Goal: Task Accomplishment & Management: Use online tool/utility

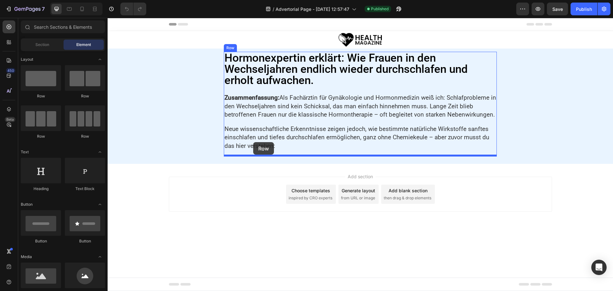
drag, startPoint x: 192, startPoint y: 94, endPoint x: 253, endPoint y: 142, distance: 78.0
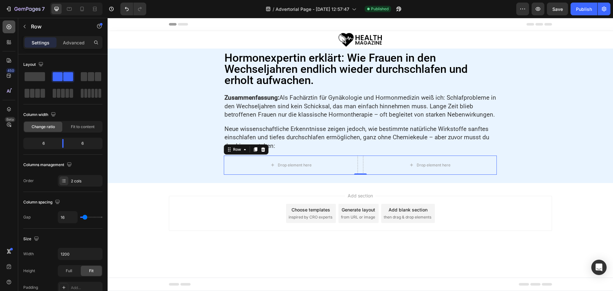
click at [5, 26] on div at bounding box center [9, 26] width 13 height 13
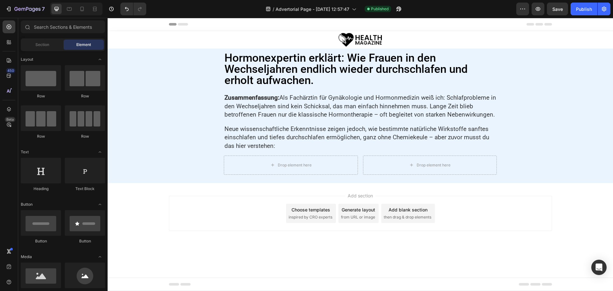
scroll to position [64, 0]
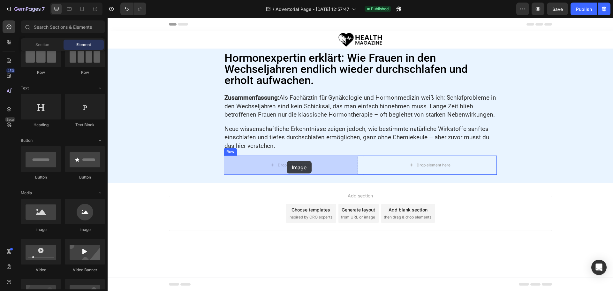
drag, startPoint x: 158, startPoint y: 234, endPoint x: 287, endPoint y: 161, distance: 148.0
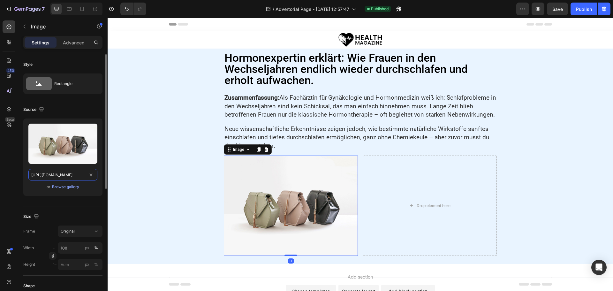
click at [66, 177] on input "https://cdn.shopify.com/s/files/1/2005/9307/files/image_demo.jpg" at bounding box center [62, 174] width 69 height 11
paste input "health-magazine.news/wp-content/uploads/2025/07/ChatGPT-Image-30.-Juli-2025-14_…"
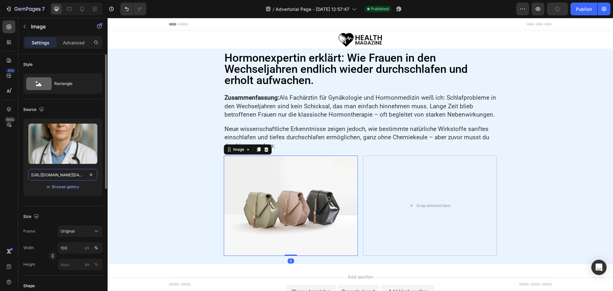
scroll to position [0, 156]
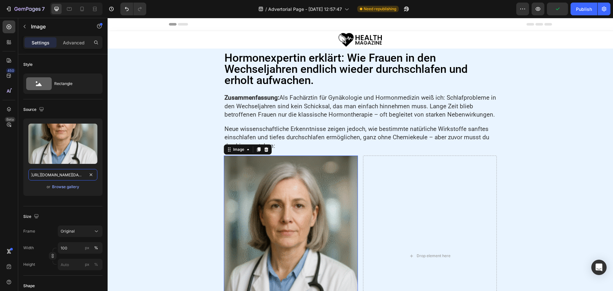
type input "https://health-magazine.news/wp-content/uploads/2025/07/ChatGPT-Image-30.-Juli-…"
click at [76, 246] on input "100" at bounding box center [80, 247] width 45 height 11
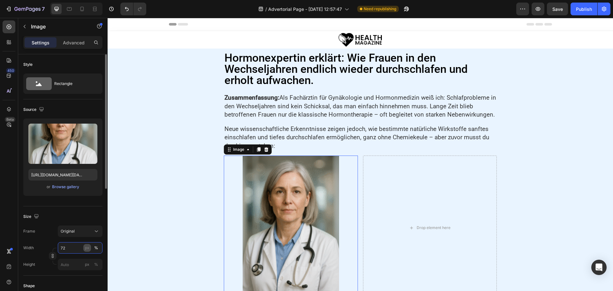
type input "72"
click at [87, 249] on div "px" at bounding box center [87, 248] width 4 height 6
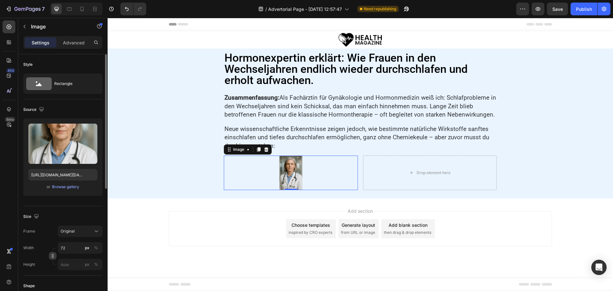
click at [52, 256] on icon "button" at bounding box center [52, 255] width 4 height 4
click at [70, 278] on input "px %" at bounding box center [80, 280] width 45 height 11
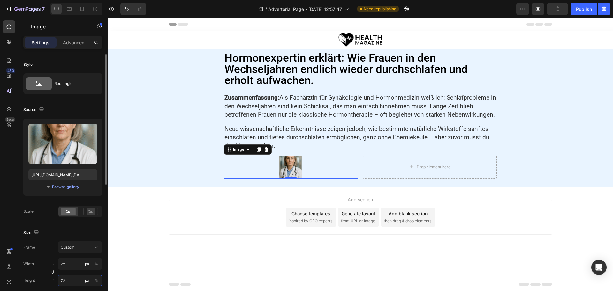
scroll to position [64, 0]
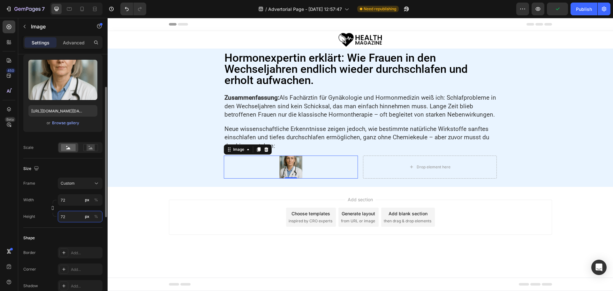
type input "72"
click at [359, 164] on div "Image 0 Drop element here Row" at bounding box center [360, 166] width 273 height 23
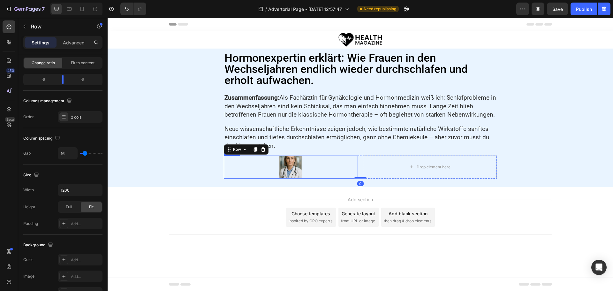
scroll to position [0, 0]
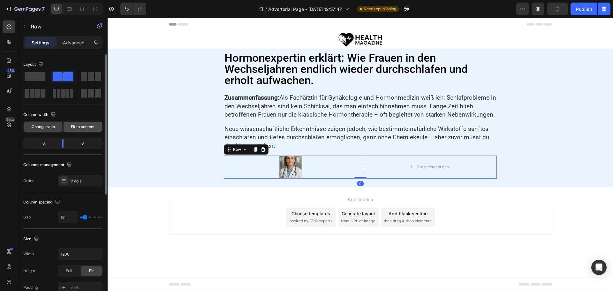
click at [80, 126] on span "Fit to content" at bounding box center [83, 127] width 24 height 6
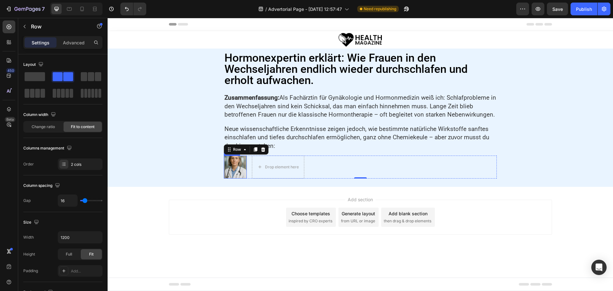
click at [239, 168] on img at bounding box center [235, 166] width 23 height 23
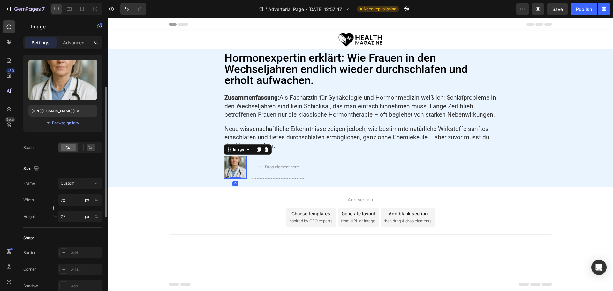
scroll to position [128, 0]
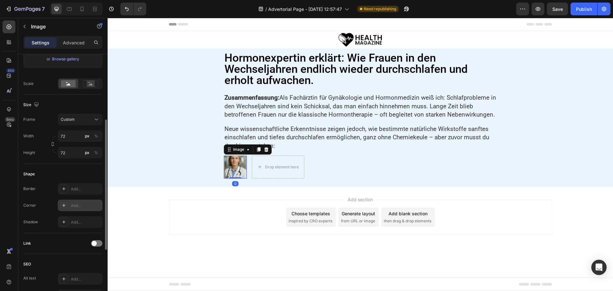
click at [79, 210] on div "Add..." at bounding box center [80, 205] width 45 height 11
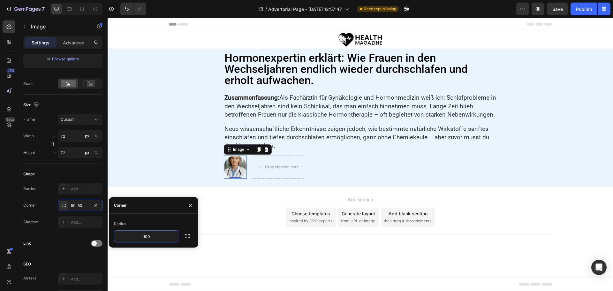
type input "100"
click at [282, 131] on p "Neue wissenschaftliche Erkenntnisse zeigen jedoch, wie bestimmte natürliche Wir…" at bounding box center [360, 138] width 272 height 26
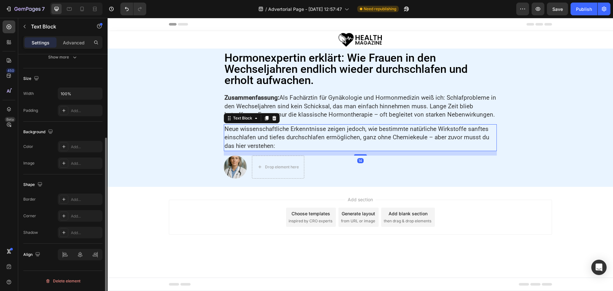
scroll to position [0, 0]
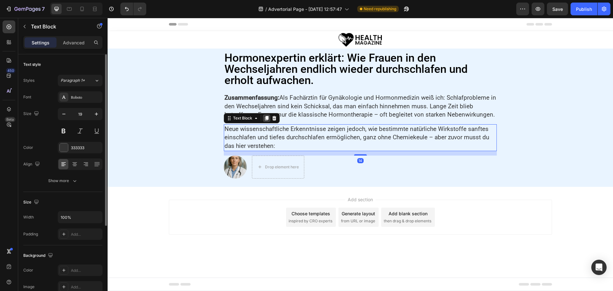
click at [265, 120] on icon at bounding box center [266, 118] width 5 height 5
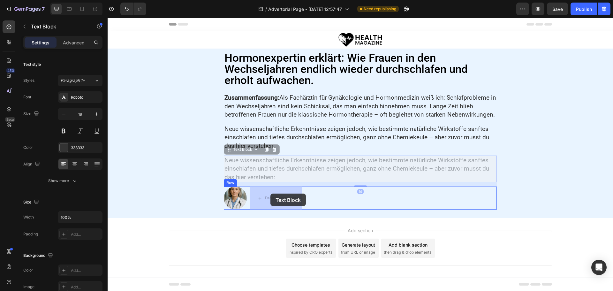
drag, startPoint x: 227, startPoint y: 149, endPoint x: 270, endPoint y: 193, distance: 62.1
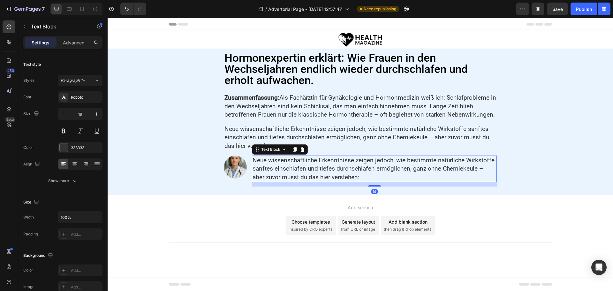
click at [280, 167] on p "Neue wissenschaftliche Erkenntnisse zeigen jedoch, wie bestimmte natürliche Wir…" at bounding box center [374, 169] width 244 height 26
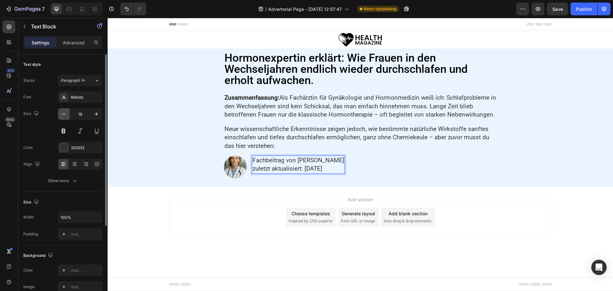
click at [65, 111] on icon "button" at bounding box center [64, 114] width 6 height 6
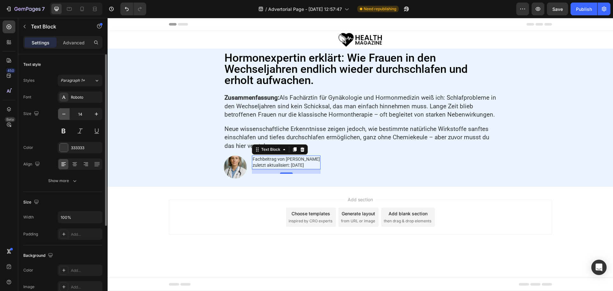
click at [65, 111] on icon "button" at bounding box center [64, 114] width 6 height 6
type input "12"
click at [72, 183] on icon "button" at bounding box center [75, 180] width 6 height 6
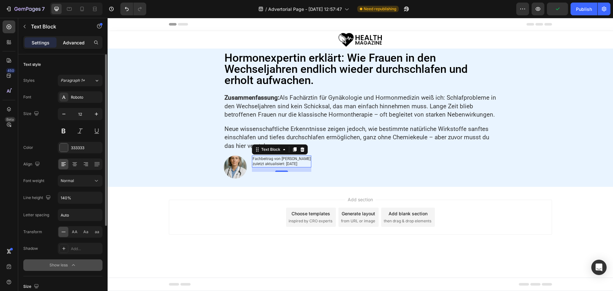
click at [74, 40] on p "Advanced" at bounding box center [74, 42] width 22 height 7
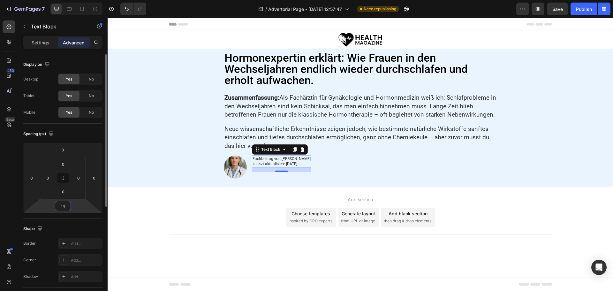
click at [67, 206] on input "14" at bounding box center [63, 206] width 13 height 10
type input "0"
click at [38, 42] on p "Settings" at bounding box center [41, 42] width 18 height 7
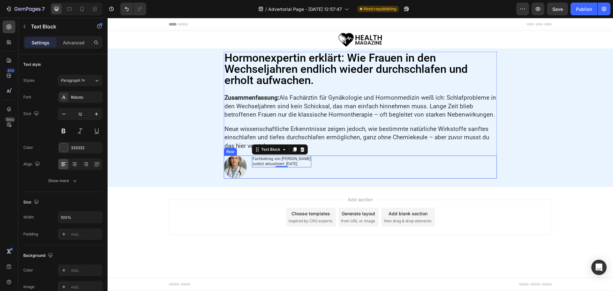
click at [256, 175] on div "Fachbeitrag von Dr. Sonja Pfeiffer zuletzt aktualisiert: 24. Juli 2025 Text Blo…" at bounding box center [281, 166] width 59 height 23
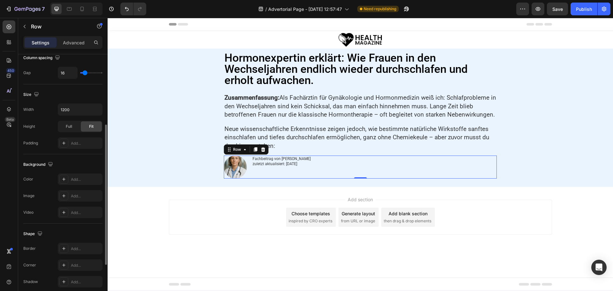
scroll to position [207, 0]
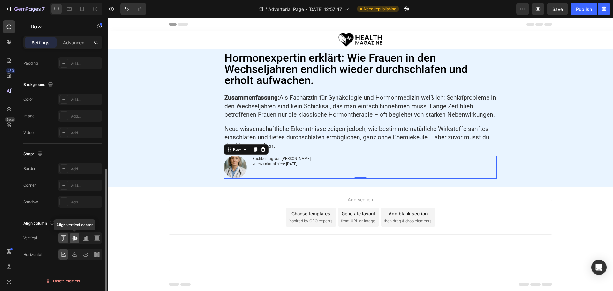
click at [72, 238] on icon at bounding box center [74, 238] width 5 height 4
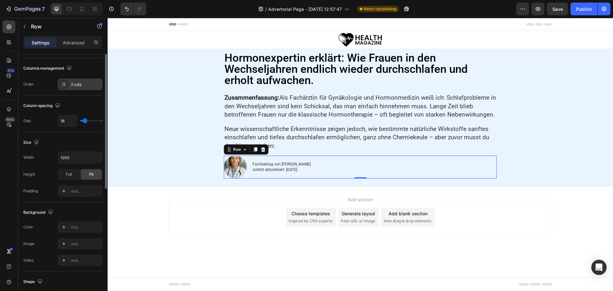
scroll to position [48, 0]
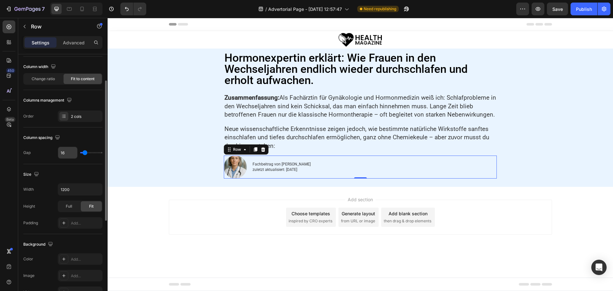
click at [64, 151] on input "16" at bounding box center [67, 152] width 19 height 11
type input "2"
type input "25"
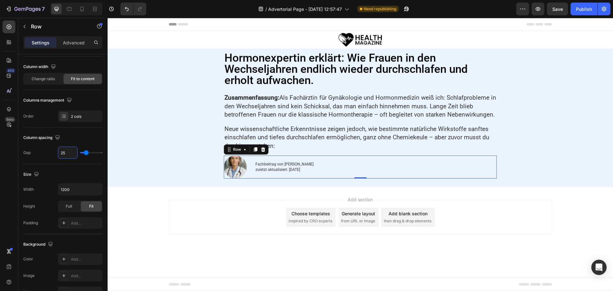
type input "25"
click at [79, 39] on p "Advanced" at bounding box center [74, 42] width 22 height 7
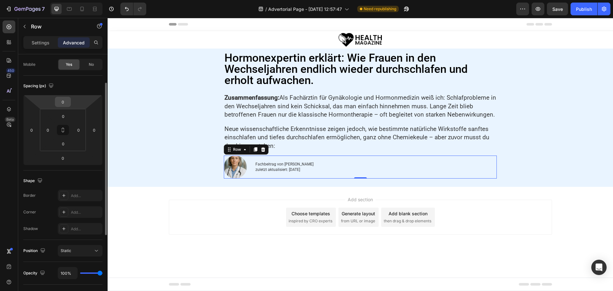
click at [65, 102] on input "0" at bounding box center [63, 102] width 13 height 10
type input "20"
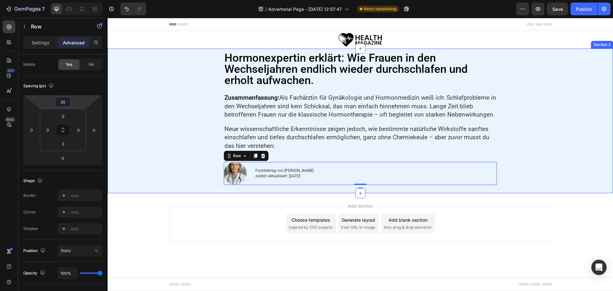
click at [189, 125] on div "Hormonexpertin erklärt: Wie Frauen in den Wechseljahren endlich wieder durchsch…" at bounding box center [360, 121] width 499 height 138
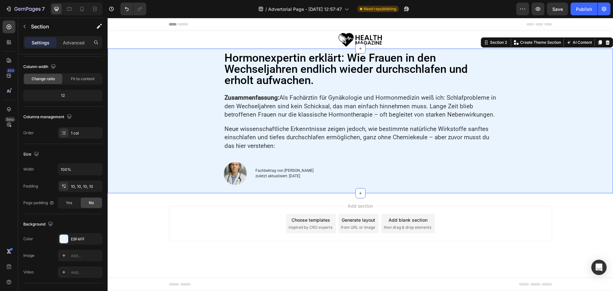
scroll to position [0, 0]
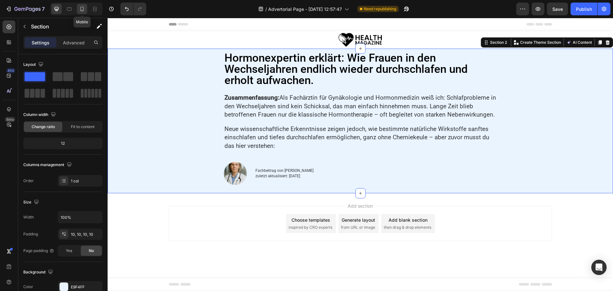
click at [84, 10] on icon at bounding box center [82, 9] width 4 height 4
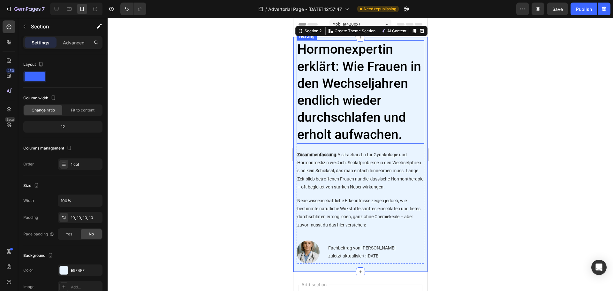
click at [330, 110] on h2 "Hormonexpertin erklärt: Wie Frauen in den Wechseljahren endlich wieder durchsch…" at bounding box center [360, 91] width 128 height 103
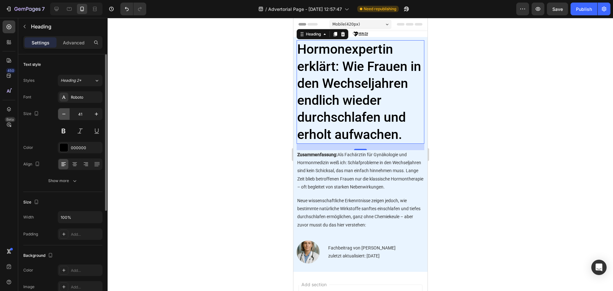
click at [64, 116] on icon "button" at bounding box center [64, 114] width 6 height 6
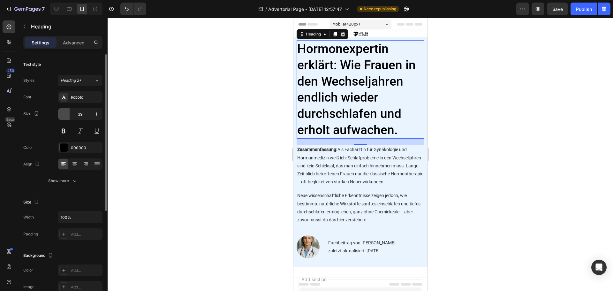
click at [64, 116] on icon "button" at bounding box center [64, 114] width 6 height 6
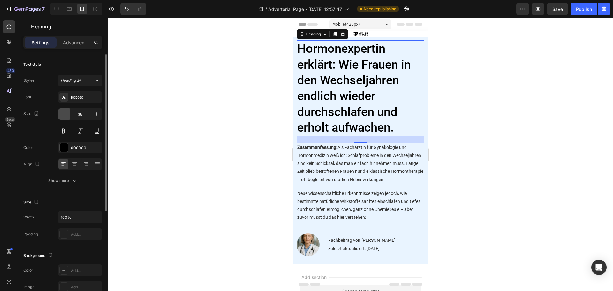
click at [64, 116] on icon "button" at bounding box center [64, 114] width 6 height 6
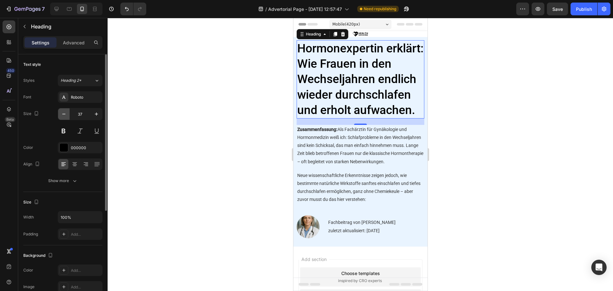
type input "36"
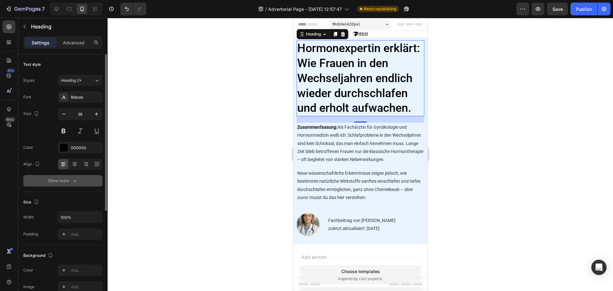
click at [69, 183] on div "Show more" at bounding box center [63, 180] width 30 height 6
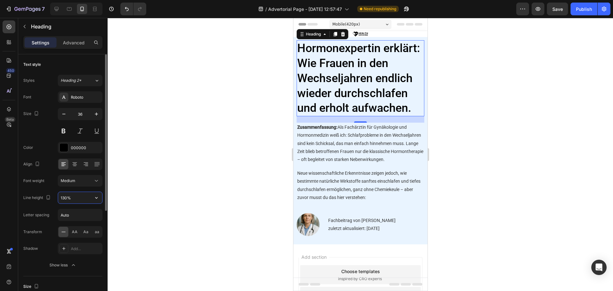
click at [65, 197] on input "130%" at bounding box center [80, 197] width 44 height 11
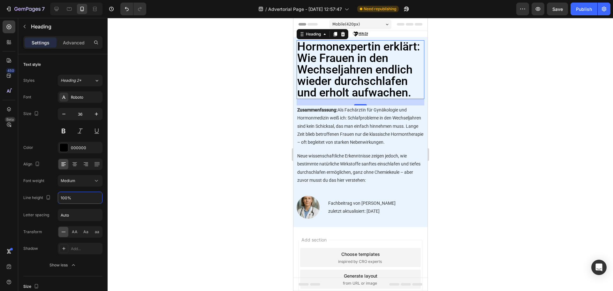
type input "100%"
click at [334, 143] on p "Zusammenfassung: Als Fachärztin für Gynäkologie und Hormonmedizin weiß ich: Sch…" at bounding box center [360, 126] width 126 height 40
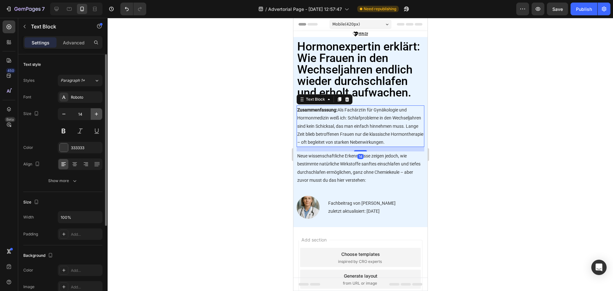
click at [97, 115] on icon "button" at bounding box center [96, 114] width 6 height 6
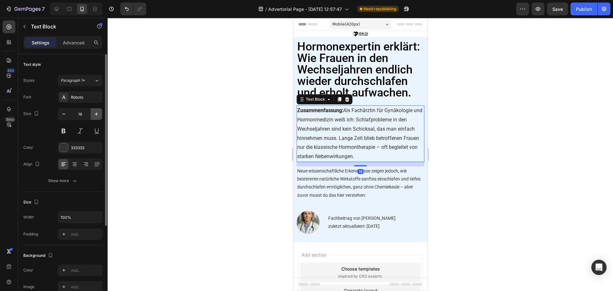
click at [97, 115] on icon "button" at bounding box center [96, 114] width 6 height 6
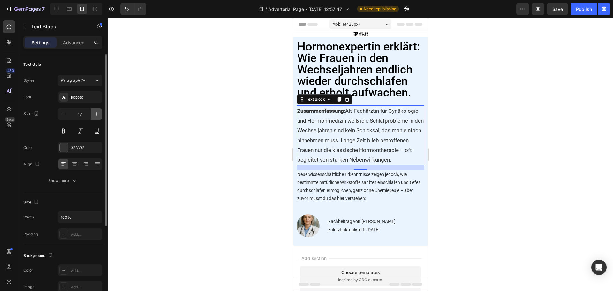
click at [97, 115] on icon "button" at bounding box center [96, 114] width 6 height 6
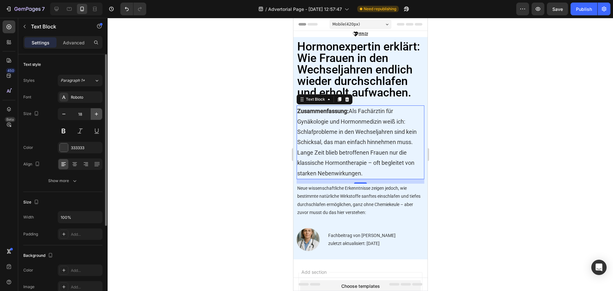
click at [96, 115] on icon "button" at bounding box center [96, 113] width 3 height 3
type input "19"
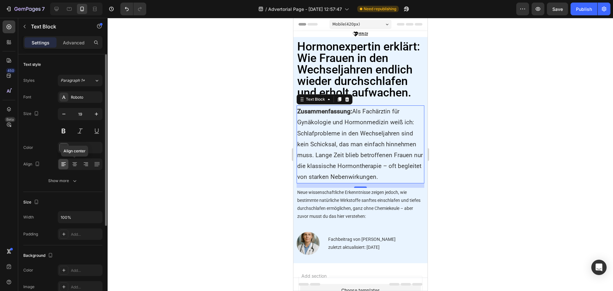
scroll to position [32, 0]
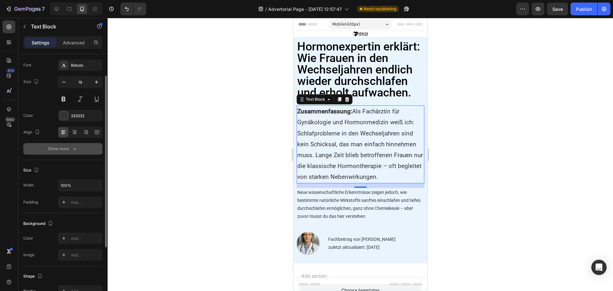
click at [71, 150] on div "Show more" at bounding box center [63, 149] width 30 height 6
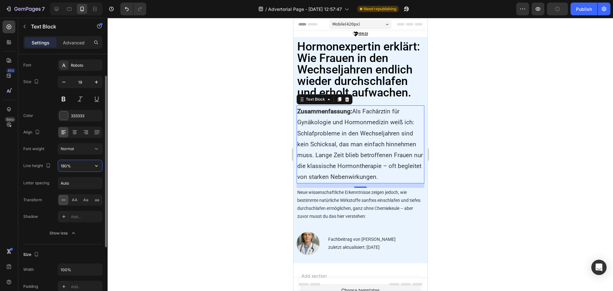
click at [65, 165] on input "180%" at bounding box center [80, 165] width 44 height 11
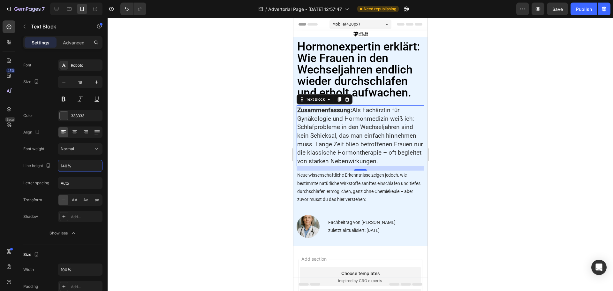
type input "140%"
click at [321, 197] on p "Neue wissenschaftliche Erkenntnisse zeigen jedoch, wie bestimmte natürliche Wir…" at bounding box center [360, 187] width 126 height 32
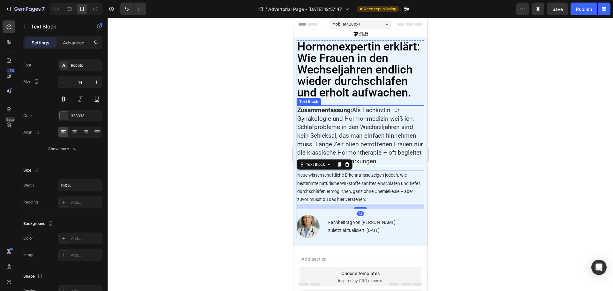
click at [317, 143] on p "Zusammenfassung: Als Fachärztin für Gynäkologie und Hormonmedizin weiß ich: Sch…" at bounding box center [360, 135] width 126 height 59
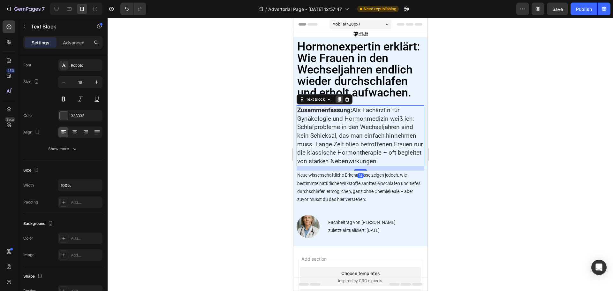
click at [336, 102] on icon at bounding box center [338, 99] width 5 height 5
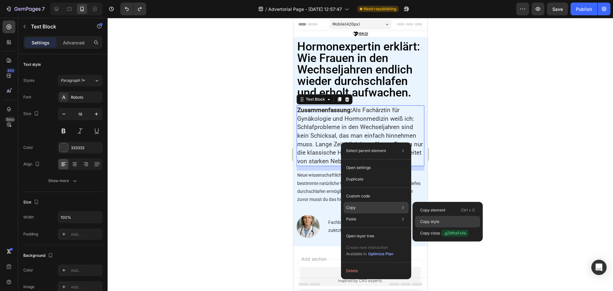
click at [431, 221] on p "Copy style" at bounding box center [429, 222] width 19 height 6
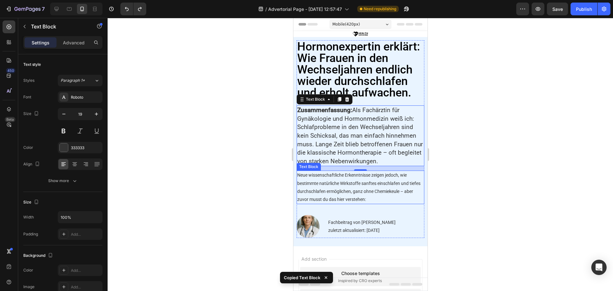
click at [344, 195] on p "Neue wissenschaftliche Erkenntnisse zeigen jedoch, wie bestimmte natürliche Wir…" at bounding box center [360, 187] width 126 height 32
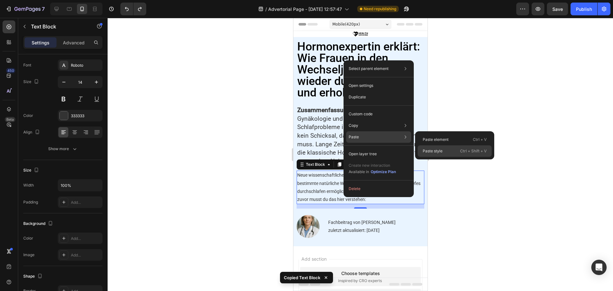
click at [432, 150] on p "Paste style" at bounding box center [433, 151] width 20 height 6
type input "19"
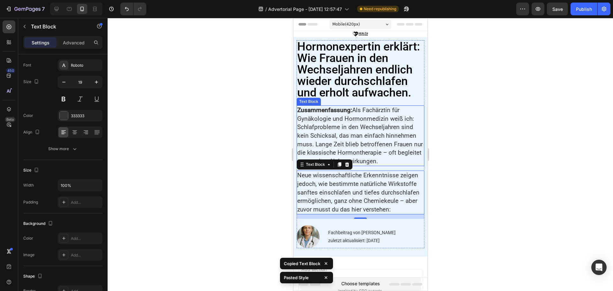
click at [371, 146] on p "Zusammenfassung: Als Fachärztin für Gynäkologie und Hormonmedizin weiß ich: Sch…" at bounding box center [360, 135] width 126 height 59
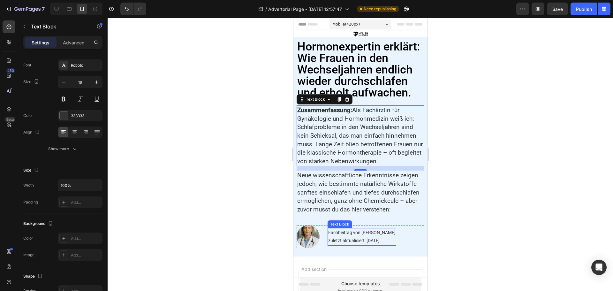
click at [357, 245] on p "Fachbeitrag von Dr. Sonja Pfeiffer zuletzt aktualisiert: 24. Juli 2025" at bounding box center [361, 237] width 67 height 16
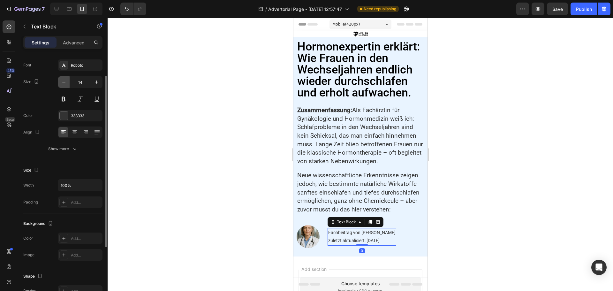
click at [63, 83] on icon "button" at bounding box center [64, 82] width 6 height 6
click at [62, 82] on icon "button" at bounding box center [64, 82] width 6 height 6
type input "12"
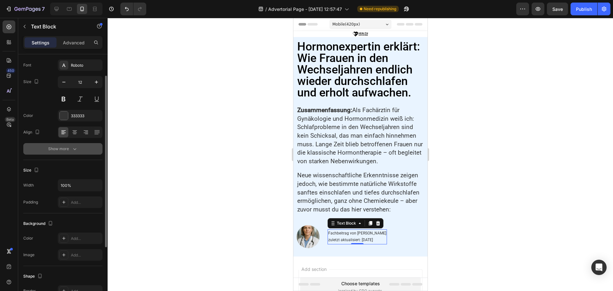
click at [67, 152] on button "Show more" at bounding box center [62, 148] width 79 height 11
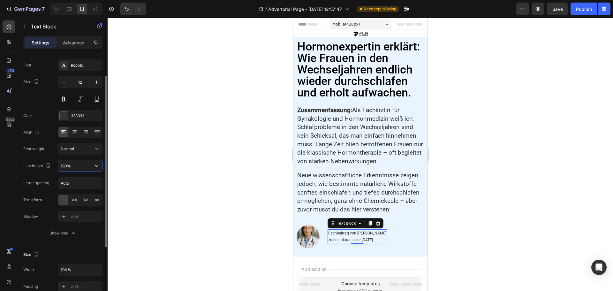
click at [66, 165] on input "180%" at bounding box center [80, 165] width 44 height 11
type input "140%"
click at [323, 248] on div "Image Fachbeitrag von Dr. Sonja Pfeiffer zuletzt aktualisiert: 24. Juli 2025 Te…" at bounding box center [360, 236] width 128 height 23
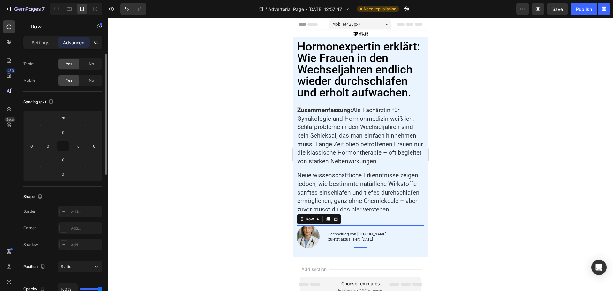
scroll to position [0, 0]
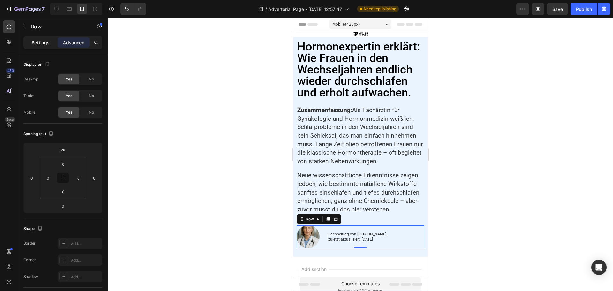
click at [45, 45] on p "Settings" at bounding box center [41, 42] width 18 height 7
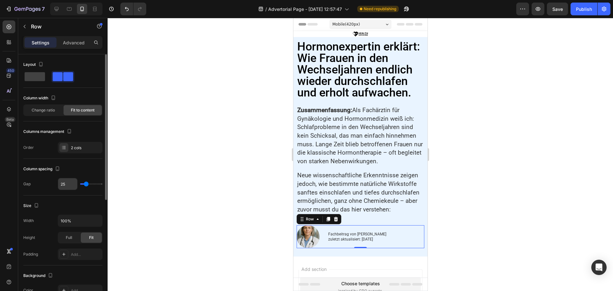
click at [70, 185] on input "25" at bounding box center [67, 183] width 19 height 11
type input "9"
click at [313, 248] on img at bounding box center [307, 236] width 23 height 23
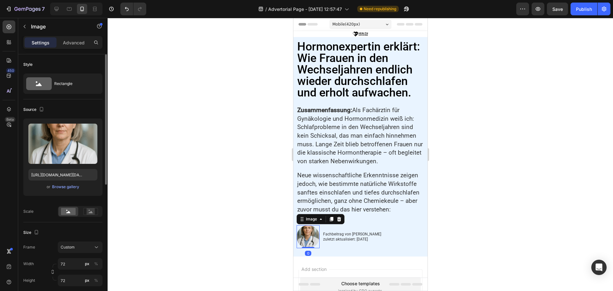
scroll to position [32, 0]
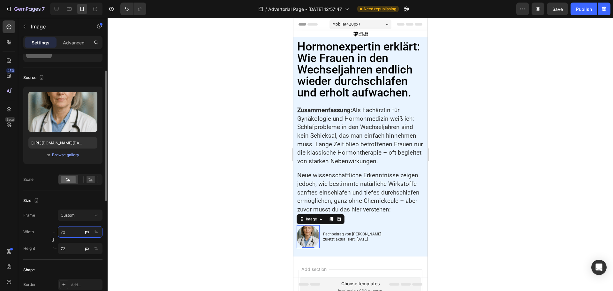
click at [68, 230] on input "72" at bounding box center [80, 231] width 45 height 11
type input "56"
click at [67, 247] on input "72" at bounding box center [80, 248] width 45 height 11
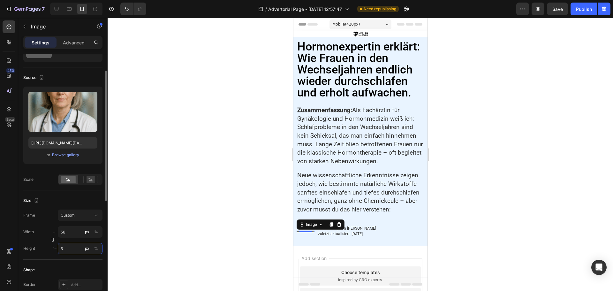
type input "56"
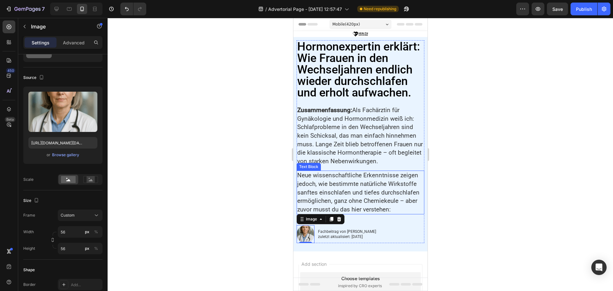
click at [348, 195] on p "Neue wissenschaftliche Erkenntnisse zeigen jedoch, wie bestimmte natürliche Wir…" at bounding box center [360, 192] width 126 height 42
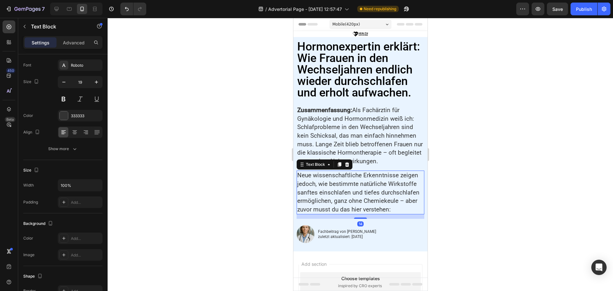
scroll to position [0, 0]
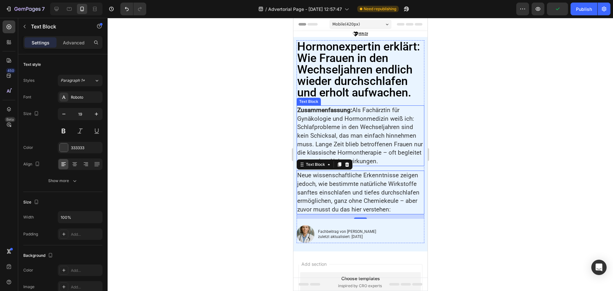
click at [363, 139] on p "Zusammenfassung: Als Fachärztin für Gynäkologie und Hormonmedizin weiß ich: Sch…" at bounding box center [360, 135] width 126 height 59
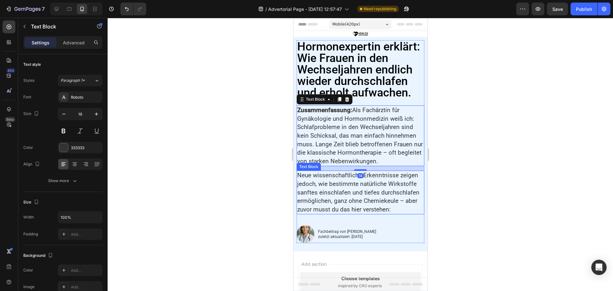
click at [319, 213] on p "Neue wissenschaftliche Erkenntnisse zeigen jedoch, wie bestimmte natürliche Wir…" at bounding box center [360, 192] width 126 height 42
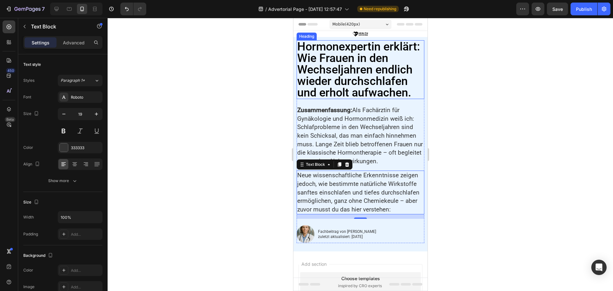
click at [360, 76] on h2 "Hormonexpertin erklärt: Wie Frauen in den Wechseljahren endlich wieder durchsch…" at bounding box center [360, 69] width 128 height 59
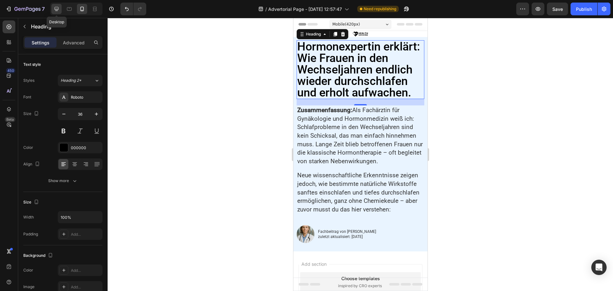
click at [57, 10] on icon at bounding box center [57, 9] width 4 height 4
type input "35"
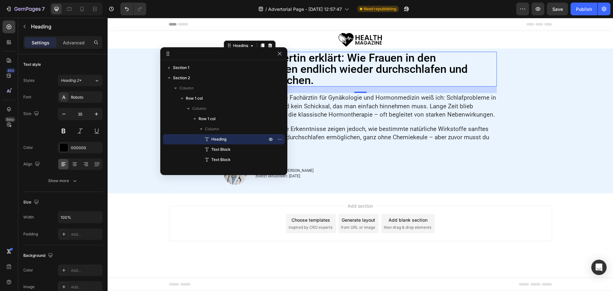
click at [347, 172] on div "Image Fachbeitrag von Dr. Sonja Pfeiffer zuletzt aktualisiert: 24. Juli 2025 Te…" at bounding box center [360, 173] width 273 height 23
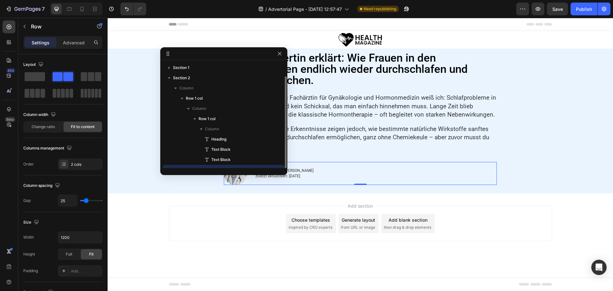
scroll to position [7, 0]
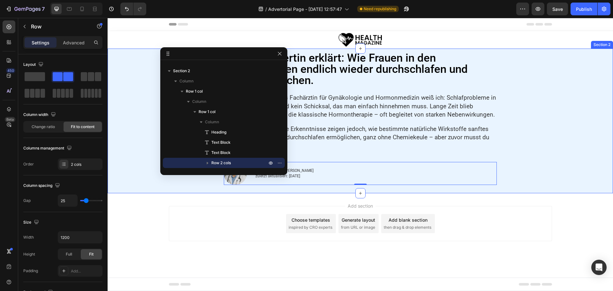
click at [138, 118] on div "Hormonexpertin erklärt: Wie Frauen in den Wechseljahren endlich wieder durchsch…" at bounding box center [360, 121] width 499 height 138
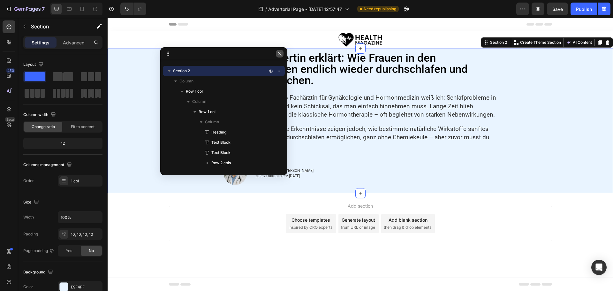
click at [280, 55] on icon "button" at bounding box center [279, 53] width 5 height 5
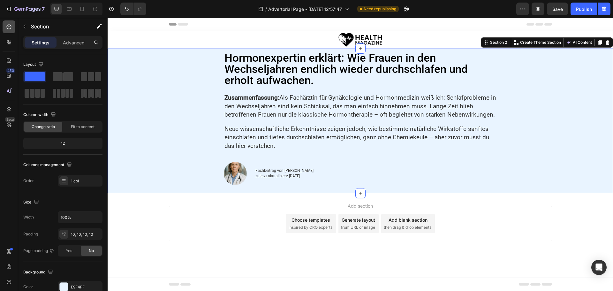
click at [9, 26] on icon at bounding box center [9, 27] width 6 height 6
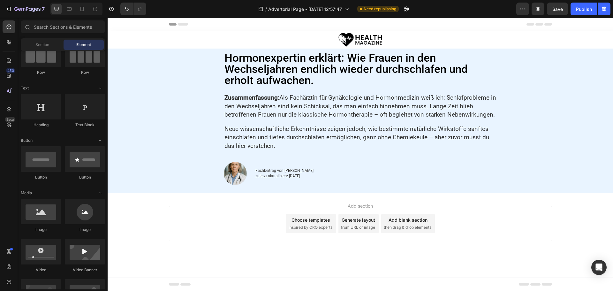
scroll to position [0, 0]
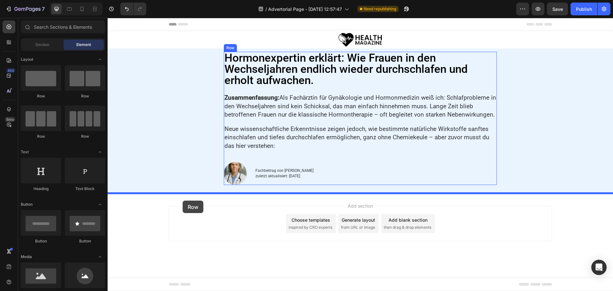
drag, startPoint x: 147, startPoint y: 98, endPoint x: 183, endPoint y: 200, distance: 108.0
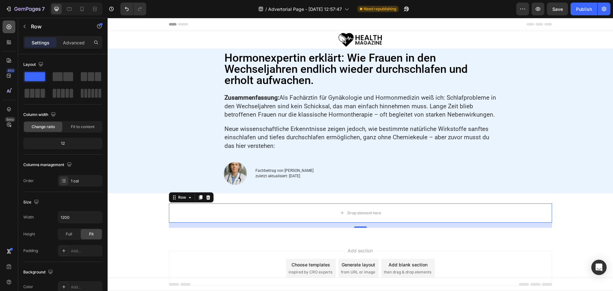
click at [11, 27] on icon at bounding box center [9, 27] width 6 height 6
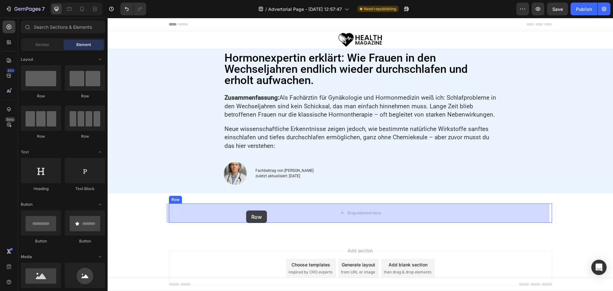
drag, startPoint x: 151, startPoint y: 102, endPoint x: 247, endPoint y: 210, distance: 144.5
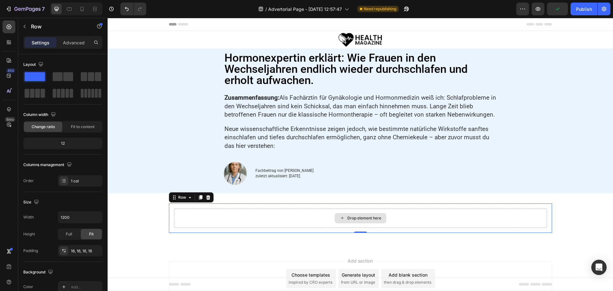
click at [178, 213] on div "Drop element here" at bounding box center [360, 217] width 373 height 19
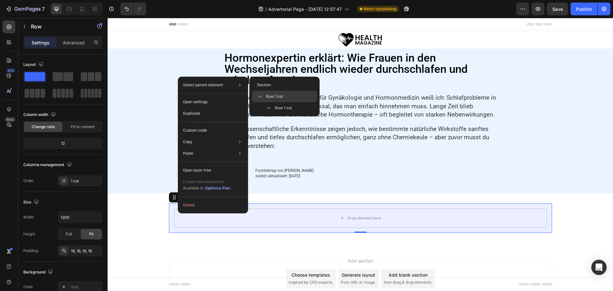
click at [274, 99] on span "Row 1 col" at bounding box center [274, 97] width 17 height 6
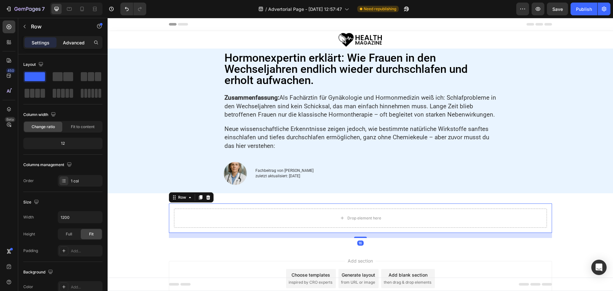
click at [71, 43] on p "Advanced" at bounding box center [74, 42] width 22 height 7
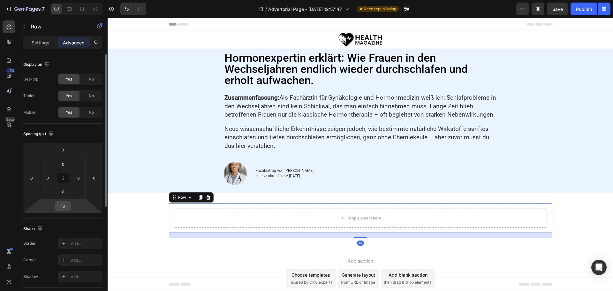
click at [67, 206] on input "16" at bounding box center [63, 206] width 13 height 10
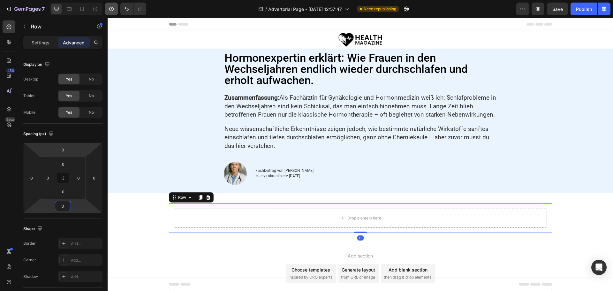
type input "0"
click at [196, 216] on div "Drop element here" at bounding box center [360, 217] width 373 height 19
click at [47, 44] on p "Settings" at bounding box center [41, 42] width 18 height 7
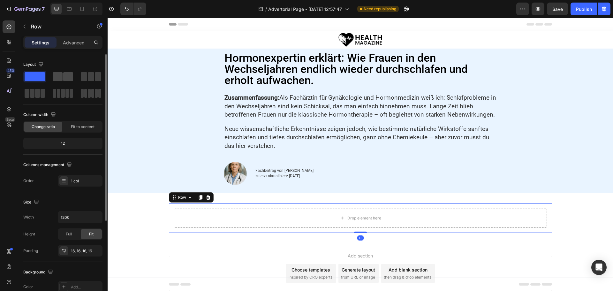
click at [60, 74] on span at bounding box center [58, 76] width 10 height 9
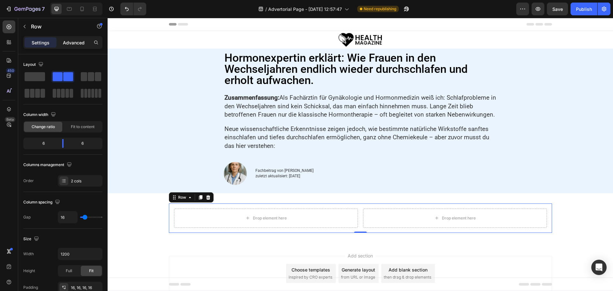
click at [78, 40] on p "Advanced" at bounding box center [74, 42] width 22 height 7
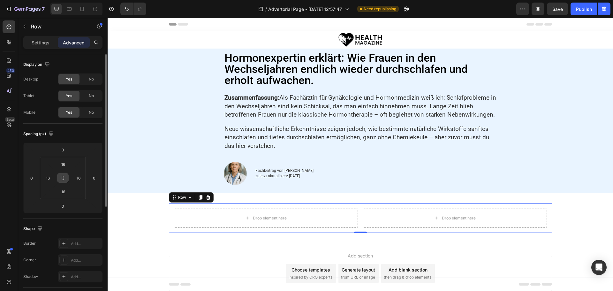
click at [65, 178] on icon at bounding box center [62, 177] width 5 height 5
click at [79, 178] on input "16" at bounding box center [79, 178] width 10 height 10
type input "0"
click at [77, 0] on html "7 Version history / Advertorial Page - [DATE] 12:57:47 Need republishing Previe…" at bounding box center [306, 0] width 613 height 0
type input "0"
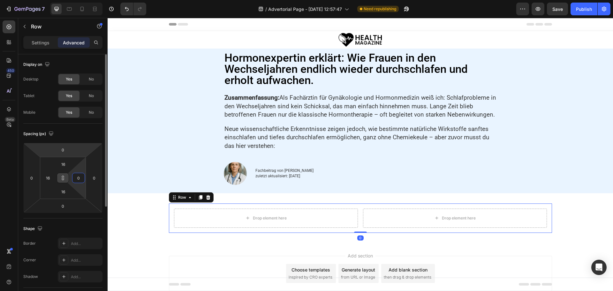
type input "0"
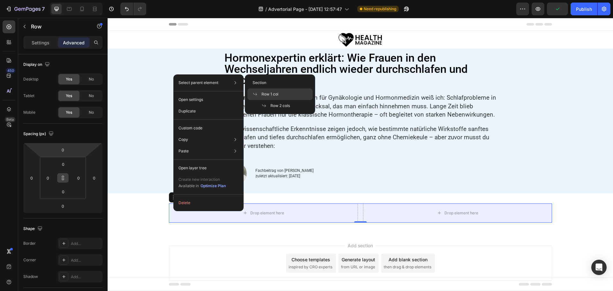
click at [267, 92] on span "Row 1 col" at bounding box center [269, 94] width 17 height 6
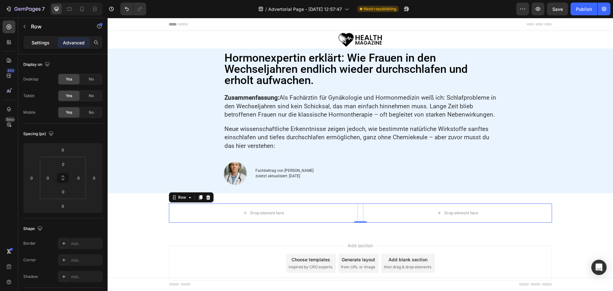
click at [38, 44] on p "Settings" at bounding box center [41, 42] width 18 height 7
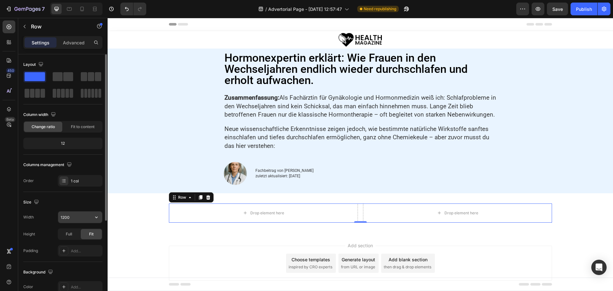
click at [76, 220] on input "1200" at bounding box center [80, 216] width 44 height 11
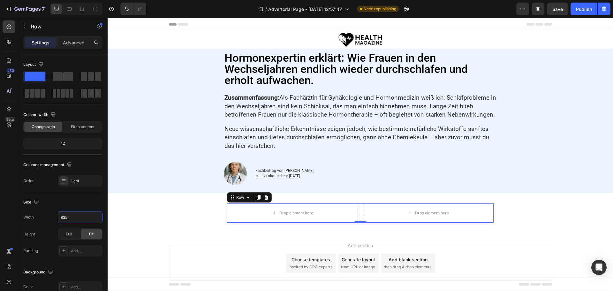
type input "835"
click at [357, 209] on div "Drop element here Drop element here Row" at bounding box center [360, 212] width 267 height 19
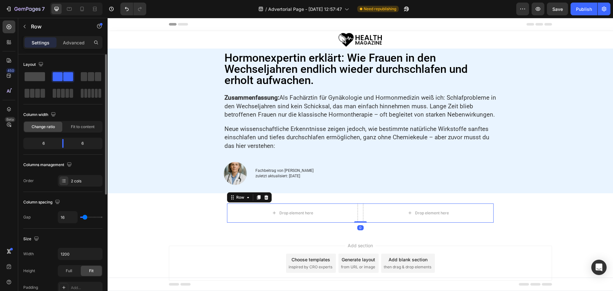
click at [33, 77] on span at bounding box center [35, 76] width 20 height 9
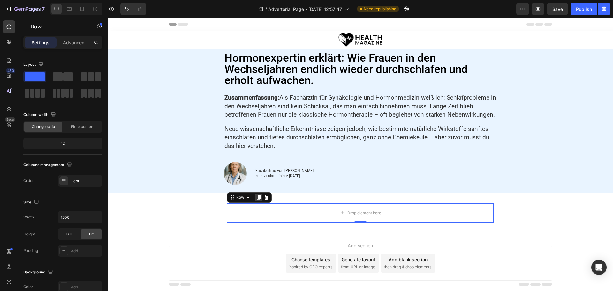
click at [256, 200] on icon at bounding box center [258, 197] width 5 height 5
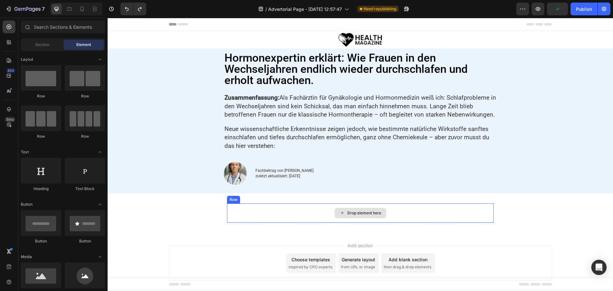
click at [305, 212] on div "Drop element here" at bounding box center [360, 212] width 267 height 19
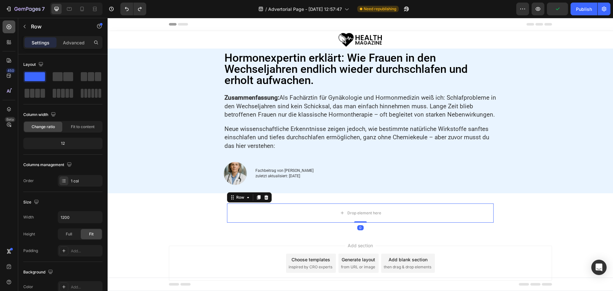
click at [10, 26] on icon at bounding box center [9, 27] width 6 height 6
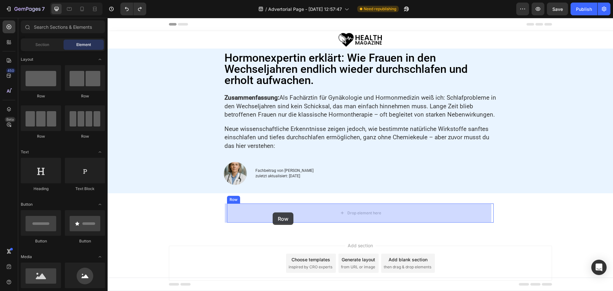
drag, startPoint x: 145, startPoint y: 94, endPoint x: 273, endPoint y: 212, distance: 174.1
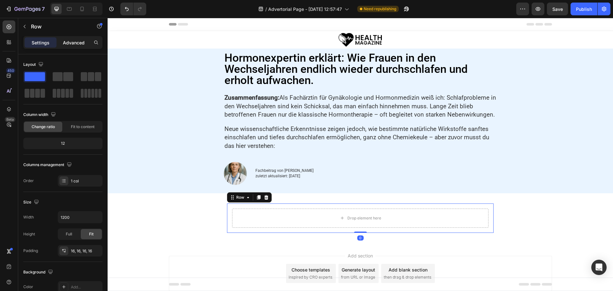
click at [68, 41] on p "Advanced" at bounding box center [74, 42] width 22 height 7
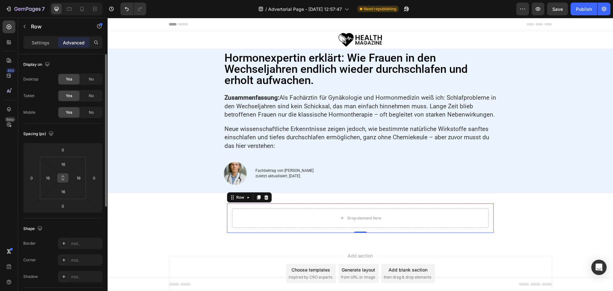
click at [63, 178] on icon at bounding box center [62, 177] width 5 height 5
click at [85, 0] on html "7 Version history / Advertorial Page - [DATE] 12:57:47 Need republishing Previe…" at bounding box center [306, 0] width 613 height 0
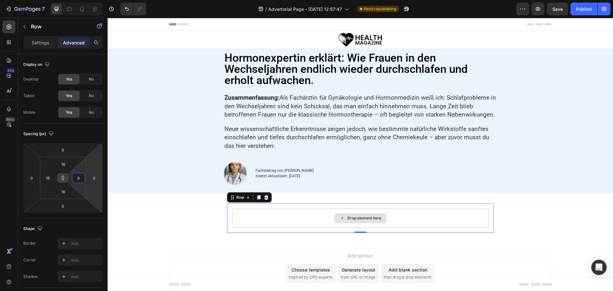
type input "0"
click at [258, 217] on div "Drop element here" at bounding box center [360, 217] width 256 height 19
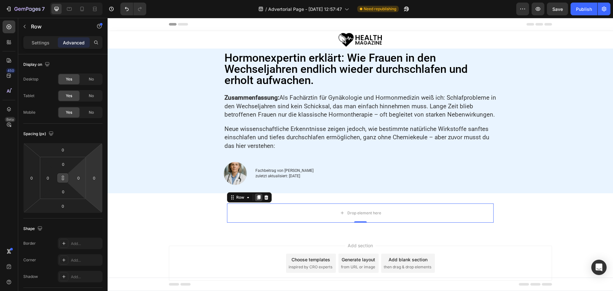
click at [256, 195] on icon at bounding box center [258, 197] width 5 height 5
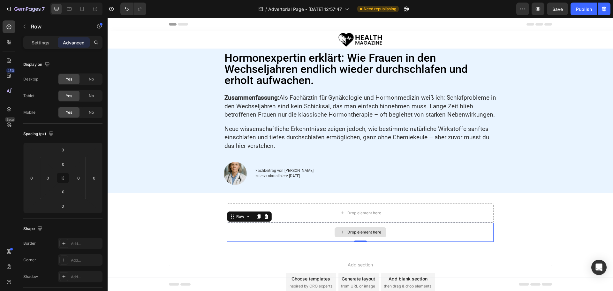
click at [293, 230] on div "Drop element here" at bounding box center [360, 231] width 267 height 19
click at [33, 41] on p "Settings" at bounding box center [41, 42] width 18 height 7
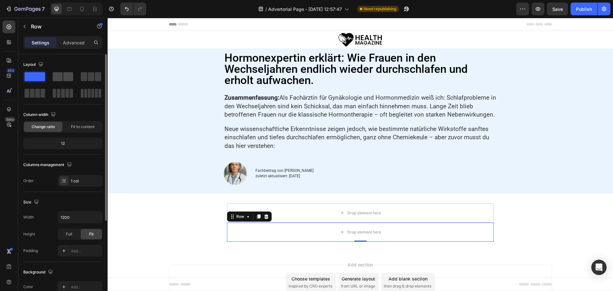
drag, startPoint x: 62, startPoint y: 76, endPoint x: 71, endPoint y: 161, distance: 85.4
click at [62, 76] on span at bounding box center [58, 76] width 10 height 9
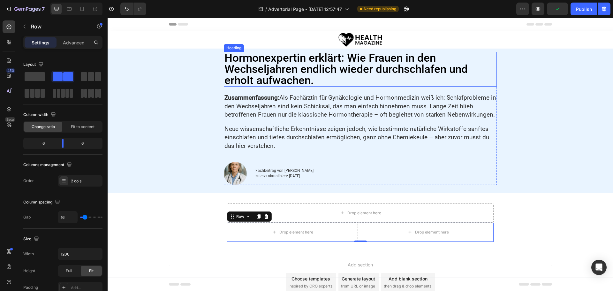
click at [251, 59] on h2 "Hormonexpertin erklärt: Wie Frauen in den Wechseljahren endlich wieder durchsch…" at bounding box center [360, 69] width 273 height 35
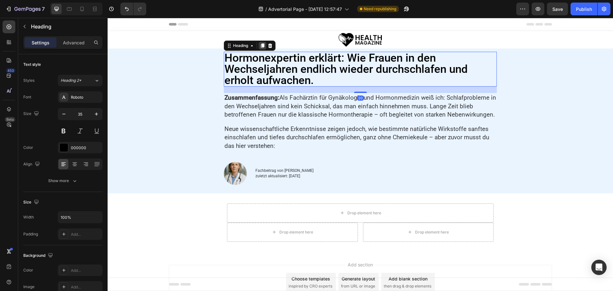
click at [260, 45] on icon at bounding box center [262, 45] width 5 height 5
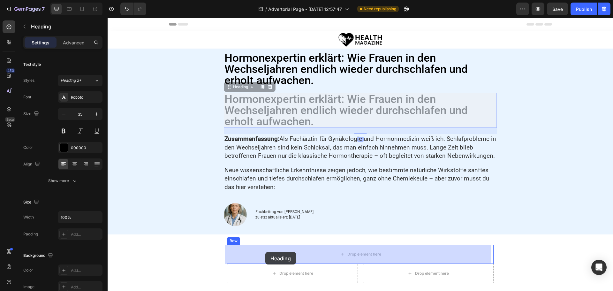
drag, startPoint x: 232, startPoint y: 94, endPoint x: 265, endPoint y: 252, distance: 161.5
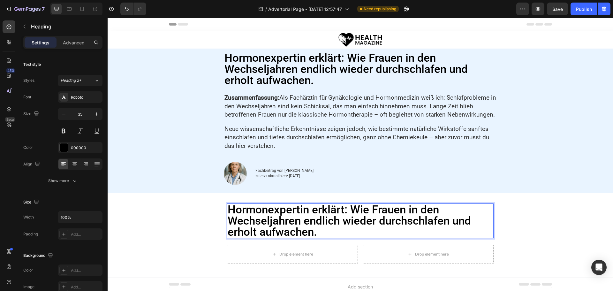
click at [281, 218] on h2 "Hormonexpertin erklärt: Wie Frauen in den Wechseljahren endlich wieder durchsch…" at bounding box center [360, 220] width 267 height 35
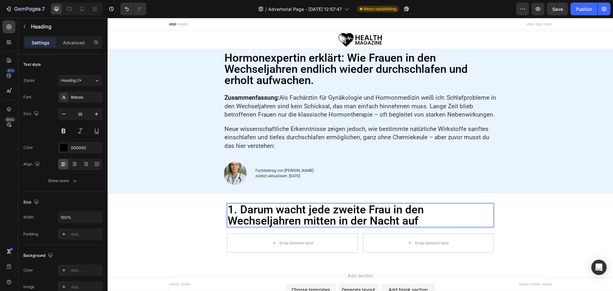
scroll to position [0, 0]
drag, startPoint x: 83, startPoint y: 153, endPoint x: 80, endPoint y: 149, distance: 4.4
click at [82, 151] on div "000000" at bounding box center [80, 147] width 45 height 11
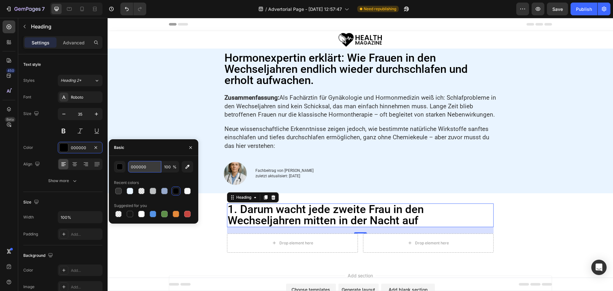
click at [141, 165] on input "000000" at bounding box center [144, 166] width 33 height 11
paste input "rgb(51, 51, 51)"
type input "rgb(51, 51, 51)"
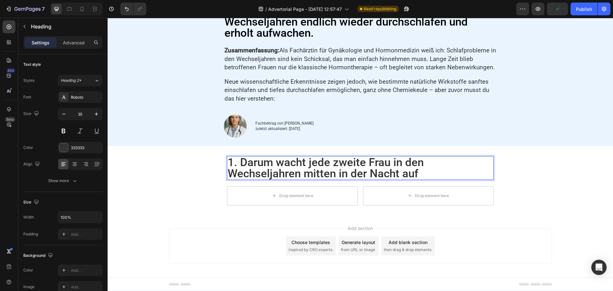
scroll to position [50, 0]
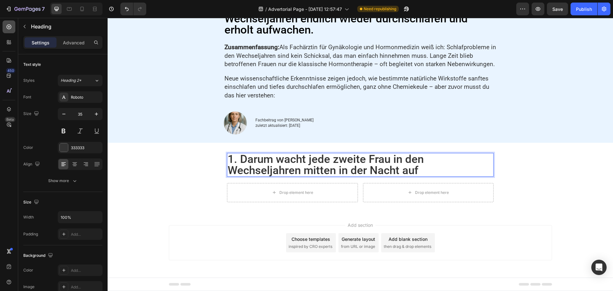
click at [9, 28] on icon at bounding box center [9, 27] width 6 height 6
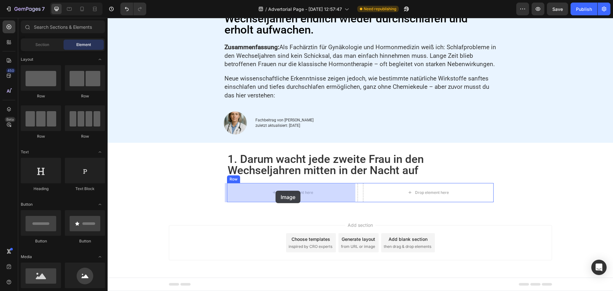
drag, startPoint x: 157, startPoint y: 291, endPoint x: 275, endPoint y: 191, distance: 155.4
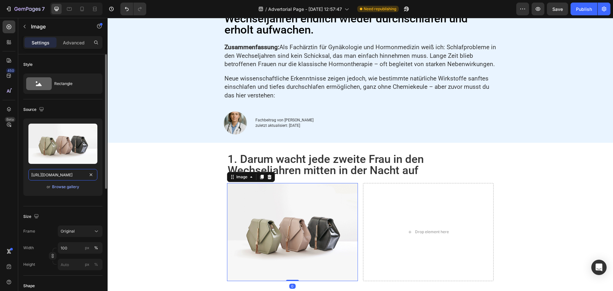
click at [64, 178] on input "https://cdn.shopify.com/s/files/1/2005/9307/files/image_demo.jpg" at bounding box center [62, 174] width 69 height 11
paste input "health-magazine.news/wp-content/uploads/2025/07/shutterstock_2421554771-Kopie-2"
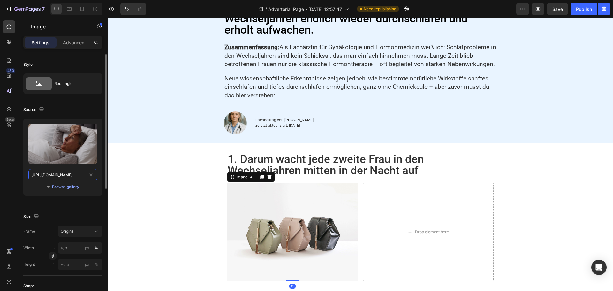
scroll to position [0, 126]
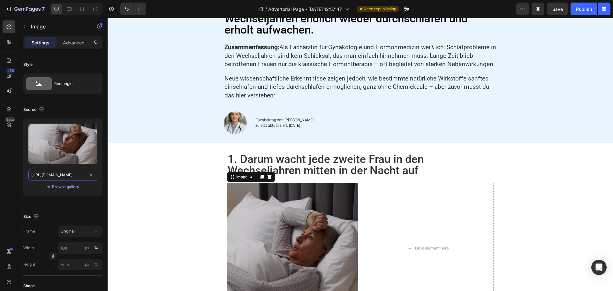
type input "https://health-magazine.news/wp-content/uploads/2025/07/shutterstock_2421554771…"
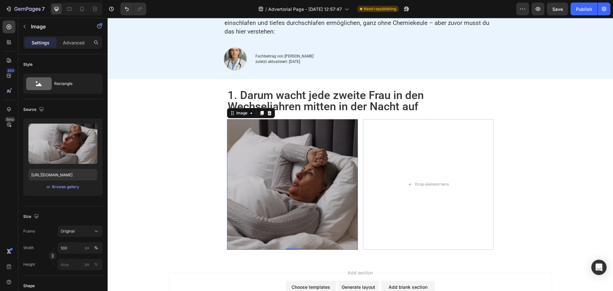
click at [296, 177] on img at bounding box center [292, 184] width 131 height 131
click at [72, 248] on input "100" at bounding box center [80, 247] width 45 height 11
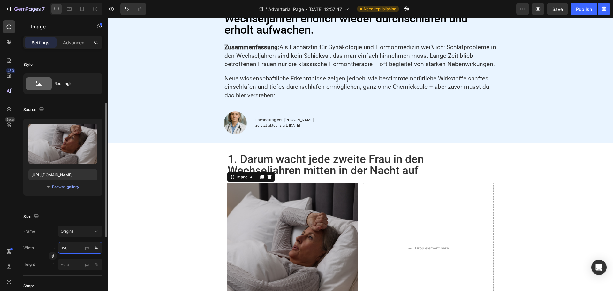
scroll to position [32, 0]
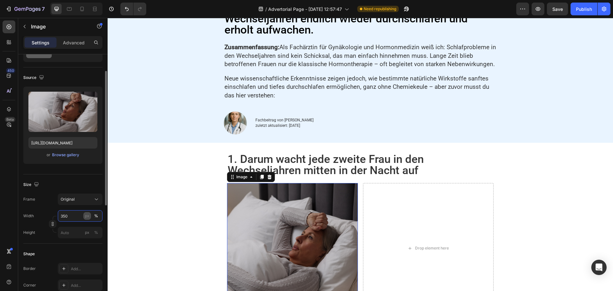
type input "350"
click at [86, 216] on div "px" at bounding box center [87, 216] width 4 height 6
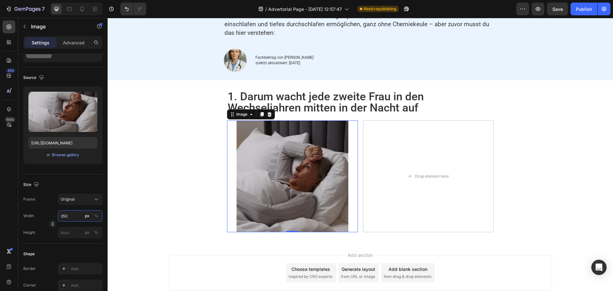
scroll to position [114, 0]
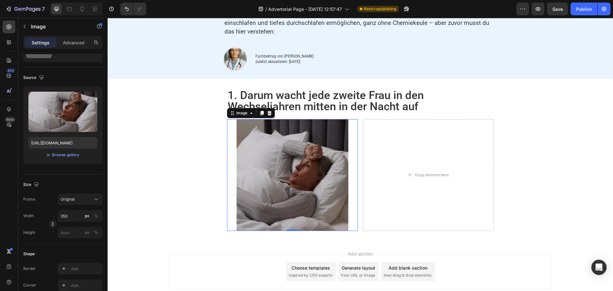
click at [266, 166] on img at bounding box center [293, 175] width 112 height 112
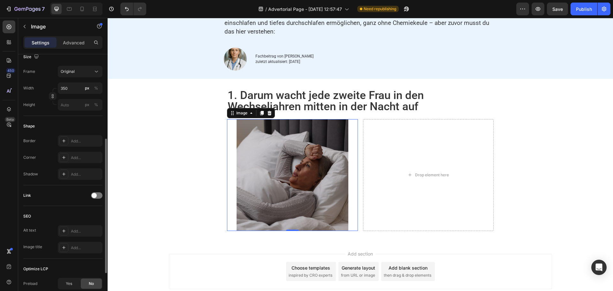
scroll to position [227, 0]
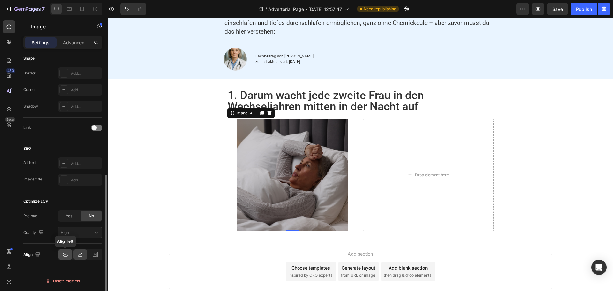
click at [66, 253] on icon at bounding box center [65, 254] width 6 height 6
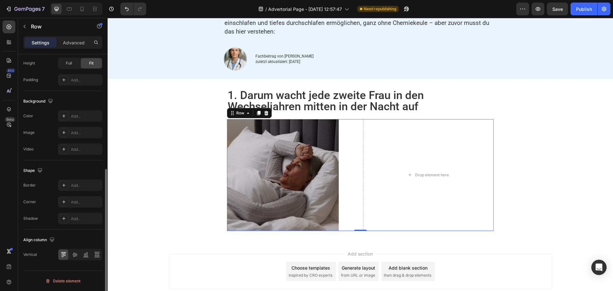
click at [357, 166] on div "Image Drop element here Row 0" at bounding box center [360, 175] width 267 height 112
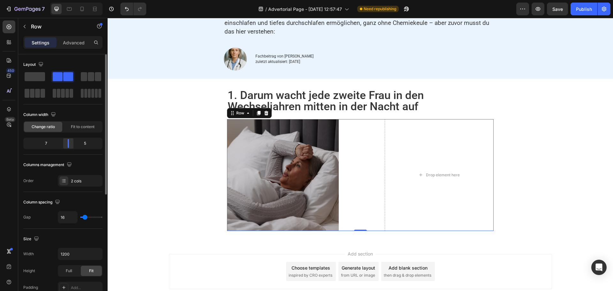
drag, startPoint x: 64, startPoint y: 144, endPoint x: 67, endPoint y: 143, distance: 3.9
click at [67, 143] on div at bounding box center [68, 143] width 11 height 9
drag, startPoint x: 67, startPoint y: 143, endPoint x: 63, endPoint y: 143, distance: 3.6
click at [63, 143] on div at bounding box center [62, 143] width 11 height 9
click at [86, 125] on span "Fit to content" at bounding box center [83, 127] width 24 height 6
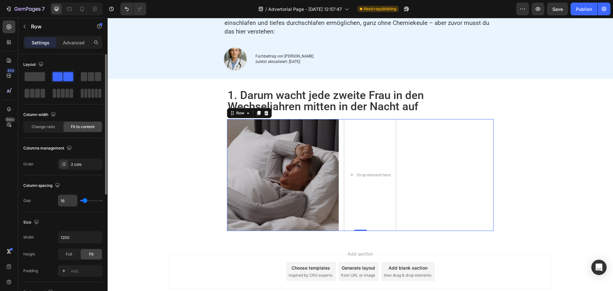
click at [63, 200] on input "16" at bounding box center [67, 200] width 19 height 11
type input "2"
type input "20"
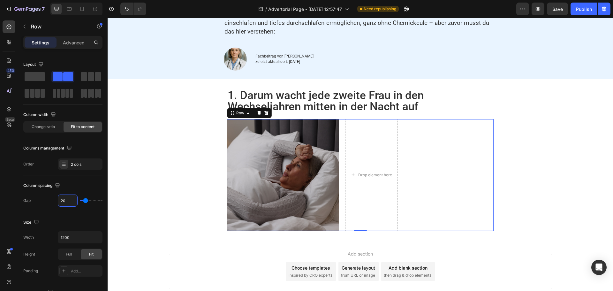
type input "20"
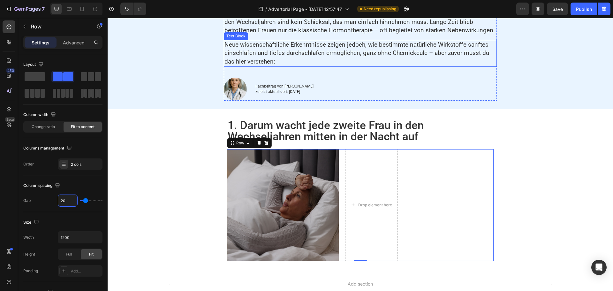
scroll to position [19, 0]
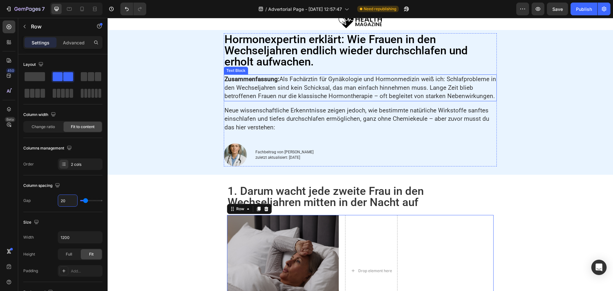
click at [269, 89] on p "Zusammenfassung: Als Fachärztin für Gynäkologie und Hormonmedizin weiß ich: Sch…" at bounding box center [360, 88] width 272 height 26
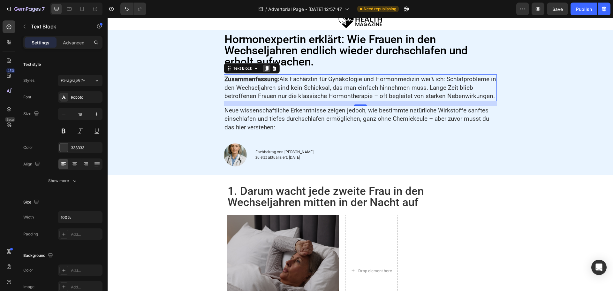
click at [264, 66] on icon at bounding box center [266, 68] width 5 height 5
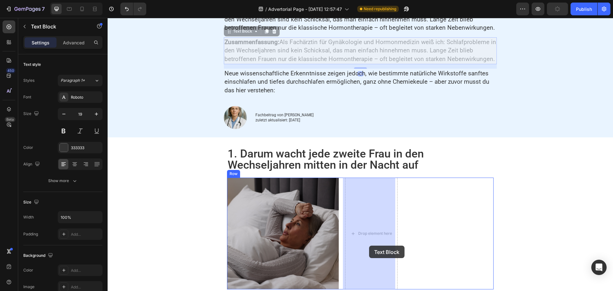
scroll to position [100, 0]
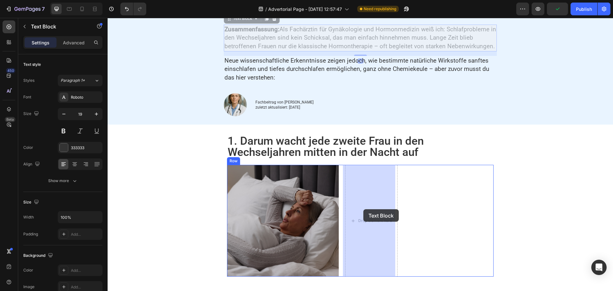
drag, startPoint x: 226, startPoint y: 100, endPoint x: 363, endPoint y: 209, distance: 175.6
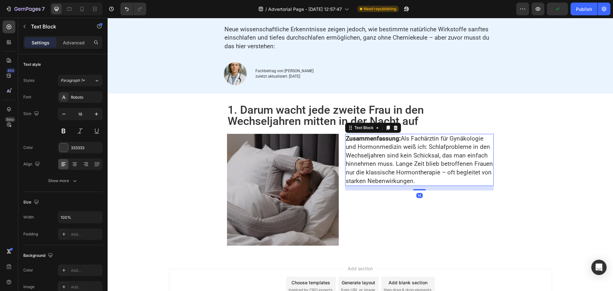
click at [386, 165] on p "Zusammenfassung: Als Fachärztin für Gynäkologie und Hormonmedizin weiß ich: Sch…" at bounding box center [419, 159] width 147 height 51
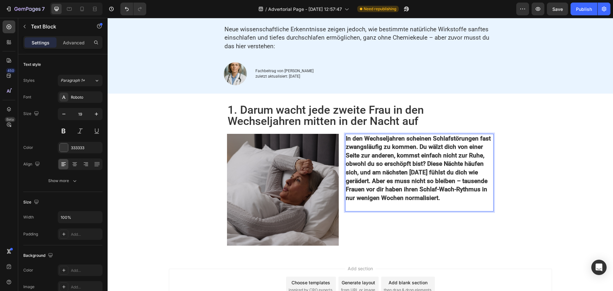
click at [388, 188] on strong "In den Wechseljahren scheinen Schlafstörungen fast zwangsläufig zu kommen. Du w…" at bounding box center [418, 168] width 145 height 67
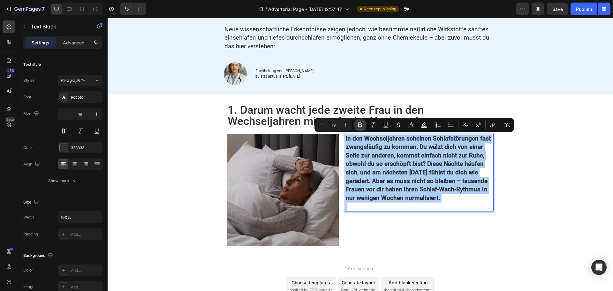
click at [360, 125] on icon "Editor contextual toolbar" at bounding box center [360, 125] width 6 height 6
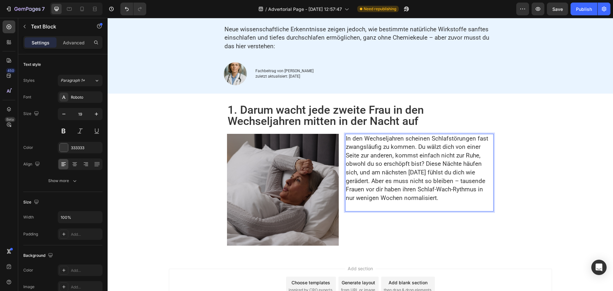
click at [372, 167] on p "In den Wechseljahren scheinen Schlafstörungen fast zwangsläufig zu kommen. Du w…" at bounding box center [419, 168] width 147 height 68
click at [355, 204] on p "Rich Text Editor. Editing area: main" at bounding box center [419, 206] width 147 height 9
click at [345, 231] on div "In den Wechseljahren scheinen Schlafstörungen fast zwangsläufig zu kommen. Du w…" at bounding box center [419, 190] width 148 height 112
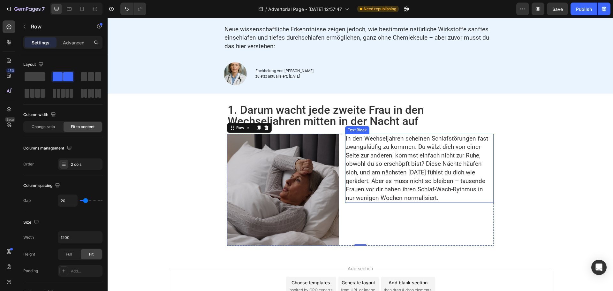
click at [379, 172] on p "In den Wechseljahren scheinen Schlafstörungen fast zwangsläufig zu kommen. Du w…" at bounding box center [419, 168] width 147 height 68
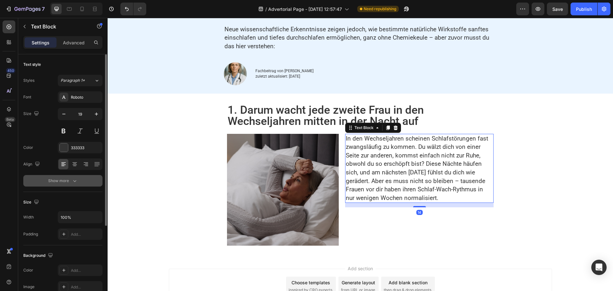
click at [70, 182] on div "Show more" at bounding box center [63, 180] width 30 height 6
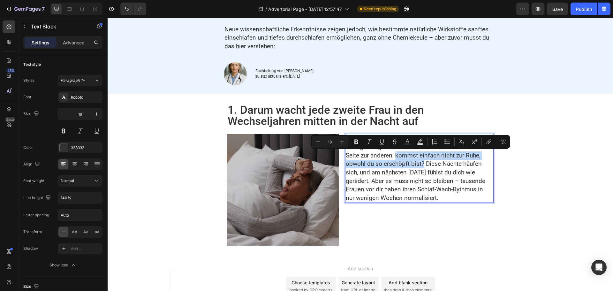
drag, startPoint x: 393, startPoint y: 155, endPoint x: 421, endPoint y: 166, distance: 29.9
click at [384, 182] on p "In den Wechseljahren scheinen Schlafstörungen fast zwangsläufig zu kommen. Du w…" at bounding box center [419, 168] width 147 height 68
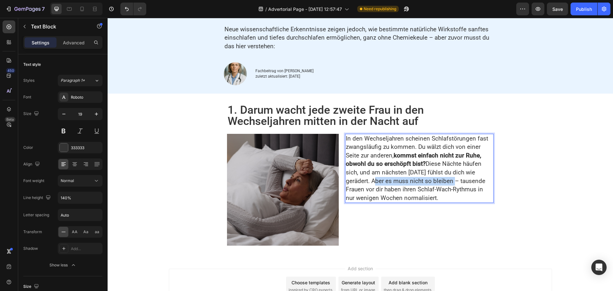
drag, startPoint x: 370, startPoint y: 181, endPoint x: 451, endPoint y: 185, distance: 81.2
click at [451, 185] on p "In den Wechseljahren scheinen Schlafstörungen fast zwangsläufig zu kommen. Du w…" at bounding box center [419, 168] width 147 height 68
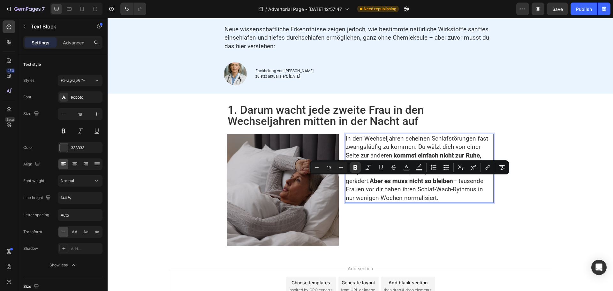
click at [422, 188] on p "In den Wechseljahren scheinen Schlafstörungen fast zwangsläufig zu kommen. Du w…" at bounding box center [419, 168] width 147 height 68
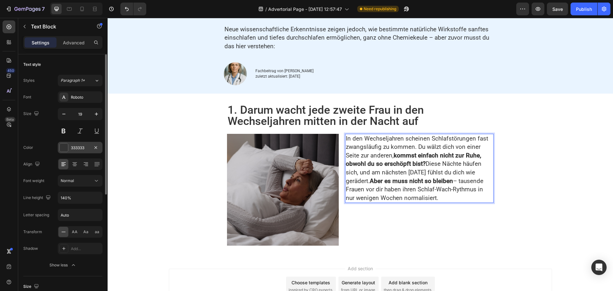
click at [84, 148] on div "333333" at bounding box center [80, 148] width 19 height 6
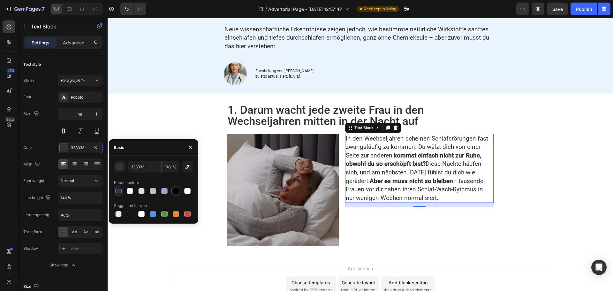
click at [177, 192] on div at bounding box center [176, 191] width 6 height 6
type input "000000"
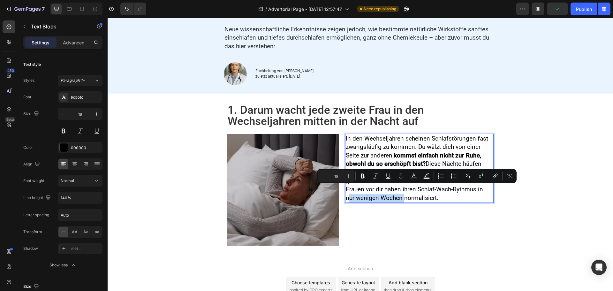
drag, startPoint x: 483, startPoint y: 189, endPoint x: 389, endPoint y: 195, distance: 93.7
click at [389, 195] on p "In den Wechseljahren scheinen Schlafstörungen fast zwangsläufig zu kommen. Du w…" at bounding box center [419, 168] width 147 height 68
click at [394, 147] on p "In den Wechseljahren scheinen Schlafstörungen fast zwangsläufig zu kommen. Du w…" at bounding box center [419, 168] width 147 height 68
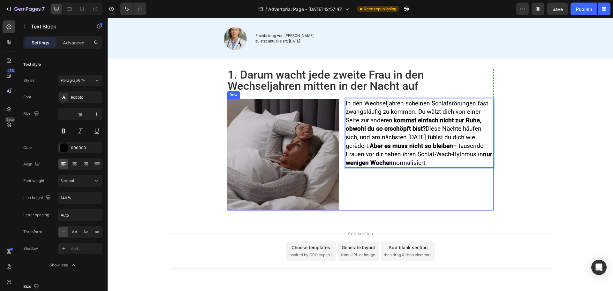
scroll to position [124, 0]
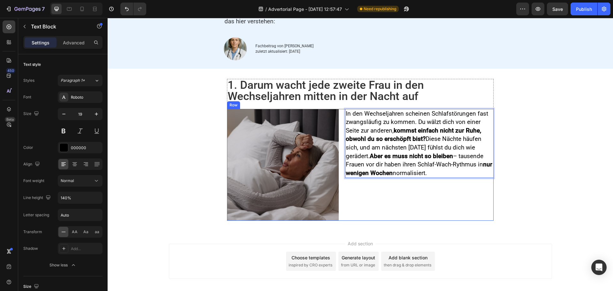
click at [371, 200] on div "In den Wechseljahren scheinen Schlafstörungen fast zwangsläufig zu kommen. Du w…" at bounding box center [419, 165] width 148 height 112
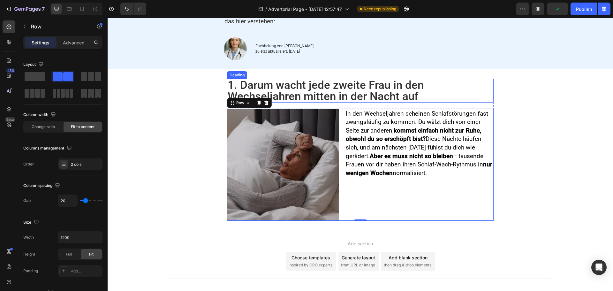
click at [341, 85] on p "1. Darum wacht jede zweite Frau in den Wechseljahren mitten in der Nacht auf" at bounding box center [360, 90] width 265 height 22
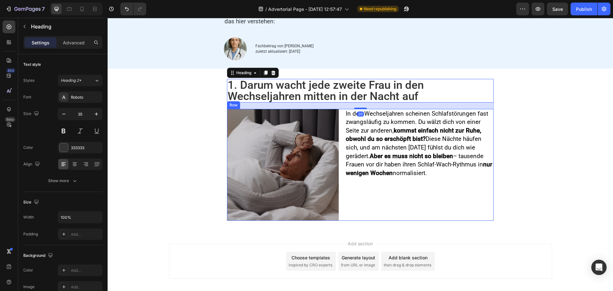
click at [341, 178] on div "Image In den Wechseljahren scheinen Schlafstörungen fast zwangsläufig zu kommen…" at bounding box center [360, 165] width 267 height 112
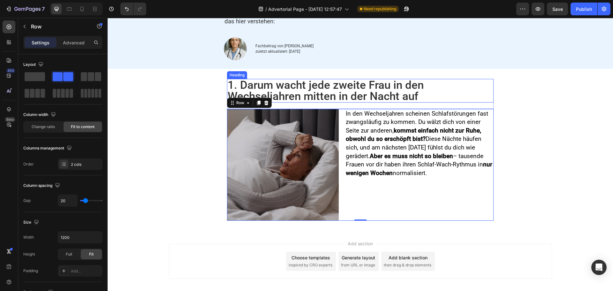
click at [320, 101] on p "1. Darum wacht jede zweite Frau in den Wechseljahren mitten in der Nacht auf" at bounding box center [360, 90] width 265 height 22
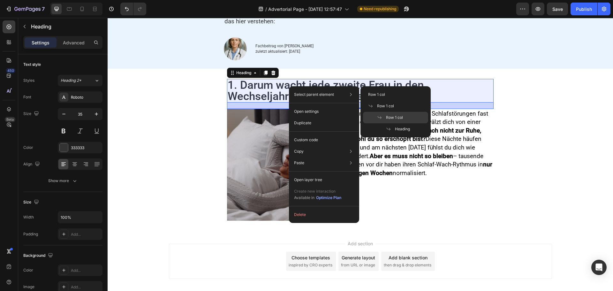
click at [386, 116] on span "Row 1 col" at bounding box center [394, 118] width 17 height 6
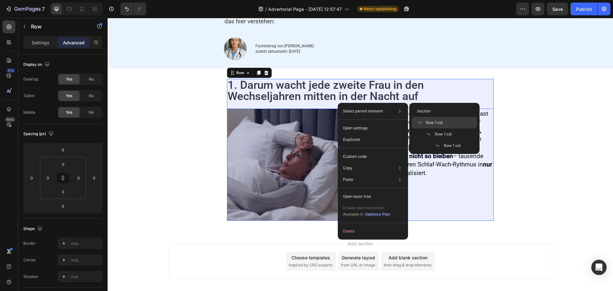
click at [435, 122] on span "Row 1 col" at bounding box center [434, 123] width 17 height 6
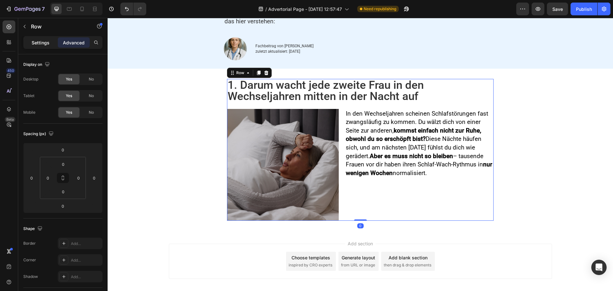
click at [40, 42] on p "Settings" at bounding box center [41, 42] width 18 height 7
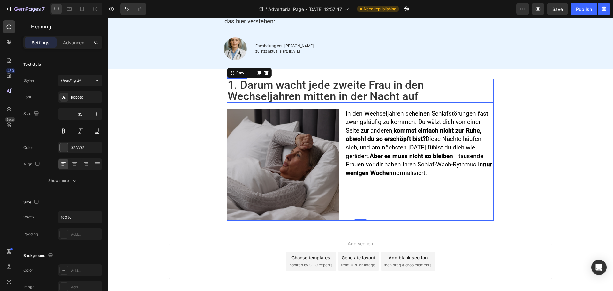
click at [344, 92] on p "1. Darum wacht jede zweite Frau in den Wechseljahren mitten in der Nacht auf" at bounding box center [360, 90] width 265 height 22
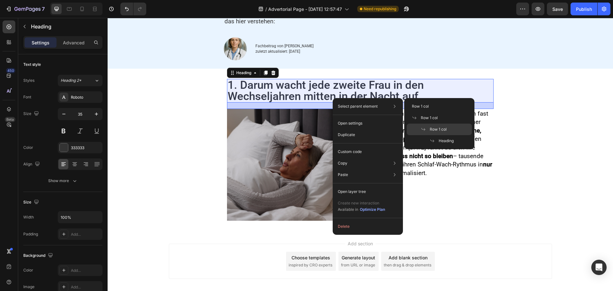
click at [441, 130] on span "Row 1 col" at bounding box center [438, 129] width 17 height 6
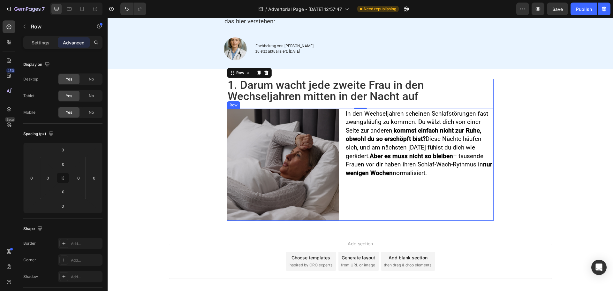
click at [339, 122] on div "Image In den Wechseljahren scheinen Schlafstörungen fast zwangsläufig zu kommen…" at bounding box center [360, 165] width 267 height 112
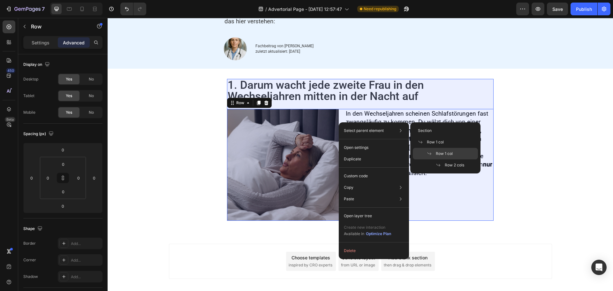
click at [441, 153] on span "Row 1 col" at bounding box center [444, 154] width 17 height 6
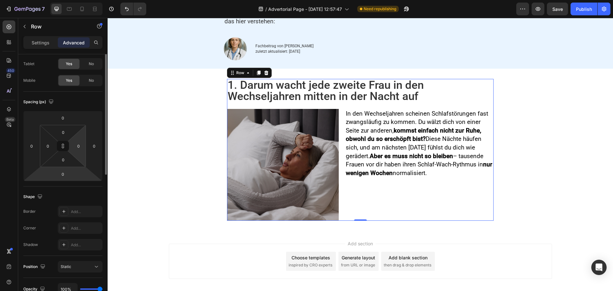
scroll to position [0, 0]
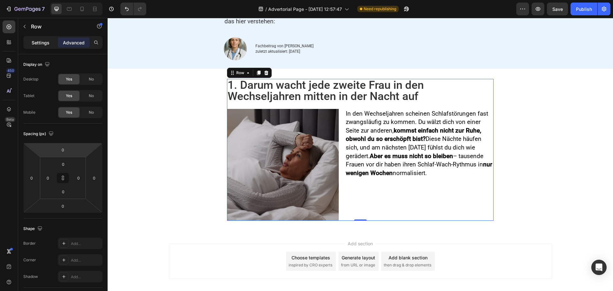
click at [42, 43] on p "Settings" at bounding box center [41, 42] width 18 height 7
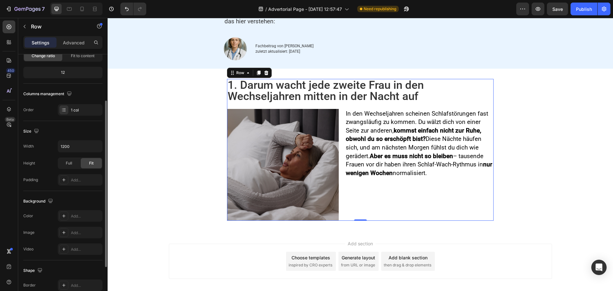
scroll to position [39, 0]
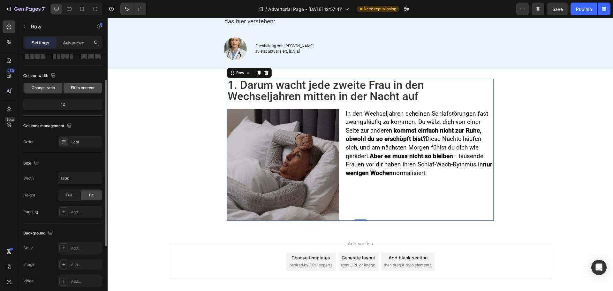
click at [81, 84] on div "Fit to content" at bounding box center [83, 88] width 38 height 10
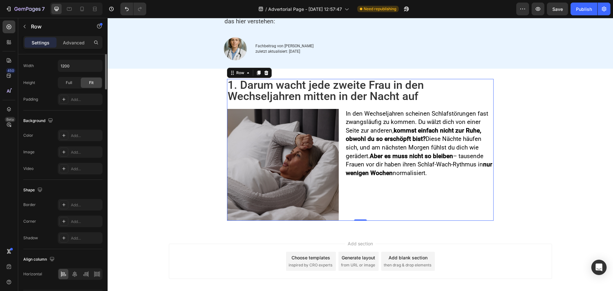
scroll to position [0, 0]
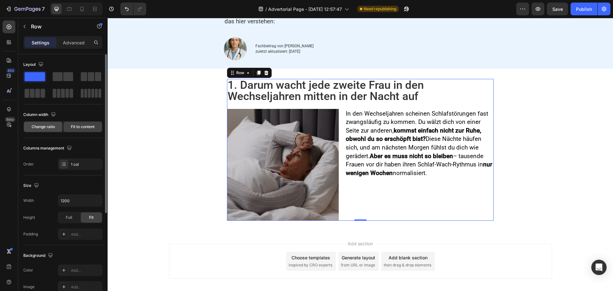
click at [48, 125] on span "Change ratio" at bounding box center [43, 127] width 23 height 6
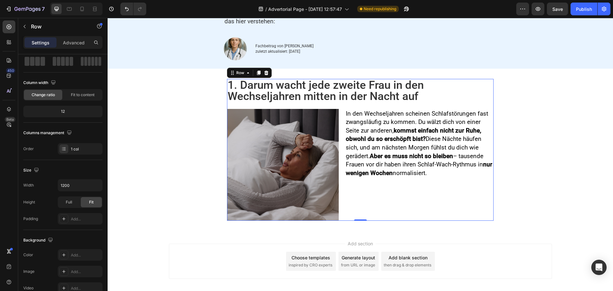
scroll to position [64, 0]
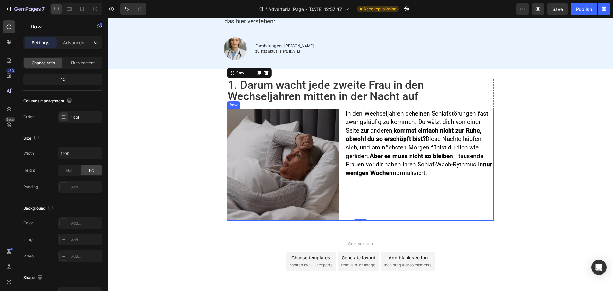
click at [339, 119] on div "Image In den Wechseljahren scheinen Schlafstörungen fast zwangsläufig zu kommen…" at bounding box center [360, 165] width 267 height 112
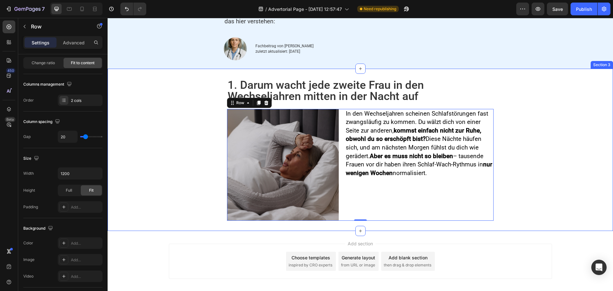
click at [139, 117] on div "1. Darum wacht jede zweite Frau in den Wechseljahren mitten in der Nacht auf He…" at bounding box center [360, 150] width 505 height 142
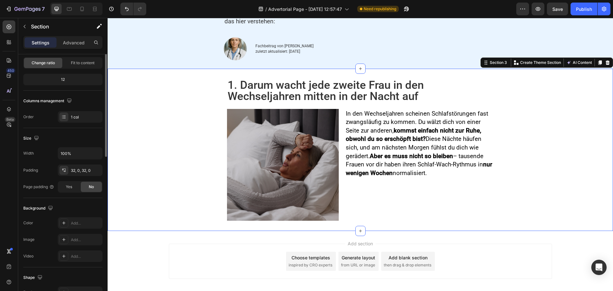
scroll to position [0, 0]
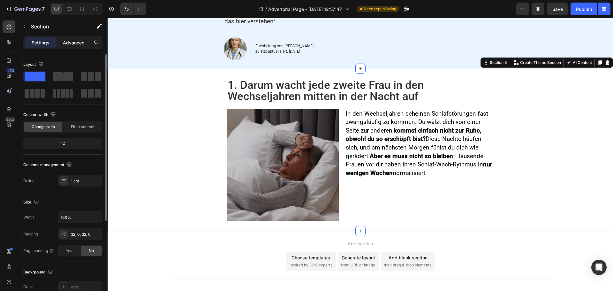
click at [74, 44] on p "Advanced" at bounding box center [74, 42] width 22 height 7
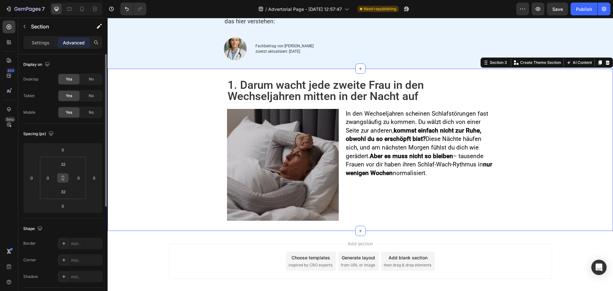
click at [64, 180] on icon at bounding box center [62, 177] width 5 height 5
click at [79, 179] on input "0" at bounding box center [79, 178] width 10 height 10
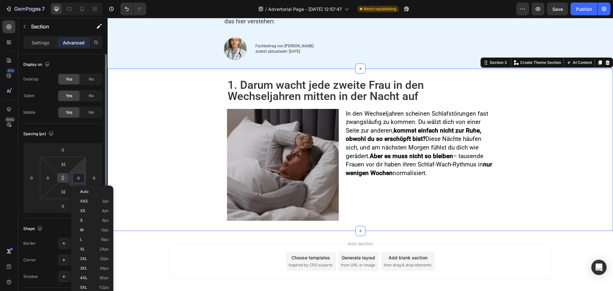
type input "1"
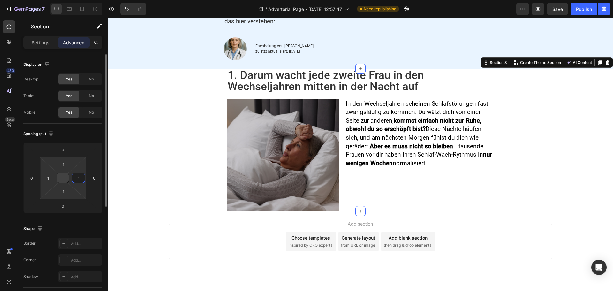
type input "10"
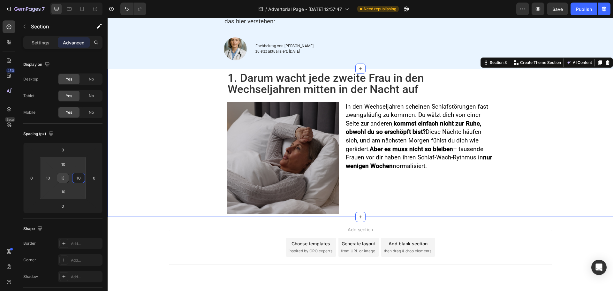
type input "10"
click at [84, 7] on icon at bounding box center [82, 9] width 6 height 6
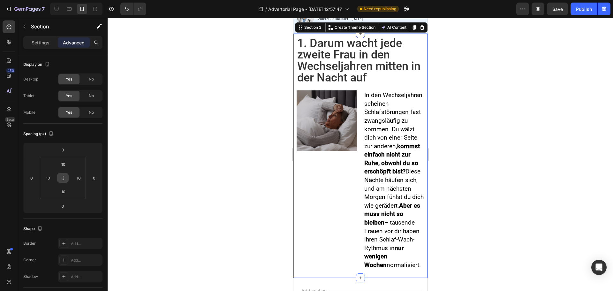
scroll to position [234, 0]
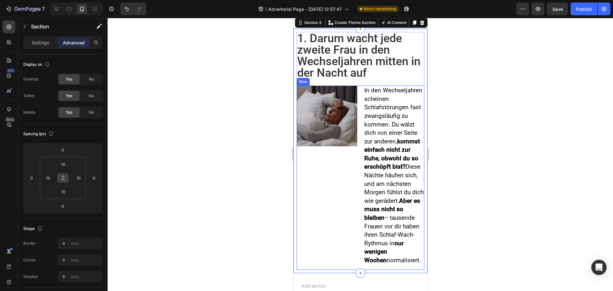
click at [353, 183] on div "Image" at bounding box center [326, 178] width 61 height 184
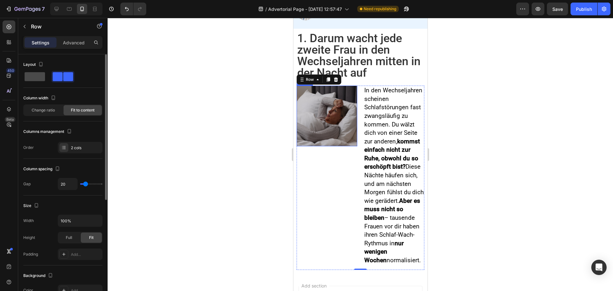
click at [38, 76] on span at bounding box center [35, 76] width 20 height 9
type input "0"
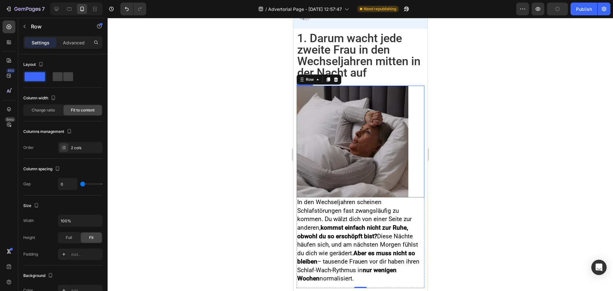
click at [412, 152] on div at bounding box center [360, 142] width 128 height 112
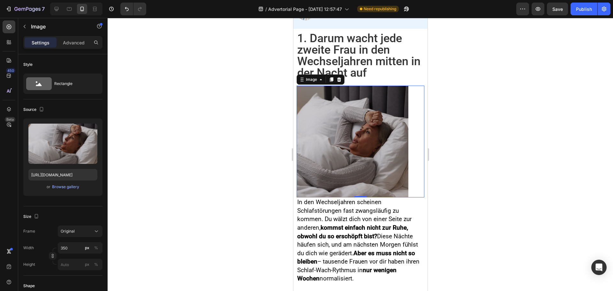
click at [354, 149] on img at bounding box center [352, 142] width 112 height 112
click at [295, 71] on div "1. Darum wacht jede zweite Frau in den Wechseljahren mitten in der Nacht auf He…" at bounding box center [360, 160] width 134 height 262
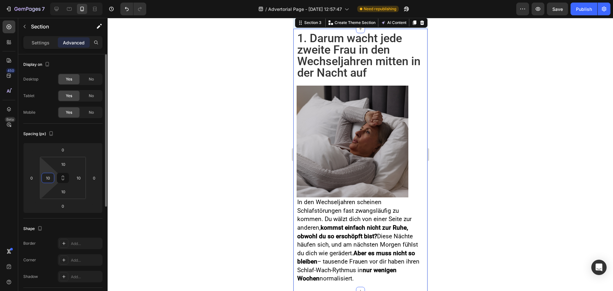
click at [51, 179] on input "10" at bounding box center [48, 178] width 10 height 10
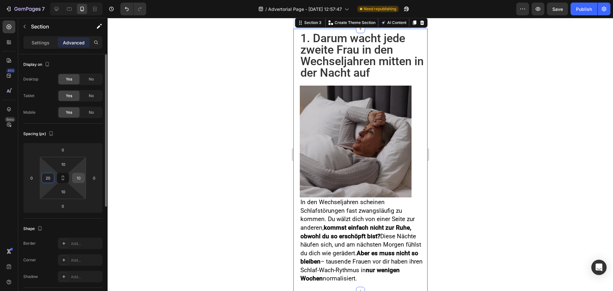
type input "20"
click at [82, 177] on input "10" at bounding box center [79, 178] width 10 height 10
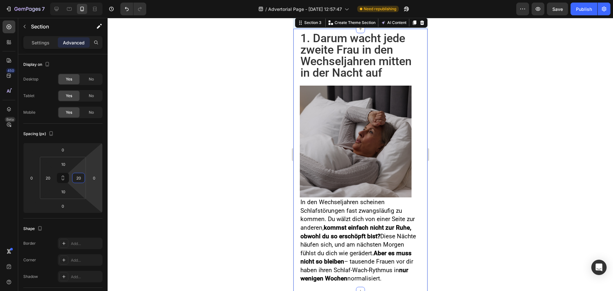
type input "20"
click at [331, 139] on img at bounding box center [355, 142] width 112 height 112
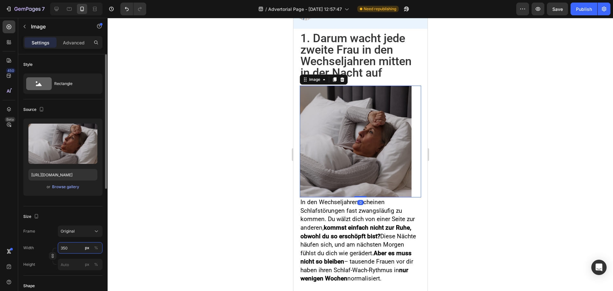
click at [68, 248] on input "350" at bounding box center [80, 247] width 45 height 11
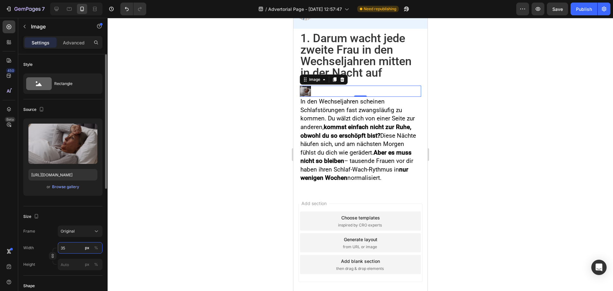
type input "358"
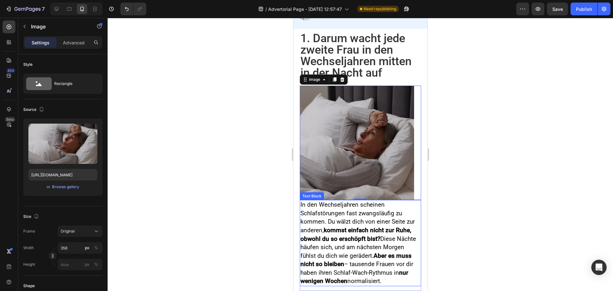
click at [395, 227] on p "In den Wechseljahren scheinen Schlafstörungen fast zwangsläufig zu kommen. Du w…" at bounding box center [360, 242] width 120 height 85
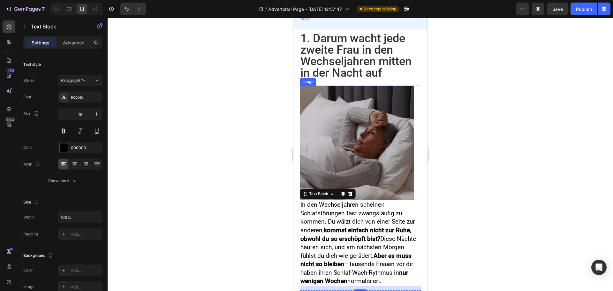
click at [384, 137] on img at bounding box center [356, 143] width 114 height 114
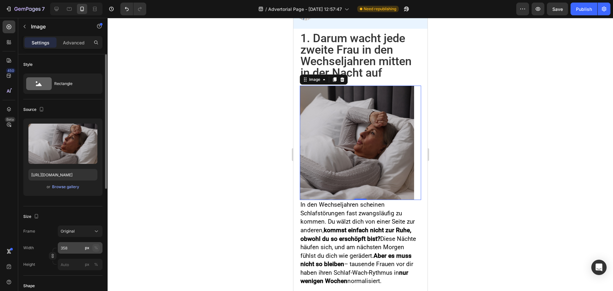
click at [95, 249] on div "%" at bounding box center [96, 248] width 4 height 6
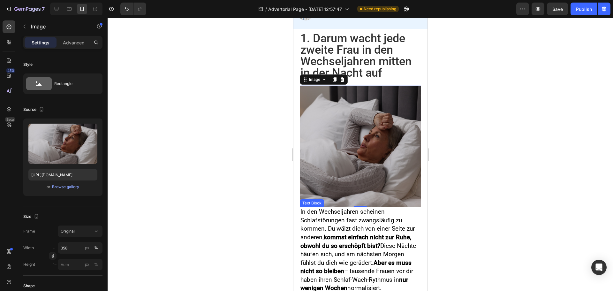
click at [346, 249] on strong "kommst einfach nicht zur Ruhe, obwohl du so erschöpft bist?" at bounding box center [355, 241] width 111 height 16
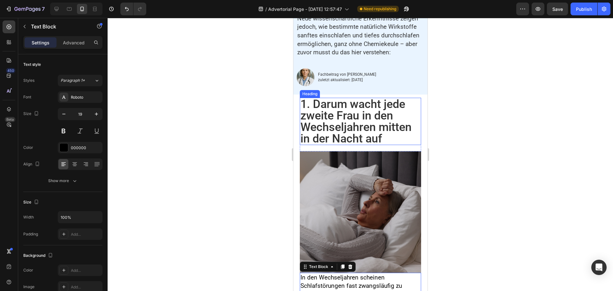
scroll to position [160, 0]
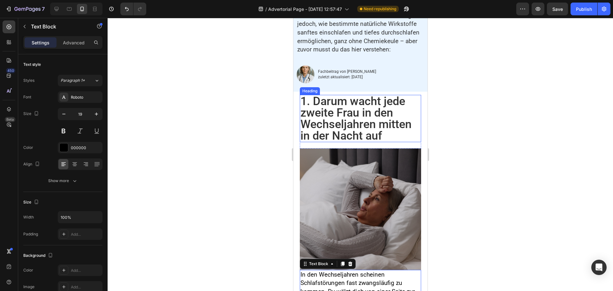
click at [342, 134] on p "1. Darum wacht jede zweite Frau in den Wechseljahren mitten in der Nacht auf" at bounding box center [360, 118] width 120 height 46
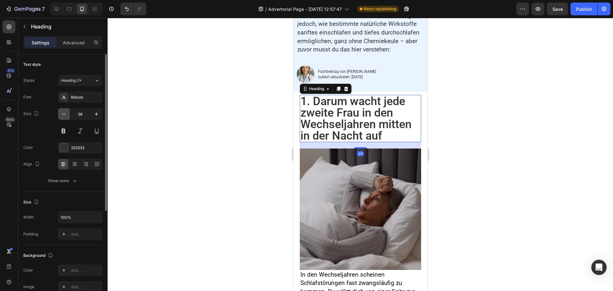
click at [64, 117] on icon "button" at bounding box center [64, 114] width 6 height 6
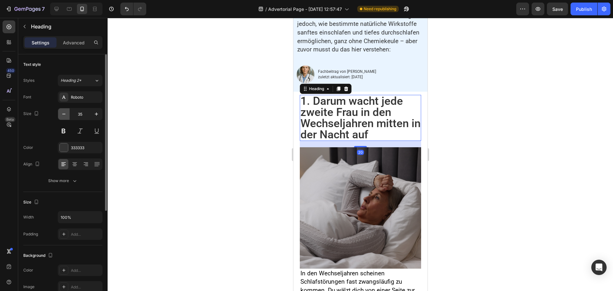
click at [64, 117] on icon "button" at bounding box center [64, 114] width 6 height 6
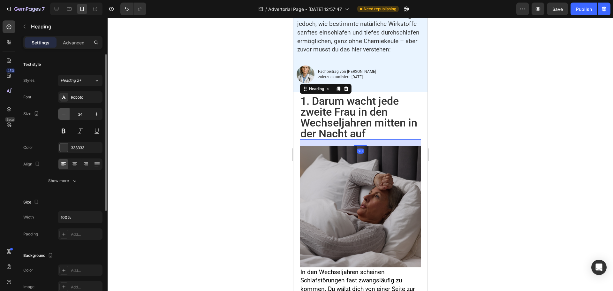
click at [64, 117] on icon "button" at bounding box center [64, 114] width 6 height 6
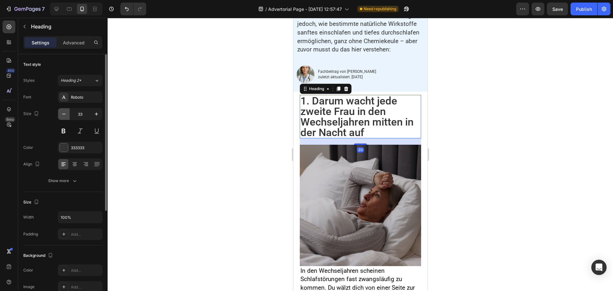
click at [64, 117] on icon "button" at bounding box center [64, 114] width 6 height 6
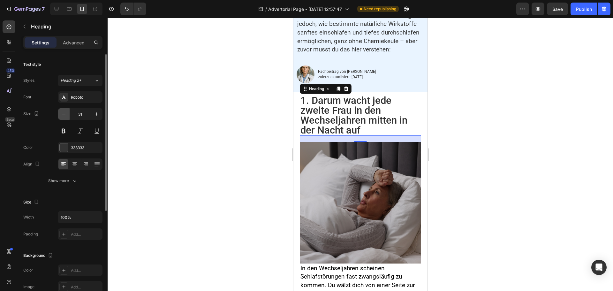
click at [64, 117] on icon "button" at bounding box center [64, 114] width 6 height 6
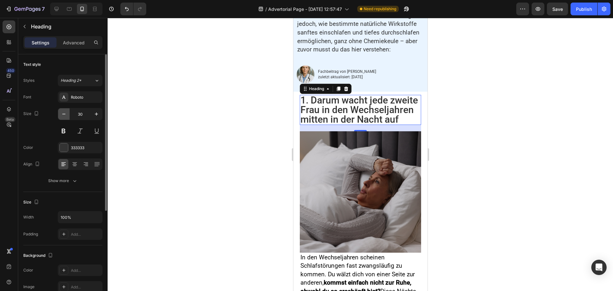
click at [64, 117] on icon "button" at bounding box center [64, 114] width 6 height 6
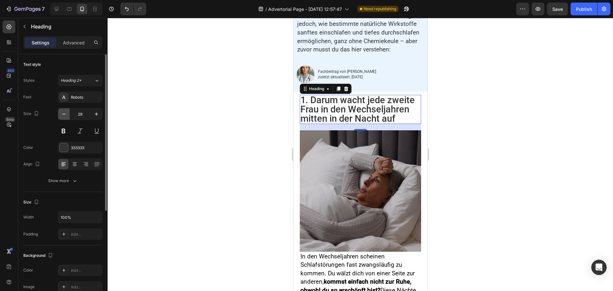
click at [64, 117] on icon "button" at bounding box center [64, 114] width 6 height 6
type input "28"
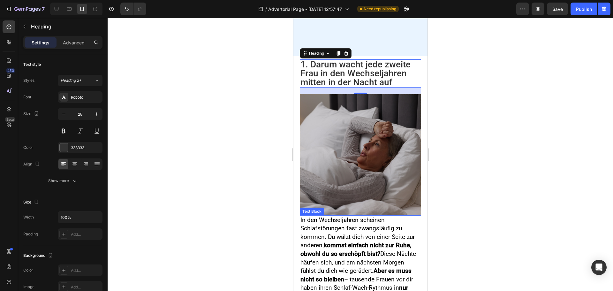
scroll to position [255, 0]
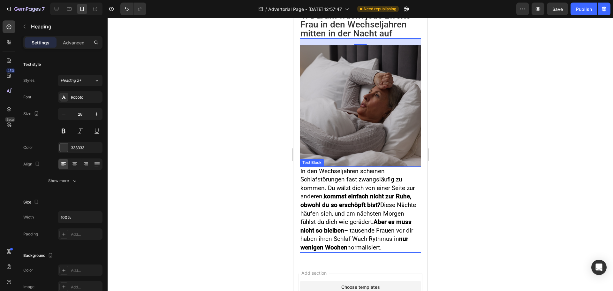
click at [343, 203] on strong "kommst einfach nicht zur Ruhe, obwohl du so erschöpft bist?" at bounding box center [355, 200] width 111 height 16
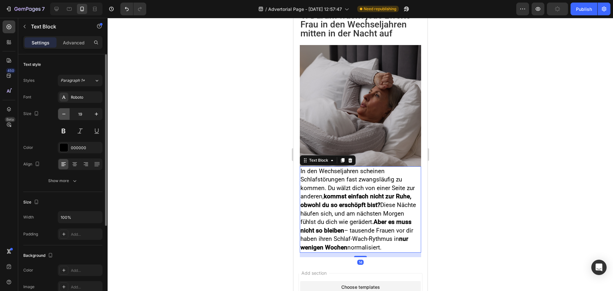
click at [66, 113] on icon "button" at bounding box center [64, 114] width 6 height 6
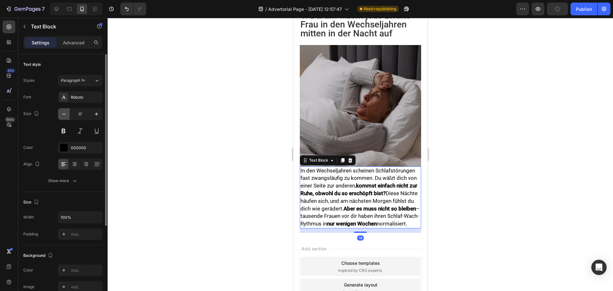
type input "16"
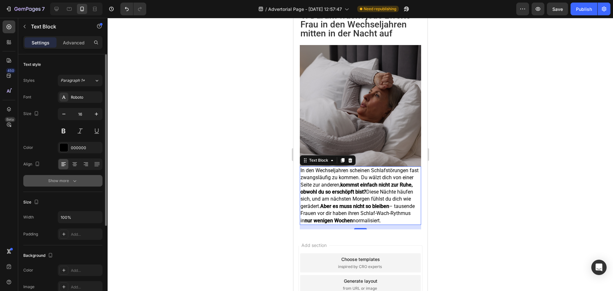
click at [70, 186] on button "Show more" at bounding box center [62, 180] width 79 height 11
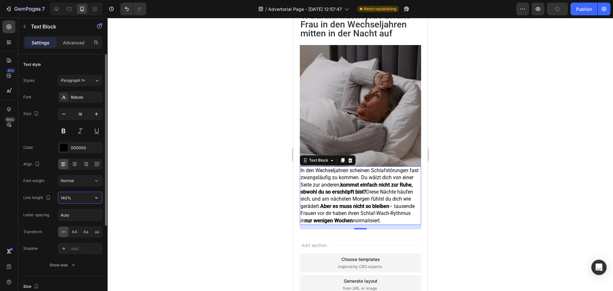
click at [66, 195] on input "140%" at bounding box center [80, 197] width 44 height 11
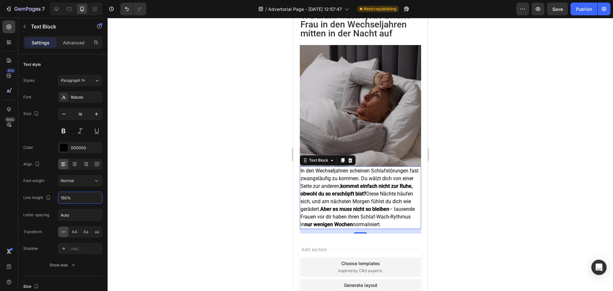
type input "150%"
click at [72, 33] on div "Text Block" at bounding box center [54, 26] width 73 height 17
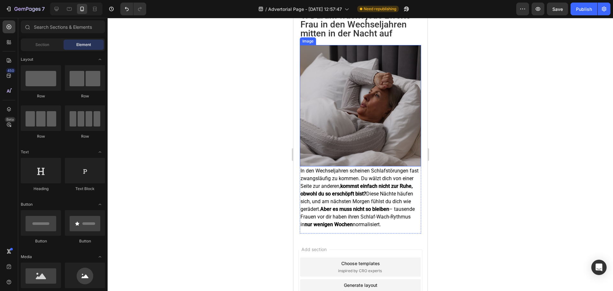
click at [350, 123] on img at bounding box center [359, 105] width 121 height 121
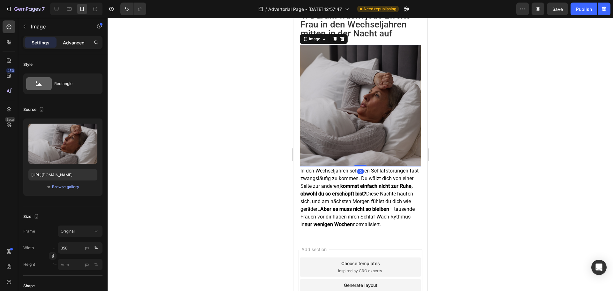
click at [74, 41] on p "Advanced" at bounding box center [74, 42] width 22 height 7
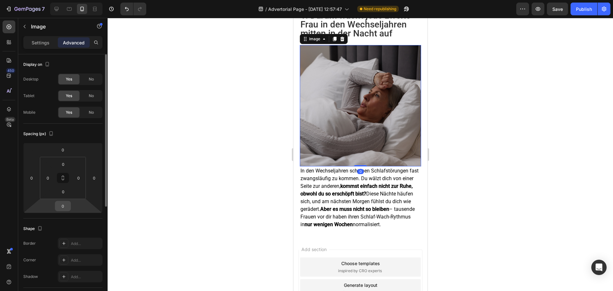
click at [66, 204] on input "0" at bounding box center [63, 206] width 13 height 10
type input "20"
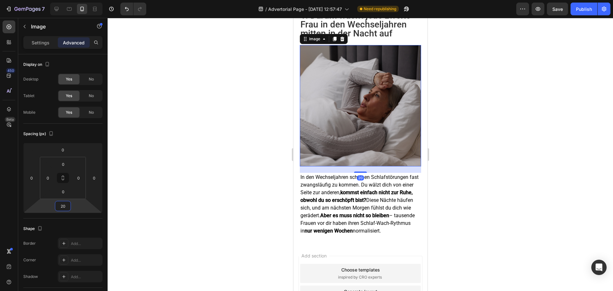
click at [225, 162] on div at bounding box center [360, 154] width 505 height 273
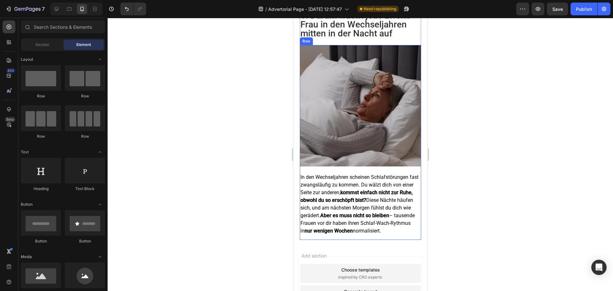
click at [331, 165] on div "Image" at bounding box center [359, 109] width 121 height 128
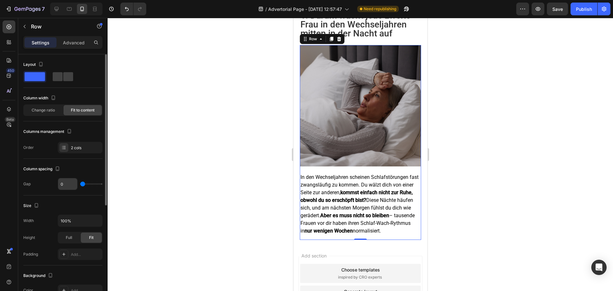
click at [67, 185] on input "0" at bounding box center [67, 183] width 19 height 11
type input "2"
type input "20"
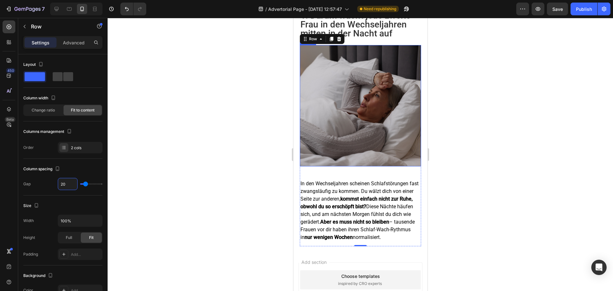
click at [354, 141] on img at bounding box center [359, 105] width 121 height 121
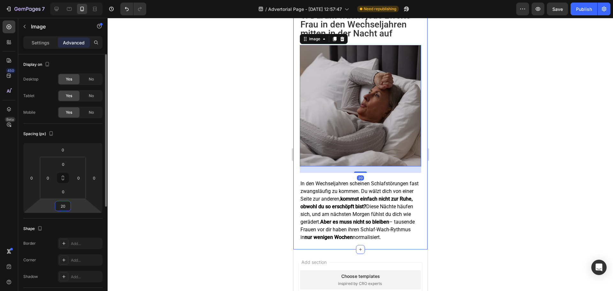
click at [61, 208] on input "20" at bounding box center [63, 206] width 13 height 10
type input "0"
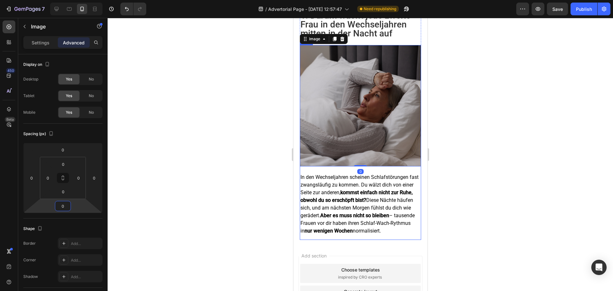
click at [326, 164] on div "Image 0 In den Wechseljahren scheinen Schlafstörungen fast zwangsläufig zu komm…" at bounding box center [359, 142] width 121 height 195
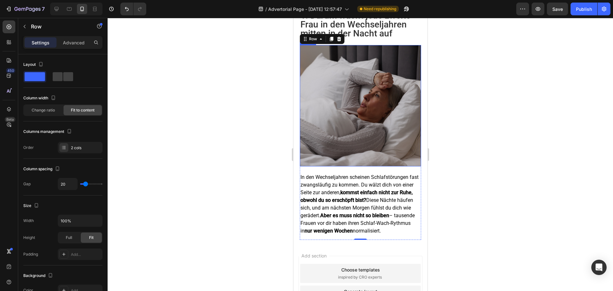
scroll to position [192, 0]
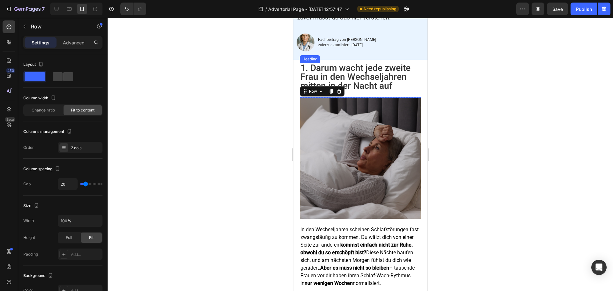
click at [320, 85] on p "1. Darum wacht jede zweite Frau in den Wechseljahren mitten in der Nacht auf" at bounding box center [360, 77] width 120 height 27
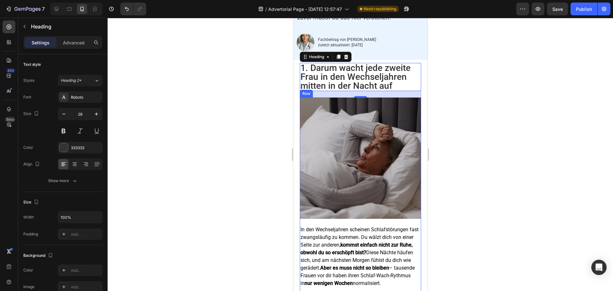
click at [344, 229] on div "Image In den Wechseljahren scheinen Schlafstörungen fast zwangsläufig zu kommen…" at bounding box center [359, 194] width 121 height 195
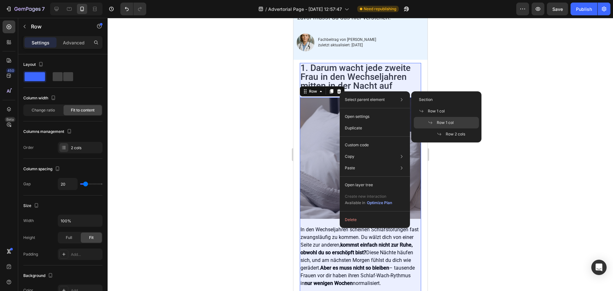
click at [448, 121] on span "Row 1 col" at bounding box center [445, 123] width 17 height 6
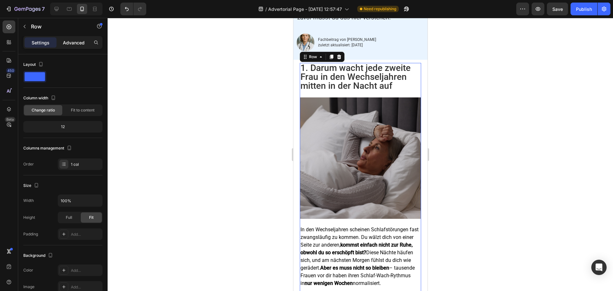
click at [72, 43] on p "Advanced" at bounding box center [74, 42] width 22 height 7
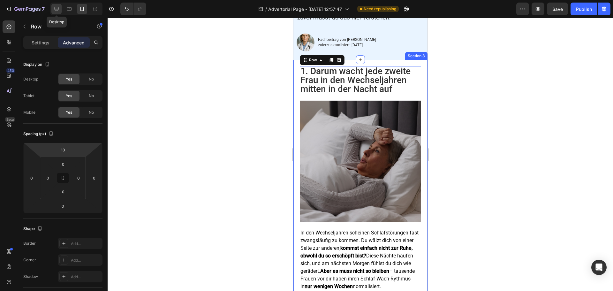
click at [58, 8] on icon at bounding box center [56, 9] width 6 height 6
type input "0"
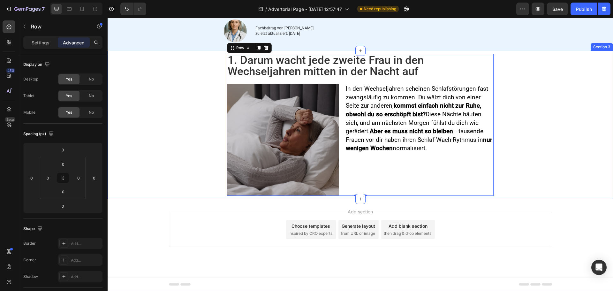
scroll to position [131, 0]
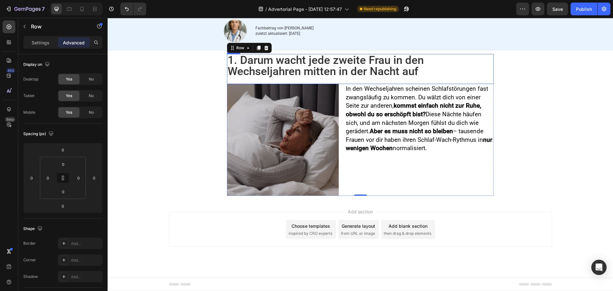
click at [338, 78] on div "1. Darum wacht jede zweite Frau in den Wechseljahren mitten in der Nacht auf He…" at bounding box center [360, 69] width 267 height 30
click at [338, 100] on div "Image In den Wechseljahren scheinen Schlafstörungen fast zwangsläufig zu kommen…" at bounding box center [360, 140] width 267 height 112
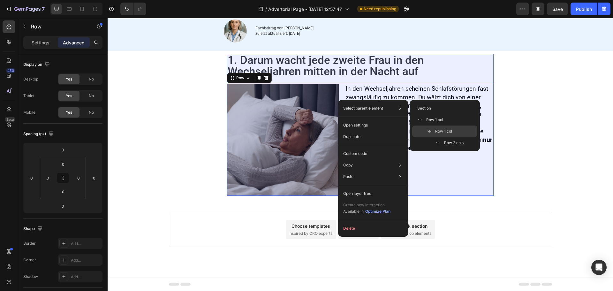
click at [452, 131] on span "Row 1 col" at bounding box center [443, 131] width 17 height 6
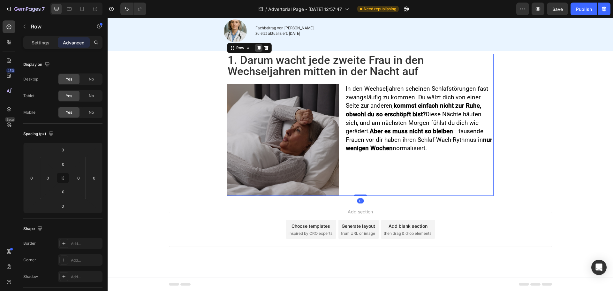
click at [257, 47] on icon at bounding box center [259, 48] width 4 height 4
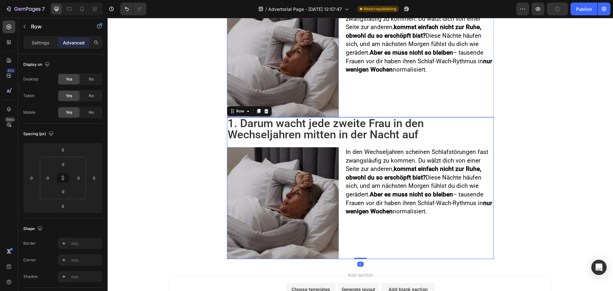
scroll to position [208, 0]
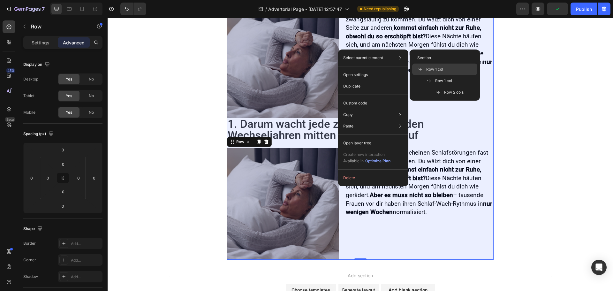
click at [448, 75] on div "Row 1 col" at bounding box center [444, 80] width 65 height 11
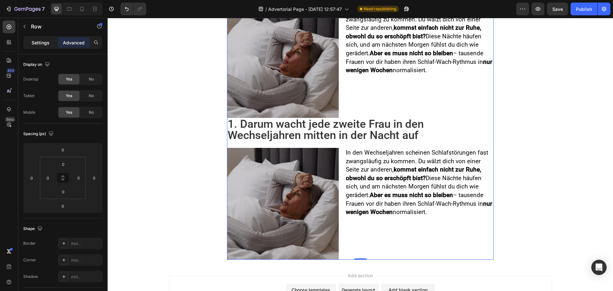
click at [42, 43] on p "Settings" at bounding box center [41, 42] width 18 height 7
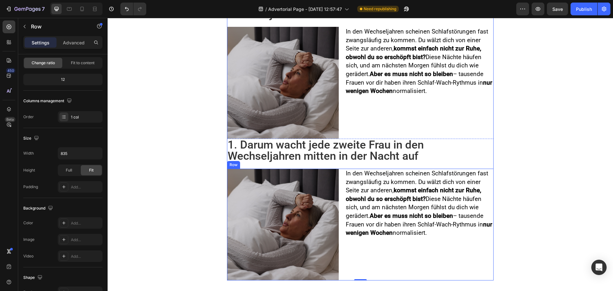
scroll to position [177, 0]
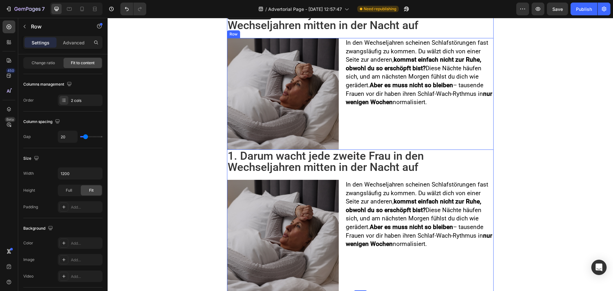
click at [349, 130] on div "In den Wechseljahren scheinen Schlafstörungen fast zwangsläufig zu kommen. Du w…" at bounding box center [419, 94] width 148 height 112
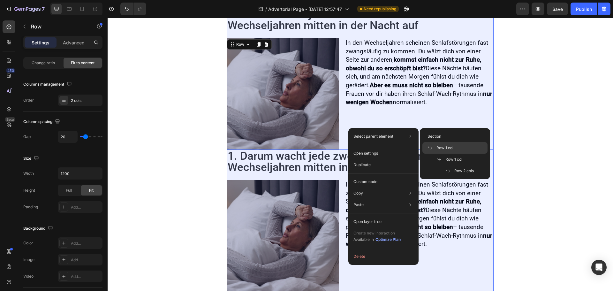
click at [451, 148] on span "Row 1 col" at bounding box center [444, 148] width 17 height 6
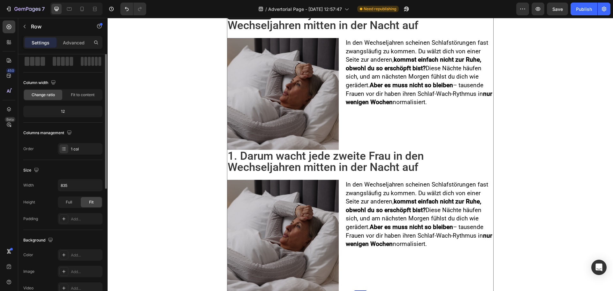
scroll to position [0, 0]
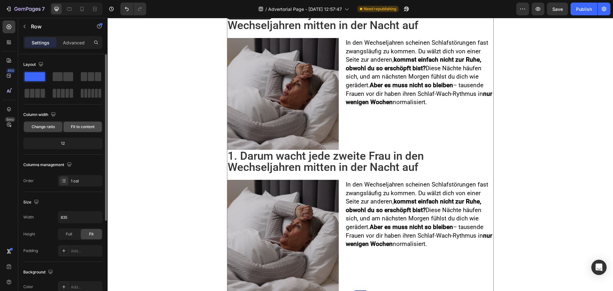
click at [79, 128] on span "Fit to content" at bounding box center [83, 127] width 24 height 6
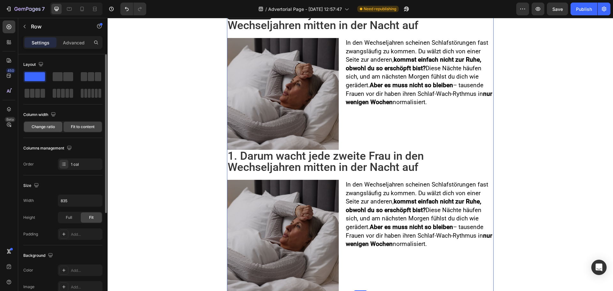
click at [53, 127] on span "Change ratio" at bounding box center [43, 127] width 23 height 6
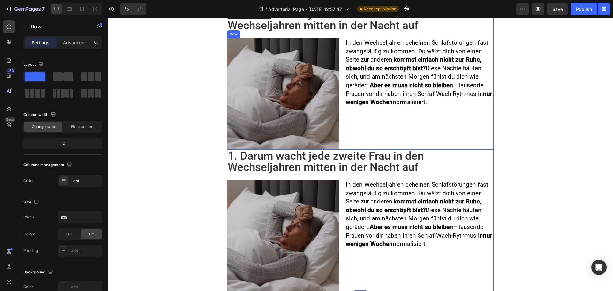
click at [349, 142] on div "In den Wechseljahren scheinen Schlafstörungen fast zwangsläufig zu kommen. Du w…" at bounding box center [419, 94] width 148 height 112
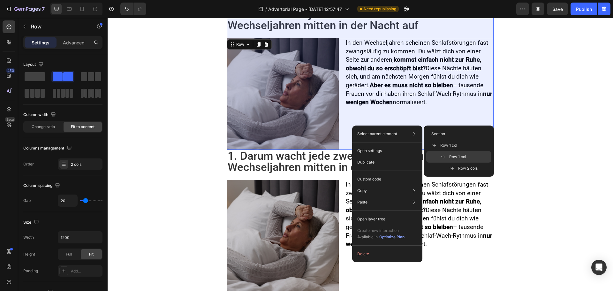
click at [456, 162] on div "Row 1 col" at bounding box center [458, 167] width 65 height 11
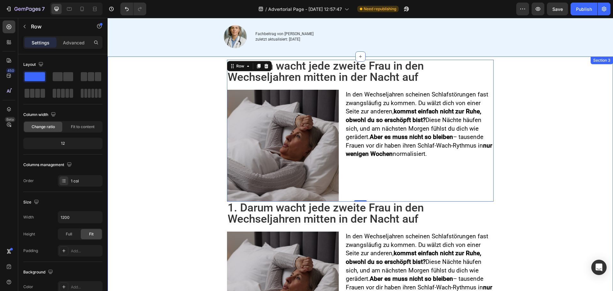
scroll to position [145, 0]
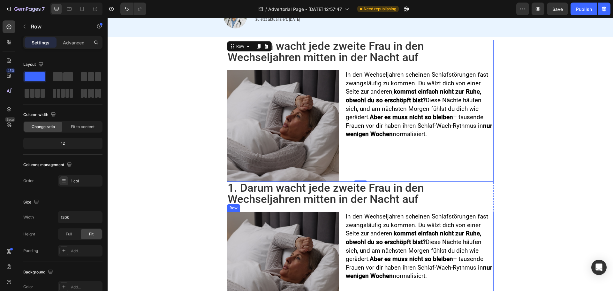
click at [340, 216] on div "Image In den Wechseljahren scheinen Schlafstörungen fast zwangsläufig zu kommen…" at bounding box center [360, 268] width 267 height 112
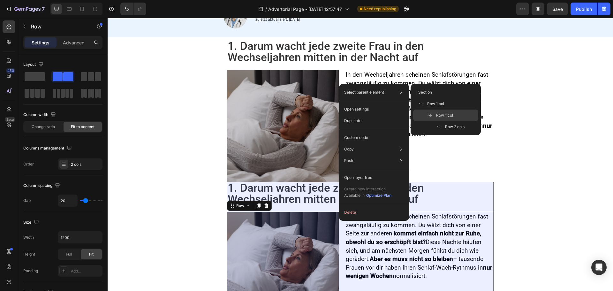
click at [442, 114] on span "Row 1 col" at bounding box center [444, 115] width 17 height 6
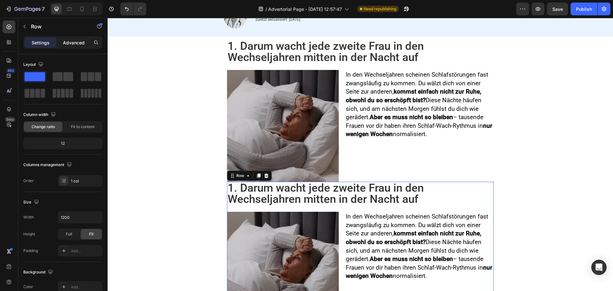
click at [75, 43] on p "Advanced" at bounding box center [74, 42] width 22 height 7
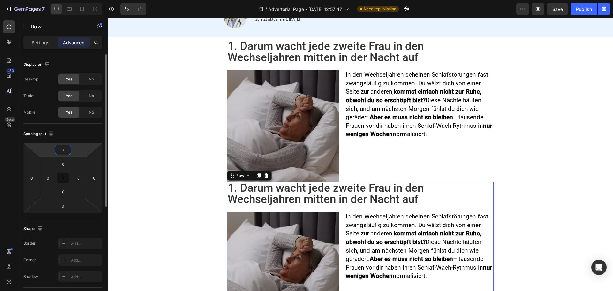
click at [66, 151] on input "0" at bounding box center [63, 150] width 13 height 10
click at [74, 137] on div "Spacing (px)" at bounding box center [62, 134] width 79 height 10
click at [63, 179] on icon at bounding box center [63, 178] width 0 height 2
click at [67, 149] on input "0" at bounding box center [63, 150] width 13 height 10
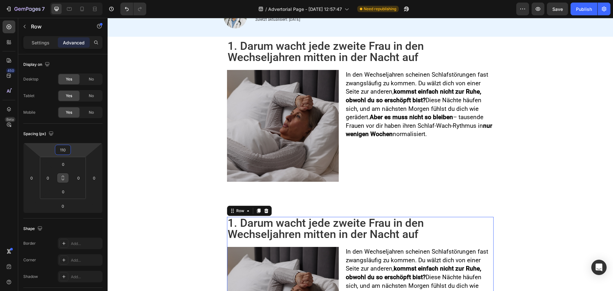
type input "110"
click at [379, 109] on p "In den Wechseljahren scheinen Schlafstörungen fast zwangsläufig zu kommen. Du w…" at bounding box center [419, 105] width 147 height 68
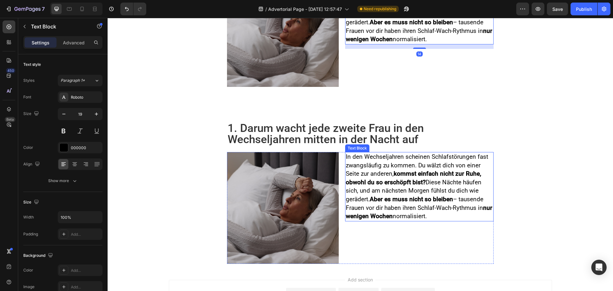
scroll to position [240, 0]
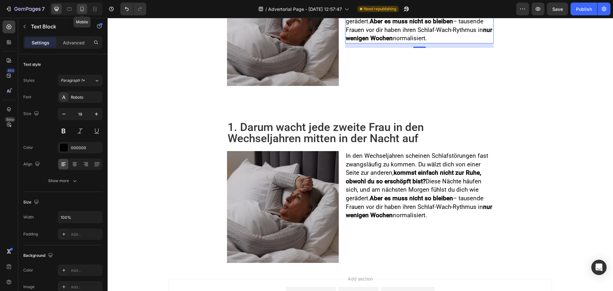
click at [85, 9] on icon at bounding box center [82, 9] width 6 height 6
type input "16"
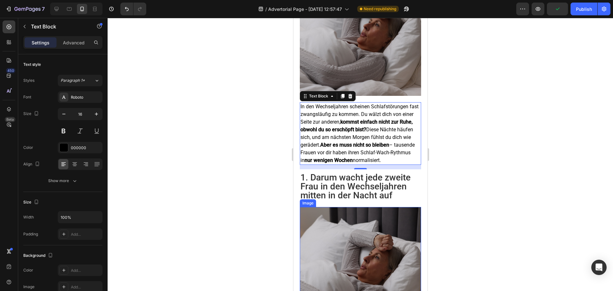
scroll to position [241, 0]
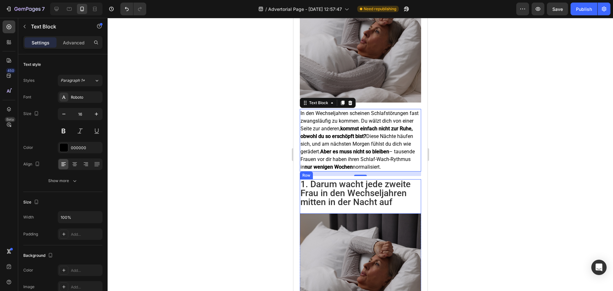
click at [353, 205] on div "1. Darum wacht jede zweite Frau in den Wechseljahren mitten in der Nacht auf He…" at bounding box center [359, 196] width 121 height 34
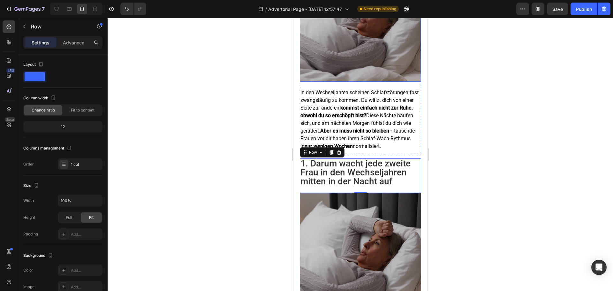
scroll to position [337, 0]
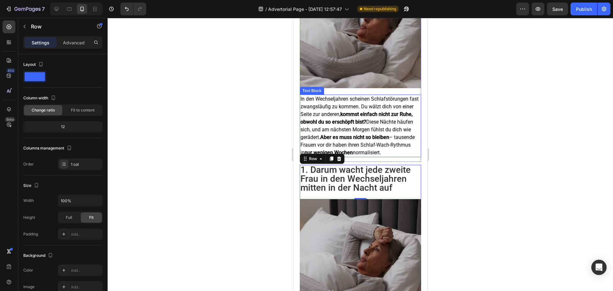
click at [358, 128] on p "In den Wechseljahren scheinen Schlafstörungen fast zwangsläufig zu kommen. Du w…" at bounding box center [360, 125] width 120 height 61
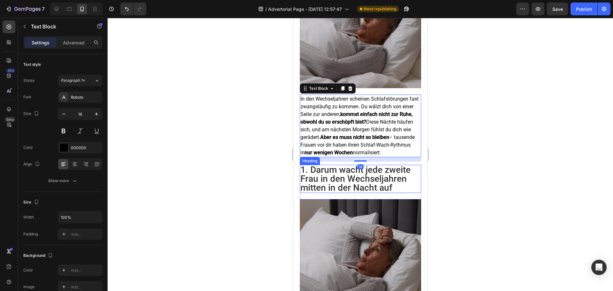
click at [323, 165] on h2 "1. Darum wacht jede zweite Frau in den Wechseljahren mitten in der Nacht auf" at bounding box center [359, 179] width 121 height 28
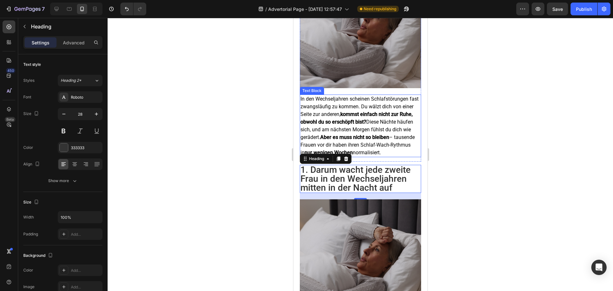
click at [352, 149] on strong "nur wenigen Wochen" at bounding box center [328, 152] width 48 height 6
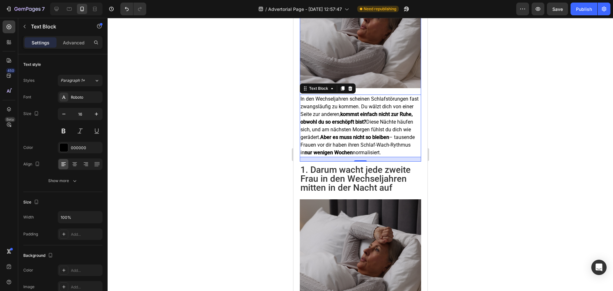
click at [385, 85] on div "Image In den Wechseljahren scheinen Schlafstörungen fast zwangsläufig zu kommen…" at bounding box center [359, 64] width 121 height 195
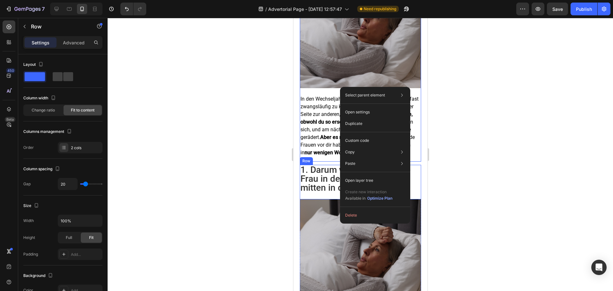
click at [324, 189] on div "1. Darum wacht jede zweite Frau in den Wechseljahren mitten in der Nacht auf He…" at bounding box center [359, 182] width 121 height 34
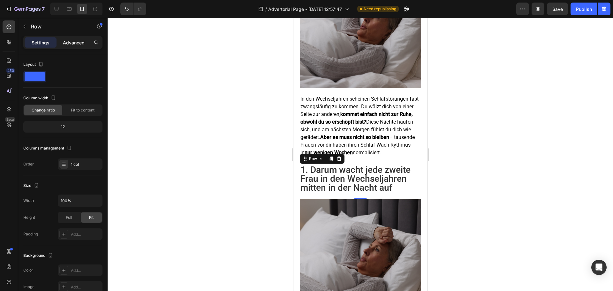
click at [71, 43] on p "Advanced" at bounding box center [74, 42] width 22 height 7
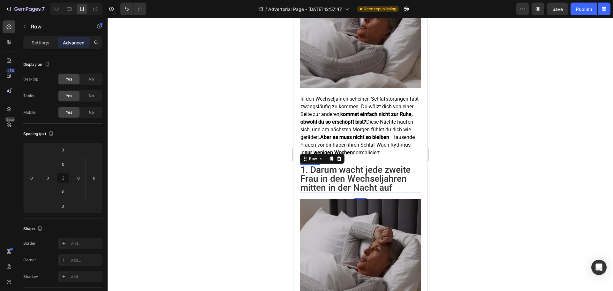
click at [369, 174] on h2 "1. Darum wacht jede zweite Frau in den Wechseljahren mitten in der Nacht auf" at bounding box center [359, 179] width 121 height 28
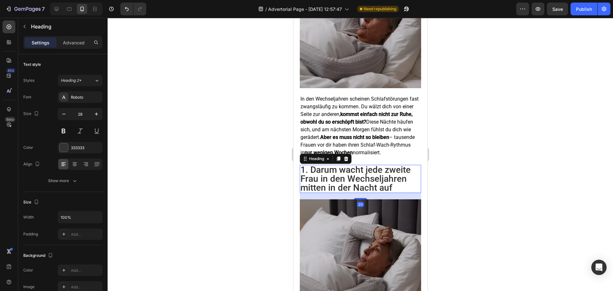
click at [338, 193] on div "20" at bounding box center [359, 196] width 121 height 6
click at [372, 111] on strong "kommst einfach nicht zur Ruhe, obwohl du so erschöpft bist?" at bounding box center [356, 118] width 112 height 14
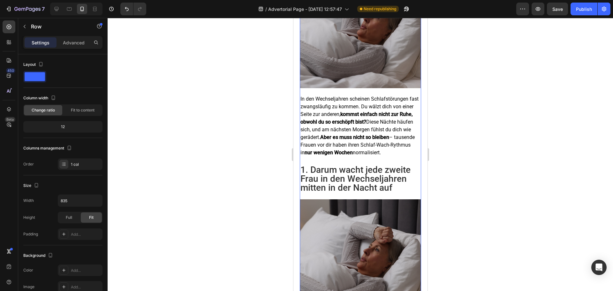
click at [339, 158] on div "1. Darum wacht jede zweite Frau in den Wechseljahren mitten in der Nacht auf He…" at bounding box center [359, 161] width 121 height 465
click at [350, 136] on p "In den Wechseljahren scheinen Schlafstörungen fast zwangsläufig zu kommen. Du w…" at bounding box center [360, 125] width 120 height 61
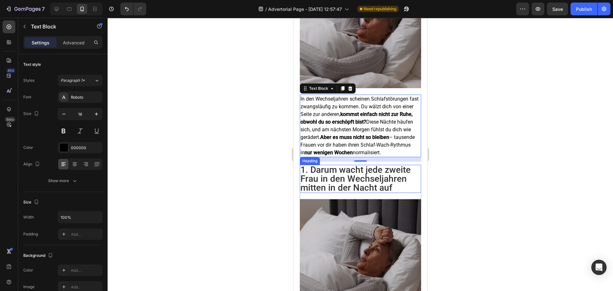
click at [326, 171] on h2 "1. Darum wacht jede zweite Frau in den Wechseljahren mitten in der Nacht auf" at bounding box center [359, 179] width 121 height 28
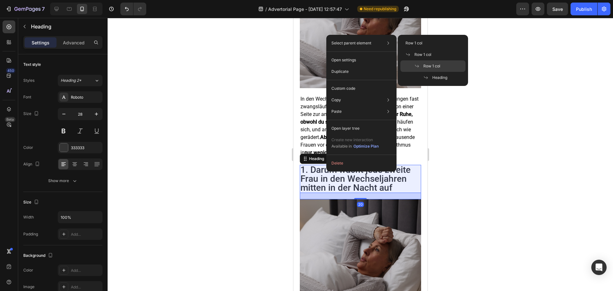
click at [428, 68] on span "Row 1 col" at bounding box center [431, 66] width 17 height 6
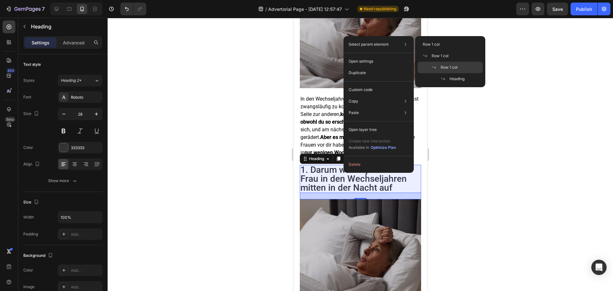
click at [451, 73] on div "Row 1 col" at bounding box center [450, 78] width 65 height 11
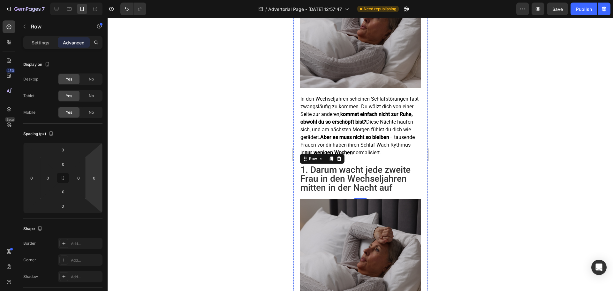
click at [376, 158] on div "1. Darum wacht jede zweite Frau in den Wechseljahren mitten in der Nacht auf He…" at bounding box center [359, 161] width 121 height 465
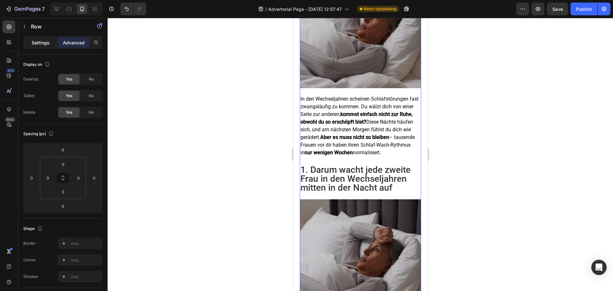
click at [43, 46] on div "Settings" at bounding box center [41, 42] width 32 height 10
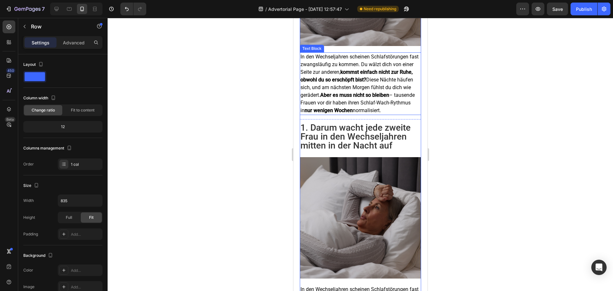
scroll to position [401, 0]
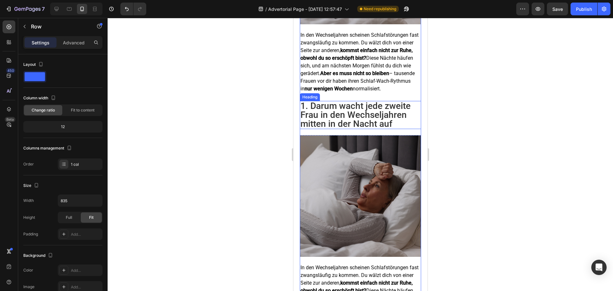
click at [335, 111] on h2 "1. Darum wacht jede zweite Frau in den Wechseljahren mitten in der Nacht auf" at bounding box center [359, 115] width 121 height 28
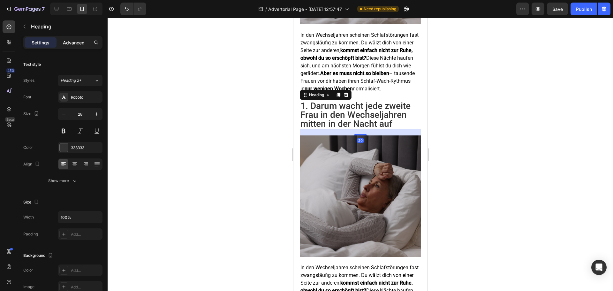
click at [72, 43] on p "Advanced" at bounding box center [74, 42] width 22 height 7
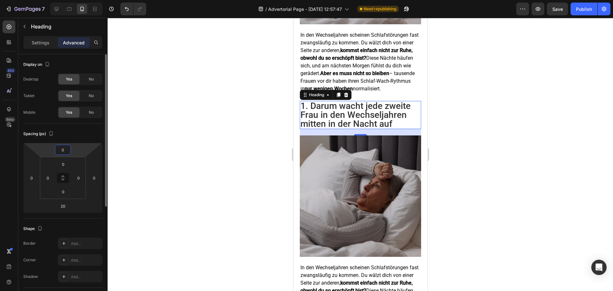
click at [66, 150] on input "0" at bounding box center [63, 150] width 13 height 10
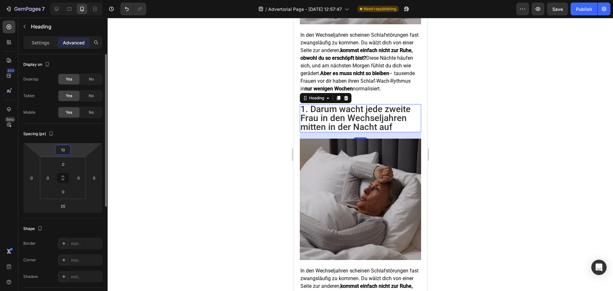
type input "1"
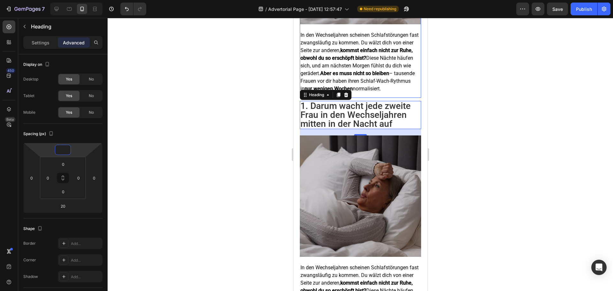
click at [379, 76] on p "In den Wechseljahren scheinen Schlafstörungen fast zwangsläufig zu kommen. Du w…" at bounding box center [360, 61] width 120 height 61
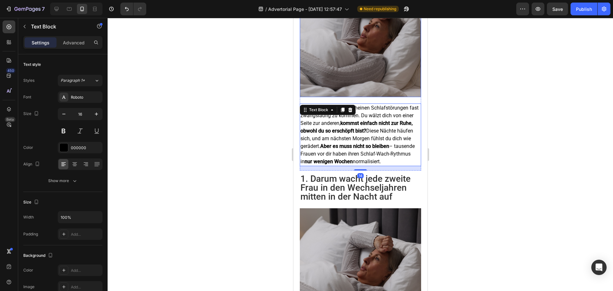
scroll to position [305, 0]
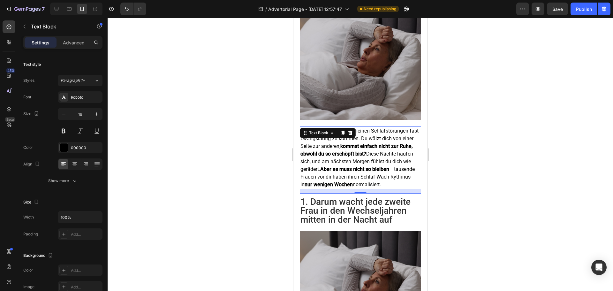
click at [408, 118] on div "Image In den Wechseljahren scheinen Schlafstörungen fast zwangsläufig zu kommen…" at bounding box center [359, 96] width 121 height 195
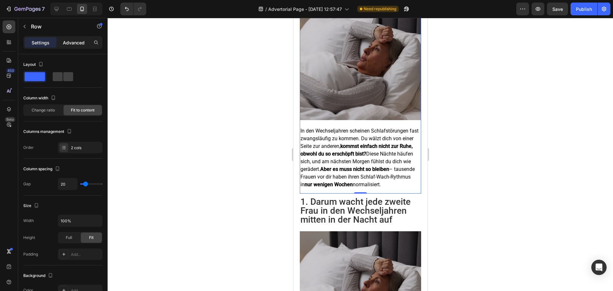
click at [71, 44] on p "Advanced" at bounding box center [74, 42] width 22 height 7
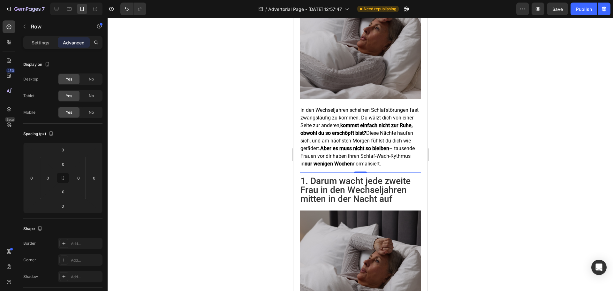
scroll to position [337, 0]
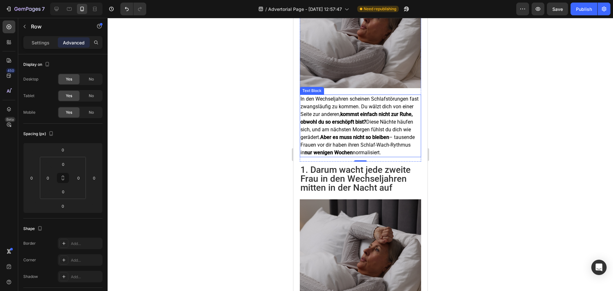
click at [338, 137] on p "In den Wechseljahren scheinen Schlafstörungen fast zwangsläufig zu kommen. Du w…" at bounding box center [360, 125] width 120 height 61
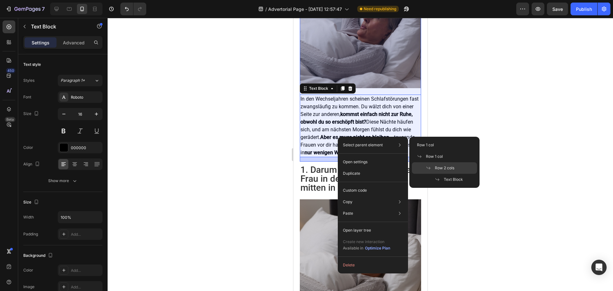
click at [437, 167] on span "Row 2 cols" at bounding box center [444, 168] width 19 height 6
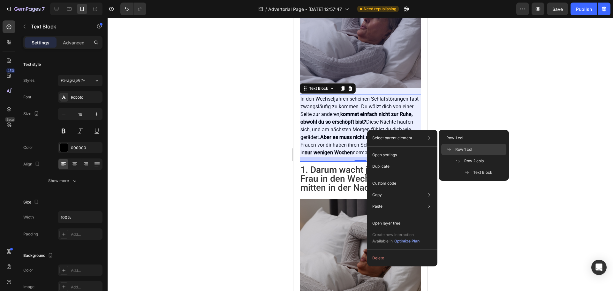
click at [461, 151] on span "Row 1 col" at bounding box center [463, 150] width 17 height 6
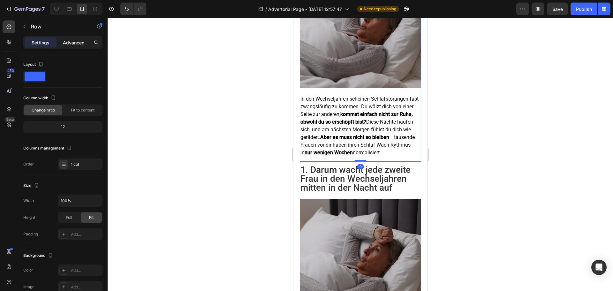
click at [82, 39] on p "Advanced" at bounding box center [74, 42] width 22 height 7
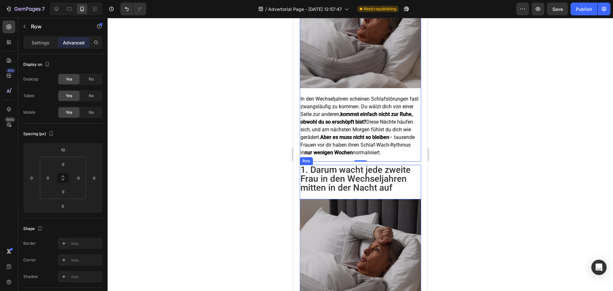
click at [330, 189] on div "1. Darum wacht jede zweite Frau in den Wechseljahren mitten in der Nacht auf He…" at bounding box center [359, 182] width 121 height 34
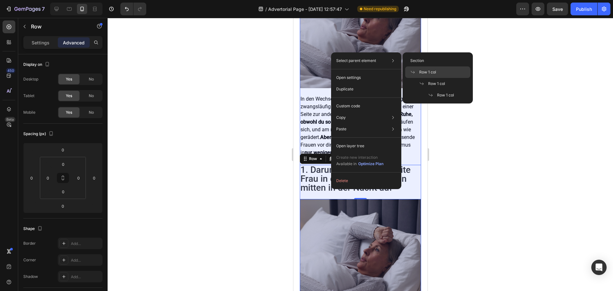
click at [427, 74] on span "Row 1 col" at bounding box center [427, 72] width 17 height 6
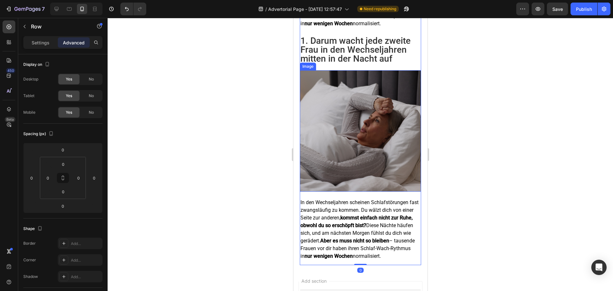
scroll to position [528, 0]
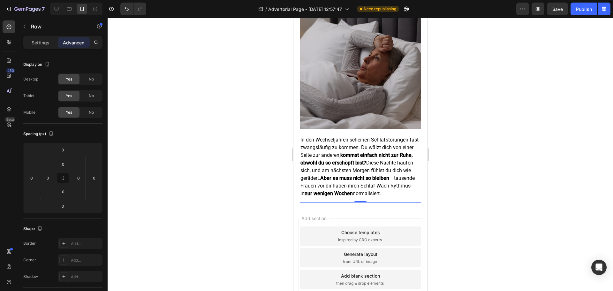
click at [324, 122] on div "Image In den Wechseljahren scheinen Schlafstörungen fast zwangsläufig zu kommen…" at bounding box center [359, 105] width 121 height 195
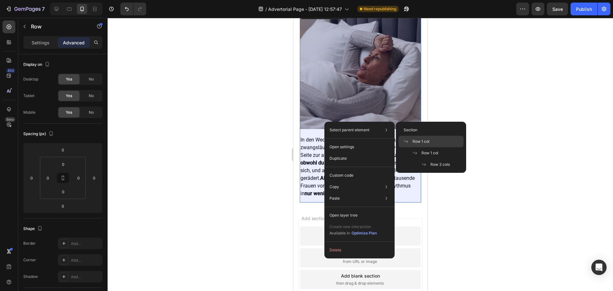
click at [411, 141] on span at bounding box center [407, 141] width 9 height 5
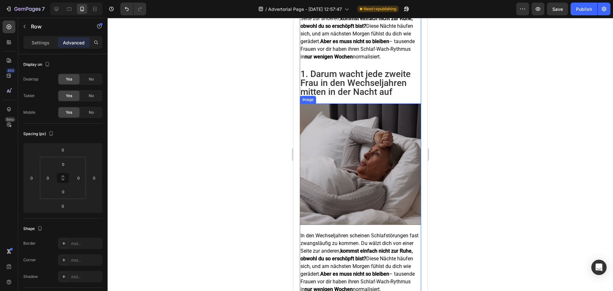
scroll to position [560, 0]
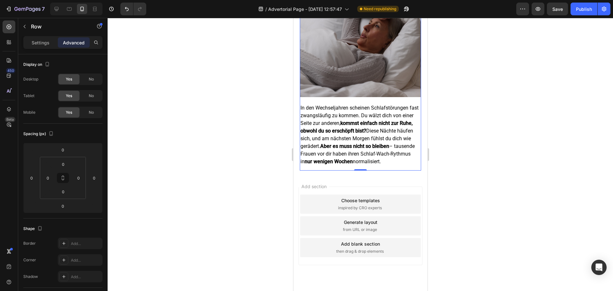
click at [331, 91] on div "Image In den Wechseljahren scheinen Schlafstörungen fast zwangsläufig zu kommen…" at bounding box center [359, 73] width 121 height 195
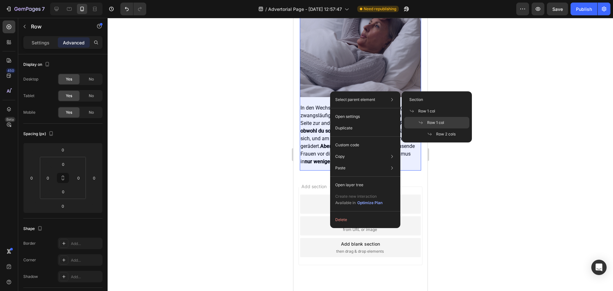
click at [427, 122] on span at bounding box center [422, 122] width 9 height 5
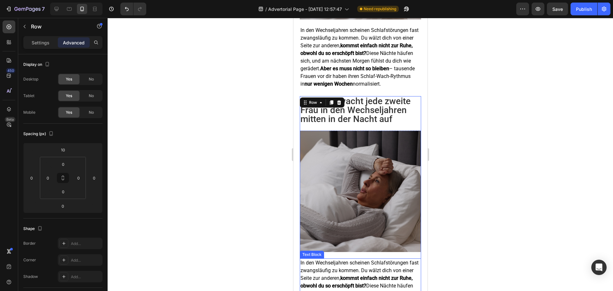
scroll to position [401, 0]
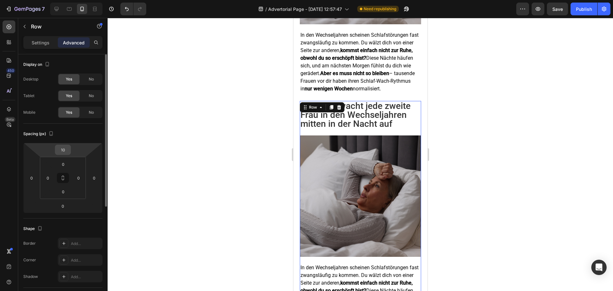
click at [65, 150] on input "10" at bounding box center [63, 150] width 13 height 10
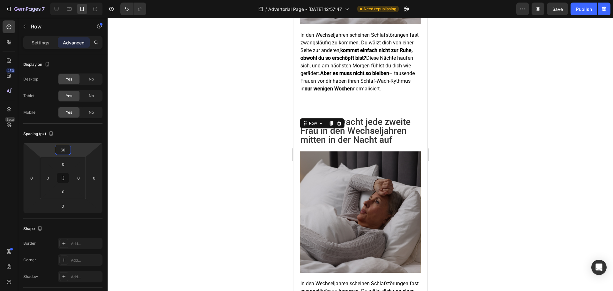
type input "60"
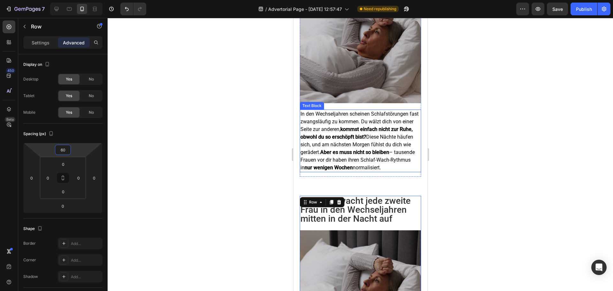
scroll to position [305, 0]
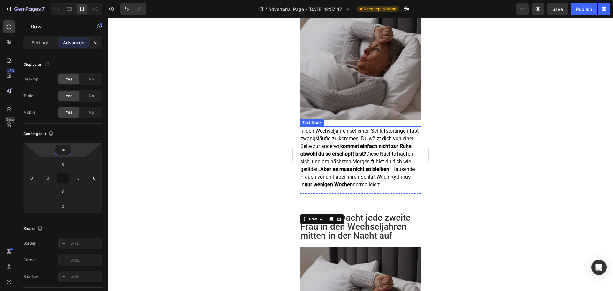
click at [354, 143] on strong "kommst einfach nicht zur Ruhe, obwohl du so erschöpft bist?" at bounding box center [356, 150] width 112 height 14
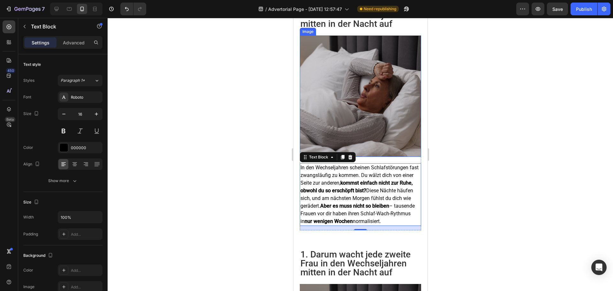
scroll to position [273, 0]
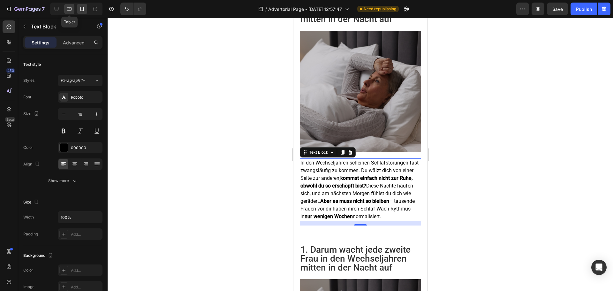
click at [69, 5] on div at bounding box center [69, 9] width 10 height 10
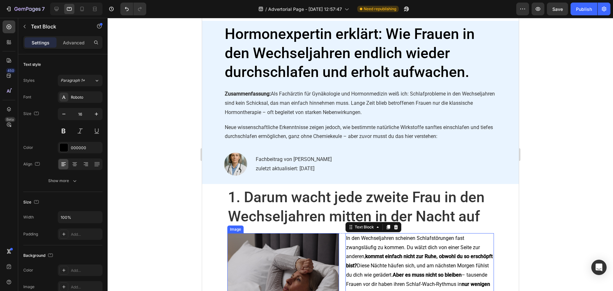
scroll to position [64, 0]
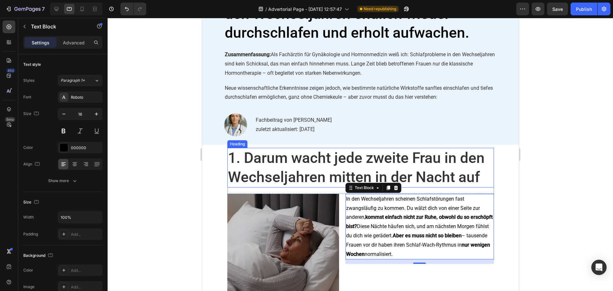
click at [305, 170] on p "1. Darum wacht jede zweite Frau in den Wechseljahren mitten in der Nacht auf" at bounding box center [360, 167] width 265 height 38
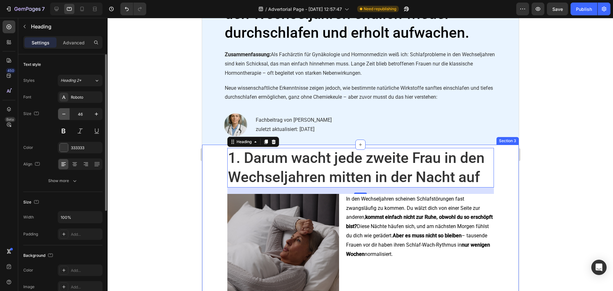
click at [65, 114] on icon "button" at bounding box center [64, 114] width 6 height 6
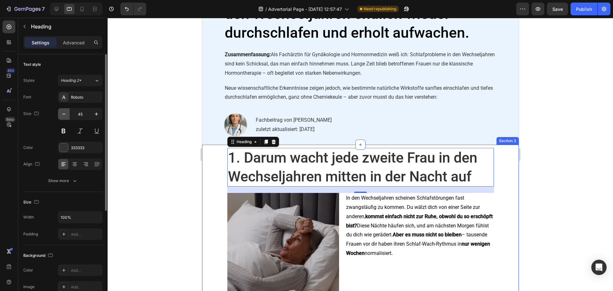
click at [65, 114] on icon "button" at bounding box center [64, 114] width 6 height 6
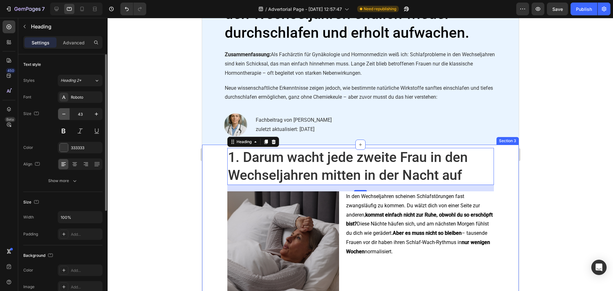
click at [65, 114] on icon "button" at bounding box center [64, 114] width 6 height 6
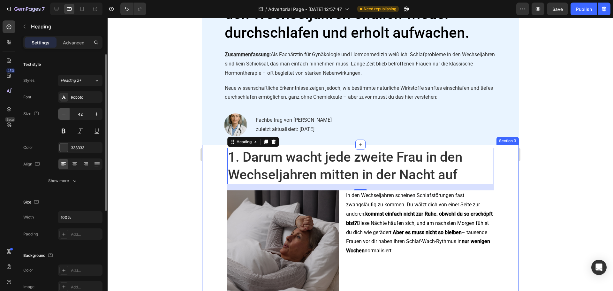
click at [65, 114] on icon "button" at bounding box center [64, 114] width 6 height 6
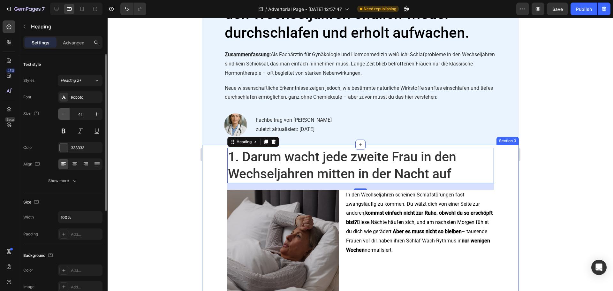
click at [65, 114] on icon "button" at bounding box center [64, 114] width 6 height 6
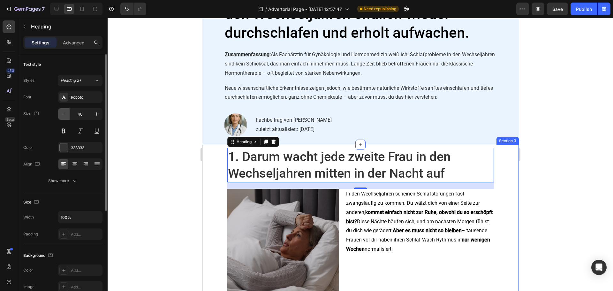
click at [65, 114] on icon "button" at bounding box center [64, 114] width 6 height 6
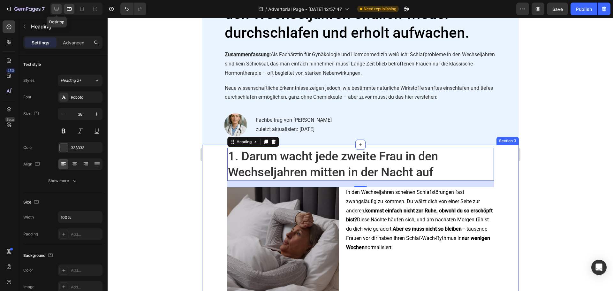
click at [56, 10] on icon at bounding box center [57, 9] width 4 height 4
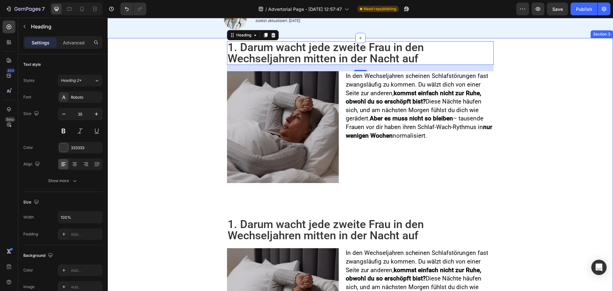
scroll to position [153, 0]
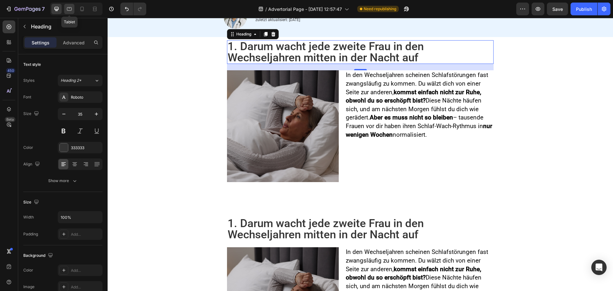
click at [71, 10] on icon at bounding box center [69, 9] width 6 height 6
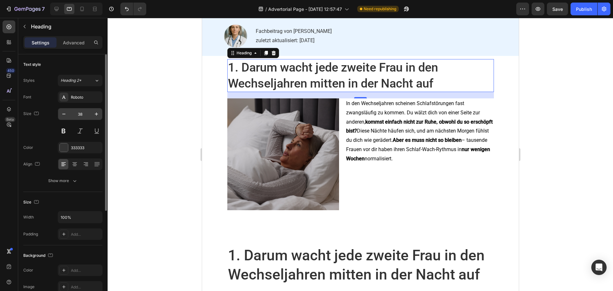
scroll to position [171, 0]
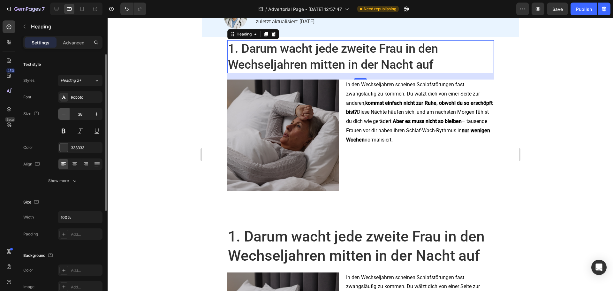
click at [61, 114] on icon "button" at bounding box center [64, 114] width 6 height 6
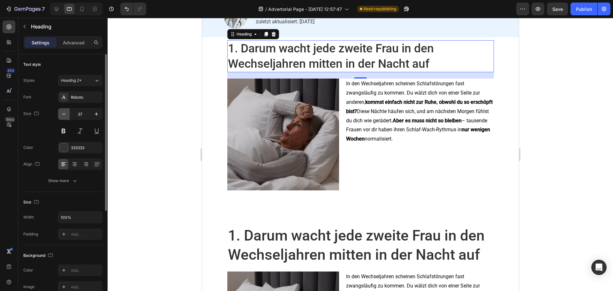
click at [61, 114] on icon "button" at bounding box center [64, 114] width 6 height 6
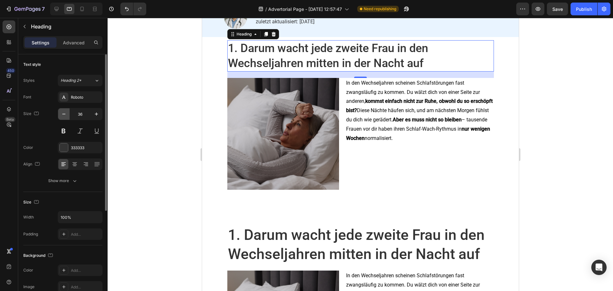
click at [64, 114] on icon "button" at bounding box center [64, 114] width 6 height 6
type input "35"
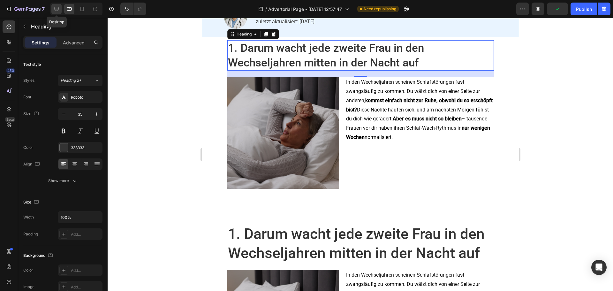
click at [60, 10] on div at bounding box center [56, 9] width 10 height 10
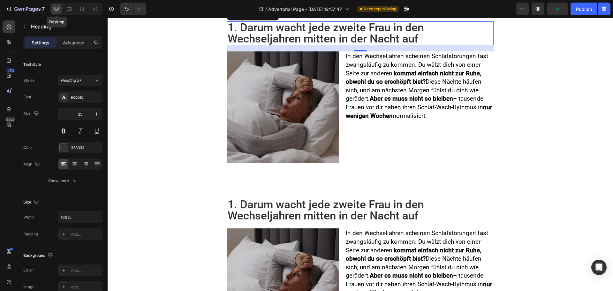
scroll to position [153, 0]
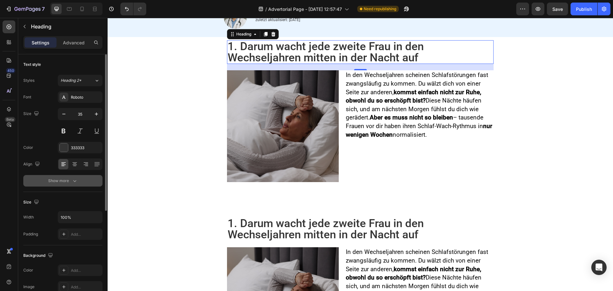
click at [77, 182] on icon "button" at bounding box center [75, 180] width 6 height 6
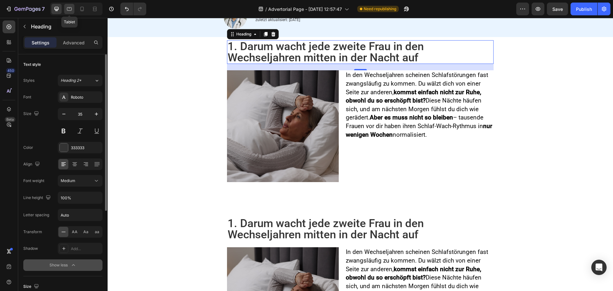
click at [70, 9] on icon at bounding box center [69, 9] width 6 height 6
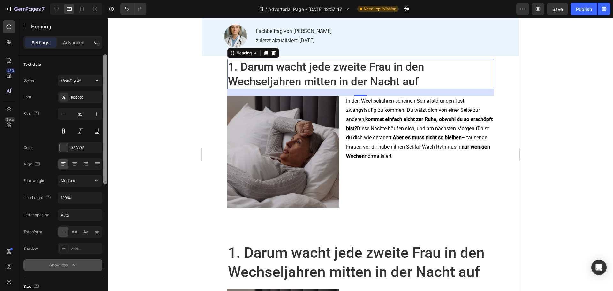
scroll to position [171, 0]
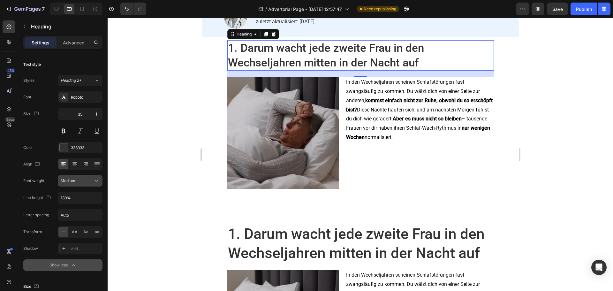
click at [72, 181] on span "Medium" at bounding box center [68, 180] width 15 height 5
click at [73, 181] on span "Medium" at bounding box center [68, 180] width 15 height 5
click at [66, 195] on input "130%" at bounding box center [80, 197] width 44 height 11
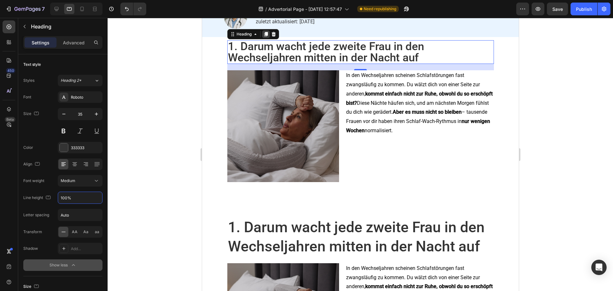
type input "100%"
click at [263, 32] on icon at bounding box center [265, 34] width 5 height 5
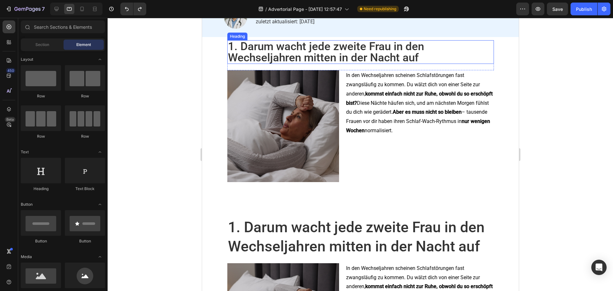
click at [281, 53] on p "1. Darum wacht jede zweite Frau in den Wechseljahren mitten in der Nacht auf" at bounding box center [360, 52] width 265 height 22
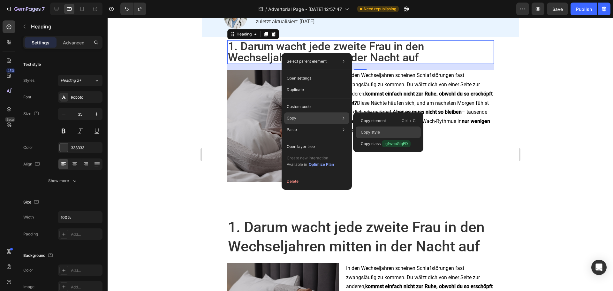
click at [377, 130] on p "Copy style" at bounding box center [370, 132] width 19 height 6
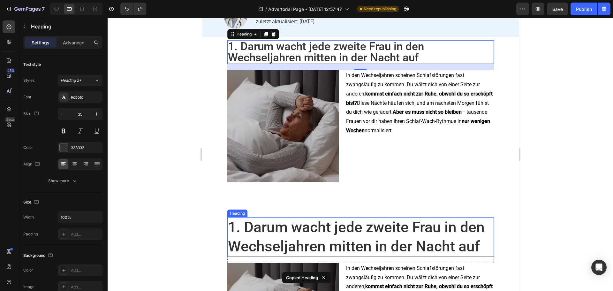
click at [326, 237] on h2 "1. Darum wacht jede zweite Frau in den Wechseljahren mitten in der Nacht auf" at bounding box center [360, 237] width 267 height 40
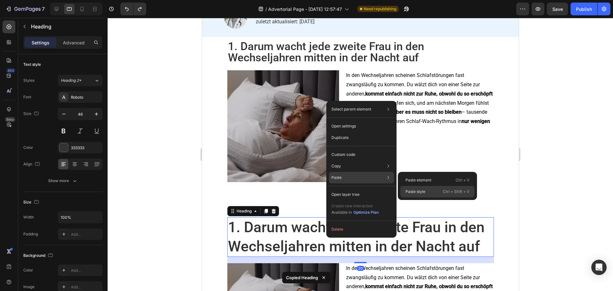
click at [416, 192] on p "Paste style" at bounding box center [415, 192] width 20 height 6
type input "35"
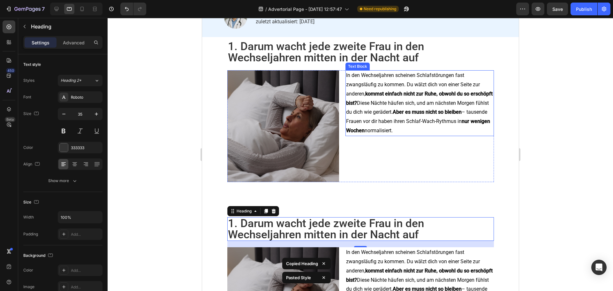
click at [380, 102] on p "In den Wechseljahren scheinen Schlafstörungen fast zwangsläufig zu kommen. Du w…" at bounding box center [419, 103] width 147 height 64
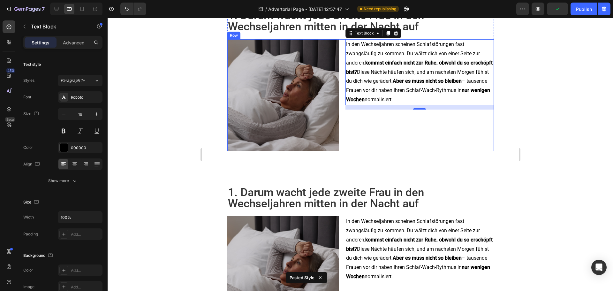
scroll to position [171, 0]
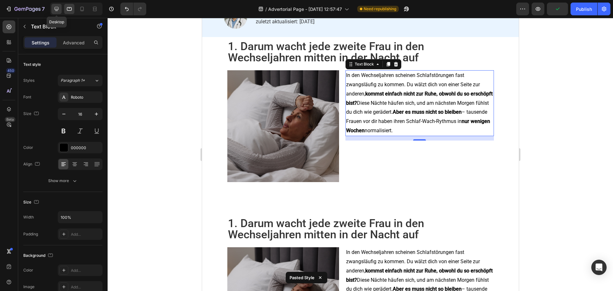
click at [56, 7] on icon at bounding box center [57, 9] width 4 height 4
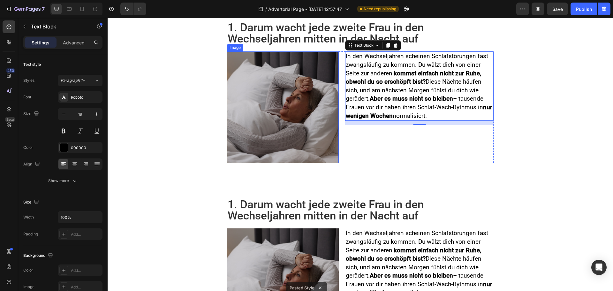
scroll to position [183, 0]
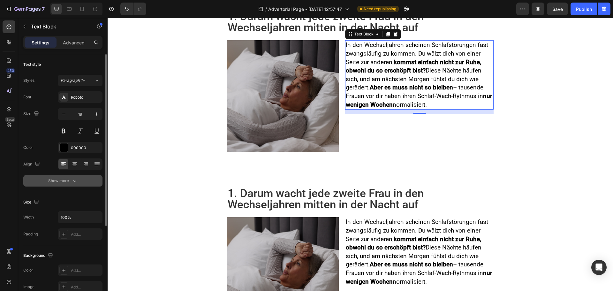
click at [66, 179] on div "Show more" at bounding box center [63, 180] width 30 height 6
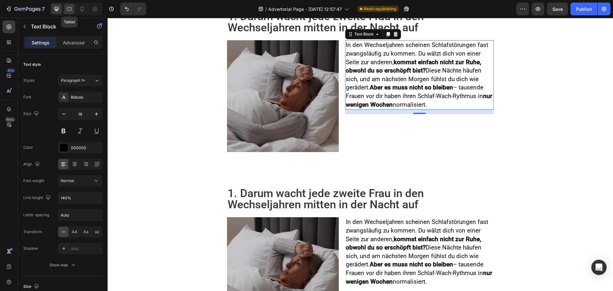
click at [70, 13] on div at bounding box center [69, 9] width 10 height 10
type input "16"
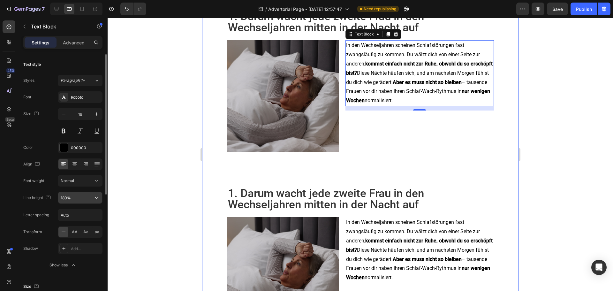
click at [65, 195] on input "180%" at bounding box center [80, 197] width 44 height 11
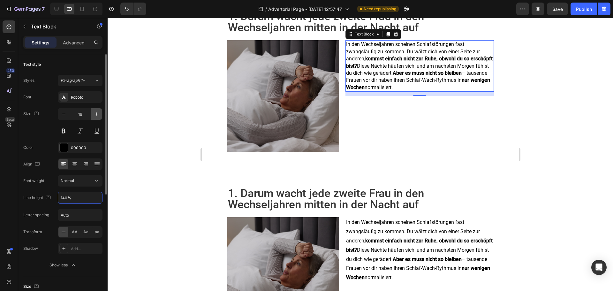
type input "140%"
click at [95, 114] on icon "button" at bounding box center [96, 114] width 6 height 6
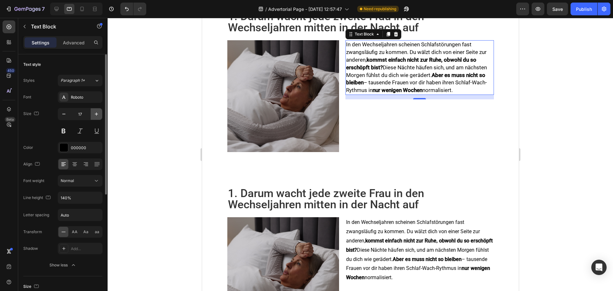
click at [95, 114] on icon "button" at bounding box center [96, 114] width 6 height 6
type input "18"
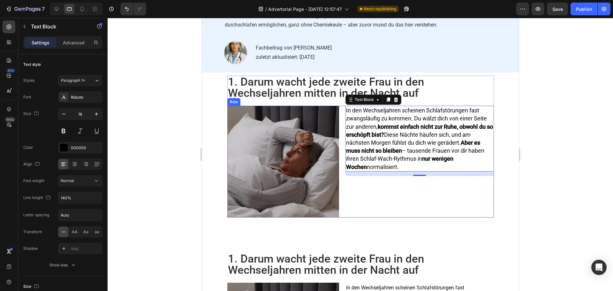
scroll to position [151, 0]
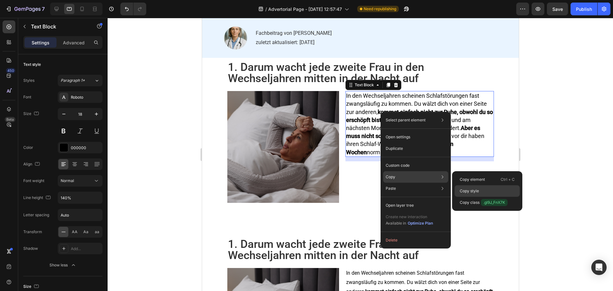
click at [477, 189] on p "Copy style" at bounding box center [469, 191] width 19 height 6
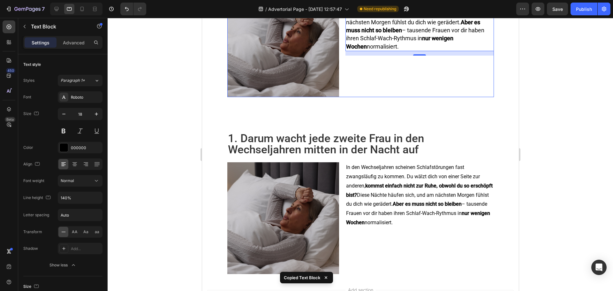
scroll to position [278, 0]
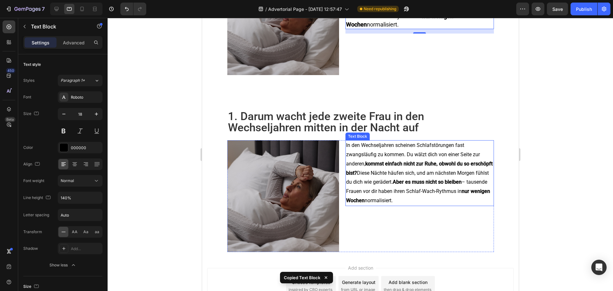
click at [375, 170] on strong "kommst einfach nicht zur Ruhe, obwohl du so erschöpft bist?" at bounding box center [419, 168] width 147 height 15
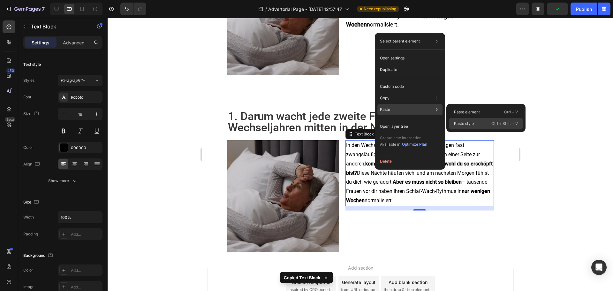
click at [468, 124] on p "Paste style" at bounding box center [464, 124] width 20 height 6
type input "18"
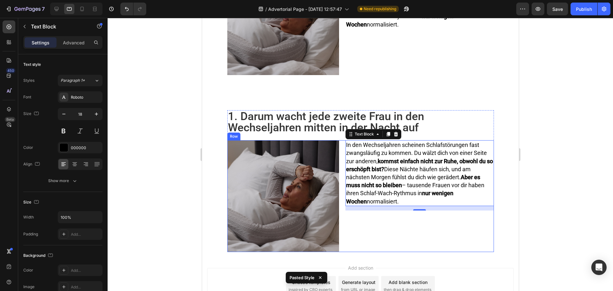
click at [349, 229] on div "In den Wechseljahren scheinen Schlafstörungen fast zwangsläufig zu kommen. Du w…" at bounding box center [419, 196] width 148 height 112
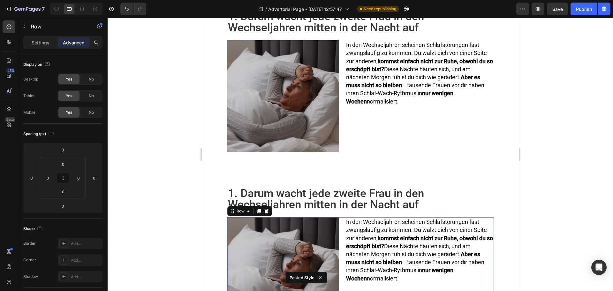
scroll to position [183, 0]
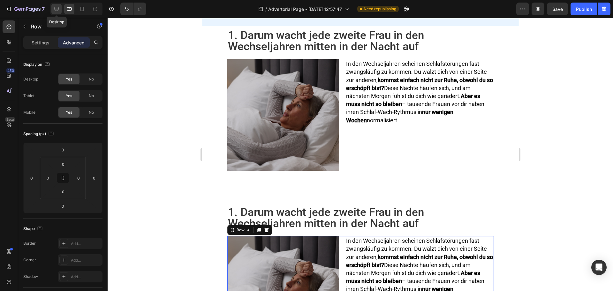
click at [54, 9] on icon at bounding box center [56, 9] width 6 height 6
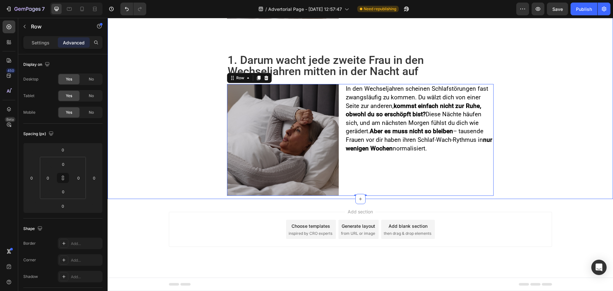
scroll to position [284, 0]
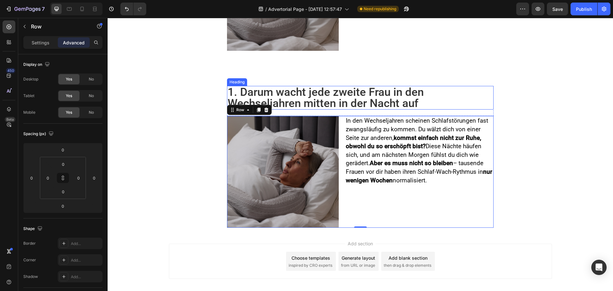
click at [295, 84] on div "1. Darum wacht jede zweite Frau in den Wechseljahren mitten in der Nacht auf He…" at bounding box center [360, 68] width 267 height 319
click at [296, 97] on h2 "1. Darum wacht jede zweite Frau in den Wechseljahren mitten in der Nacht auf" at bounding box center [360, 98] width 267 height 24
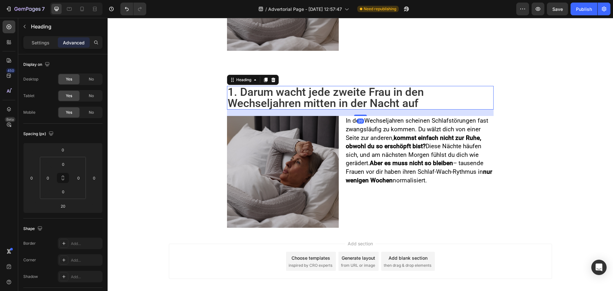
click at [296, 97] on h2 "1. Darum wacht jede zweite Frau in den Wechseljahren mitten in der Nacht auf" at bounding box center [360, 98] width 267 height 24
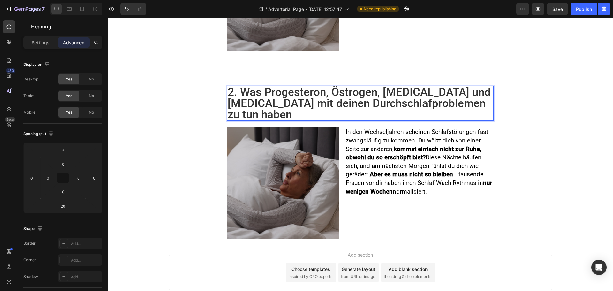
scroll to position [0, 0]
click at [407, 165] on p "In den Wechseljahren scheinen Schlafstörungen fast zwangsläufig zu kommen. Du w…" at bounding box center [419, 162] width 147 height 68
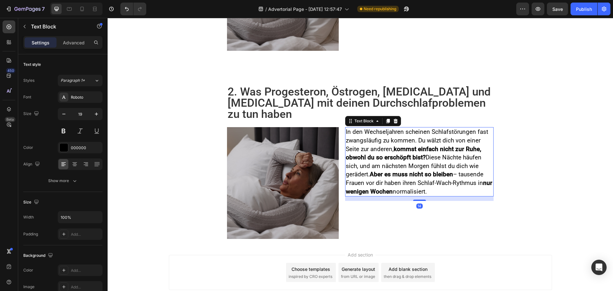
click at [392, 160] on strong "kommst einfach nicht zur Ruhe, obwohl du so erschöpft bist?" at bounding box center [413, 153] width 135 height 16
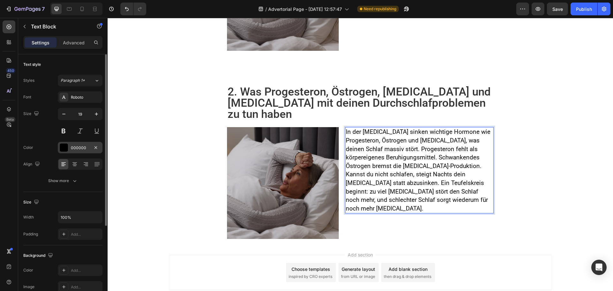
click at [71, 151] on div "000000" at bounding box center [80, 147] width 45 height 11
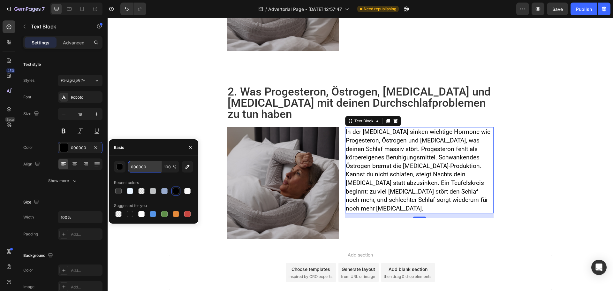
click at [150, 167] on input "000000" at bounding box center [144, 166] width 33 height 11
paste input "rgb(51, 51, 51)"
type input "rgb(51, 51, 51)"
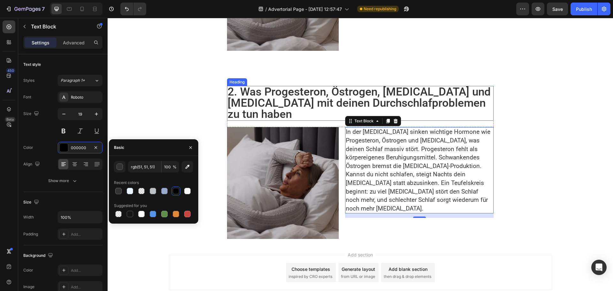
click at [309, 113] on p "2. Was Progesteron, Östrogen, [MEDICAL_DATA] und [MEDICAL_DATA] mit deinen Durc…" at bounding box center [360, 103] width 265 height 34
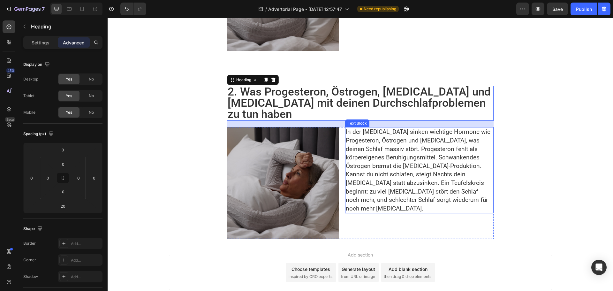
click at [372, 156] on p "In der Perimenopause sinken wichtige Hormone wie Progesteron, Östrogen und Mela…" at bounding box center [419, 170] width 147 height 85
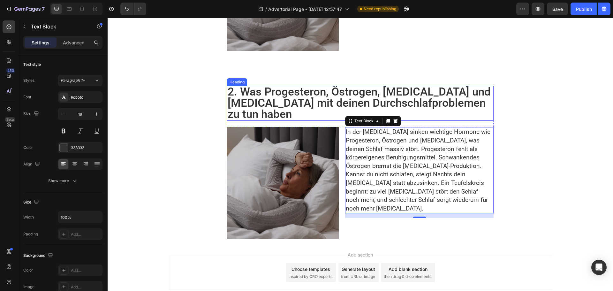
click at [257, 95] on p "2. Was Progesteron, Östrogen, [MEDICAL_DATA] und [MEDICAL_DATA] mit deinen Durc…" at bounding box center [360, 103] width 265 height 34
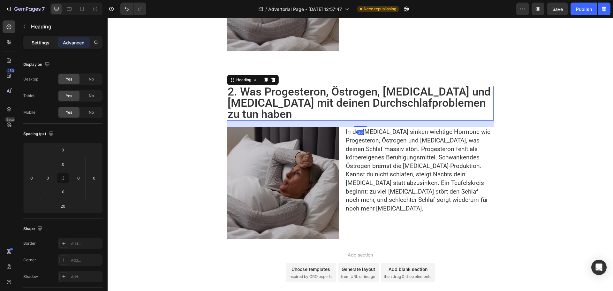
click at [38, 37] on div "Settings" at bounding box center [41, 42] width 32 height 10
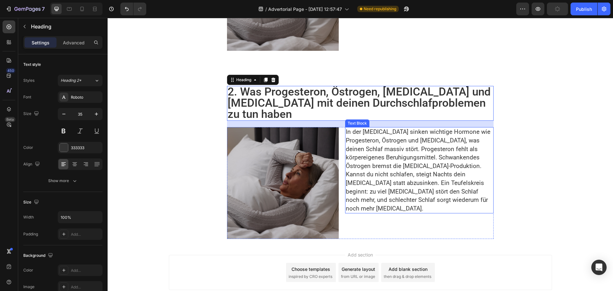
click at [405, 152] on p "In der Perimenopause sinken wichtige Hormone wie Progesteron, Östrogen und Mela…" at bounding box center [419, 170] width 147 height 85
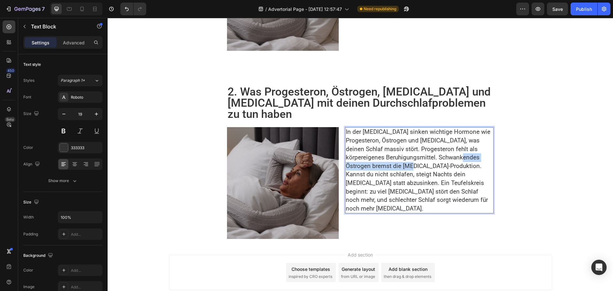
drag, startPoint x: 344, startPoint y: 166, endPoint x: 426, endPoint y: 167, distance: 81.7
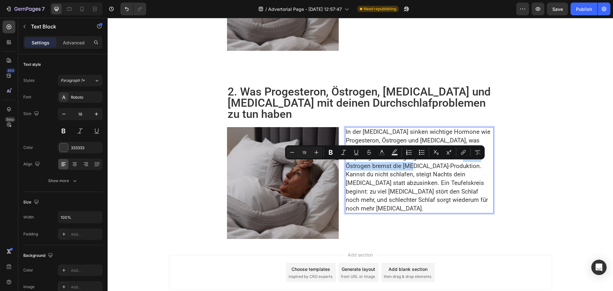
click at [398, 170] on p "In der Perimenopause sinken wichtige Hormone wie Progesteron, Östrogen und Mela…" at bounding box center [419, 170] width 147 height 85
drag, startPoint x: 344, startPoint y: 164, endPoint x: 456, endPoint y: 166, distance: 112.4
click at [456, 166] on p "In der Perimenopause sinken wichtige Hormone wie Progesteron, Östrogen und Mela…" at bounding box center [419, 170] width 147 height 85
click at [348, 154] on icon "Editor contextual toolbar" at bounding box center [346, 152] width 4 height 5
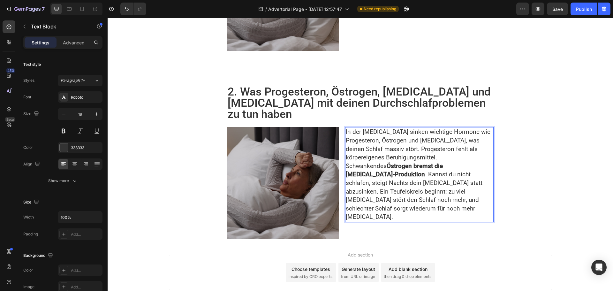
click at [383, 177] on p "In der Perimenopause sinken wichtige Hormone wie Progesteron, Östrogen und Mela…" at bounding box center [419, 175] width 147 height 94
drag, startPoint x: 446, startPoint y: 182, endPoint x: 415, endPoint y: 189, distance: 31.1
click at [415, 189] on p "In der Perimenopause sinken wichtige Hormone wie Progesteron, Östrogen und Mela…" at bounding box center [419, 175] width 147 height 94
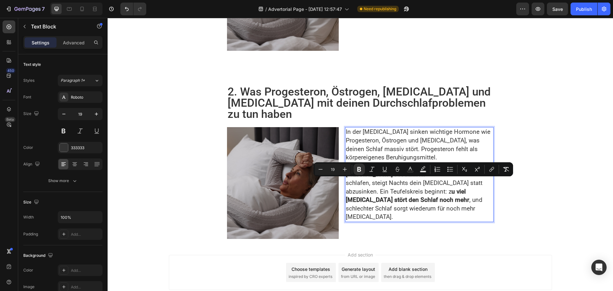
click at [419, 189] on p "In der Perimenopause sinken wichtige Hormone wie Progesteron, Östrogen und Mela…" at bounding box center [419, 175] width 147 height 94
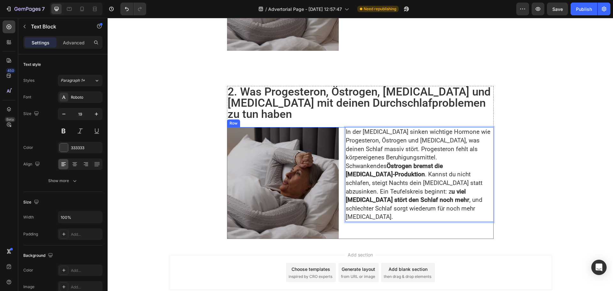
click at [353, 225] on div "In der Perimenopause sinken wichtige Hormone wie Progesteron, Östrogen und Mela…" at bounding box center [419, 183] width 148 height 112
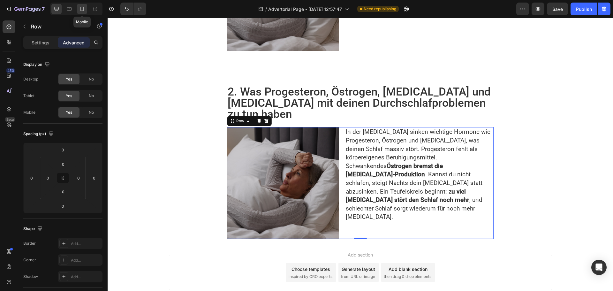
click at [84, 11] on icon at bounding box center [82, 9] width 6 height 6
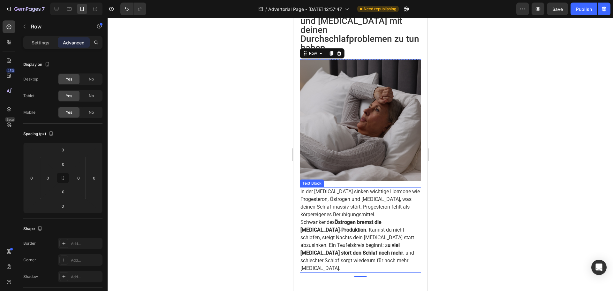
scroll to position [452, 0]
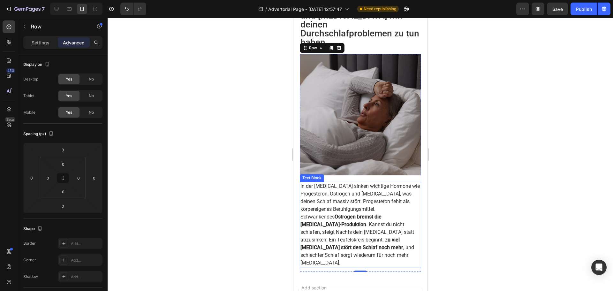
click at [353, 189] on p "In der Perimenopause sinken wichtige Hormone wie Progesteron, Östrogen und Mela…" at bounding box center [360, 224] width 120 height 84
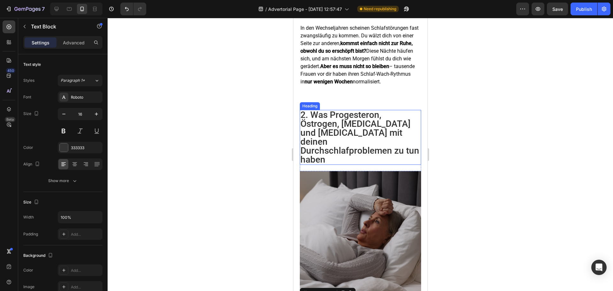
scroll to position [420, 0]
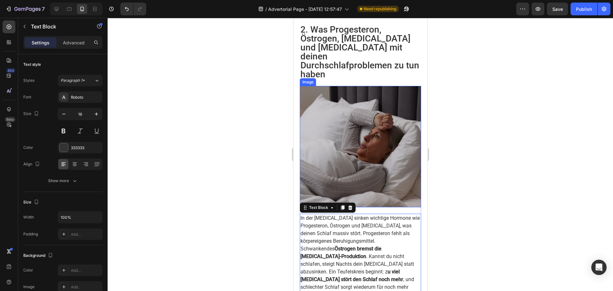
click at [382, 151] on img at bounding box center [359, 146] width 121 height 121
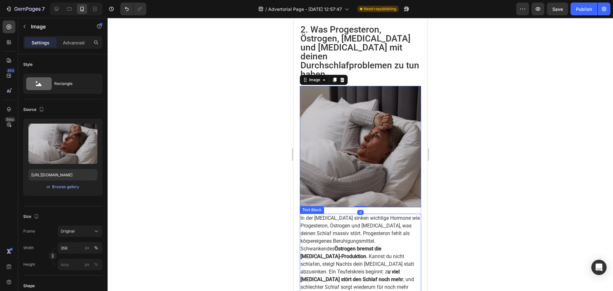
click at [335, 216] on p "In der Perimenopause sinken wichtige Hormone wie Progesteron, Östrogen und Mela…" at bounding box center [360, 256] width 120 height 84
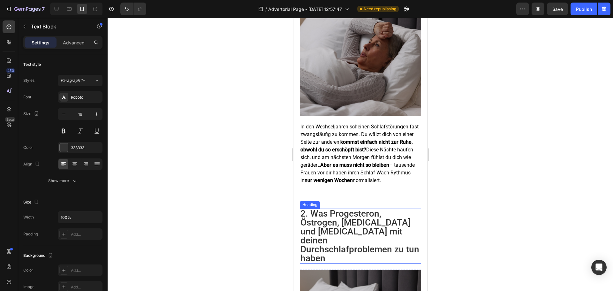
scroll to position [228, 0]
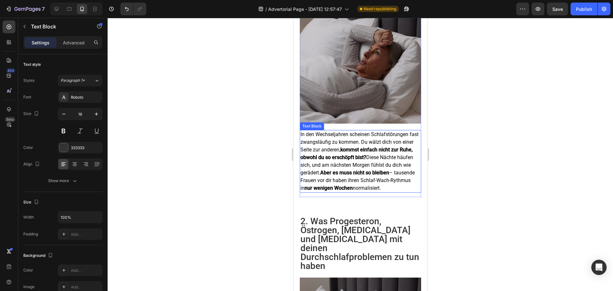
click at [355, 150] on strong "kommst einfach nicht zur Ruhe, obwohl du so erschöpft bist?" at bounding box center [356, 154] width 112 height 14
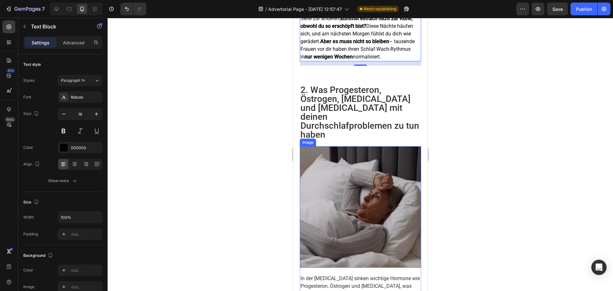
scroll to position [484, 0]
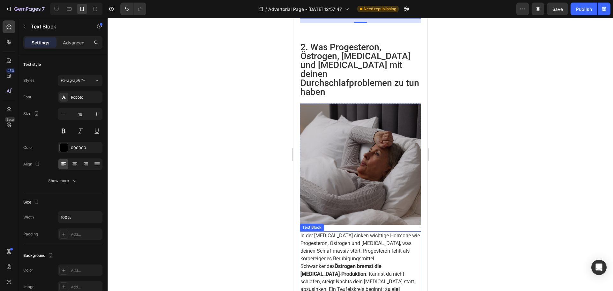
click at [358, 233] on p "In der Perimenopause sinken wichtige Hormone wie Progesteron, Östrogen und Mela…" at bounding box center [360, 274] width 120 height 84
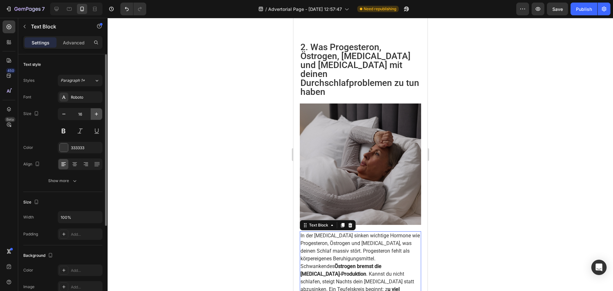
click at [94, 116] on icon "button" at bounding box center [96, 114] width 6 height 6
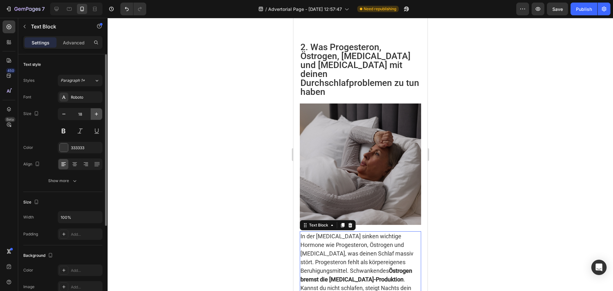
click at [94, 116] on icon "button" at bounding box center [96, 114] width 6 height 6
type input "19"
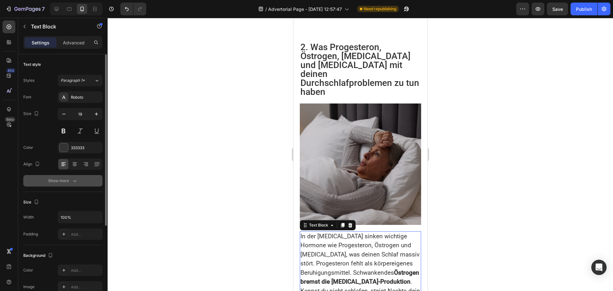
click at [72, 179] on icon "button" at bounding box center [75, 180] width 6 height 6
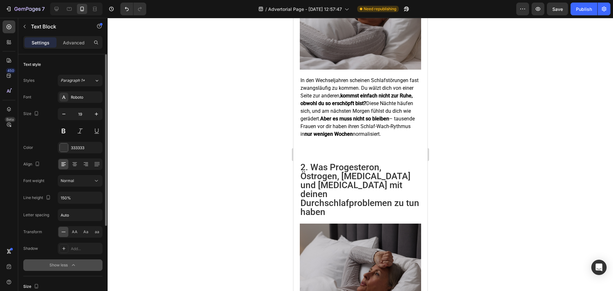
scroll to position [356, 0]
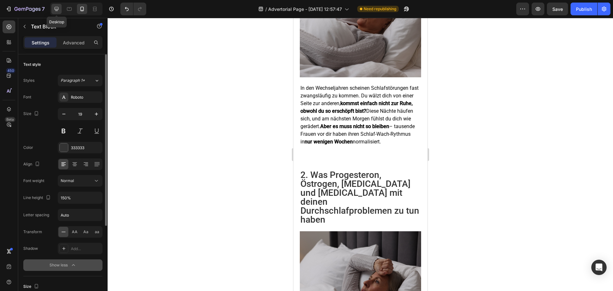
click at [58, 11] on icon at bounding box center [56, 9] width 6 height 6
type input "140%"
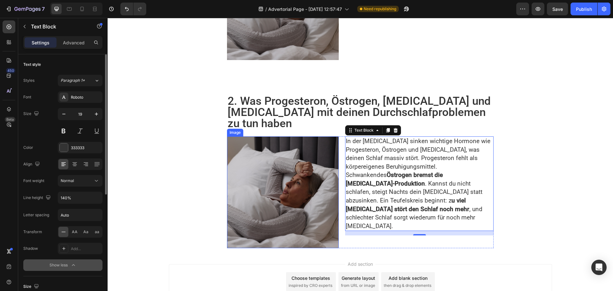
scroll to position [408, 0]
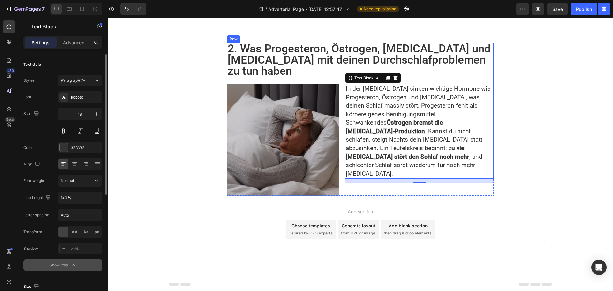
click at [333, 79] on div "2. Was Progesteron, Östrogen, Melatonin und Cortisol mit deinen Durchschlafprob…" at bounding box center [360, 63] width 267 height 41
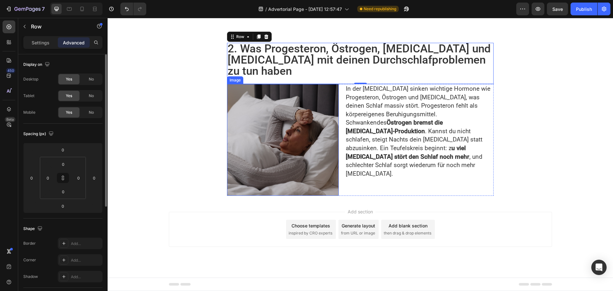
click at [284, 139] on img at bounding box center [283, 140] width 112 height 112
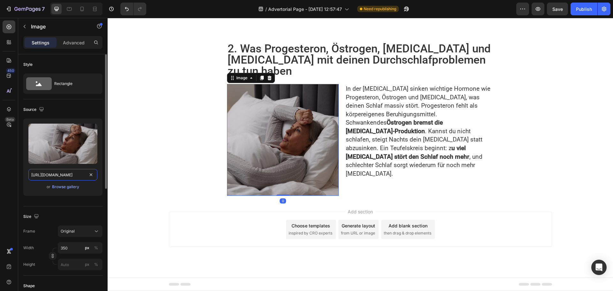
click at [58, 176] on input "https://health-magazine.news/wp-content/uploads/2025/07/shutterstock_2421554771…" at bounding box center [62, 174] width 69 height 11
paste input "8/Batch-Wechseljahre_Schlaftoerung-1024x1024"
type input "https://health-magazine.news/wp-content/uploads/2025/08/Batch-Wechseljahre_Schl…"
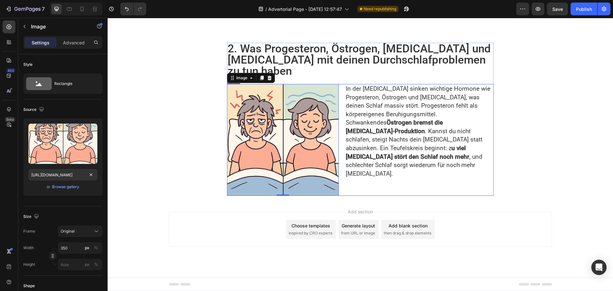
click at [342, 158] on div "Image 0 In der Perimenopause sinken wichtige Hormone wie Progesteron, Östrogen …" at bounding box center [360, 140] width 267 height 112
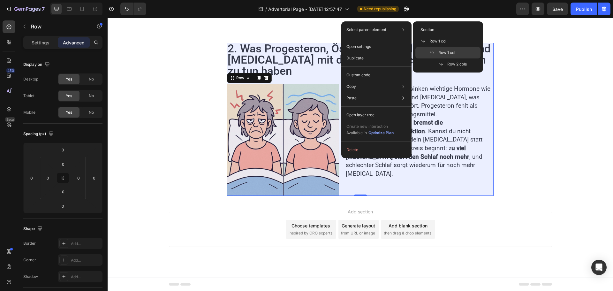
click at [443, 54] on span "Row 1 col" at bounding box center [446, 53] width 17 height 6
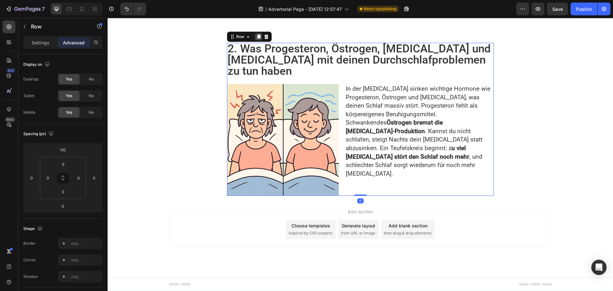
click at [257, 35] on icon at bounding box center [259, 36] width 4 height 4
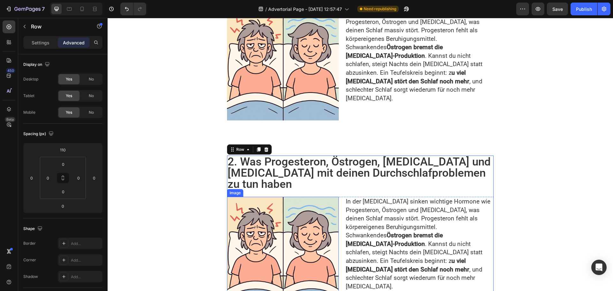
scroll to position [469, 0]
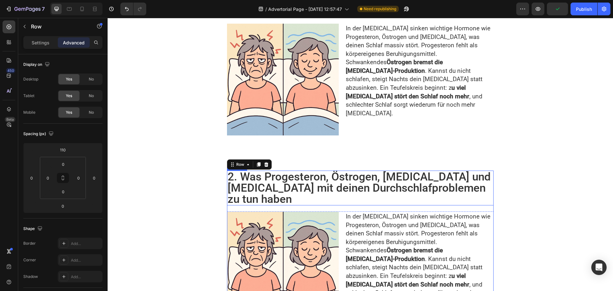
click at [295, 186] on h2 "2. Was Progesteron, Östrogen, [MEDICAL_DATA] und [MEDICAL_DATA] mit deinen Durc…" at bounding box center [360, 187] width 267 height 35
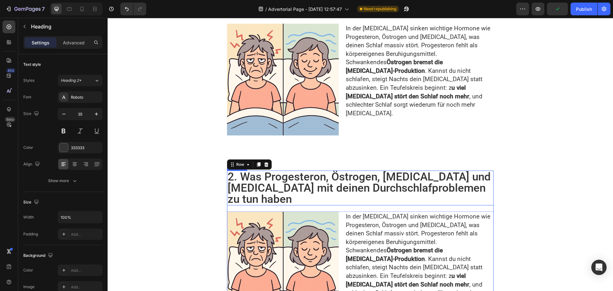
click at [295, 186] on h2 "2. Was Progesteron, Östrogen, [MEDICAL_DATA] und [MEDICAL_DATA] mit deinen Durc…" at bounding box center [360, 187] width 267 height 35
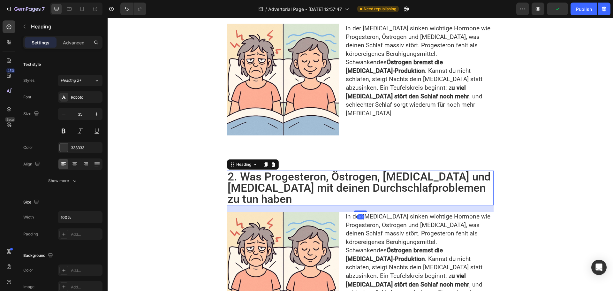
click at [295, 186] on p "2. Was Progesteron, Östrogen, [MEDICAL_DATA] und [MEDICAL_DATA] mit deinen Durc…" at bounding box center [360, 188] width 265 height 34
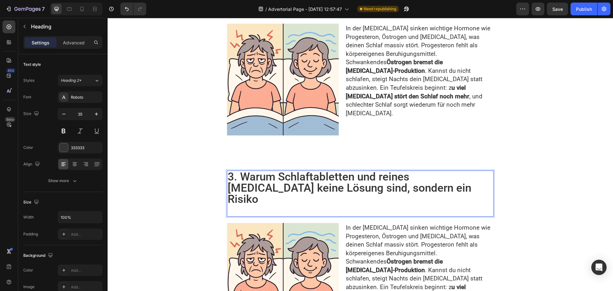
scroll to position [0, 0]
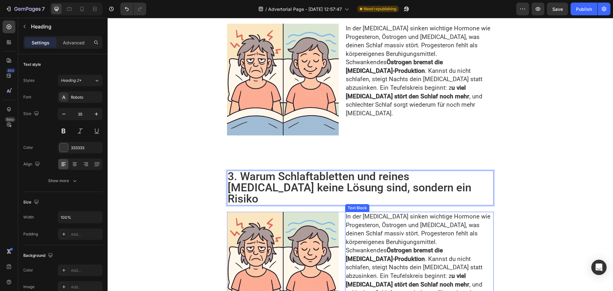
click at [396, 246] on strong "Östrogen bremst die [MEDICAL_DATA]-Produktion" at bounding box center [394, 254] width 97 height 16
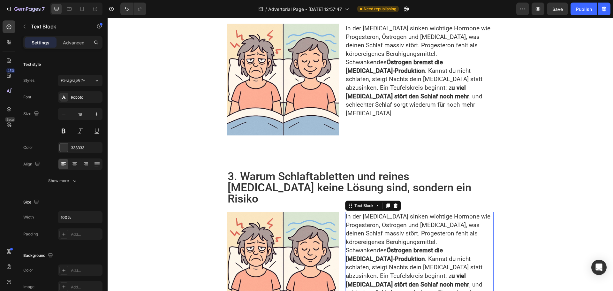
click at [396, 246] on strong "Östrogen bremst die [MEDICAL_DATA]-Produktion" at bounding box center [394, 254] width 97 height 16
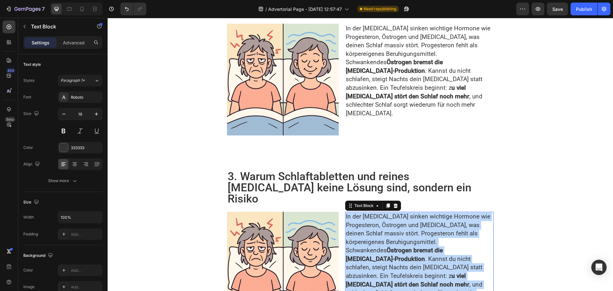
click at [396, 246] on strong "Östrogen bremst die [MEDICAL_DATA]-Produktion" at bounding box center [394, 254] width 97 height 16
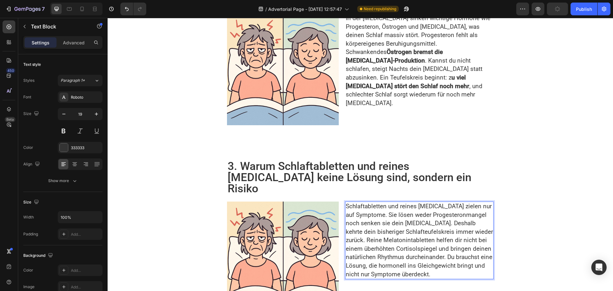
scroll to position [534, 0]
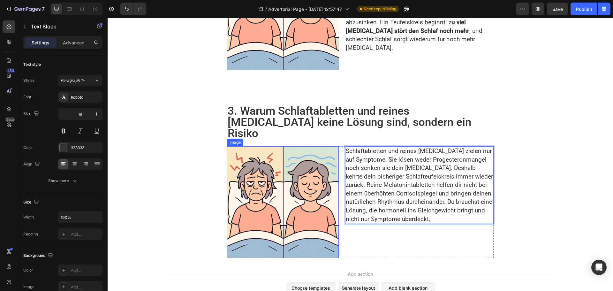
click at [272, 163] on img at bounding box center [283, 202] width 112 height 112
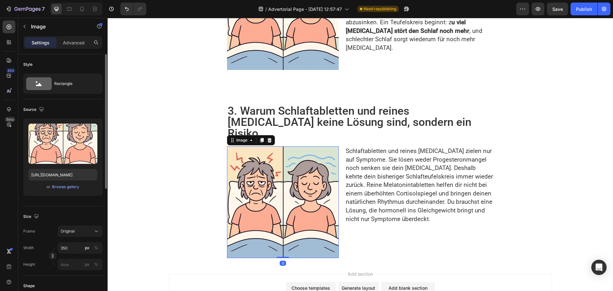
click at [61, 167] on div "Upload Image https://health-magazine.news/wp-content/uploads/2025/08/Batch-Wech…" at bounding box center [62, 156] width 79 height 77
click at [66, 174] on input "https://health-magazine.news/wp-content/uploads/2025/08/Batch-Wechseljahre_Schl…" at bounding box center [62, 174] width 69 height 11
paste input "7/Listicle-Bilder_DSL"
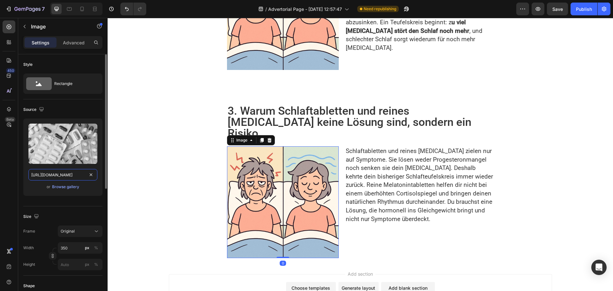
scroll to position [0, 119]
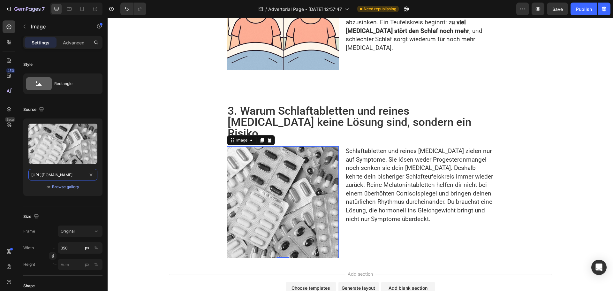
type input "https://health-magazine.news/wp-content/uploads/2025/07/Listicle-Bilder_DSL-102…"
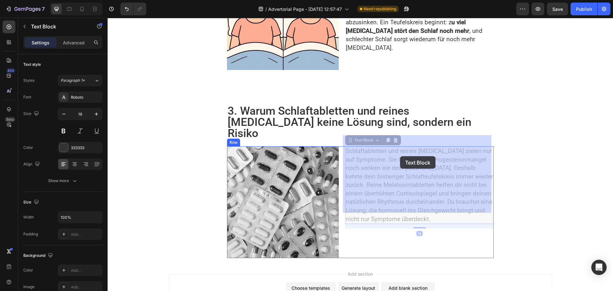
drag, startPoint x: 384, startPoint y: 150, endPoint x: 397, endPoint y: 155, distance: 14.3
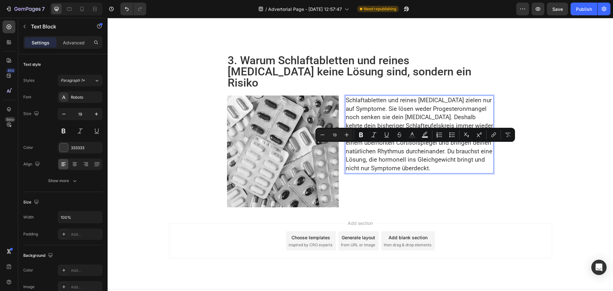
scroll to position [0, 0]
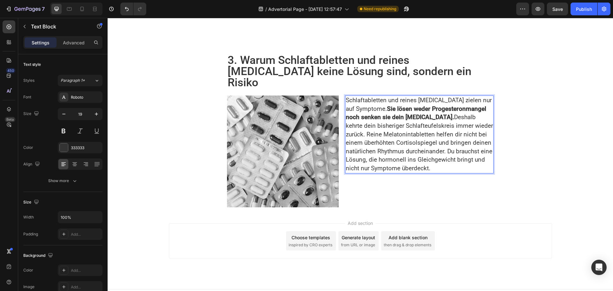
click at [413, 169] on p "Schlaftabletten und reines Melatonin zielen nur auf Symptome. Sie lösen weder P…" at bounding box center [419, 134] width 147 height 76
click at [406, 172] on p "Schlaftabletten und reines Melatonin zielen nur auf Symptome. Sie lösen weder P…" at bounding box center [419, 134] width 147 height 76
drag, startPoint x: 429, startPoint y: 182, endPoint x: 441, endPoint y: 192, distance: 15.0
click at [441, 172] on p "Schlaftabletten und reines Melatonin zielen nur auf Symptome. Sie lösen weder P…" at bounding box center [419, 134] width 147 height 76
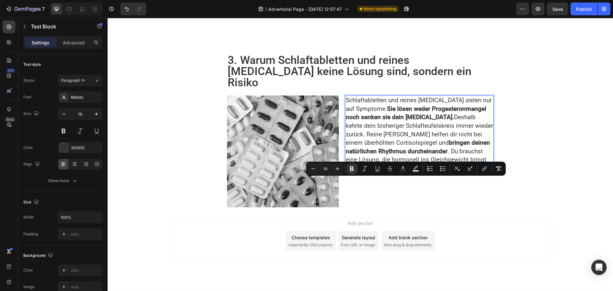
click at [410, 155] on strong "bringen deinen natürlichen Rhythmus durcheinander" at bounding box center [418, 147] width 144 height 16
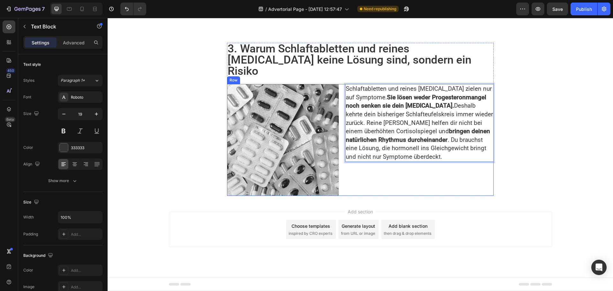
scroll to position [585, 0]
click at [296, 145] on img at bounding box center [283, 140] width 112 height 112
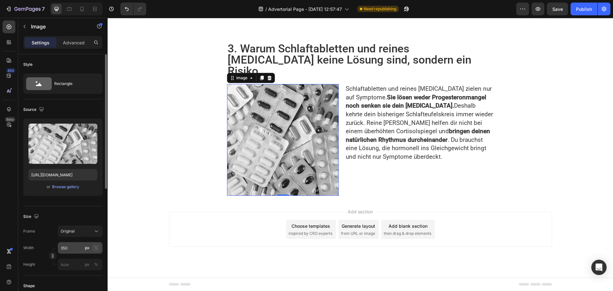
click at [94, 248] on div "%" at bounding box center [96, 248] width 4 height 6
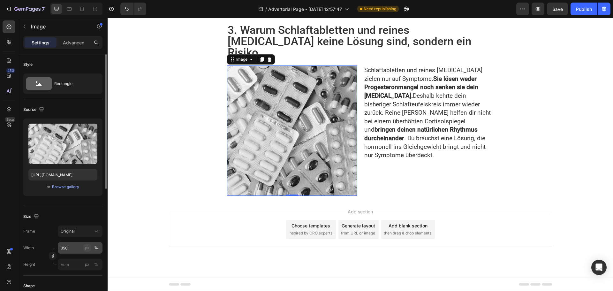
click at [86, 249] on div "px" at bounding box center [87, 248] width 4 height 6
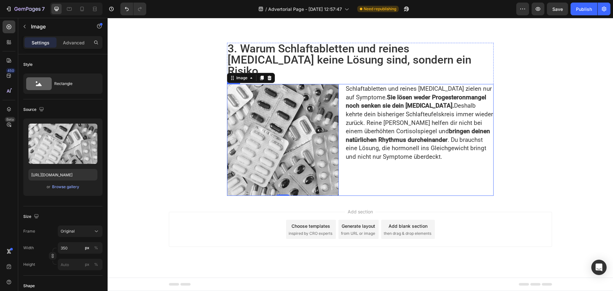
click at [383, 172] on div "Schlaftabletten und reines Melatonin zielen nur auf Symptome. Sie lösen weder P…" at bounding box center [419, 140] width 148 height 112
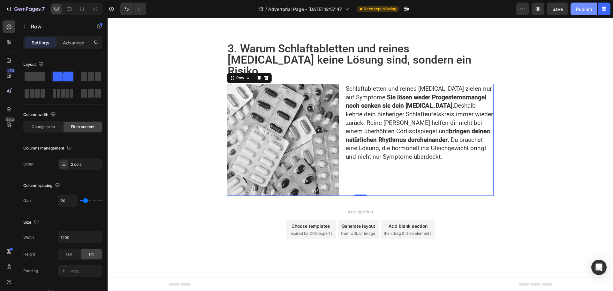
click at [585, 11] on div "Publish" at bounding box center [584, 9] width 16 height 7
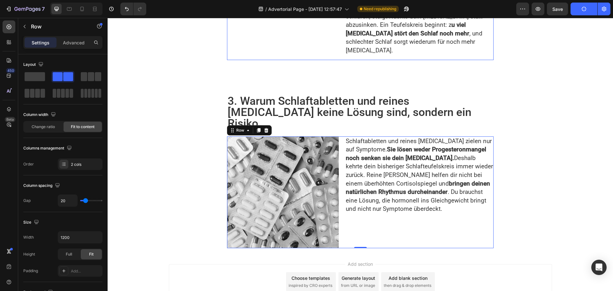
scroll to position [489, 0]
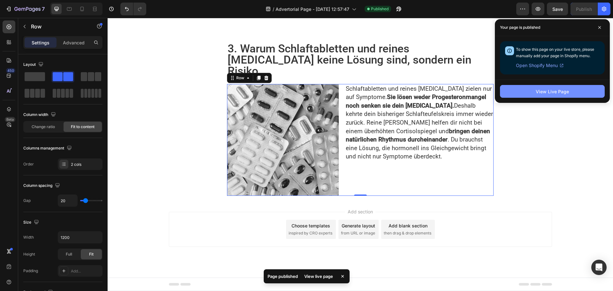
click at [539, 91] on div "View Live Page" at bounding box center [552, 91] width 33 height 7
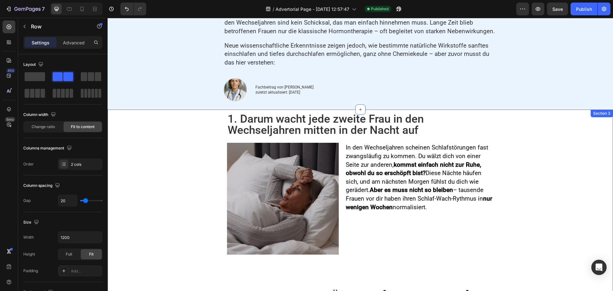
scroll to position [0, 0]
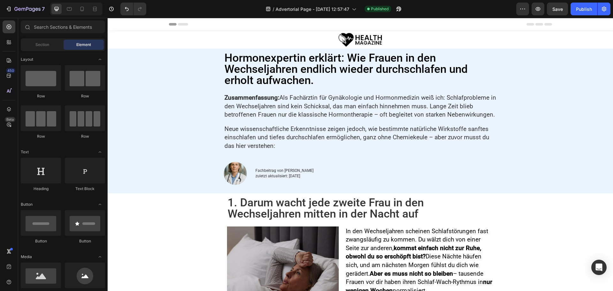
click at [116, 22] on div "Header" at bounding box center [123, 24] width 24 height 8
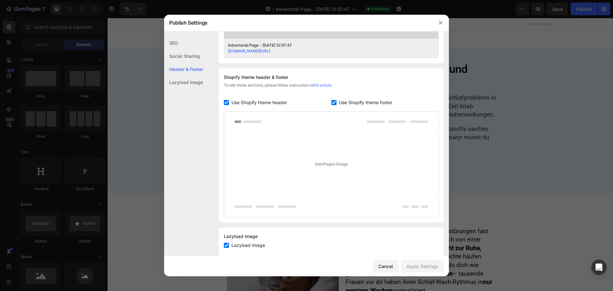
scroll to position [282, 0]
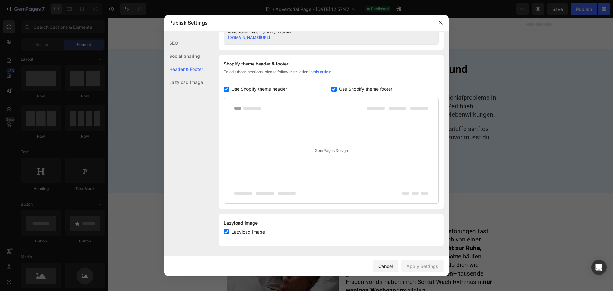
click at [228, 90] on input "checkbox" at bounding box center [226, 89] width 5 height 5
checkbox input "false"
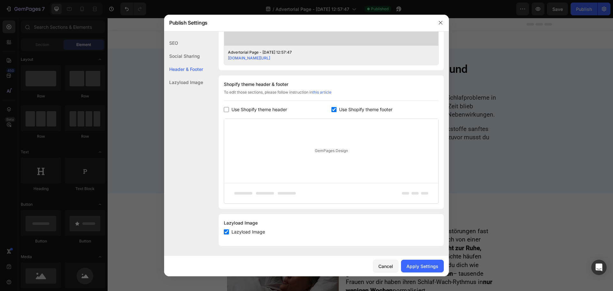
click at [332, 109] on input "checkbox" at bounding box center [333, 109] width 5 height 5
checkbox input "false"
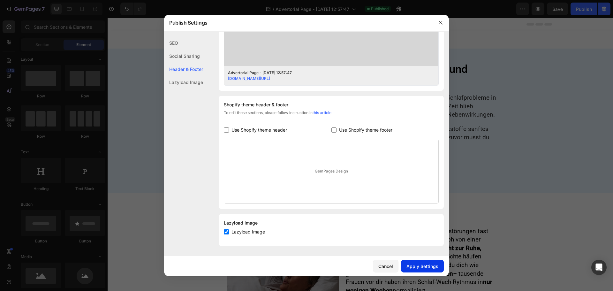
click at [421, 264] on div "Apply Settings" at bounding box center [422, 266] width 32 height 7
click at [441, 22] on icon "button" at bounding box center [441, 23] width 4 height 4
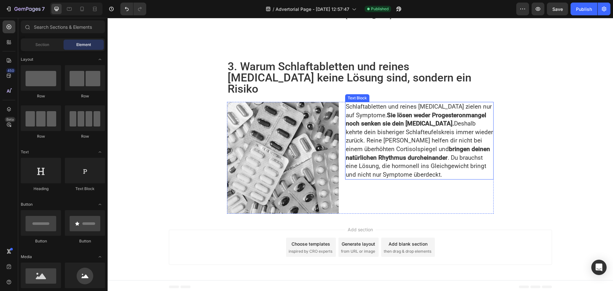
scroll to position [492, 0]
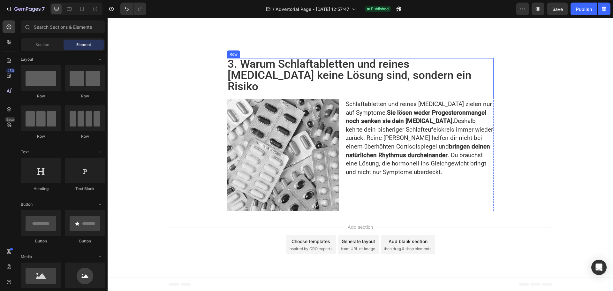
click at [339, 94] on div "3. Warum Schlaftabletten und reines Melatonin keine Lösung sind, sondern ein Ri…" at bounding box center [360, 78] width 267 height 41
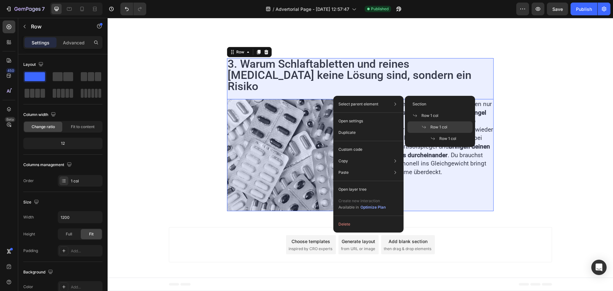
click at [440, 128] on span "Row 1 col" at bounding box center [438, 127] width 17 height 6
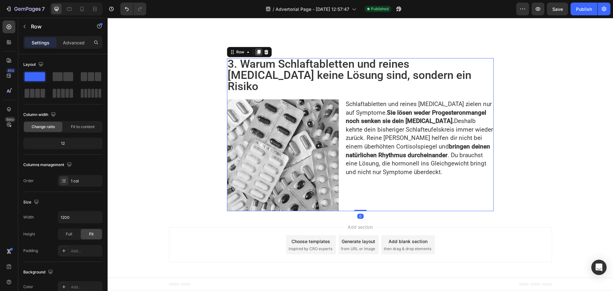
click at [257, 54] on icon at bounding box center [259, 52] width 4 height 4
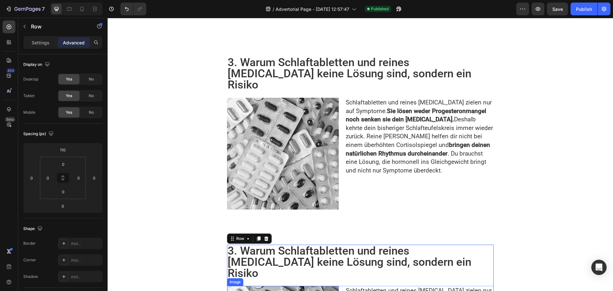
scroll to position [669, 0]
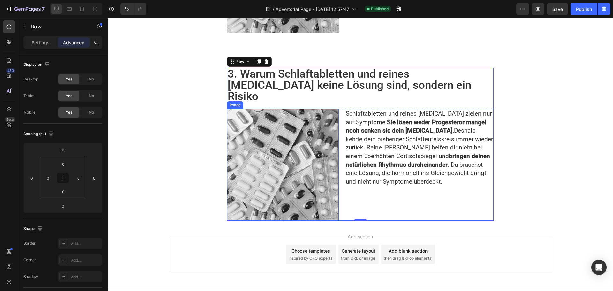
click at [287, 79] on h2 "3. Warum Schlaftabletten und reines [MEDICAL_DATA] keine Lösung sind, sondern e…" at bounding box center [360, 85] width 267 height 35
click at [286, 79] on h2 "3. Warum Schlaftabletten und reines [MEDICAL_DATA] keine Lösung sind, sondern e…" at bounding box center [360, 85] width 267 height 35
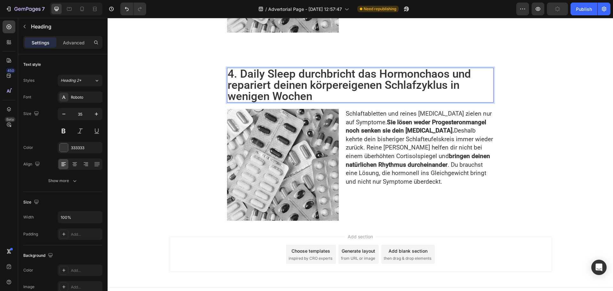
scroll to position [0, 0]
click at [289, 156] on img at bounding box center [283, 165] width 112 height 112
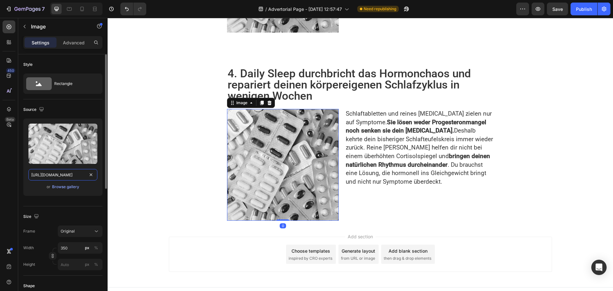
click at [72, 175] on input "https://health-magazine.news/wp-content/uploads/2025/07/Listicle-Bilder_DSL-102…" at bounding box center [62, 174] width 69 height 11
paste input "8/DSL_moerser"
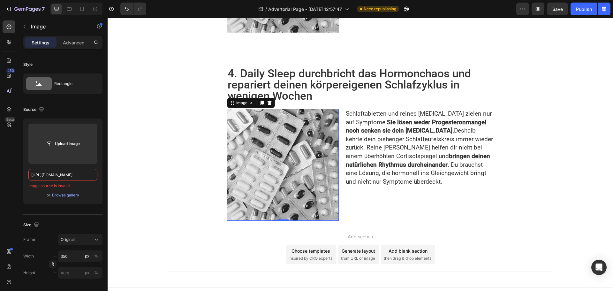
scroll to position [0, 0]
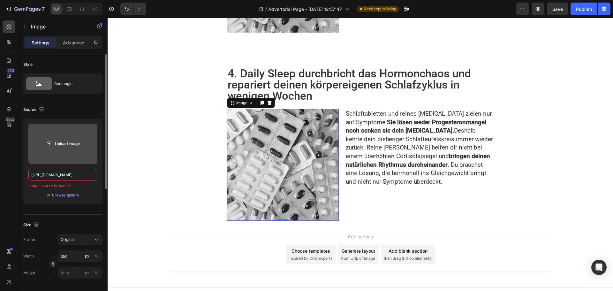
click at [71, 145] on input "file" at bounding box center [63, 143] width 44 height 11
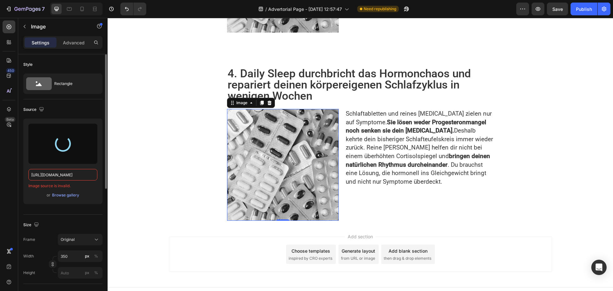
type input "https://cdn.shopify.com/s/files/1/0673/7182/7441/files/gempages_501617521984537…"
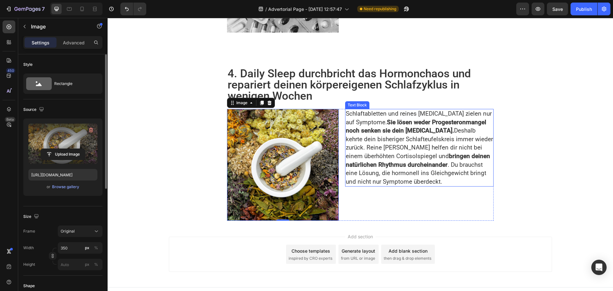
click at [392, 152] on p "Schlaftabletten und reines Melatonin zielen nur auf Symptome. Sie lösen weder P…" at bounding box center [419, 147] width 147 height 76
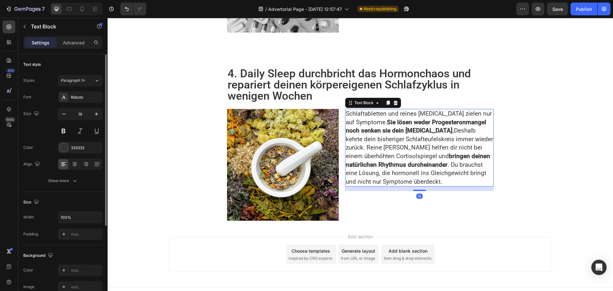
click at [388, 152] on p "Schlaftabletten und reines Melatonin zielen nur auf Symptome. Sie lösen weder P…" at bounding box center [419, 147] width 147 height 76
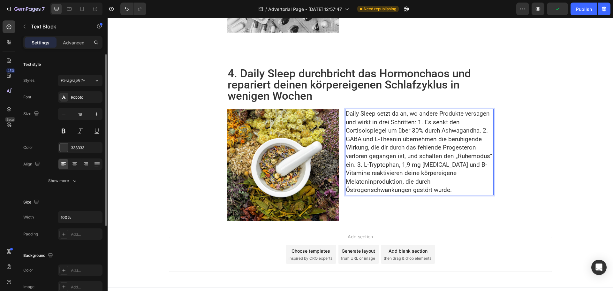
click at [420, 122] on p "Daily Sleep setzt da an, wo andere Produkte versagen und wirkt in drei Schritte…" at bounding box center [419, 151] width 147 height 85
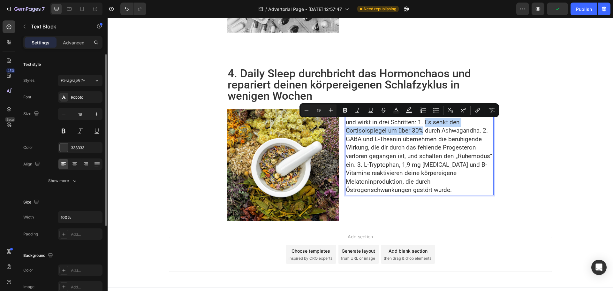
drag, startPoint x: 422, startPoint y: 123, endPoint x: 420, endPoint y: 129, distance: 7.1
click at [420, 129] on p "Daily Sleep setzt da an, wo andere Produkte versagen und wirkt in drei Schritte…" at bounding box center [419, 151] width 147 height 85
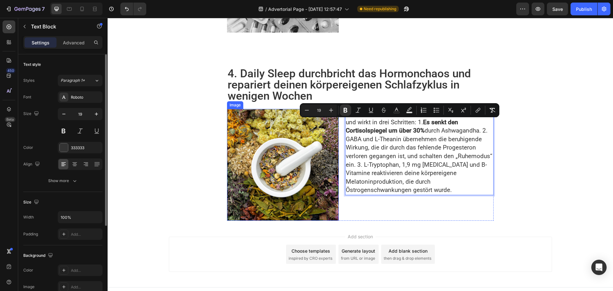
click at [300, 134] on img at bounding box center [283, 165] width 112 height 112
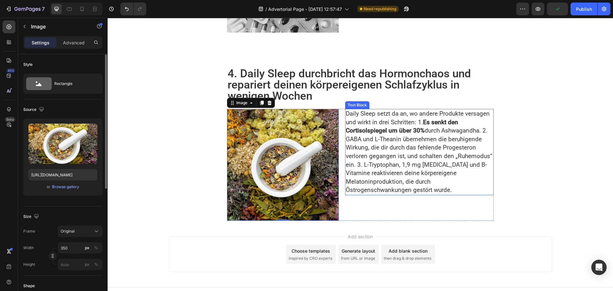
click at [400, 126] on p "Daily Sleep setzt da an, wo andere Produkte versagen und wirkt in drei Schritte…" at bounding box center [419, 151] width 147 height 85
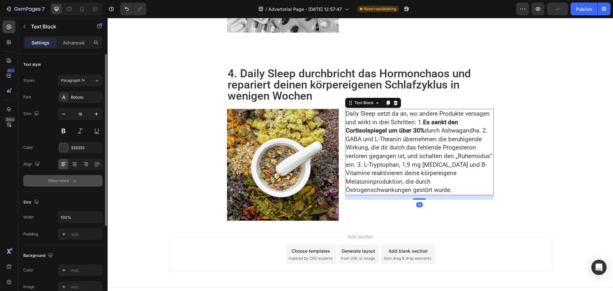
click at [70, 180] on div "Show more" at bounding box center [63, 180] width 30 height 6
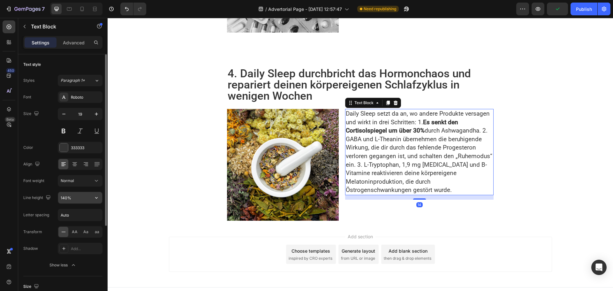
click at [65, 196] on input "140%" at bounding box center [80, 197] width 44 height 11
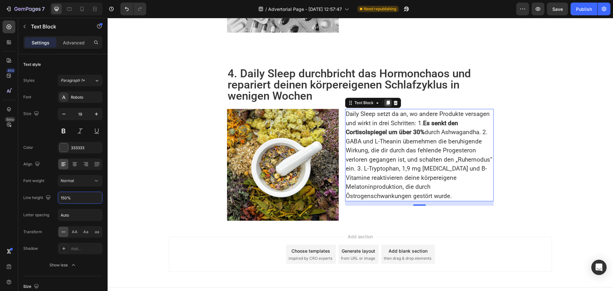
type input "150%"
click at [386, 104] on icon at bounding box center [388, 103] width 4 height 4
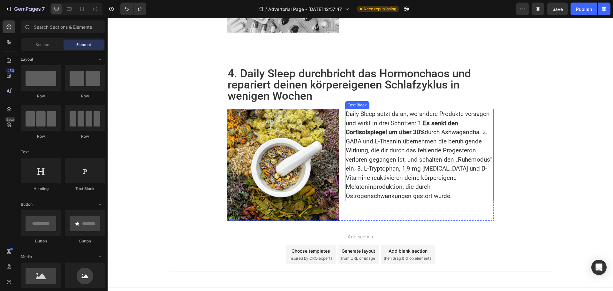
click at [379, 143] on p "Daily Sleep setzt da an, wo andere Produkte versagen und wirkt in drei Schritte…" at bounding box center [419, 154] width 147 height 91
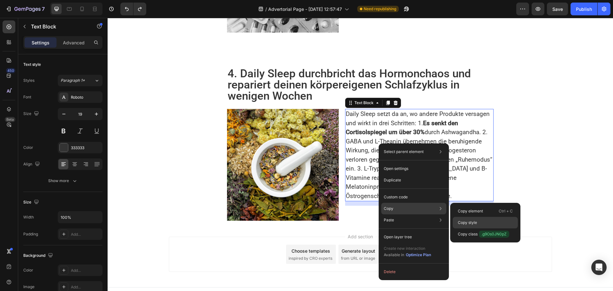
click at [473, 222] on p "Copy style" at bounding box center [467, 223] width 19 height 6
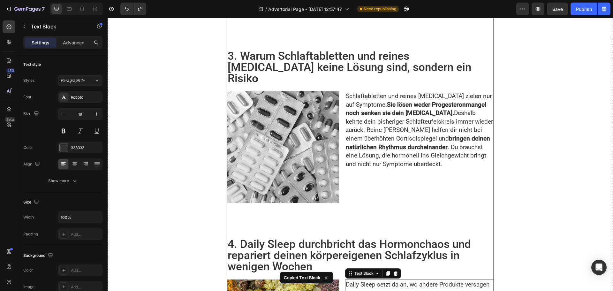
scroll to position [445, 0]
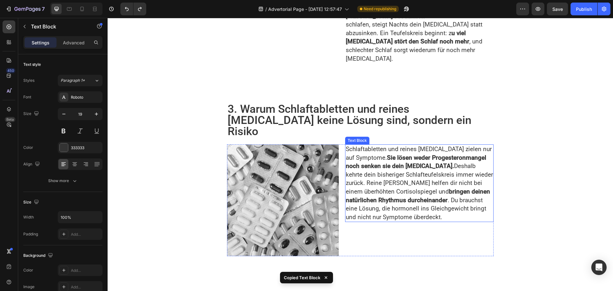
click at [379, 155] on p "Schlaftabletten und reines Melatonin zielen nur auf Symptome. Sie lösen weder P…" at bounding box center [419, 183] width 147 height 76
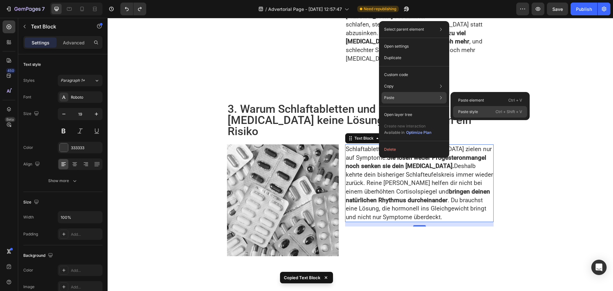
click at [466, 111] on p "Paste style" at bounding box center [468, 112] width 20 height 6
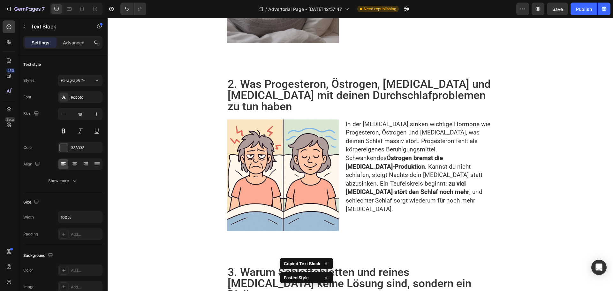
scroll to position [286, 0]
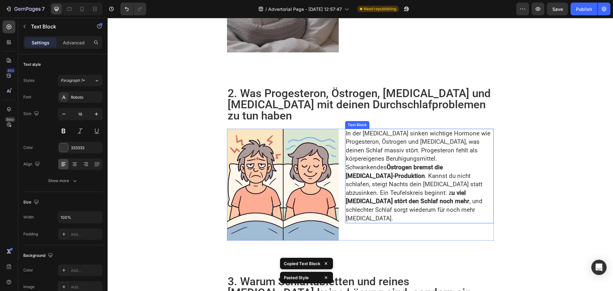
click at [389, 146] on p "In der Perimenopause sinken wichtige Hormone wie Progesteron, Östrogen und Mela…" at bounding box center [419, 176] width 147 height 94
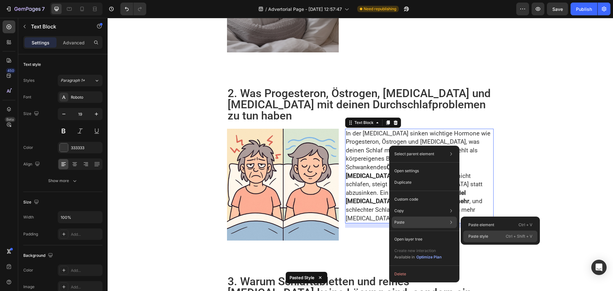
click at [477, 235] on p "Paste style" at bounding box center [478, 236] width 20 height 6
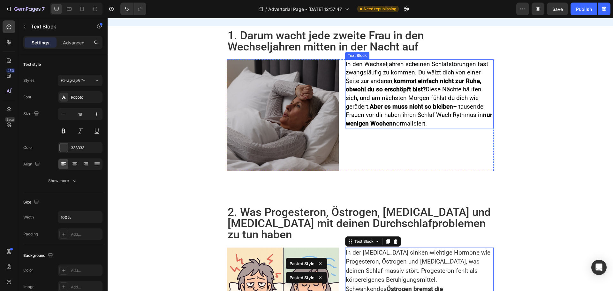
scroll to position [158, 0]
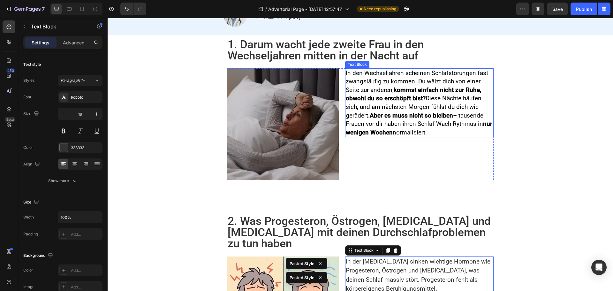
click at [382, 99] on strong "kommst einfach nicht zur Ruhe, obwohl du so erschöpft bist?" at bounding box center [413, 94] width 135 height 16
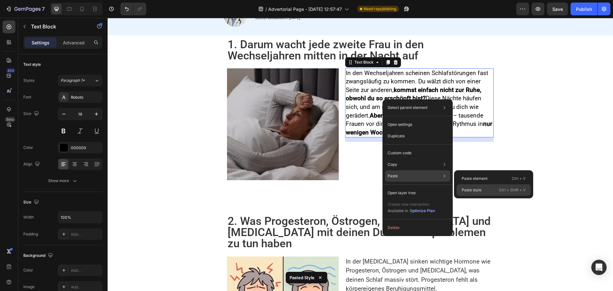
click at [470, 188] on p "Paste style" at bounding box center [472, 190] width 20 height 6
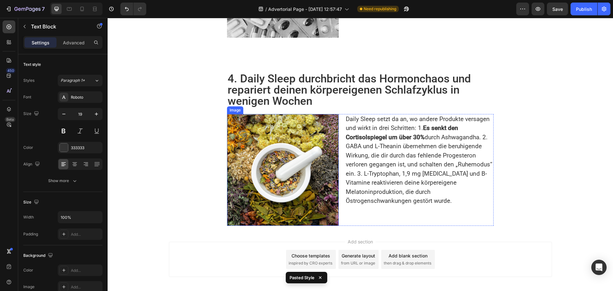
scroll to position [680, 0]
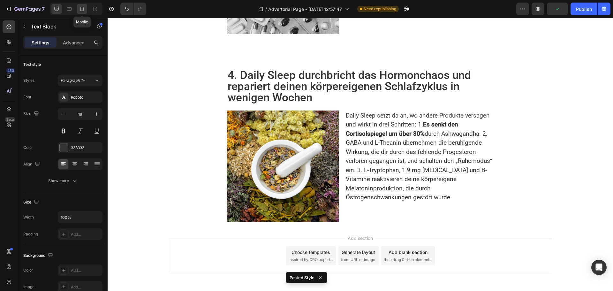
click at [84, 7] on icon at bounding box center [82, 9] width 6 height 6
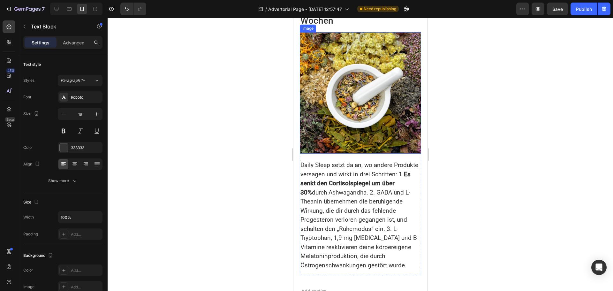
scroll to position [1179, 0]
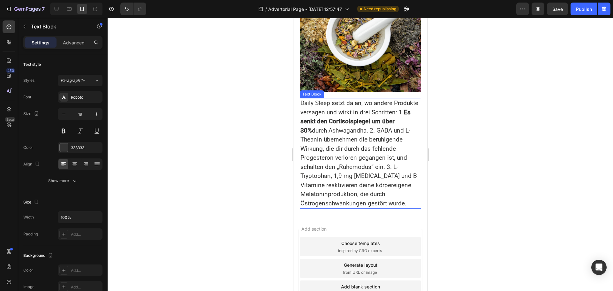
click at [325, 144] on p "Daily Sleep setzt da an, wo andere Produkte versagen und wirkt in drei Schritte…" at bounding box center [360, 153] width 120 height 109
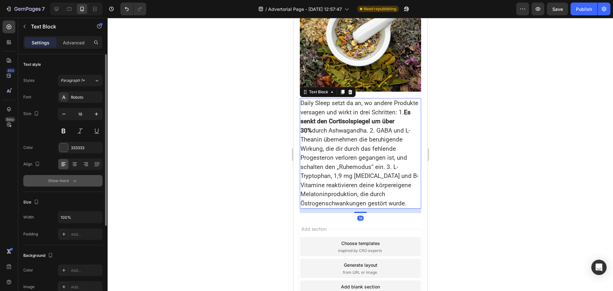
click at [66, 186] on button "Show more" at bounding box center [62, 180] width 79 height 11
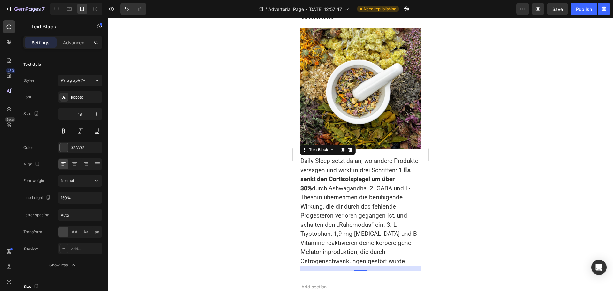
scroll to position [1115, 0]
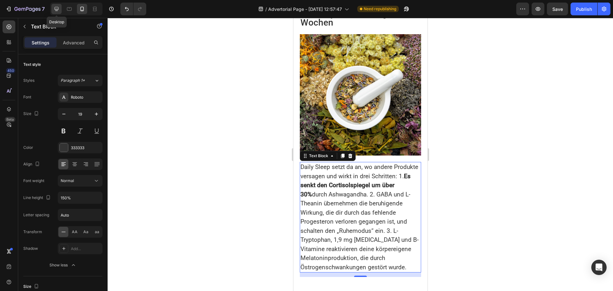
click at [56, 11] on icon at bounding box center [57, 9] width 4 height 4
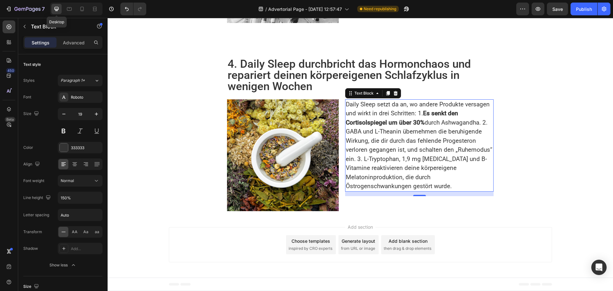
scroll to position [680, 0]
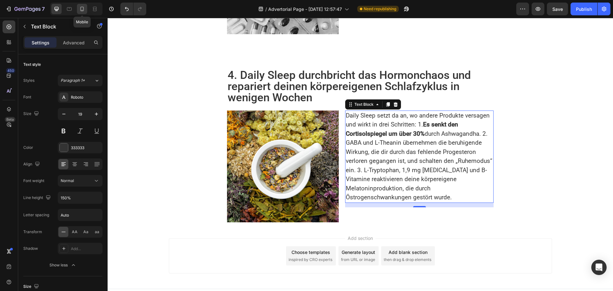
click at [83, 5] on div at bounding box center [82, 9] width 10 height 10
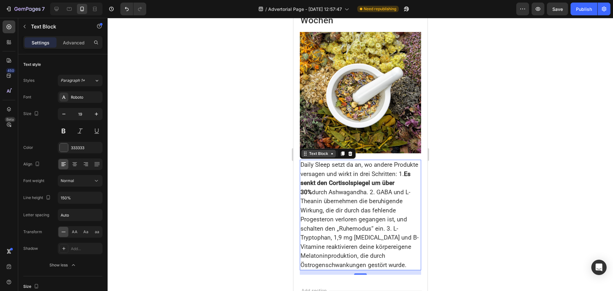
scroll to position [1045, 0]
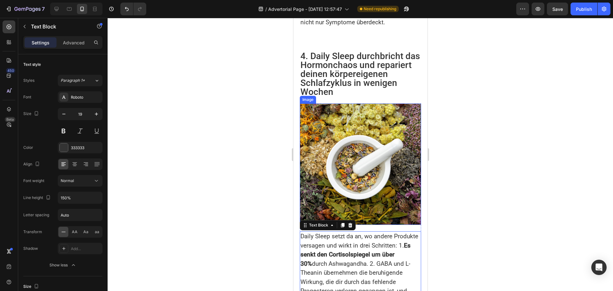
click at [348, 146] on img at bounding box center [359, 163] width 121 height 121
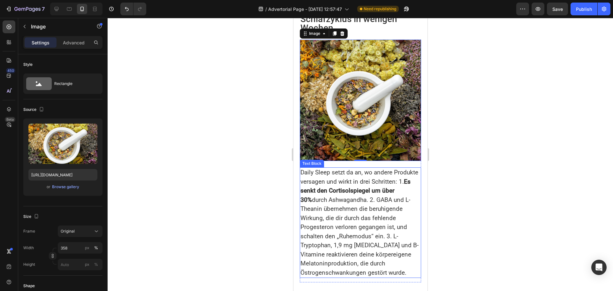
scroll to position [1141, 0]
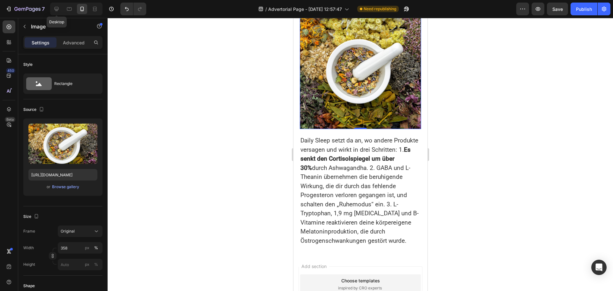
drag, startPoint x: 57, startPoint y: 6, endPoint x: 99, endPoint y: 16, distance: 43.4
click at [56, 6] on icon at bounding box center [56, 9] width 6 height 6
type input "350"
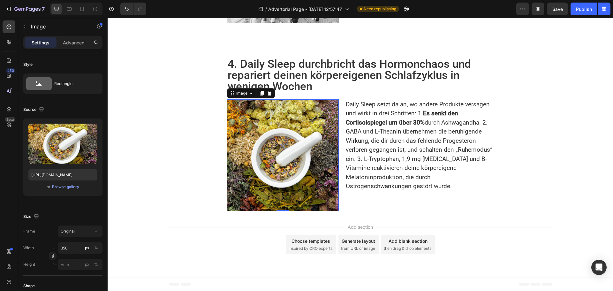
scroll to position [680, 0]
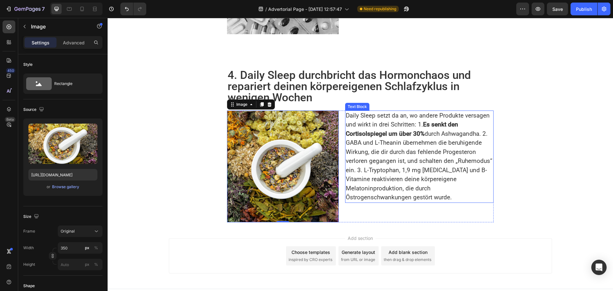
click at [451, 139] on p "Daily Sleep setzt da an, wo andere Produkte versagen und wirkt in drei Schritte…" at bounding box center [419, 156] width 147 height 91
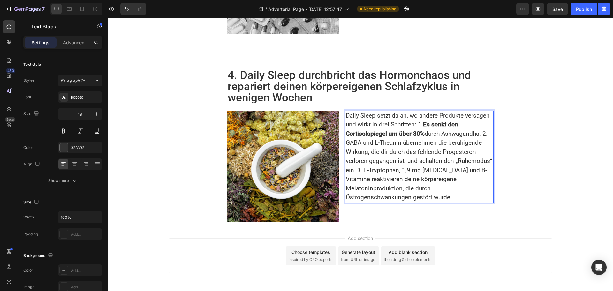
drag, startPoint x: 446, startPoint y: 130, endPoint x: 457, endPoint y: 144, distance: 18.2
click at [451, 133] on p "Daily Sleep setzt da an, wo andere Produkte versagen und wirkt in drei Schritte…" at bounding box center [419, 156] width 147 height 91
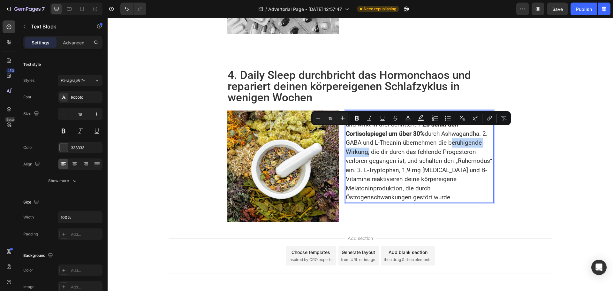
drag, startPoint x: 445, startPoint y: 131, endPoint x: 364, endPoint y: 141, distance: 81.7
click at [364, 141] on p "Daily Sleep setzt da an, wo andere Produkte versagen und wirkt in drei Schritte…" at bounding box center [419, 156] width 147 height 91
click at [414, 165] on p "Daily Sleep setzt da an, wo andere Produkte versagen und wirkt in drei Schritte…" at bounding box center [419, 156] width 147 height 91
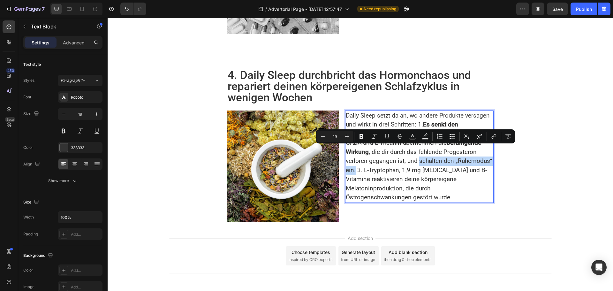
drag, startPoint x: 415, startPoint y: 148, endPoint x: 353, endPoint y: 161, distance: 63.7
click at [353, 161] on p "Daily Sleep setzt da an, wo andere Produkte versagen und wirkt in drei Schritte…" at bounding box center [419, 156] width 147 height 91
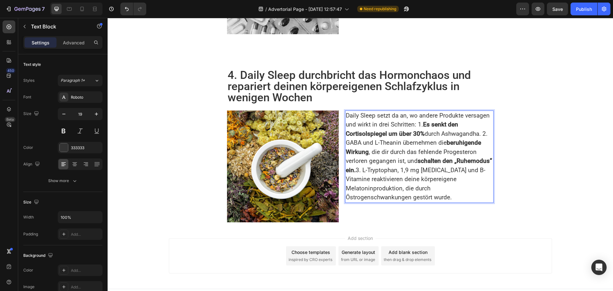
click at [377, 177] on p "Daily Sleep setzt da an, wo andere Produkte versagen und wirkt in drei Schritte…" at bounding box center [419, 156] width 147 height 91
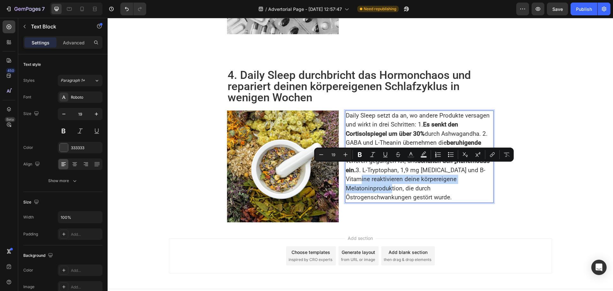
drag, startPoint x: 343, startPoint y: 167, endPoint x: 483, endPoint y: 167, distance: 139.8
click at [483, 167] on p "Daily Sleep setzt da an, wo andere Produkte versagen und wirkt in drei Schritte…" at bounding box center [419, 156] width 147 height 91
click at [442, 175] on strong "reaktivieren deine körpereigene Melatoninproduktion" at bounding box center [401, 183] width 110 height 17
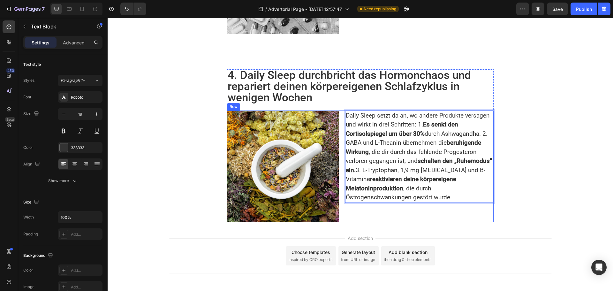
click at [358, 195] on div "Daily Sleep setzt da an, wo andere Produkte versagen und wirkt in drei Schritte…" at bounding box center [419, 166] width 148 height 112
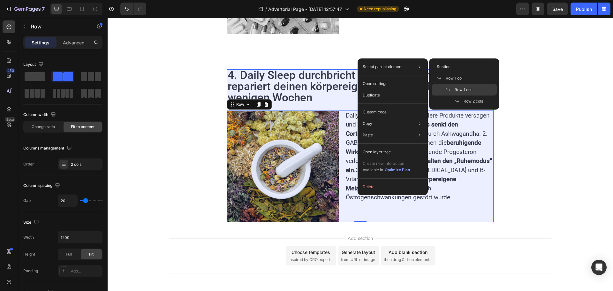
click at [464, 87] on span "Row 1 col" at bounding box center [463, 90] width 17 height 6
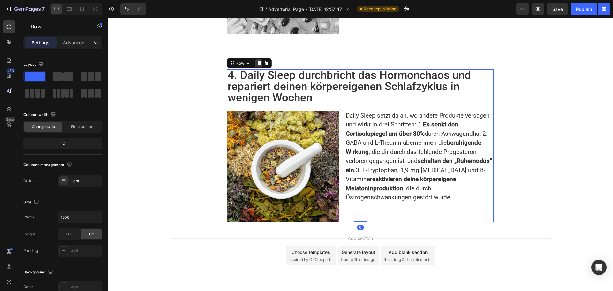
click at [257, 61] on icon at bounding box center [259, 63] width 4 height 4
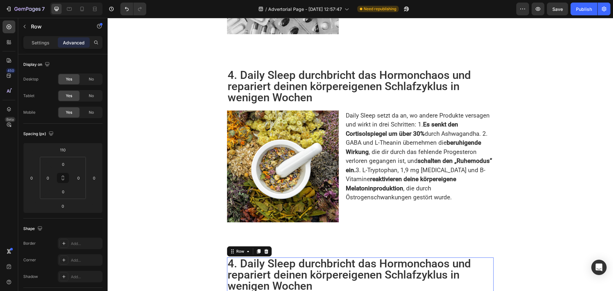
scroll to position [868, 0]
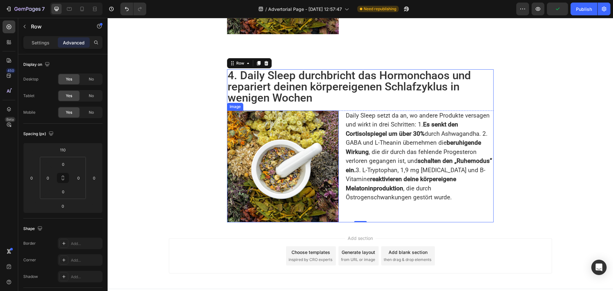
click at [283, 83] on h2 "4. Daily Sleep durchbricht das Hormonchaos und repariert deinen körpereigenen S…" at bounding box center [360, 86] width 267 height 35
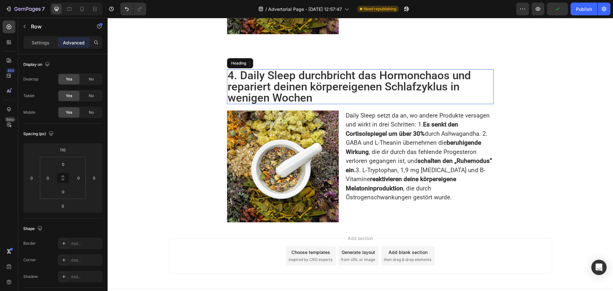
click at [283, 83] on h2 "4. Daily Sleep durchbricht das Hormonchaos und repariert deinen körpereigenen S…" at bounding box center [360, 86] width 267 height 35
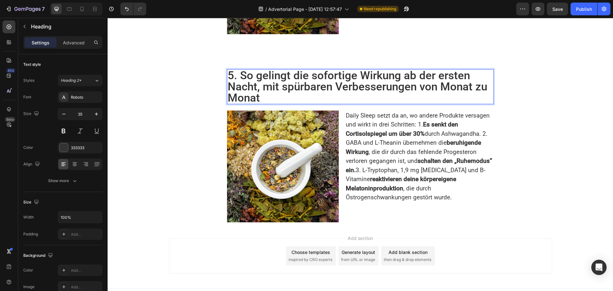
scroll to position [0, 0]
click at [401, 158] on p "Daily Sleep setzt da an, wo andere Produkte versagen und wirkt in drei Schritte…" at bounding box center [419, 156] width 147 height 91
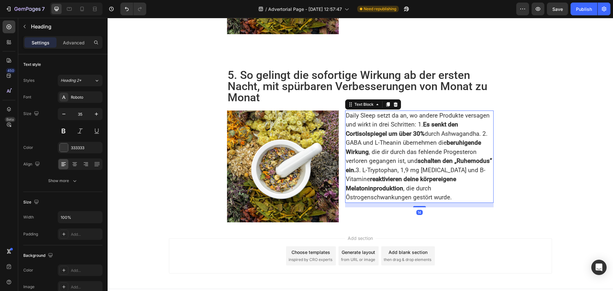
click at [400, 157] on p "Daily Sleep setzt da an, wo andere Produkte versagen und wirkt in drei Schritte…" at bounding box center [419, 156] width 147 height 91
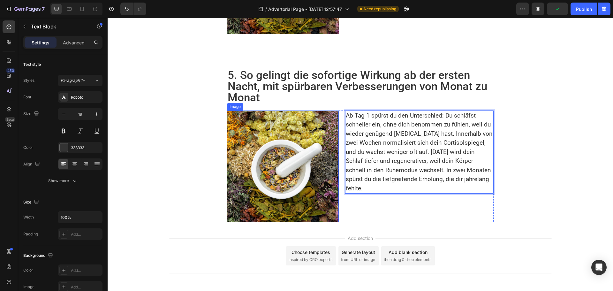
click at [277, 165] on img at bounding box center [283, 166] width 112 height 112
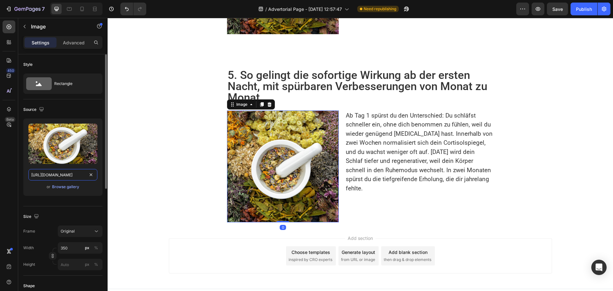
click at [57, 176] on input "https://cdn.shopify.com/s/files/1/0673/7182/7441/files/gempages_501617521984537…" at bounding box center [62, 174] width 69 height 11
paste input "health-magazine.news/wp-content/uploads/2025/07/Circadian-Rhythm_klein.gif"
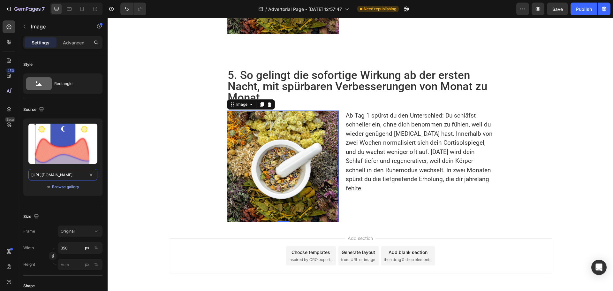
type input "https://health-magazine.news/wp-content/uploads/2025/07/Circadian-Rhythm_klein.…"
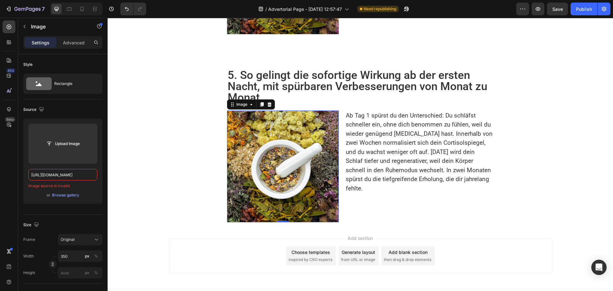
scroll to position [0, 0]
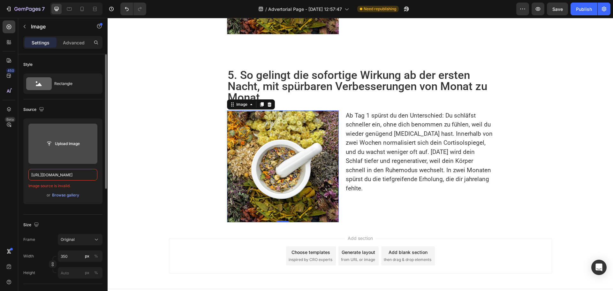
click at [72, 143] on input "file" at bounding box center [63, 143] width 44 height 11
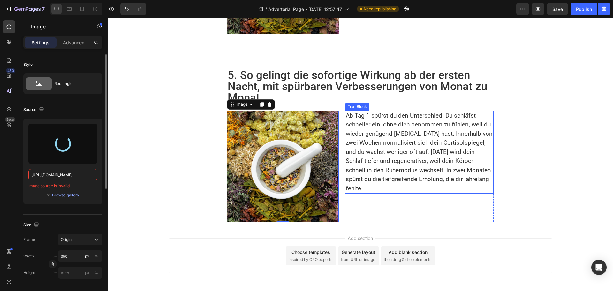
click at [426, 124] on p "Ab Tag 1 spürst du den Unterschied: Du schläfst schneller ein, ohne dich benomm…" at bounding box center [419, 152] width 147 height 82
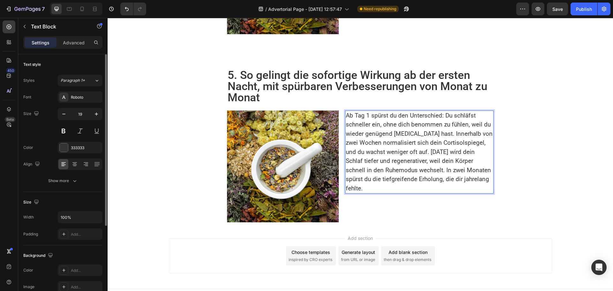
drag, startPoint x: 442, startPoint y: 102, endPoint x: 461, endPoint y: 112, distance: 20.7
click at [455, 111] on p "Ab Tag 1 spürst du den Unterschied: Du schläfst schneller ein, ohne dich benomm…" at bounding box center [419, 152] width 147 height 82
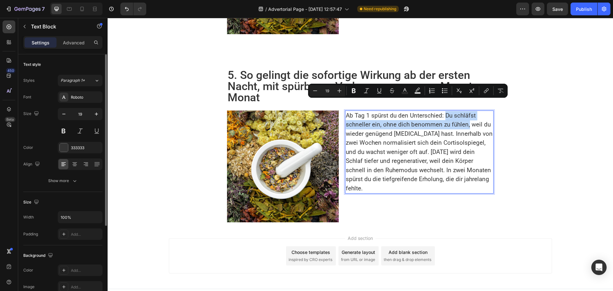
drag, startPoint x: 443, startPoint y: 103, endPoint x: 465, endPoint y: 113, distance: 24.6
click at [465, 113] on p "Ab Tag 1 spürst du den Unterschied: Du schläfst schneller ein, ohne dich benomm…" at bounding box center [419, 152] width 147 height 82
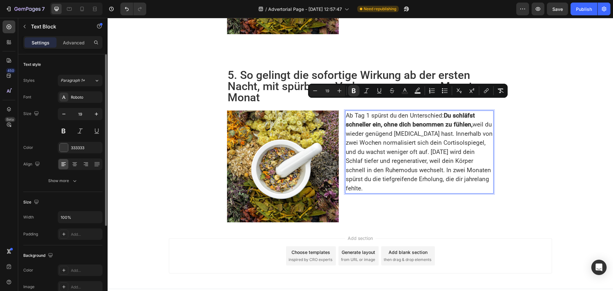
click at [434, 137] on p "Ab Tag 1 spürst du den Unterschied: Du schläfst schneller ein, ohne dich benomm…" at bounding box center [419, 152] width 147 height 82
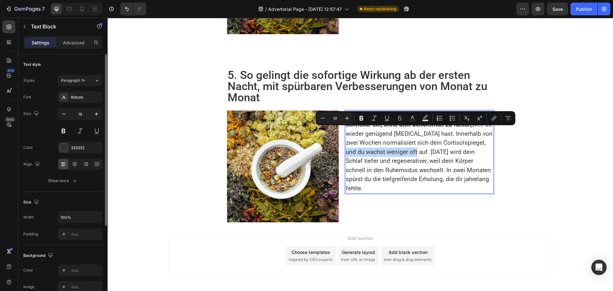
drag, startPoint x: 480, startPoint y: 131, endPoint x: 404, endPoint y: 142, distance: 76.6
click at [404, 142] on p "Ab Tag 1 spürst du den Unterschied: Du schläfst schneller ein, ohne dich benomm…" at bounding box center [419, 152] width 147 height 82
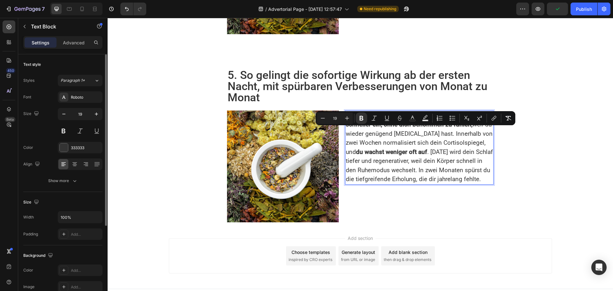
click at [391, 158] on p "Ab Tag 1 spürst du den Unterschied: Du schläfst schneller ein, ohne dich benomm…" at bounding box center [419, 147] width 147 height 73
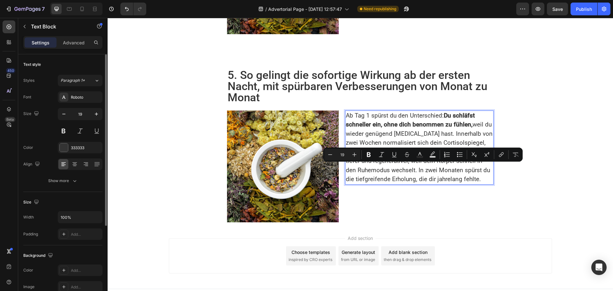
drag, startPoint x: 361, startPoint y: 168, endPoint x: 488, endPoint y: 169, distance: 126.4
click at [488, 169] on p "Ab Tag 1 spürst du den Unterschied: Du schläfst schneller ein, ohne dich benomm…" at bounding box center [419, 147] width 147 height 73
click at [431, 137] on p "Ab Tag 1 spürst du den Unterschied: Du schläfst schneller ein, ohne dich benomm…" at bounding box center [419, 147] width 147 height 73
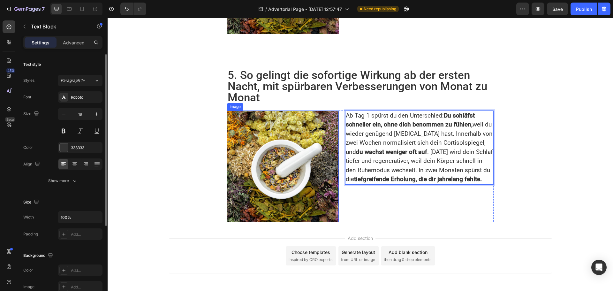
click at [269, 153] on img at bounding box center [283, 166] width 112 height 112
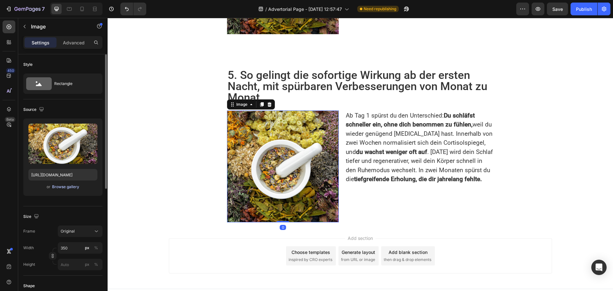
click at [69, 185] on div "Browse gallery" at bounding box center [65, 187] width 27 height 6
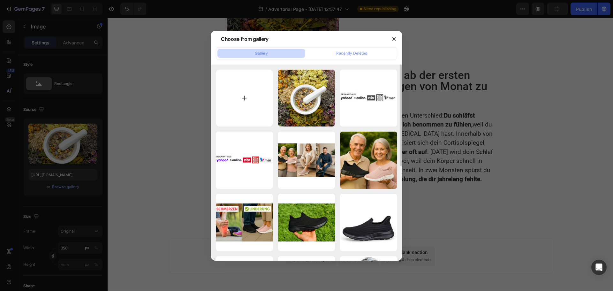
click at [245, 93] on input "file" at bounding box center [244, 98] width 57 height 57
type input "C:\fakepath\Circadian-Rhythm_klein.gif"
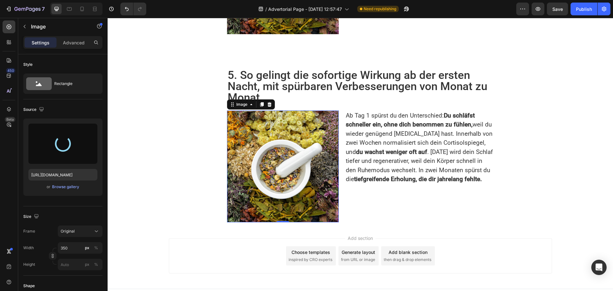
type input "https://cdn.shopify.com/s/files/1/0673/7182/7441/files/gempages_501617521984537…"
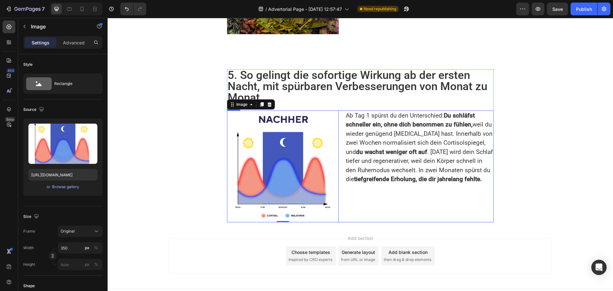
click at [347, 182] on div "Ab Tag 1 spürst du den Unterschied: Du schläfst schneller ein, ohne dich benomm…" at bounding box center [419, 166] width 148 height 112
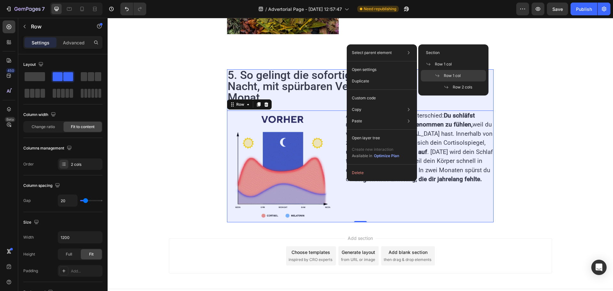
click at [460, 73] on span "Row 1 col" at bounding box center [452, 76] width 17 height 6
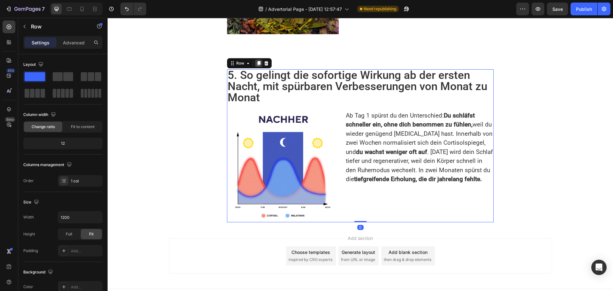
click at [258, 61] on icon at bounding box center [259, 63] width 4 height 4
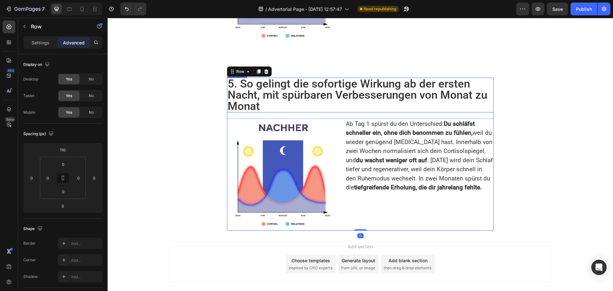
scroll to position [992, 0]
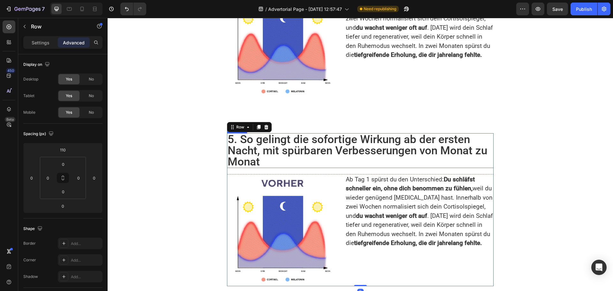
click at [275, 139] on h2 "5. So gelingt die sofortige Wirkung ab der ersten Nacht, mit spürbaren Verbesse…" at bounding box center [360, 150] width 267 height 35
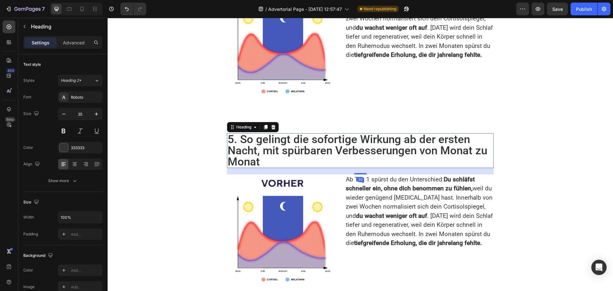
click at [274, 138] on h2 "5. So gelingt die sofortige Wirkung ab der ersten Nacht, mit spürbaren Verbesse…" at bounding box center [360, 150] width 267 height 35
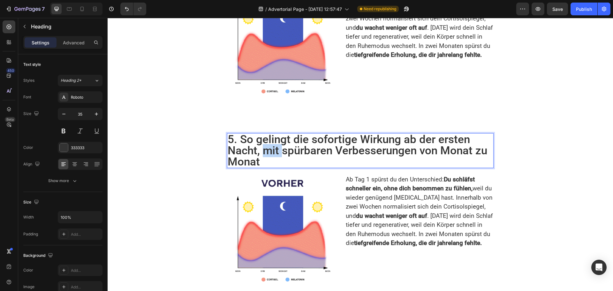
click at [274, 138] on p "5. So gelingt die sofortige Wirkung ab der ersten Nacht, mit spürbaren Verbesse…" at bounding box center [360, 151] width 265 height 34
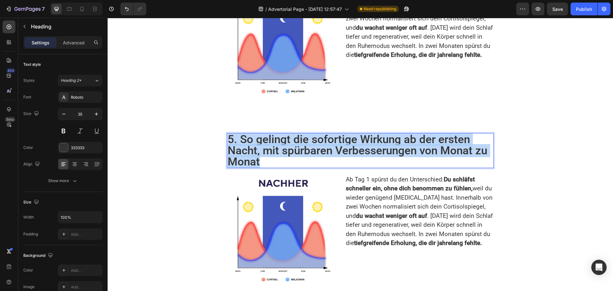
click at [274, 138] on p "5. So gelingt die sofortige Wirkung ab der ersten Nacht, mit spürbaren Verbesse…" at bounding box center [360, 151] width 265 height 34
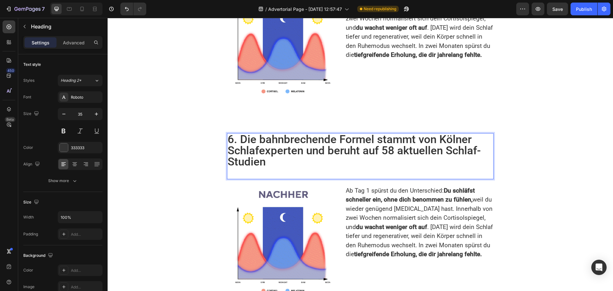
scroll to position [0, 0]
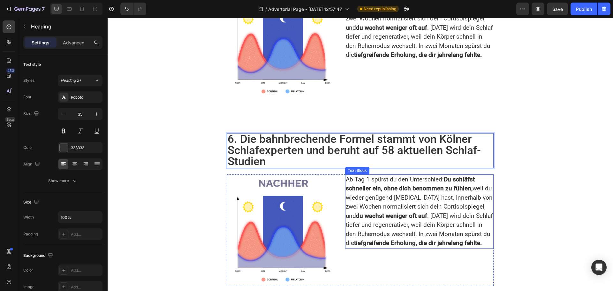
click at [380, 176] on strong "Du schläfst schneller ein, ohne dich benommen zu fühlen," at bounding box center [410, 184] width 129 height 17
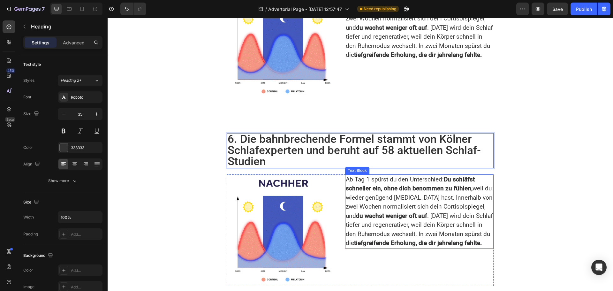
click at [380, 176] on strong "Du schläfst schneller ein, ohne dich benommen zu fühlen," at bounding box center [410, 184] width 129 height 17
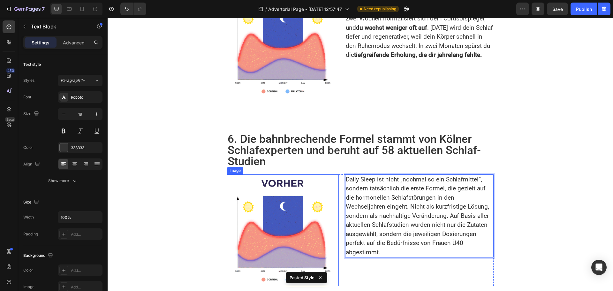
click at [273, 234] on img at bounding box center [283, 230] width 112 height 112
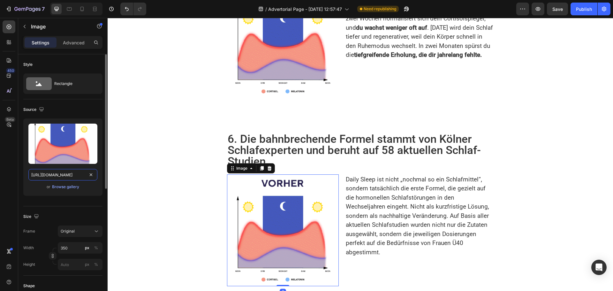
click at [62, 177] on input "https://cdn.shopify.com/s/files/1/0673/7182/7441/files/gempages_501617521984537…" at bounding box center [62, 174] width 69 height 11
paste input "health-magazine.news/wp-content/uploads/2025/07/Listicle-Bilder_DSL4-1024x1024.…"
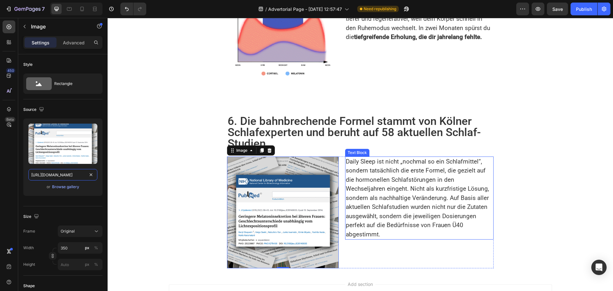
scroll to position [1024, 0]
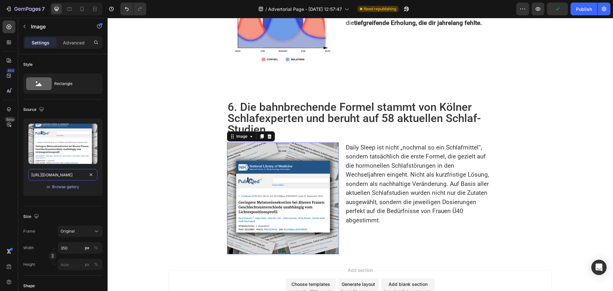
type input "https://health-magazine.news/wp-content/uploads/2025/07/Listicle-Bilder_DSL4-10…"
click at [341, 142] on div "Image 0 Daily Sleep ist nicht „nochmal so ein Schlafmittel“, sondern tatsächlic…" at bounding box center [360, 198] width 267 height 112
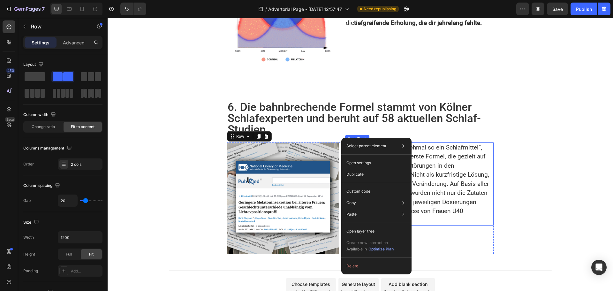
click at [336, 108] on p "6. Die bahnbrechende Formel stammt von Kölner Schlafexperten und beruht auf 58 …" at bounding box center [360, 119] width 265 height 34
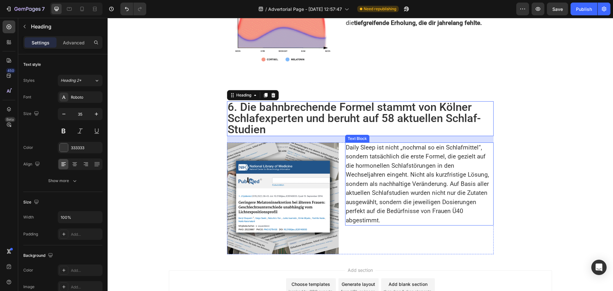
click at [399, 168] on p "Daily Sleep ist nicht „nochmal so ein Schlafmittel“, sondern tatsächlich die er…" at bounding box center [419, 184] width 147 height 82
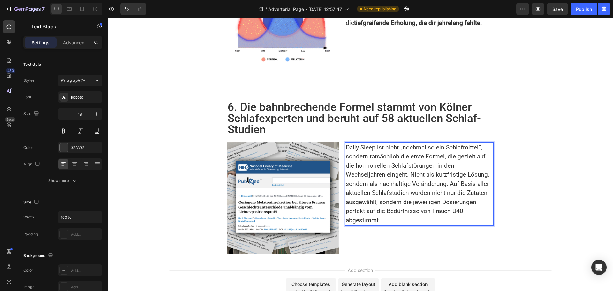
drag, startPoint x: 398, startPoint y: 143, endPoint x: 412, endPoint y: 162, distance: 23.9
click at [412, 161] on p "Daily Sleep ist nicht „nochmal so ein Schlafmittel“, sondern tatsächlich die er…" at bounding box center [419, 184] width 147 height 82
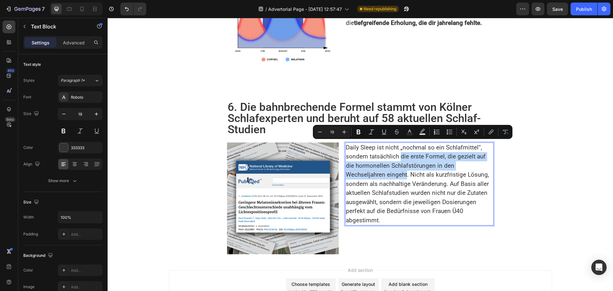
drag, startPoint x: 399, startPoint y: 144, endPoint x: 405, endPoint y: 166, distance: 22.8
click at [405, 166] on p "Daily Sleep ist nicht „nochmal so ein Schlafmittel“, sondern tatsächlich die er…" at bounding box center [419, 184] width 147 height 82
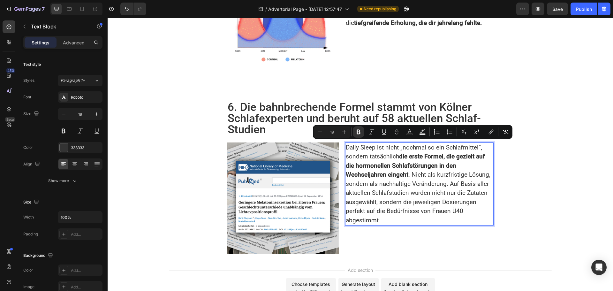
click at [404, 171] on p "Daily Sleep ist nicht „nochmal so ein Schlafmittel“, sondern tatsächlich die er…" at bounding box center [419, 184] width 147 height 82
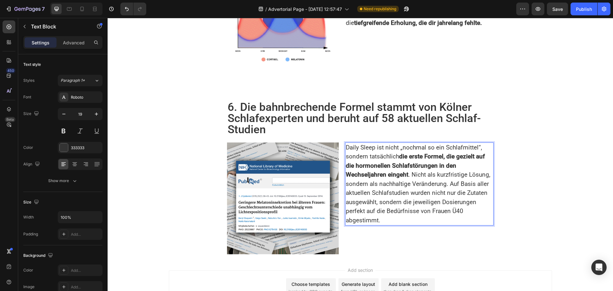
click at [409, 179] on p "Daily Sleep ist nicht „nochmal so ein Schlafmittel“, sondern tatsächlich die er…" at bounding box center [419, 184] width 147 height 82
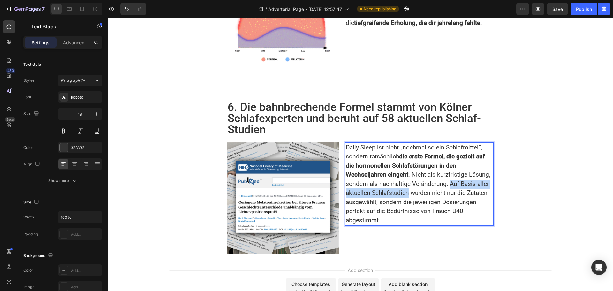
drag, startPoint x: 446, startPoint y: 171, endPoint x: 406, endPoint y: 182, distance: 41.7
click at [406, 182] on p "Daily Sleep ist nicht „nochmal so ein Schlafmittel“, sondern tatsächlich die er…" at bounding box center [419, 184] width 147 height 82
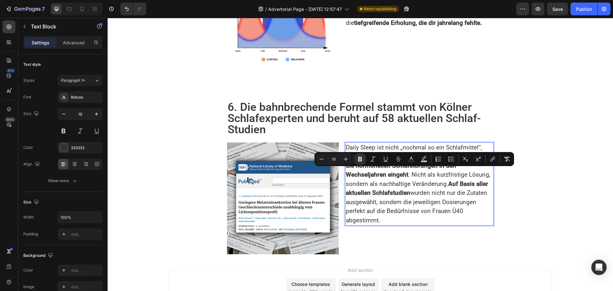
click at [375, 201] on p "Daily Sleep ist nicht „nochmal so ein Schlafmittel“, sondern tatsächlich die er…" at bounding box center [419, 184] width 147 height 82
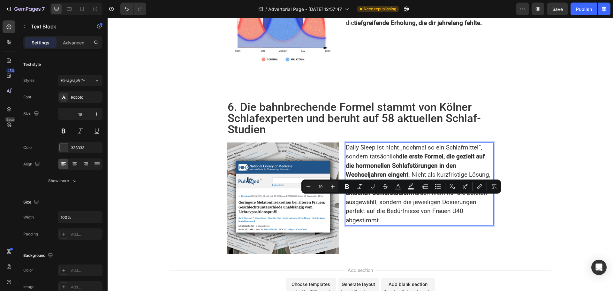
drag, startPoint x: 343, startPoint y: 199, endPoint x: 378, endPoint y: 212, distance: 37.1
click at [378, 212] on p "Daily Sleep ist nicht „nochmal so ein Schlafmittel“, sondern tatsächlich die er…" at bounding box center [419, 184] width 147 height 82
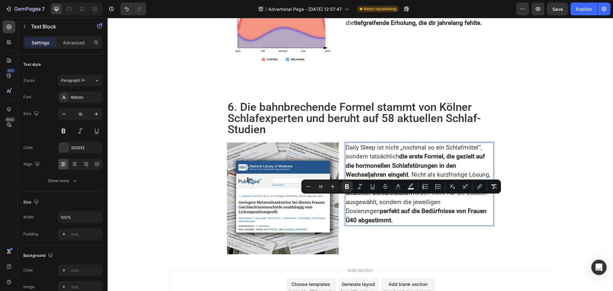
click at [368, 143] on p "Daily Sleep ist nicht „nochmal so ein Schlafmittel“, sondern tatsächlich die er…" at bounding box center [419, 184] width 147 height 82
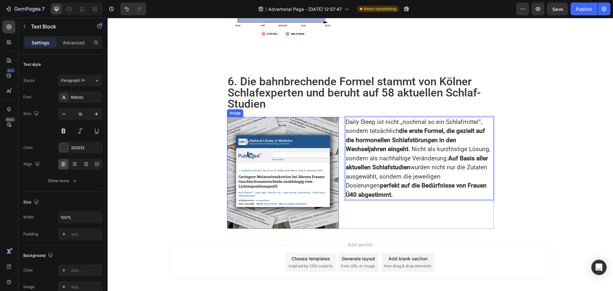
scroll to position [1056, 0]
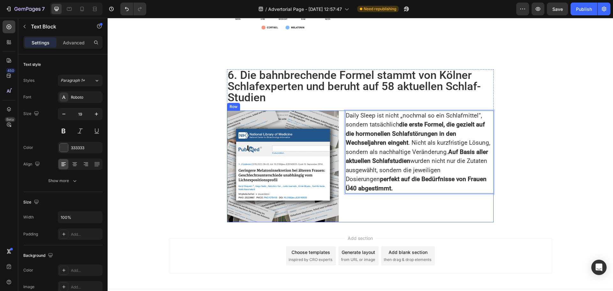
click at [362, 190] on div "Daily Sleep ist nicht „nochmal so ein Schlafmittel“, sondern tatsächlich die er…" at bounding box center [419, 166] width 148 height 112
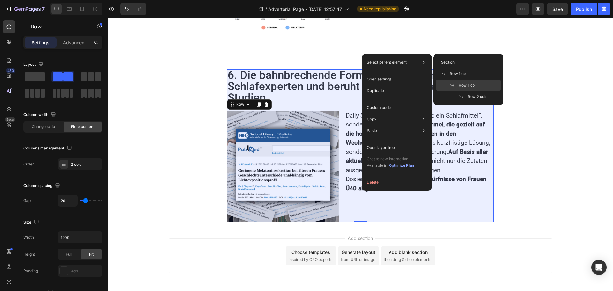
drag, startPoint x: 464, startPoint y: 85, endPoint x: 293, endPoint y: 56, distance: 173.4
click at [464, 85] on span "Row 1 col" at bounding box center [467, 85] width 17 height 6
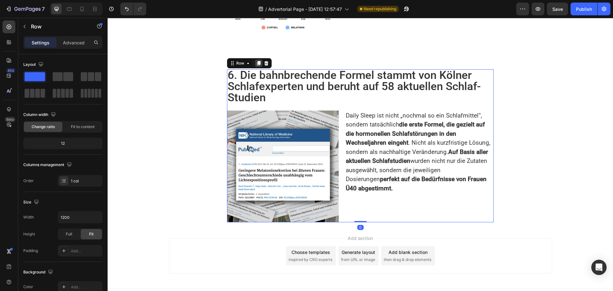
click at [257, 61] on icon at bounding box center [258, 63] width 5 height 5
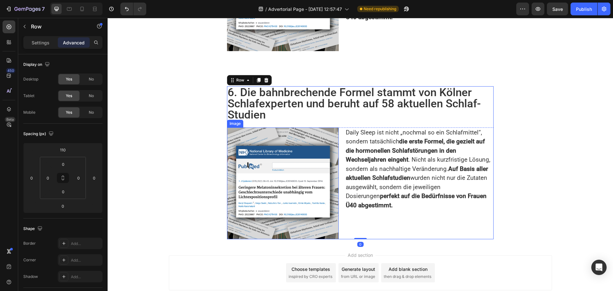
scroll to position [1212, 0]
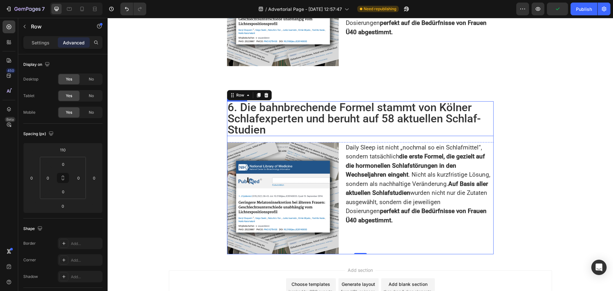
click at [270, 109] on h2 "6. Die bahnbrechende Formel stammt von Kölner Schlafexperten und beruht auf 58 …" at bounding box center [360, 118] width 267 height 35
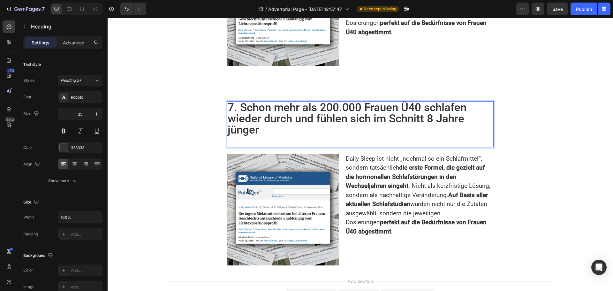
scroll to position [0, 0]
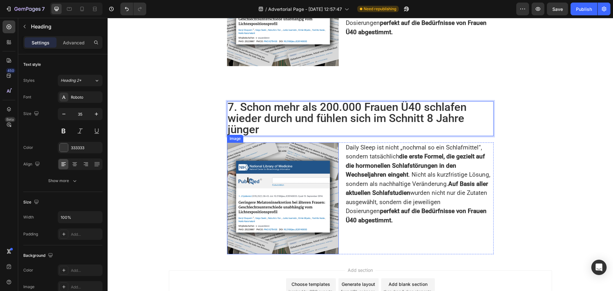
click at [272, 179] on img at bounding box center [283, 198] width 112 height 112
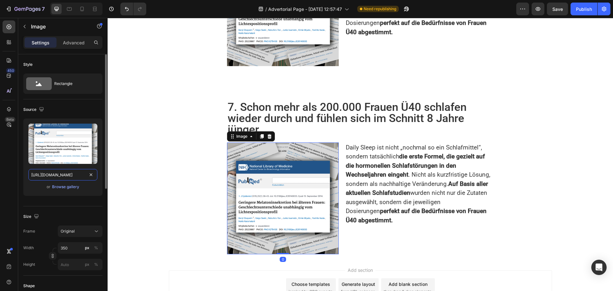
click at [60, 176] on input "https://health-magazine.news/wp-content/uploads/2025/07/Listicle-Bilder_DSL4-10…" at bounding box center [62, 174] width 69 height 11
paste input "5"
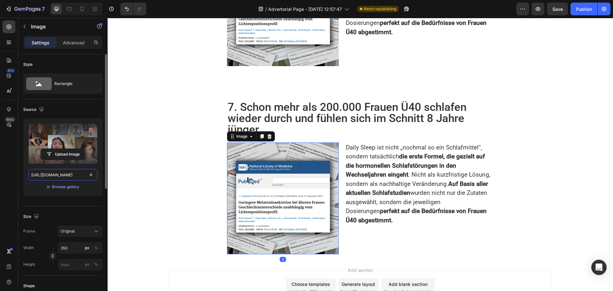
scroll to position [0, 122]
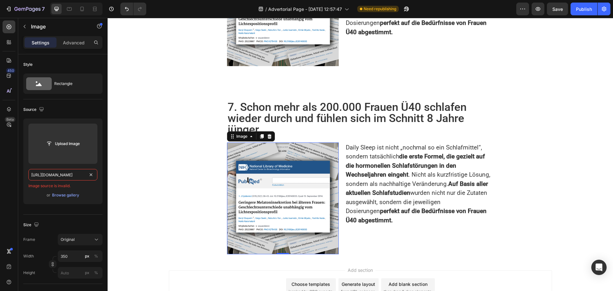
type input "https://health-magazine.news/wp-content/uploads/2025/07/Listicle-Bilder_DSL5-10…"
click at [391, 180] on strong "Auf Basis aller aktuellen Schlafstudien" at bounding box center [417, 188] width 142 height 17
click at [391, 177] on p "Daily Sleep ist nicht „nochmal so ein Schlafmittel“, sondern tatsächlich die er…" at bounding box center [419, 184] width 147 height 82
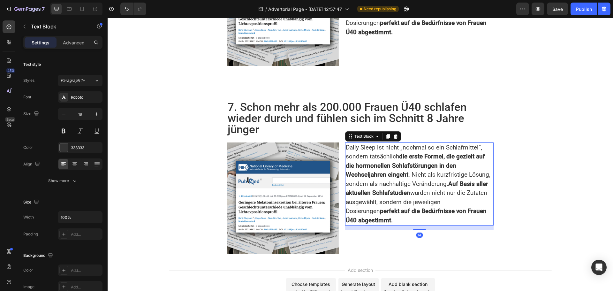
click at [391, 177] on p "Daily Sleep ist nicht „nochmal so ein Schlafmittel“, sondern tatsächlich die er…" at bounding box center [419, 184] width 147 height 82
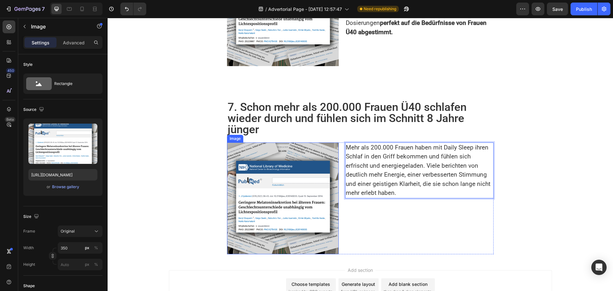
click at [279, 172] on img at bounding box center [283, 198] width 112 height 112
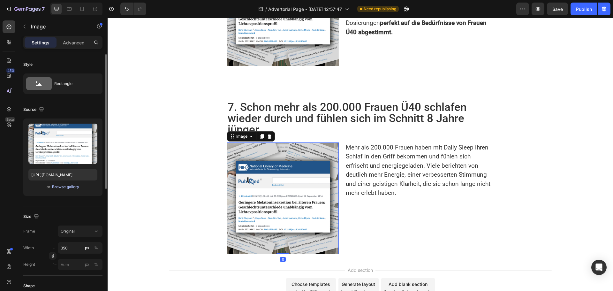
click at [68, 186] on div "Browse gallery" at bounding box center [65, 187] width 27 height 6
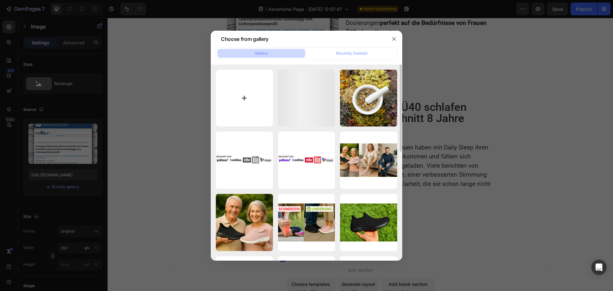
click at [254, 101] on input "file" at bounding box center [244, 98] width 57 height 57
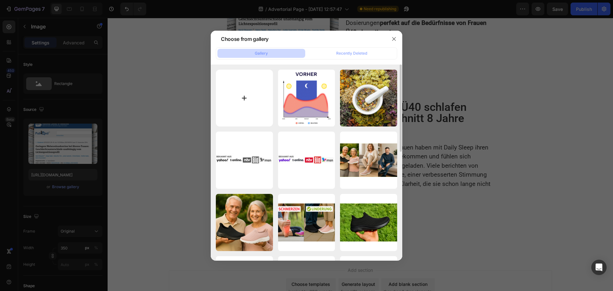
type input "C:\fakepath\Listicle-Bilder_DSL5-1024x1024.jpg"
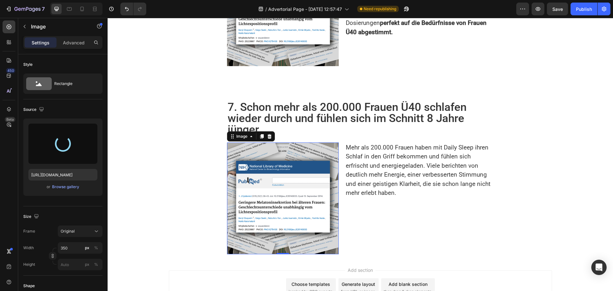
type input "https://cdn.shopify.com/s/files/1/0673/7182/7441/files/gempages_501617521984537…"
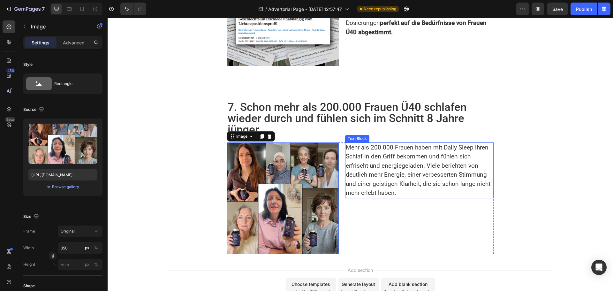
click at [382, 164] on p "Mehr als 200.000 Frauen haben mit Daily Sleep ihren Schlaf in den Griff bekomme…" at bounding box center [419, 170] width 147 height 55
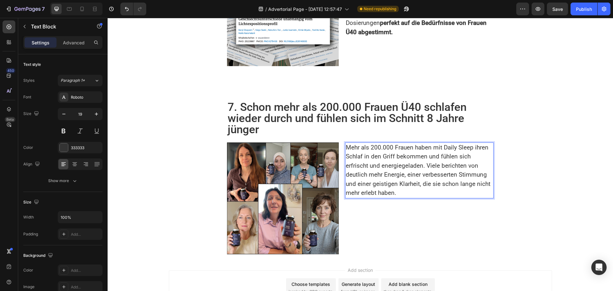
drag, startPoint x: 437, startPoint y: 143, endPoint x: 448, endPoint y: 154, distance: 15.3
click at [440, 163] on p "Mehr als 200.000 Frauen haben mit Daily Sleep ihren Schlaf in den Griff bekomme…" at bounding box center [419, 170] width 147 height 55
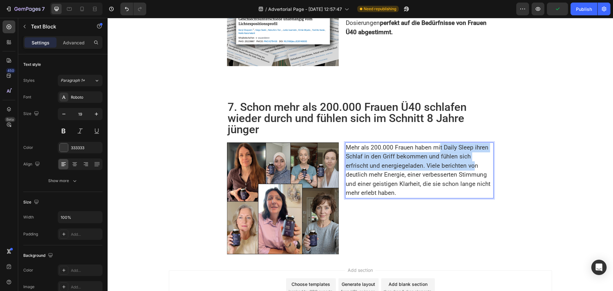
drag, startPoint x: 436, startPoint y: 141, endPoint x: 447, endPoint y: 152, distance: 15.6
click at [447, 152] on p "Mehr als 200.000 Frauen haben mit Daily Sleep ihren Schlaf in den Griff bekomme…" at bounding box center [419, 170] width 147 height 55
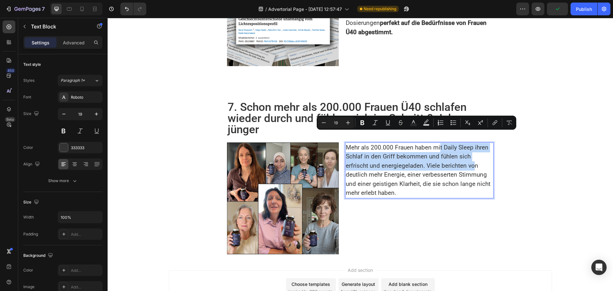
click at [447, 152] on p "Mehr als 200.000 Frauen haben mit Daily Sleep ihren Schlaf in den Griff bekomme…" at bounding box center [419, 170] width 147 height 55
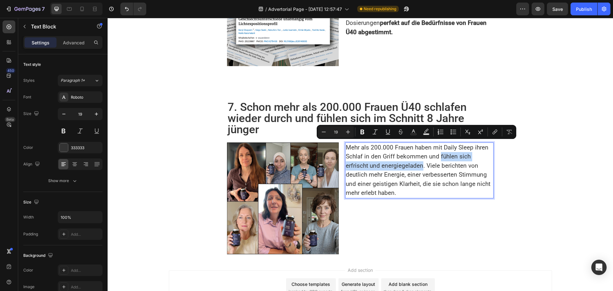
drag, startPoint x: 437, startPoint y: 143, endPoint x: 396, endPoint y: 156, distance: 43.2
click at [396, 156] on p "Mehr als 200.000 Frauen haben mit Daily Sleep ihren Schlaf in den Griff bekomme…" at bounding box center [419, 170] width 147 height 55
click at [399, 158] on strong "fühlen sich erfrischt und energiegeladen" at bounding box center [408, 161] width 124 height 17
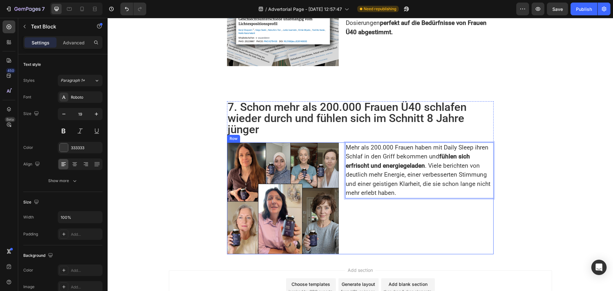
click at [342, 207] on div "Image Mehr als 200.000 Frauen haben mit Daily Sleep ihren Schlaf in den Griff b…" at bounding box center [360, 198] width 267 height 112
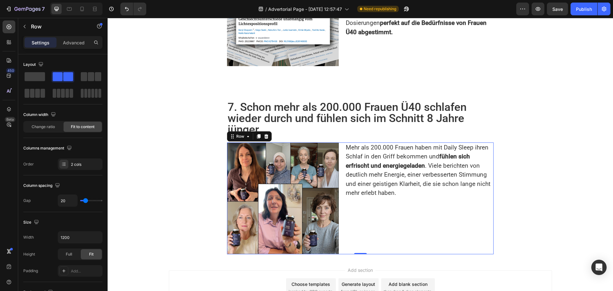
click at [342, 209] on div "Image Mehr als 200.000 Frauen haben mit Daily Sleep ihren Schlaf in den Griff b…" at bounding box center [360, 198] width 267 height 112
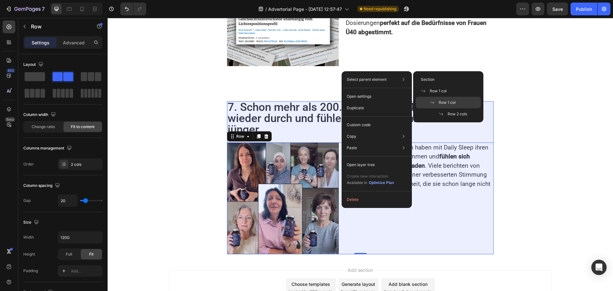
click at [443, 102] on span "Row 1 col" at bounding box center [447, 103] width 17 height 6
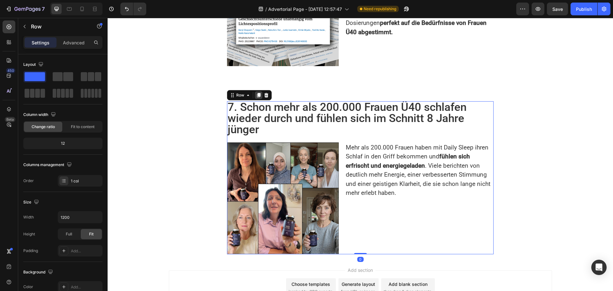
click at [257, 93] on icon at bounding box center [259, 95] width 4 height 4
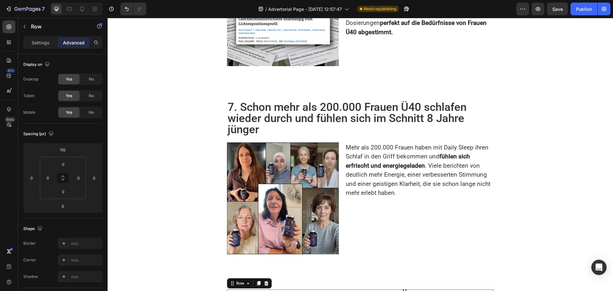
scroll to position [1432, 0]
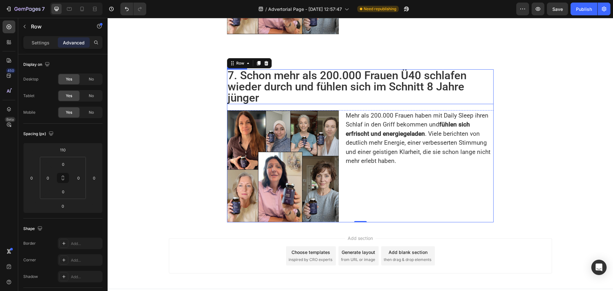
click at [282, 79] on h2 "7. Schon mehr als 200.000 Frauen Ü40 schlafen wieder durch und fühlen sich im S…" at bounding box center [360, 86] width 267 height 35
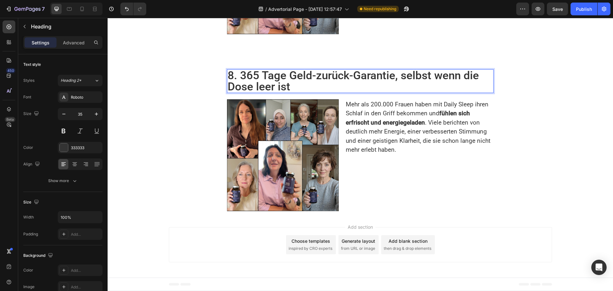
scroll to position [0, 0]
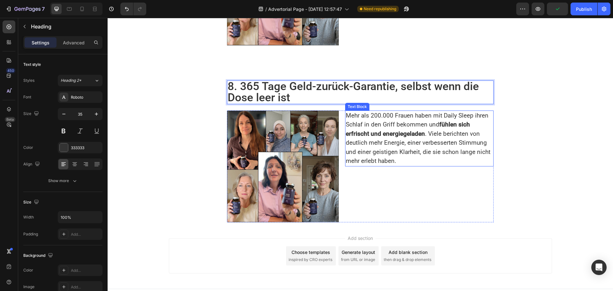
click at [377, 128] on p "Mehr als 200.000 Frauen haben mit Daily Sleep ihren Schlaf in den Griff bekomme…" at bounding box center [419, 138] width 147 height 55
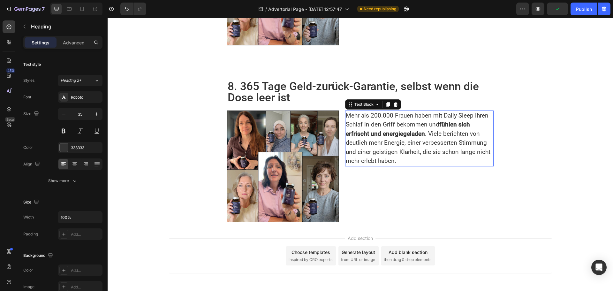
click at [377, 128] on p "Mehr als 200.000 Frauen haben mit Daily Sleep ihren Schlaf in den Griff bekomme…" at bounding box center [419, 138] width 147 height 55
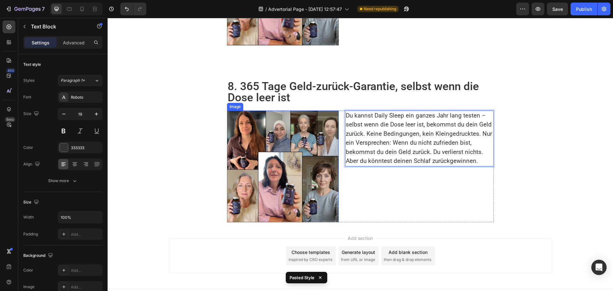
click at [281, 144] on img at bounding box center [283, 166] width 112 height 112
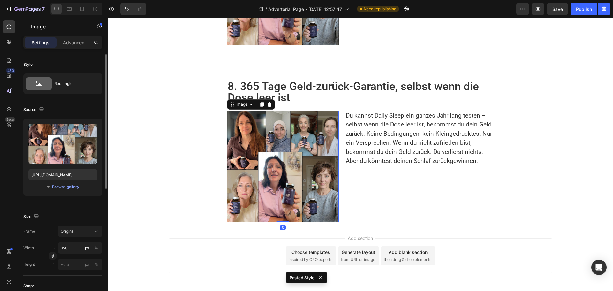
click at [45, 169] on div "Upload Image https://cdn.shopify.com/s/files/1/0673/7182/7441/files/gempages_50…" at bounding box center [62, 156] width 79 height 77
click at [49, 174] on input "https://cdn.shopify.com/s/files/1/0673/7182/7441/files/gempages_501617521984537…" at bounding box center [62, 174] width 69 height 11
paste input "health-magazine.news/wp-content/uploads/2025/07/Listicle-Bilder_DSL6-1024x1024"
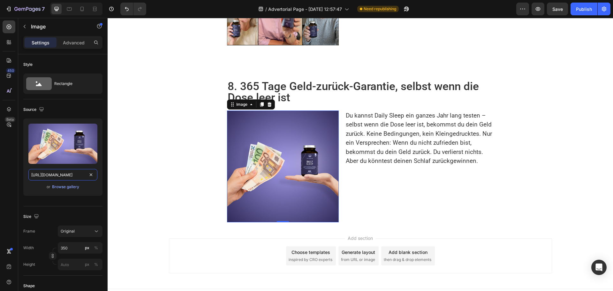
type input "https://health-magazine.news/wp-content/uploads/2025/07/Listicle-Bilder_DSL6-10…"
click at [381, 134] on p "Du kannst Daily Sleep ein ganzes Jahr lang testen – selbst wenn die Dose leer i…" at bounding box center [419, 138] width 147 height 55
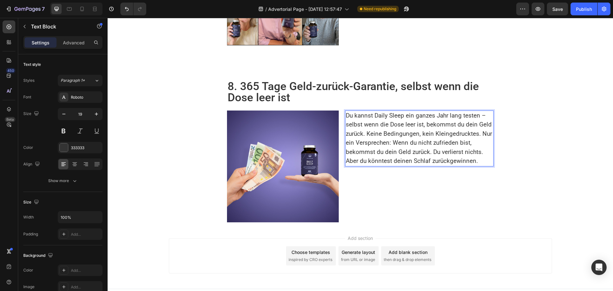
drag, startPoint x: 371, startPoint y: 103, endPoint x: 455, endPoint y: 111, distance: 84.3
click at [408, 125] on p "Du kannst Daily Sleep ein ganzes Jahr lang testen – selbst wenn die Dose leer i…" at bounding box center [419, 138] width 147 height 55
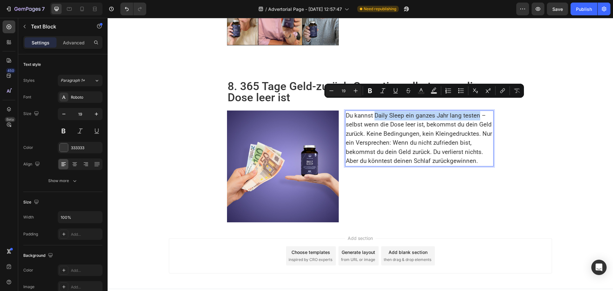
drag, startPoint x: 371, startPoint y: 105, endPoint x: 475, endPoint y: 108, distance: 104.1
click at [475, 111] on p "Du kannst Daily Sleep ein ganzes Jahr lang testen – selbst wenn die Dose leer i…" at bounding box center [419, 138] width 147 height 55
click at [474, 128] on p "Du kannst Daily Sleep ein ganzes Jahr lang testen – selbst wenn die Dose leer i…" at bounding box center [419, 138] width 147 height 55
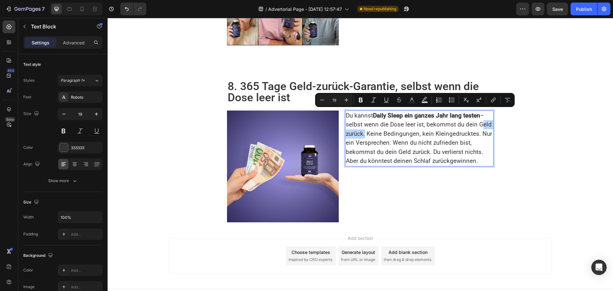
drag, startPoint x: 474, startPoint y: 113, endPoint x: 361, endPoint y: 121, distance: 113.3
click at [361, 121] on p "Du kannst Daily Sleep ein ganzes Jahr lang testen – selbst wenn die Dose leer i…" at bounding box center [419, 138] width 147 height 55
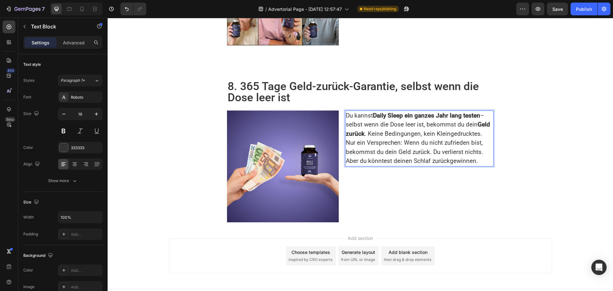
click at [369, 128] on p "Du kannst Daily Sleep ein ganzes Jahr lang testen – selbst wenn die Dose leer i…" at bounding box center [419, 138] width 147 height 55
click at [584, 7] on div "Publish" at bounding box center [584, 9] width 16 height 7
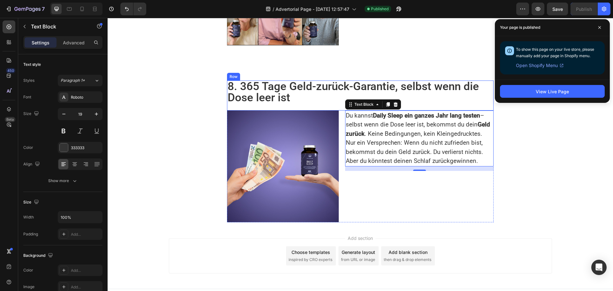
click at [335, 94] on div "8. 365 Tage Geld-zurück-Garantie, selbst wenn die Dose leer ist Heading" at bounding box center [360, 95] width 267 height 30
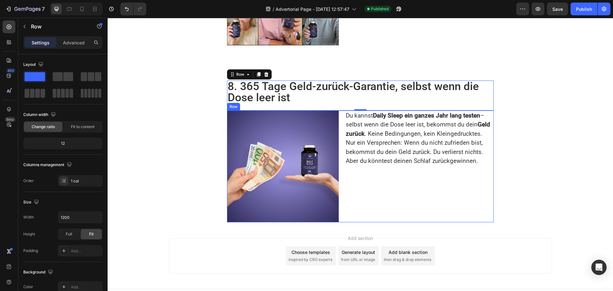
click at [353, 176] on div "Du kannst Daily Sleep ein ganzes Jahr lang testen – selbst wenn die Dose leer i…" at bounding box center [419, 166] width 148 height 112
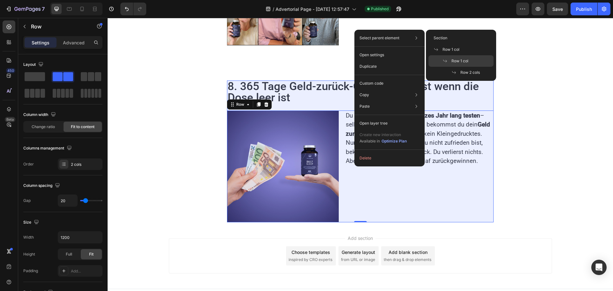
click at [471, 67] on div "Row 1 col" at bounding box center [460, 72] width 65 height 11
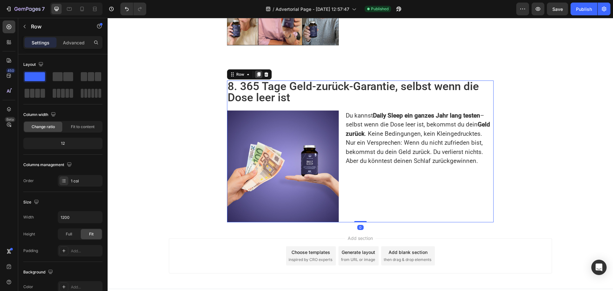
click at [257, 72] on icon at bounding box center [259, 74] width 4 height 4
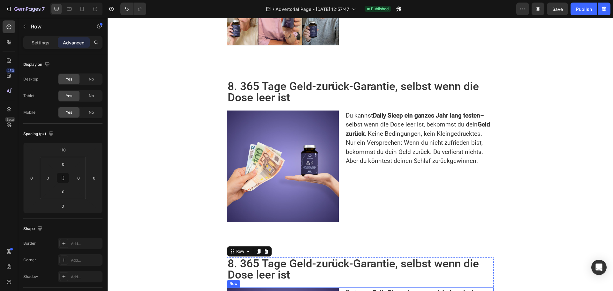
scroll to position [1598, 0]
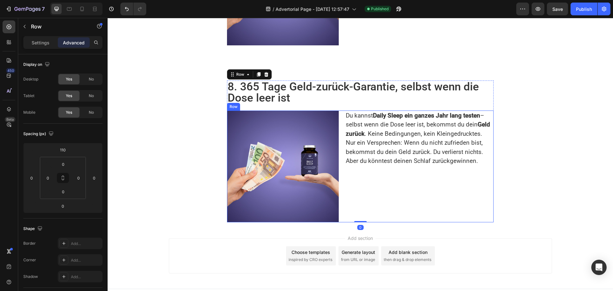
click at [346, 168] on div "Du kannst Daily Sleep ein ganzes Jahr lang testen – selbst wenn die Dose leer i…" at bounding box center [419, 166] width 148 height 112
click at [264, 102] on icon at bounding box center [266, 104] width 5 height 5
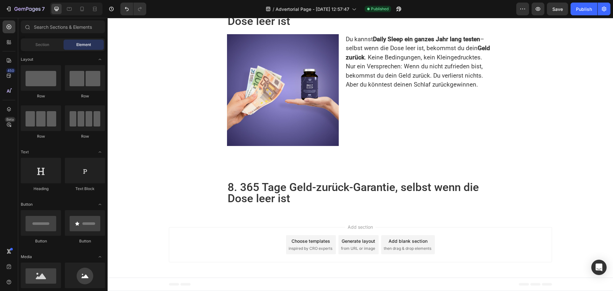
scroll to position [1486, 0]
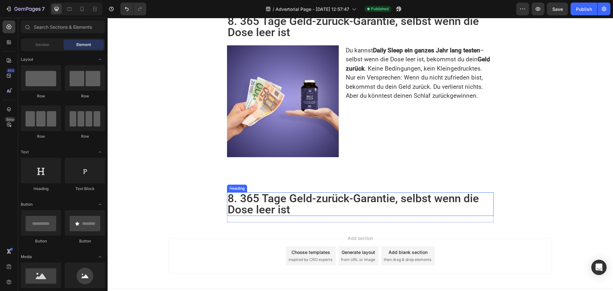
click at [294, 197] on h2 "8. 365 Tage Geld-zurück-Garantie, selbst wenn die Dose leer ist" at bounding box center [360, 204] width 267 height 24
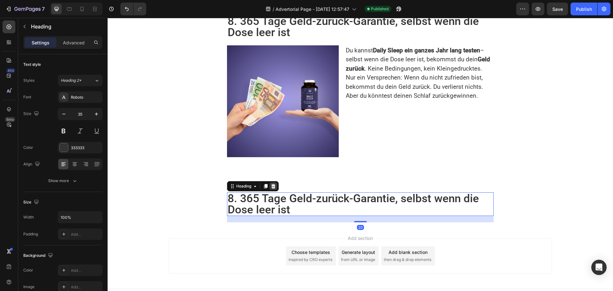
click at [271, 184] on icon at bounding box center [273, 186] width 5 height 5
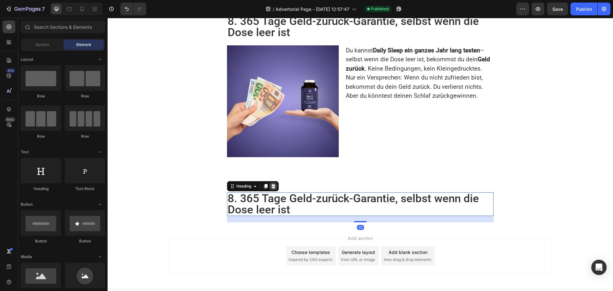
scroll to position [1475, 0]
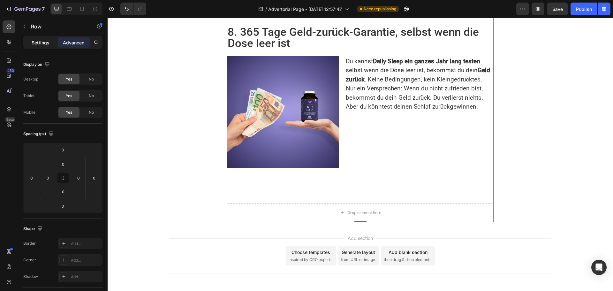
click at [42, 43] on p "Settings" at bounding box center [41, 42] width 18 height 7
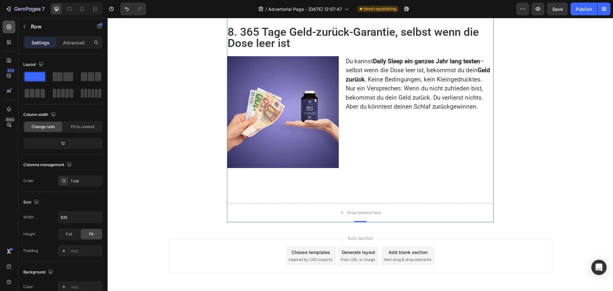
click at [11, 26] on icon at bounding box center [9, 27] width 6 height 6
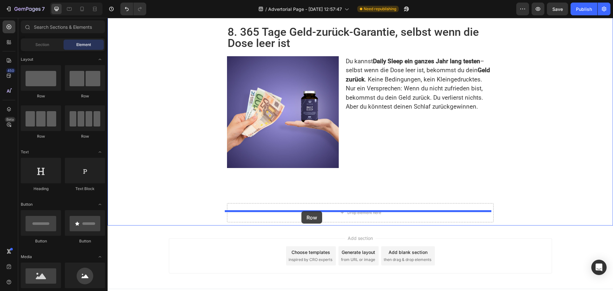
drag, startPoint x: 167, startPoint y: 102, endPoint x: 301, endPoint y: 211, distance: 172.5
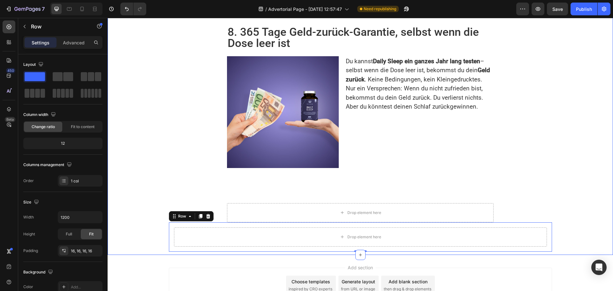
scroll to position [1504, 0]
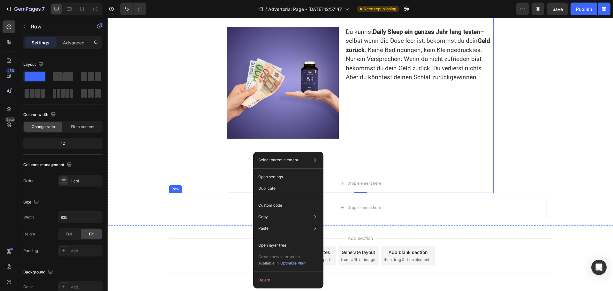
click at [169, 193] on div "Drop element here Row" at bounding box center [360, 207] width 383 height 29
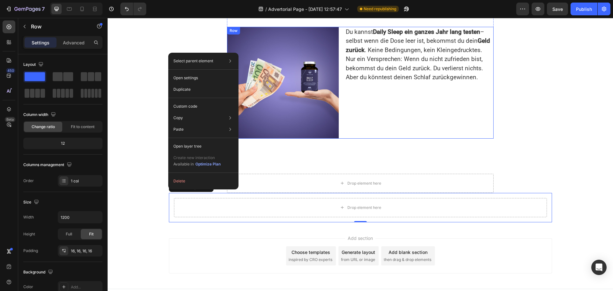
click at [388, 121] on div "Du kannst Daily Sleep ein ganzes Jahr lang testen – selbst wenn die Dose leer i…" at bounding box center [419, 83] width 148 height 112
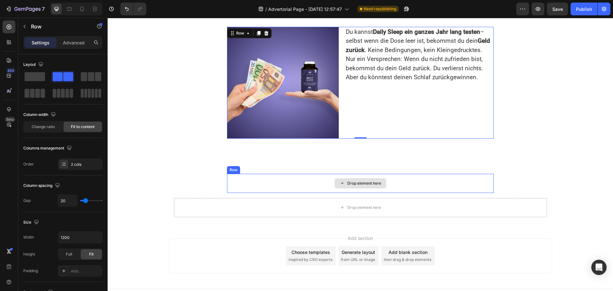
click at [241, 174] on div "Drop element here" at bounding box center [360, 183] width 267 height 19
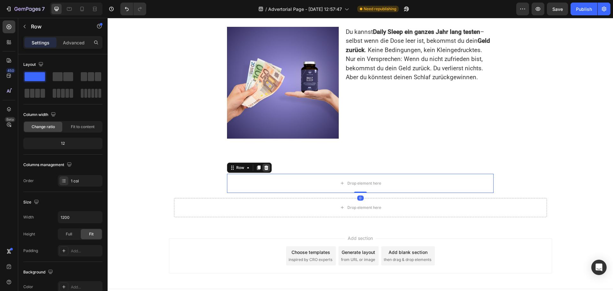
click at [264, 165] on icon at bounding box center [266, 167] width 5 height 5
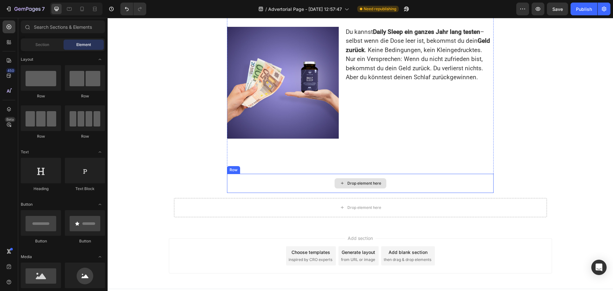
click at [239, 174] on div "Drop element here" at bounding box center [360, 183] width 267 height 19
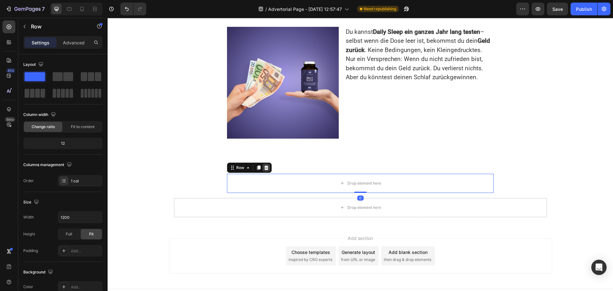
click at [266, 165] on icon at bounding box center [266, 167] width 4 height 4
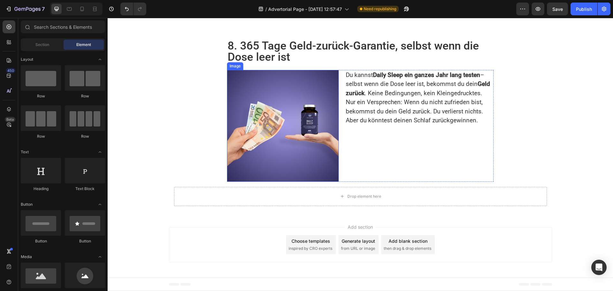
scroll to position [1450, 0]
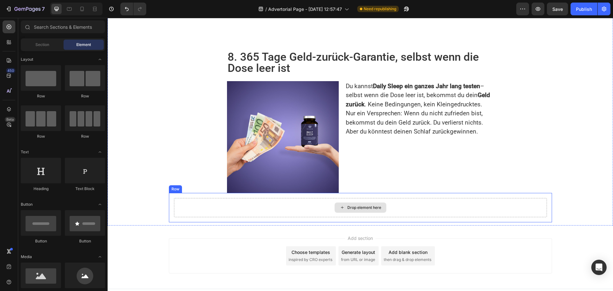
click at [187, 198] on div "Drop element here" at bounding box center [360, 207] width 373 height 19
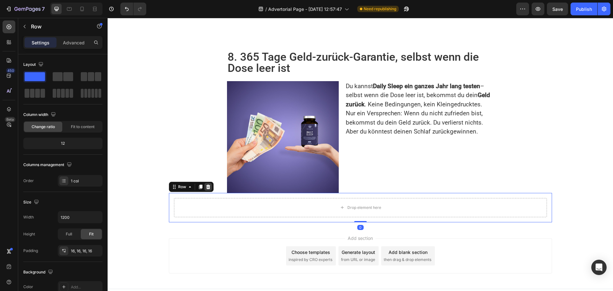
click at [204, 183] on div at bounding box center [208, 187] width 8 height 8
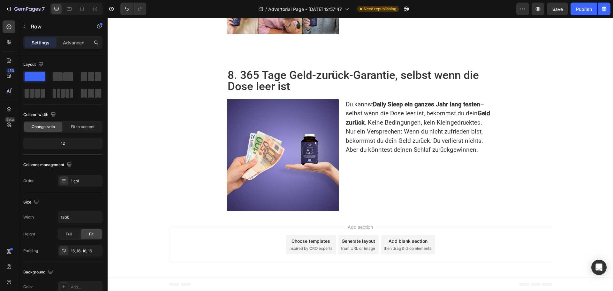
scroll to position [1421, 0]
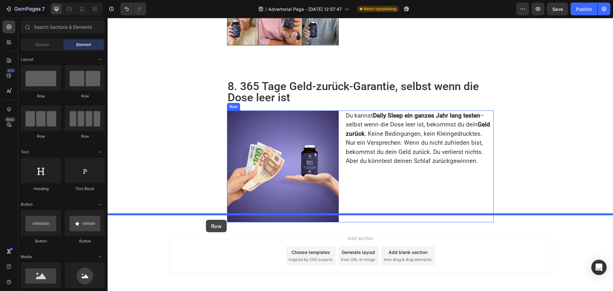
drag, startPoint x: 167, startPoint y: 112, endPoint x: 206, endPoint y: 220, distance: 114.7
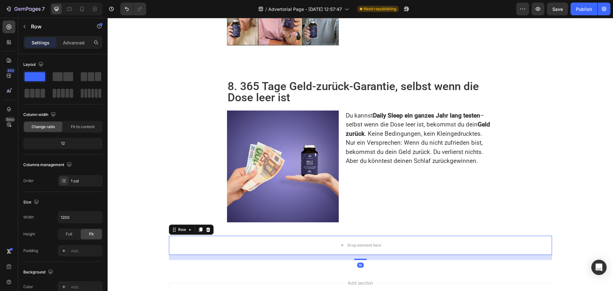
scroll to position [1466, 0]
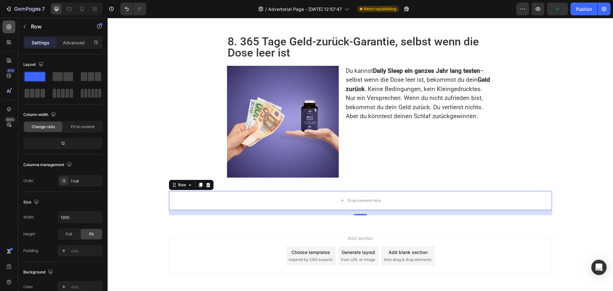
click at [8, 31] on div at bounding box center [9, 26] width 13 height 13
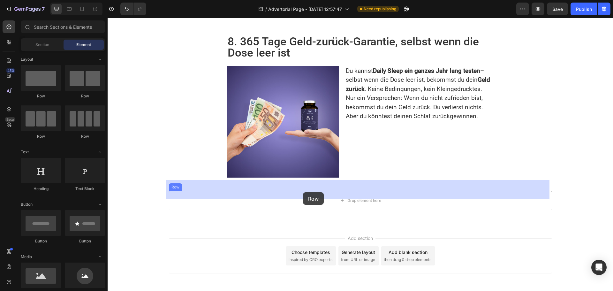
drag, startPoint x: 145, startPoint y: 94, endPoint x: 303, endPoint y: 192, distance: 186.2
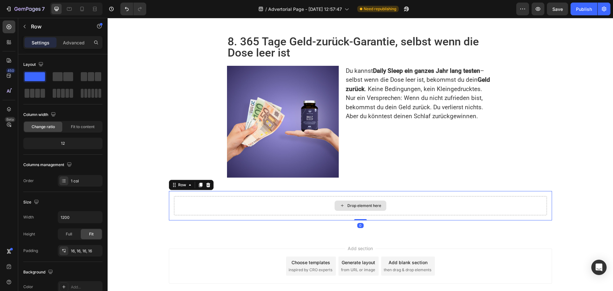
scroll to position [1476, 0]
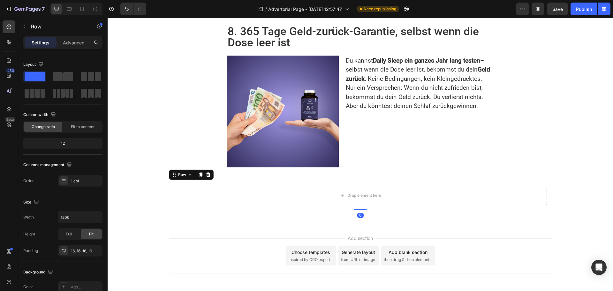
click at [79, 38] on div "Advanced" at bounding box center [74, 42] width 32 height 10
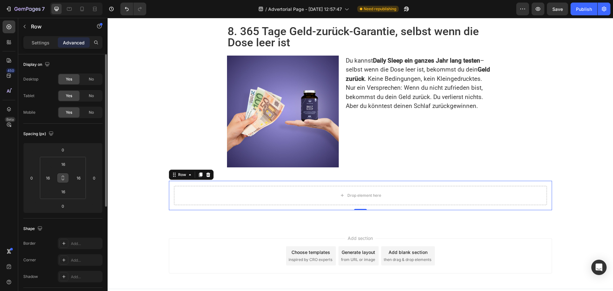
click at [64, 177] on icon at bounding box center [62, 177] width 5 height 5
click at [84, 177] on div "16" at bounding box center [78, 178] width 13 height 10
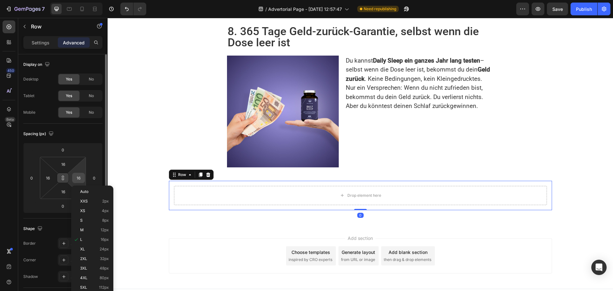
click at [79, 177] on input "16" at bounding box center [79, 178] width 10 height 10
type input "0"
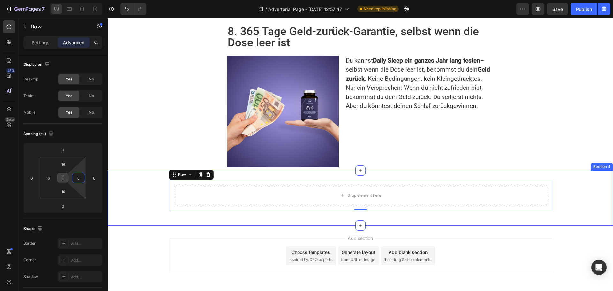
click at [156, 174] on div "Drop element here Row 0 Row Section 4" at bounding box center [360, 197] width 505 height 55
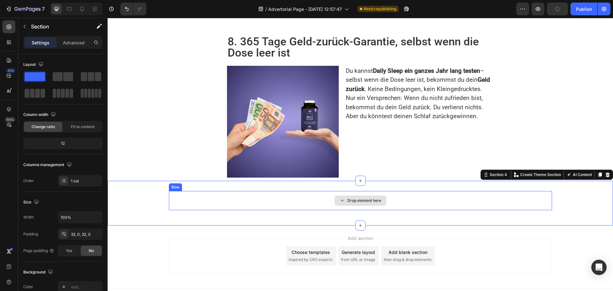
click at [198, 191] on div "Drop element here" at bounding box center [360, 200] width 383 height 19
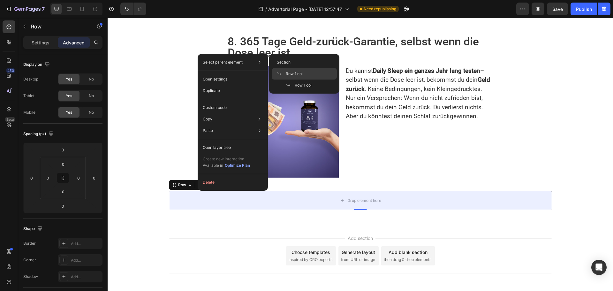
click at [290, 75] on span "Row 1 col" at bounding box center [294, 74] width 17 height 6
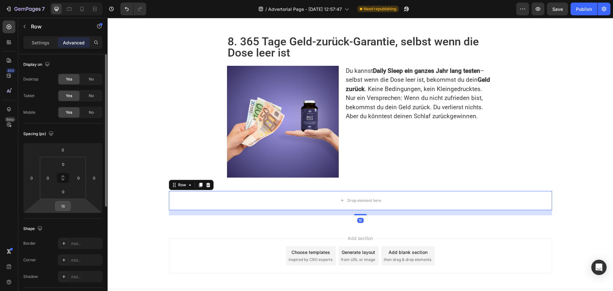
click at [64, 206] on input "16" at bounding box center [63, 206] width 13 height 10
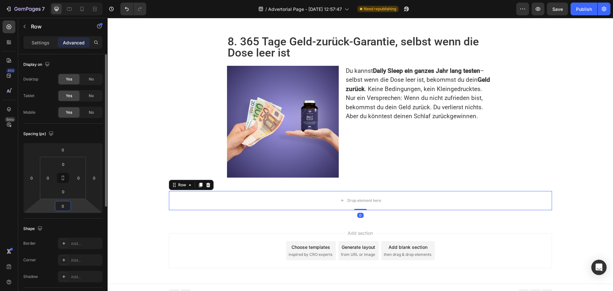
scroll to position [1460, 0]
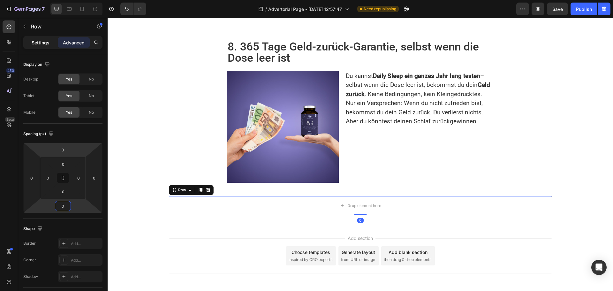
type input "0"
click at [47, 42] on p "Settings" at bounding box center [41, 42] width 18 height 7
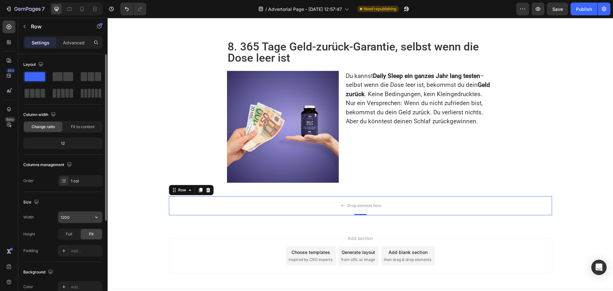
click at [70, 219] on input "1200" at bounding box center [80, 216] width 44 height 11
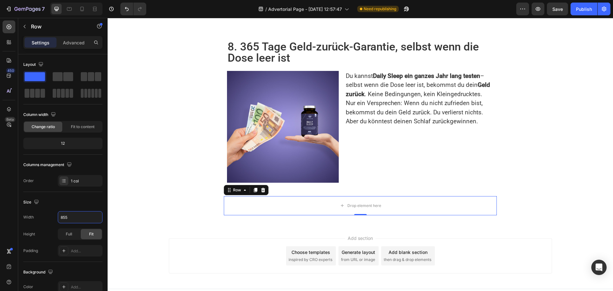
type input "855"
click at [32, 97] on span at bounding box center [32, 93] width 5 height 9
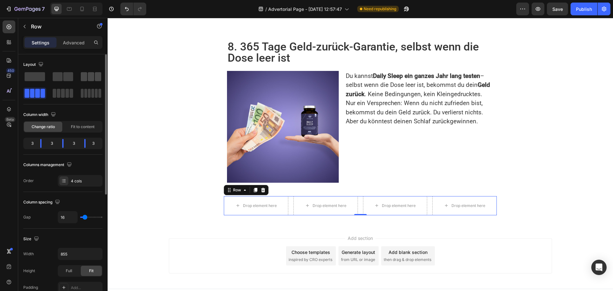
click at [88, 79] on span at bounding box center [91, 76] width 6 height 9
click at [72, 143] on div at bounding box center [77, 143] width 11 height 9
drag, startPoint x: 77, startPoint y: 143, endPoint x: 84, endPoint y: 168, distance: 25.4
click at [64, 146] on div at bounding box center [68, 143] width 11 height 9
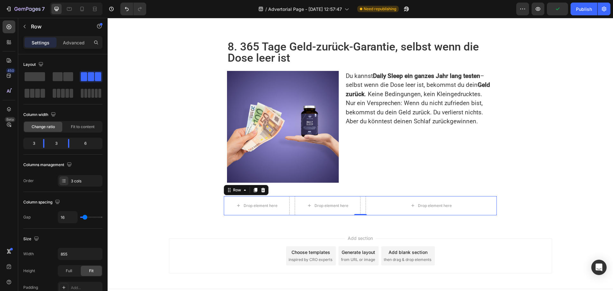
click at [360, 196] on div "Drop element here Row Drop element here Drop element here Row 0" at bounding box center [360, 205] width 273 height 19
click at [59, 74] on span at bounding box center [58, 76] width 10 height 9
drag, startPoint x: 61, startPoint y: 144, endPoint x: 70, endPoint y: 144, distance: 8.6
click at [70, 144] on div at bounding box center [68, 143] width 11 height 9
click at [11, 29] on icon at bounding box center [9, 27] width 6 height 6
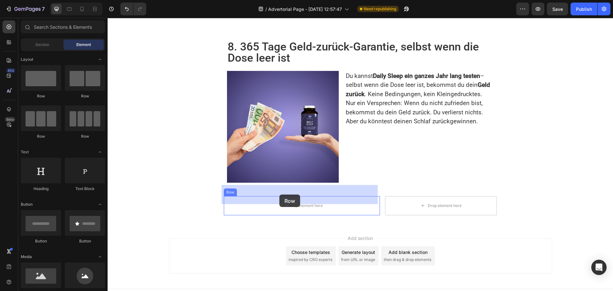
drag, startPoint x: 191, startPoint y: 104, endPoint x: 279, endPoint y: 194, distance: 126.4
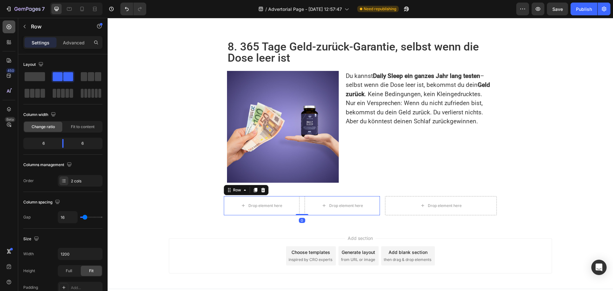
click at [7, 28] on icon at bounding box center [9, 27] width 6 height 6
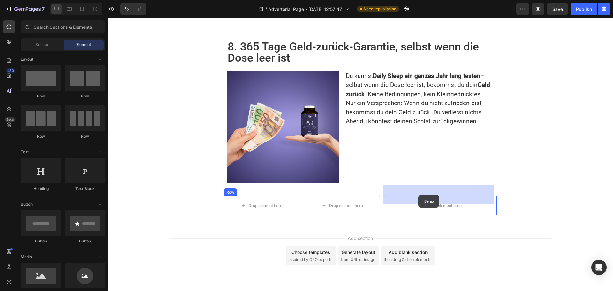
drag, startPoint x: 393, startPoint y: 198, endPoint x: 419, endPoint y: 195, distance: 26.1
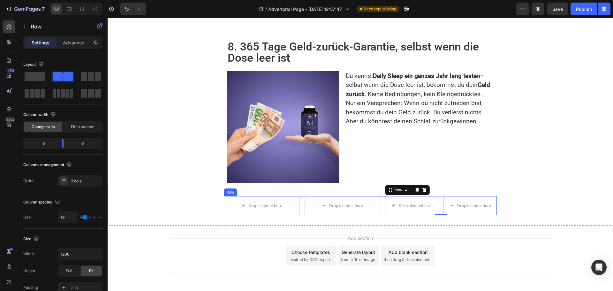
click at [379, 197] on div "Drop element here Drop element here Row Row Drop element here Drop element here…" at bounding box center [360, 205] width 273 height 19
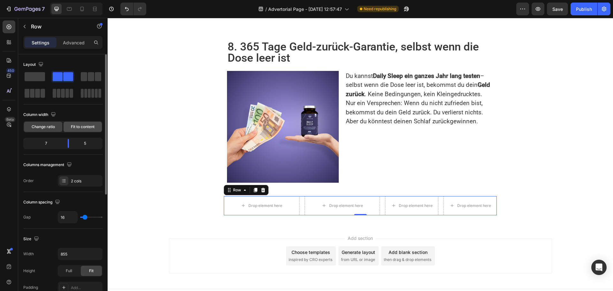
click at [76, 126] on span "Fit to content" at bounding box center [83, 127] width 24 height 6
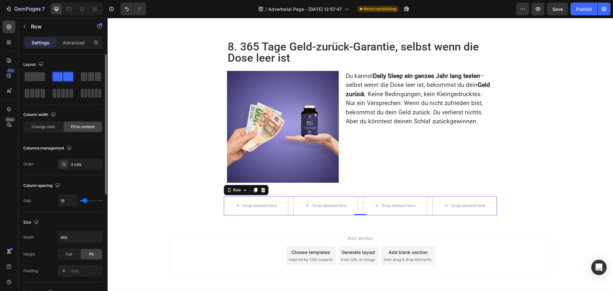
type input "11"
type input "24"
type input "29"
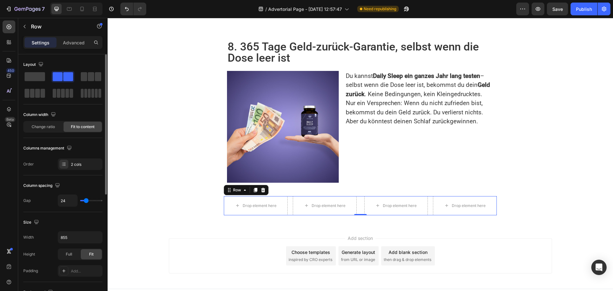
type input "29"
type input "7"
type input "0"
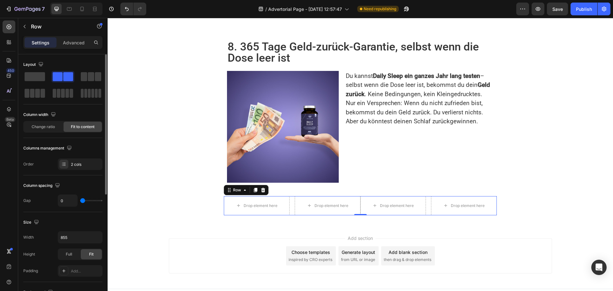
type input "2"
type input "4"
type input "7"
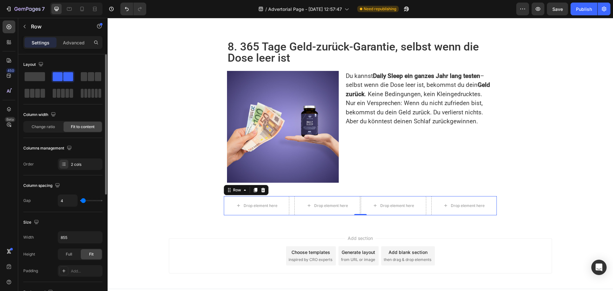
type input "7"
type input "9"
type input "11"
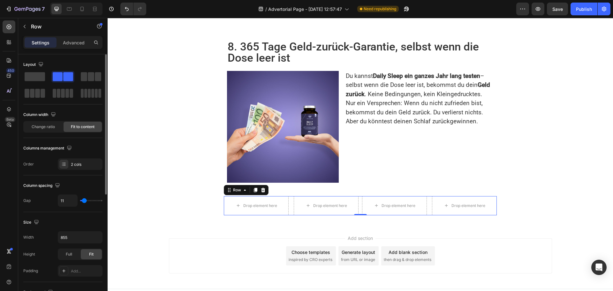
type input "7"
type input "0"
type input "2"
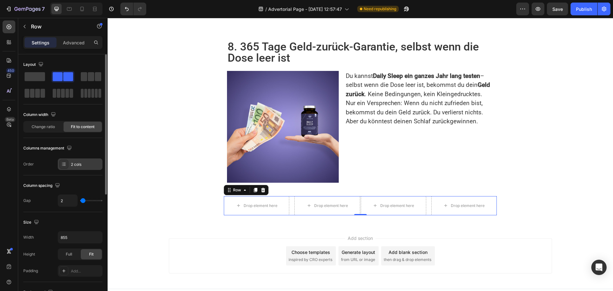
drag, startPoint x: 84, startPoint y: 201, endPoint x: 67, endPoint y: 168, distance: 37.4
type input "4"
click at [83, 201] on input "range" at bounding box center [91, 200] width 22 height 1
click at [43, 128] on span "Change ratio" at bounding box center [43, 127] width 23 height 6
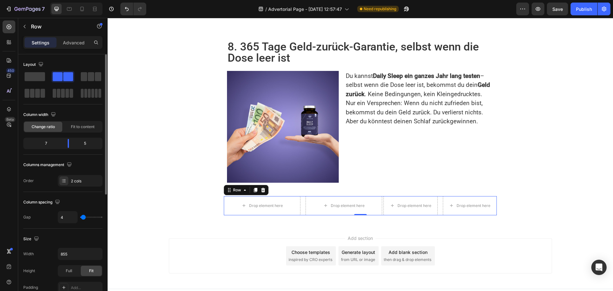
type input "2"
type input "7"
type input "11"
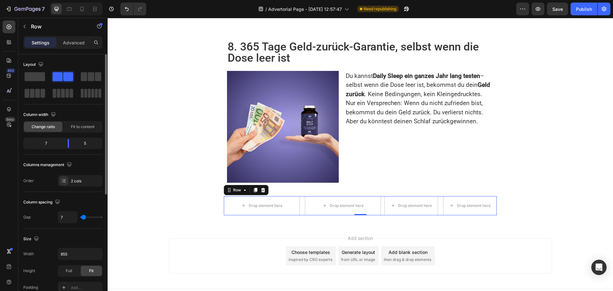
type input "11"
type input "20"
type input "22"
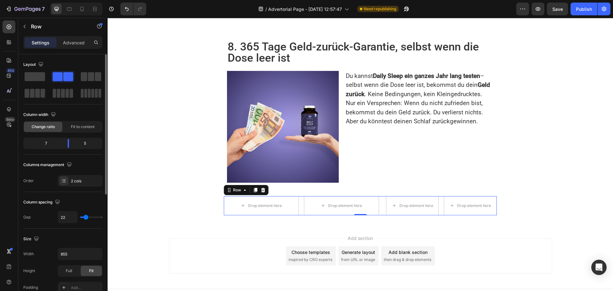
type input "20"
type input "18"
type input "13"
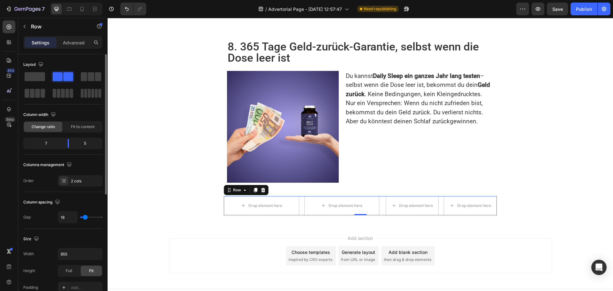
type input "13"
type input "11"
type input "9"
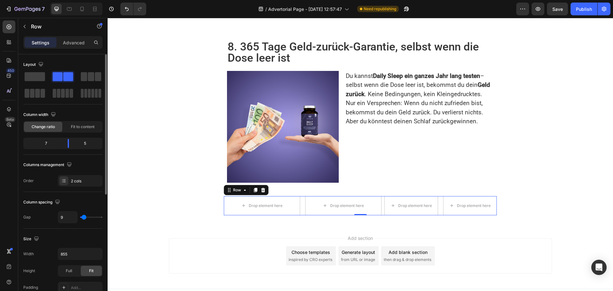
type input "11"
type input "13"
type input "20"
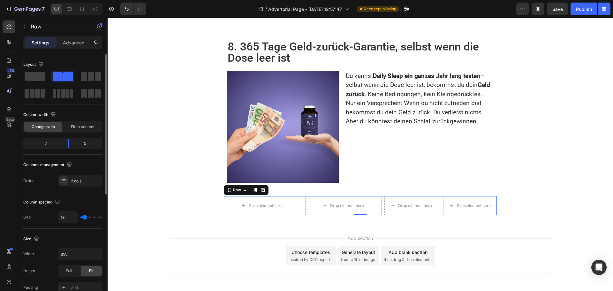
type input "20"
type input "18"
click at [85, 216] on input "range" at bounding box center [91, 216] width 22 height 1
click at [11, 27] on icon at bounding box center [9, 27] width 6 height 6
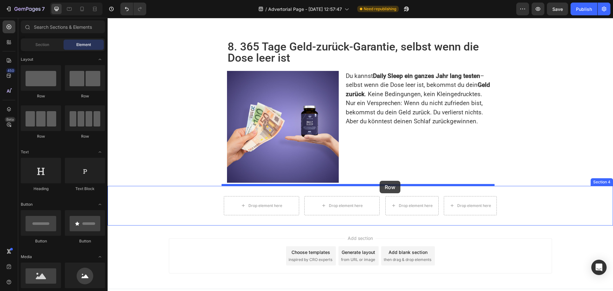
drag, startPoint x: 145, startPoint y: 99, endPoint x: 380, endPoint y: 181, distance: 248.1
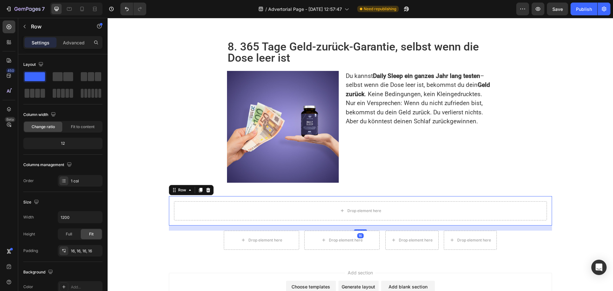
scroll to position [1495, 0]
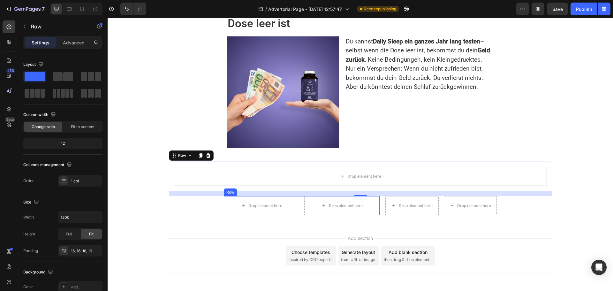
click at [299, 196] on div "Drop element here Drop element here Row" at bounding box center [302, 205] width 156 height 19
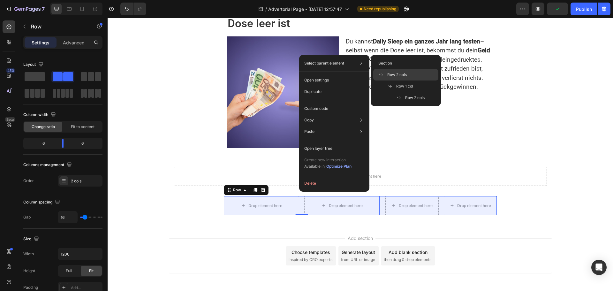
click at [400, 76] on span "Row 2 cols" at bounding box center [396, 75] width 19 height 6
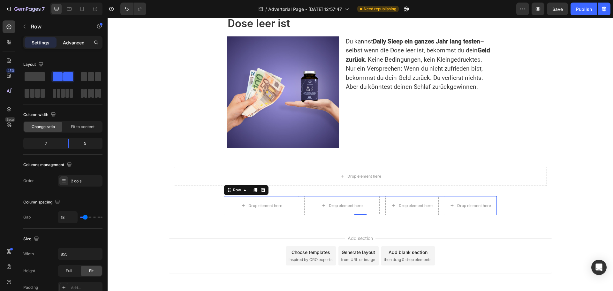
click at [78, 44] on p "Advanced" at bounding box center [74, 42] width 22 height 7
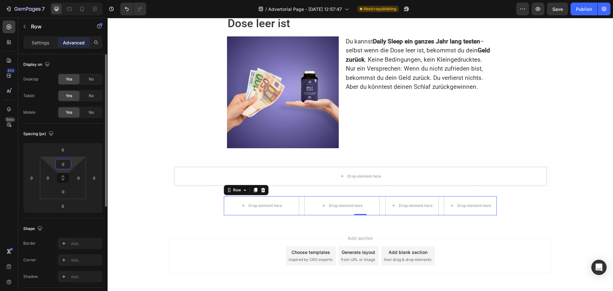
click at [65, 161] on input "0" at bounding box center [63, 164] width 13 height 10
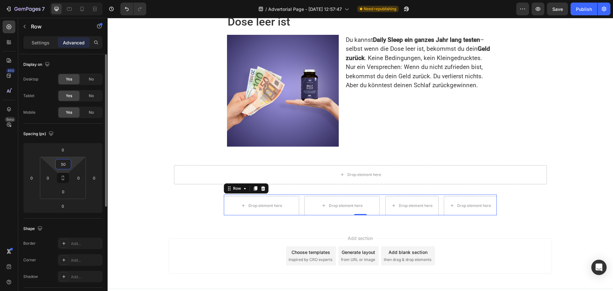
type input "501"
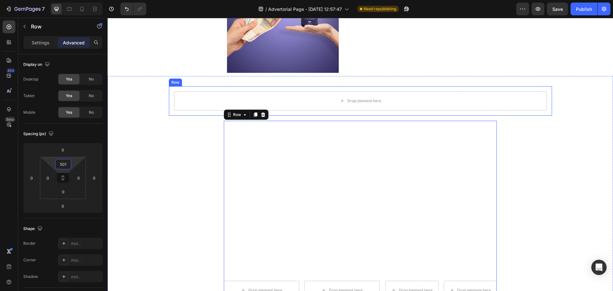
scroll to position [1527, 0]
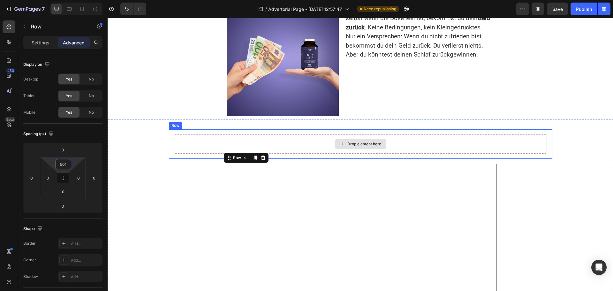
click at [199, 134] on div "Drop element here" at bounding box center [360, 143] width 373 height 19
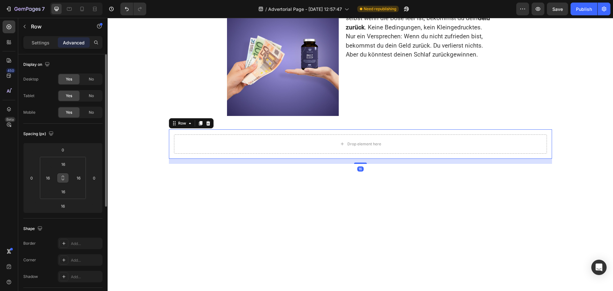
click at [65, 177] on icon at bounding box center [62, 177] width 5 height 5
click at [79, 177] on input "16" at bounding box center [79, 178] width 10 height 10
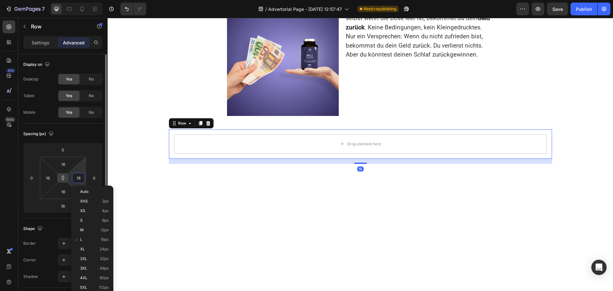
type input "0"
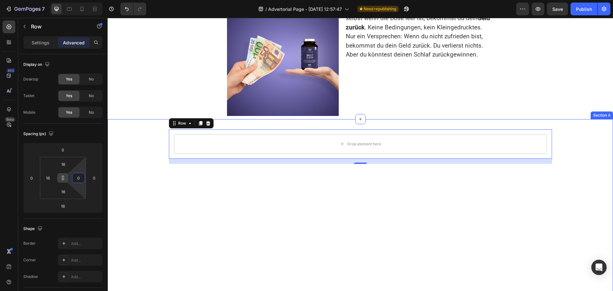
click at [134, 140] on div "Drop element here Row 16 Drop element here Drop element here Row Row Drop eleme…" at bounding box center [360, 236] width 505 height 214
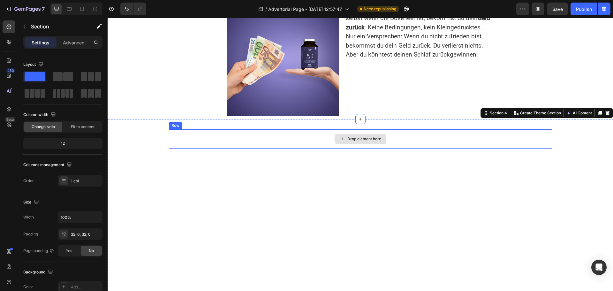
click at [186, 129] on div "Drop element here" at bounding box center [360, 138] width 383 height 19
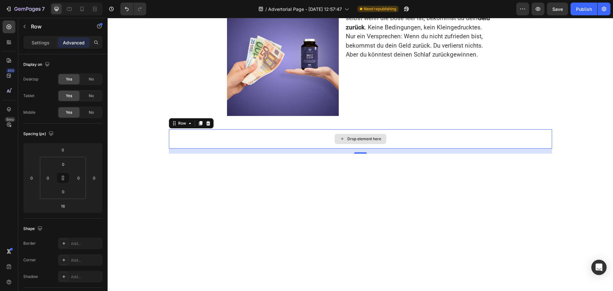
click at [171, 129] on div "Drop element here" at bounding box center [360, 138] width 383 height 19
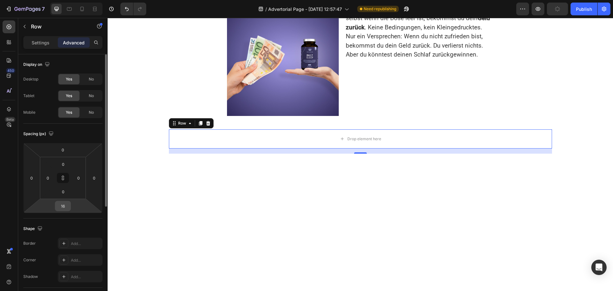
click at [66, 206] on input "16" at bounding box center [63, 206] width 13 height 10
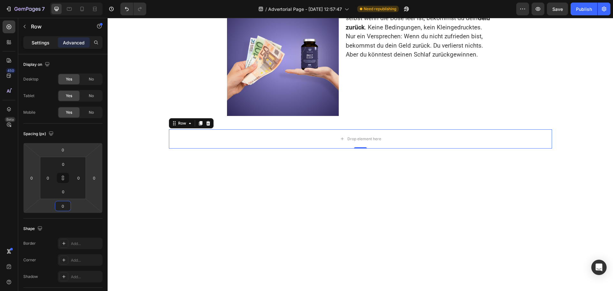
type input "0"
click at [41, 43] on p "Settings" at bounding box center [41, 42] width 18 height 7
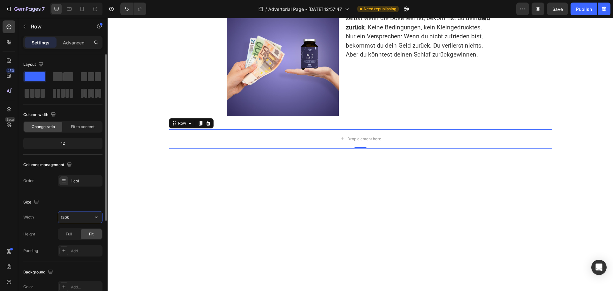
click at [75, 215] on input "1200" at bounding box center [80, 216] width 44 height 11
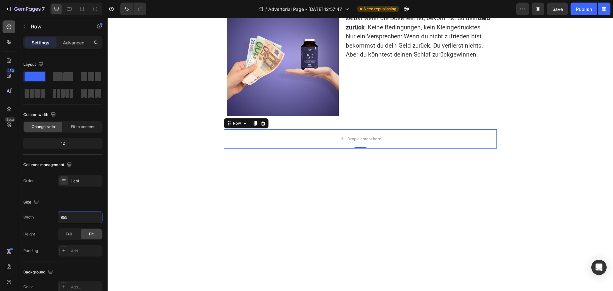
type input "855"
click at [9, 26] on icon at bounding box center [9, 27] width 5 height 5
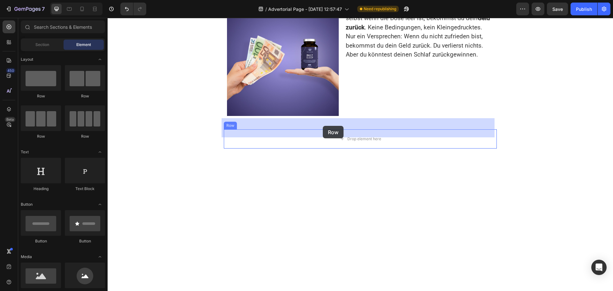
drag, startPoint x: 149, startPoint y: 106, endPoint x: 323, endPoint y: 126, distance: 174.5
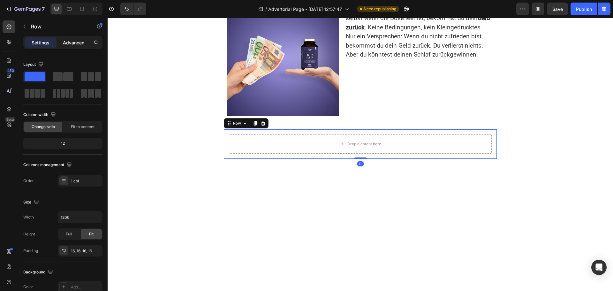
click at [75, 43] on p "Advanced" at bounding box center [74, 42] width 22 height 7
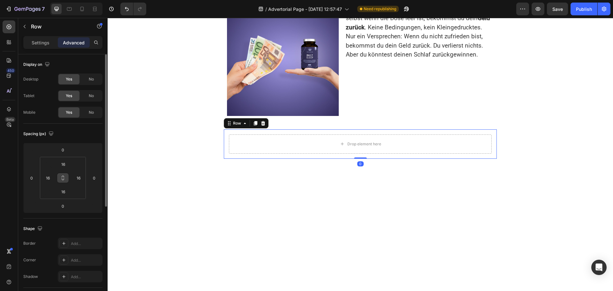
click at [64, 180] on icon at bounding box center [62, 177] width 5 height 5
click at [83, 175] on input "16" at bounding box center [79, 178] width 10 height 10
type input "0"
click at [275, 134] on div "Drop element here" at bounding box center [360, 143] width 263 height 19
type input "0"
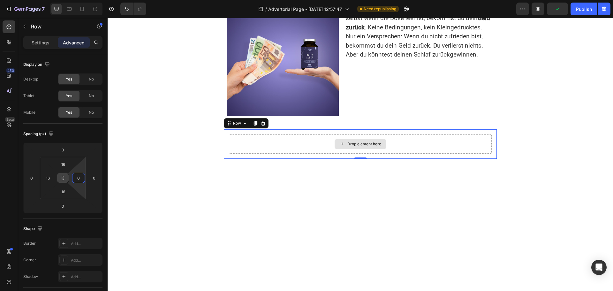
type input "0"
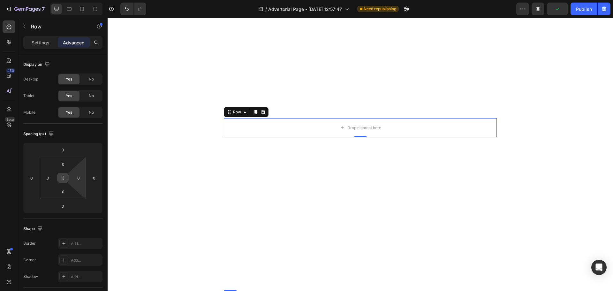
scroll to position [1639, 0]
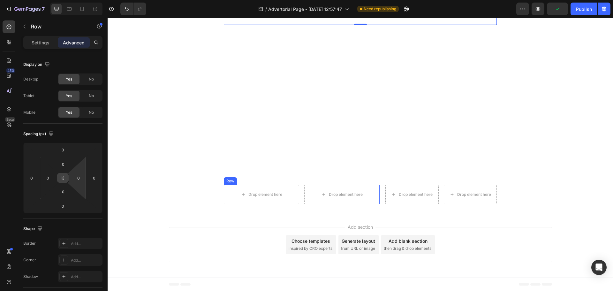
click at [299, 194] on div "Drop element here Drop element here Row" at bounding box center [302, 194] width 156 height 19
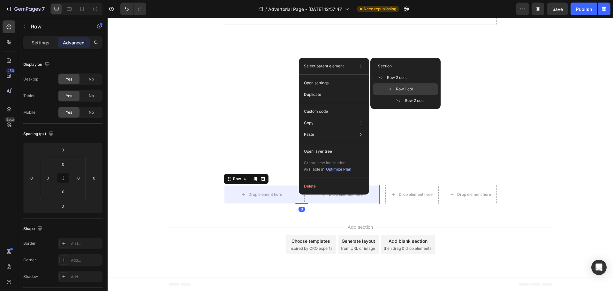
click at [404, 89] on span "Row 1 col" at bounding box center [404, 89] width 17 height 6
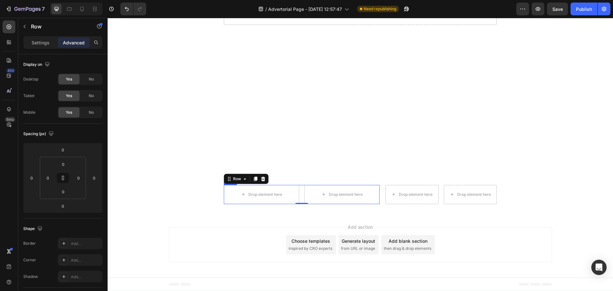
click at [298, 190] on div "Drop element here Drop element here Row" at bounding box center [302, 194] width 156 height 19
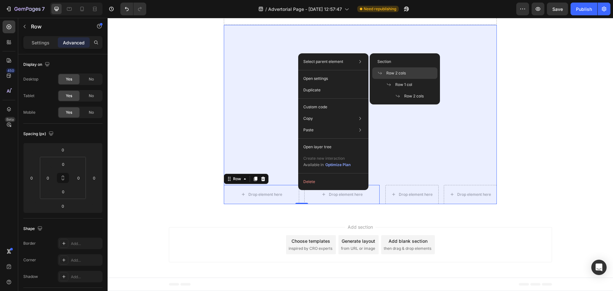
click at [395, 79] on div "Row 2 cols" at bounding box center [404, 84] width 65 height 11
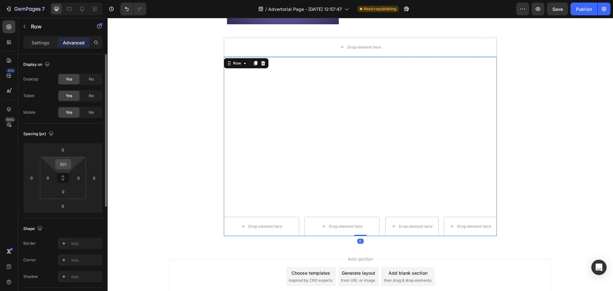
scroll to position [1608, 0]
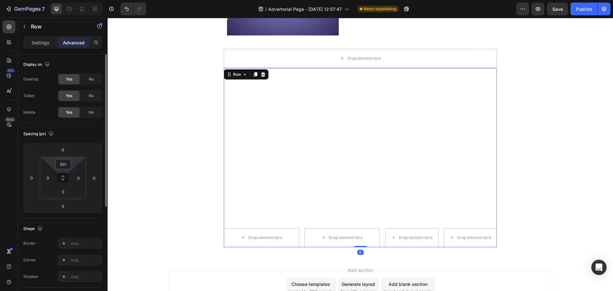
click at [65, 161] on input "501" at bounding box center [63, 164] width 13 height 10
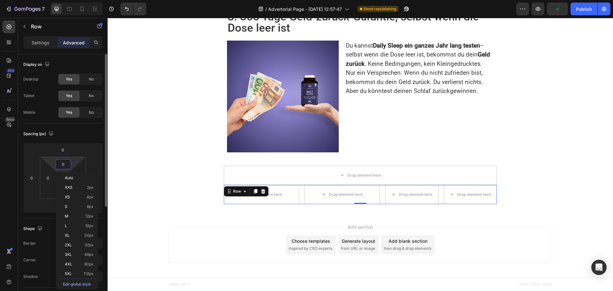
scroll to position [1480, 0]
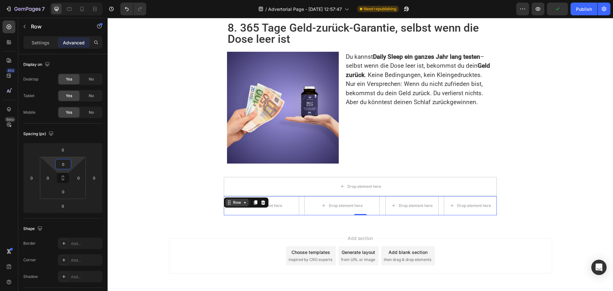
type input "0"
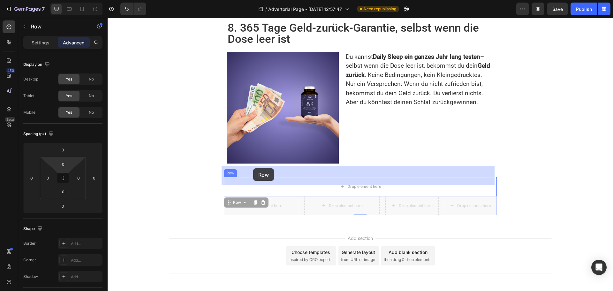
drag, startPoint x: 226, startPoint y: 188, endPoint x: 252, endPoint y: 169, distance: 32.4
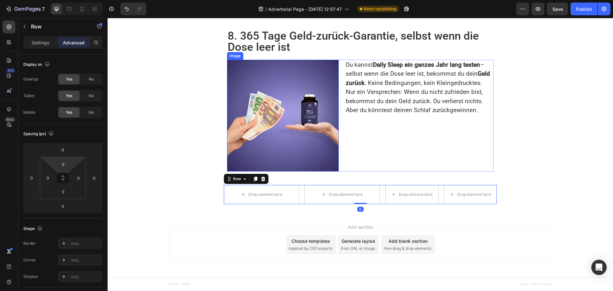
scroll to position [1460, 0]
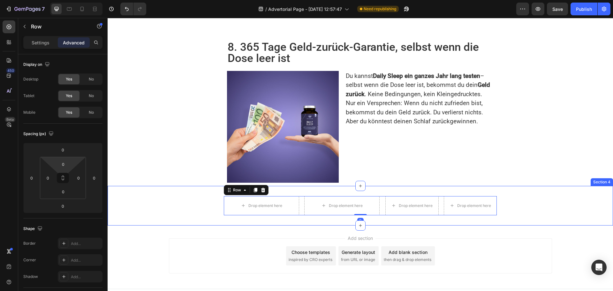
click at [212, 196] on div "Drop element here Drop element here Row Row Drop element here Drop element here…" at bounding box center [360, 205] width 505 height 19
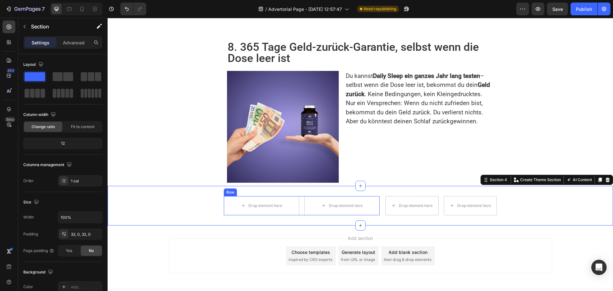
click at [300, 196] on div "Drop element here Drop element here Row" at bounding box center [302, 205] width 156 height 19
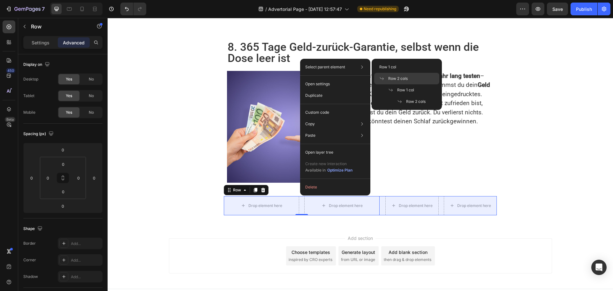
click at [391, 81] on span "Row 2 cols" at bounding box center [397, 79] width 19 height 6
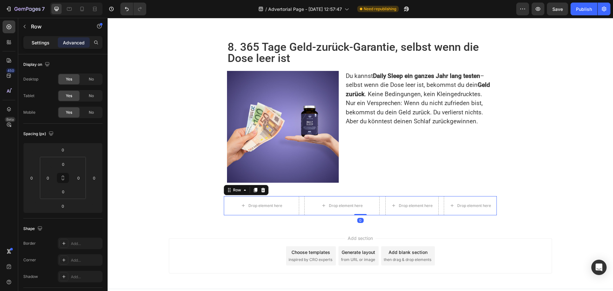
click at [37, 42] on p "Settings" at bounding box center [41, 42] width 18 height 7
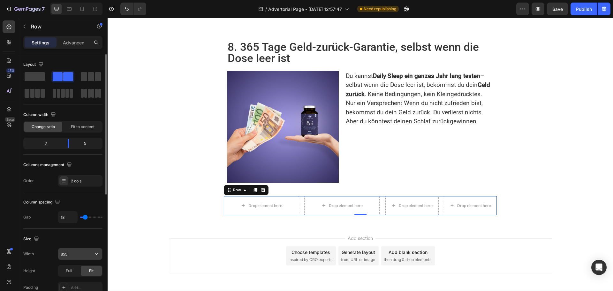
click at [75, 254] on input "855" at bounding box center [80, 253] width 44 height 11
type input "0"
click at [300, 196] on div "Drop element here Drop element here Row" at bounding box center [302, 205] width 156 height 19
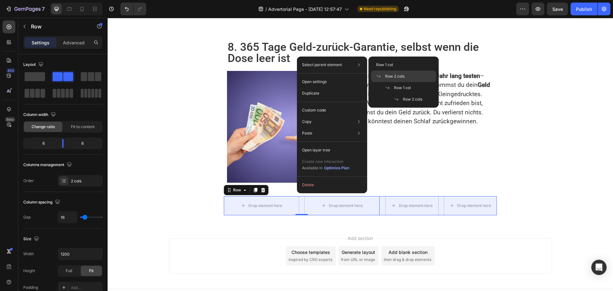
click at [399, 75] on span "Row 2 cols" at bounding box center [394, 76] width 19 height 6
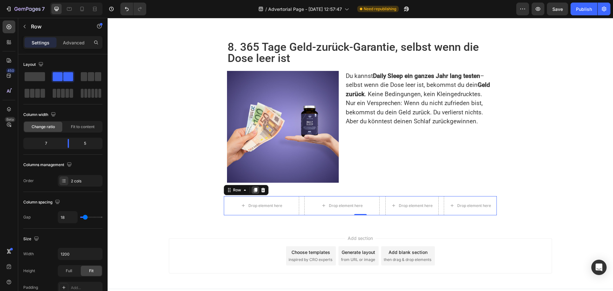
click at [254, 188] on icon at bounding box center [256, 190] width 4 height 4
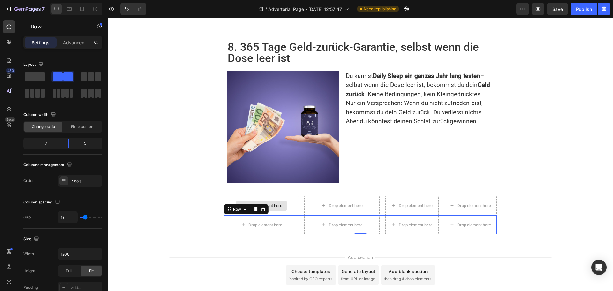
scroll to position [1480, 0]
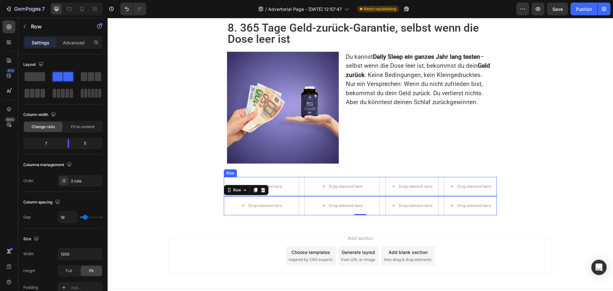
click at [381, 177] on div "Drop element here Drop element here Row Row Drop element here Drop element here…" at bounding box center [360, 186] width 273 height 19
click at [261, 168] on icon at bounding box center [263, 170] width 4 height 4
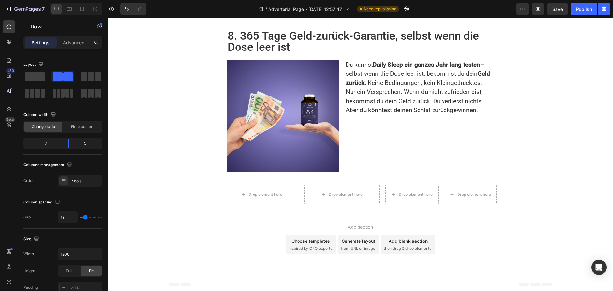
scroll to position [1460, 0]
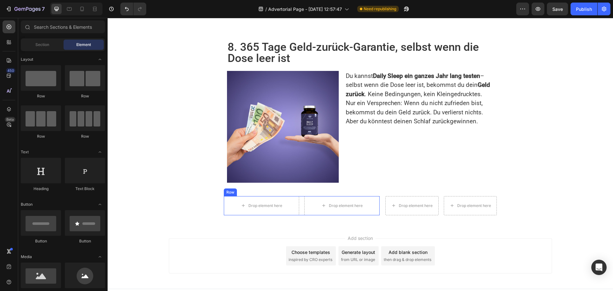
click at [299, 197] on div "Drop element here Drop element here Row" at bounding box center [302, 205] width 156 height 19
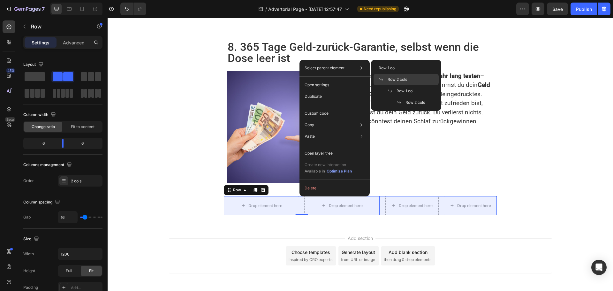
drag, startPoint x: 401, startPoint y: 78, endPoint x: 288, endPoint y: 69, distance: 113.1
click at [401, 78] on span "Row 2 cols" at bounding box center [397, 80] width 19 height 6
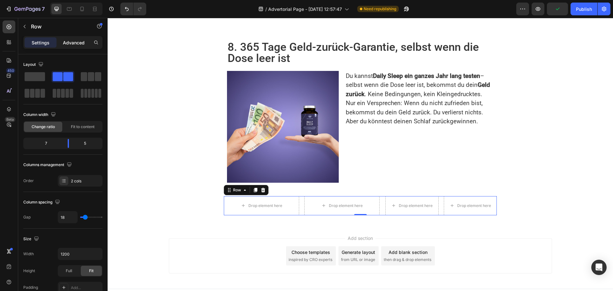
click at [71, 41] on p "Advanced" at bounding box center [74, 42] width 22 height 7
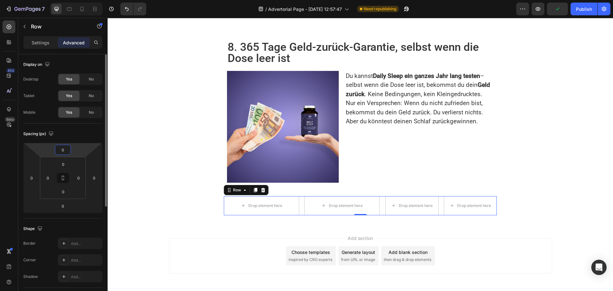
click at [66, 150] on input "0" at bounding box center [63, 150] width 13 height 10
type input "20"
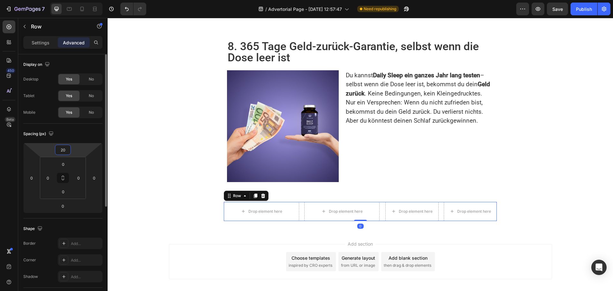
scroll to position [1467, 0]
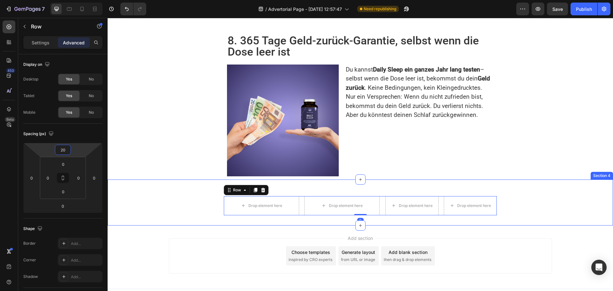
click at [209, 190] on div "Drop element here Drop element here Row Row Drop element here Drop element here…" at bounding box center [360, 203] width 505 height 26
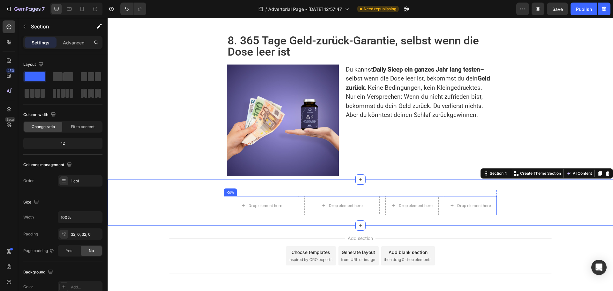
click at [379, 196] on div "Drop element here Drop element here Row Row Drop element here Drop element here…" at bounding box center [360, 205] width 273 height 19
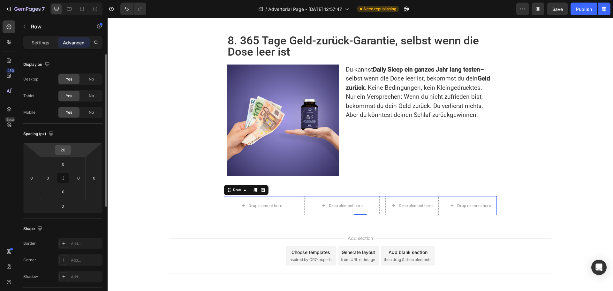
click at [65, 148] on input "20" at bounding box center [63, 150] width 13 height 10
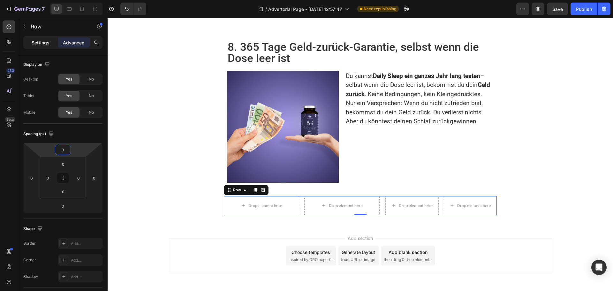
type input "0"
click at [41, 43] on p "Settings" at bounding box center [41, 42] width 18 height 7
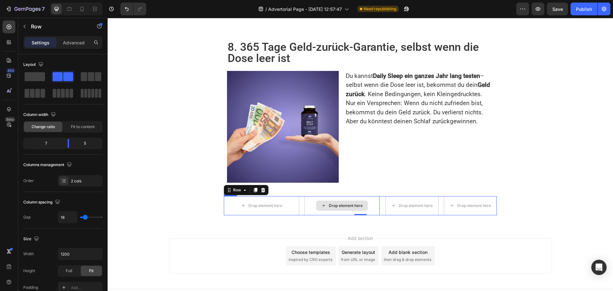
click at [308, 196] on div "Drop element here" at bounding box center [341, 205] width 75 height 19
click at [11, 28] on icon at bounding box center [9, 27] width 6 height 6
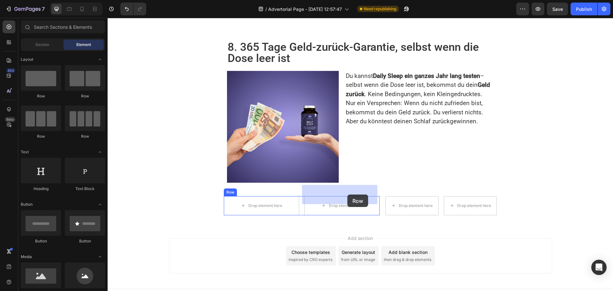
drag, startPoint x: 154, startPoint y: 99, endPoint x: 347, endPoint y: 194, distance: 215.4
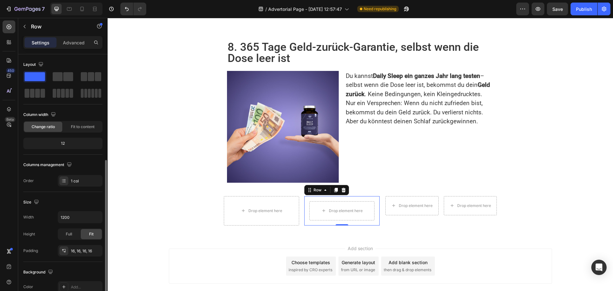
scroll to position [96, 0]
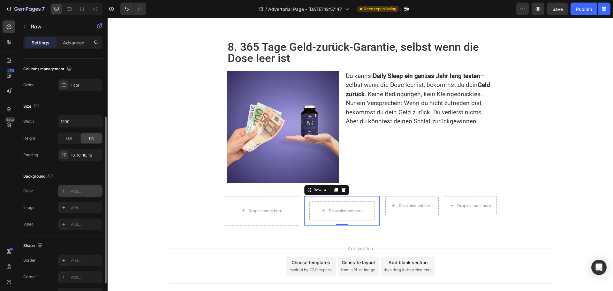
click at [68, 191] on div at bounding box center [63, 190] width 9 height 9
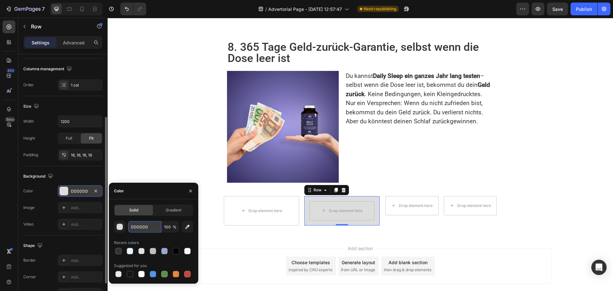
click at [150, 224] on input "DDDDDD" at bounding box center [144, 226] width 33 height 11
paste input "#E6F7F9"
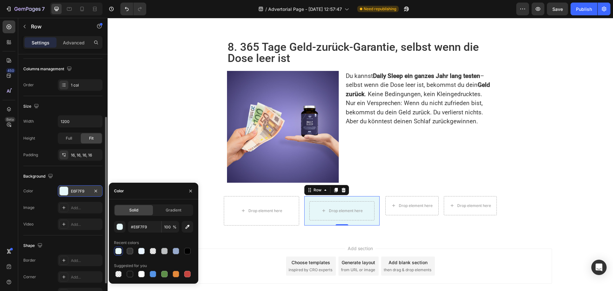
type input "E6F7F9"
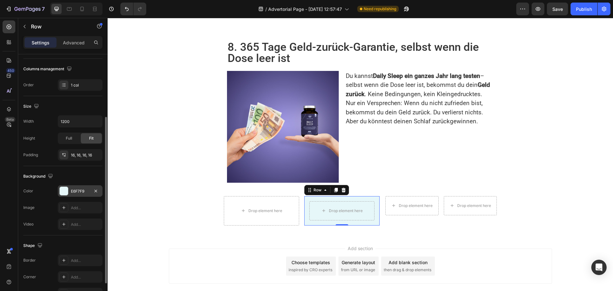
drag, startPoint x: 82, startPoint y: 43, endPoint x: 80, endPoint y: 131, distance: 87.8
click at [82, 42] on p "Advanced" at bounding box center [74, 42] width 22 height 7
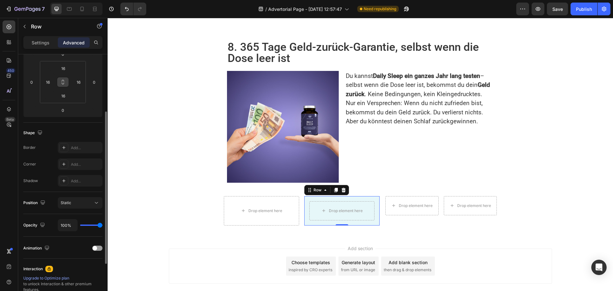
click at [64, 82] on icon at bounding box center [63, 83] width 2 height 2
click at [79, 81] on input "16" at bounding box center [79, 82] width 10 height 10
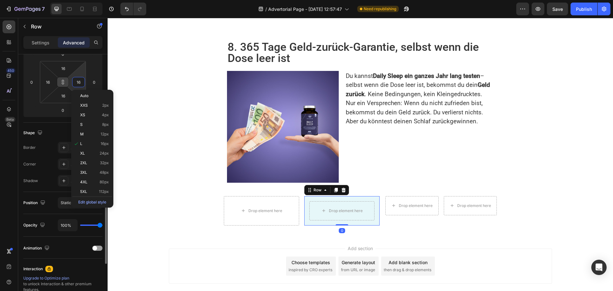
type input "1"
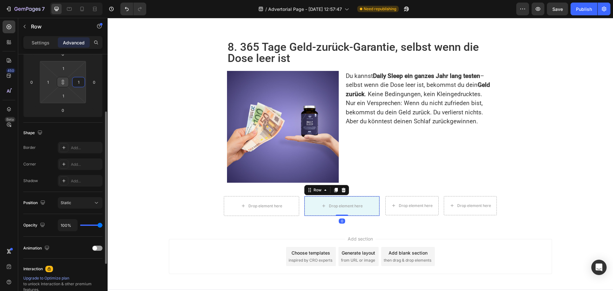
type input "15"
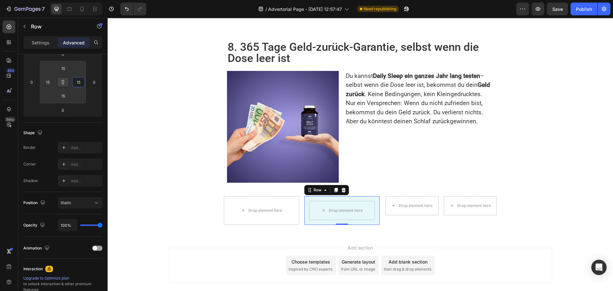
type input "15"
click at [398, 77] on p "Du kannst Daily Sleep ein ganzes Jahr lang testen – selbst wenn die Dose leer i…" at bounding box center [419, 99] width 147 height 55
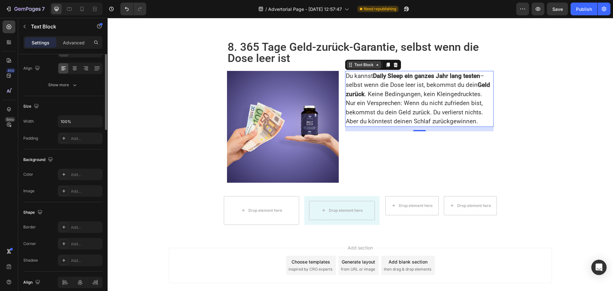
scroll to position [0, 0]
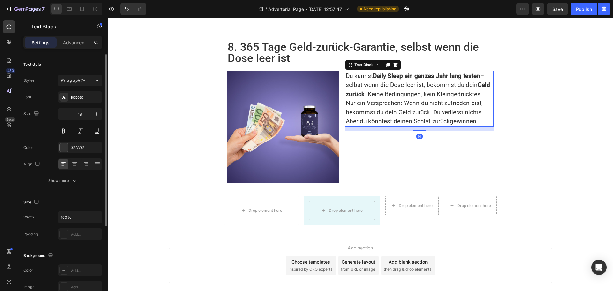
drag, startPoint x: 386, startPoint y: 57, endPoint x: 370, endPoint y: 107, distance: 52.6
click at [385, 61] on div at bounding box center [388, 65] width 8 height 8
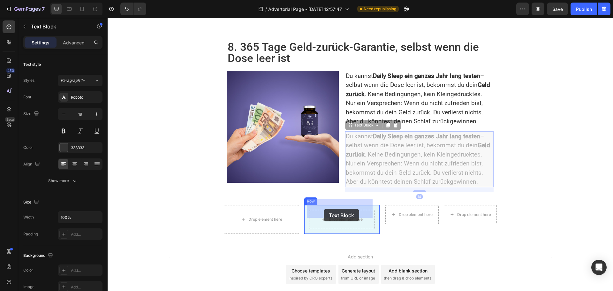
drag, startPoint x: 346, startPoint y: 114, endPoint x: 324, endPoint y: 209, distance: 97.8
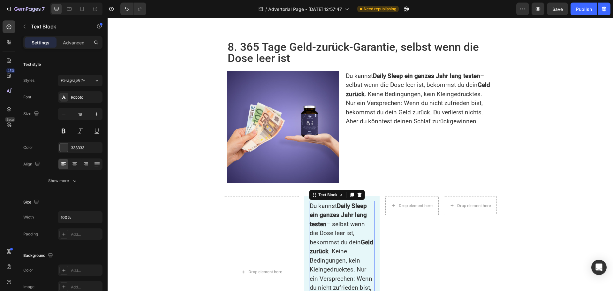
click at [328, 208] on p "Du kannst Daily Sleep ein ganzes Jahr lang testen – selbst wenn die Dose leer i…" at bounding box center [342, 269] width 64 height 137
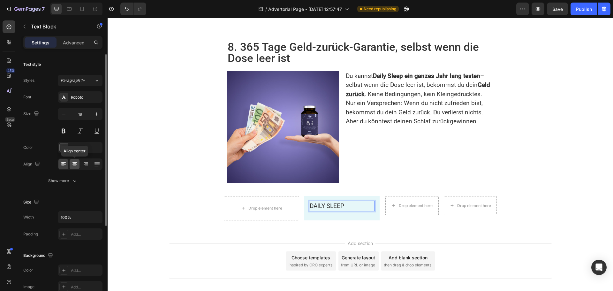
click at [72, 167] on div at bounding box center [75, 164] width 10 height 10
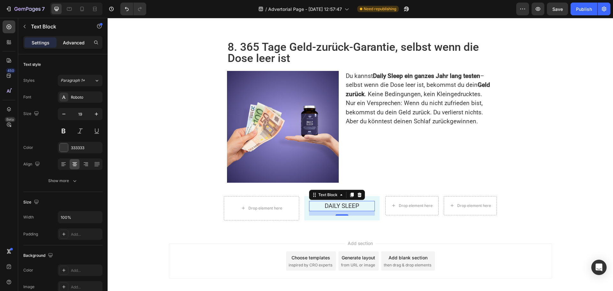
click at [74, 42] on p "Advanced" at bounding box center [74, 42] width 22 height 7
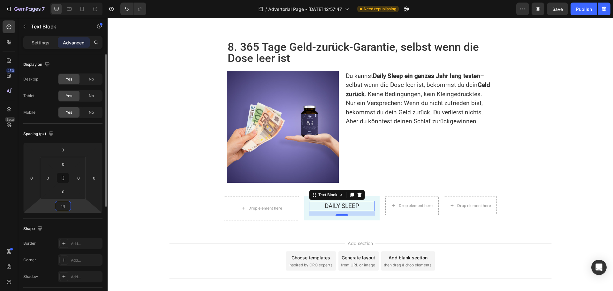
click at [63, 207] on input "14" at bounding box center [63, 206] width 13 height 10
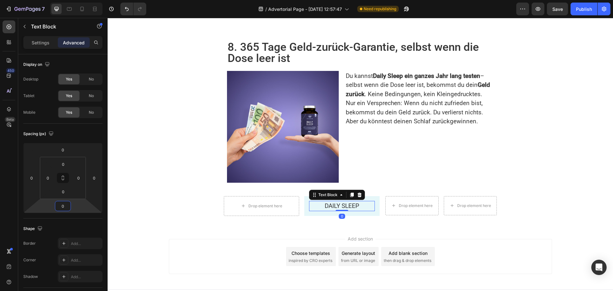
type input "0"
click at [41, 41] on p "Settings" at bounding box center [41, 42] width 18 height 7
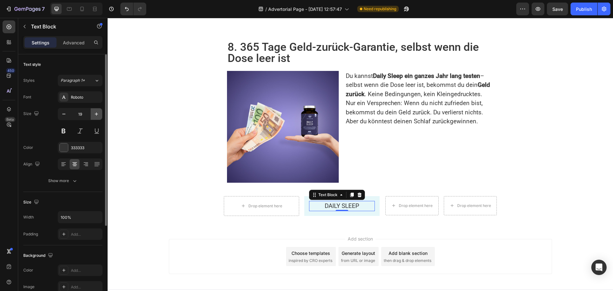
click at [96, 112] on icon "button" at bounding box center [96, 114] width 6 height 6
type input "22"
click at [72, 184] on button "Show more" at bounding box center [62, 180] width 79 height 11
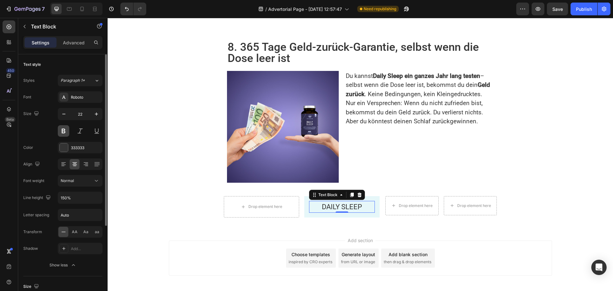
click at [67, 129] on button at bounding box center [63, 130] width 11 height 11
click at [304, 196] on div "DAILY SLEEP Text Block 0 Row" at bounding box center [341, 206] width 75 height 21
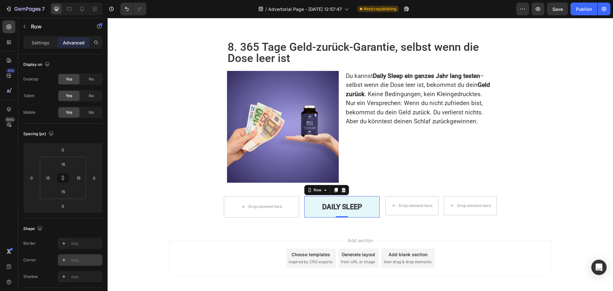
click at [77, 263] on div "Add..." at bounding box center [80, 259] width 45 height 11
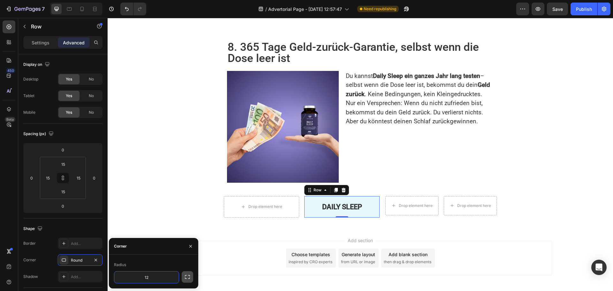
type input "12"
click at [191, 279] on button "button" at bounding box center [187, 276] width 11 height 11
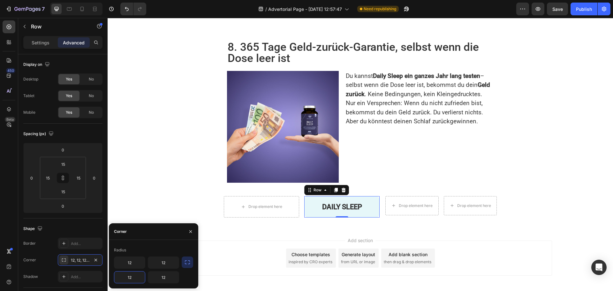
click at [135, 277] on input "12" at bounding box center [129, 276] width 31 height 11
type input "0"
click at [166, 278] on input "12" at bounding box center [163, 276] width 31 height 11
type input "0"
click at [157, 237] on div "Corner" at bounding box center [153, 231] width 89 height 17
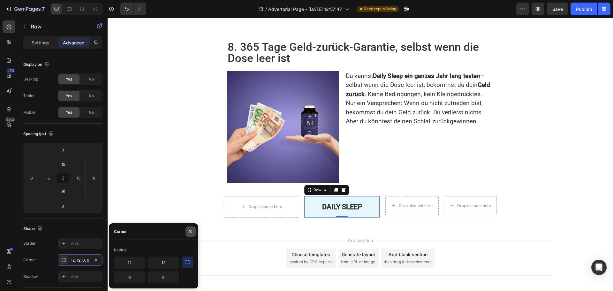
click at [192, 233] on icon "button" at bounding box center [190, 231] width 5 height 5
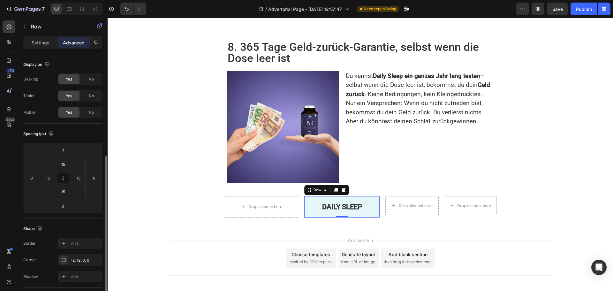
scroll to position [64, 0]
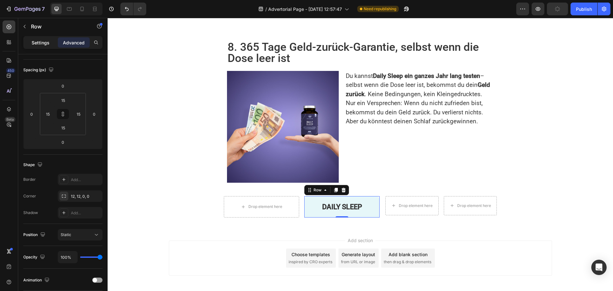
click at [37, 42] on p "Settings" at bounding box center [41, 42] width 18 height 7
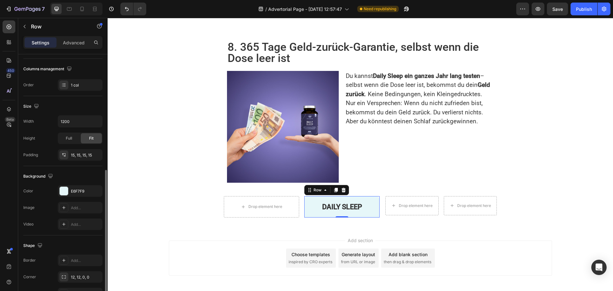
scroll to position [128, 0]
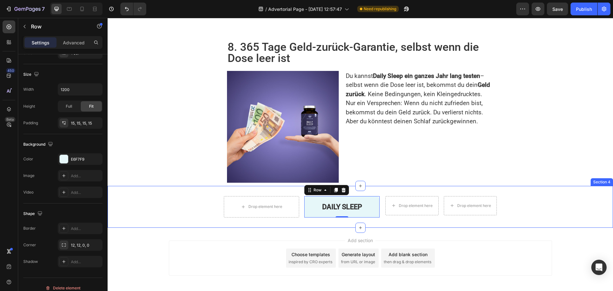
click at [155, 203] on div "Drop element here DAILY SLEEP Text Block Row 0 Row Row Drop element here Drop e…" at bounding box center [360, 206] width 505 height 21
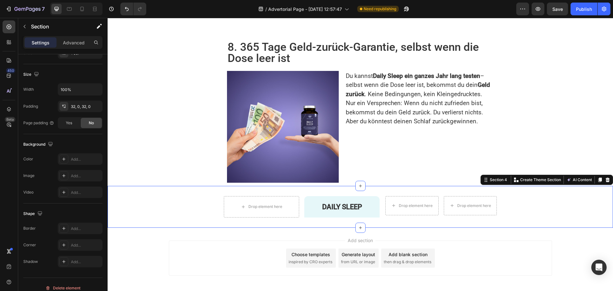
scroll to position [0, 0]
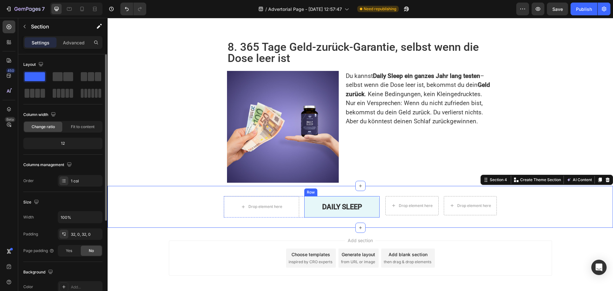
click at [308, 196] on div "DAILY SLEEP Text Block Row" at bounding box center [341, 206] width 75 height 21
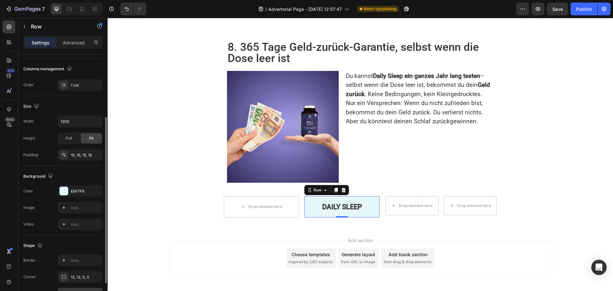
scroll to position [128, 0]
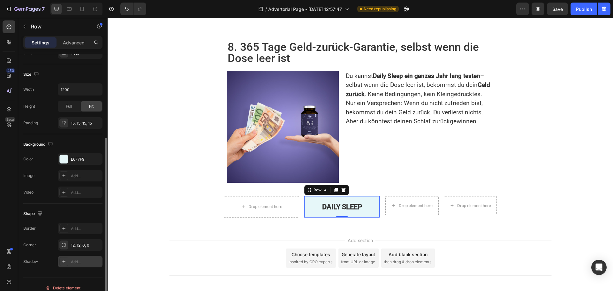
click at [70, 264] on div "Add..." at bounding box center [80, 261] width 45 height 11
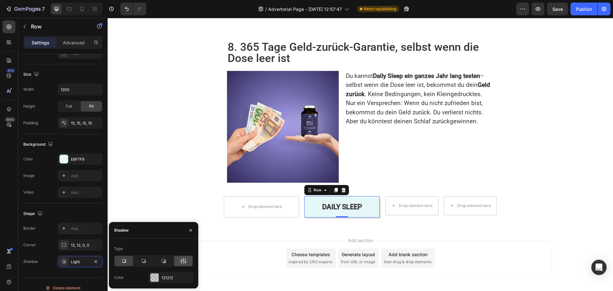
click at [182, 261] on icon at bounding box center [182, 261] width 2 height 6
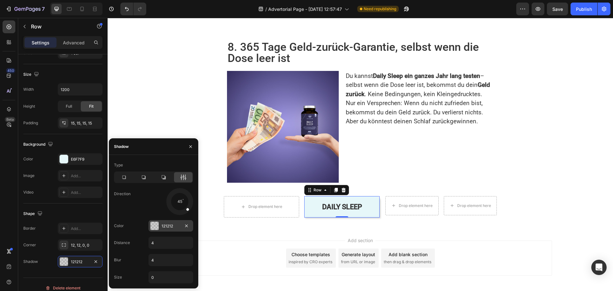
click at [169, 227] on div "121212" at bounding box center [171, 226] width 19 height 6
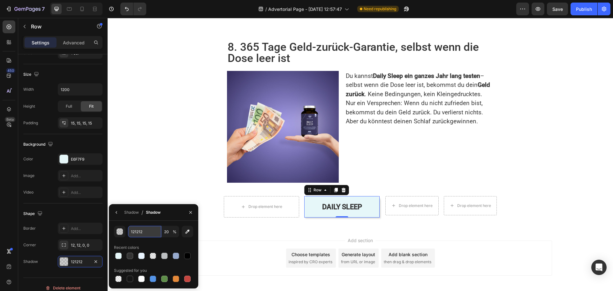
click at [145, 235] on input "121212" at bounding box center [144, 231] width 33 height 11
paste input "rgba(0, 0, 0, 0.12)"
type input "rgba(0, 0, 0, 0.12)"
type input "12"
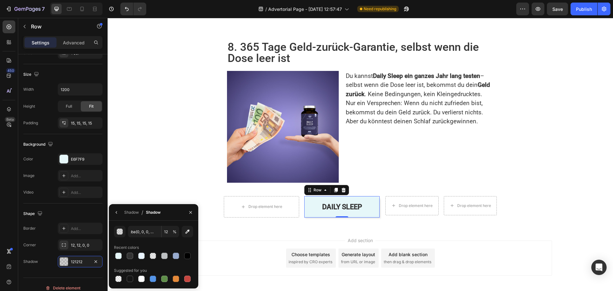
type input "000000"
click at [165, 219] on div "Shadow / Shadow" at bounding box center [153, 212] width 89 height 17
click at [134, 211] on div "Shadow" at bounding box center [131, 212] width 15 height 6
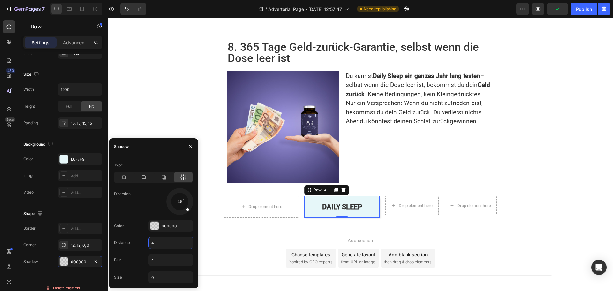
click at [159, 245] on input "4" at bounding box center [171, 242] width 44 height 11
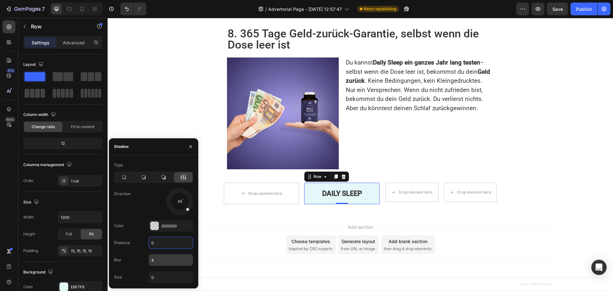
scroll to position [128, 0]
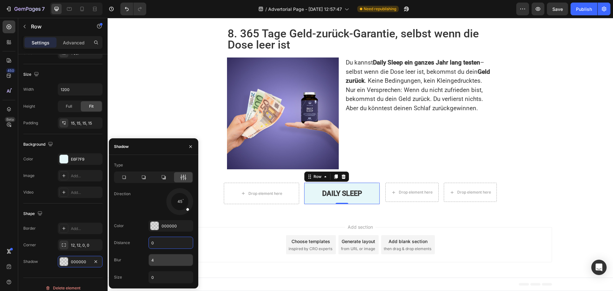
type input "0"
click at [157, 260] on input "4" at bounding box center [171, 259] width 44 height 11
type input "1"
click at [160, 279] on input "0" at bounding box center [171, 276] width 44 height 11
type input "2"
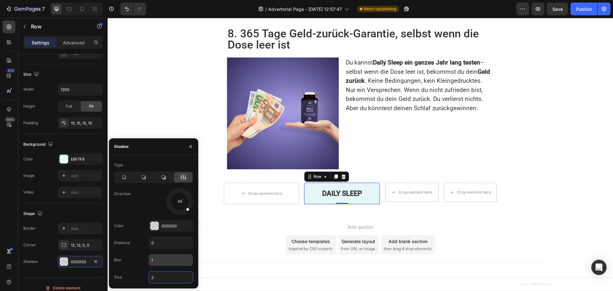
click at [159, 262] on input "1" at bounding box center [171, 259] width 44 height 11
type input "4"
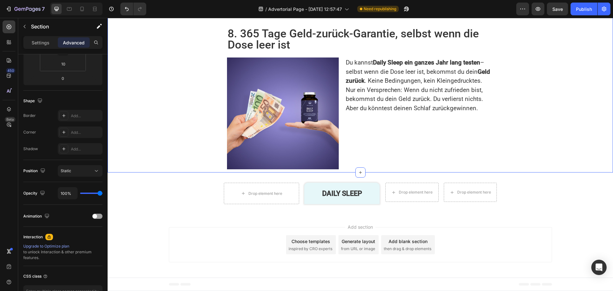
scroll to position [0, 0]
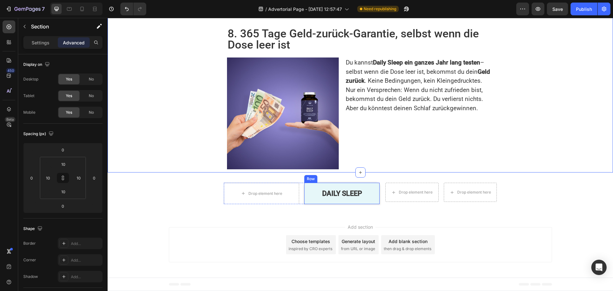
click at [304, 191] on div "DAILY SLEEP Text Block Row" at bounding box center [341, 193] width 75 height 21
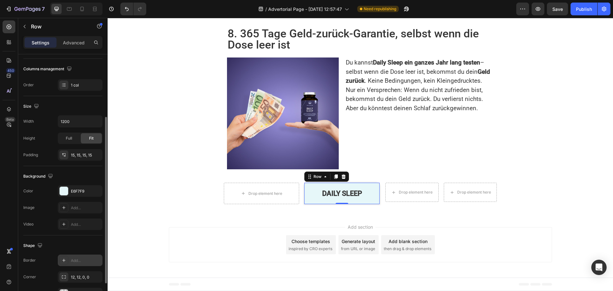
scroll to position [135, 0]
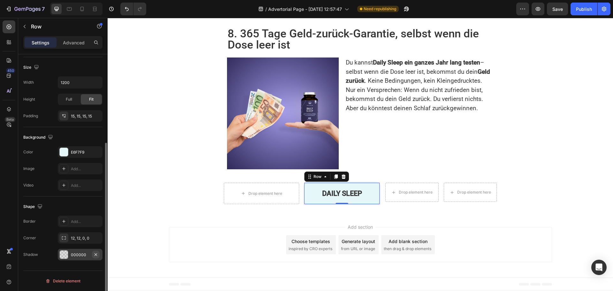
click at [96, 254] on icon "button" at bounding box center [95, 254] width 5 height 5
click at [77, 239] on div "12, 12, 0, 0" at bounding box center [80, 238] width 19 height 6
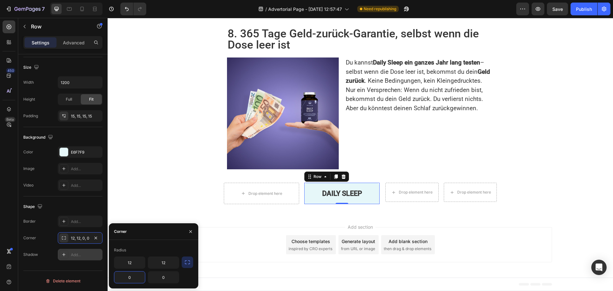
click at [132, 277] on input "0" at bounding box center [129, 276] width 31 height 11
type input "12"
click at [168, 277] on input "0" at bounding box center [163, 276] width 31 height 11
type input "12"
drag, startPoint x: 338, startPoint y: 196, endPoint x: 331, endPoint y: 193, distance: 7.4
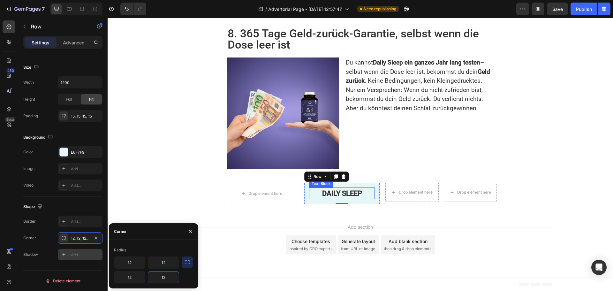
click at [337, 196] on p "DAILY SLEEP" at bounding box center [342, 193] width 64 height 11
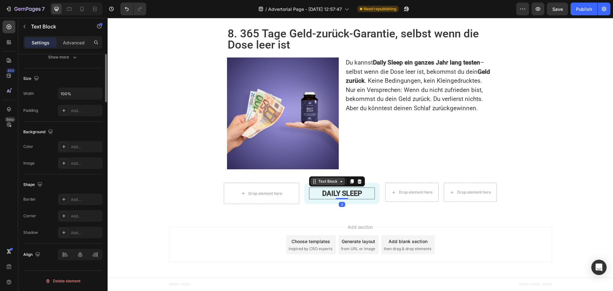
scroll to position [0, 0]
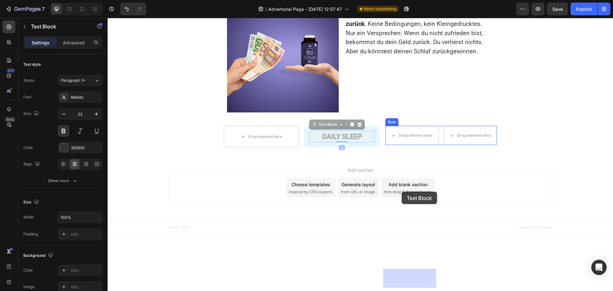
drag, startPoint x: 312, startPoint y: 185, endPoint x: 402, endPoint y: 192, distance: 89.9
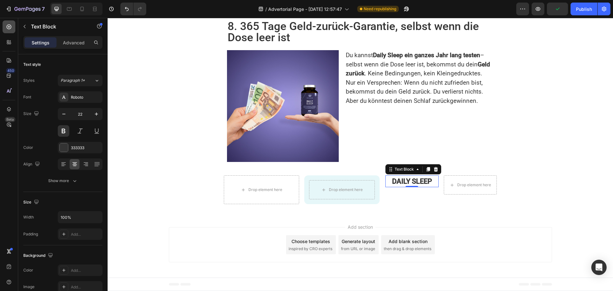
click at [9, 29] on icon at bounding box center [9, 27] width 5 height 5
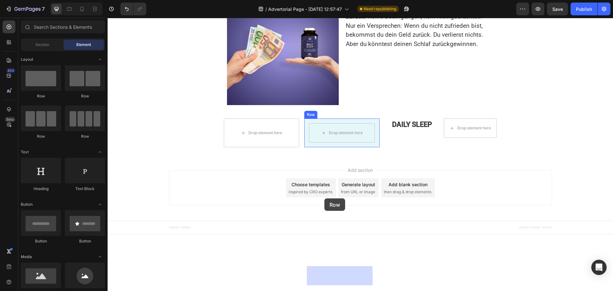
drag, startPoint x: 146, startPoint y: 102, endPoint x: 324, endPoint y: 198, distance: 203.2
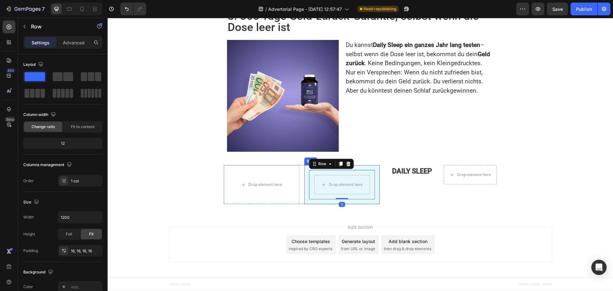
click at [304, 200] on div "Drop element here Row 0 Row" at bounding box center [341, 184] width 75 height 39
click at [328, 190] on div "Drop element here" at bounding box center [342, 184] width 52 height 10
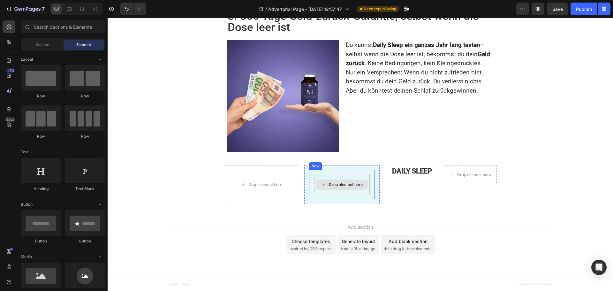
click at [325, 190] on div "Drop element here" at bounding box center [342, 184] width 52 height 10
click at [316, 194] on div "Drop element here" at bounding box center [342, 184] width 56 height 19
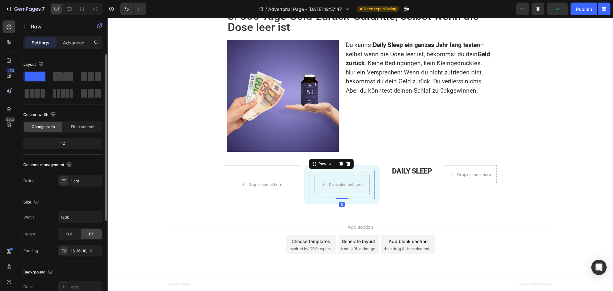
drag, startPoint x: 79, startPoint y: 43, endPoint x: 94, endPoint y: 141, distance: 99.4
click at [79, 43] on p "Advanced" at bounding box center [74, 42] width 22 height 7
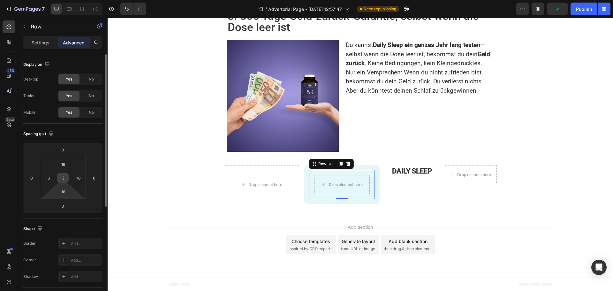
click at [62, 182] on button at bounding box center [63, 178] width 12 height 10
click at [78, 179] on input "16" at bounding box center [79, 178] width 10 height 10
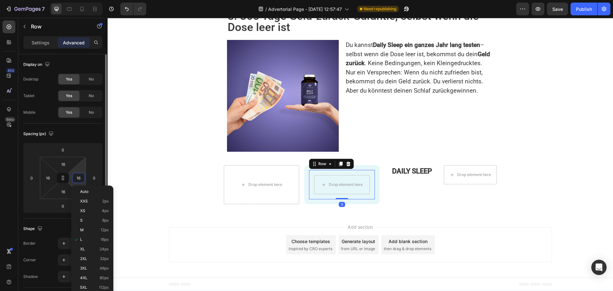
type input "0"
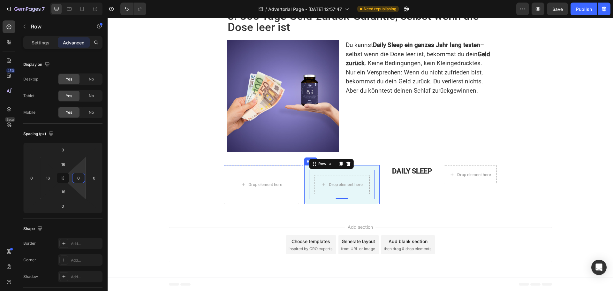
click at [304, 201] on div "Drop element here Row 0 Row" at bounding box center [341, 184] width 75 height 39
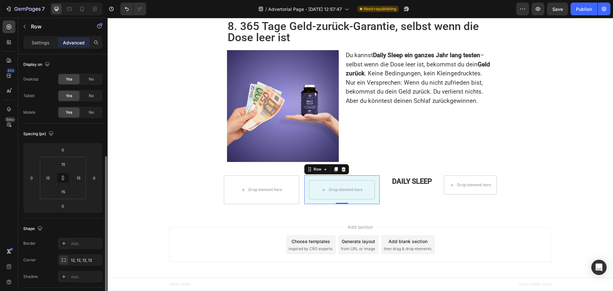
scroll to position [64, 0]
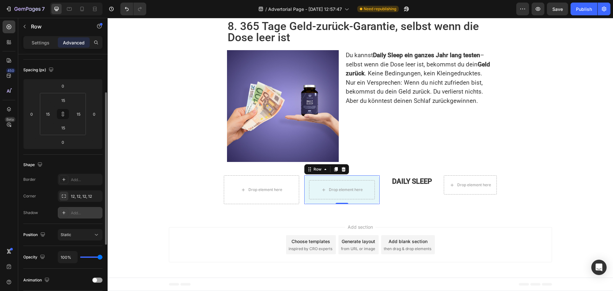
click at [74, 215] on div "Add..." at bounding box center [86, 213] width 30 height 6
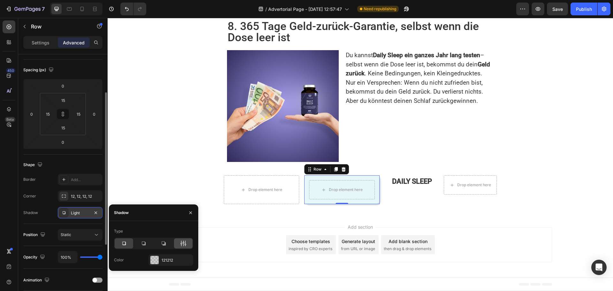
click at [185, 243] on icon at bounding box center [186, 243] width 2 height 6
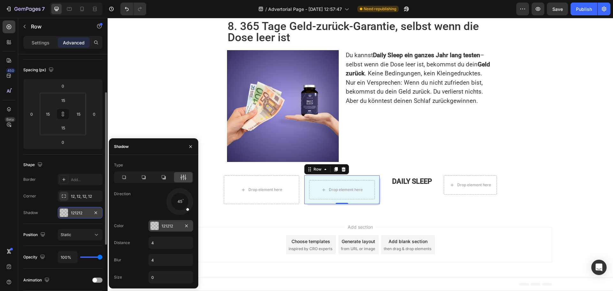
click at [166, 223] on div "121212" at bounding box center [171, 226] width 19 height 6
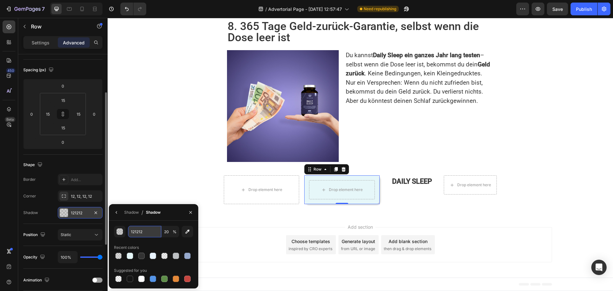
click at [147, 230] on input "121212" at bounding box center [144, 231] width 33 height 11
paste input "rgba(0, 0, 0, 0.12)"
type input "rgba(0, 0, 0, 0.12)"
type input "12"
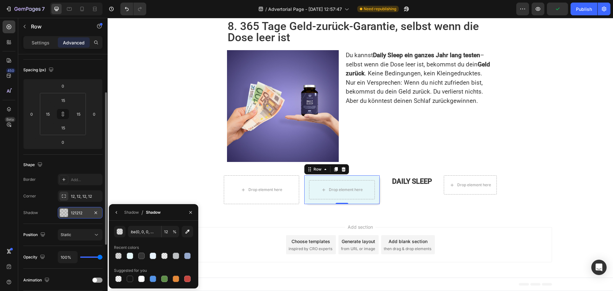
click at [177, 216] on div "Shadow / Shadow" at bounding box center [153, 212] width 89 height 17
type input "000000"
click at [132, 211] on div "Shadow" at bounding box center [131, 212] width 15 height 6
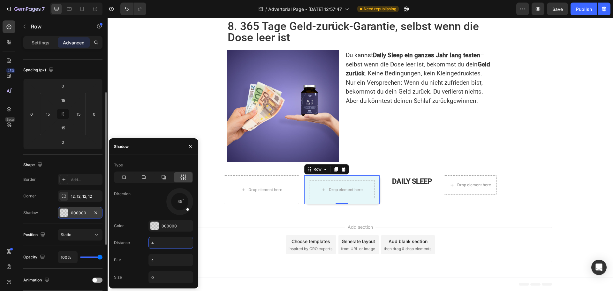
click at [159, 243] on input "4" at bounding box center [171, 242] width 44 height 11
type input "0"
click at [159, 279] on input "0" at bounding box center [171, 276] width 44 height 11
type input "1"
click at [394, 186] on p "DAILY SLEEP" at bounding box center [412, 181] width 52 height 11
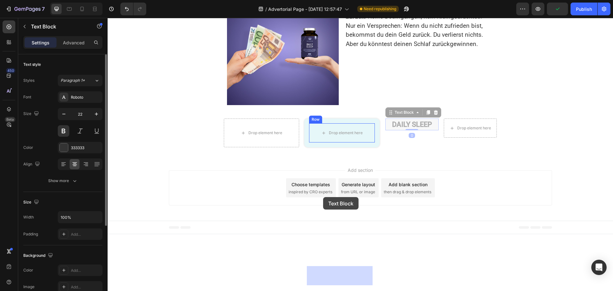
drag, startPoint x: 388, startPoint y: 178, endPoint x: 323, endPoint y: 197, distance: 67.6
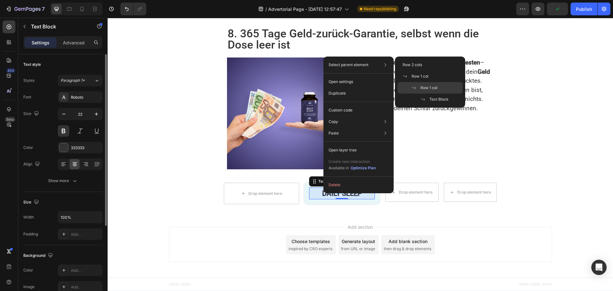
click at [443, 94] on div "Row 1 col" at bounding box center [429, 99] width 65 height 11
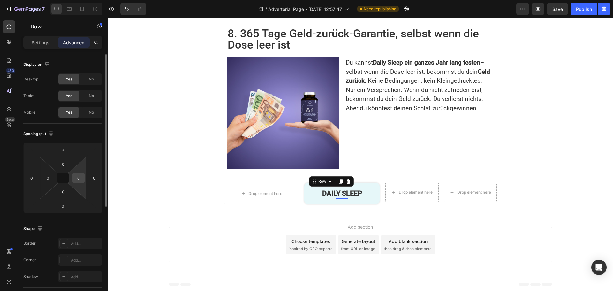
click at [77, 179] on input "0" at bounding box center [79, 178] width 10 height 10
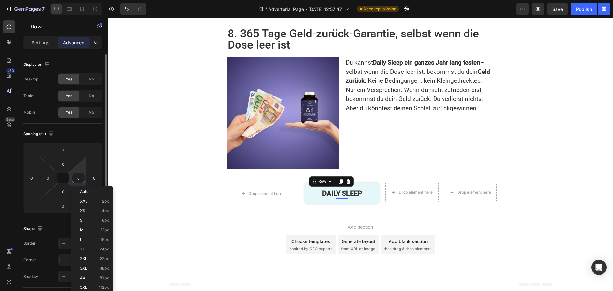
type input "1"
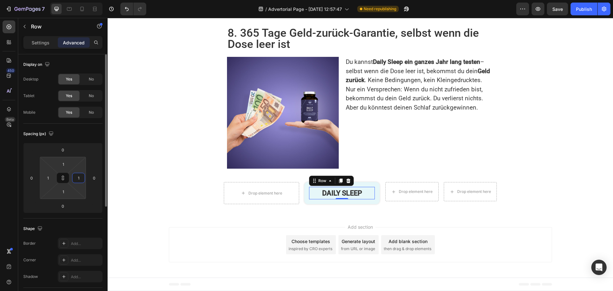
type input "15"
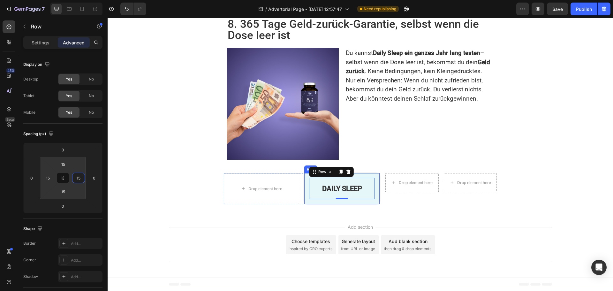
click at [304, 202] on div "DAILY SLEEP Text Block Row 0 Row" at bounding box center [341, 188] width 75 height 31
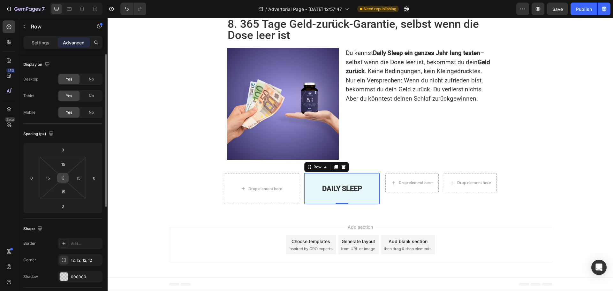
click at [62, 182] on button at bounding box center [63, 178] width 12 height 10
click at [80, 177] on input "15" at bounding box center [79, 178] width 10 height 10
type input "0"
click at [78, 0] on html "7 Version history / Advertorial Page - [DATE] 12:57:47 Need republishing Previe…" at bounding box center [306, 0] width 613 height 0
click at [64, 177] on icon at bounding box center [62, 177] width 5 height 5
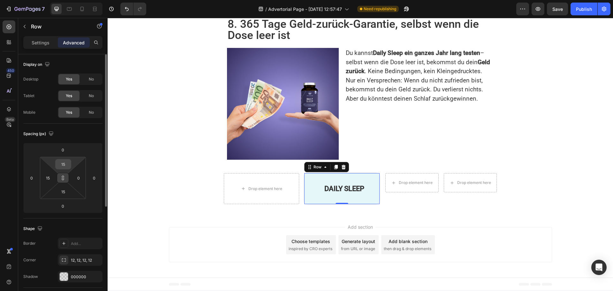
click at [63, 163] on input "15" at bounding box center [63, 164] width 13 height 10
type input "105"
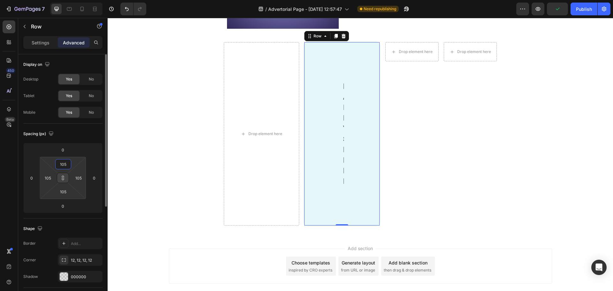
click at [63, 163] on input "105" at bounding box center [63, 164] width 13 height 10
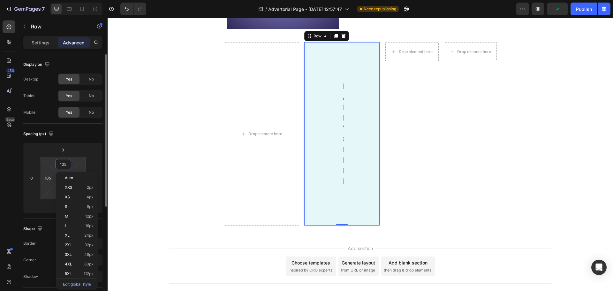
click at [63, 163] on input "105" at bounding box center [63, 164] width 13 height 10
type input "0"
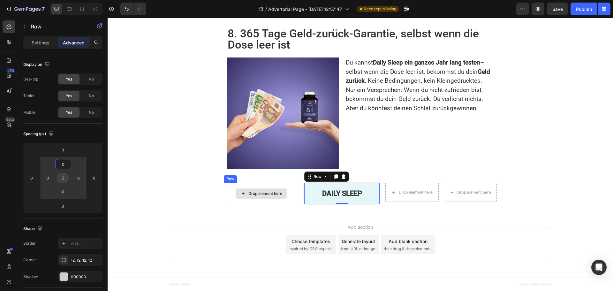
click at [277, 196] on div "Drop element here" at bounding box center [265, 193] width 34 height 5
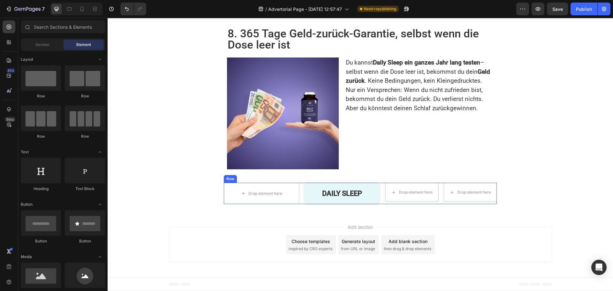
click at [379, 197] on div "Drop element here DAILY SLEEP Text Block Row Row Row Row Drop element here Drop…" at bounding box center [360, 193] width 273 height 21
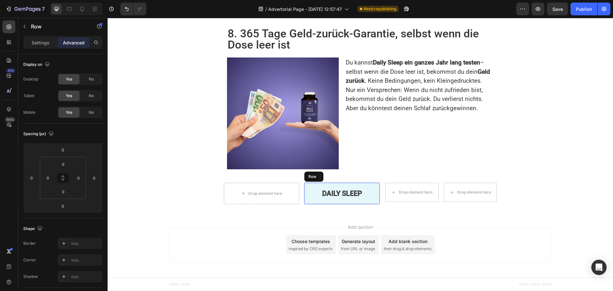
click at [304, 191] on div "DAILY SLEEP Text Block Row" at bounding box center [341, 193] width 75 height 21
click at [316, 191] on p "DAILY SLEEP" at bounding box center [342, 193] width 64 height 11
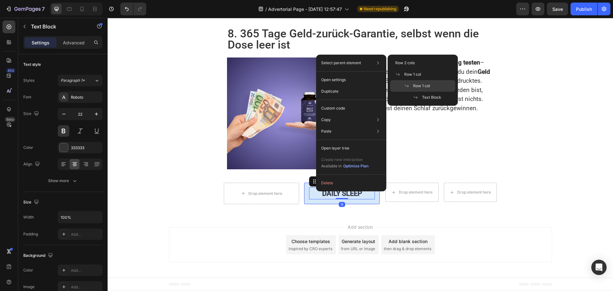
drag, startPoint x: 417, startPoint y: 88, endPoint x: 242, endPoint y: 174, distance: 195.3
click at [417, 88] on span "Row 1 col" at bounding box center [421, 86] width 17 height 6
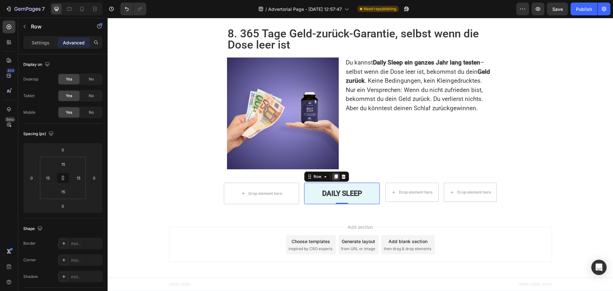
click at [334, 178] on icon at bounding box center [336, 176] width 4 height 4
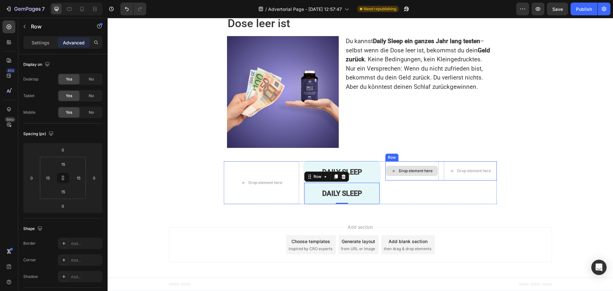
click at [426, 180] on div "Drop element here" at bounding box center [411, 170] width 53 height 19
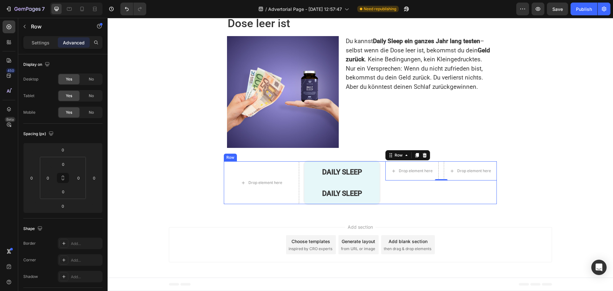
click at [387, 204] on div "Drop element here Drop element here Row 0" at bounding box center [440, 182] width 111 height 43
click at [304, 183] on div "DAILY SLEEP Text Block Row" at bounding box center [341, 171] width 75 height 21
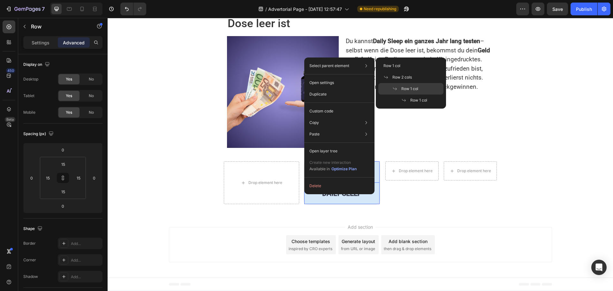
click at [409, 94] on div "Row 1 col" at bounding box center [410, 99] width 65 height 11
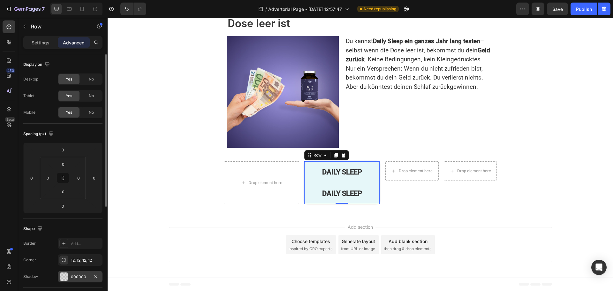
click at [72, 274] on div "000000" at bounding box center [80, 277] width 19 height 6
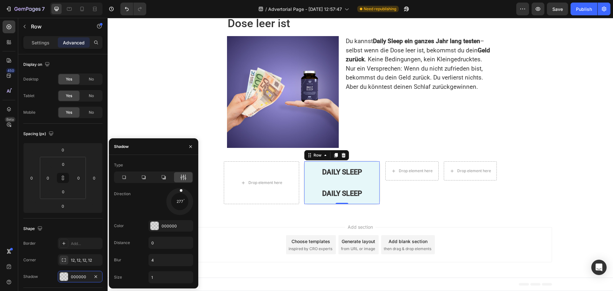
click at [180, 190] on div at bounding box center [179, 201] width 28 height 28
click at [240, 188] on div "Drop element here" at bounding box center [262, 182] width 52 height 10
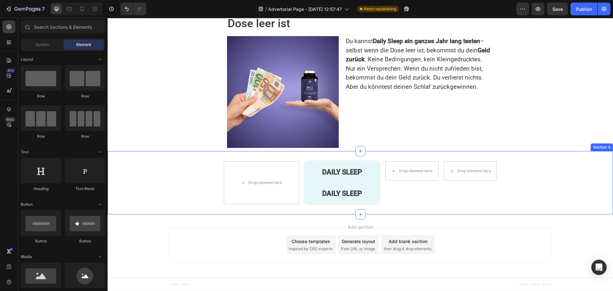
click at [272, 177] on div "Drop element here DAILY SLEEP Text Block Row DAILY SLEEP Text Block Row Row Row…" at bounding box center [360, 182] width 505 height 63
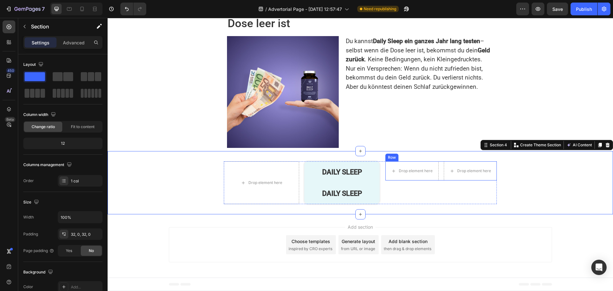
click at [440, 180] on div "Drop element here Drop element here Row" at bounding box center [440, 170] width 111 height 19
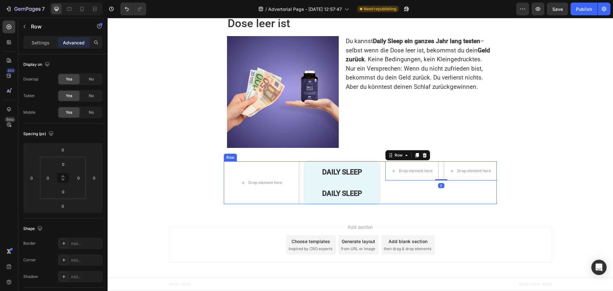
click at [382, 204] on div "Drop element here DAILY SLEEP Text Block Row DAILY SLEEP Text Block Row Row Row…" at bounding box center [360, 182] width 273 height 43
click at [385, 204] on div "Drop element here Drop element here Row" at bounding box center [440, 182] width 111 height 43
click at [254, 157] on icon at bounding box center [256, 155] width 4 height 4
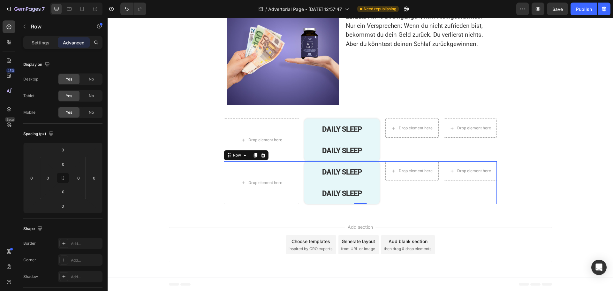
click at [388, 204] on div "Drop element here Drop element here Row" at bounding box center [440, 182] width 111 height 43
click at [41, 44] on p "Settings" at bounding box center [41, 42] width 18 height 7
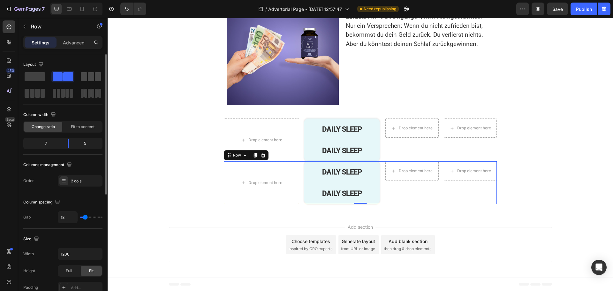
click at [91, 76] on span at bounding box center [91, 76] width 6 height 9
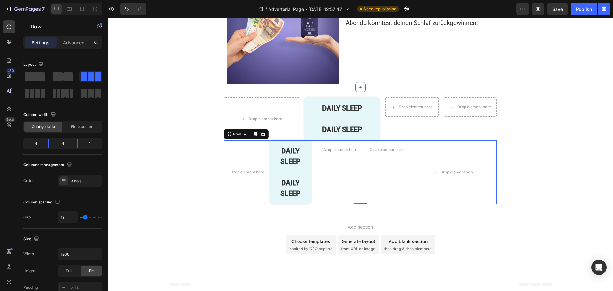
scroll to position [1492, 0]
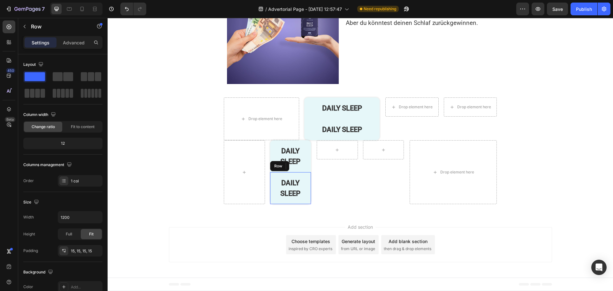
click at [306, 204] on div "DAILY SLEEP Text Block Row" at bounding box center [290, 188] width 41 height 32
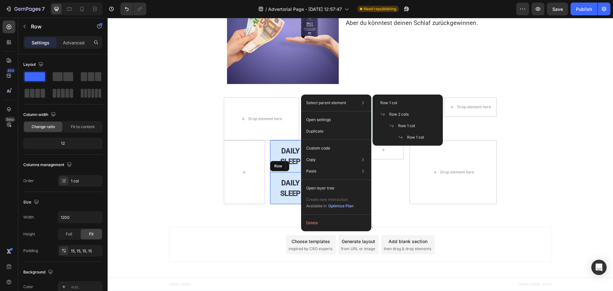
click at [418, 132] on div "Row 1 col" at bounding box center [407, 137] width 65 height 11
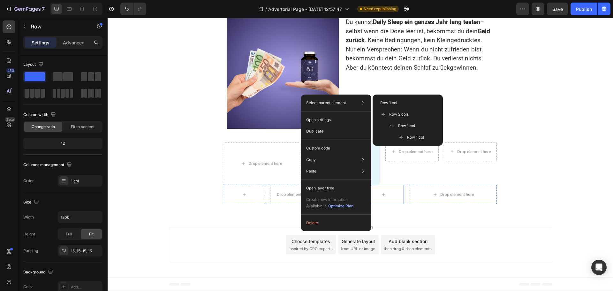
click at [358, 204] on div "Row" at bounding box center [360, 194] width 87 height 19
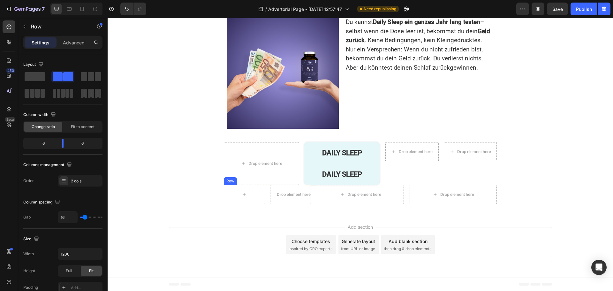
click at [264, 204] on div "Drop element here Row" at bounding box center [267, 194] width 87 height 19
click at [310, 204] on div "Drop element here Row Drop element here Drop element here Row" at bounding box center [360, 194] width 273 height 19
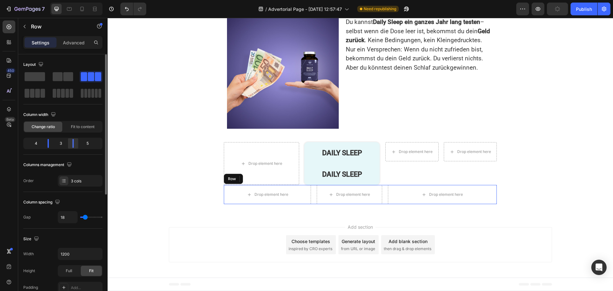
drag, startPoint x: 76, startPoint y: 143, endPoint x: 71, endPoint y: 143, distance: 4.5
click at [71, 143] on div at bounding box center [72, 143] width 11 height 9
drag, startPoint x: 46, startPoint y: 144, endPoint x: 69, endPoint y: 164, distance: 30.3
click at [67, 144] on div at bounding box center [72, 143] width 11 height 9
drag, startPoint x: 42, startPoint y: 143, endPoint x: 63, endPoint y: 150, distance: 21.9
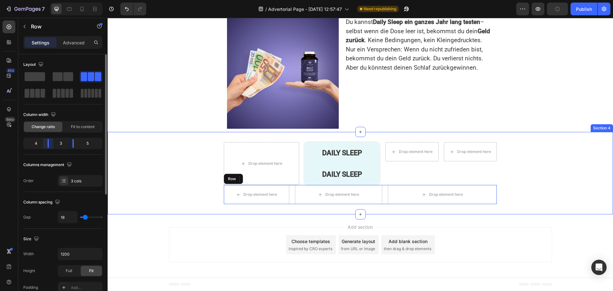
click at [67, 144] on div at bounding box center [72, 143] width 11 height 9
drag, startPoint x: 74, startPoint y: 142, endPoint x: 75, endPoint y: 153, distance: 11.5
click at [71, 144] on div at bounding box center [68, 143] width 11 height 9
drag, startPoint x: 44, startPoint y: 145, endPoint x: 49, endPoint y: 145, distance: 5.4
click at [67, 145] on div at bounding box center [72, 143] width 11 height 9
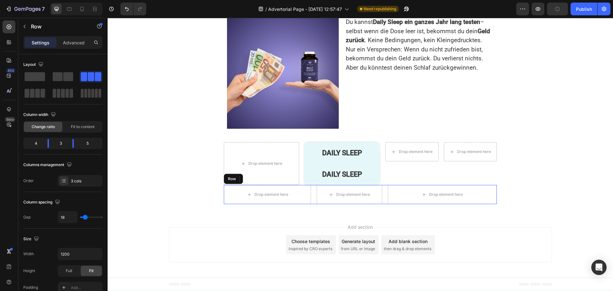
click at [381, 204] on div "Drop element here Row Drop element here Drop element here Row" at bounding box center [360, 194] width 273 height 19
click at [86, 128] on span "Fit to content" at bounding box center [83, 127] width 24 height 6
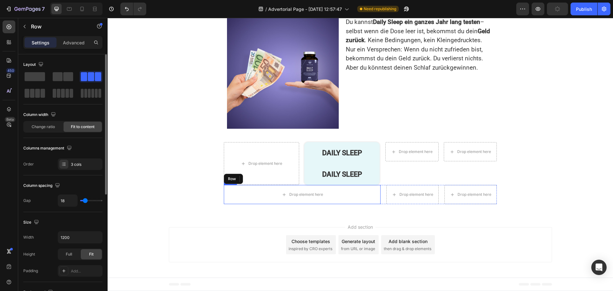
type input "0"
type input "33"
type input "49"
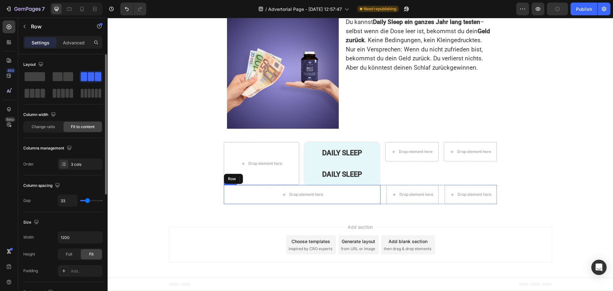
type input "49"
type input "104"
type input "120"
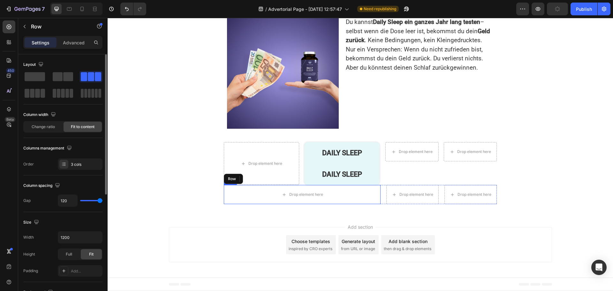
type input "93"
type input "51"
type input "0"
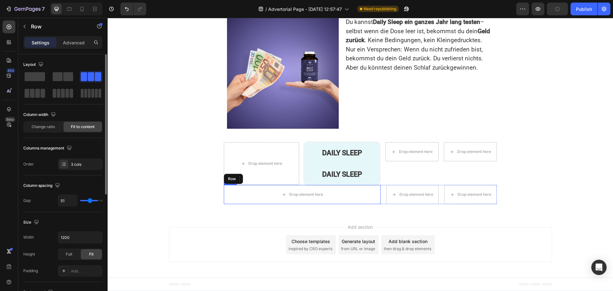
type input "0"
type input "51"
type input "67"
drag, startPoint x: 85, startPoint y: 202, endPoint x: 92, endPoint y: 211, distance: 12.0
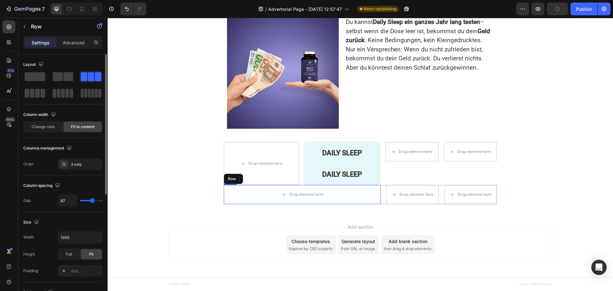
type input "67"
click at [92, 201] on input "range" at bounding box center [91, 200] width 22 height 1
click at [53, 126] on span "Change ratio" at bounding box center [43, 127] width 23 height 6
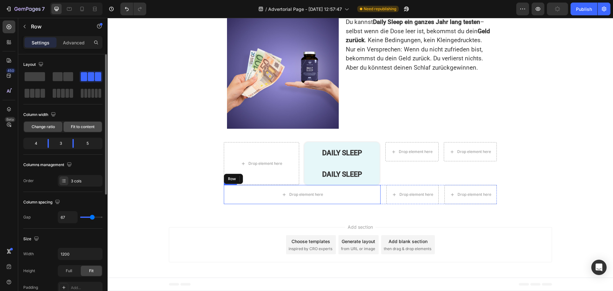
click at [70, 130] on div "Fit to content" at bounding box center [83, 127] width 38 height 10
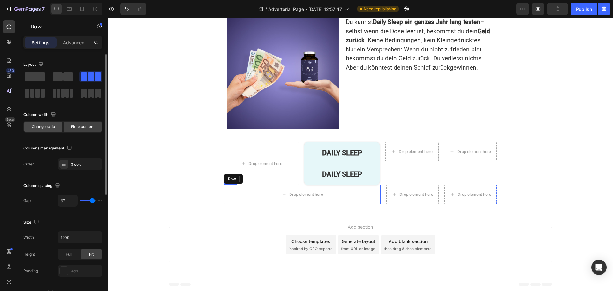
click at [51, 127] on span "Change ratio" at bounding box center [43, 127] width 23 height 6
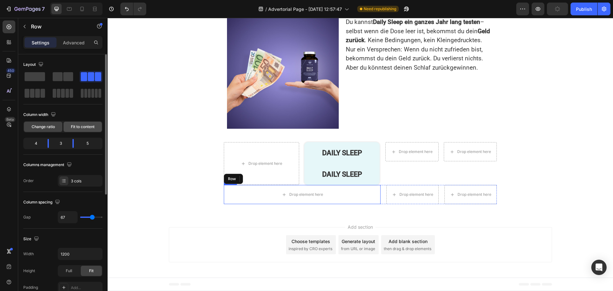
click at [80, 127] on span "Fit to content" at bounding box center [83, 127] width 24 height 6
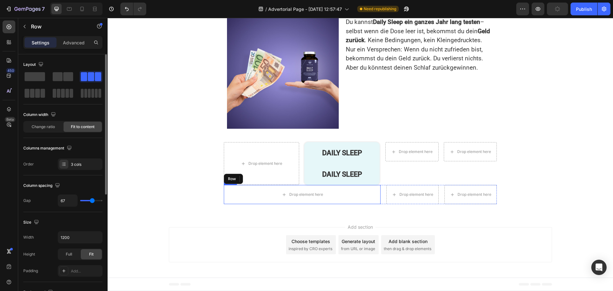
type input "16"
drag, startPoint x: 85, startPoint y: 200, endPoint x: 80, endPoint y: 200, distance: 5.1
type input "0"
click at [80, 200] on input "range" at bounding box center [91, 200] width 22 height 1
type input "0"
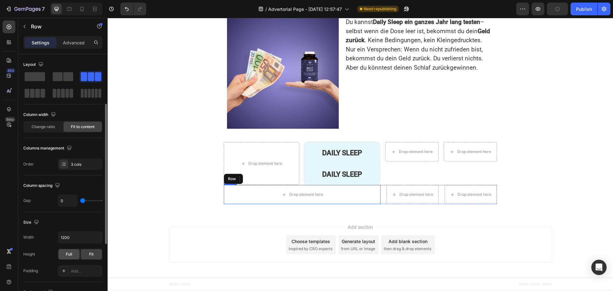
click at [68, 251] on span "Full" at bounding box center [69, 254] width 6 height 6
click at [89, 251] on span "Fit" at bounding box center [91, 254] width 4 height 6
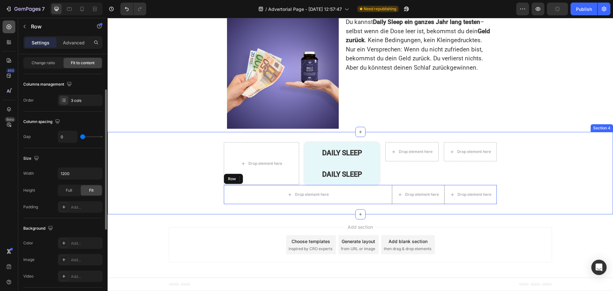
click at [11, 29] on icon at bounding box center [9, 27] width 6 height 6
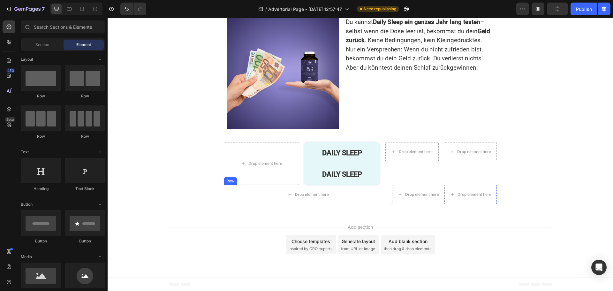
drag, startPoint x: 63, startPoint y: 100, endPoint x: 57, endPoint y: 94, distance: 8.4
click at [59, 96] on div "Row" at bounding box center [41, 82] width 40 height 34
drag, startPoint x: 150, startPoint y: 95, endPoint x: 177, endPoint y: 196, distance: 105.2
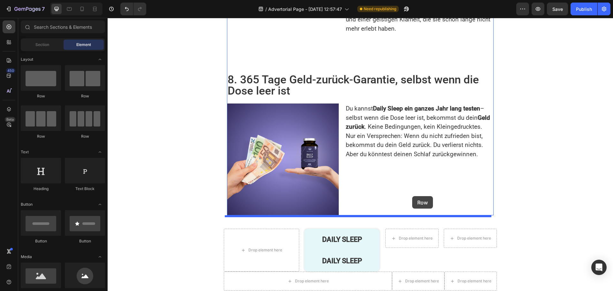
scroll to position [1503, 0]
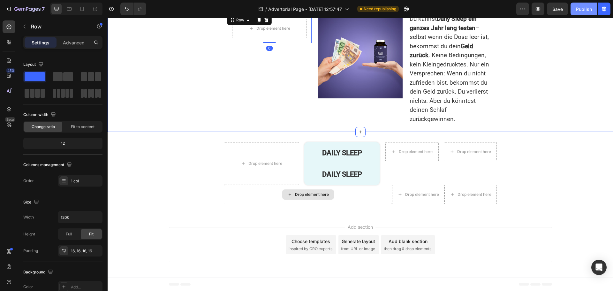
click at [584, 9] on div "Publish" at bounding box center [584, 9] width 16 height 7
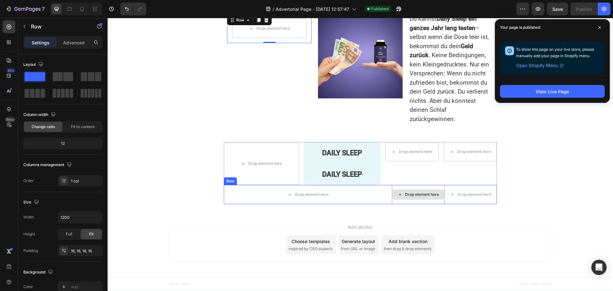
click at [392, 188] on div "Drop element here" at bounding box center [418, 194] width 52 height 19
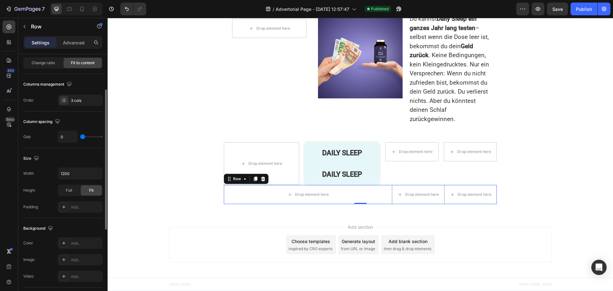
scroll to position [0, 0]
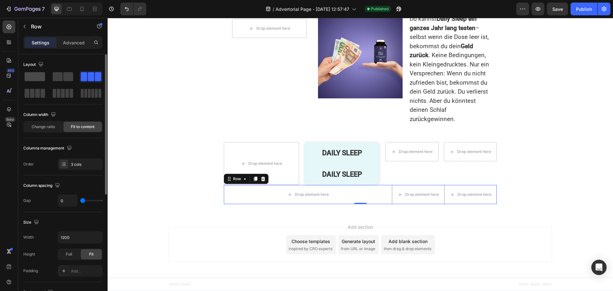
click at [32, 75] on span at bounding box center [35, 76] width 20 height 9
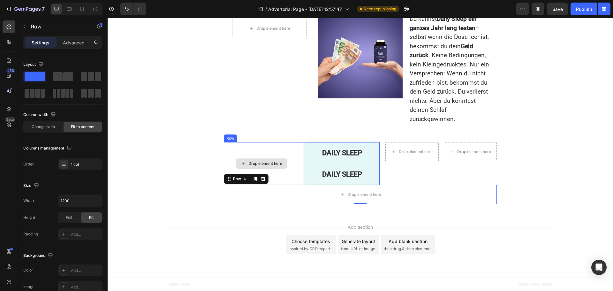
click at [280, 158] on div "Drop element here" at bounding box center [261, 163] width 75 height 43
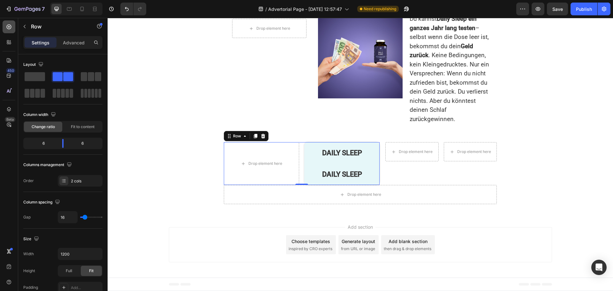
click at [9, 27] on icon at bounding box center [9, 27] width 5 height 5
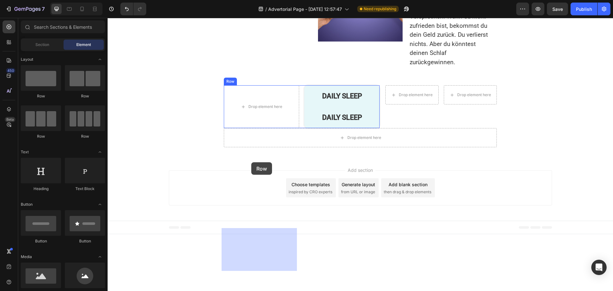
drag, startPoint x: 159, startPoint y: 101, endPoint x: 251, endPoint y: 162, distance: 111.0
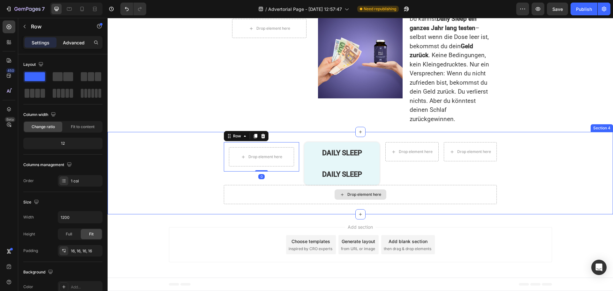
click at [68, 43] on p "Advanced" at bounding box center [74, 42] width 22 height 7
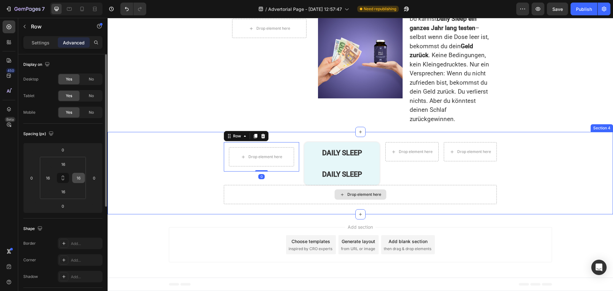
click at [65, 178] on button at bounding box center [63, 178] width 12 height 10
click at [80, 177] on input "16" at bounding box center [79, 178] width 10 height 10
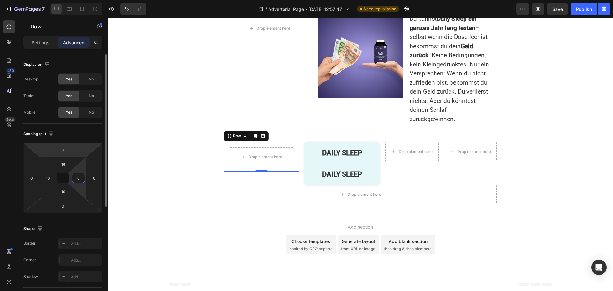
type input "0"
click at [84, 0] on html "7 Version history / Advertorial Page - [DATE] 12:57:47 Need republishing Previe…" at bounding box center [306, 0] width 613 height 0
type input "0"
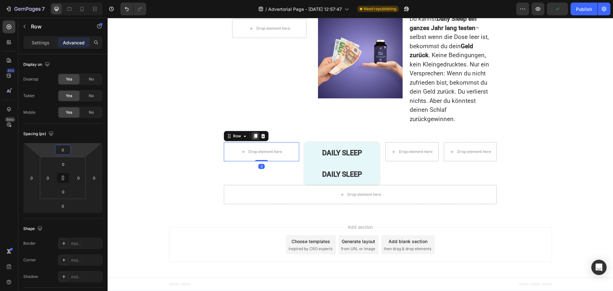
click at [254, 137] on icon at bounding box center [256, 136] width 4 height 4
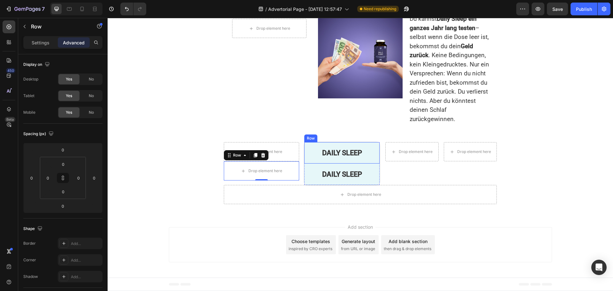
click at [308, 160] on div "DAILY SLEEP Text Block Row" at bounding box center [341, 152] width 75 height 21
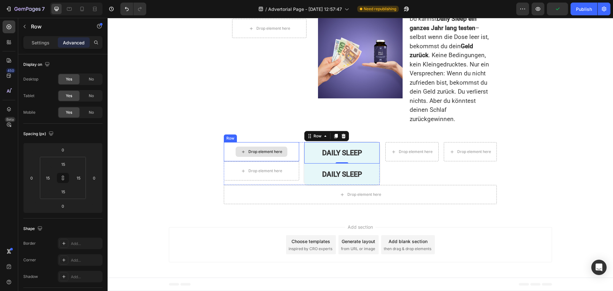
click at [293, 151] on div "Drop element here" at bounding box center [261, 151] width 75 height 19
click at [261, 136] on icon at bounding box center [263, 136] width 4 height 4
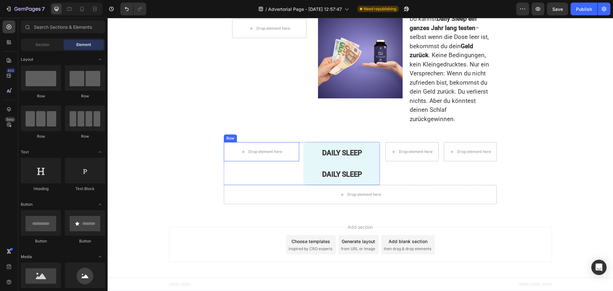
click at [289, 150] on div "Drop element here" at bounding box center [261, 151] width 75 height 19
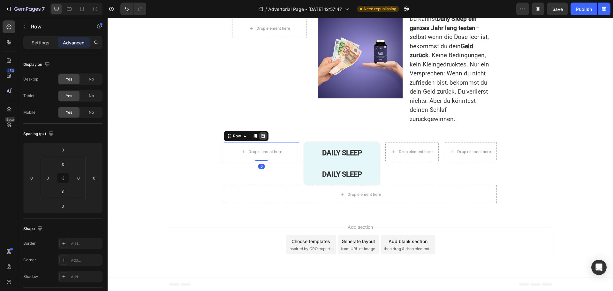
click at [261, 136] on icon at bounding box center [263, 136] width 4 height 4
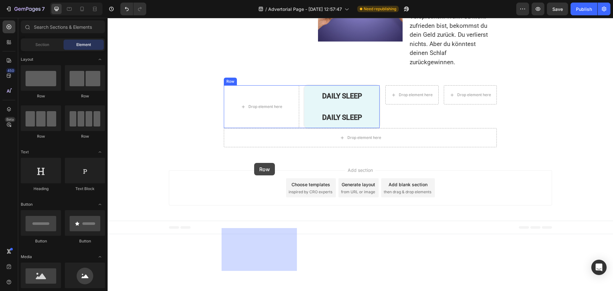
drag, startPoint x: 149, startPoint y: 93, endPoint x: 254, endPoint y: 163, distance: 126.0
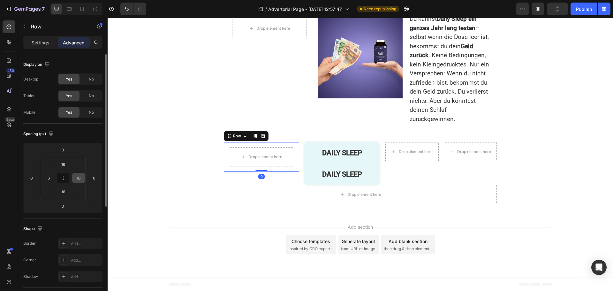
drag, startPoint x: 63, startPoint y: 175, endPoint x: 85, endPoint y: 176, distance: 21.4
click at [64, 175] on button at bounding box center [63, 178] width 12 height 10
click at [81, 175] on input "16" at bounding box center [79, 178] width 10 height 10
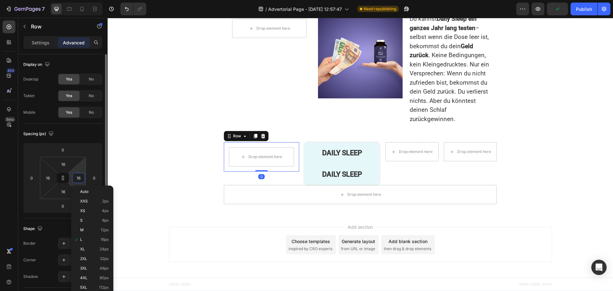
type input "1"
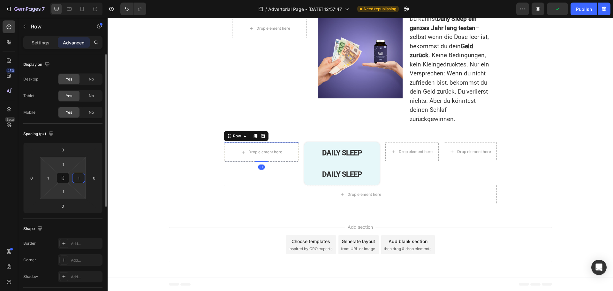
type input "15"
click at [305, 153] on div "DAILY SLEEP Text Block Row" at bounding box center [341, 152] width 75 height 21
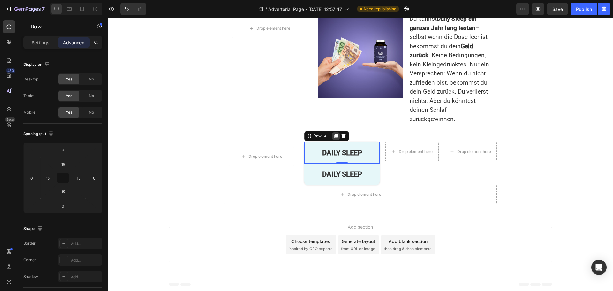
click at [334, 137] on icon at bounding box center [336, 136] width 4 height 4
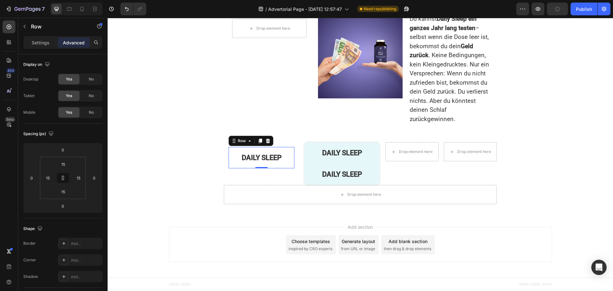
click at [229, 151] on div "DAILY SLEEP Text Block Row 0" at bounding box center [262, 157] width 66 height 21
click at [259, 140] on icon at bounding box center [261, 141] width 4 height 4
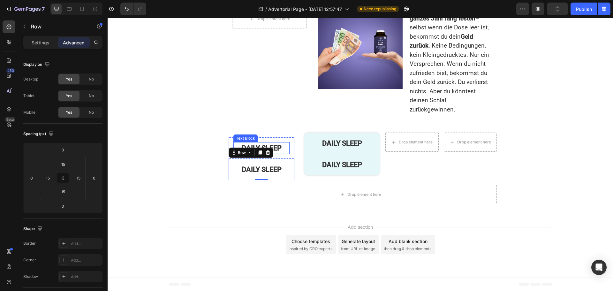
click at [282, 153] on p "DAILY SLEEP" at bounding box center [261, 148] width 55 height 11
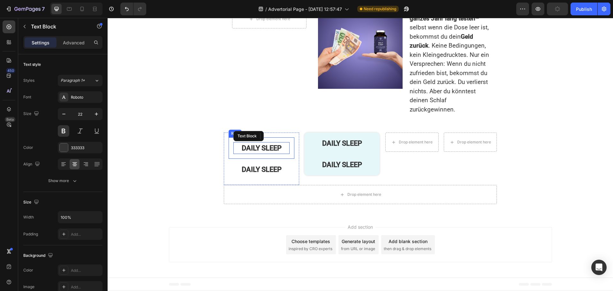
click at [285, 159] on div "DAILY SLEEP Text Block Row" at bounding box center [262, 147] width 66 height 21
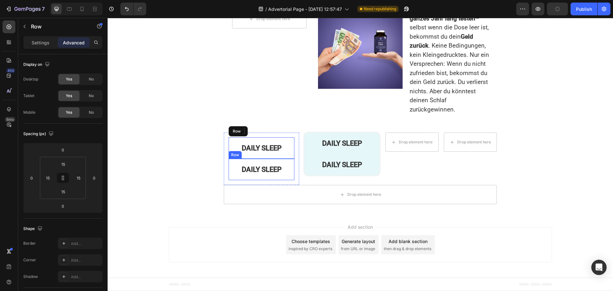
click at [290, 172] on div "DAILY SLEEP Text Block Row 0" at bounding box center [262, 169] width 66 height 21
click at [293, 169] on div "DAILY SLEEP Text Block Row DAILY SLEEP Text Block Row 0 Row" at bounding box center [261, 158] width 75 height 52
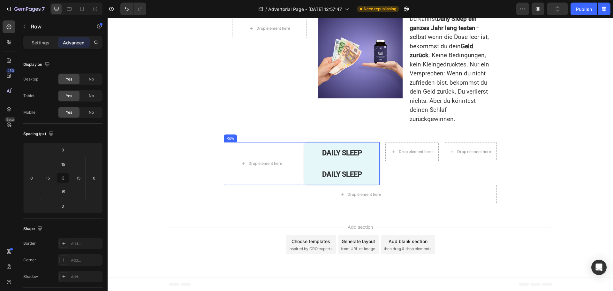
click at [306, 160] on div "DAILY SLEEP Text Block Row" at bounding box center [341, 152] width 75 height 21
click at [351, 171] on p "DAILY SLEEP" at bounding box center [342, 174] width 64 height 11
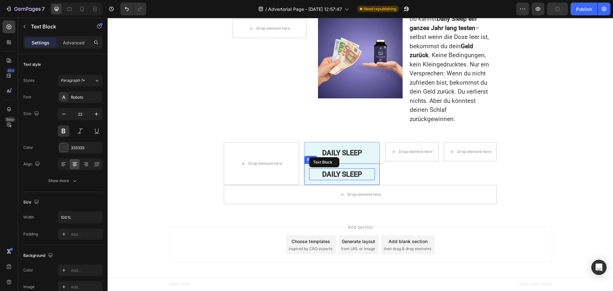
click at [304, 166] on div "DAILY SLEEP Text Block Row" at bounding box center [341, 173] width 75 height 21
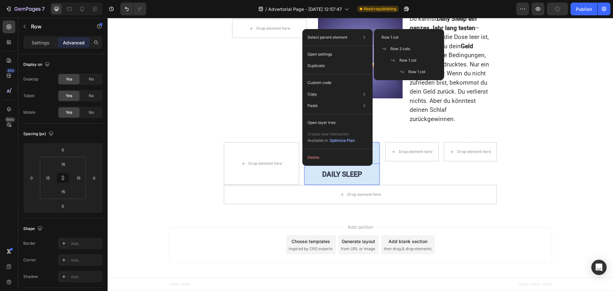
click at [412, 61] on span "Row 1 col" at bounding box center [407, 60] width 17 height 6
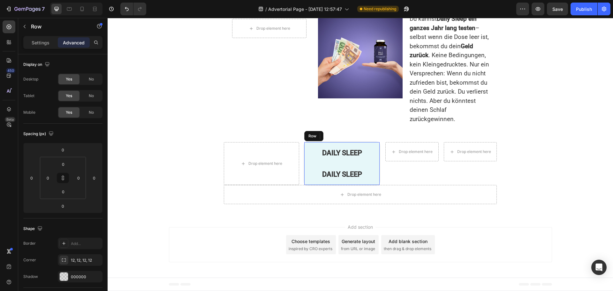
click at [319, 136] on div "Row" at bounding box center [313, 136] width 19 height 10
click at [318, 136] on div "Row" at bounding box center [313, 136] width 19 height 10
drag, startPoint x: 318, startPoint y: 136, endPoint x: 501, endPoint y: 64, distance: 196.0
click at [319, 136] on div "Row" at bounding box center [313, 136] width 19 height 10
click at [578, 11] on div "Publish" at bounding box center [584, 9] width 16 height 7
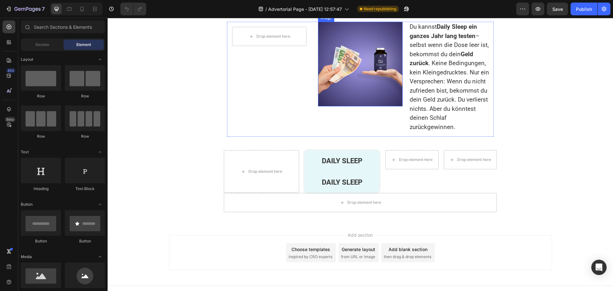
scroll to position [1506, 0]
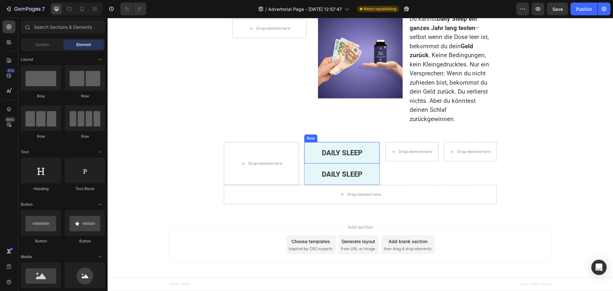
click at [309, 159] on div "DAILY SLEEP Text Block Row" at bounding box center [341, 152] width 75 height 21
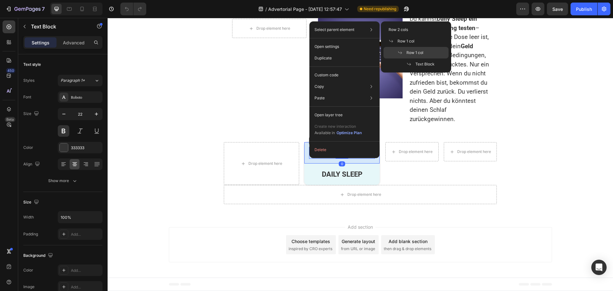
click at [420, 58] on div "Row 1 col" at bounding box center [415, 63] width 65 height 11
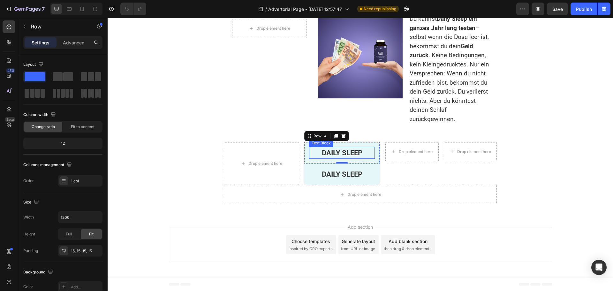
click at [316, 152] on p "DAILY SLEEP" at bounding box center [342, 152] width 64 height 11
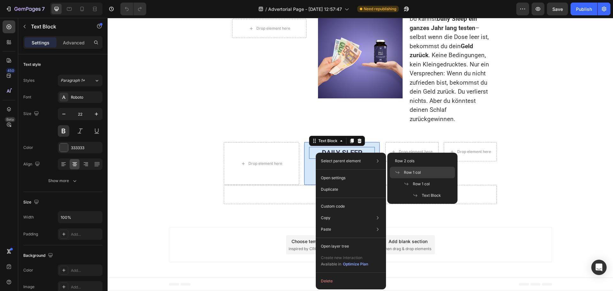
click at [410, 171] on span "Row 1 col" at bounding box center [412, 173] width 17 height 6
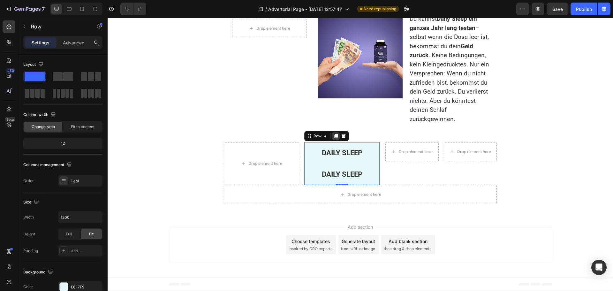
click at [334, 135] on icon at bounding box center [336, 136] width 4 height 4
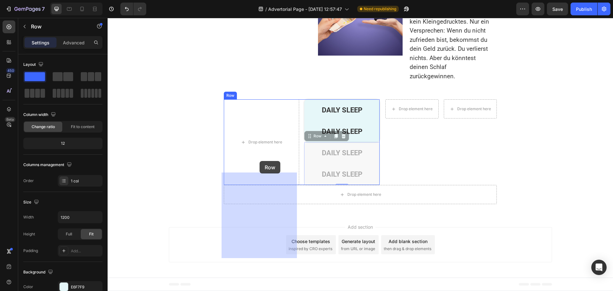
drag, startPoint x: 309, startPoint y: 176, endPoint x: 257, endPoint y: 160, distance: 54.0
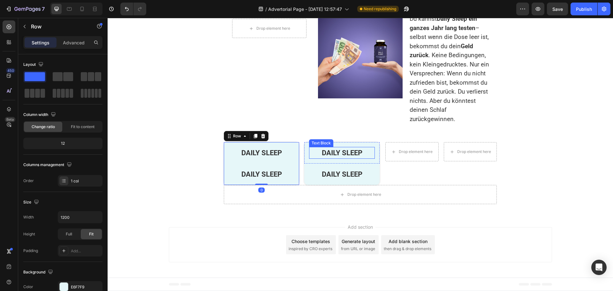
click at [309, 154] on div "DAILY SLEEP" at bounding box center [342, 153] width 66 height 12
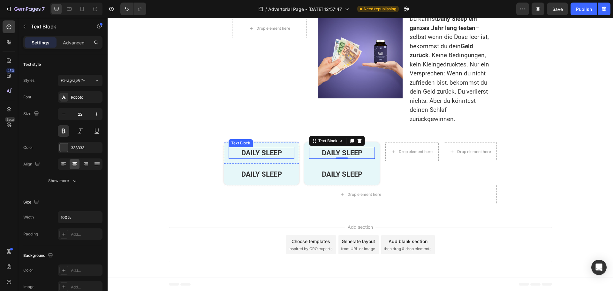
click at [229, 152] on p "DAILY SLEEP" at bounding box center [261, 152] width 64 height 11
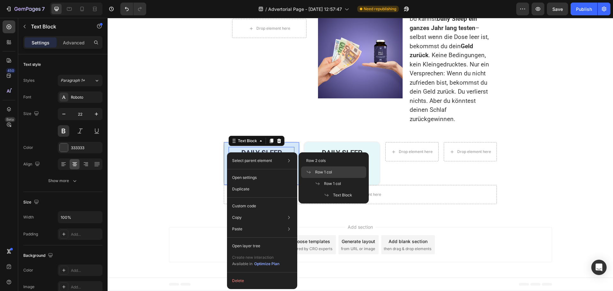
click at [325, 172] on span "Row 1 col" at bounding box center [323, 172] width 17 height 6
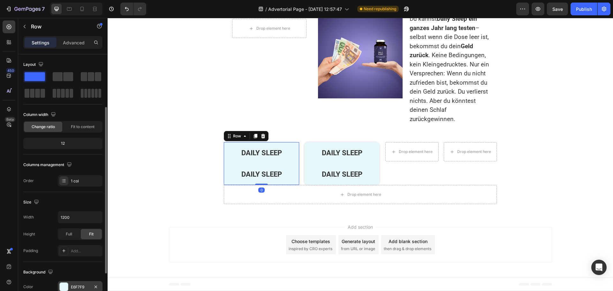
scroll to position [64, 0]
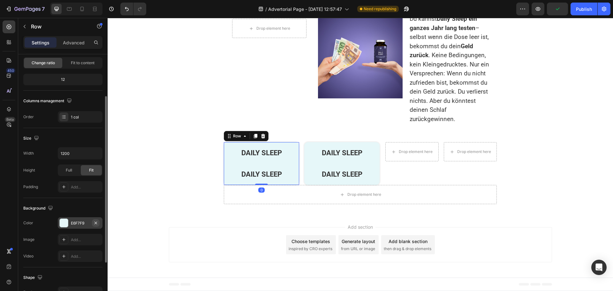
click at [96, 223] on icon "button" at bounding box center [95, 222] width 3 height 3
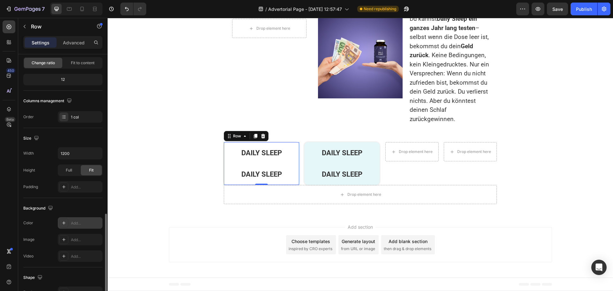
scroll to position [135, 0]
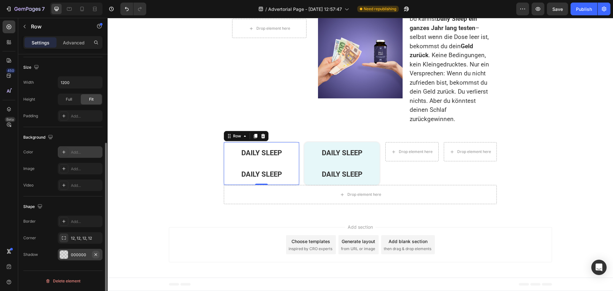
click at [95, 254] on icon "button" at bounding box center [95, 254] width 5 height 5
click at [96, 237] on icon "button" at bounding box center [95, 237] width 5 height 5
click at [306, 117] on div "Drop element here Row" at bounding box center [269, 71] width 85 height 115
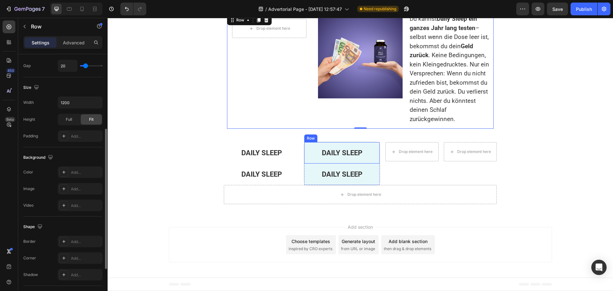
click at [304, 154] on div "DAILY SLEEP Text Block Row" at bounding box center [341, 152] width 75 height 21
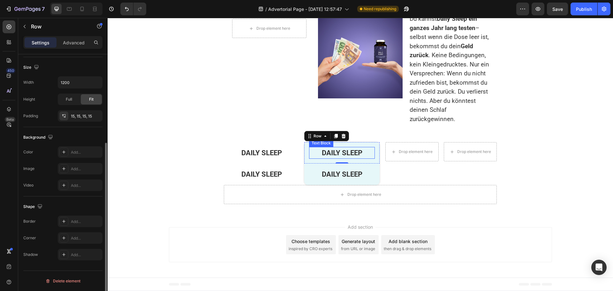
click at [341, 151] on p "DAILY SLEEP" at bounding box center [342, 152] width 64 height 11
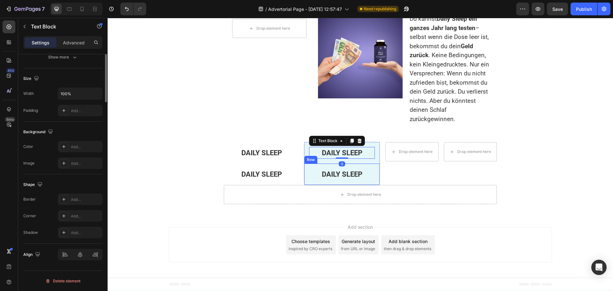
scroll to position [0, 0]
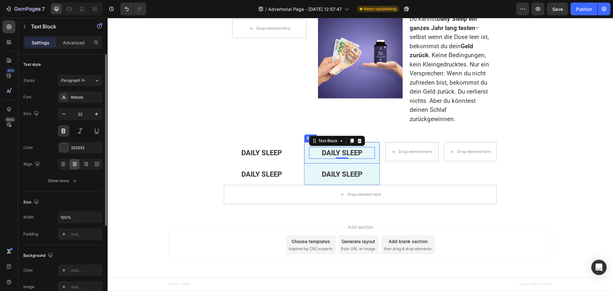
click at [304, 153] on div "DAILY SLEEP Text Block 0 Row" at bounding box center [341, 152] width 75 height 21
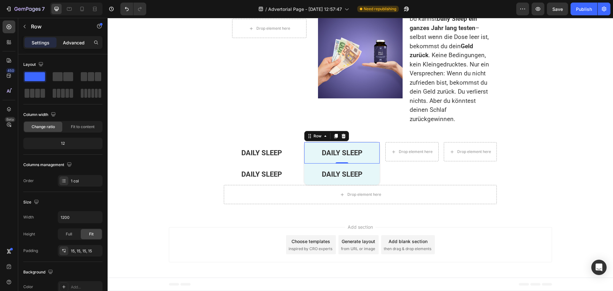
click at [72, 46] on p "Advanced" at bounding box center [74, 42] width 22 height 7
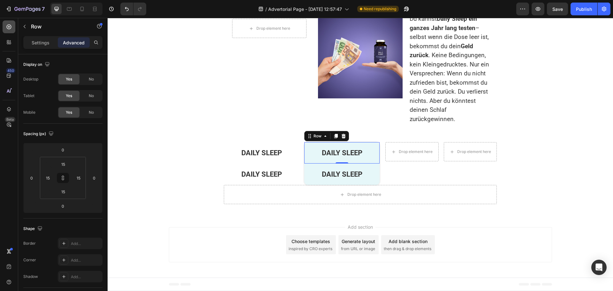
click at [9, 27] on icon at bounding box center [9, 27] width 5 height 5
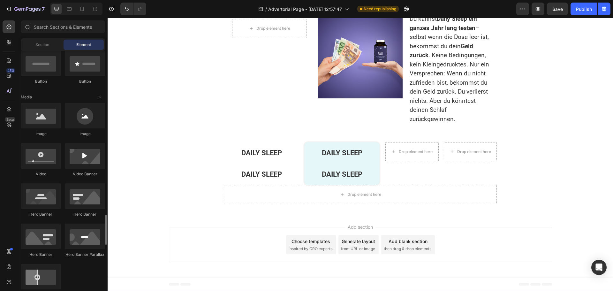
scroll to position [319, 0]
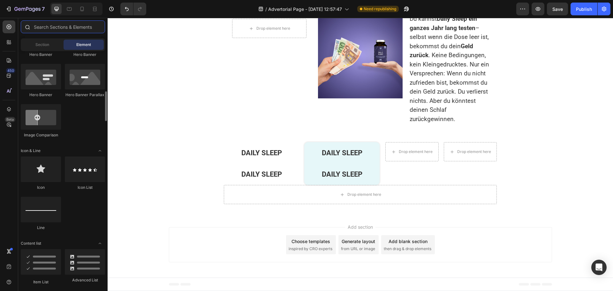
click at [44, 30] on input "text" at bounding box center [63, 26] width 84 height 13
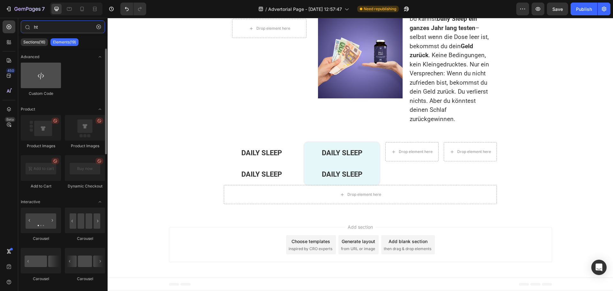
type input "ht"
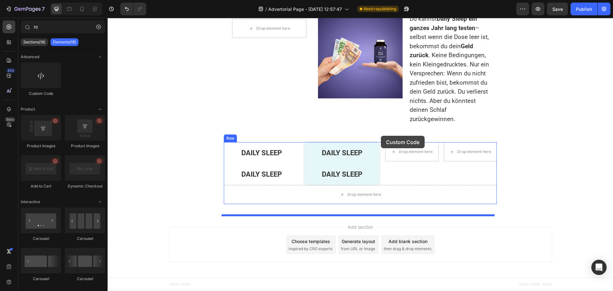
drag, startPoint x: 157, startPoint y: 95, endPoint x: 381, endPoint y: 136, distance: 227.1
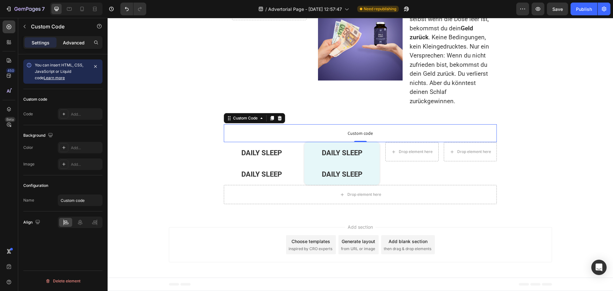
drag, startPoint x: 69, startPoint y: 39, endPoint x: 62, endPoint y: 39, distance: 7.7
click at [69, 39] on p "Advanced" at bounding box center [74, 42] width 22 height 7
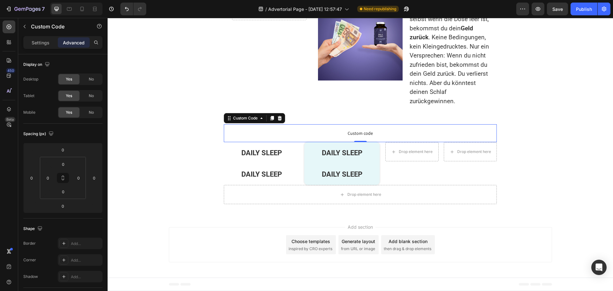
click at [340, 137] on span "Custom code" at bounding box center [360, 133] width 273 height 8
click at [38, 43] on p "Settings" at bounding box center [41, 42] width 18 height 7
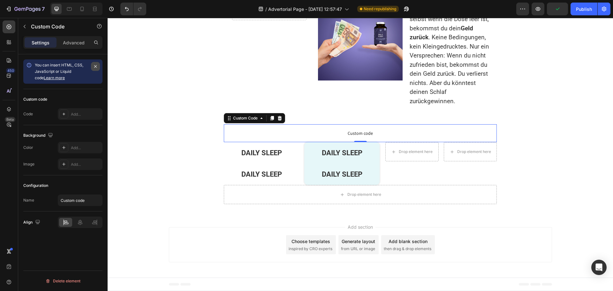
click at [95, 64] on icon "button" at bounding box center [95, 66] width 5 height 5
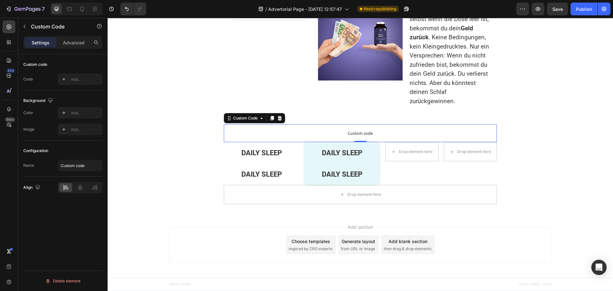
click at [267, 142] on p "Custom code" at bounding box center [360, 133] width 273 height 18
click at [66, 43] on p "Advanced" at bounding box center [74, 42] width 22 height 7
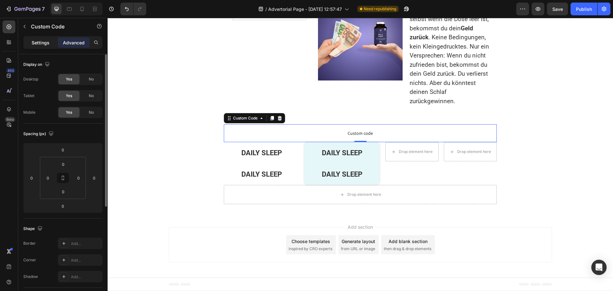
click at [43, 41] on p "Settings" at bounding box center [41, 42] width 18 height 7
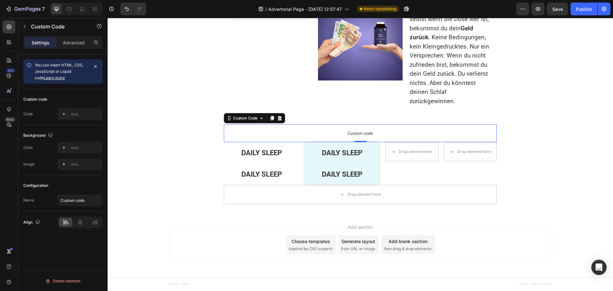
click at [44, 78] on link "Learn more" at bounding box center [54, 77] width 21 height 5
click at [305, 163] on div "DAILY SLEEP Text Block Row" at bounding box center [341, 152] width 75 height 21
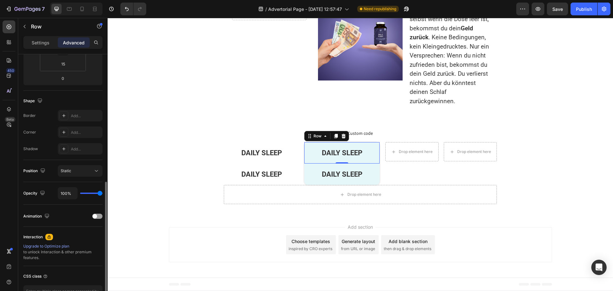
scroll to position [171, 0]
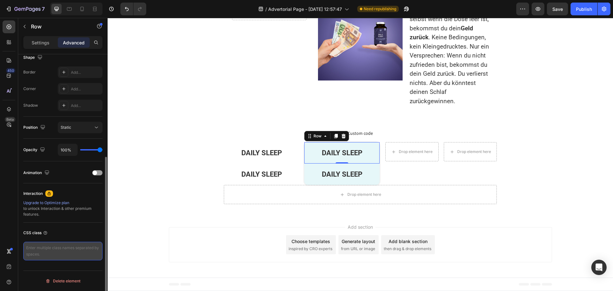
click at [46, 250] on textarea at bounding box center [62, 251] width 79 height 19
click at [33, 248] on textarea "boc-shedo" at bounding box center [62, 251] width 79 height 19
click at [55, 248] on textarea "box-shedo" at bounding box center [62, 251] width 79 height 19
click at [55, 248] on textarea "box-shadwo" at bounding box center [62, 251] width 79 height 19
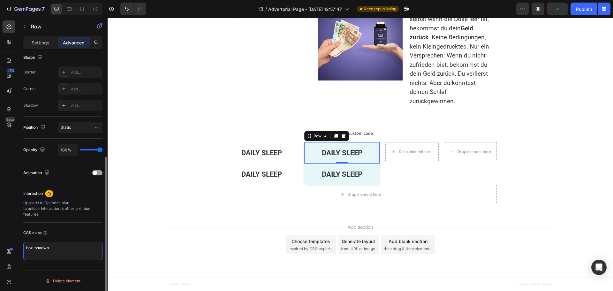
type textarea "box-shadwo"
click at [93, 236] on div "CSS class" at bounding box center [62, 233] width 79 height 10
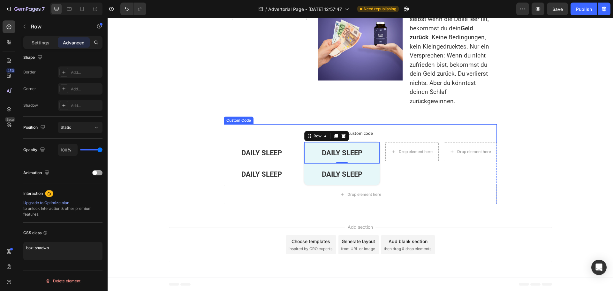
click at [290, 137] on span "Custom code" at bounding box center [360, 133] width 273 height 8
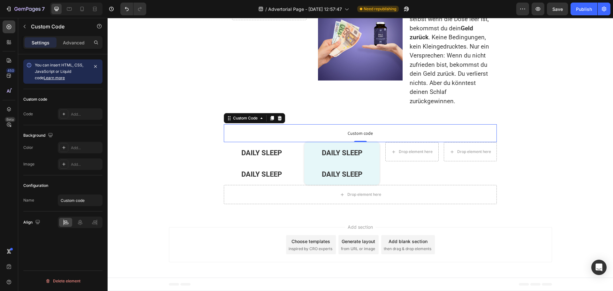
click at [58, 66] on span "You can insert HTML, CSS, JavaScript or Liquid code Learn more" at bounding box center [59, 72] width 49 height 18
click at [74, 75] on div "You can insert HTML, CSS, JavaScript or Liquid code Learn more" at bounding box center [62, 71] width 54 height 19
drag, startPoint x: 62, startPoint y: 79, endPoint x: 40, endPoint y: 70, distance: 24.2
click at [40, 70] on div "You can insert HTML, CSS, JavaScript or Liquid code Learn more" at bounding box center [62, 71] width 54 height 19
click at [72, 75] on div "You can insert HTML, CSS, JavaScript or Liquid code Learn more" at bounding box center [62, 71] width 54 height 19
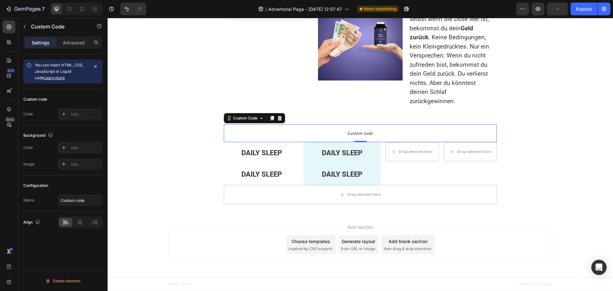
click at [49, 78] on link "Learn more" at bounding box center [54, 77] width 21 height 5
click at [75, 202] on input "Custom code" at bounding box center [80, 199] width 45 height 11
click at [70, 181] on div "Configuration" at bounding box center [62, 185] width 79 height 10
click at [84, 188] on div "Configuration" at bounding box center [62, 185] width 79 height 10
click at [71, 43] on p "Advanced" at bounding box center [74, 42] width 22 height 7
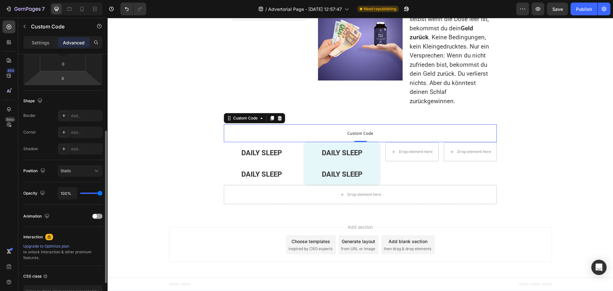
scroll to position [160, 0]
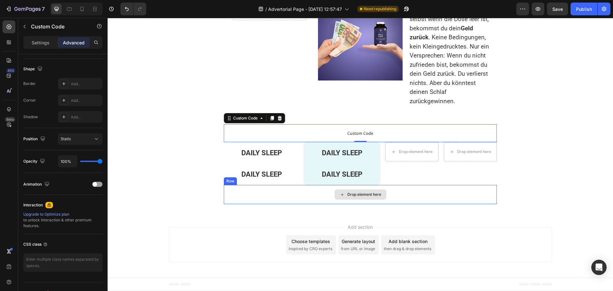
click at [391, 204] on div "Drop element here" at bounding box center [360, 194] width 273 height 19
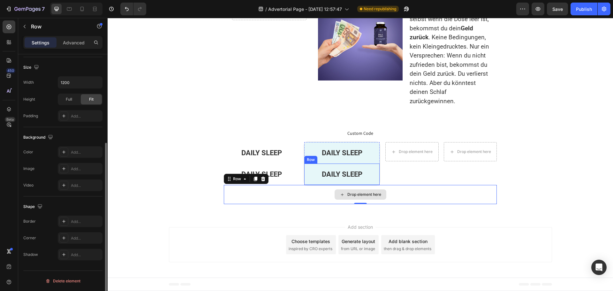
scroll to position [0, 0]
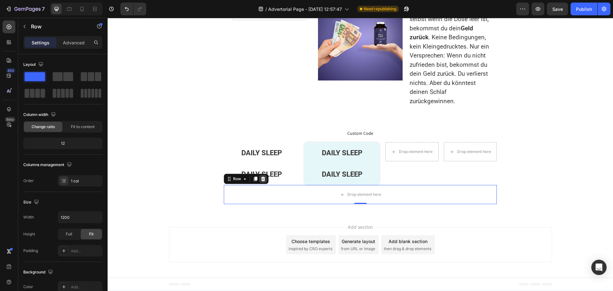
click at [260, 181] on icon at bounding box center [262, 178] width 5 height 5
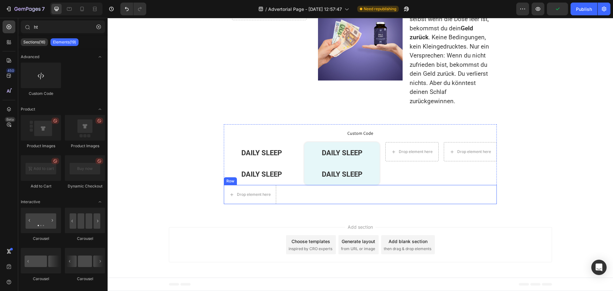
click at [287, 204] on div "Drop element here Row" at bounding box center [360, 194] width 273 height 19
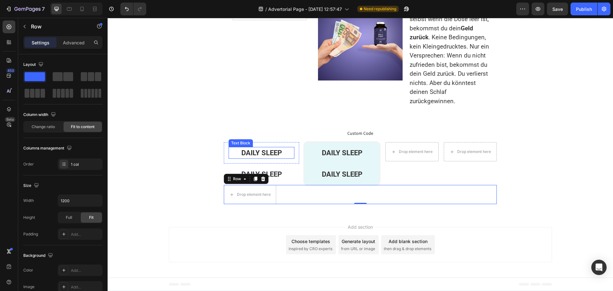
click at [283, 158] on p "DAILY SLEEP" at bounding box center [261, 152] width 64 height 11
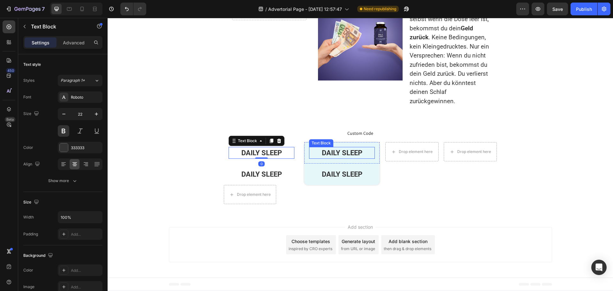
click at [325, 158] on p "DAILY SLEEP" at bounding box center [342, 152] width 64 height 11
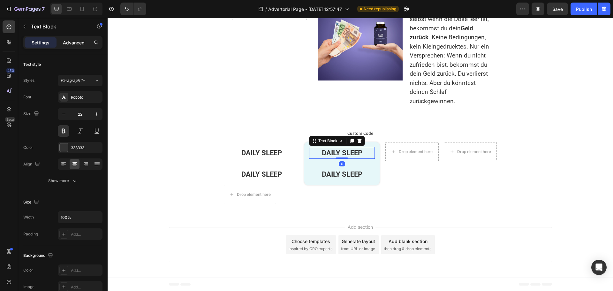
click at [76, 42] on p "Advanced" at bounding box center [74, 42] width 22 height 7
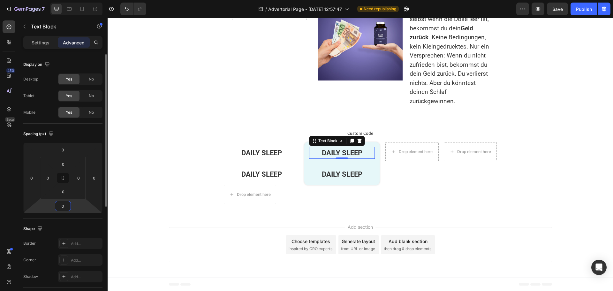
click at [68, 205] on input "0" at bounding box center [63, 206] width 13 height 10
type input "10"
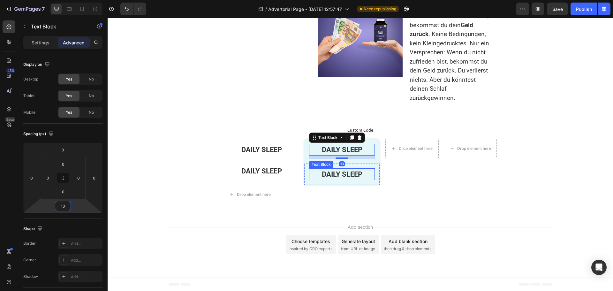
click at [325, 179] on p "DAILY SLEEP" at bounding box center [342, 174] width 64 height 11
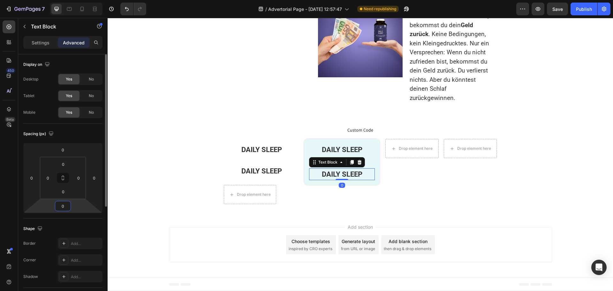
click at [68, 205] on input "0" at bounding box center [63, 206] width 13 height 10
type input "10"
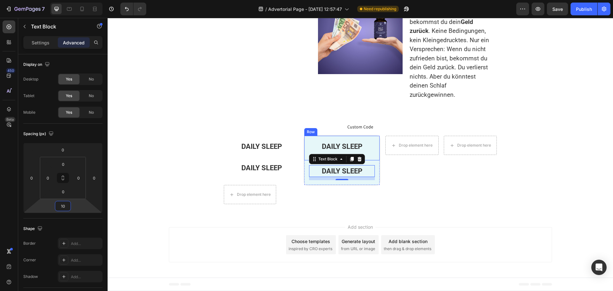
click at [305, 160] on div "DAILY SLEEP Text Block Row" at bounding box center [341, 148] width 75 height 25
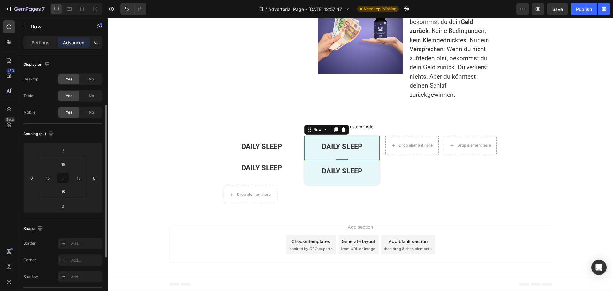
scroll to position [32, 0]
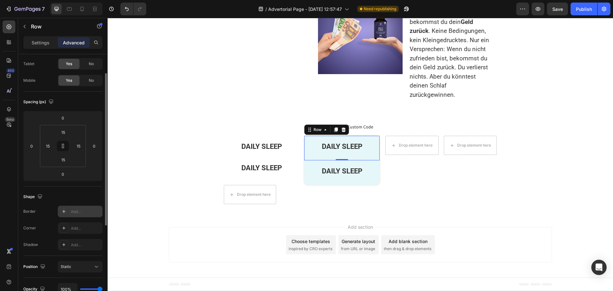
click at [73, 214] on div "Add..." at bounding box center [86, 212] width 30 height 6
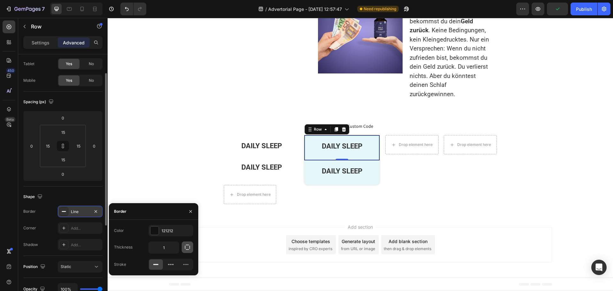
click at [188, 249] on icon "button" at bounding box center [187, 247] width 6 height 6
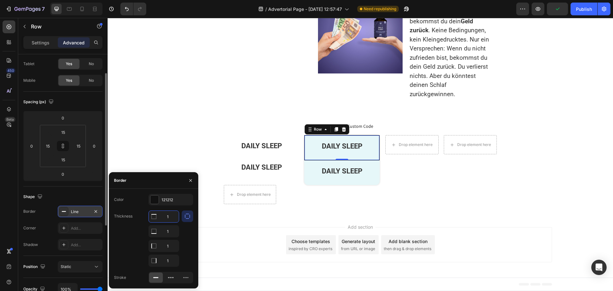
click at [170, 218] on input "1" at bounding box center [164, 216] width 30 height 11
type input "0"
click at [168, 237] on input "1" at bounding box center [164, 230] width 30 height 11
type input "0"
click at [168, 259] on input "1" at bounding box center [164, 260] width 30 height 11
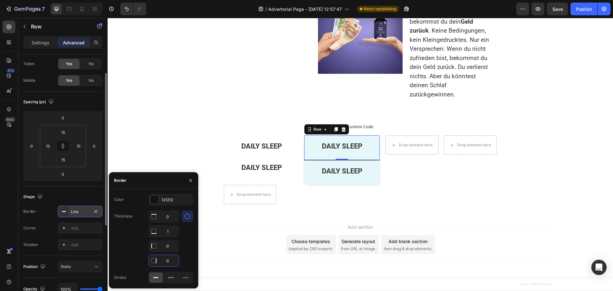
type input "0"
click at [171, 197] on div "121212" at bounding box center [171, 200] width 19 height 6
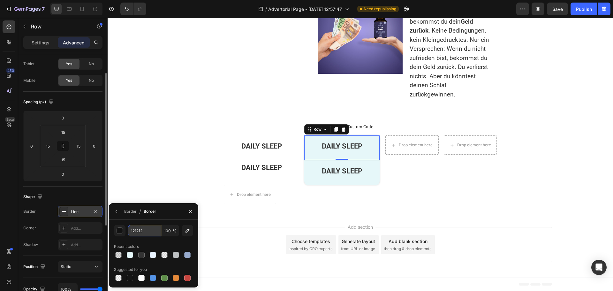
click at [141, 232] on input "121212" at bounding box center [144, 230] width 33 height 11
paste input "#EEEEEE"
type input "#EEEEEE"
click at [212, 137] on div "Custom Code Custom Code DAILY SLEEP Text Block Row DAILY SLEEP Text Block Row R…" at bounding box center [360, 160] width 505 height 107
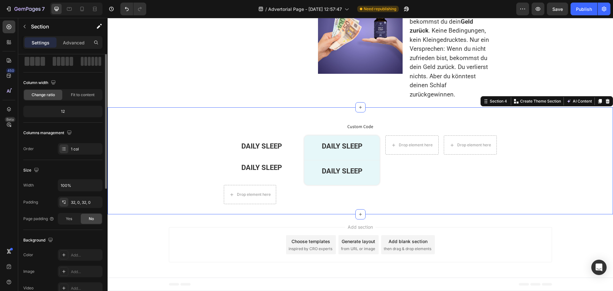
scroll to position [0, 0]
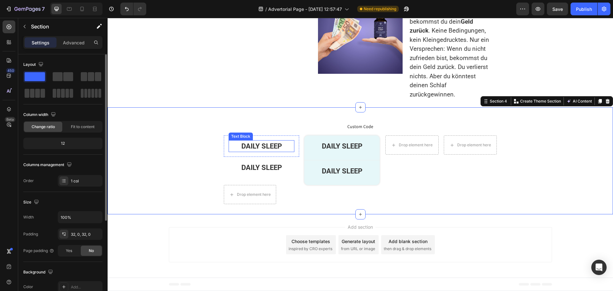
click at [246, 151] on p "DAILY SLEEP" at bounding box center [261, 146] width 64 height 11
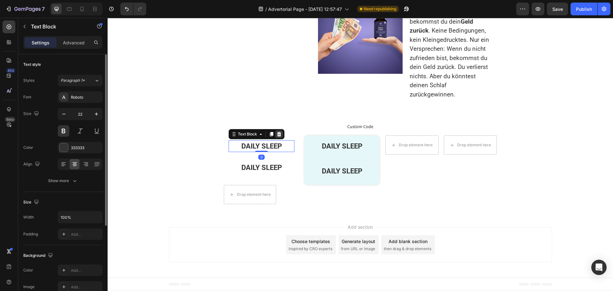
click at [277, 136] on icon at bounding box center [279, 134] width 4 height 4
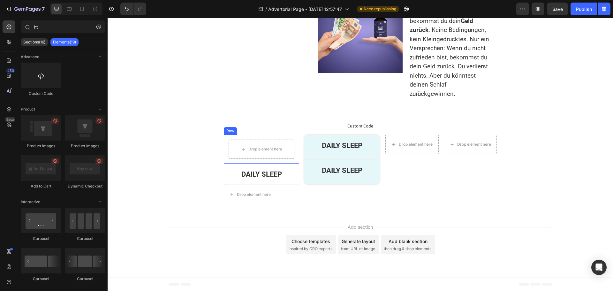
click at [292, 159] on div "Drop element here" at bounding box center [262, 148] width 66 height 19
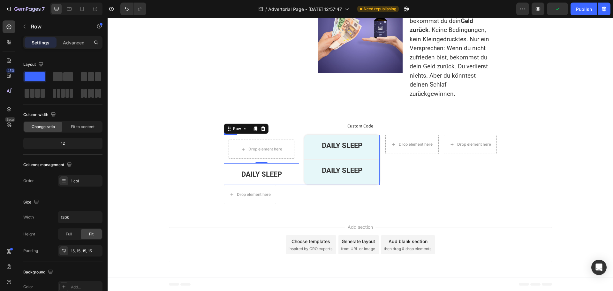
click at [299, 185] on div "Drop element here Row 0 DAILY SLEEP Text Block Row Row DAILY SLEEP Text Block R…" at bounding box center [302, 160] width 156 height 50
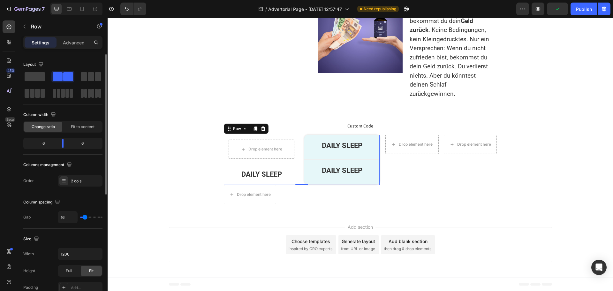
type input "0"
drag, startPoint x: 83, startPoint y: 218, endPoint x: 77, endPoint y: 216, distance: 5.8
type input "0"
click at [80, 216] on input "range" at bounding box center [91, 216] width 22 height 1
click at [298, 163] on div "Drop element here Row" at bounding box center [263, 149] width 78 height 29
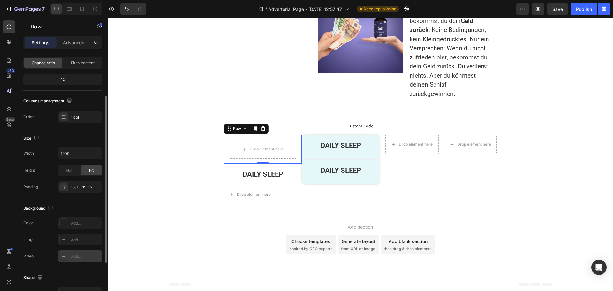
scroll to position [128, 0]
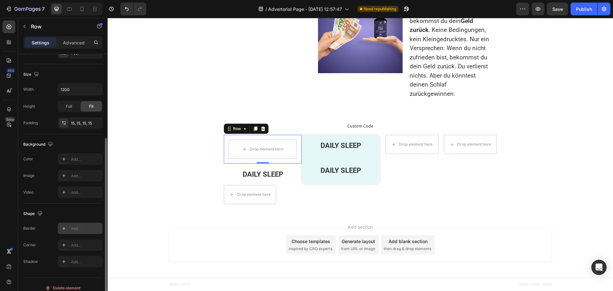
click at [75, 225] on div "Add..." at bounding box center [80, 227] width 45 height 11
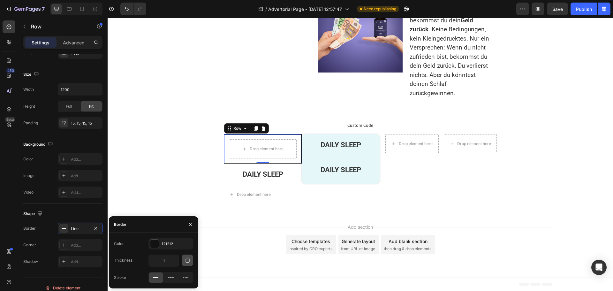
click at [189, 260] on icon "button" at bounding box center [187, 260] width 6 height 6
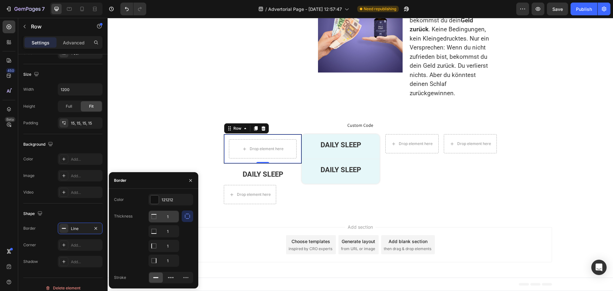
click at [170, 217] on input "1" at bounding box center [164, 216] width 30 height 11
type input "0"
click at [171, 245] on input "1" at bounding box center [164, 245] width 30 height 11
type input "0"
click at [168, 263] on input "1" at bounding box center [164, 260] width 30 height 11
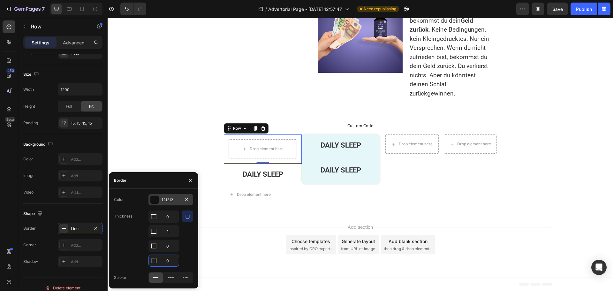
type input "0"
click at [169, 198] on div "121212" at bounding box center [171, 200] width 19 height 6
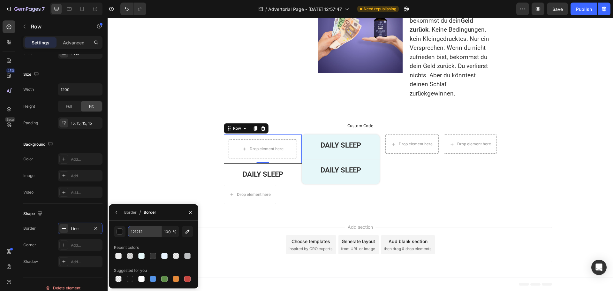
click at [148, 231] on input "121212" at bounding box center [144, 231] width 33 height 11
paste input "#EEEEEE"
type input "EEEEEE"
click at [173, 213] on div "Border / Border" at bounding box center [153, 212] width 89 height 17
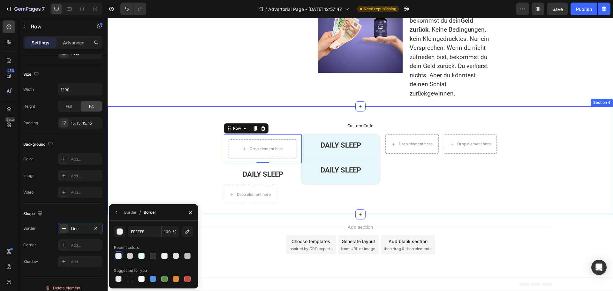
click at [198, 132] on div "Custom Code Custom Code Drop element here Row 0 DAILY SLEEP Text Block Row Row …" at bounding box center [360, 160] width 505 height 108
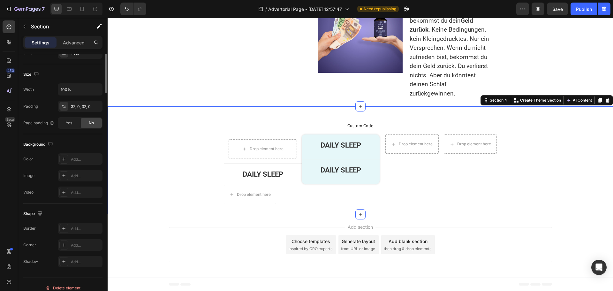
scroll to position [0, 0]
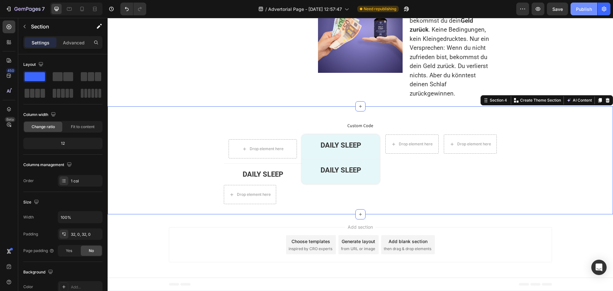
click at [580, 7] on div "Publish" at bounding box center [584, 9] width 16 height 7
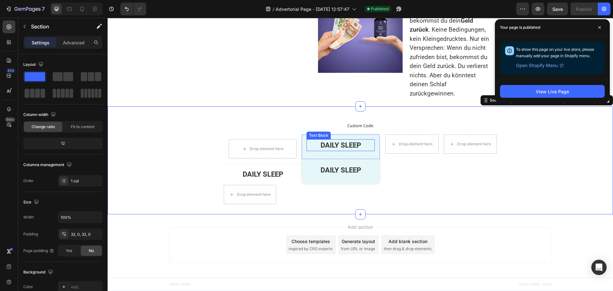
click at [328, 150] on p "DAILY SLEEP" at bounding box center [340, 145] width 67 height 11
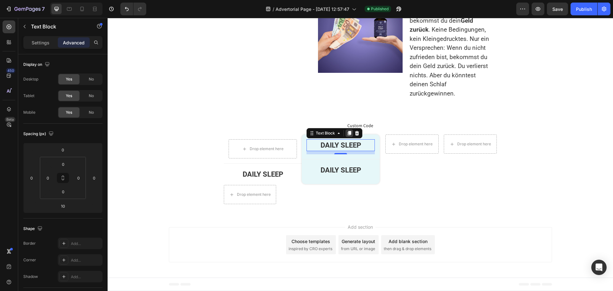
click at [348, 135] on icon at bounding box center [350, 133] width 4 height 4
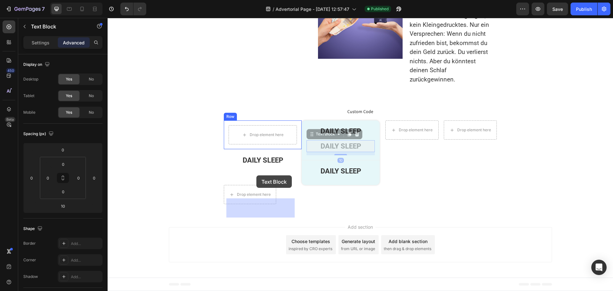
drag, startPoint x: 310, startPoint y: 176, endPoint x: 255, endPoint y: 174, distance: 54.9
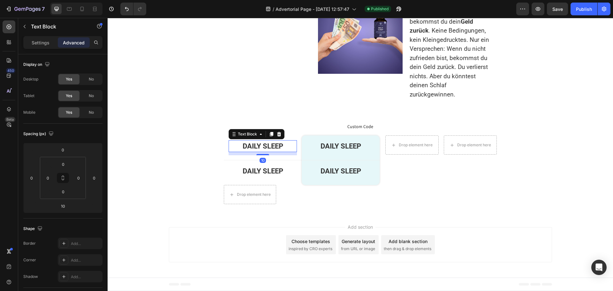
click at [270, 151] on p "DAILY SLEEP" at bounding box center [262, 146] width 67 height 11
click at [269, 151] on p "DAILY SLEEP" at bounding box center [262, 146] width 67 height 11
click at [280, 104] on div "Drop element here Row" at bounding box center [269, 46] width 85 height 115
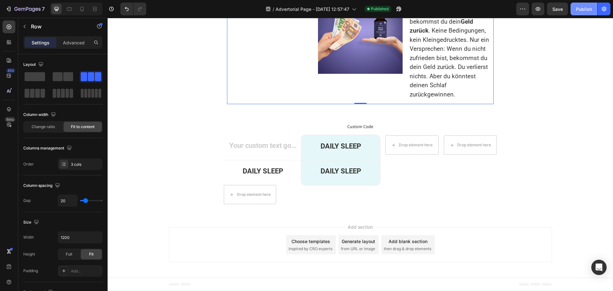
drag, startPoint x: 585, startPoint y: 12, endPoint x: 476, endPoint y: 0, distance: 109.5
click at [585, 12] on button "Publish" at bounding box center [583, 9] width 27 height 13
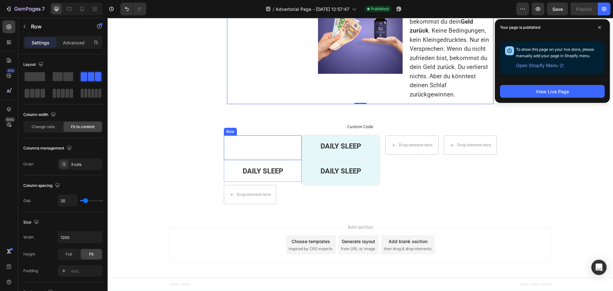
click at [273, 155] on div "Text Block" at bounding box center [263, 147] width 68 height 15
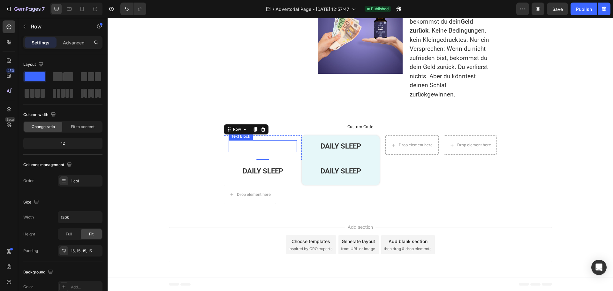
click at [252, 151] on p "Rich Text Editor. Editing area: main" at bounding box center [262, 146] width 67 height 11
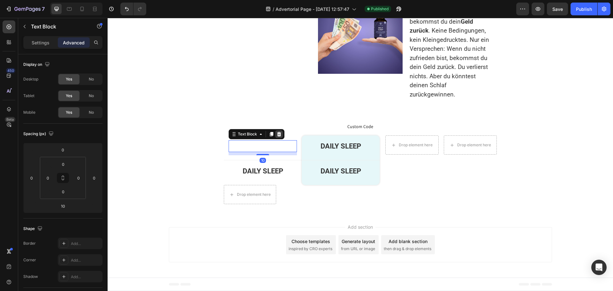
click at [277, 136] on icon at bounding box center [279, 134] width 4 height 4
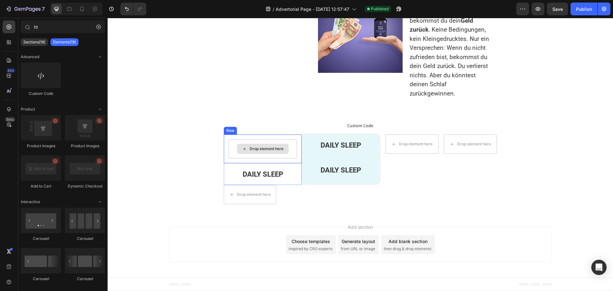
click at [295, 163] on div "Drop element here Row" at bounding box center [263, 148] width 78 height 29
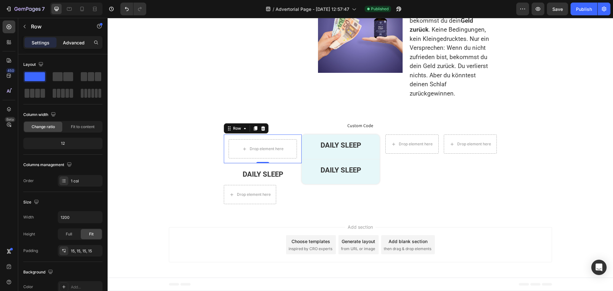
click at [78, 46] on div "Advanced" at bounding box center [74, 42] width 32 height 10
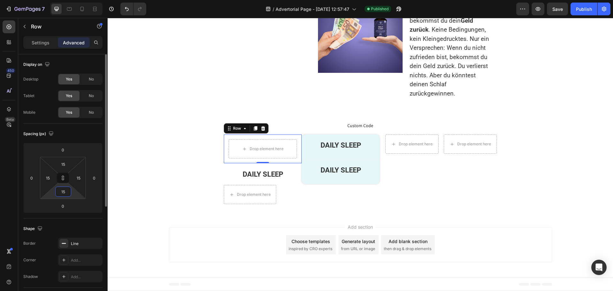
click at [67, 191] on input "15" at bounding box center [63, 192] width 13 height 10
type input "3"
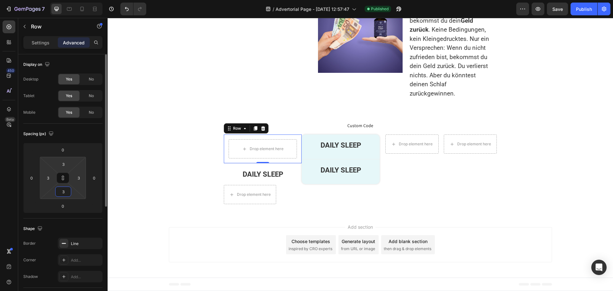
type input "30"
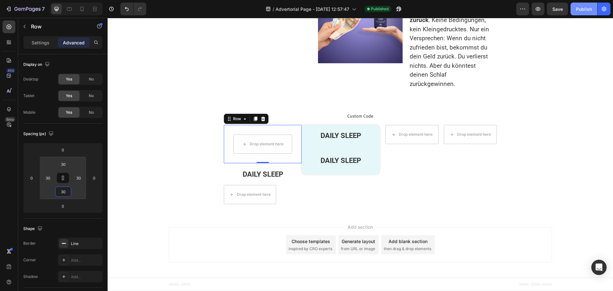
type input "30"
click at [584, 8] on div "Publish" at bounding box center [584, 9] width 16 height 7
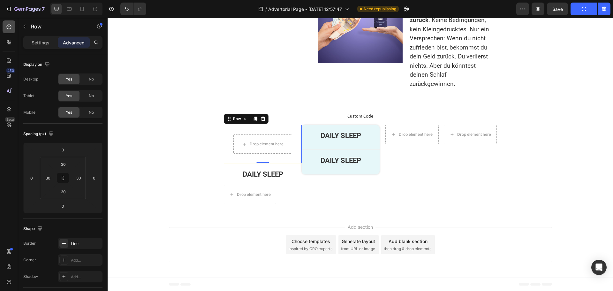
click at [9, 27] on icon at bounding box center [9, 27] width 5 height 5
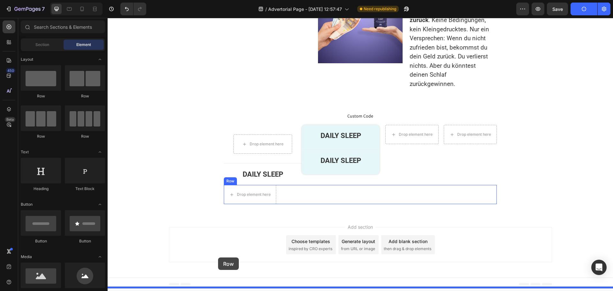
drag, startPoint x: 165, startPoint y: 122, endPoint x: 218, endPoint y: 257, distance: 145.1
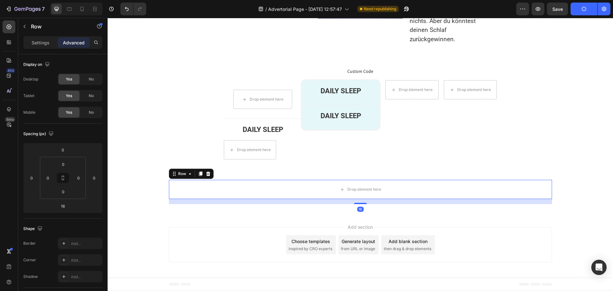
scroll to position [1586, 0]
click at [139, 191] on div "Drop element here Row 16" at bounding box center [360, 192] width 505 height 24
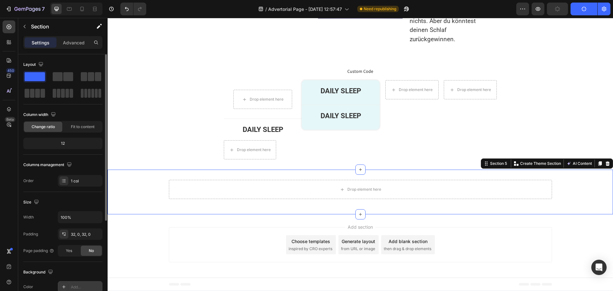
click at [73, 283] on div "Add..." at bounding box center [80, 286] width 45 height 11
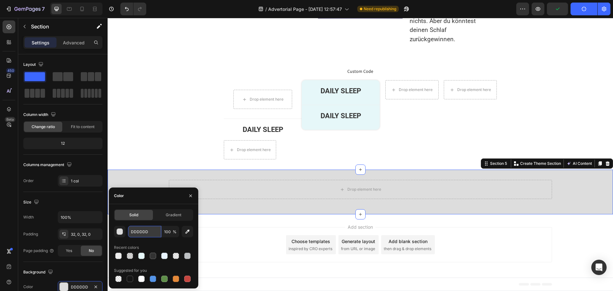
click at [135, 231] on input "DDDDDD" at bounding box center [144, 231] width 33 height 11
paste input "#FFFBE5"
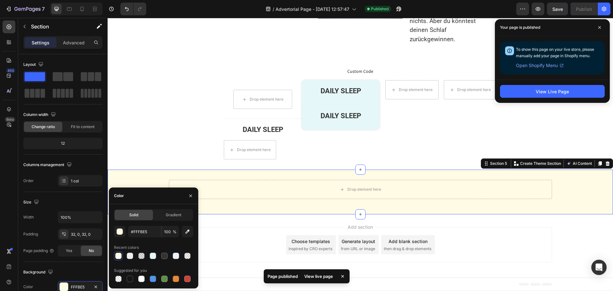
type input "FFFBE5"
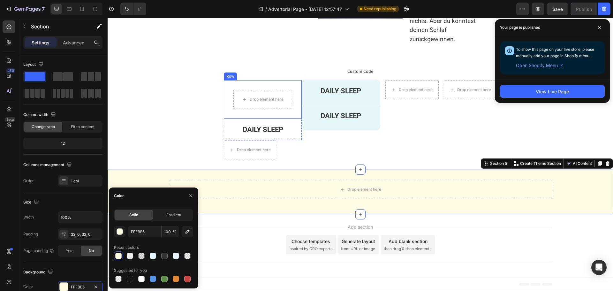
click at [278, 115] on div "Drop element here Row" at bounding box center [263, 99] width 78 height 39
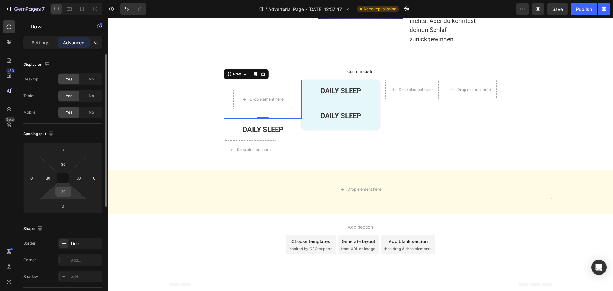
click at [66, 193] on input "30" at bounding box center [63, 192] width 13 height 10
type input "4"
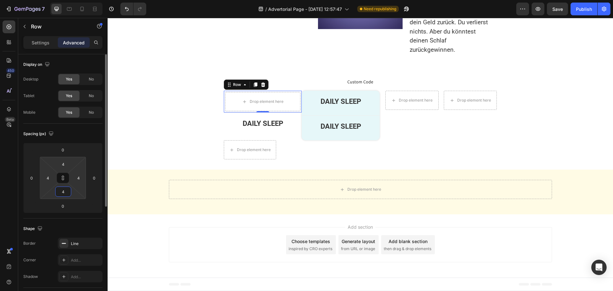
type input "45"
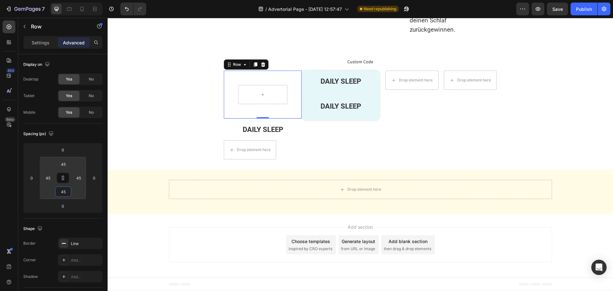
type input "45"
click at [310, 90] on div "DAILY SLEEP Text Block" at bounding box center [340, 82] width 68 height 15
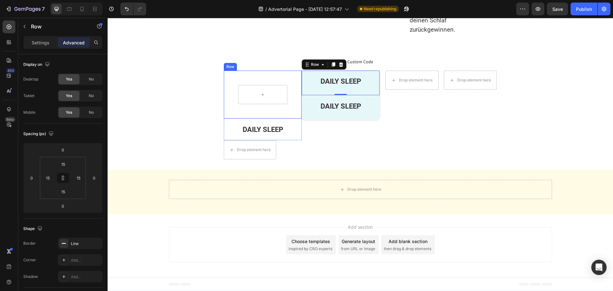
click at [227, 100] on div "Row" at bounding box center [263, 95] width 78 height 48
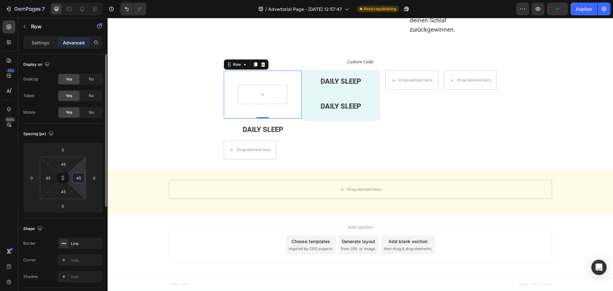
click at [82, 177] on input "45" at bounding box center [79, 178] width 10 height 10
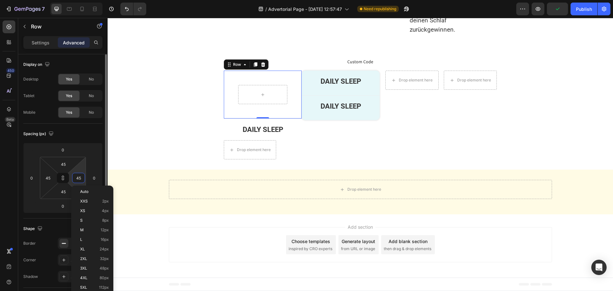
type input "1"
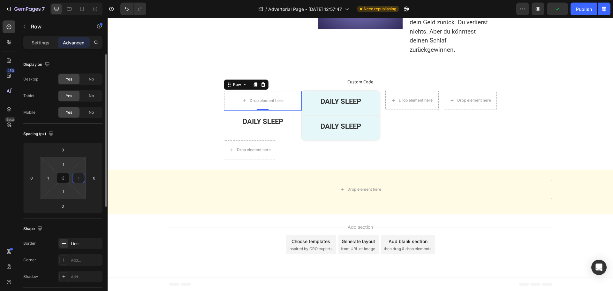
type input "15"
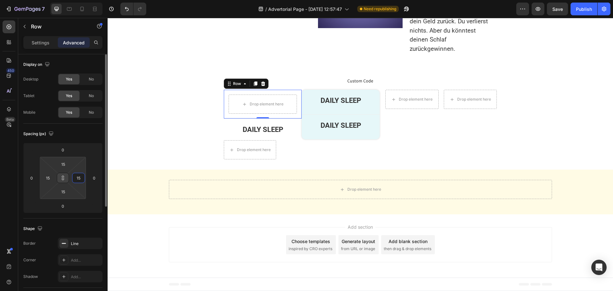
type input "15"
click at [64, 177] on icon at bounding box center [62, 177] width 5 height 5
click at [65, 194] on input "15" at bounding box center [63, 192] width 13 height 10
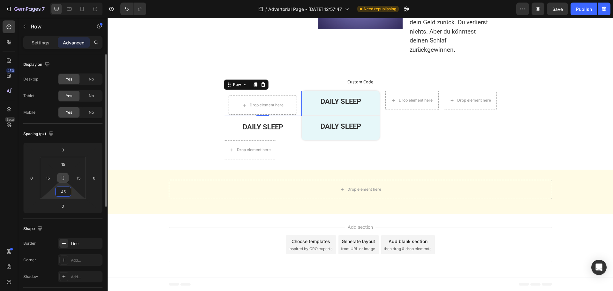
scroll to position [1586, 0]
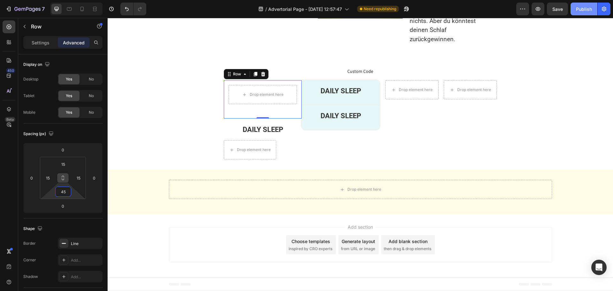
click at [582, 7] on div "Publish" at bounding box center [584, 9] width 16 height 7
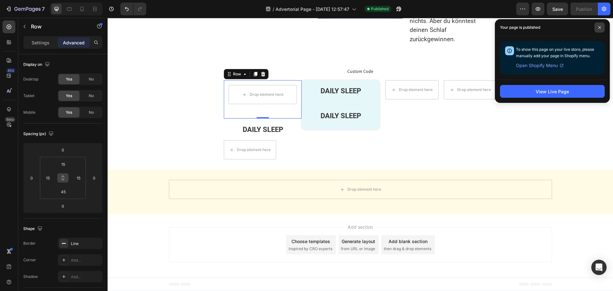
click at [601, 28] on icon at bounding box center [599, 27] width 3 height 3
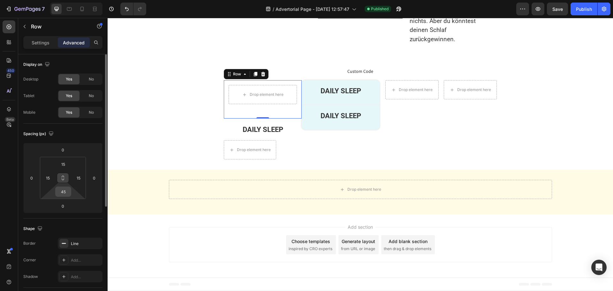
click at [69, 192] on input "45" at bounding box center [63, 192] width 13 height 10
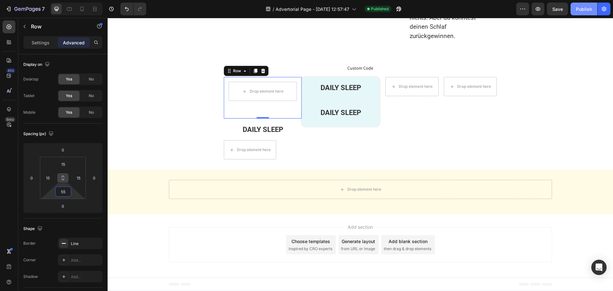
type input "55"
click at [579, 8] on div "Publish" at bounding box center [584, 9] width 16 height 7
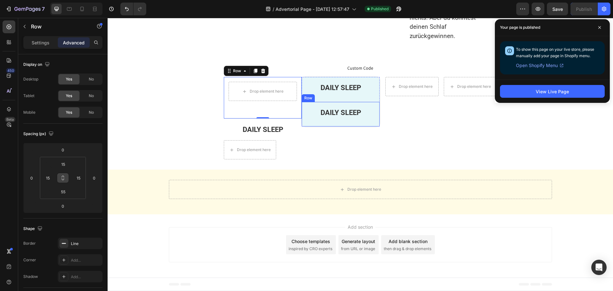
click at [302, 126] on div "DAILY SLEEP Text Block Row" at bounding box center [341, 114] width 78 height 25
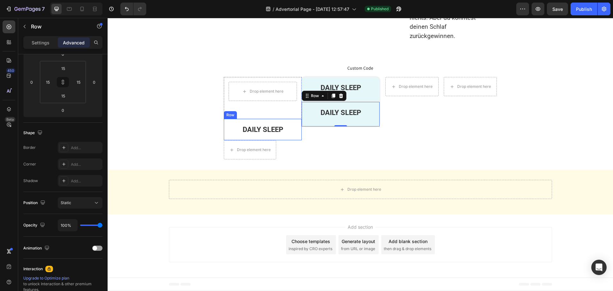
scroll to position [1522, 0]
click at [347, 72] on span "Custom Code" at bounding box center [360, 68] width 273 height 8
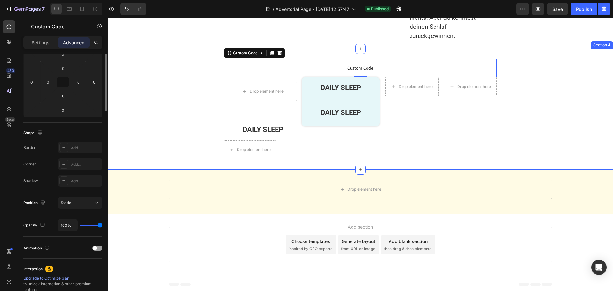
scroll to position [0, 0]
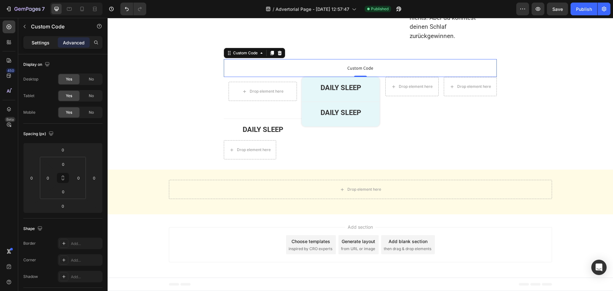
click at [37, 40] on p "Settings" at bounding box center [41, 42] width 18 height 7
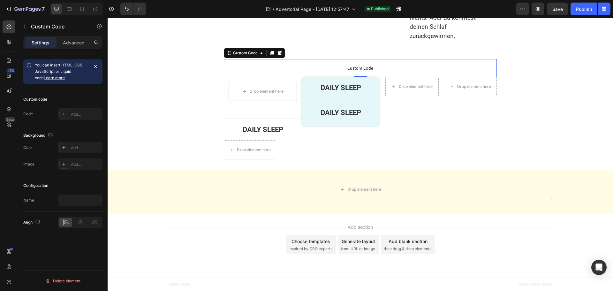
scroll to position [1589, 0]
click at [256, 189] on div "Drop element here" at bounding box center [360, 189] width 383 height 19
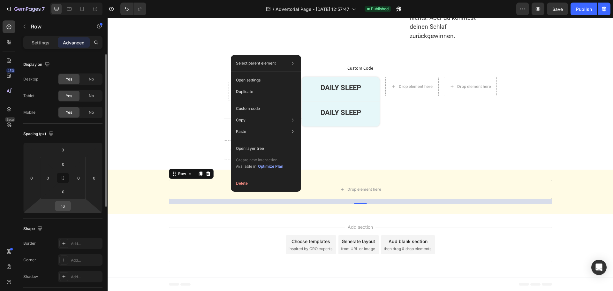
click at [66, 204] on input "16" at bounding box center [63, 206] width 13 height 10
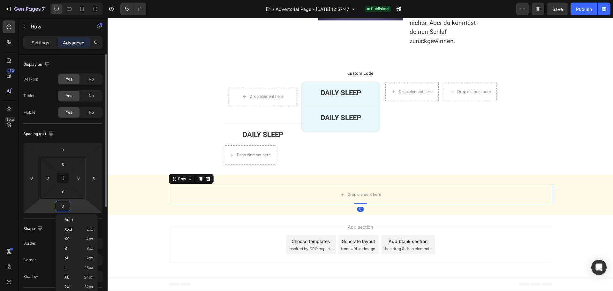
scroll to position [1584, 0]
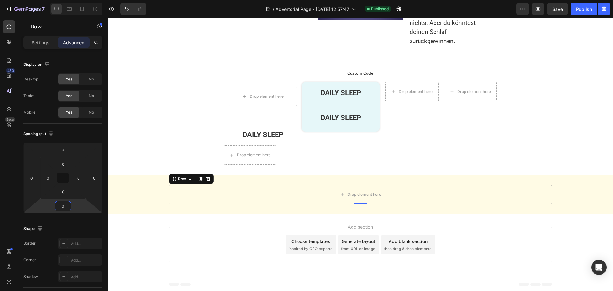
type input "0"
click at [48, 41] on p "Settings" at bounding box center [41, 42] width 18 height 7
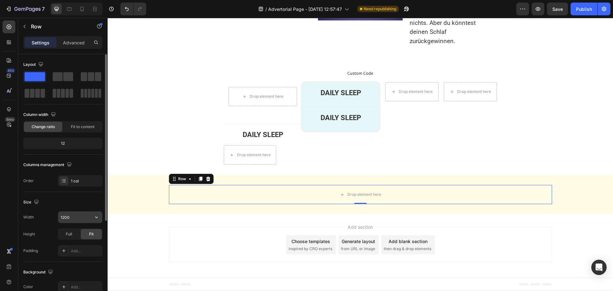
click at [73, 220] on input "1200" at bounding box center [80, 216] width 44 height 11
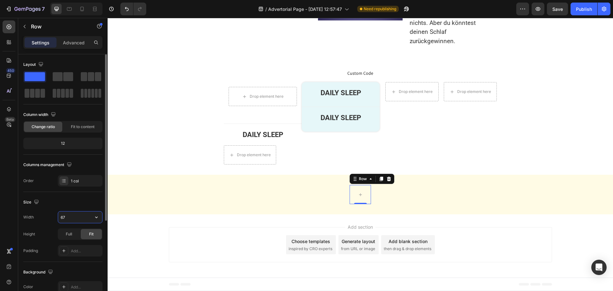
type input "670"
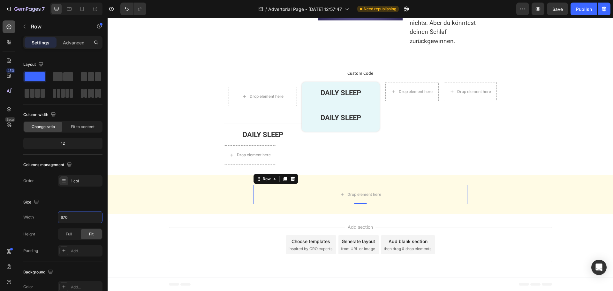
click at [9, 25] on icon at bounding box center [9, 27] width 6 height 6
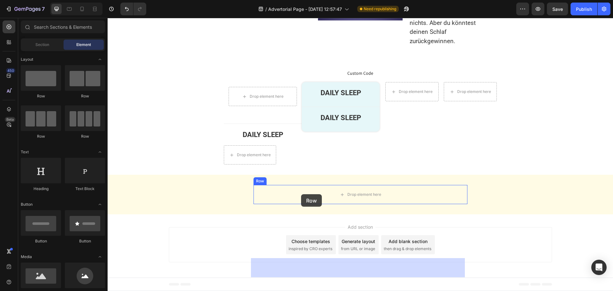
drag, startPoint x: 153, startPoint y: 103, endPoint x: 301, endPoint y: 194, distance: 173.9
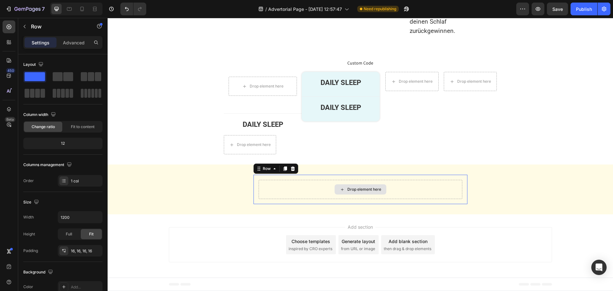
scroll to position [1589, 0]
click at [66, 42] on p "Advanced" at bounding box center [74, 42] width 22 height 7
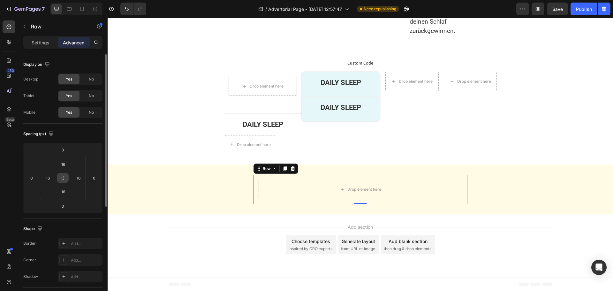
click at [63, 178] on icon at bounding box center [62, 177] width 5 height 5
click at [79, 177] on input "16" at bounding box center [79, 178] width 10 height 10
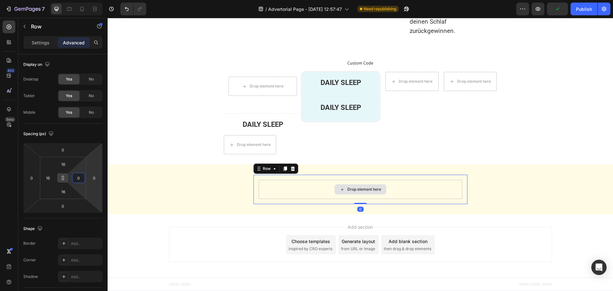
type input "0"
click at [273, 199] on div "Drop element here" at bounding box center [361, 189] width 204 height 19
type input "0"
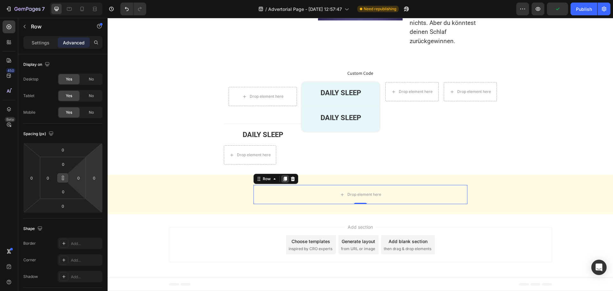
click at [283, 179] on icon at bounding box center [285, 179] width 4 height 4
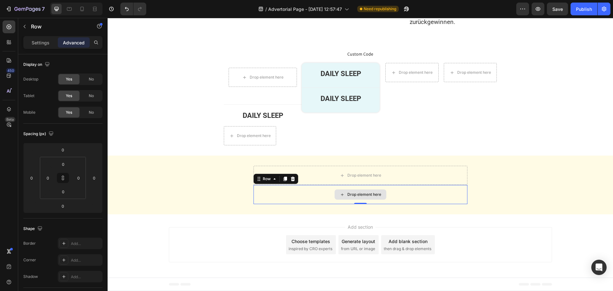
drag, startPoint x: 324, startPoint y: 209, endPoint x: 239, endPoint y: 203, distance: 85.1
click at [324, 204] on div "Drop element here" at bounding box center [360, 194] width 214 height 19
click at [38, 41] on p "Settings" at bounding box center [41, 42] width 18 height 7
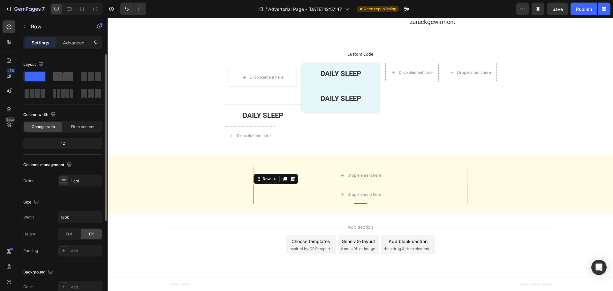
click at [57, 72] on span at bounding box center [58, 76] width 10 height 9
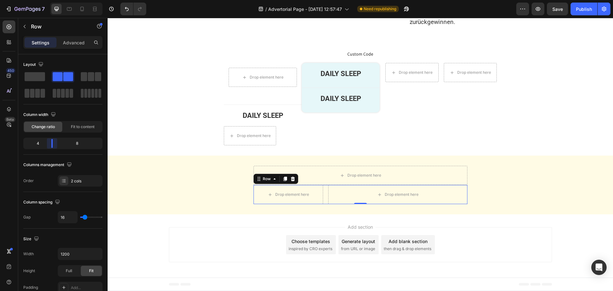
drag, startPoint x: 61, startPoint y: 143, endPoint x: 49, endPoint y: 143, distance: 12.8
click at [49, 0] on body "7 Version history / Advertorial Page - Aug 27, 12:57:47 Need republishing Previ…" at bounding box center [306, 0] width 613 height 0
click at [6, 26] on icon at bounding box center [9, 27] width 6 height 6
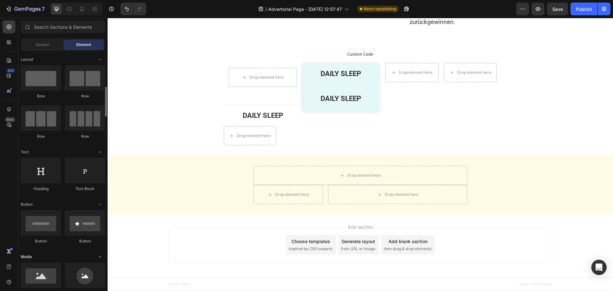
scroll to position [32, 0]
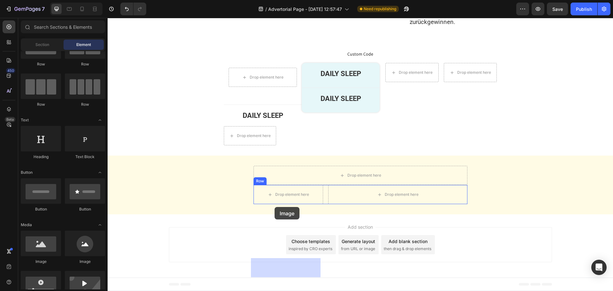
drag, startPoint x: 147, startPoint y: 263, endPoint x: 275, endPoint y: 207, distance: 139.7
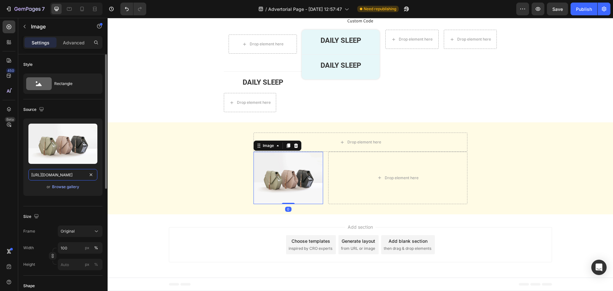
click at [67, 176] on input "https://cdn.shopify.com/s/files/1/2005/9307/files/image_demo.jpg" at bounding box center [62, 174] width 69 height 11
paste input "health-magazine.news/wp-content/uploads/2025/06/ChatGPT-Image-4.-Juni-2025-14_2…"
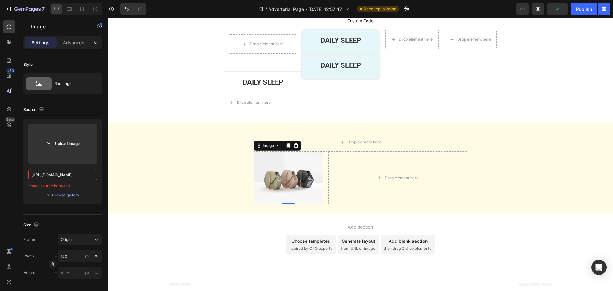
scroll to position [0, 0]
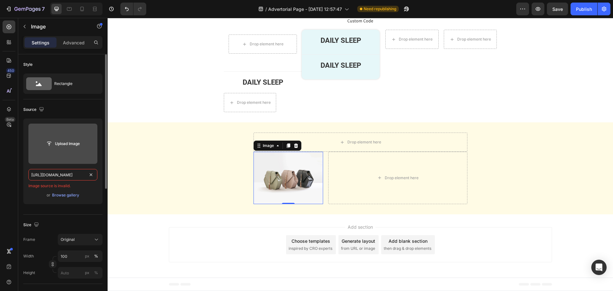
click at [65, 147] on input "file" at bounding box center [63, 143] width 44 height 11
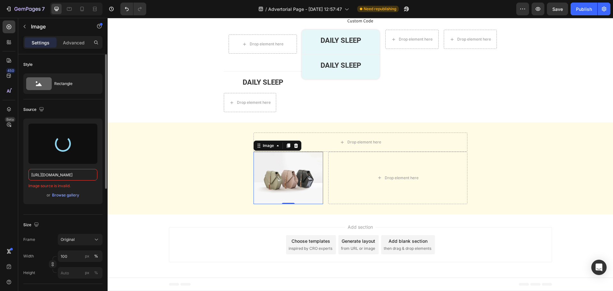
type input "https://cdn.shopify.com/s/files/1/0673/7182/7441/files/gempages_501617521984537…"
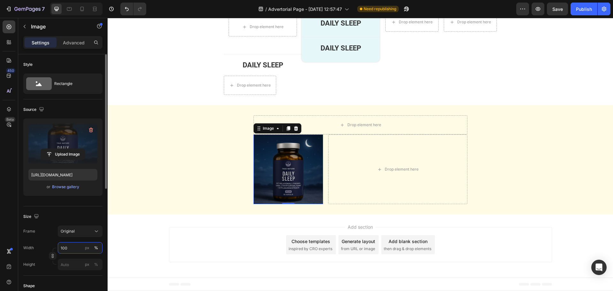
click at [73, 245] on input "100" at bounding box center [80, 247] width 45 height 11
type input "271"
click at [86, 249] on div "px" at bounding box center [87, 248] width 4 height 6
drag, startPoint x: 95, startPoint y: 249, endPoint x: 103, endPoint y: 249, distance: 7.3
click at [96, 248] on div "%" at bounding box center [96, 248] width 4 height 6
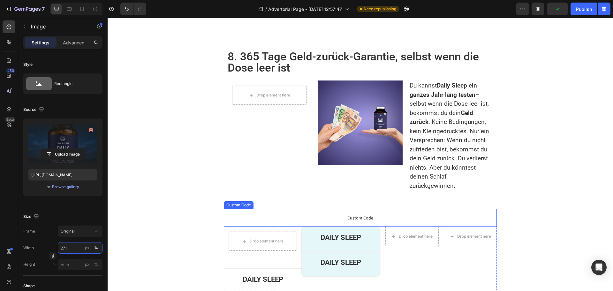
scroll to position [1366, 0]
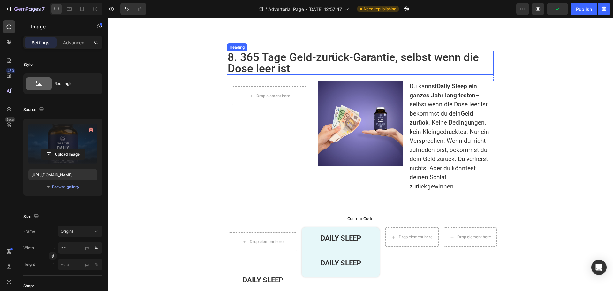
click at [331, 75] on h2 "8. 365 Tage Geld-zurück-Garantie, selbst wenn die Dose leer ist" at bounding box center [360, 63] width 267 height 24
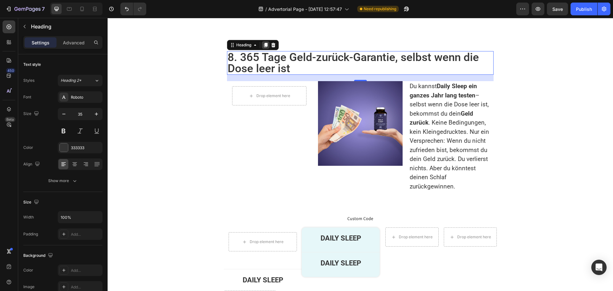
click at [264, 47] on icon at bounding box center [266, 45] width 4 height 4
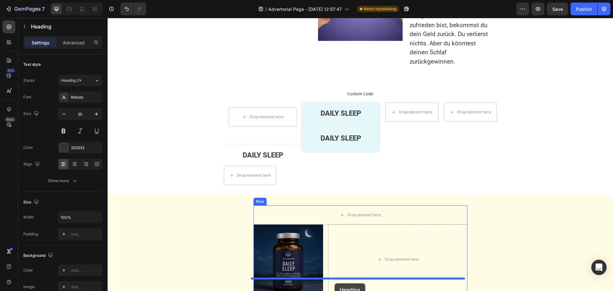
scroll to position [1533, 0]
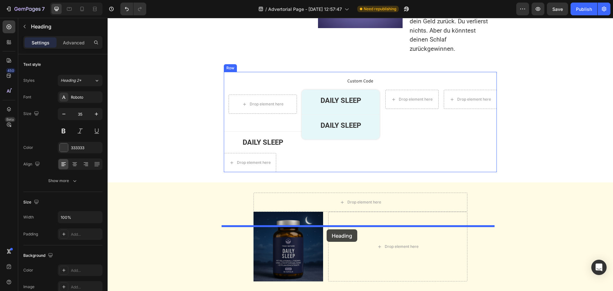
drag, startPoint x: 230, startPoint y: 151, endPoint x: 327, endPoint y: 229, distance: 124.1
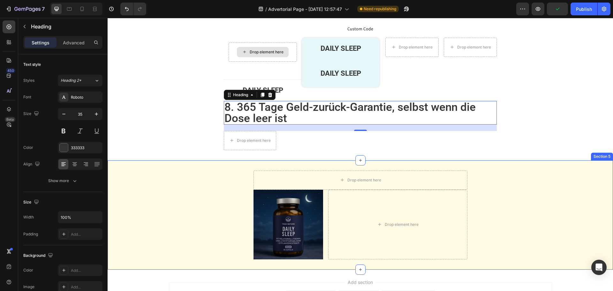
scroll to position [1629, 0]
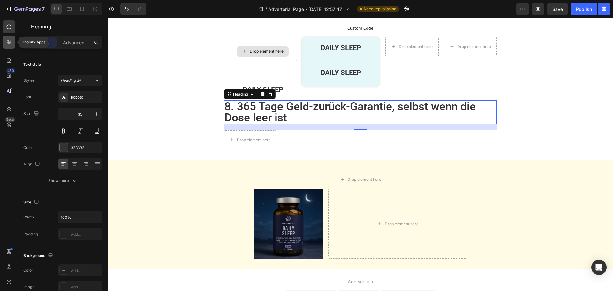
click at [13, 43] on div at bounding box center [9, 42] width 13 height 13
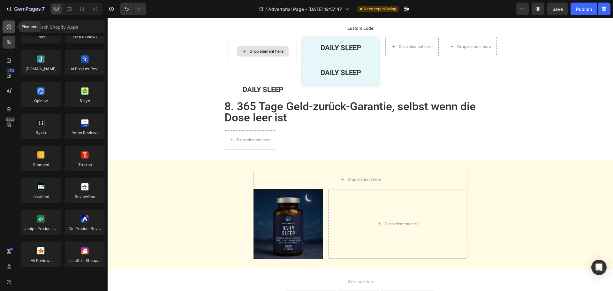
click at [10, 30] on div at bounding box center [9, 26] width 13 height 13
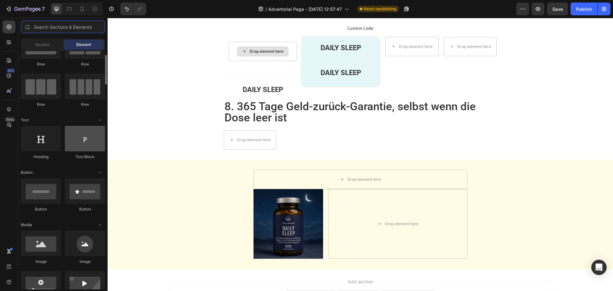
scroll to position [0, 0]
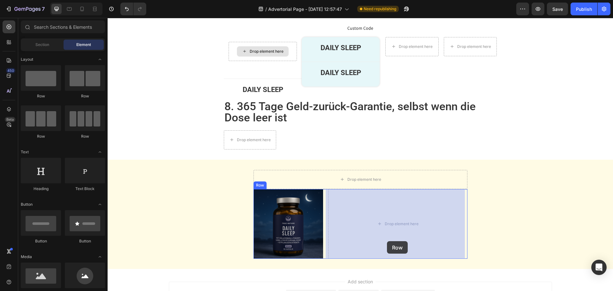
drag, startPoint x: 157, startPoint y: 97, endPoint x: 389, endPoint y: 239, distance: 272.1
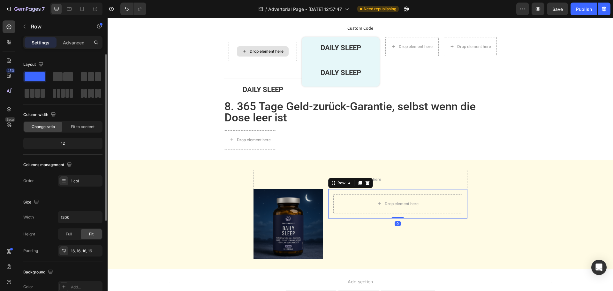
drag, startPoint x: 78, startPoint y: 40, endPoint x: 83, endPoint y: 55, distance: 16.5
click at [78, 39] on p "Advanced" at bounding box center [74, 42] width 22 height 7
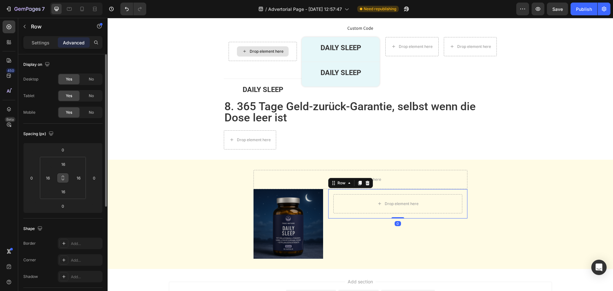
click at [64, 180] on icon at bounding box center [62, 177] width 5 height 5
click at [79, 176] on input "16" at bounding box center [79, 178] width 10 height 10
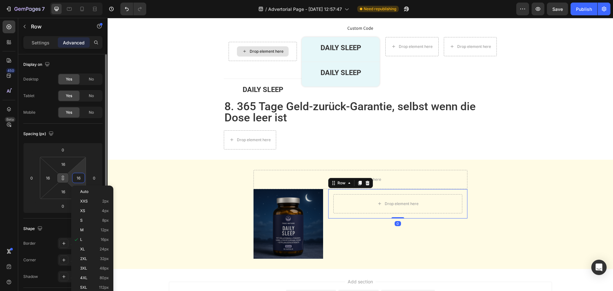
type input "0"
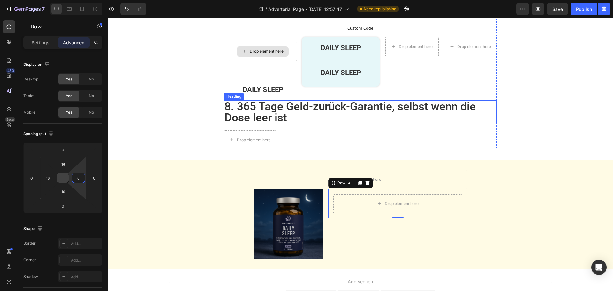
click at [274, 102] on h2 "8. 365 Tage Geld-zurück-Garantie, selbst wenn die Dose leer ist" at bounding box center [360, 112] width 273 height 24
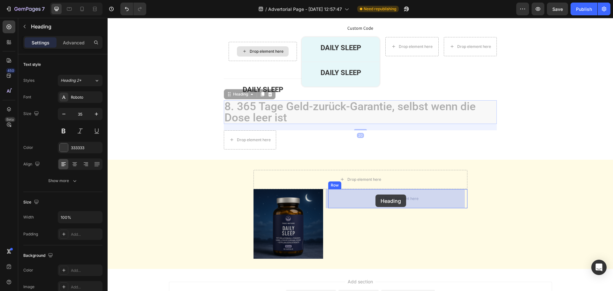
drag, startPoint x: 225, startPoint y: 95, endPoint x: 376, endPoint y: 194, distance: 180.3
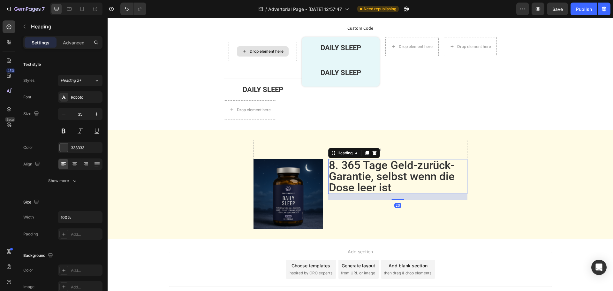
click at [363, 183] on h2 "8. 365 Tage Geld-zurück-Garantie, selbst wenn die Dose leer ist" at bounding box center [397, 176] width 139 height 35
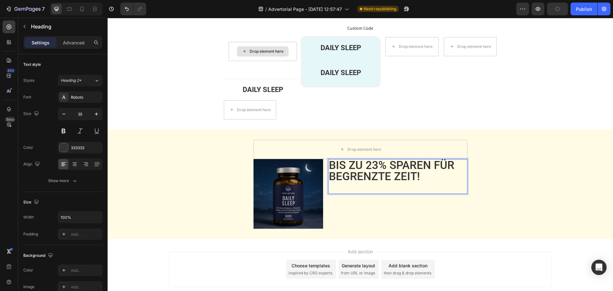
scroll to position [0, 0]
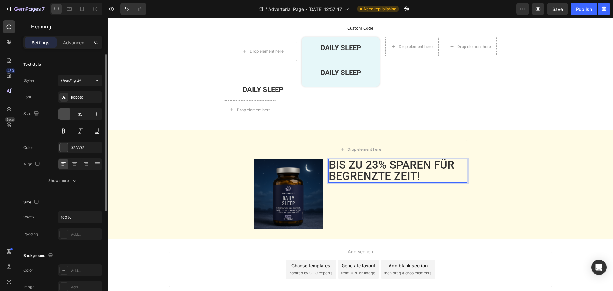
click at [64, 116] on icon "button" at bounding box center [64, 114] width 6 height 6
click at [64, 115] on icon "button" at bounding box center [64, 114] width 6 height 6
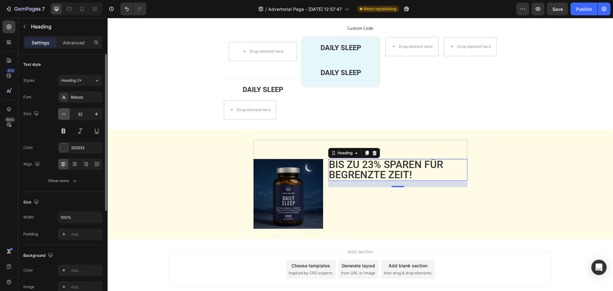
click at [64, 115] on icon "button" at bounding box center [64, 114] width 6 height 6
type input "28"
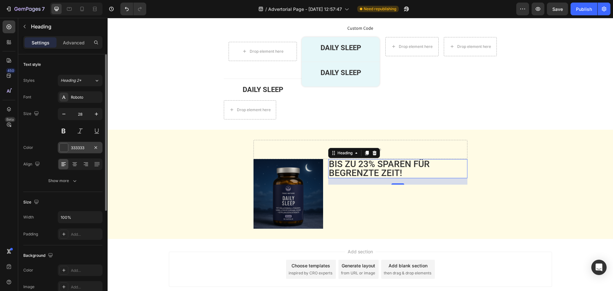
click at [77, 147] on div "333333" at bounding box center [80, 148] width 19 height 6
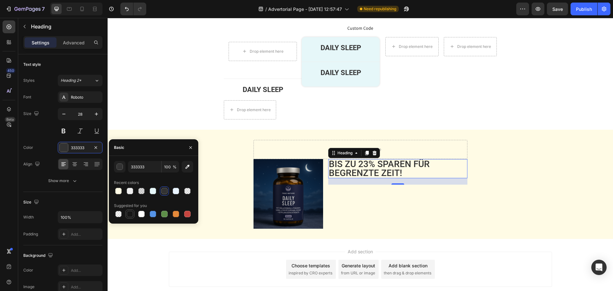
click at [130, 212] on div at bounding box center [130, 214] width 6 height 6
click at [148, 167] on input "151515" at bounding box center [144, 166] width 33 height 11
type input "000000"
click at [145, 153] on div "Basic" at bounding box center [153, 147] width 89 height 17
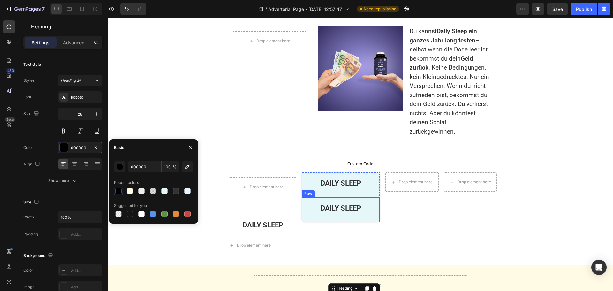
scroll to position [1423, 0]
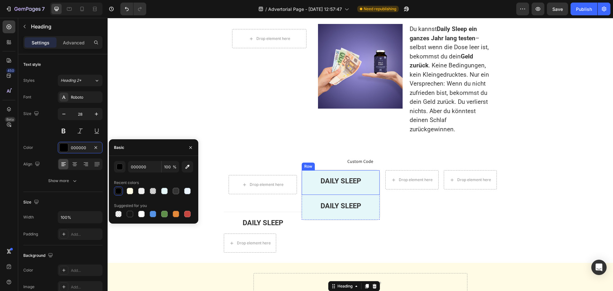
click at [303, 170] on div "DAILY SLEEP Text Block Row" at bounding box center [341, 182] width 78 height 25
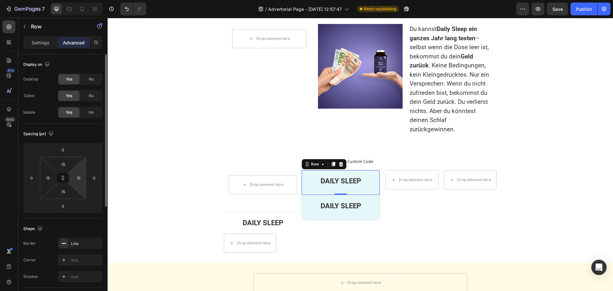
scroll to position [96, 0]
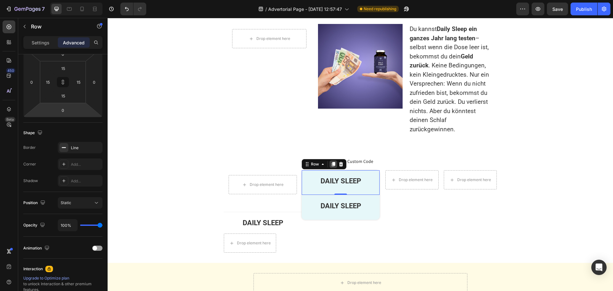
click at [331, 162] on icon at bounding box center [333, 164] width 5 height 5
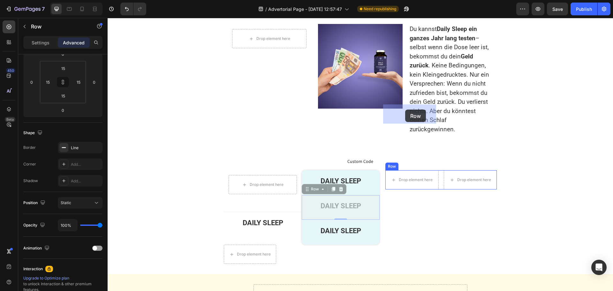
drag, startPoint x: 304, startPoint y: 123, endPoint x: 405, endPoint y: 109, distance: 101.8
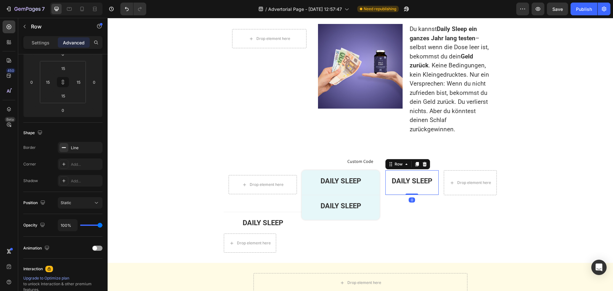
click at [386, 170] on div "DAILY SLEEP Text Block Row 0" at bounding box center [411, 182] width 53 height 25
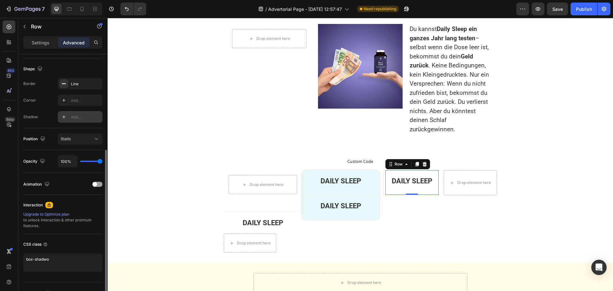
click at [76, 115] on div "Add..." at bounding box center [86, 117] width 30 height 6
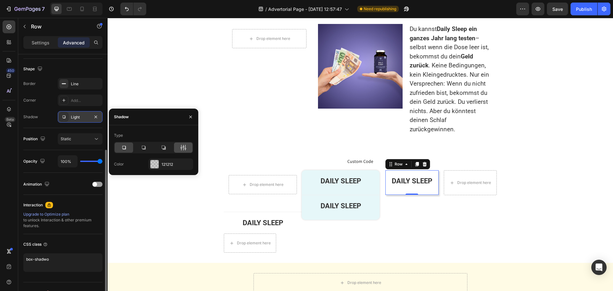
click at [183, 147] on icon at bounding box center [183, 147] width 6 height 6
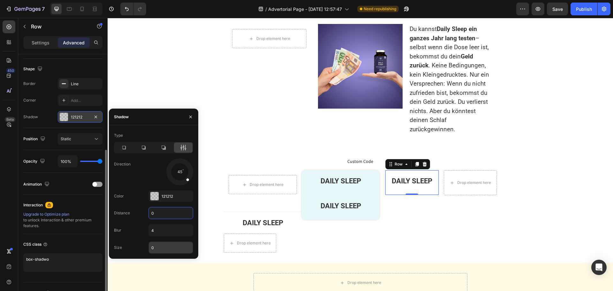
type input "0"
type input "2"
click at [159, 230] on input "4" at bounding box center [171, 229] width 44 height 11
type input "5"
click at [160, 216] on input "0" at bounding box center [171, 212] width 44 height 11
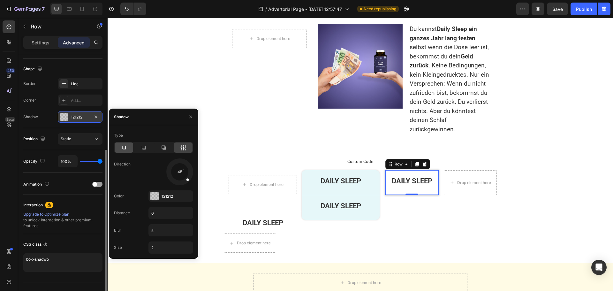
click at [124, 145] on icon at bounding box center [124, 147] width 6 height 6
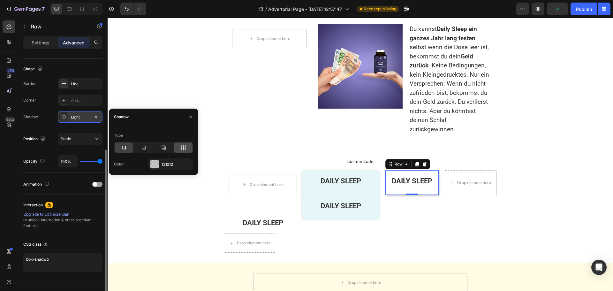
click at [182, 145] on icon at bounding box center [183, 147] width 6 height 6
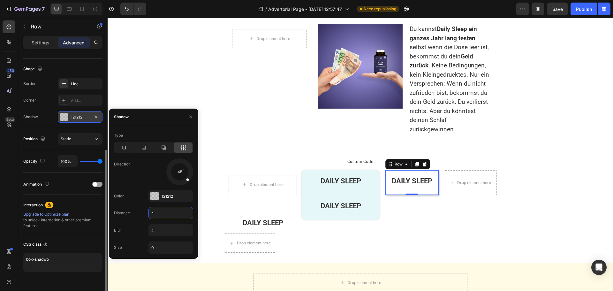
click at [161, 214] on input "4" at bounding box center [171, 212] width 44 height 11
type input "0px"
click at [307, 175] on div "DAILY SLEEP Text Block" at bounding box center [340, 182] width 68 height 15
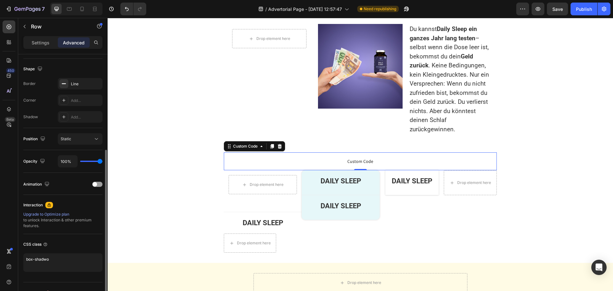
click at [365, 157] on span "Custom Code" at bounding box center [360, 161] width 273 height 8
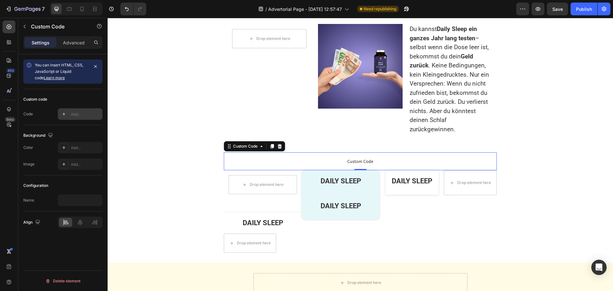
click at [82, 116] on div "Add..." at bounding box center [86, 114] width 30 height 6
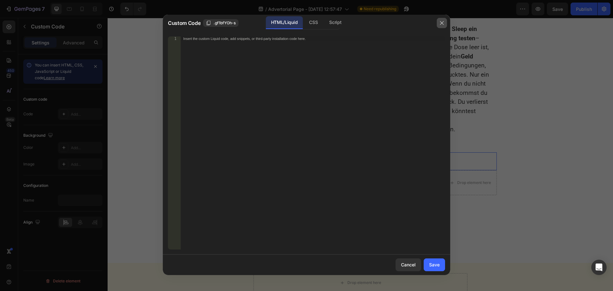
click at [442, 23] on icon "button" at bounding box center [442, 23] width 4 height 4
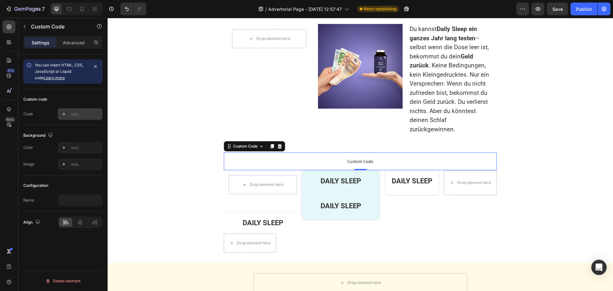
click at [72, 117] on div "Add..." at bounding box center [86, 114] width 30 height 6
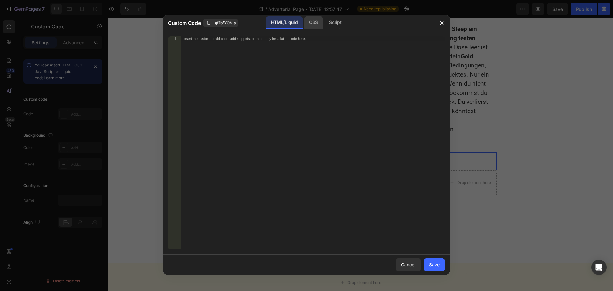
click at [324, 24] on div "CSS" at bounding box center [335, 22] width 22 height 13
click at [231, 46] on div "Insert the CSS code to style your content here." at bounding box center [313, 147] width 264 height 222
click at [445, 24] on button "button" at bounding box center [442, 23] width 10 height 10
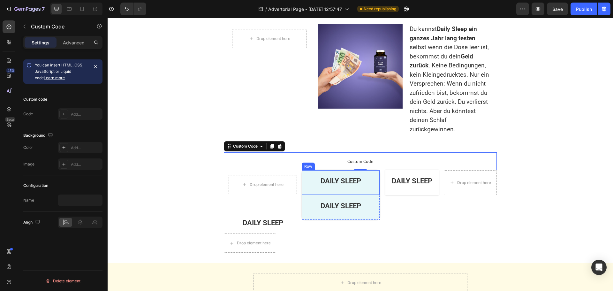
click at [303, 170] on div "DAILY SLEEP Text Block Row" at bounding box center [341, 182] width 78 height 25
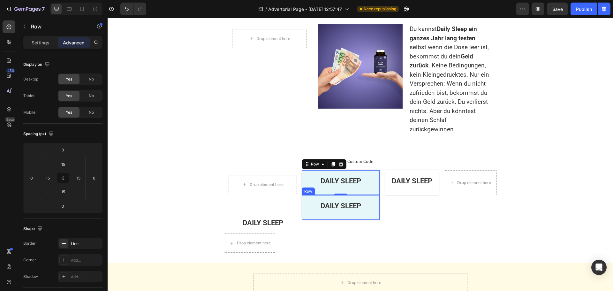
click at [302, 195] on div "DAILY SLEEP Text Block Row" at bounding box center [341, 207] width 78 height 25
click at [304, 170] on div "DAILY SLEEP Text Block Row" at bounding box center [341, 182] width 78 height 25
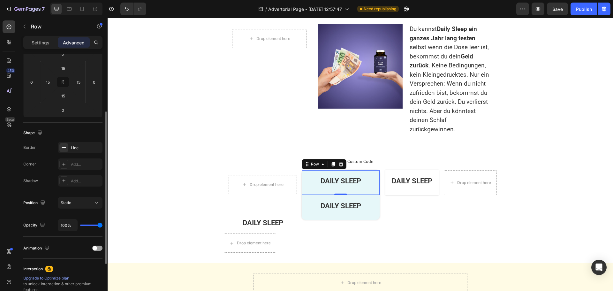
scroll to position [171, 0]
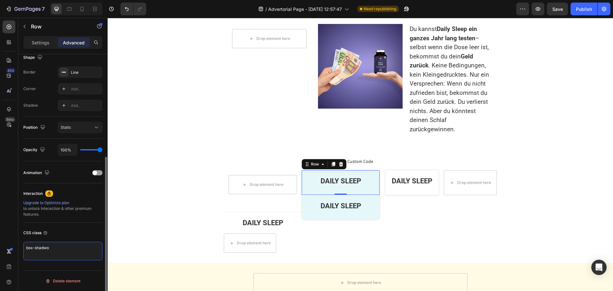
click at [57, 245] on textarea "box-shadwo" at bounding box center [62, 251] width 79 height 19
drag, startPoint x: 53, startPoint y: 247, endPoint x: 34, endPoint y: 248, distance: 18.5
click at [34, 248] on textarea "box-shadwo" at bounding box center [62, 251] width 79 height 19
click at [54, 249] on textarea "box-shadwo" at bounding box center [62, 251] width 79 height 19
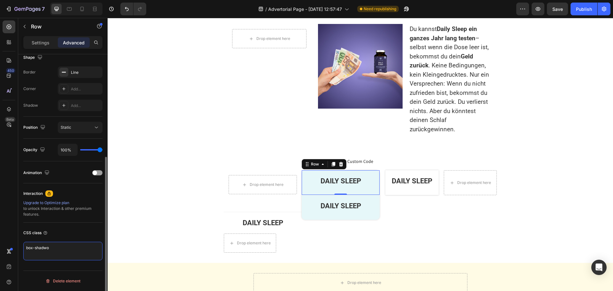
click at [54, 249] on textarea "box-shadwo" at bounding box center [62, 251] width 79 height 19
click at [386, 170] on div "DAILY SLEEP Text Block Row" at bounding box center [411, 182] width 53 height 25
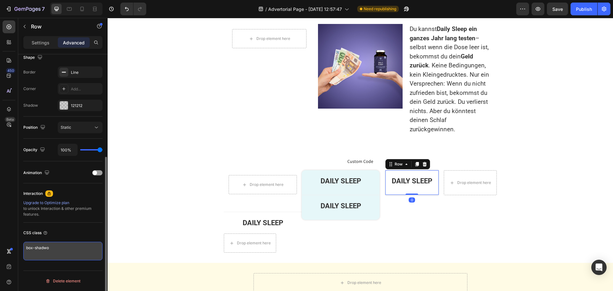
click at [58, 249] on textarea "box-shadwo" at bounding box center [62, 251] width 79 height 19
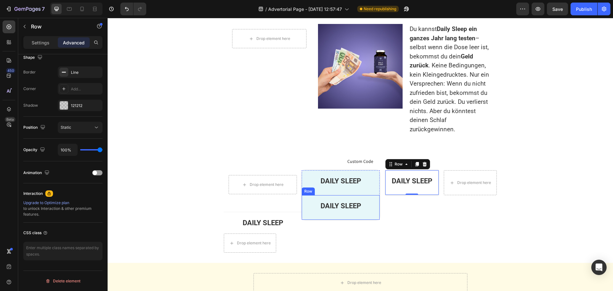
click at [369, 195] on div "DAILY SLEEP Text Block Row" at bounding box center [341, 207] width 78 height 25
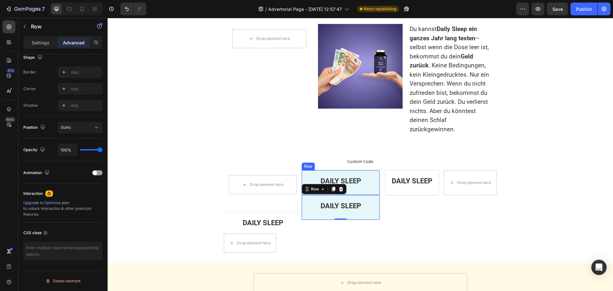
click at [371, 175] on div "DAILY SLEEP Text Block" at bounding box center [340, 181] width 68 height 12
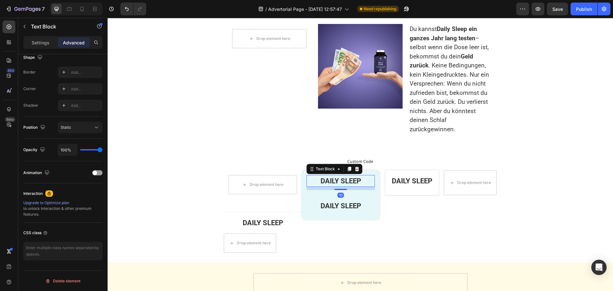
scroll to position [0, 0]
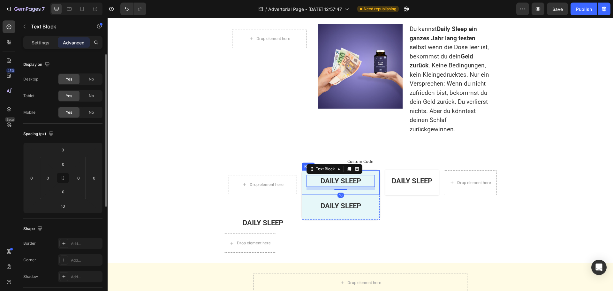
click at [371, 170] on div "DAILY SLEEP Text Block 10 Row" at bounding box center [341, 182] width 78 height 25
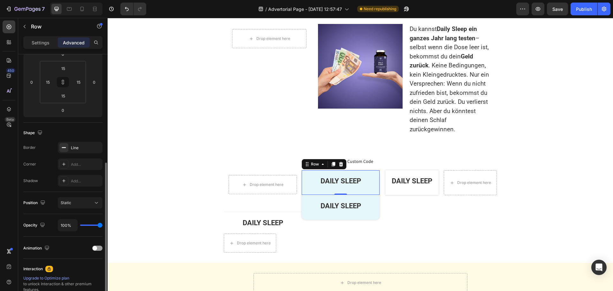
scroll to position [160, 0]
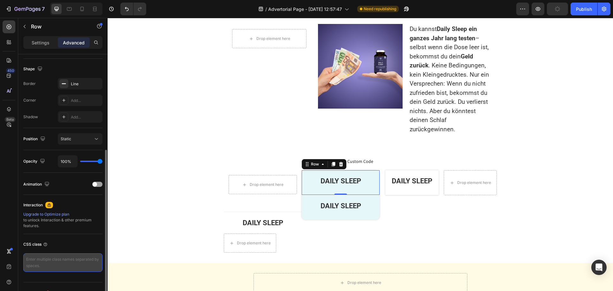
click at [53, 262] on textarea at bounding box center [62, 262] width 79 height 19
click at [50, 261] on textarea "table-box" at bounding box center [62, 262] width 79 height 19
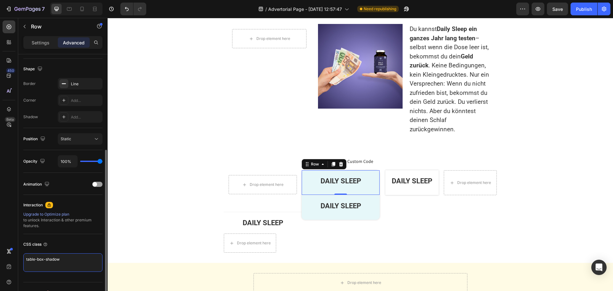
click at [60, 259] on textarea "table-box-shadow" at bounding box center [62, 262] width 79 height 19
type textarea "table-box-shadow"
click at [76, 117] on div "Add..." at bounding box center [86, 117] width 30 height 6
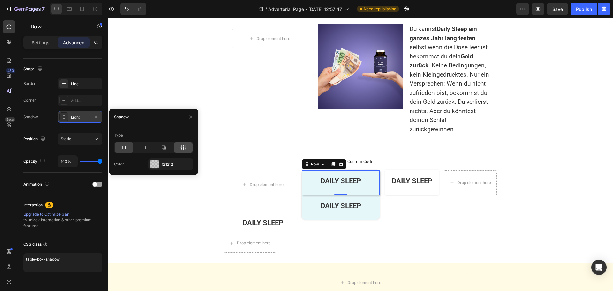
click at [183, 147] on icon at bounding box center [184, 148] width 2 height 6
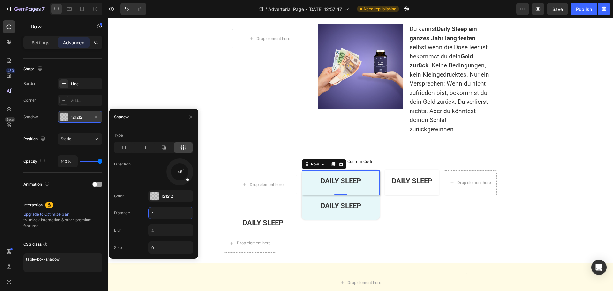
click at [156, 212] on input "4" at bounding box center [171, 212] width 44 height 11
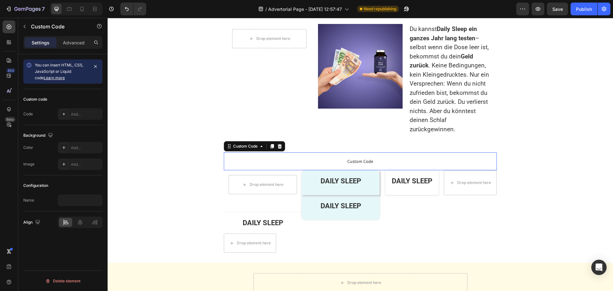
scroll to position [0, 0]
click at [278, 157] on span "Custom Code" at bounding box center [360, 161] width 273 height 8
click at [81, 114] on div "Add..." at bounding box center [86, 114] width 30 height 6
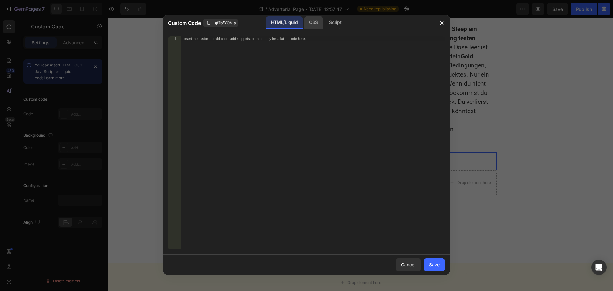
click at [324, 24] on div "CSS" at bounding box center [335, 22] width 22 height 13
click at [242, 45] on div "Insert the CSS code to style your content here." at bounding box center [313, 147] width 264 height 222
type textarea "s"
type textarea "<style>"
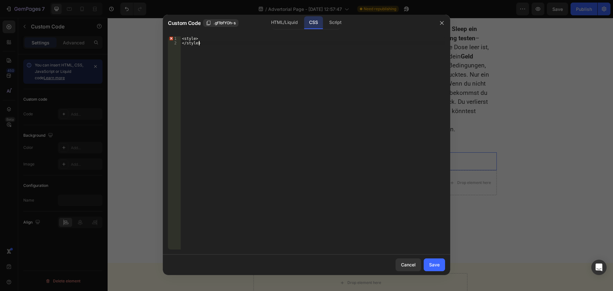
scroll to position [0, 1]
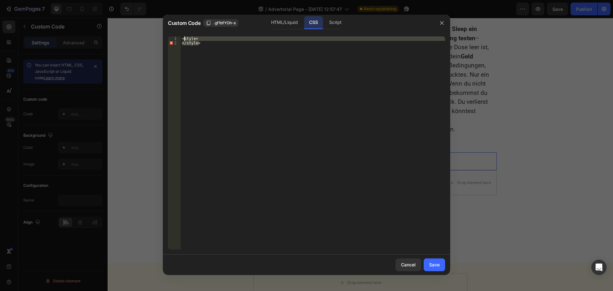
drag, startPoint x: 201, startPoint y: 43, endPoint x: 183, endPoint y: 38, distance: 18.5
click at [183, 38] on div "< style > </ style >" at bounding box center [313, 147] width 264 height 222
click at [183, 38] on div "< style > </ style >" at bounding box center [313, 142] width 264 height 213
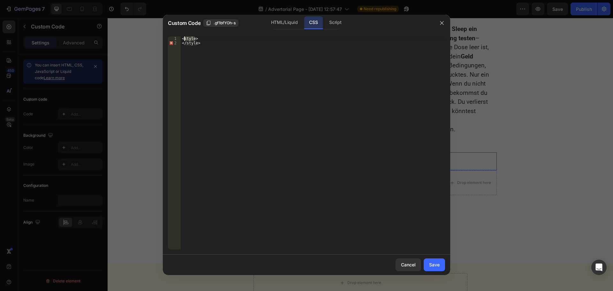
click at [183, 38] on div "< style > </ style >" at bounding box center [313, 147] width 264 height 222
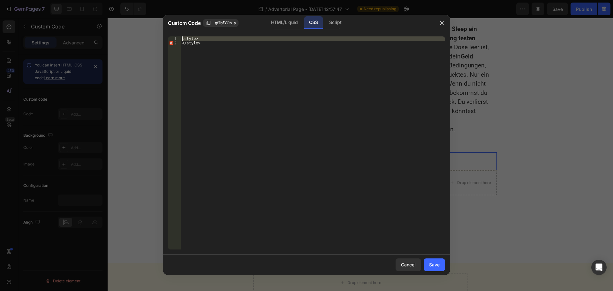
click at [183, 38] on div "< style > </ style >" at bounding box center [313, 147] width 264 height 222
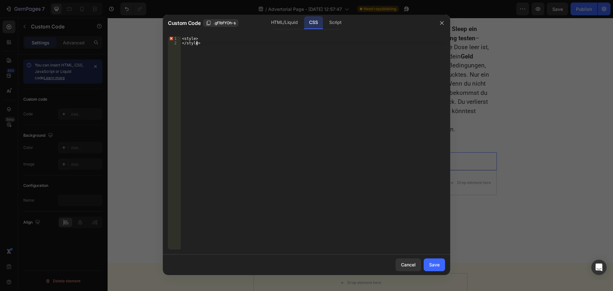
click at [198, 42] on div "< style > </ style >" at bounding box center [313, 147] width 264 height 222
type textarea ">"
click at [198, 41] on div ">" at bounding box center [313, 147] width 264 height 222
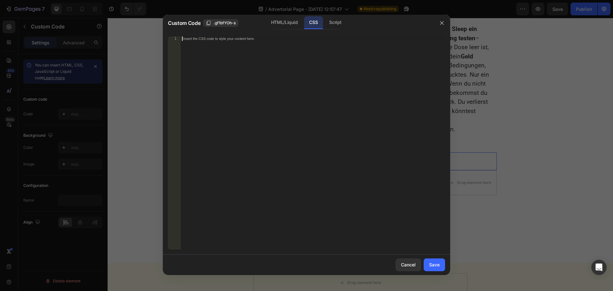
paste textarea "table-box-shadow"
click at [183, 36] on div "table-box-shadow" at bounding box center [313, 147] width 264 height 222
click at [224, 37] on div ".table-box-shadow" at bounding box center [313, 147] width 264 height 222
type textarea ".table-box-shadow{}"
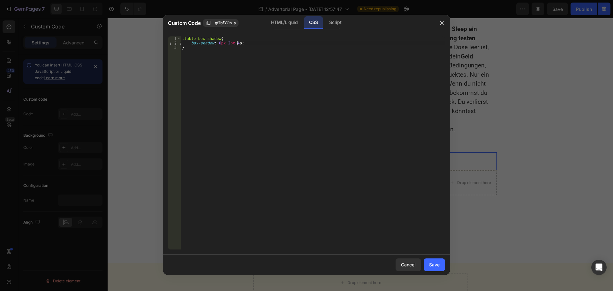
scroll to position [0, 4]
type textarea "box-shadow: 0px 2px 4px;"
click at [434, 265] on div "Save" at bounding box center [434, 264] width 11 height 7
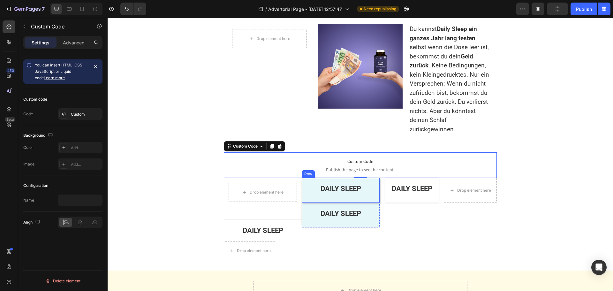
click at [302, 178] on div "DAILY SLEEP Text Block Row" at bounding box center [341, 190] width 78 height 25
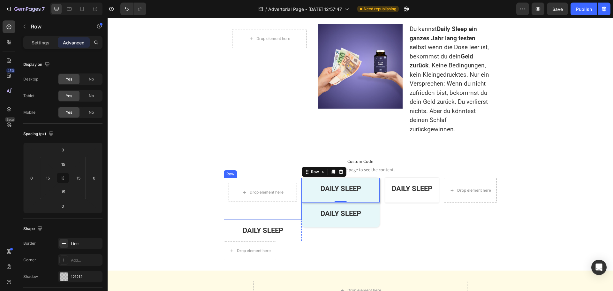
drag, startPoint x: 259, startPoint y: 145, endPoint x: 270, endPoint y: 147, distance: 10.8
click at [259, 178] on div "Drop element here Row" at bounding box center [263, 199] width 78 height 42
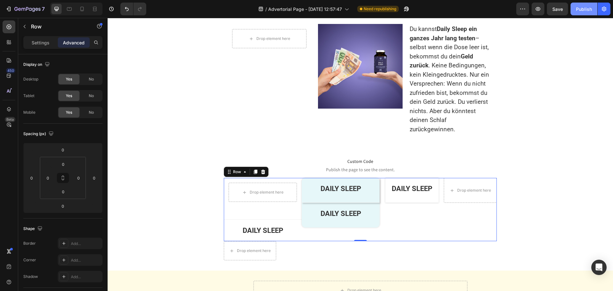
click at [583, 9] on div "Publish" at bounding box center [584, 9] width 16 height 7
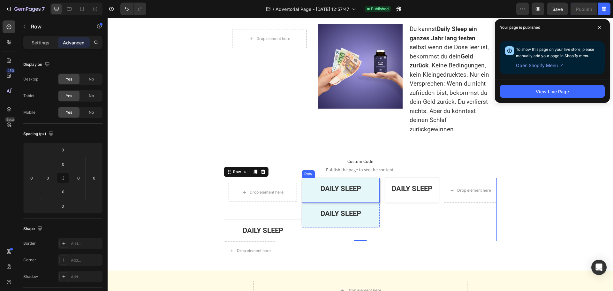
click at [303, 178] on div "DAILY SLEEP Text Block Row" at bounding box center [341, 190] width 78 height 25
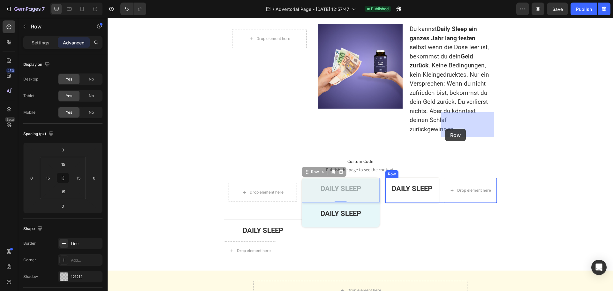
drag, startPoint x: 305, startPoint y: 105, endPoint x: 445, endPoint y: 129, distance: 142.4
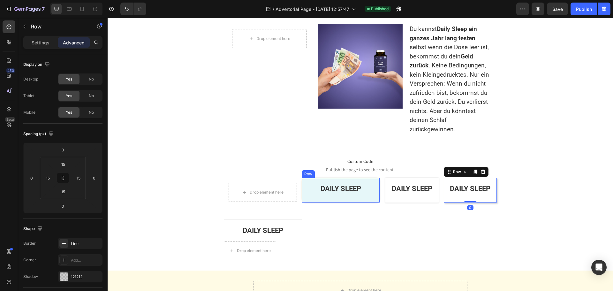
click at [372, 178] on div "DAILY SLEEP Text Block Row" at bounding box center [341, 190] width 78 height 25
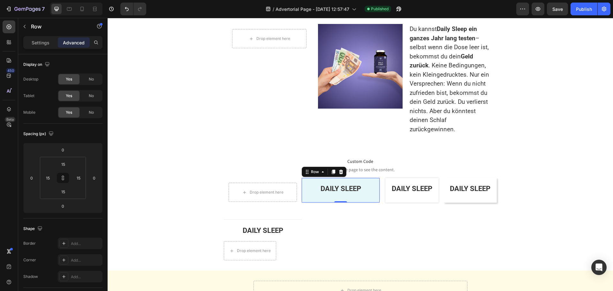
click at [339, 170] on icon at bounding box center [341, 172] width 4 height 4
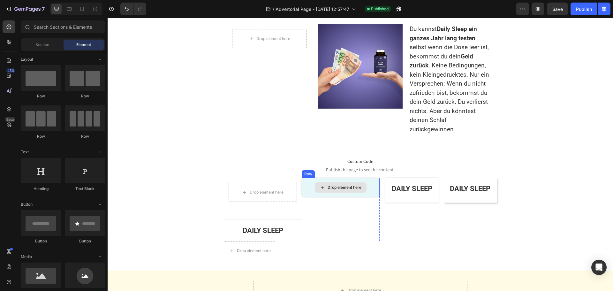
click at [303, 178] on div "Drop element here" at bounding box center [341, 187] width 78 height 19
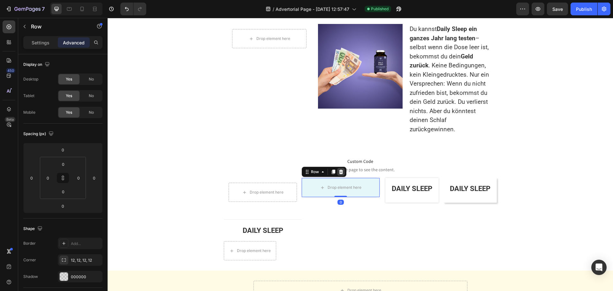
click at [339, 170] on icon at bounding box center [341, 172] width 4 height 4
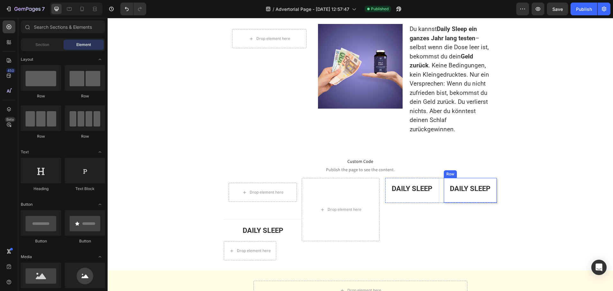
click at [444, 178] on div "DAILY SLEEP Text Block Row" at bounding box center [470, 190] width 53 height 25
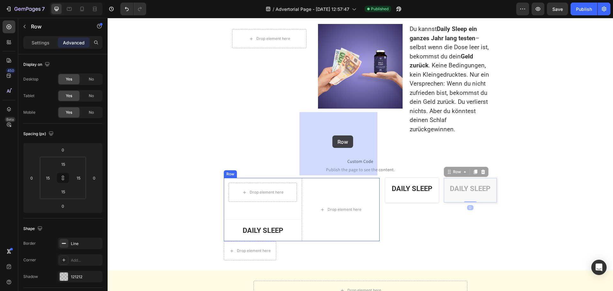
drag, startPoint x: 447, startPoint y: 106, endPoint x: 328, endPoint y: 135, distance: 122.2
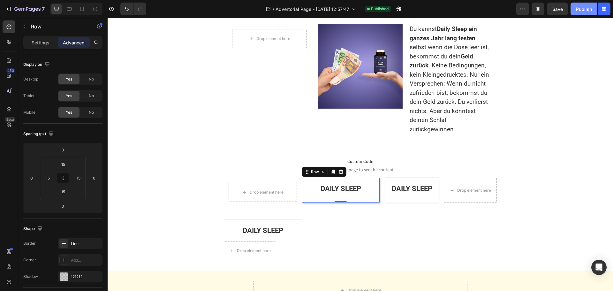
drag, startPoint x: 582, startPoint y: 11, endPoint x: 486, endPoint y: 23, distance: 96.9
click at [582, 11] on div "Publish" at bounding box center [584, 9] width 16 height 7
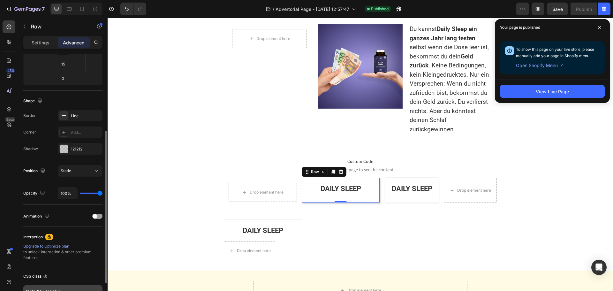
scroll to position [171, 0]
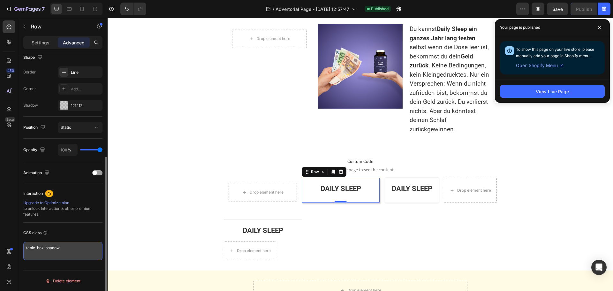
click at [50, 252] on textarea "table-box-shadow" at bounding box center [62, 251] width 79 height 19
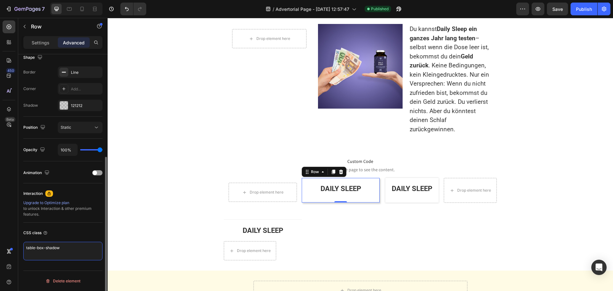
click at [51, 252] on textarea "table-box-shadow" at bounding box center [62, 251] width 79 height 19
paste textarea "custom"
type textarea "custom-box-shadow"
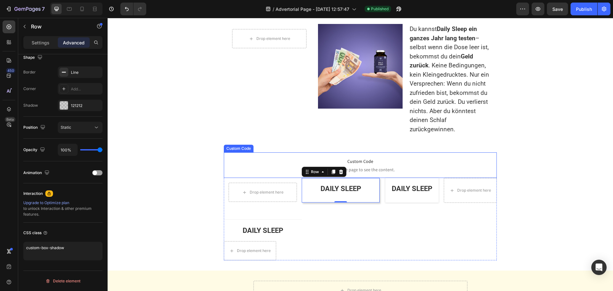
click at [399, 157] on span "Custom Code" at bounding box center [360, 161] width 273 height 8
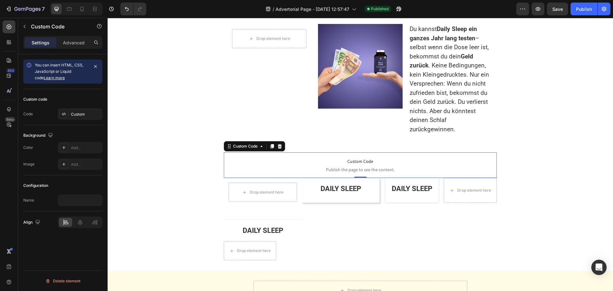
scroll to position [0, 0]
click at [69, 114] on div "Custom" at bounding box center [80, 113] width 45 height 11
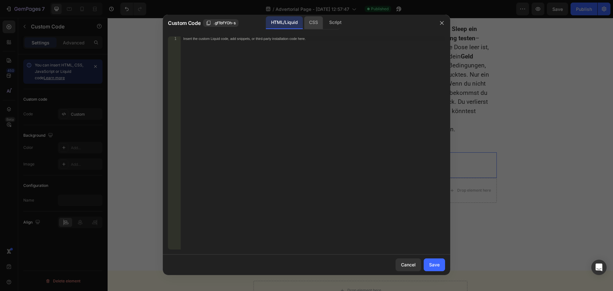
click at [324, 21] on div "CSS" at bounding box center [335, 22] width 22 height 13
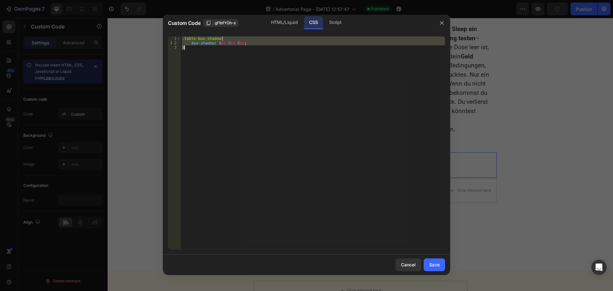
click at [214, 56] on div ".table-box-shadow { box-shadow : 0 px 2 px 4 px ; }" at bounding box center [313, 142] width 264 height 213
click at [214, 56] on div ".table-box-shadow { box-shadow : 0 px 2 px 4 px ; }" at bounding box center [313, 147] width 264 height 222
type textarea "box-shadow: 0px 2px 4px; }"
click at [214, 56] on div ".table-box-shadow { box-shadow : 0 px 2 px 4 px ; }" at bounding box center [313, 147] width 264 height 222
paste textarea
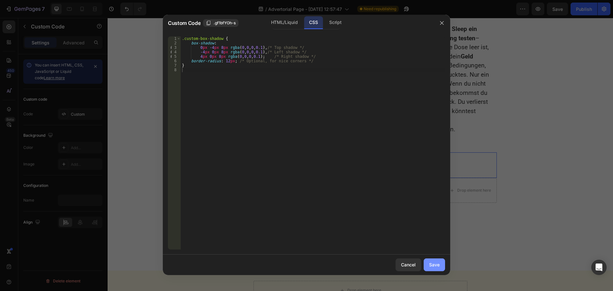
click at [434, 266] on div "Save" at bounding box center [434, 264] width 11 height 7
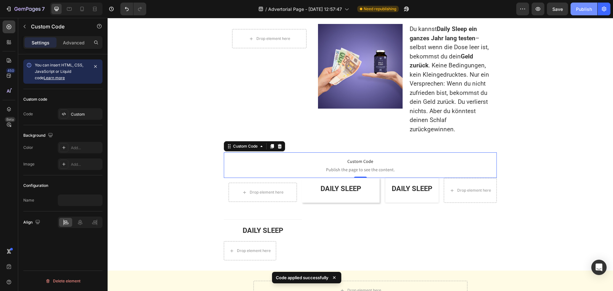
click at [580, 13] on button "Publish" at bounding box center [583, 9] width 27 height 13
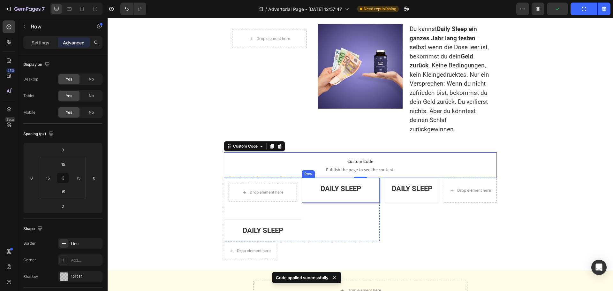
click at [302, 178] on div "DAILY SLEEP Text Block Row" at bounding box center [341, 190] width 78 height 25
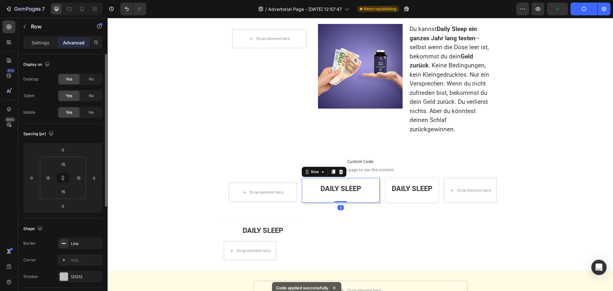
scroll to position [64, 0]
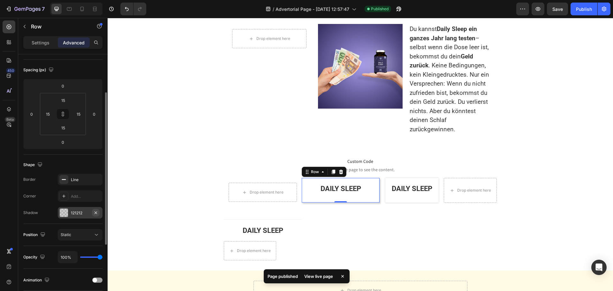
click at [96, 213] on icon "button" at bounding box center [95, 212] width 3 height 3
click at [225, 178] on div "Drop element here Row" at bounding box center [263, 199] width 78 height 42
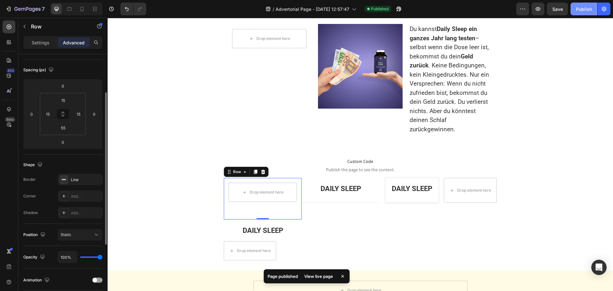
click at [578, 9] on div "Publish" at bounding box center [584, 9] width 16 height 7
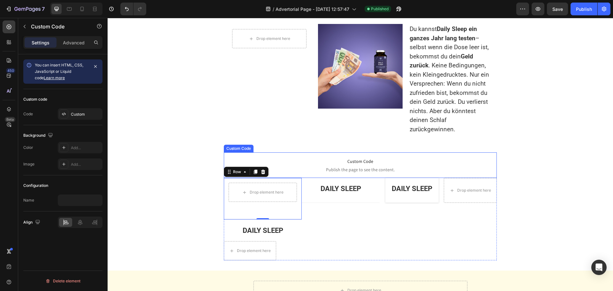
click at [325, 157] on span "Custom Code" at bounding box center [360, 161] width 273 height 8
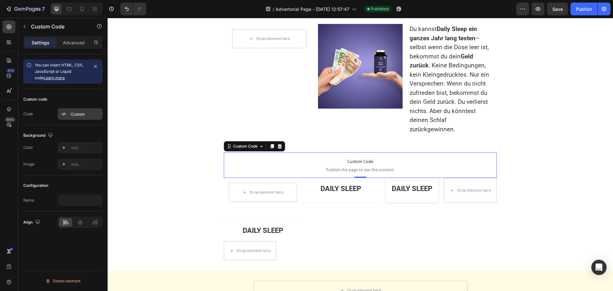
click at [73, 117] on div "Custom" at bounding box center [80, 113] width 45 height 11
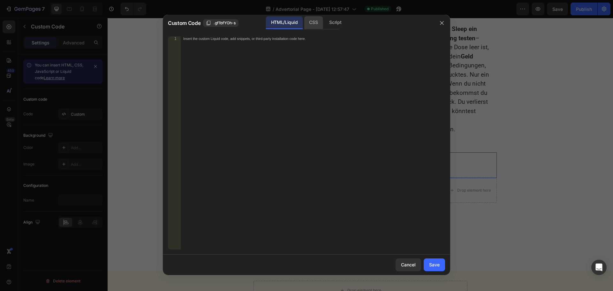
click at [324, 26] on div "CSS" at bounding box center [335, 22] width 22 height 13
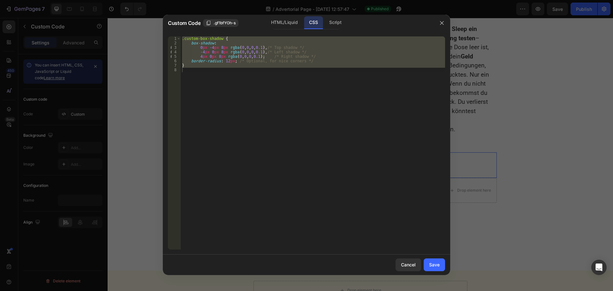
type textarea "}"
click at [246, 117] on div ".custom-box-shadow { box-shadow : 0 px -4 px 8 px rgba ( 0 , 0 , 0 , 0.1 ), /* …" at bounding box center [313, 142] width 264 height 213
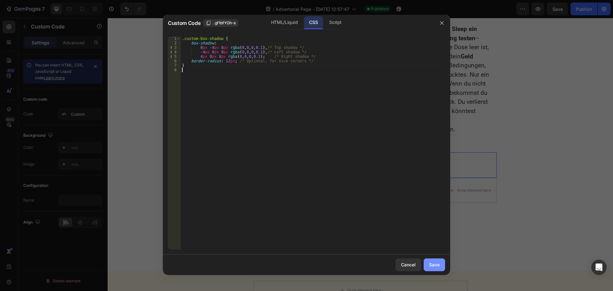
click at [432, 265] on div "Save" at bounding box center [434, 264] width 11 height 7
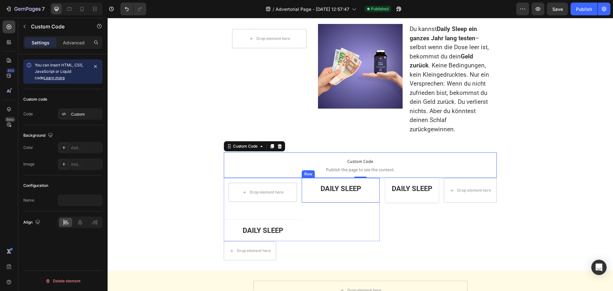
click at [361, 183] on div "DAILY SLEEP Text Block" at bounding box center [340, 190] width 68 height 15
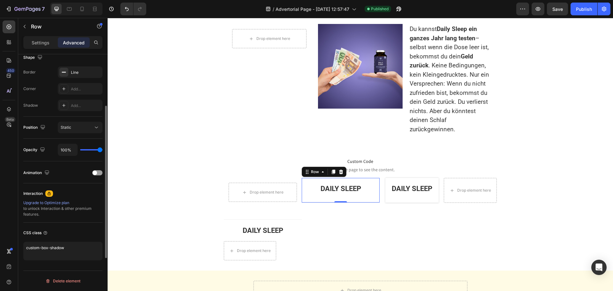
scroll to position [139, 0]
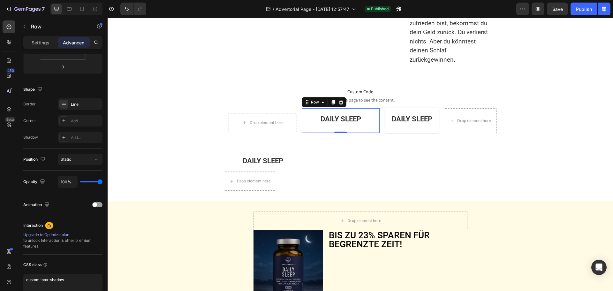
scroll to position [0, 0]
click at [0, 0] on icon "button" at bounding box center [0, 0] width 0 height 0
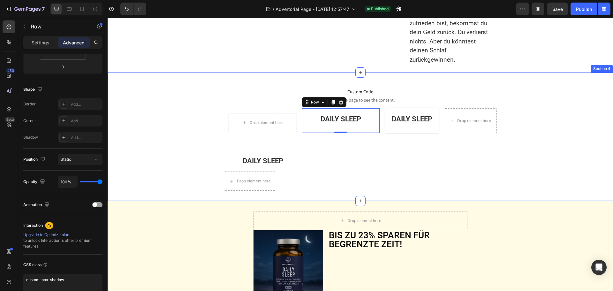
click at [178, 116] on div "Custom Code Publish the page to see the content. Custom Code Drop element here …" at bounding box center [360, 137] width 505 height 108
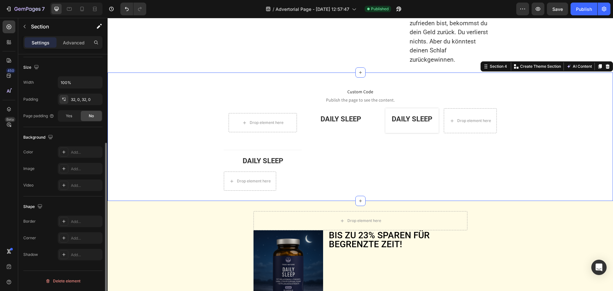
scroll to position [0, 0]
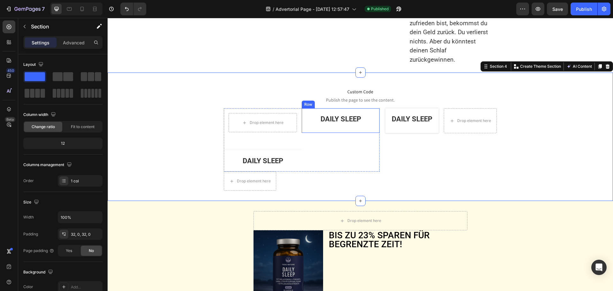
click at [306, 128] on div "DAILY SLEEP Text Block" at bounding box center [340, 120] width 68 height 15
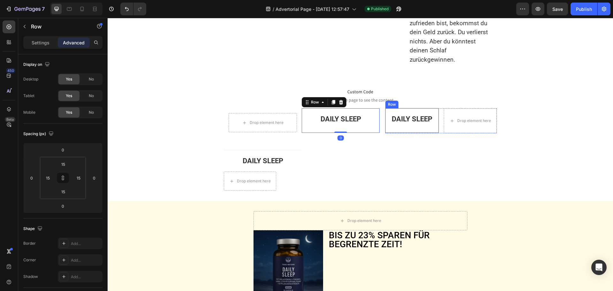
click at [390, 128] on div "DAILY SLEEP Text Block" at bounding box center [411, 120] width 43 height 15
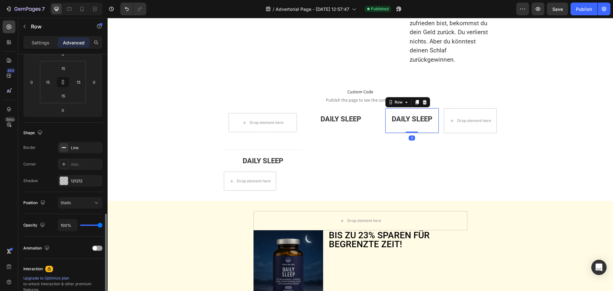
scroll to position [171, 0]
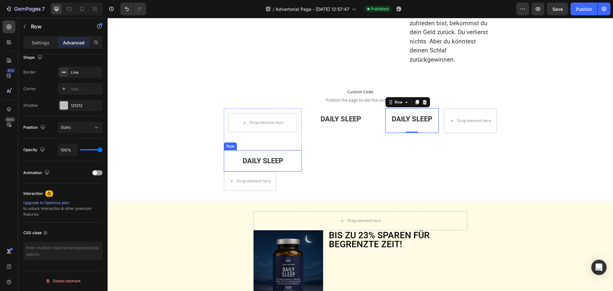
click at [293, 171] on div "DAILY SLEEP Text Block Row" at bounding box center [263, 160] width 78 height 21
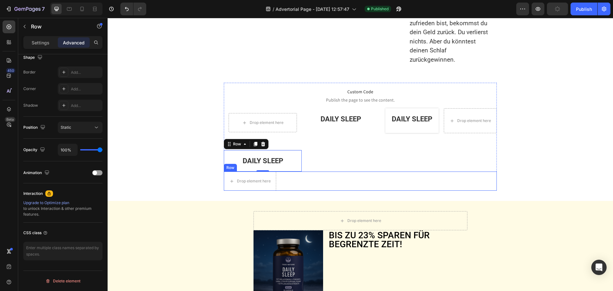
click at [289, 188] on div "Drop element here Row" at bounding box center [360, 180] width 273 height 19
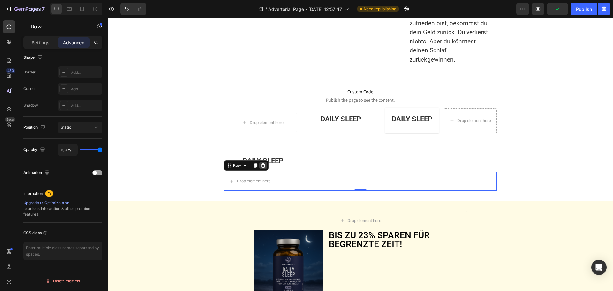
click at [263, 168] on icon at bounding box center [262, 165] width 5 height 5
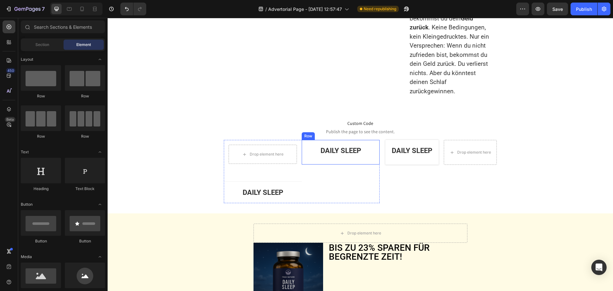
scroll to position [1391, 0]
click at [362, 160] on div "DAILY SLEEP Text Block" at bounding box center [340, 152] width 68 height 15
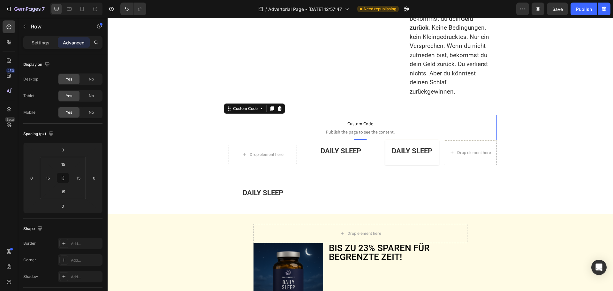
click at [368, 124] on span "Custom Code" at bounding box center [360, 124] width 273 height 8
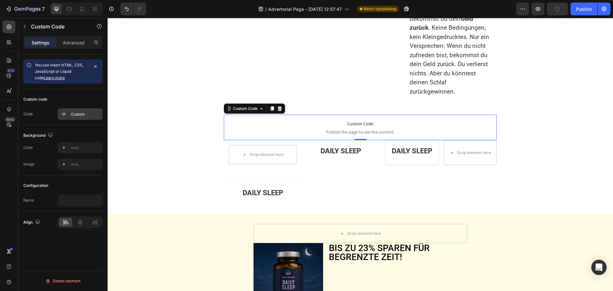
click at [78, 110] on div "Custom" at bounding box center [80, 113] width 45 height 11
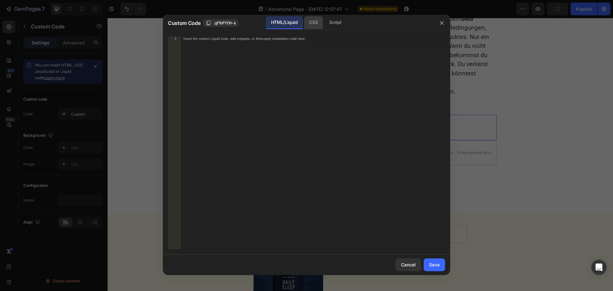
click at [324, 21] on div "CSS" at bounding box center [335, 22] width 22 height 13
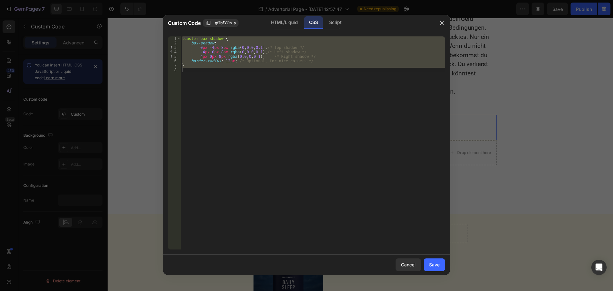
click at [236, 50] on div ".custom-box-shadow { box-shadow : 0 px -4 px 8 px rgba ( 0 , 0 , 0 , 0.1 ), /* …" at bounding box center [313, 142] width 264 height 213
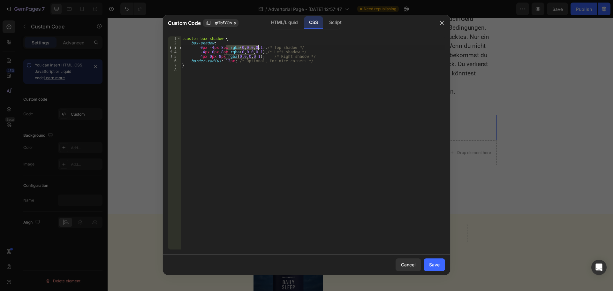
drag, startPoint x: 227, startPoint y: 46, endPoint x: 260, endPoint y: 47, distance: 33.2
click at [259, 47] on div ".custom-box-shadow { box-shadow : 0 px -4 px 8 px rgba ( 0 , 0 , 0 , 0.1 ), /* …" at bounding box center [313, 147] width 264 height 222
click at [245, 51] on div ".custom-box-shadow { box-shadow : 0 px -4 px 8 px rgba ( 0 , 0 , 0 , 0.1 ), /* …" at bounding box center [313, 147] width 264 height 222
type textarea "-4px 0px 8px rgba(0, 0, 0, 0.1), /* Left shadow */"
click at [434, 268] on div "Save" at bounding box center [434, 264] width 11 height 7
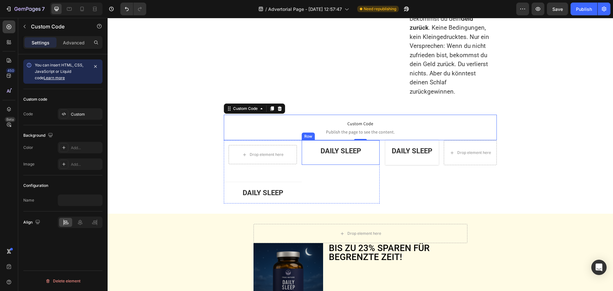
click at [305, 165] on div "DAILY SLEEP Text Block Row" at bounding box center [341, 152] width 78 height 25
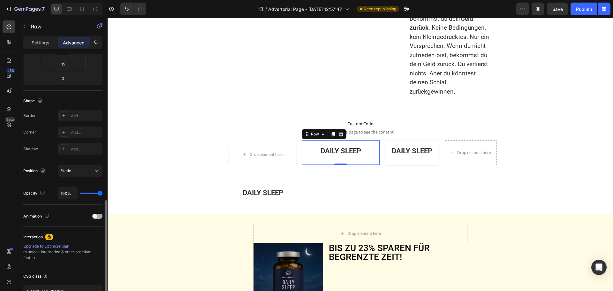
scroll to position [171, 0]
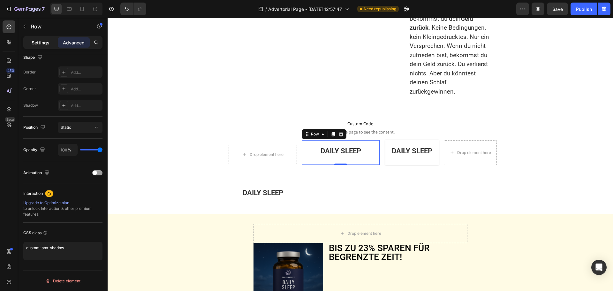
click at [45, 39] on div "Settings" at bounding box center [41, 42] width 32 height 10
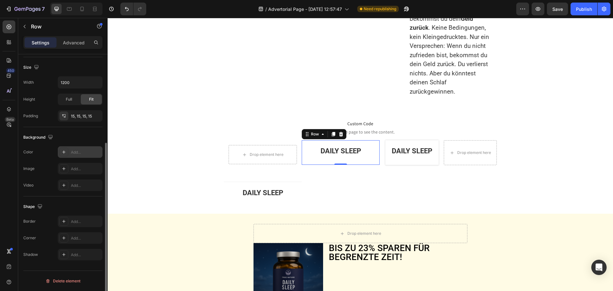
click at [68, 149] on div "Add..." at bounding box center [80, 151] width 45 height 11
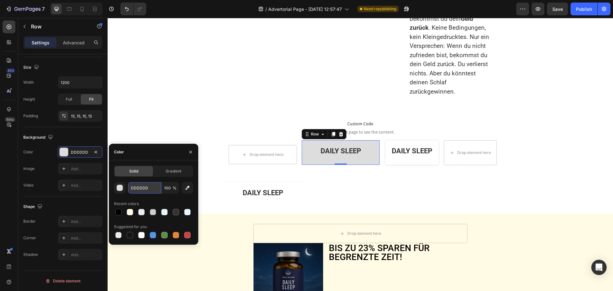
click at [152, 191] on input "DDDDDD" at bounding box center [144, 187] width 33 height 11
paste input "#E6F7F9"
type input "#E6F7F9"
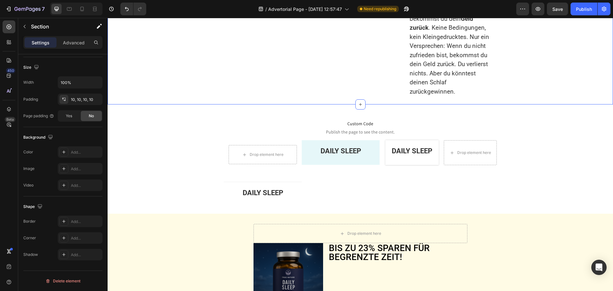
scroll to position [0, 0]
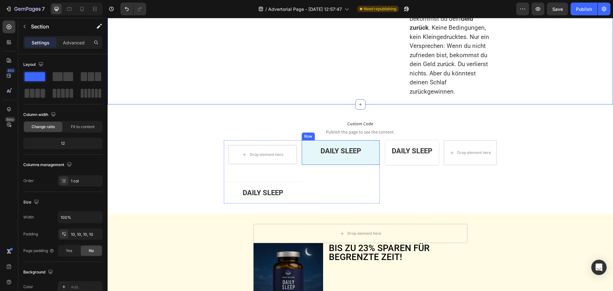
click at [302, 153] on div "DAILY SLEEP Text Block Row" at bounding box center [341, 152] width 78 height 25
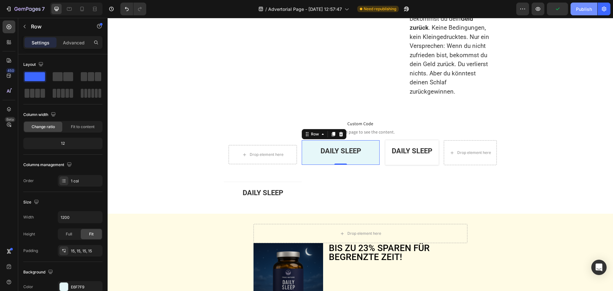
click at [579, 10] on div "Publish" at bounding box center [584, 9] width 16 height 7
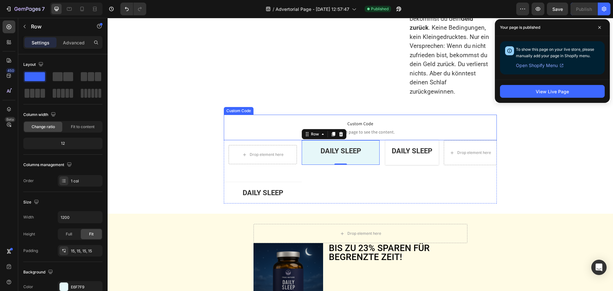
click at [287, 126] on span "Custom Code" at bounding box center [360, 124] width 273 height 8
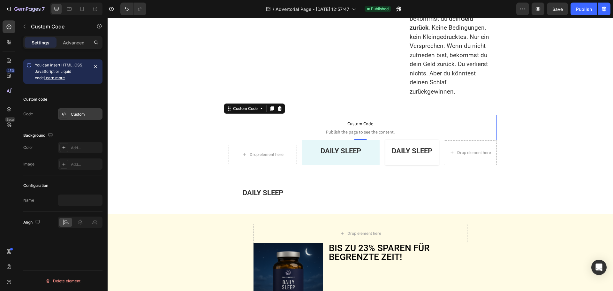
click at [82, 110] on div "Custom" at bounding box center [80, 113] width 45 height 11
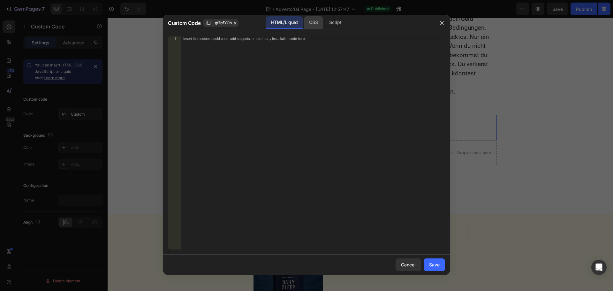
click at [324, 25] on div "CSS" at bounding box center [335, 22] width 22 height 13
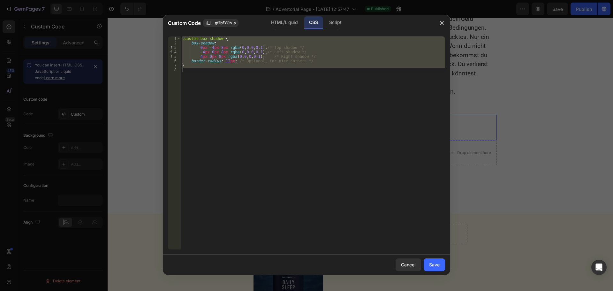
type textarea "}"
click at [204, 74] on div ".custom-box-shadow { box-shadow : 0 px -4 px 8 px rgba ( 0 , 0 , 0 , 0.1 ), /* …" at bounding box center [313, 142] width 264 height 213
paste textarea
type textarea "}"
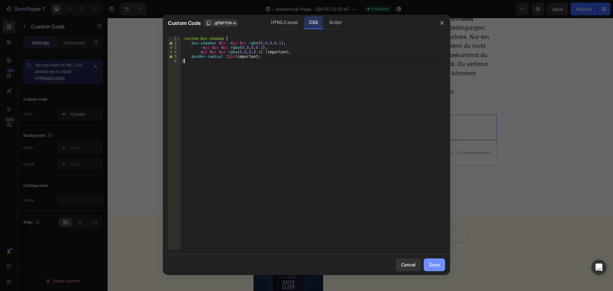
click at [436, 265] on div "Save" at bounding box center [434, 264] width 11 height 7
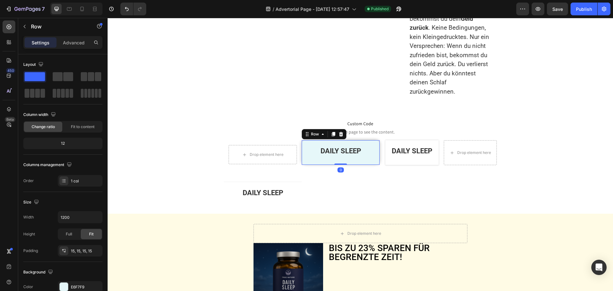
click at [302, 161] on div "DAILY SLEEP Text Block Row 0" at bounding box center [341, 152] width 78 height 25
click at [332, 136] on icon at bounding box center [334, 134] width 4 height 4
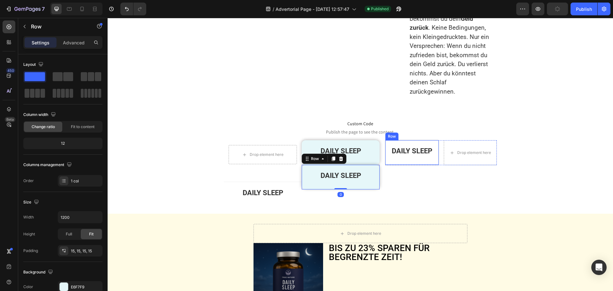
click at [407, 160] on div "DAILY SLEEP Text Block" at bounding box center [411, 152] width 43 height 15
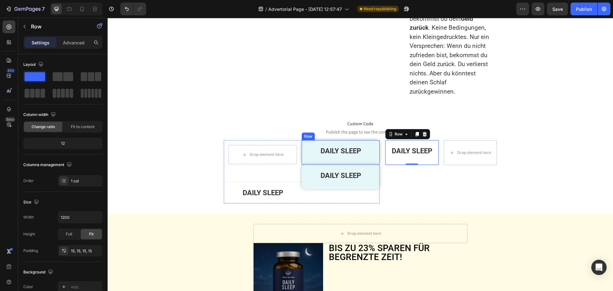
click at [305, 165] on div "DAILY SLEEP Text Block Row" at bounding box center [341, 152] width 78 height 25
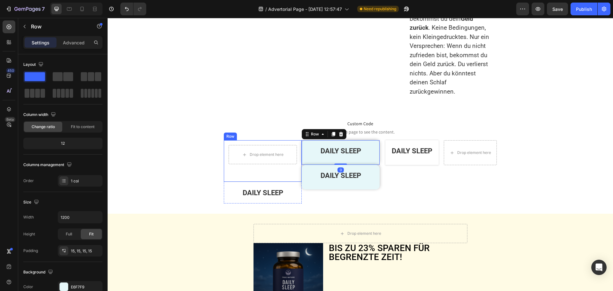
click at [240, 170] on div "Drop element here Row" at bounding box center [263, 161] width 78 height 42
click at [308, 160] on div "DAILY SLEEP Text Block" at bounding box center [340, 152] width 68 height 15
click at [287, 120] on p "Custom Code Publish the page to see the content." at bounding box center [360, 128] width 273 height 26
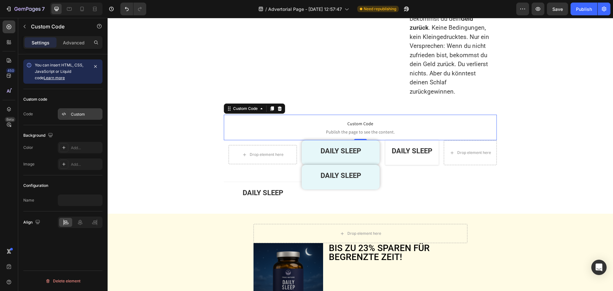
click at [68, 114] on div at bounding box center [63, 113] width 9 height 9
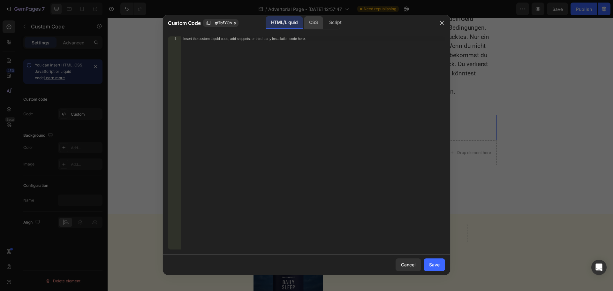
click at [324, 19] on div "CSS" at bounding box center [335, 22] width 22 height 13
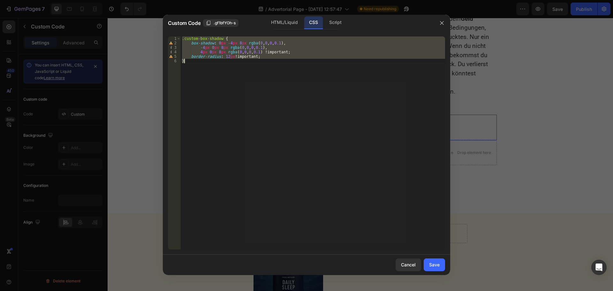
click at [270, 41] on div ".custom-box-shadow { box-shadow : 0 px -4 px 8 px rgba ( 0 , 0 , 0 , 0.1 ), -4 …" at bounding box center [313, 142] width 264 height 213
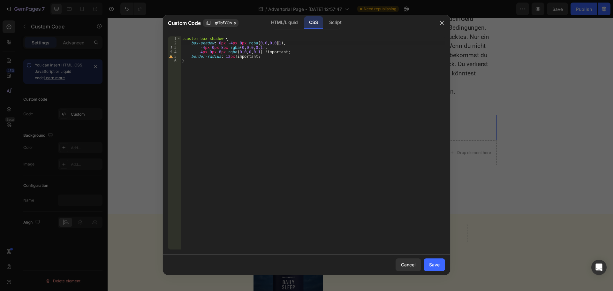
click at [277, 42] on div ".custom-box-shadow { box-shadow : 0 px -4 px 8 px rgba ( 0 , 0 , 0 , 0.1 ), -4 …" at bounding box center [313, 147] width 264 height 222
click at [277, 41] on div ".custom-box-shadow { box-shadow : 0 px -4 px 8 px rgba ( 0 , 0 , 0 , 0.2 ), -4 …" at bounding box center [313, 147] width 264 height 222
click at [276, 42] on div ".custom-box-shadow { box-shadow : 0 px -4 px 8 px rgba ( 0 , 0 , 0 , 0.2 ), -4 …" at bounding box center [313, 147] width 264 height 222
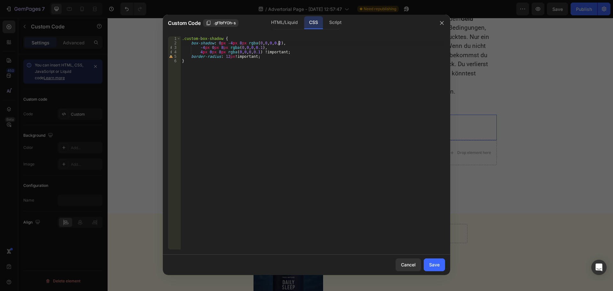
scroll to position [0, 8]
click at [260, 46] on div ".custom-box-shadow { box-shadow : 0 px -4 px 8 px rgba ( 0 , 0 , 0 , 0.02 ), -4…" at bounding box center [313, 147] width 264 height 222
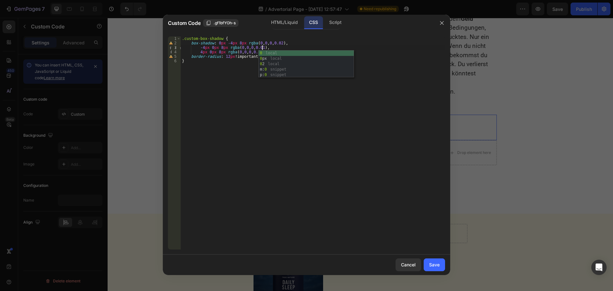
scroll to position [0, 7]
click at [256, 51] on div ".custom-box-shadow { box-shadow : 0 px -4 px 8 px rgba ( 0 , 0 , 0 , 0.02 ), -4…" at bounding box center [313, 147] width 264 height 222
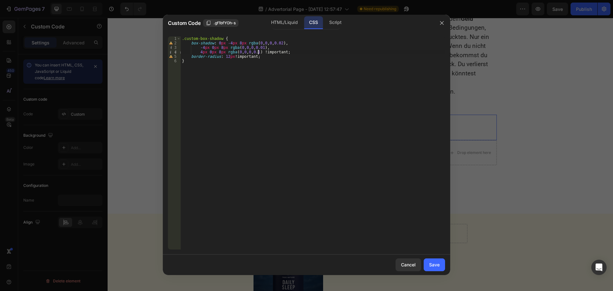
click at [258, 50] on div ".custom-box-shadow { box-shadow : 0 px -4 px 8 px rgba ( 0 , 0 , 0 , 0.02 ), -4…" at bounding box center [313, 147] width 264 height 222
click at [262, 47] on div ".custom-box-shadow { box-shadow : 0 px -4 px 8 px rgba ( 0 , 0 , 0 , 0.02 ), -4…" at bounding box center [313, 147] width 264 height 222
click at [261, 51] on div ".custom-box-shadow { box-shadow : 0 px -4 px 8 px rgba ( 0 , 0 , 0 , 0.02 ), -4…" at bounding box center [313, 147] width 264 height 222
click at [279, 42] on div ".custom-box-shadow { box-shadow : 0 px -4 px 8 px rgba ( 0 , 0 , 0 , 0.02 ), -4…" at bounding box center [313, 147] width 264 height 222
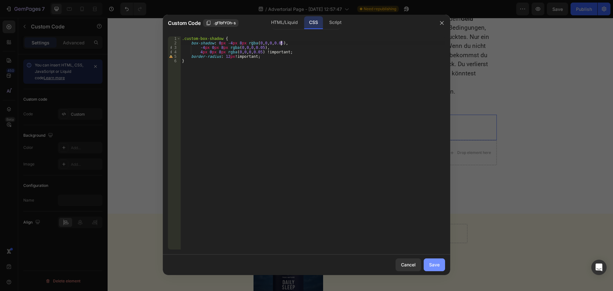
type textarea "box-shadow: 0px -4px 8px rgba(0, 0, 0, 0.05),"
click at [434, 264] on div "Save" at bounding box center [434, 264] width 11 height 7
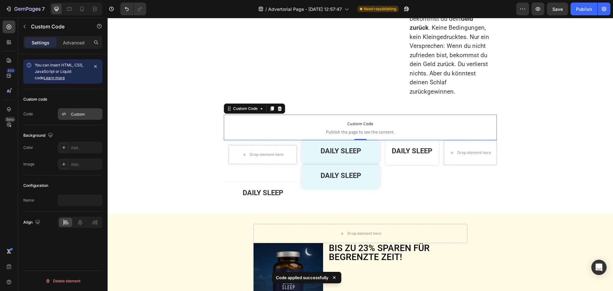
click at [73, 115] on div "Custom" at bounding box center [86, 114] width 30 height 6
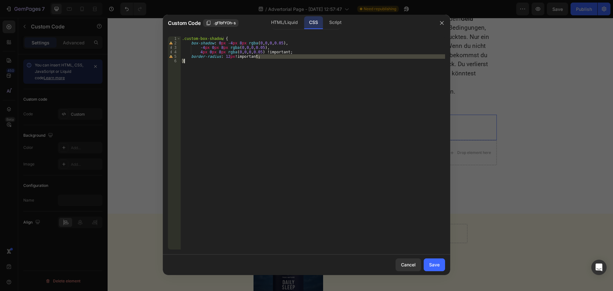
drag, startPoint x: 256, startPoint y: 58, endPoint x: 252, endPoint y: 58, distance: 4.5
click at [252, 59] on div ".custom-box-shadow { box-shadow : 0 px -4 px 8 px rgba ( 0 , 0 , 0 , 0.05 ), -4…" at bounding box center [313, 147] width 264 height 222
click at [252, 82] on div ".custom-box-shadow { box-shadow : 0 px -4 px 8 px rgba ( 0 , 0 , 0 , 0.05 ), -4…" at bounding box center [313, 142] width 264 height 213
type textarea "}"
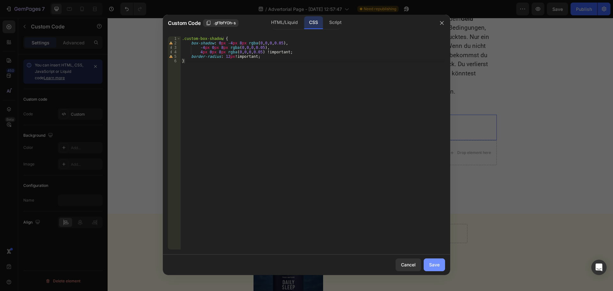
drag, startPoint x: 430, startPoint y: 264, endPoint x: 430, endPoint y: 259, distance: 5.4
click at [430, 264] on div "Save" at bounding box center [434, 264] width 11 height 7
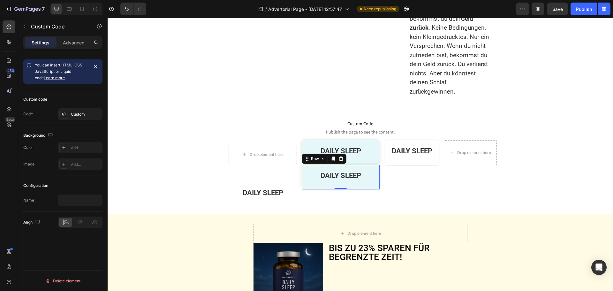
click at [302, 175] on div "DAILY SLEEP Text Block Row 0" at bounding box center [341, 177] width 78 height 25
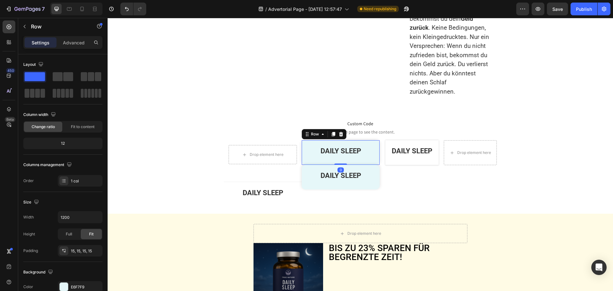
click at [302, 147] on div "DAILY SLEEP Text Block Row 0" at bounding box center [341, 152] width 78 height 25
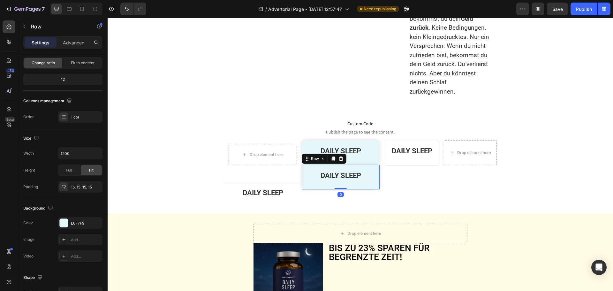
click at [302, 178] on div "DAILY SLEEP Text Block Row 0" at bounding box center [341, 177] width 78 height 25
click at [339, 161] on icon at bounding box center [341, 158] width 4 height 4
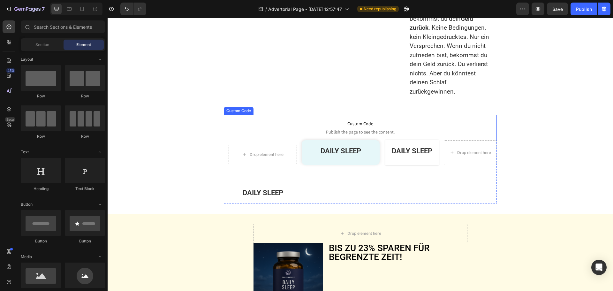
click at [349, 127] on span "Custom Code" at bounding box center [360, 124] width 273 height 8
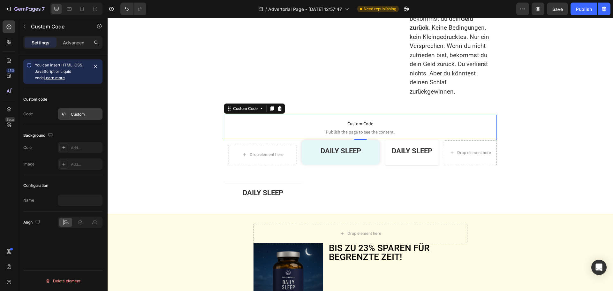
click at [77, 112] on div "Custom" at bounding box center [86, 114] width 30 height 6
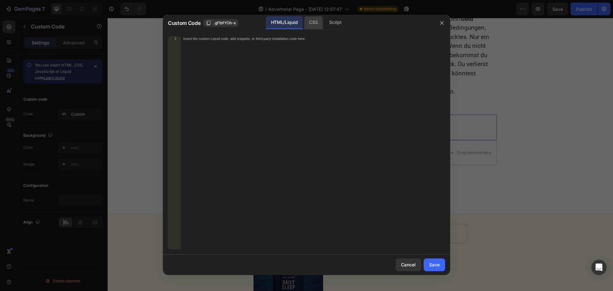
click at [324, 26] on div "CSS" at bounding box center [335, 22] width 22 height 13
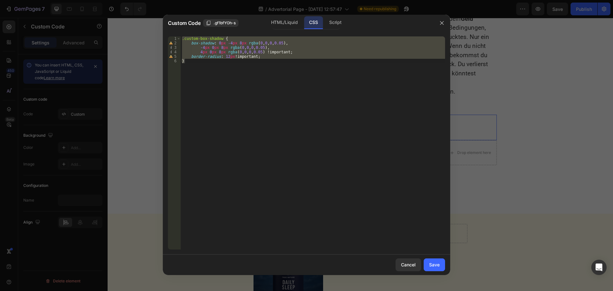
click at [215, 60] on div ".custom-box-shadow { box-shadow : 0 px -4 px 8 px rgba ( 0 , 0 , 0 , 0.05 ), -4…" at bounding box center [313, 142] width 264 height 213
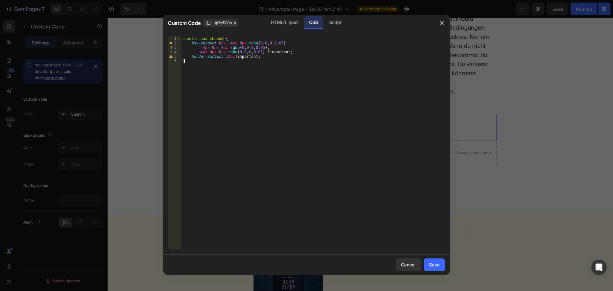
type textarea "border-radius: 12px !important; }"
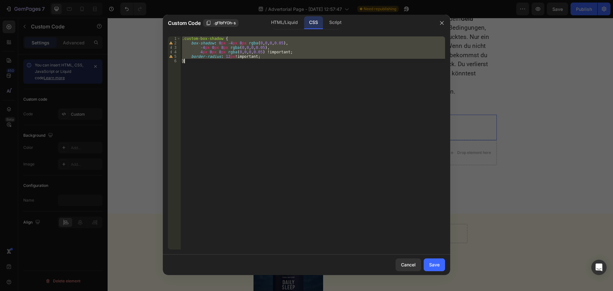
paste textarea
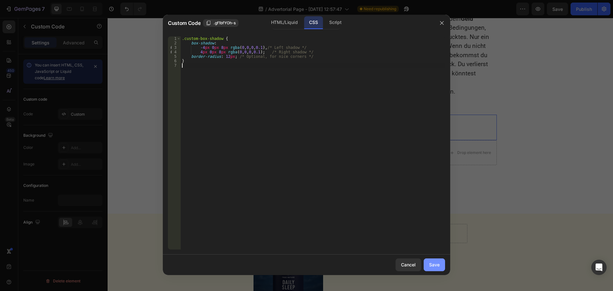
click at [432, 264] on div "Save" at bounding box center [434, 264] width 11 height 7
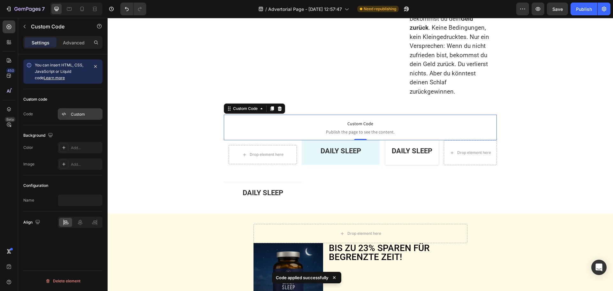
click at [68, 109] on div "Custom" at bounding box center [80, 113] width 45 height 11
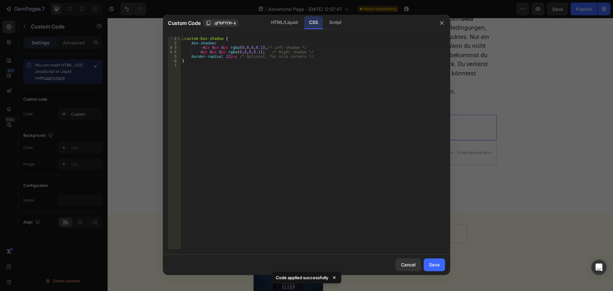
click at [310, 48] on div ".custom-box-shadow { box-shadow : -4 px 0 px 8 px rgba ( 0 , 0 , 0 , 0.1 ), /* …" at bounding box center [313, 147] width 264 height 222
click at [268, 47] on div ".custom-box-shadow { box-shadow : -4 px 0 px 8 px rgba ( 0 , 0 , 0 , 0.1 ), /* …" at bounding box center [313, 147] width 264 height 222
click at [266, 46] on div ".custom-box-shadow { box-shadow : -4 px 0 px 8 px rgba ( 0 , 0 , 0 , 0.1 ), /* …" at bounding box center [313, 147] width 264 height 222
click at [235, 56] on div ".custom-box-shadow { box-shadow : -4 px 0 px 8 px rgba ( 0 , 0 , 0 , 0.1 ), /* …" at bounding box center [313, 147] width 264 height 222
click at [230, 55] on div ".custom-box-shadow { box-shadow : -4 px 0 px 8 px rgba ( 0 , 0 , 0 , 0.1 ), /* …" at bounding box center [313, 147] width 264 height 222
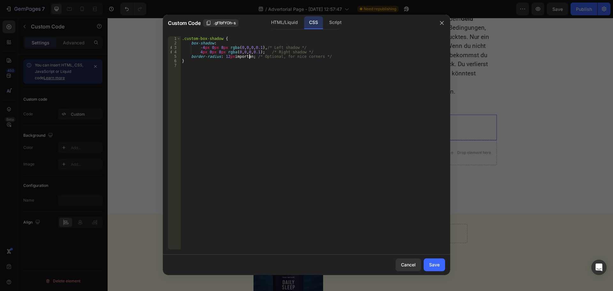
scroll to position [0, 6]
click at [232, 56] on div ".custom-box-shadow { box-shadow : -4 px 0 px 8 px rgba ( 0 , 0 , 0 , 0.1 ), /* …" at bounding box center [313, 147] width 264 height 222
click at [255, 55] on div ".custom-box-shadow { box-shadow : -4 px 0 px 8 px rgba ( 0 , 0 , 0 , 0.1 ), /* …" at bounding box center [313, 147] width 264 height 222
click at [261, 46] on div ".custom-box-shadow { box-shadow : -4 px 0 px 8 px rgba ( 0 , 0 , 0 , 0.1 ), /* …" at bounding box center [313, 147] width 264 height 222
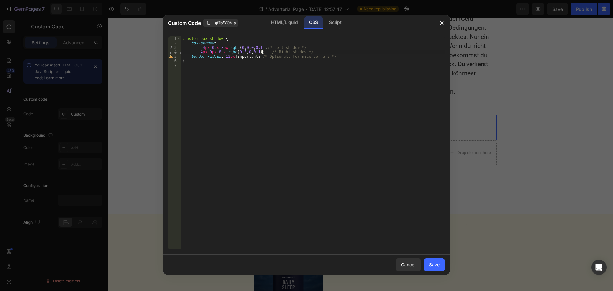
click at [261, 51] on div ".custom-box-shadow { box-shadow : -4 px 0 px 8 px rgba ( 0 , 0 , 0 , 0.1 ), /* …" at bounding box center [313, 147] width 264 height 222
type textarea "4px 0px 8px rgba(0, 0, 0, 0.1) !; /* Right shadow */"
click at [433, 262] on div "Save" at bounding box center [434, 264] width 11 height 7
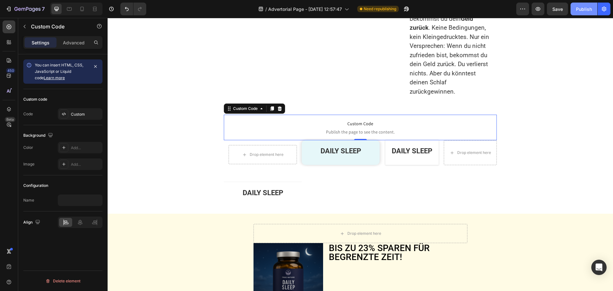
click at [582, 10] on div "Publish" at bounding box center [584, 9] width 16 height 7
click at [318, 179] on div "DAILY SLEEP Text Block Row" at bounding box center [341, 171] width 78 height 63
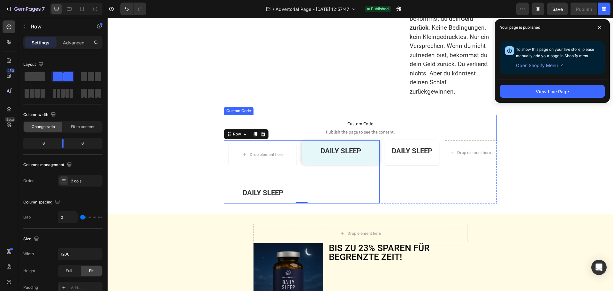
click at [323, 125] on span "Custom Code" at bounding box center [360, 124] width 273 height 8
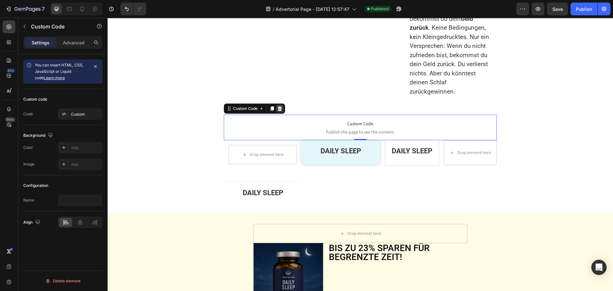
click at [278, 111] on icon at bounding box center [280, 108] width 4 height 4
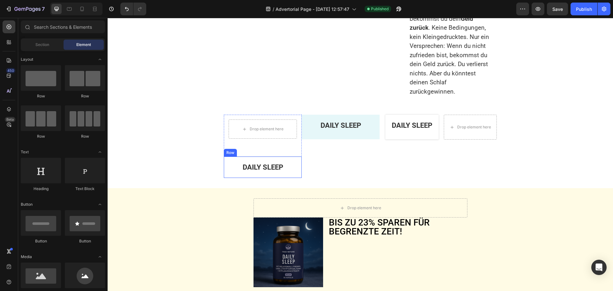
click at [295, 165] on div "DAILY SLEEP Text Block Row" at bounding box center [263, 166] width 78 height 21
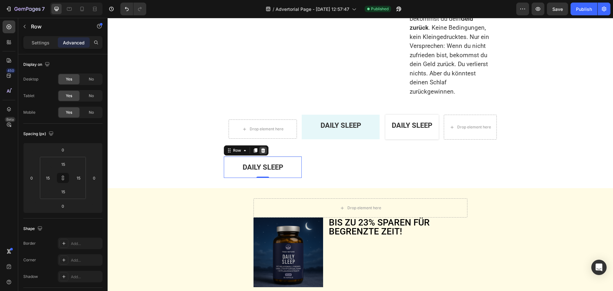
click at [261, 153] on icon at bounding box center [263, 150] width 4 height 4
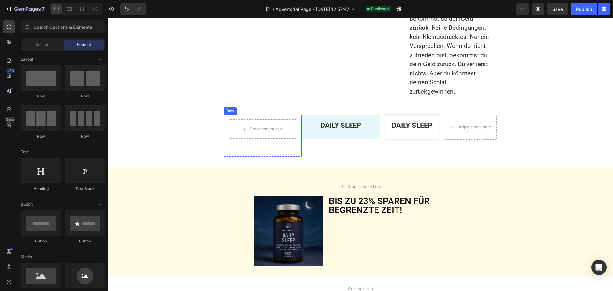
click at [290, 151] on div "Drop element here Row" at bounding box center [263, 136] width 78 height 42
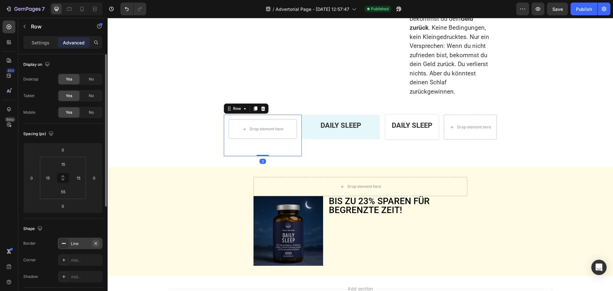
click at [95, 243] on icon "button" at bounding box center [95, 243] width 3 height 3
click at [387, 137] on div "DAILY SLEEP Text Block Row" at bounding box center [411, 127] width 53 height 25
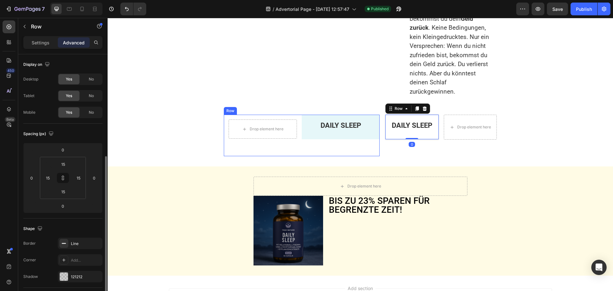
scroll to position [64, 0]
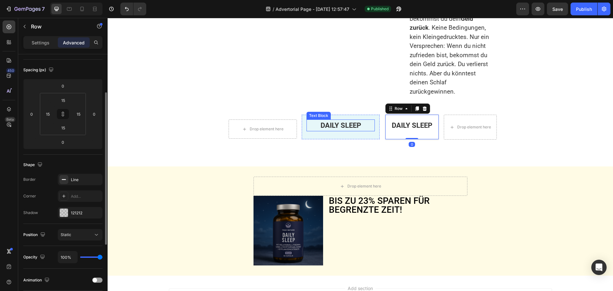
click at [311, 123] on div "DAILY SLEEP Text Block Row" at bounding box center [341, 127] width 78 height 25
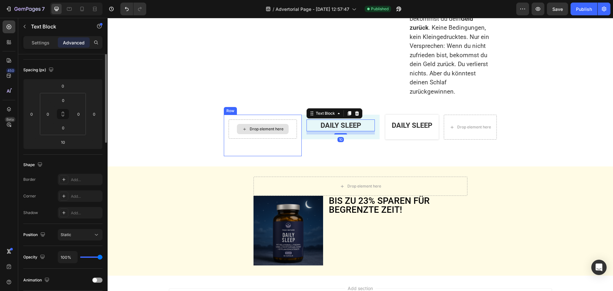
scroll to position [0, 0]
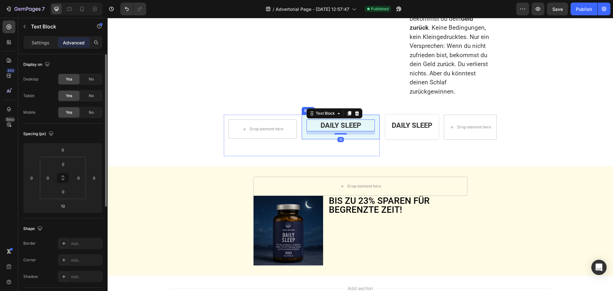
click at [302, 134] on div "DAILY SLEEP Text Block 10 Row" at bounding box center [341, 127] width 78 height 25
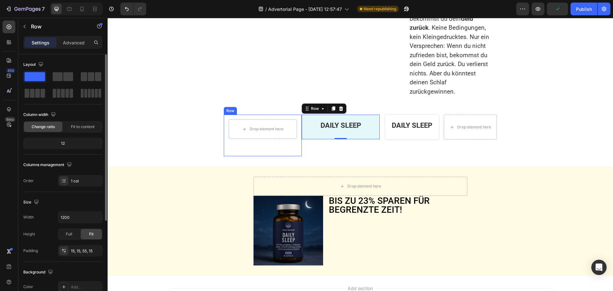
click at [295, 134] on div "Drop element here Row" at bounding box center [263, 135] width 78 height 41
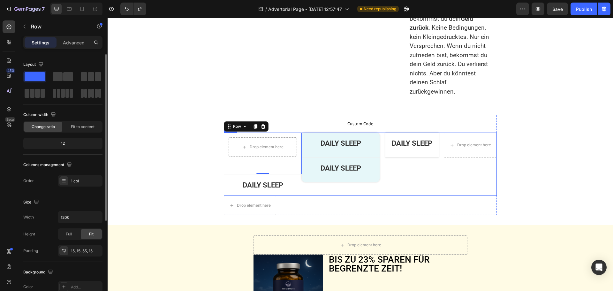
drag, startPoint x: 425, startPoint y: 187, endPoint x: 423, endPoint y: 184, distance: 3.6
click at [424, 187] on div "DAILY SLEEP Text Block Row Drop element here Row" at bounding box center [440, 163] width 111 height 63
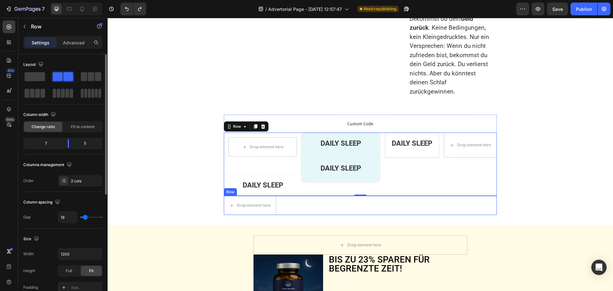
click at [287, 211] on div "Drop element here Row" at bounding box center [360, 205] width 273 height 19
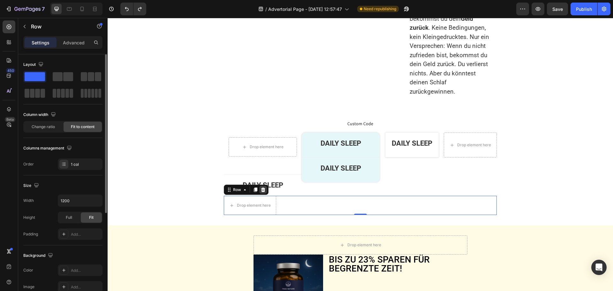
click at [261, 192] on icon at bounding box center [263, 189] width 4 height 4
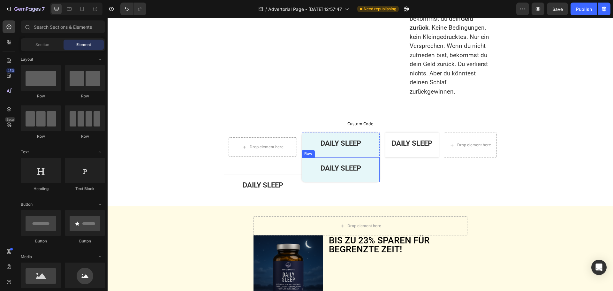
click at [302, 170] on div "DAILY SLEEP Text Block Row" at bounding box center [341, 169] width 78 height 25
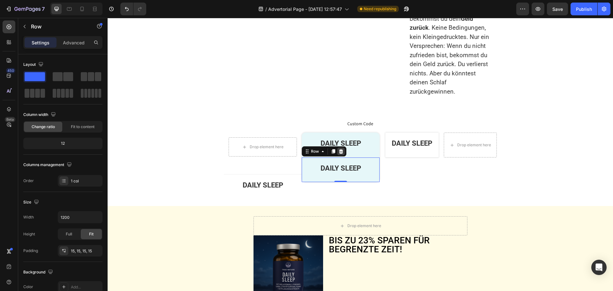
click at [337, 155] on div at bounding box center [341, 151] width 8 height 8
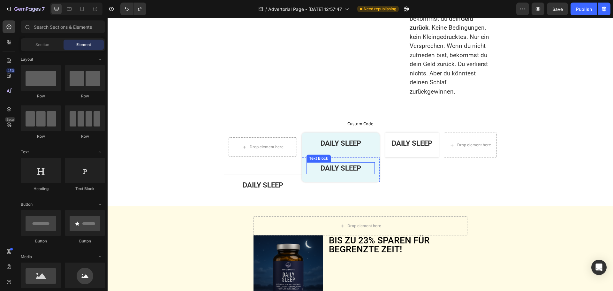
click at [306, 172] on div "DAILY SLEEP" at bounding box center [340, 168] width 68 height 12
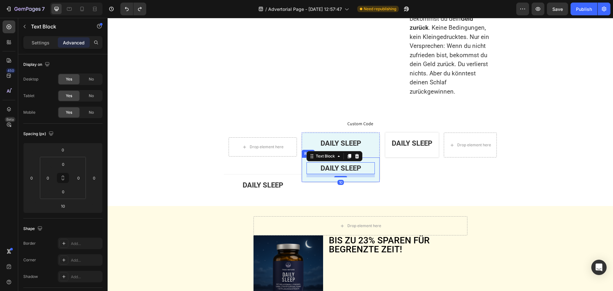
click at [302, 168] on div "DAILY SLEEP Text Block 10 Row" at bounding box center [341, 169] width 78 height 25
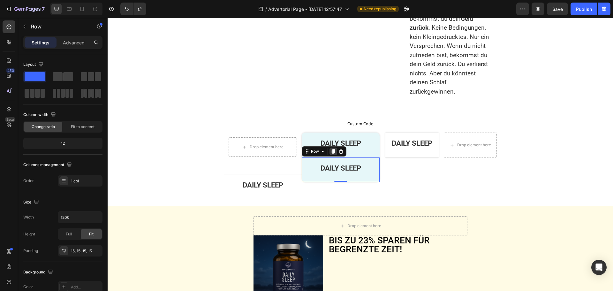
click at [332, 154] on icon at bounding box center [334, 151] width 4 height 4
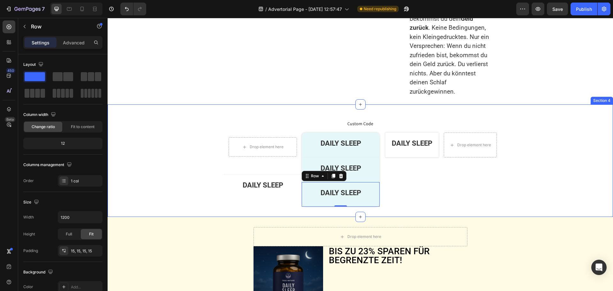
click at [528, 150] on div "Custom Code Custom Code Drop element here Row DAILY SLEEP Text Block Row Row DA…" at bounding box center [360, 161] width 505 height 92
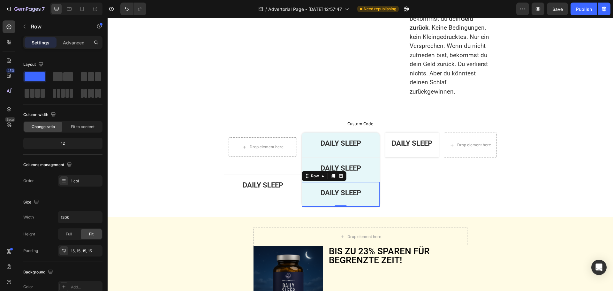
click at [302, 192] on div "DAILY SLEEP Text Block Row 0" at bounding box center [341, 194] width 78 height 25
click at [339, 178] on icon at bounding box center [341, 176] width 4 height 4
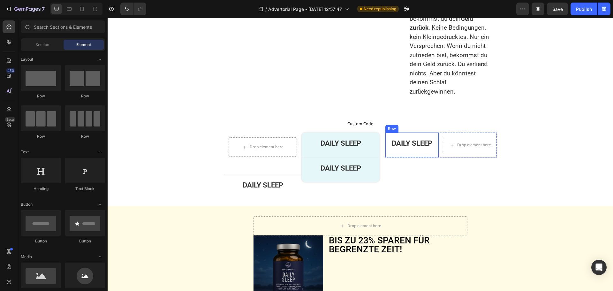
click at [385, 146] on div "DAILY SLEEP Text Block Row" at bounding box center [411, 144] width 53 height 25
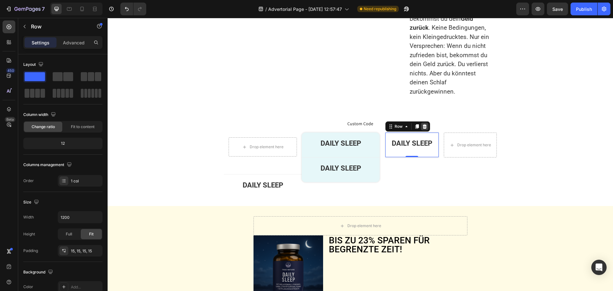
click at [424, 129] on icon at bounding box center [424, 126] width 5 height 5
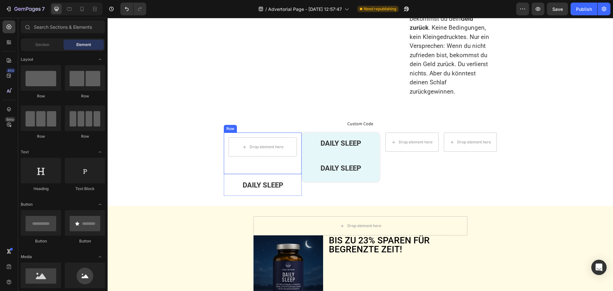
click at [285, 174] on div "Drop element here Row" at bounding box center [263, 153] width 78 height 42
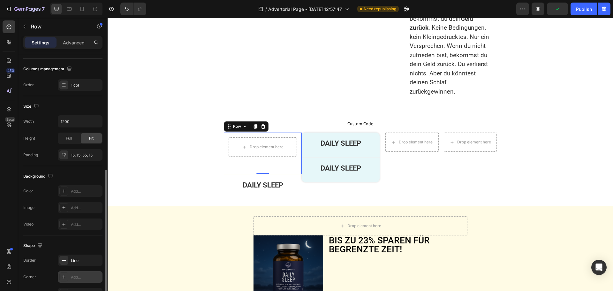
scroll to position [128, 0]
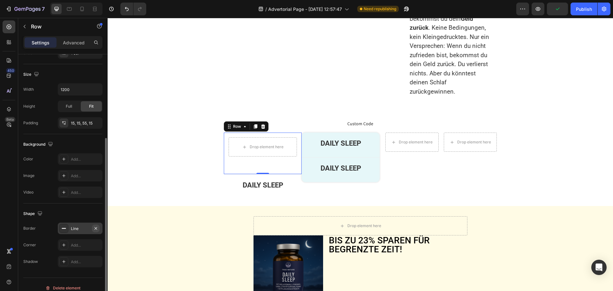
click at [94, 227] on icon "button" at bounding box center [95, 228] width 5 height 5
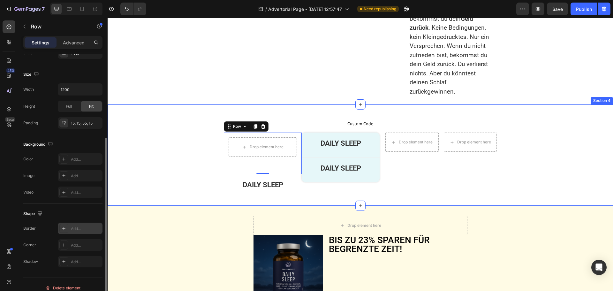
click at [156, 171] on div "Custom Code Custom Code Drop element here Row 0 DAILY SLEEP Text Block Row Row …" at bounding box center [360, 155] width 505 height 81
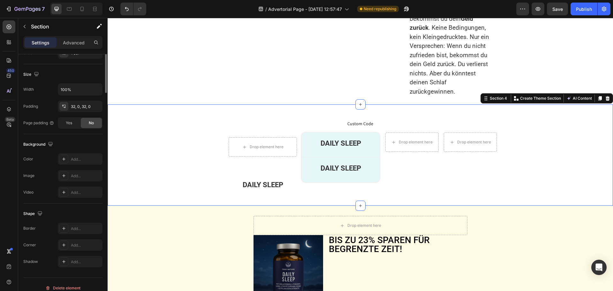
scroll to position [0, 0]
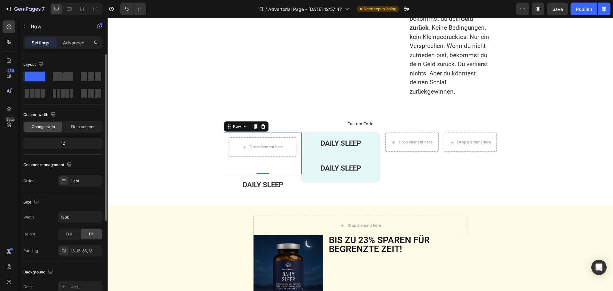
click at [288, 163] on div "Drop element here Row 0" at bounding box center [263, 152] width 78 height 41
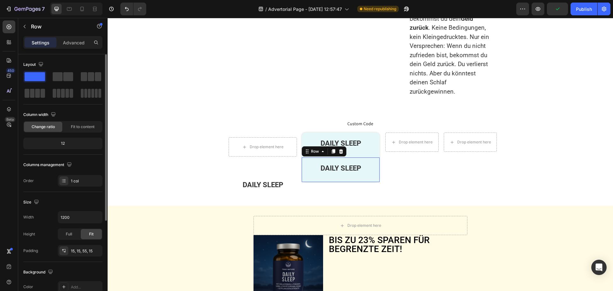
click at [302, 170] on div "DAILY SLEEP Text Block Row 0" at bounding box center [341, 169] width 78 height 25
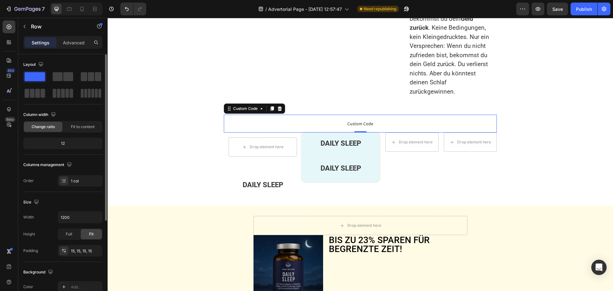
click at [309, 124] on span "Custom Code" at bounding box center [360, 124] width 273 height 8
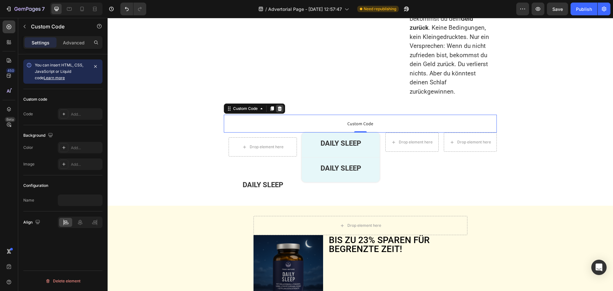
click at [277, 110] on icon at bounding box center [279, 108] width 5 height 5
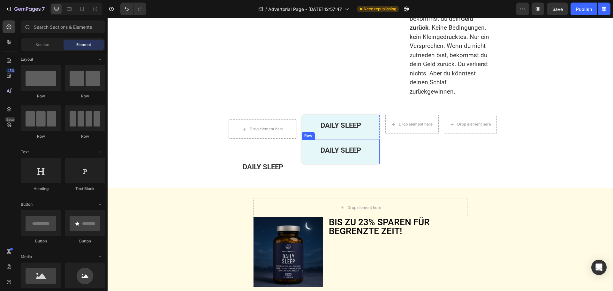
click at [374, 155] on div "DAILY SLEEP Text Block Row" at bounding box center [341, 151] width 78 height 25
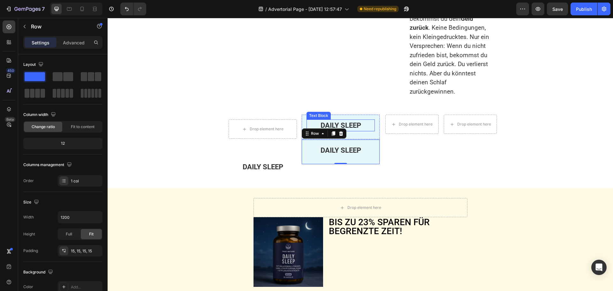
click at [296, 101] on div "Drop element here Row" at bounding box center [269, 43] width 85 height 115
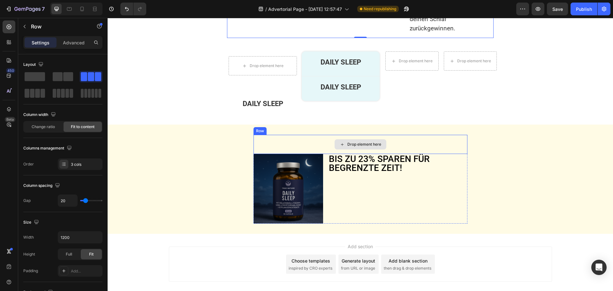
scroll to position [1455, 0]
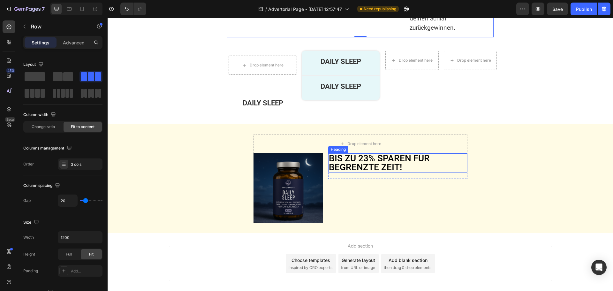
click at [363, 163] on p "BIS ZU 23% SPAREN FÜR BEGRENZTE ZEIT!" at bounding box center [398, 163] width 138 height 18
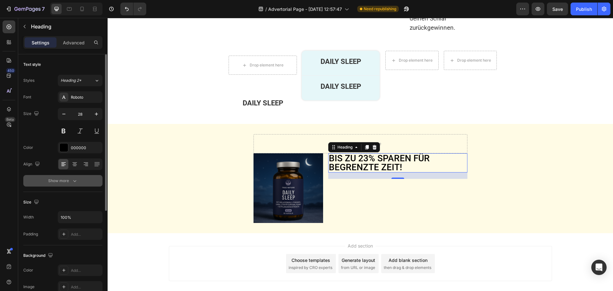
click at [61, 177] on div "Show more" at bounding box center [63, 180] width 30 height 6
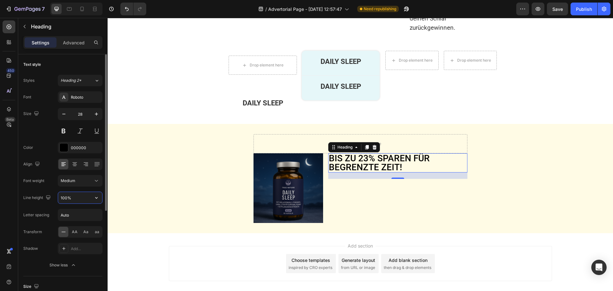
click at [66, 196] on input "100%" at bounding box center [80, 197] width 44 height 11
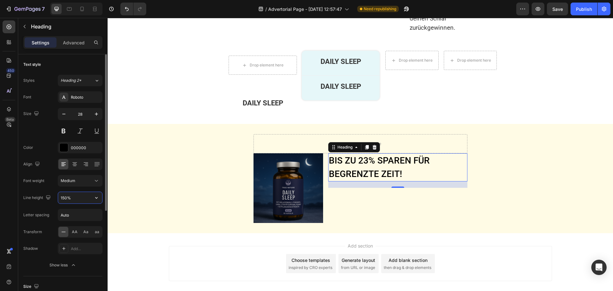
scroll to position [0, 0]
type input "150%"
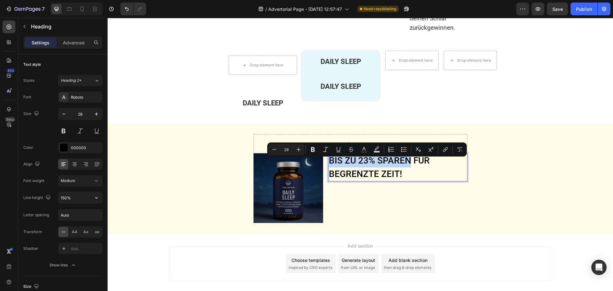
drag, startPoint x: 327, startPoint y: 163, endPoint x: 407, endPoint y: 165, distance: 79.5
click at [360, 153] on button "Text Color" at bounding box center [363, 149] width 11 height 11
type input "000000"
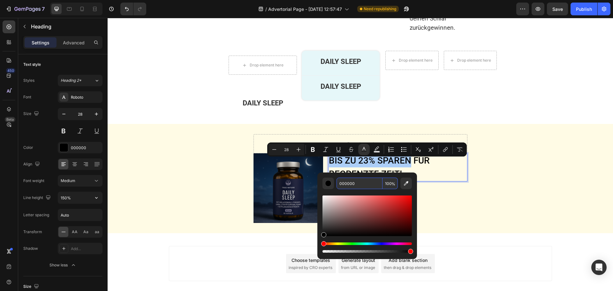
click at [355, 183] on input "000000" at bounding box center [359, 182] width 46 height 11
paste input "rgb(200, 32, 47)"
type input "C8202F"
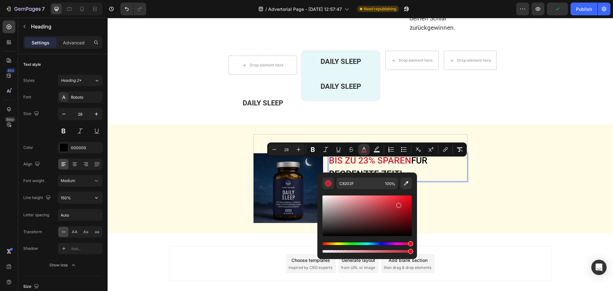
click at [433, 167] on p "BIS ZU 23% SPAREN FÜR BEGRENZTE ZEIT!" at bounding box center [398, 167] width 138 height 27
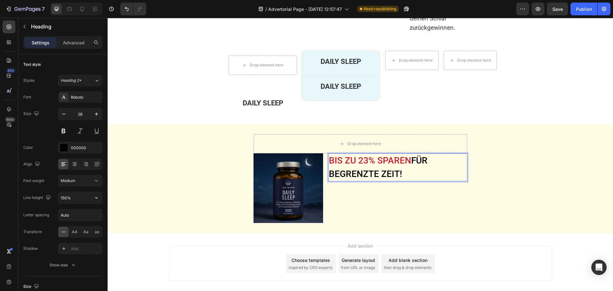
click at [360, 166] on span "BIS ZU 23% SPAREN" at bounding box center [370, 160] width 82 height 11
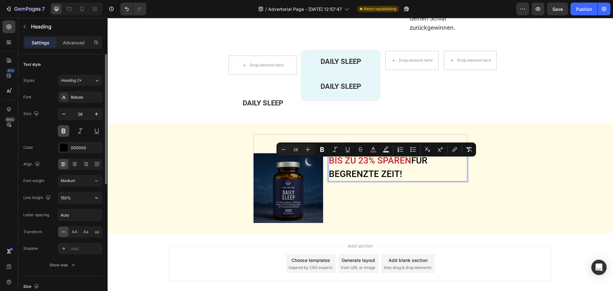
click at [65, 130] on button at bounding box center [63, 130] width 11 height 11
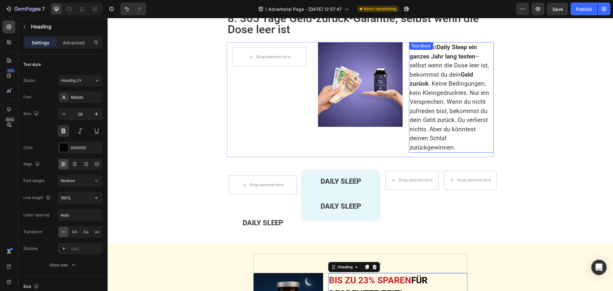
scroll to position [1295, 0]
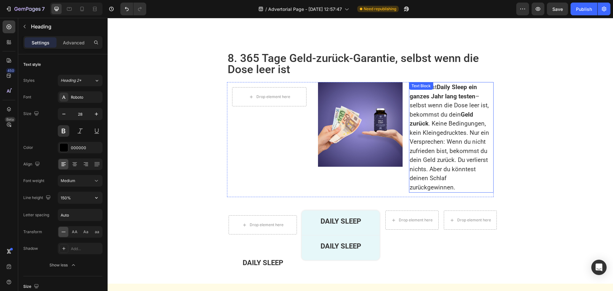
click at [448, 137] on p "Du kannst Daily Sleep ein ganzes Jahr lang testen – selbst wenn die Dose leer i…" at bounding box center [451, 137] width 83 height 109
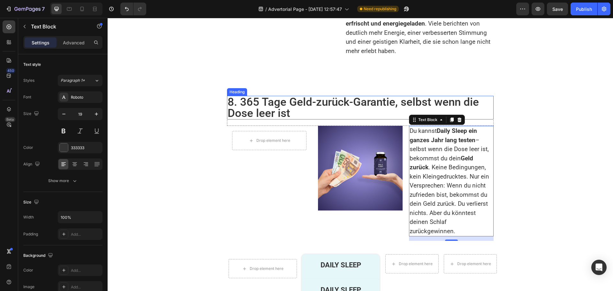
scroll to position [1297, 0]
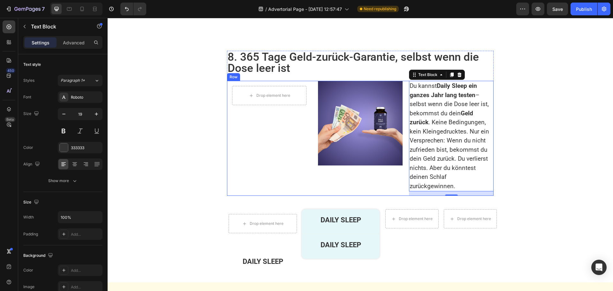
click at [284, 179] on div "Drop element here Row" at bounding box center [269, 138] width 85 height 115
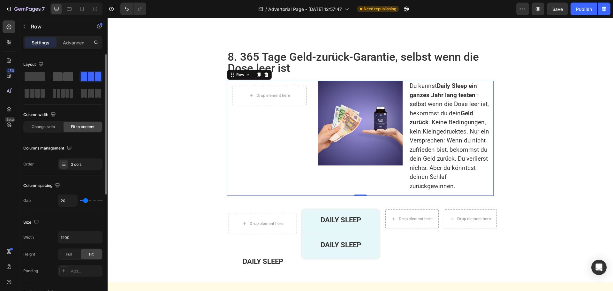
click at [61, 76] on span at bounding box center [58, 76] width 10 height 9
click at [292, 110] on div "Drop element here Row" at bounding box center [269, 95] width 85 height 29
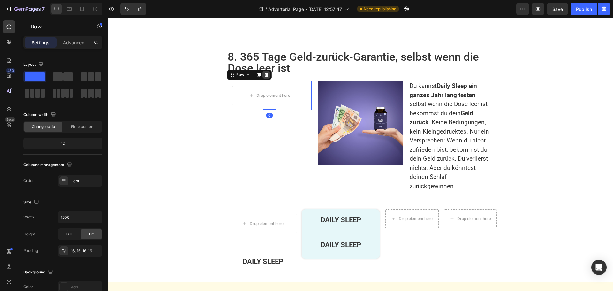
click at [264, 77] on icon at bounding box center [266, 74] width 4 height 4
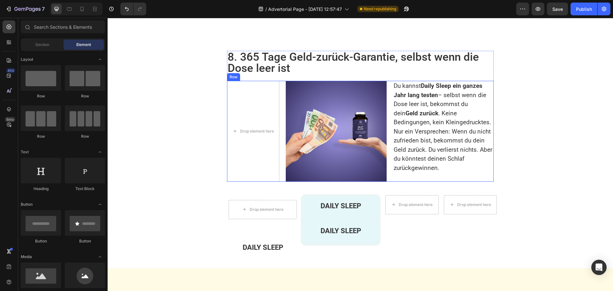
click at [280, 139] on div "Drop element here Image Du kannst Daily Sleep ein ganzes Jahr lang testen – sel…" at bounding box center [360, 131] width 267 height 101
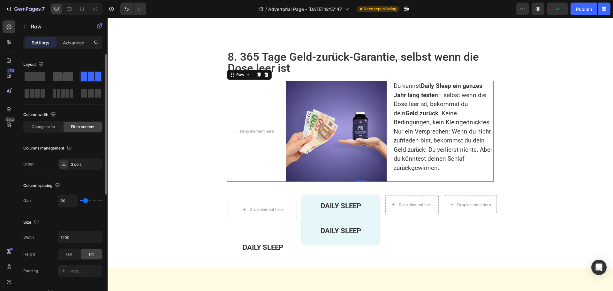
click at [62, 74] on span at bounding box center [58, 76] width 10 height 9
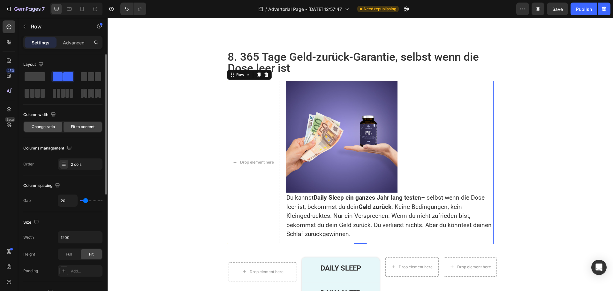
click at [51, 126] on span "Change ratio" at bounding box center [43, 127] width 23 height 6
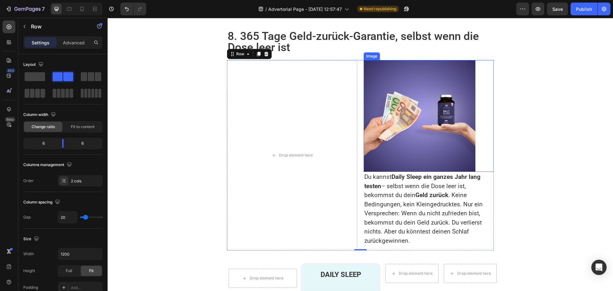
scroll to position [1329, 0]
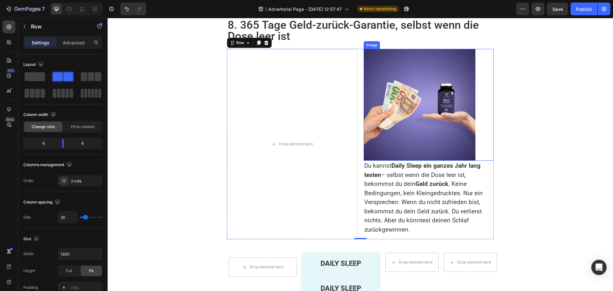
click at [398, 145] on img at bounding box center [420, 105] width 112 height 112
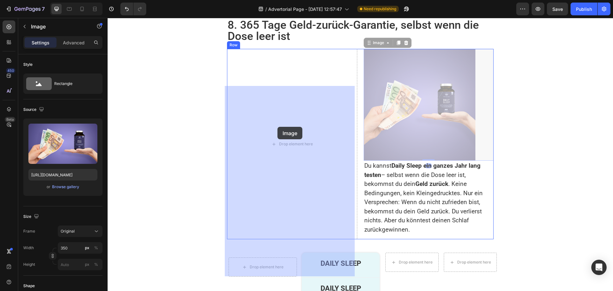
drag, startPoint x: 367, startPoint y: 80, endPoint x: 276, endPoint y: 127, distance: 102.1
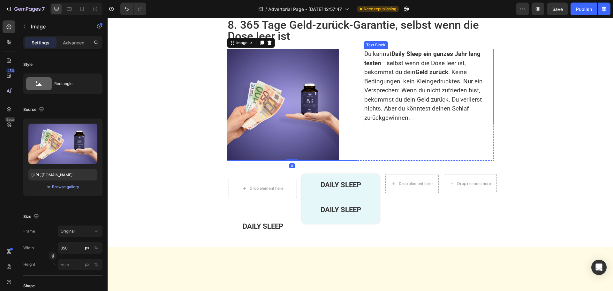
click at [386, 122] on p "Du kannst Daily Sleep ein ganzes Jahr lang testen – selbst wenn die Dose leer i…" at bounding box center [428, 85] width 129 height 73
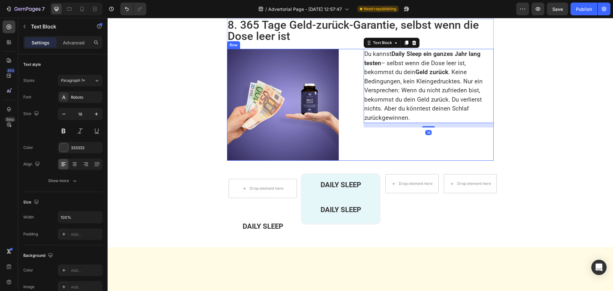
click at [355, 161] on div "Image Du kannst Daily Sleep ein ganzes Jahr lang testen – selbst wenn die Dose …" at bounding box center [360, 105] width 267 height 112
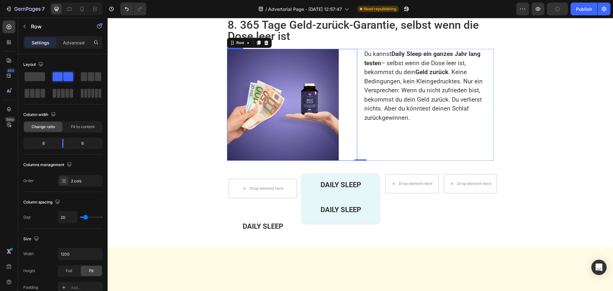
click at [343, 129] on div at bounding box center [292, 105] width 130 height 112
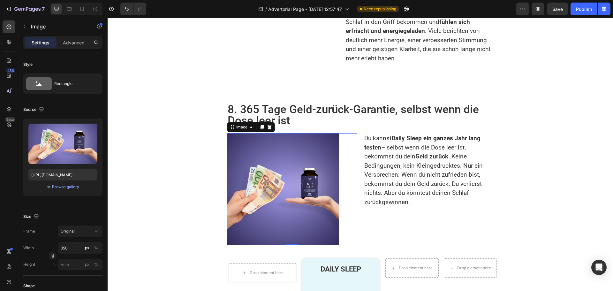
scroll to position [1169, 0]
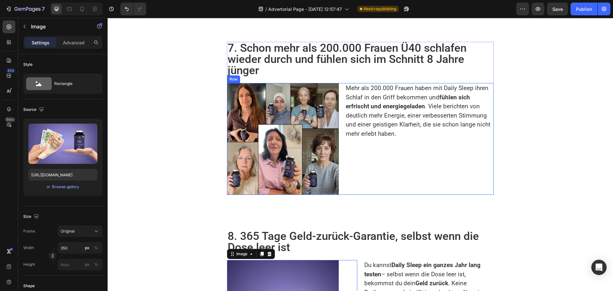
click at [345, 133] on div "Mehr als 200.000 Frauen haben mit Daily Sleep ihren Schlaf in den Griff bekomme…" at bounding box center [419, 139] width 148 height 112
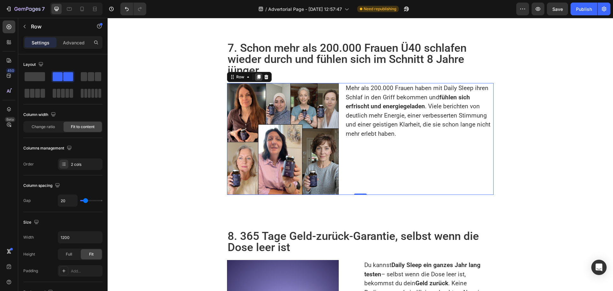
click at [257, 75] on icon at bounding box center [259, 77] width 4 height 4
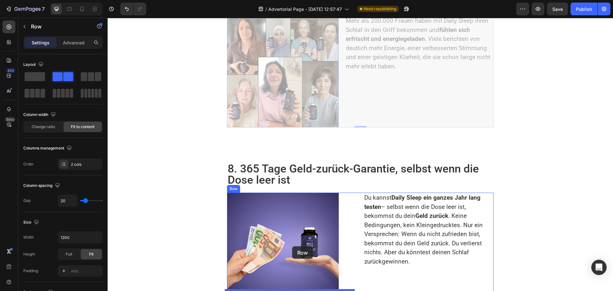
scroll to position [1349, 0]
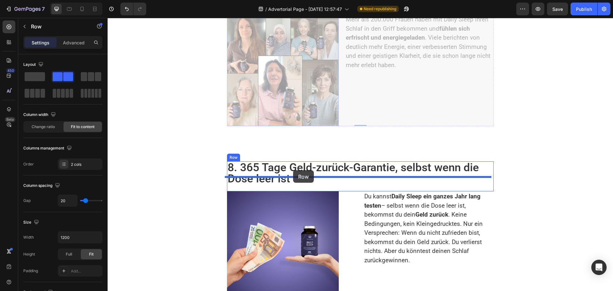
drag, startPoint x: 230, startPoint y: 111, endPoint x: 293, endPoint y: 170, distance: 86.7
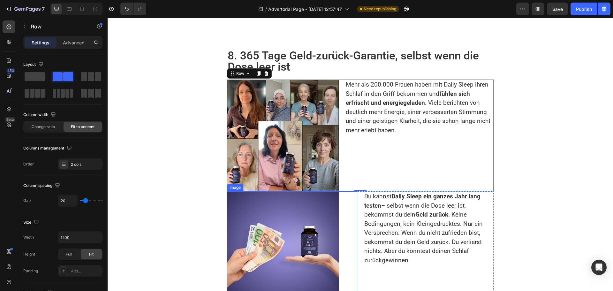
click at [312, 223] on img at bounding box center [283, 247] width 112 height 112
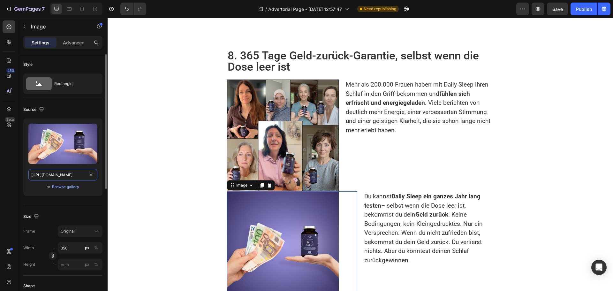
click at [60, 174] on input "https://health-magazine.news/wp-content/uploads/2025/07/Listicle-Bilder_DSL6-10…" at bounding box center [62, 174] width 69 height 11
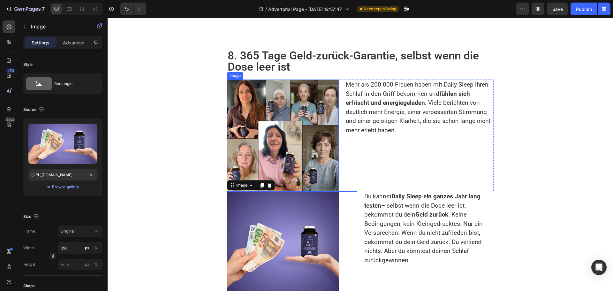
click at [265, 84] on img at bounding box center [283, 135] width 112 height 112
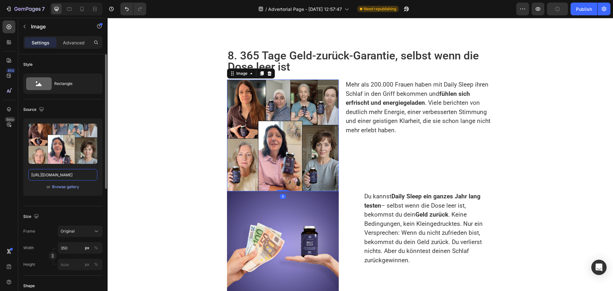
click at [66, 179] on input "https://cdn.shopify.com/s/files/1/0673/7182/7441/files/gempages_501617521984537…" at bounding box center [62, 174] width 69 height 11
paste input "health-magazine.news/wp-content/uploads/2025/07/Listicle-Bilder_DSL6-1024x1024"
type input "https://health-magazine.news/wp-content/uploads/2025/07/Listicle-Bilder_DSL6-10…"
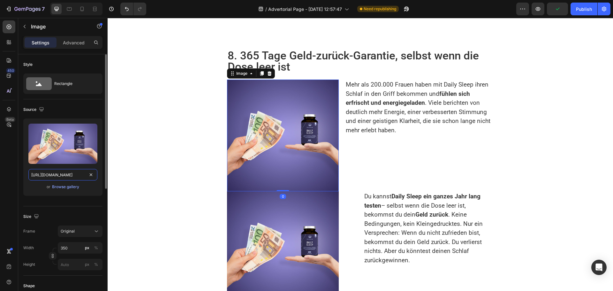
scroll to position [0, 122]
click at [403, 205] on p "Du kannst Daily Sleep ein ganzes Jahr lang testen – selbst wenn die Dose leer i…" at bounding box center [428, 228] width 129 height 73
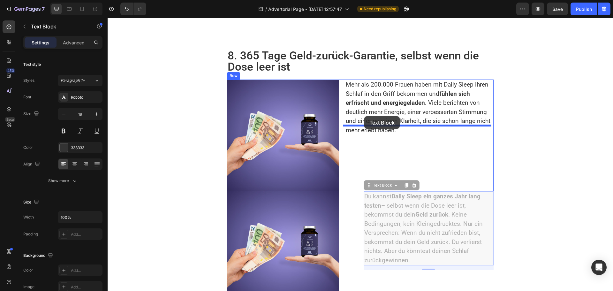
drag, startPoint x: 366, startPoint y: 170, endPoint x: 364, endPoint y: 116, distance: 53.7
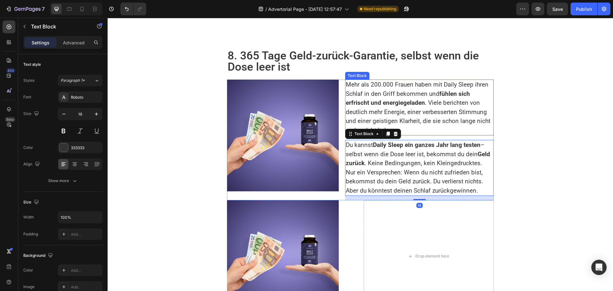
click at [378, 82] on p "Mehr als 200.000 Frauen haben mit Daily Sleep ihren Schlaf in den Griff bekomme…" at bounding box center [419, 107] width 147 height 55
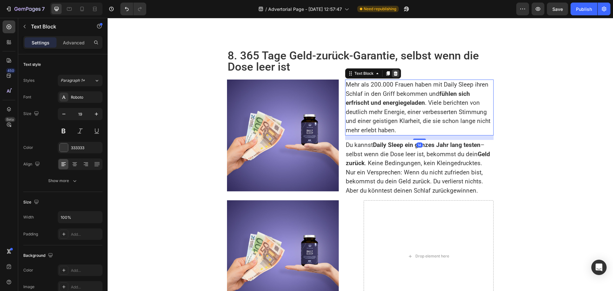
click at [395, 71] on icon at bounding box center [395, 73] width 5 height 5
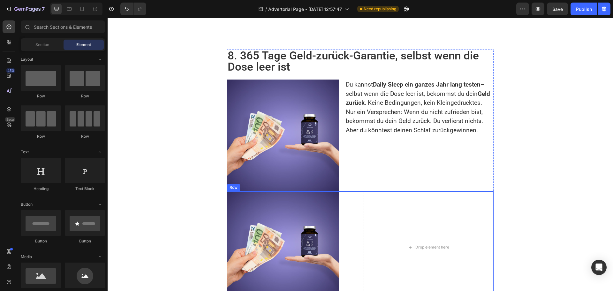
click at [357, 191] on div "Image Drop element here Row" at bounding box center [360, 247] width 267 height 112
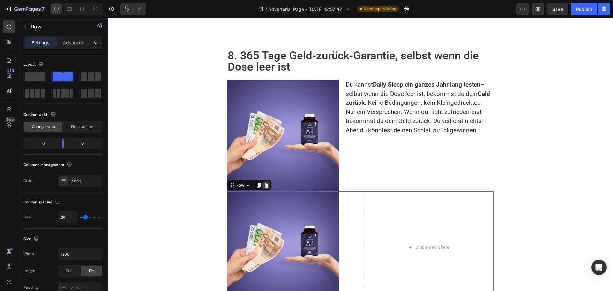
click at [264, 183] on icon at bounding box center [266, 185] width 5 height 5
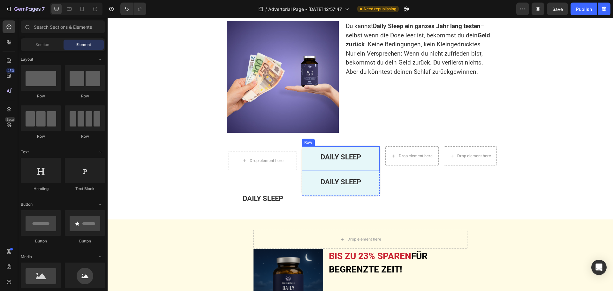
scroll to position [1316, 0]
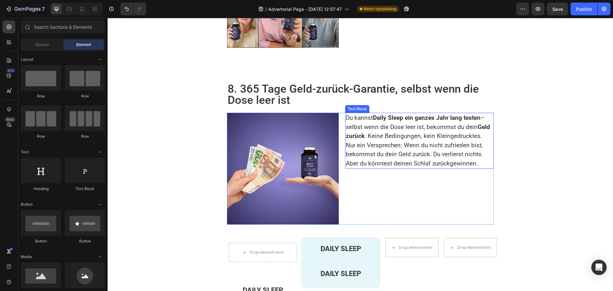
click at [386, 125] on p "Du kannst Daily Sleep ein ganzes Jahr lang testen – selbst wenn die Dose leer i…" at bounding box center [419, 140] width 147 height 55
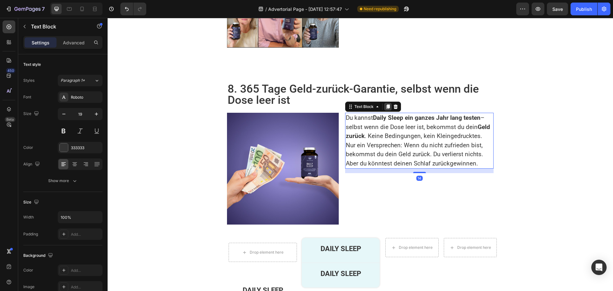
click at [386, 104] on icon at bounding box center [388, 106] width 4 height 4
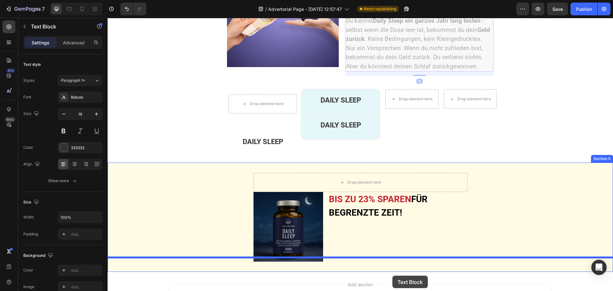
scroll to position [1477, 0]
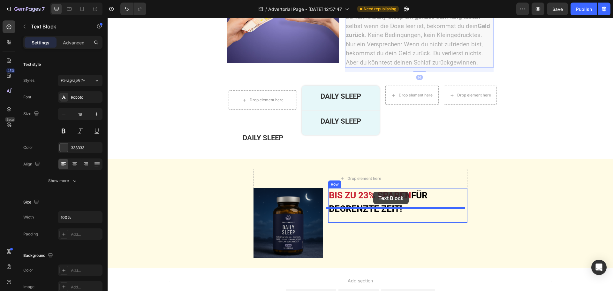
drag, startPoint x: 348, startPoint y: 154, endPoint x: 373, endPoint y: 192, distance: 45.2
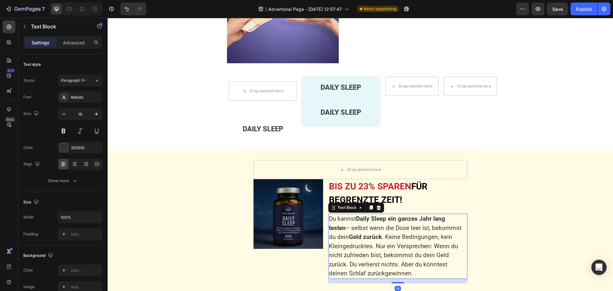
click at [376, 225] on p "Du kannst Daily Sleep ein ganzes Jahr lang testen – selbst wenn die Dose leer i…" at bounding box center [398, 246] width 138 height 64
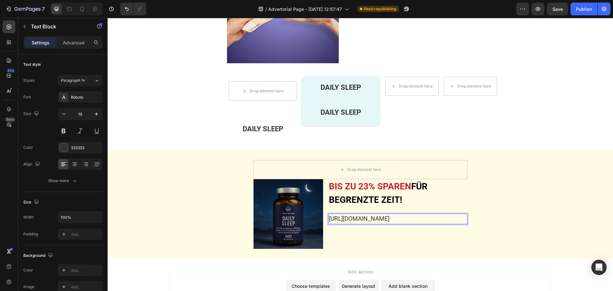
click at [373, 214] on p "https://health-magazine.news/wp-content/uploads/2025/07/Listicle-Bilder_DSL6-10…" at bounding box center [398, 218] width 138 height 9
click at [374, 214] on p "https://health-magazine.news/wp-content/uploads/2025/07/Listicle-Bilder_DSL6-10…" at bounding box center [398, 218] width 138 height 9
click at [370, 214] on p "https://health-magazine.news/wp-content/uploads/2025/07/Listicle-Bilder_DSL6-10…" at bounding box center [398, 218] width 138 height 9
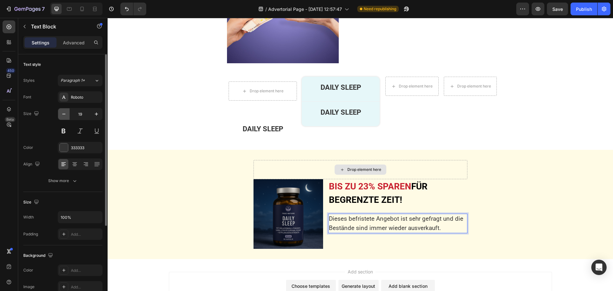
click at [64, 113] on icon "button" at bounding box center [64, 114] width 6 height 6
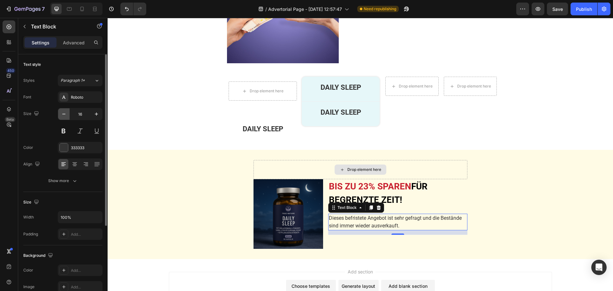
click at [64, 113] on icon "button" at bounding box center [64, 114] width 6 height 6
click at [98, 115] on icon "button" at bounding box center [96, 114] width 6 height 6
click at [98, 114] on icon "button" at bounding box center [96, 114] width 6 height 6
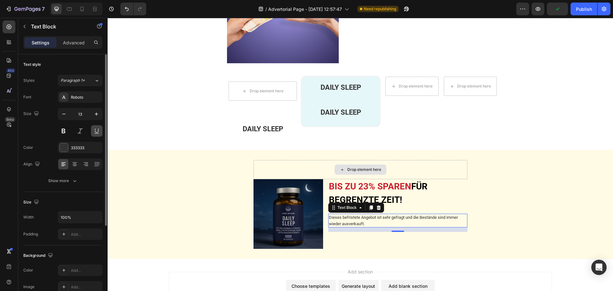
type input "14"
click at [75, 166] on icon at bounding box center [74, 166] width 3 height 1
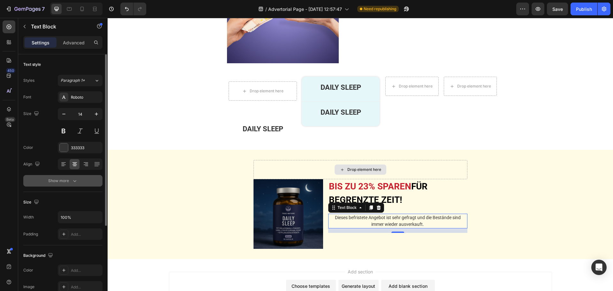
click at [66, 180] on div "Show more" at bounding box center [63, 180] width 30 height 6
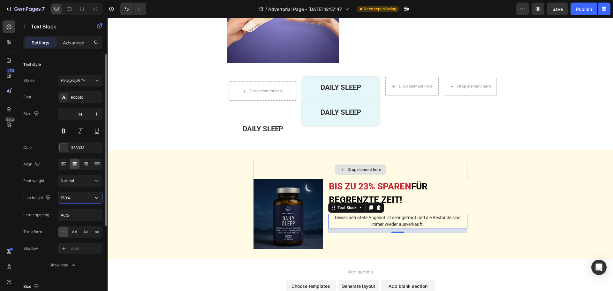
click at [64, 199] on input "150%" at bounding box center [80, 197] width 44 height 11
type input "140%"
click at [397, 181] on span "BIS ZU 23% SPAREN" at bounding box center [370, 186] width 82 height 11
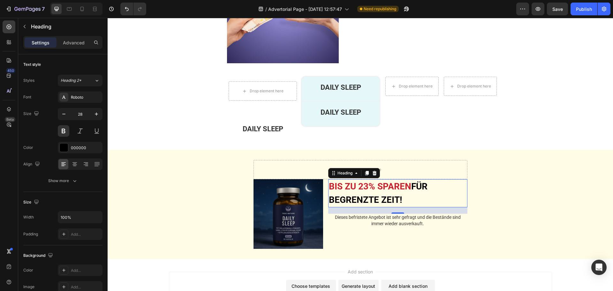
drag, startPoint x: 79, startPoint y: 41, endPoint x: 77, endPoint y: 49, distance: 8.1
click at [78, 41] on p "Advanced" at bounding box center [74, 42] width 22 height 7
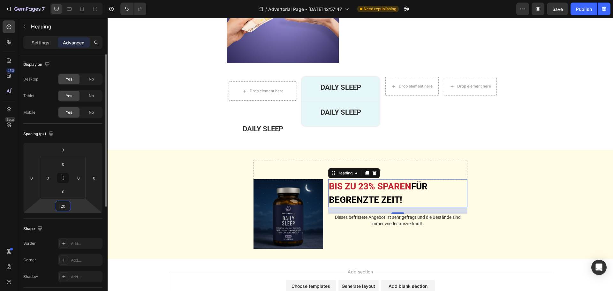
click at [63, 204] on input "20" at bounding box center [63, 206] width 13 height 10
type input "15"
click at [361, 213] on p "Dieses befristete Angebot ist sehr gefragt und die Bestände sind immer wieder a…" at bounding box center [398, 219] width 138 height 12
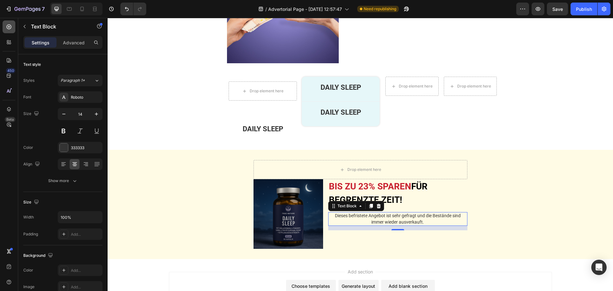
drag, startPoint x: 9, startPoint y: 26, endPoint x: 12, endPoint y: 30, distance: 4.6
click at [9, 26] on icon at bounding box center [9, 27] width 6 height 6
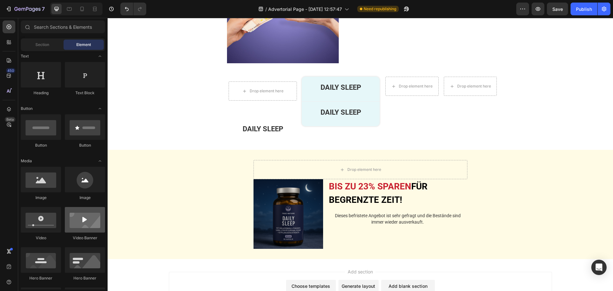
scroll to position [0, 0]
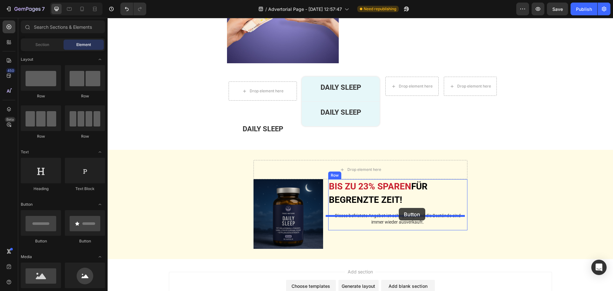
drag, startPoint x: 151, startPoint y: 249, endPoint x: 399, endPoint y: 208, distance: 251.5
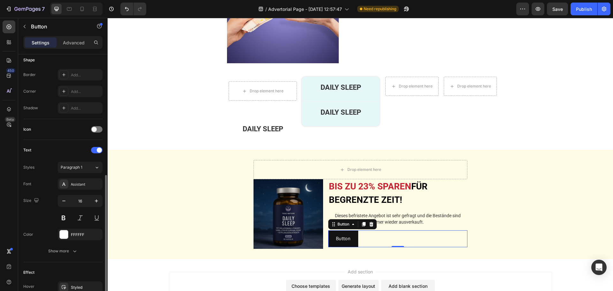
scroll to position [192, 0]
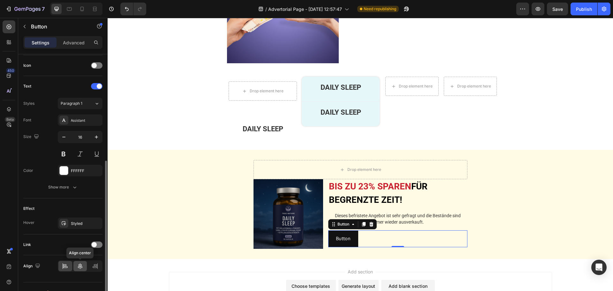
click at [79, 265] on icon at bounding box center [80, 266] width 6 height 6
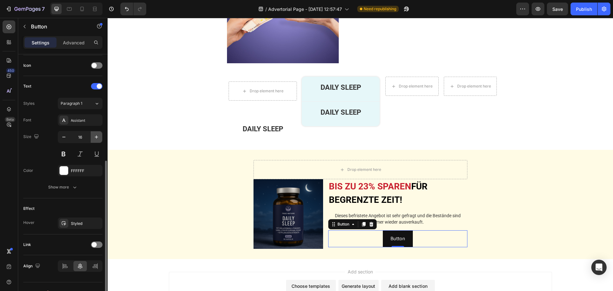
click at [94, 137] on icon "button" at bounding box center [96, 137] width 6 height 6
type input "17"
click at [69, 187] on div "Show more" at bounding box center [63, 187] width 30 height 6
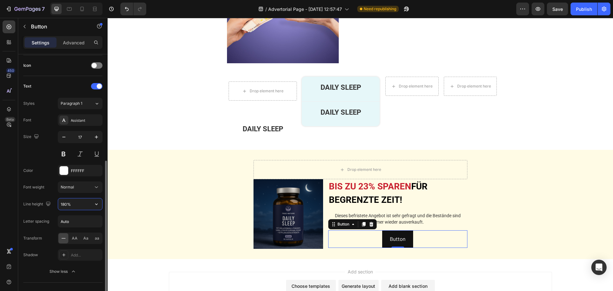
click at [64, 204] on input "180%" at bounding box center [80, 203] width 44 height 11
type input "100%"
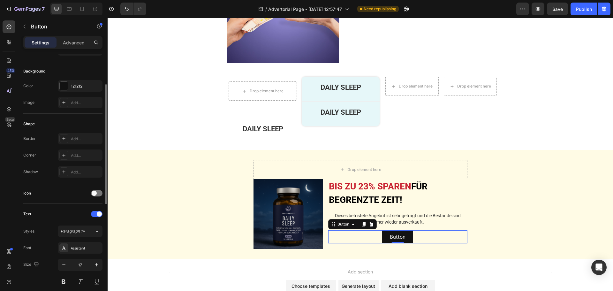
scroll to position [32, 0]
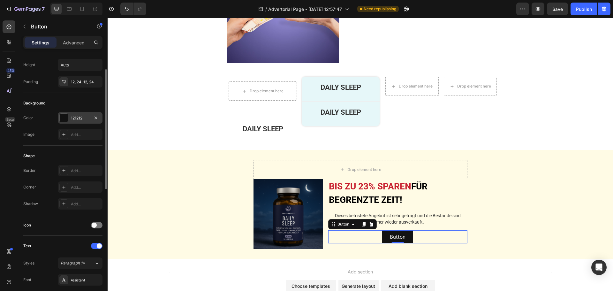
click at [74, 119] on div "121212" at bounding box center [80, 118] width 19 height 6
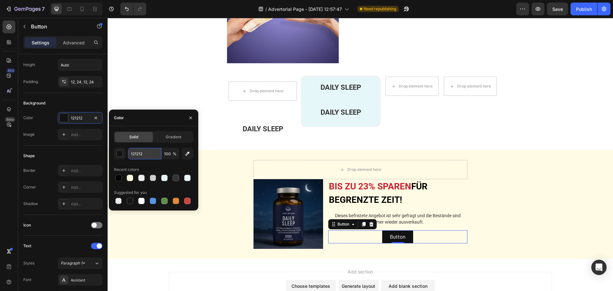
click at [147, 154] on input "121212" at bounding box center [144, 153] width 33 height 11
paste input "#2A255"
type input "#2A2552"
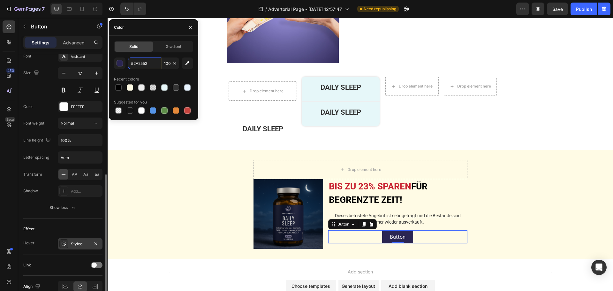
scroll to position [287, 0]
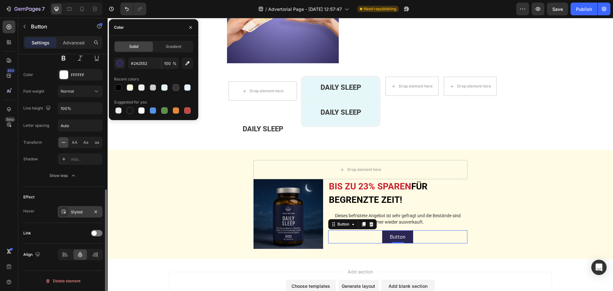
click at [68, 212] on div "Styled" at bounding box center [80, 211] width 45 height 11
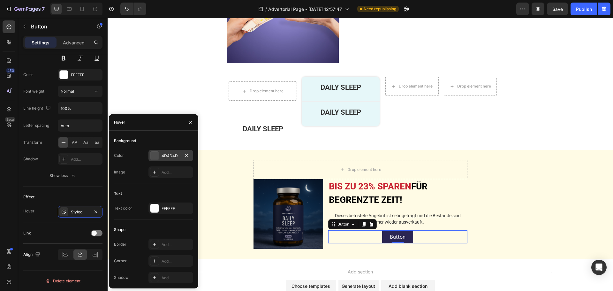
click at [161, 157] on div "4D4D4D" at bounding box center [170, 155] width 45 height 11
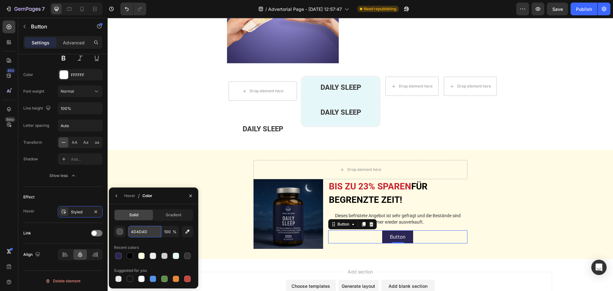
click at [0, 0] on input "4D4D4D" at bounding box center [0, 0] width 0 height 0
paste input "#2A2552"
type input "#2A2552"
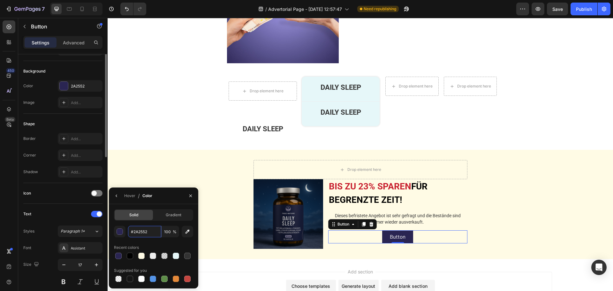
scroll to position [32, 0]
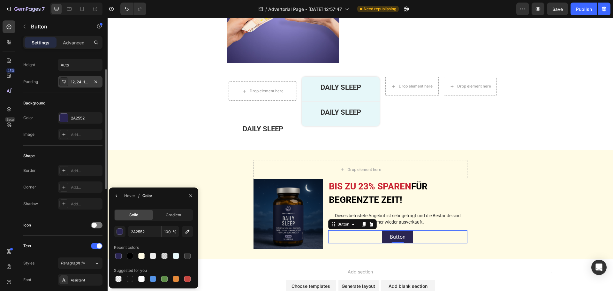
click at [82, 76] on div "12, 24, 12, 24" at bounding box center [80, 81] width 45 height 11
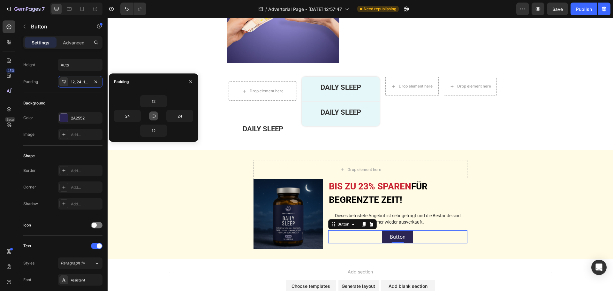
click at [153, 115] on icon "button" at bounding box center [153, 115] width 5 height 5
type input "12"
click at [154, 116] on icon "button" at bounding box center [153, 115] width 5 height 5
click at [155, 102] on input "12" at bounding box center [153, 100] width 26 height 11
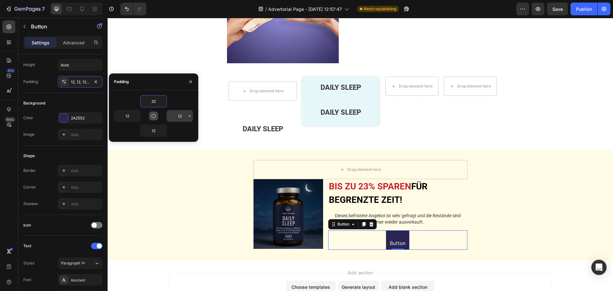
type input "32"
click at [183, 116] on input "12" at bounding box center [180, 115] width 26 height 11
type input "32"
click at [159, 131] on input "12" at bounding box center [153, 130] width 26 height 11
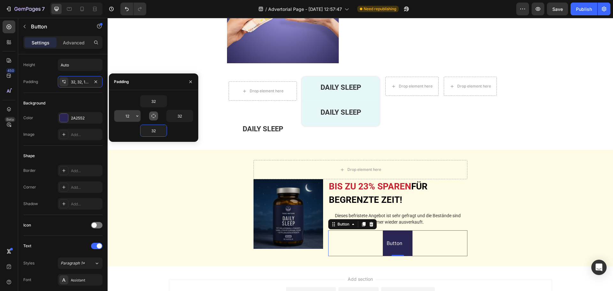
type input "32"
click at [128, 116] on input "12" at bounding box center [127, 115] width 26 height 11
type input "32"
click at [395, 240] on p "Button" at bounding box center [398, 242] width 16 height 5
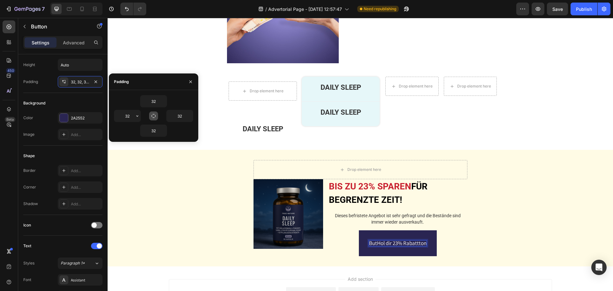
click at [362, 230] on button "ButHol dir 23% Rabattton" at bounding box center [398, 243] width 78 height 26
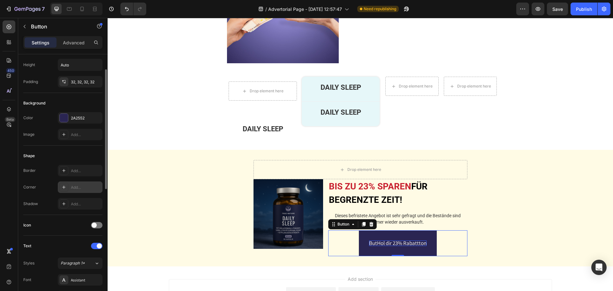
click at [79, 188] on div "Add..." at bounding box center [86, 188] width 30 height 6
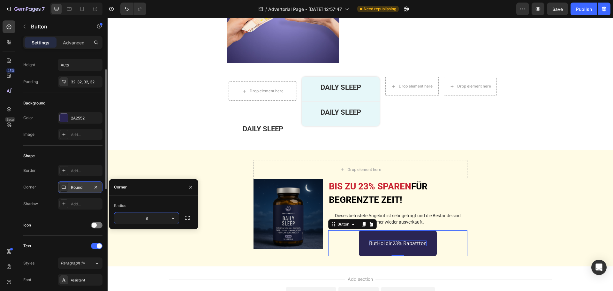
type input "3"
type input "23"
click at [393, 185] on h2 "BIS ZU 23% SPAREN FÜR BEGRENZTE ZEIT!" at bounding box center [397, 193] width 139 height 28
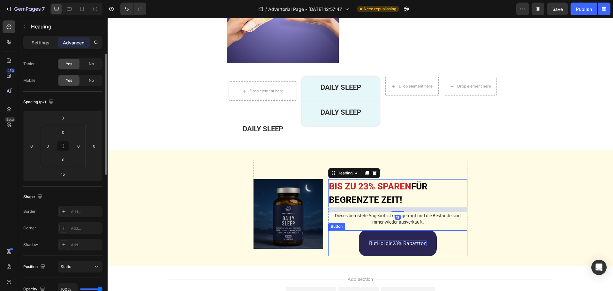
scroll to position [0, 0]
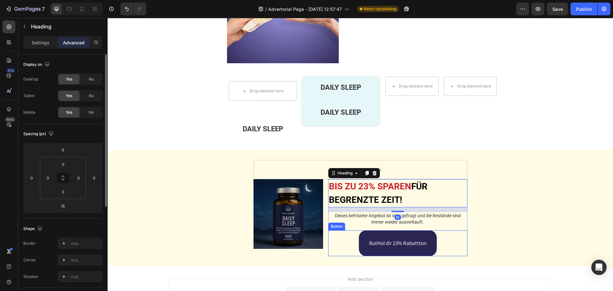
click at [386, 240] on p "ButHol dir 23% Rabattton" at bounding box center [397, 242] width 57 height 5
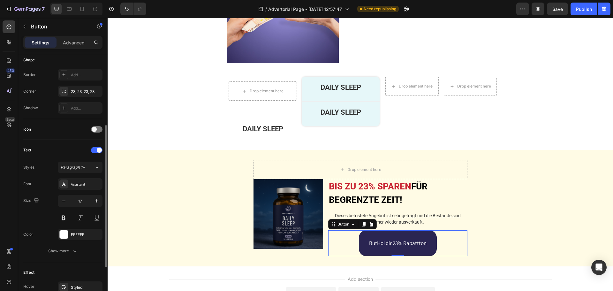
scroll to position [160, 0]
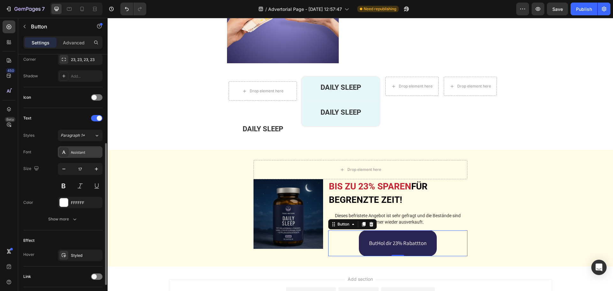
click at [73, 155] on div "Assistant" at bounding box center [86, 152] width 30 height 6
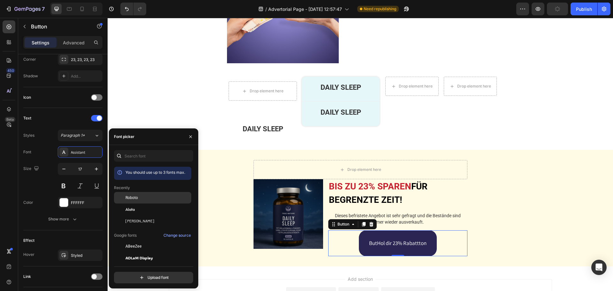
click at [131, 200] on span "Roboto" at bounding box center [131, 198] width 12 height 6
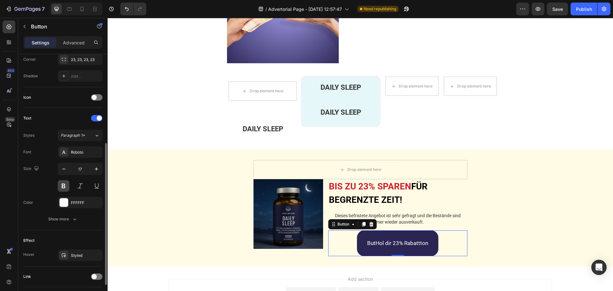
click at [64, 188] on button at bounding box center [63, 185] width 11 height 11
click at [69, 216] on div "Show more" at bounding box center [63, 219] width 30 height 6
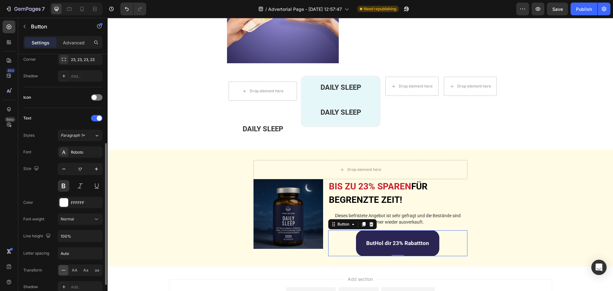
scroll to position [192, 0]
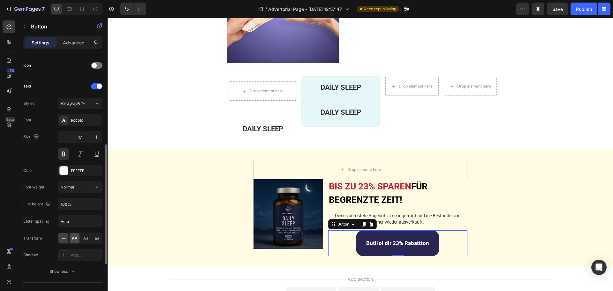
click at [74, 239] on span "AA" at bounding box center [75, 238] width 6 height 6
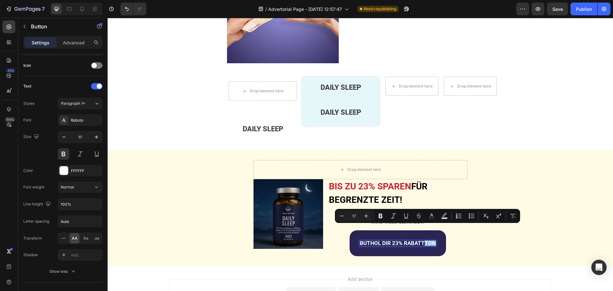
drag, startPoint x: 432, startPoint y: 227, endPoint x: 421, endPoint y: 228, distance: 10.9
click at [421, 240] on p "ButHol dir 23% Rabattton" at bounding box center [398, 242] width 76 height 5
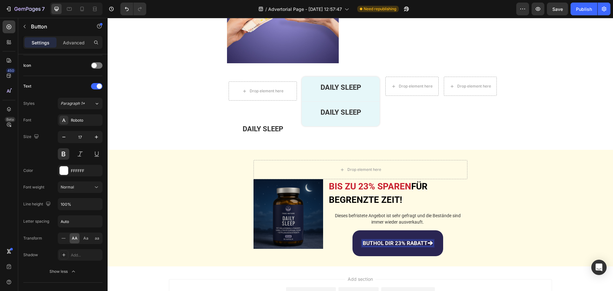
click at [426, 240] on p "ButHol dir 23% Rabatt🡪" at bounding box center [398, 242] width 70 height 5
click at [352, 230] on button "ButHol dir 23% Rabatt 🡪" at bounding box center [398, 243] width 92 height 26
click at [351, 230] on button "ButHol dir 23% Rabatt 🡪" at bounding box center [397, 243] width 93 height 26
click at [357, 213] on p "Dieses befristete Angebot ist sehr gefragt und die Bestände sind immer wieder a…" at bounding box center [398, 219] width 138 height 12
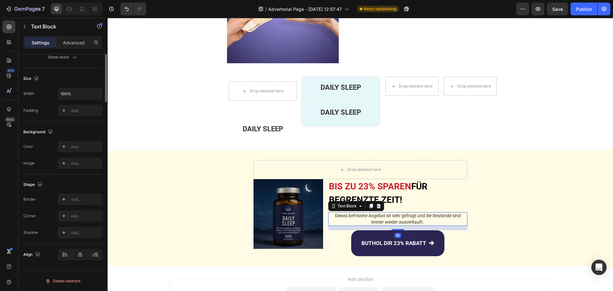
scroll to position [0, 0]
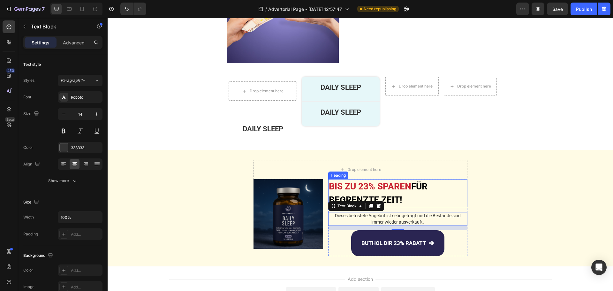
click at [380, 181] on span "BIS ZU 23% SPAREN" at bounding box center [370, 186] width 82 height 11
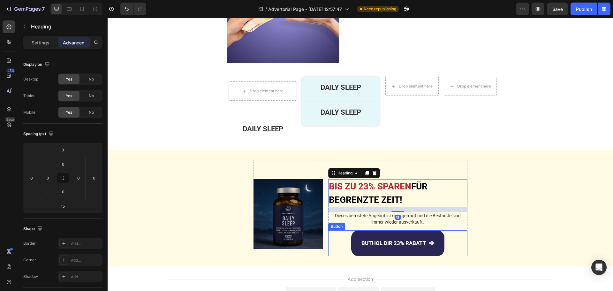
click at [353, 230] on button "ButHol dir 23% Rabatt 🡪" at bounding box center [397, 243] width 93 height 26
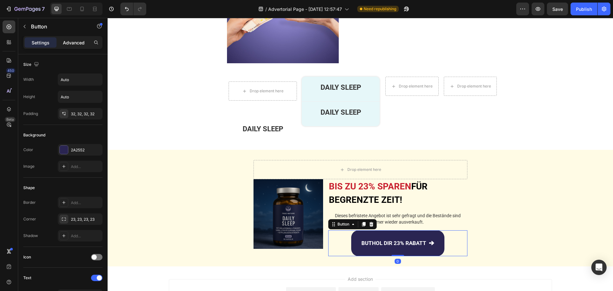
click at [70, 45] on p "Advanced" at bounding box center [74, 42] width 22 height 7
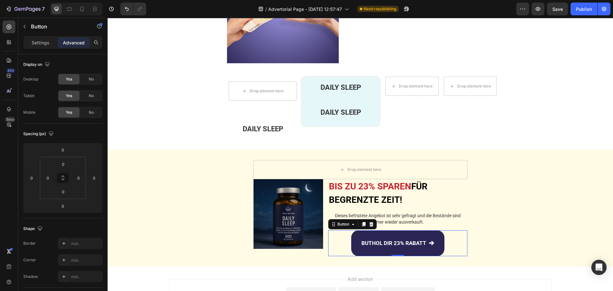
click at [384, 213] on p "Dieses befristete Angebot ist sehr gefragt und die Bestände sind immer wieder a…" at bounding box center [398, 219] width 138 height 12
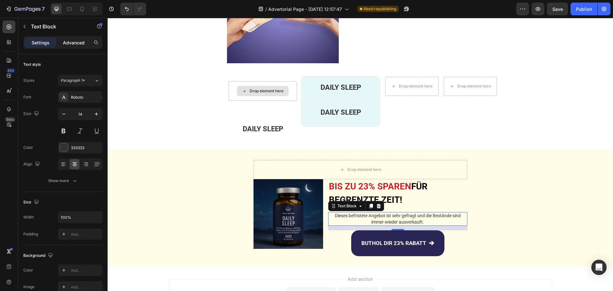
click at [74, 38] on div "Advanced" at bounding box center [74, 42] width 32 height 10
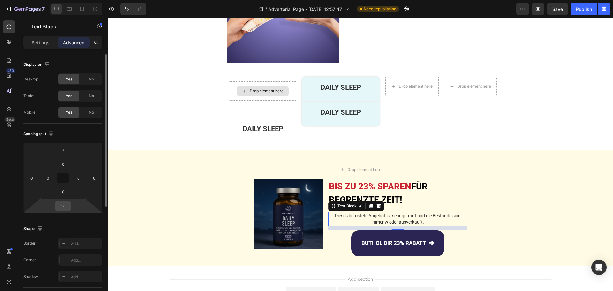
click at [67, 204] on input "14" at bounding box center [63, 206] width 13 height 10
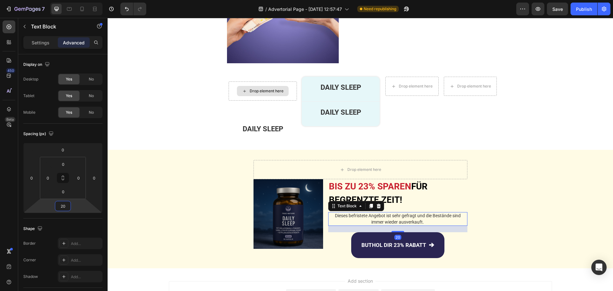
type input "20"
click at [11, 28] on icon at bounding box center [9, 27] width 5 height 5
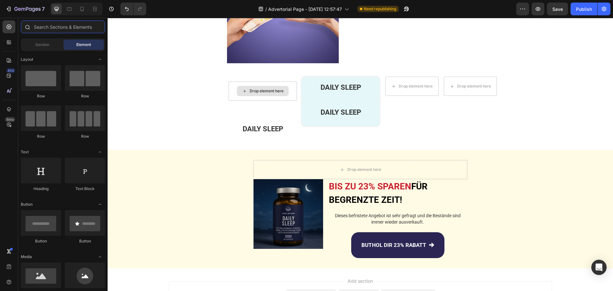
click at [52, 28] on input "text" at bounding box center [63, 26] width 84 height 13
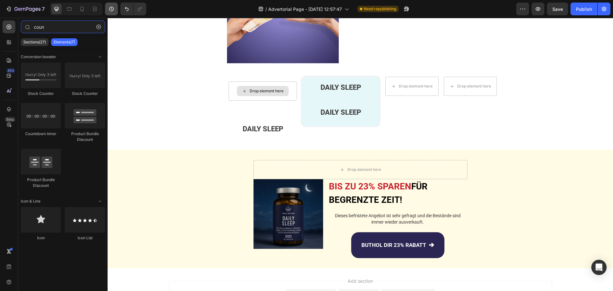
type input "coun"
click at [11, 28] on icon at bounding box center [9, 27] width 6 height 6
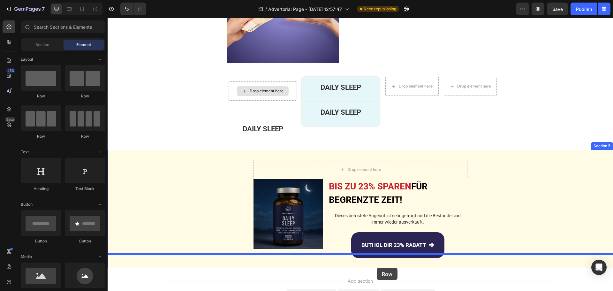
scroll to position [1483, 0]
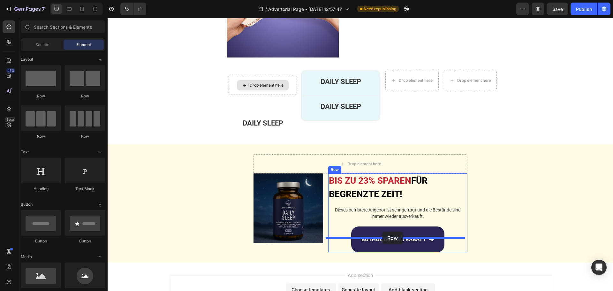
drag, startPoint x: 191, startPoint y: 102, endPoint x: 382, endPoint y: 231, distance: 230.4
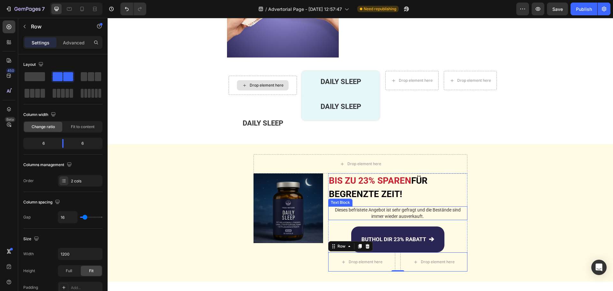
click at [369, 207] on p "Dieses befristete Angebot ist sehr gefragt und die Bestände sind immer wieder a…" at bounding box center [398, 213] width 138 height 12
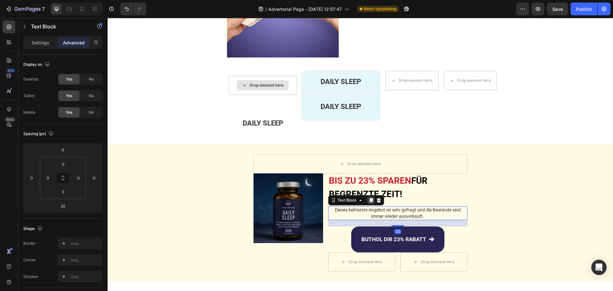
click at [368, 198] on icon at bounding box center [370, 200] width 5 height 5
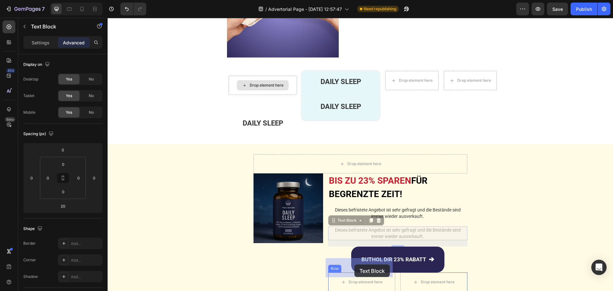
drag, startPoint x: 332, startPoint y: 207, endPoint x: 354, endPoint y: 264, distance: 61.1
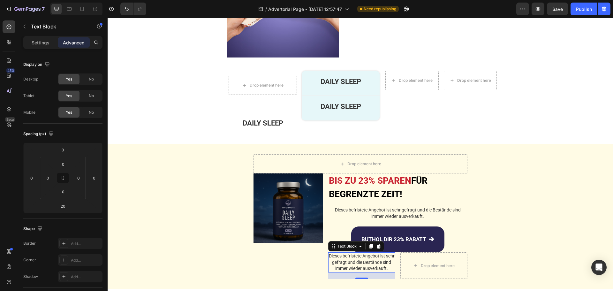
click at [357, 253] on p "Dieses befristete Angebot ist sehr gefragt und die Bestände sind immer wieder a…" at bounding box center [362, 262] width 66 height 19
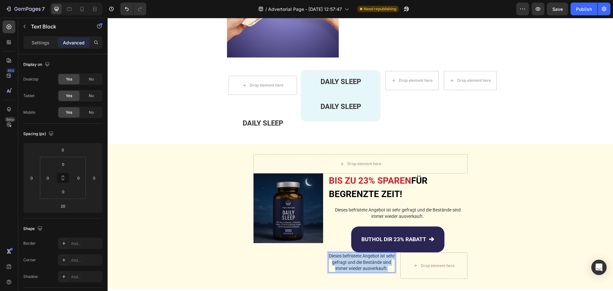
click at [357, 253] on p "Dieses befristete Angebot ist sehr gefragt und die Bestände sind immer wieder a…" at bounding box center [362, 262] width 66 height 19
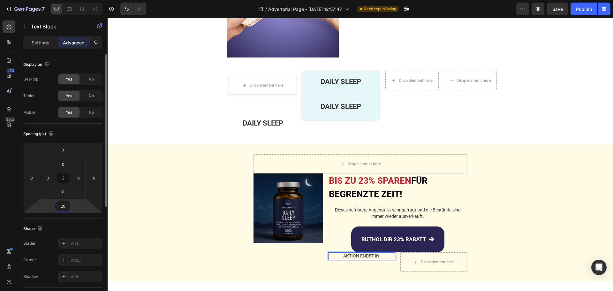
click at [67, 203] on input "20" at bounding box center [63, 206] width 13 height 10
type input "0"
click at [395, 252] on div "AKTION ENDET IN: Text Block 0 Drop element here Row" at bounding box center [397, 261] width 139 height 19
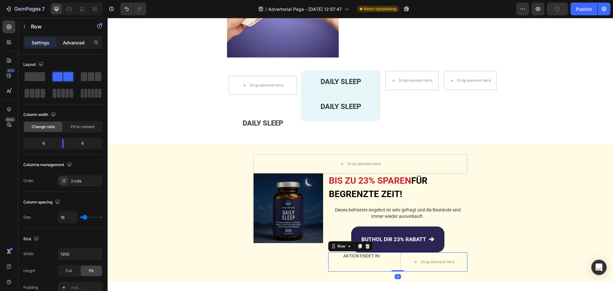
click at [75, 45] on p "Advanced" at bounding box center [74, 42] width 22 height 7
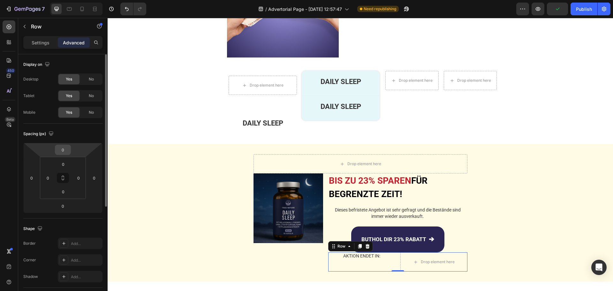
click at [66, 149] on input "0" at bounding box center [63, 150] width 13 height 10
type input "20"
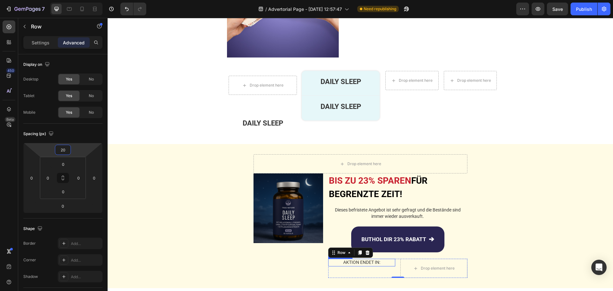
click at [352, 259] on p "AKTION ENDET IN:" at bounding box center [362, 262] width 66 height 6
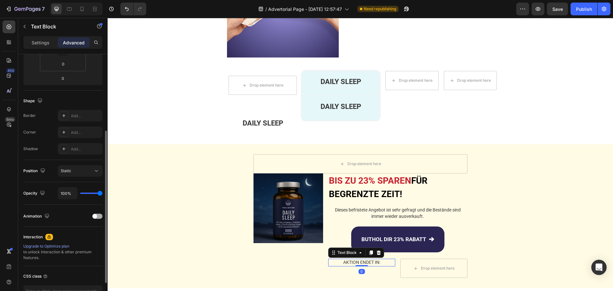
scroll to position [0, 0]
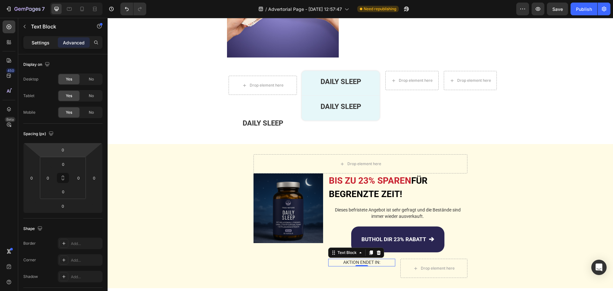
click at [44, 41] on p "Settings" at bounding box center [41, 42] width 18 height 7
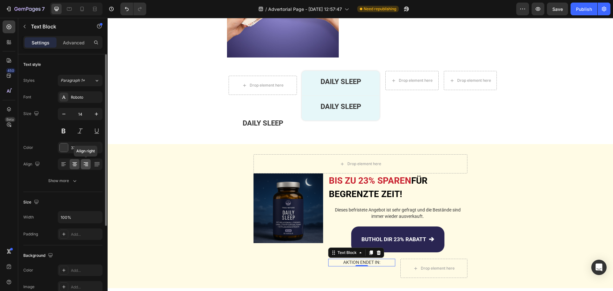
click at [87, 166] on icon at bounding box center [86, 166] width 3 height 1
click at [74, 179] on icon "button" at bounding box center [75, 180] width 6 height 6
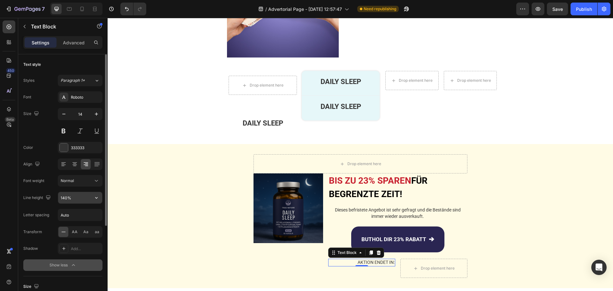
click at [66, 195] on input "140%" at bounding box center [80, 197] width 44 height 11
type input "130%"
click at [78, 98] on div "Roboto" at bounding box center [86, 97] width 30 height 6
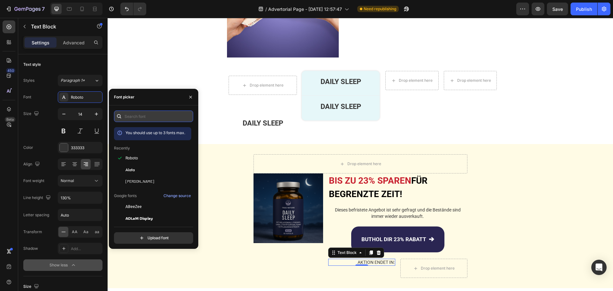
click at [145, 121] on input "text" at bounding box center [153, 115] width 79 height 11
type input "a"
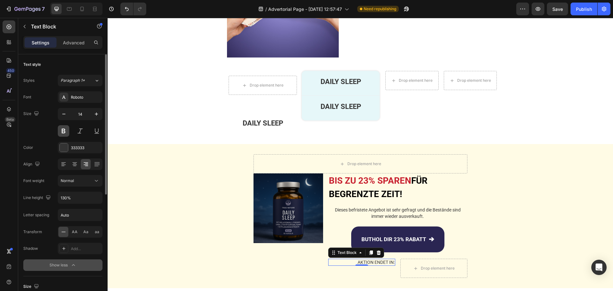
click at [65, 132] on button at bounding box center [63, 130] width 11 height 11
click at [396, 259] on div "AKTION ENDET IN: Text Block 0 Drop element here Row" at bounding box center [397, 268] width 139 height 19
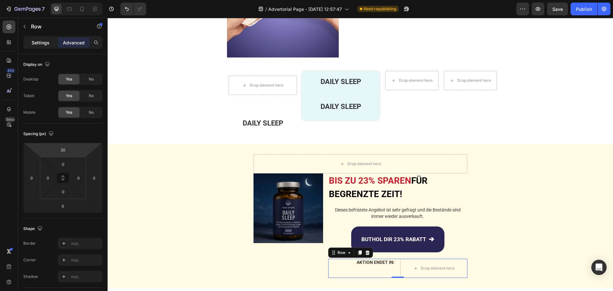
click at [46, 44] on p "Settings" at bounding box center [41, 42] width 18 height 7
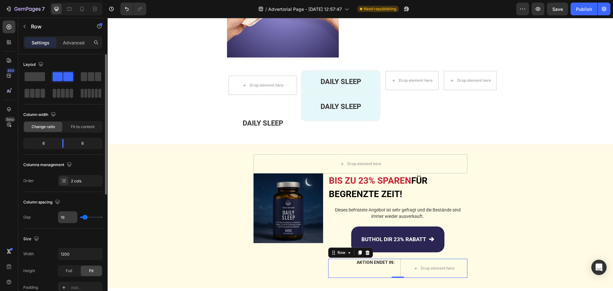
drag, startPoint x: 83, startPoint y: 219, endPoint x: 71, endPoint y: 220, distance: 11.9
click at [71, 220] on div "16" at bounding box center [80, 217] width 45 height 12
type input "13"
type input "0"
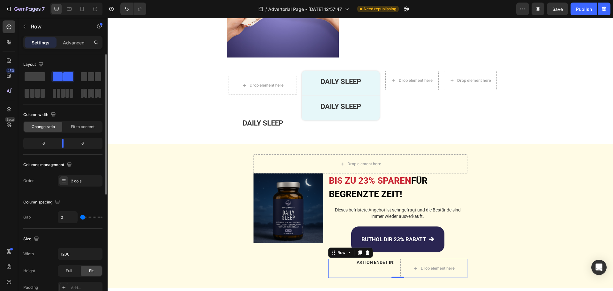
drag, startPoint x: 85, startPoint y: 216, endPoint x: 79, endPoint y: 218, distance: 6.5
type input "0"
click at [80, 218] on input "range" at bounding box center [91, 216] width 22 height 1
click at [10, 28] on icon at bounding box center [9, 27] width 6 height 6
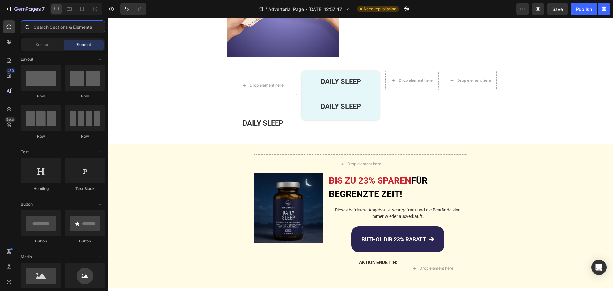
click at [53, 30] on input "text" at bounding box center [63, 26] width 84 height 13
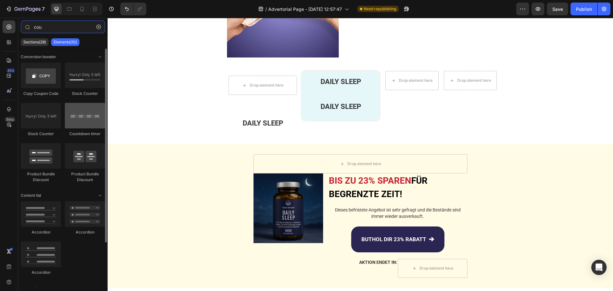
type input "cou"
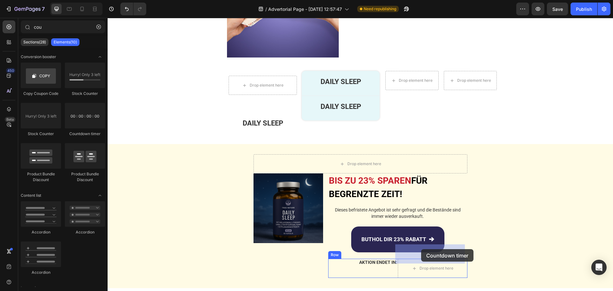
drag, startPoint x: 190, startPoint y: 139, endPoint x: 421, endPoint y: 249, distance: 255.9
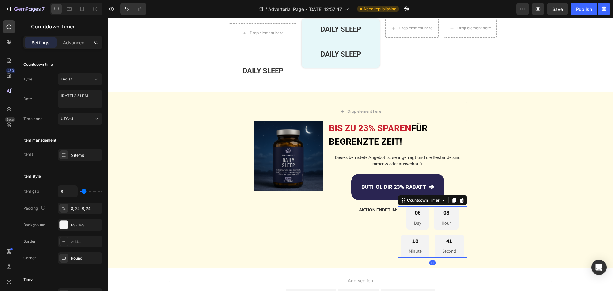
scroll to position [1547, 0]
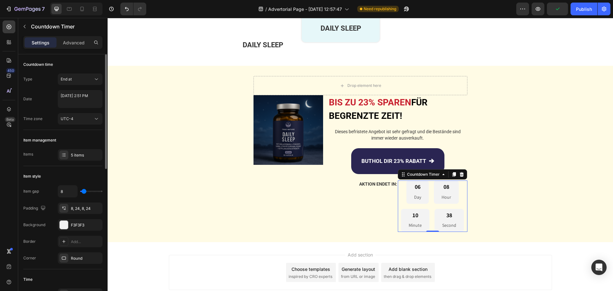
type input "0"
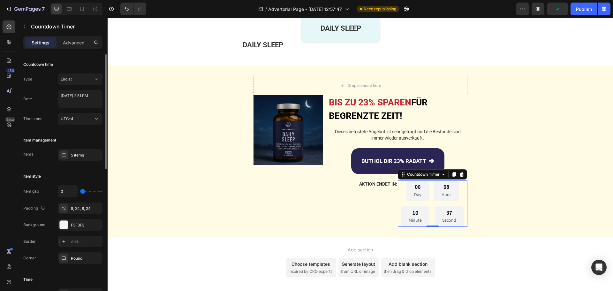
type input "0"
click at [80, 192] on input "range" at bounding box center [91, 191] width 22 height 1
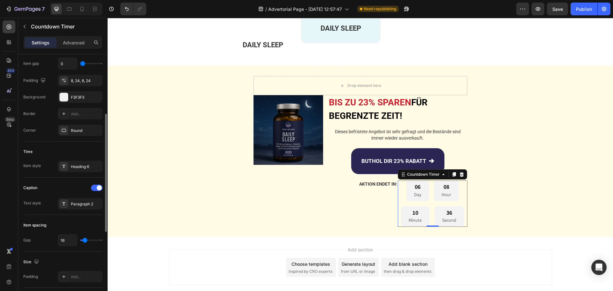
scroll to position [160, 0]
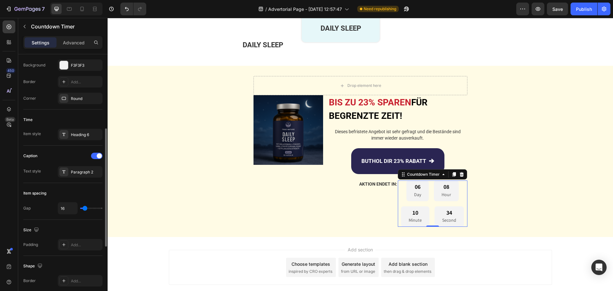
type input "9"
type input "0"
click at [80, 209] on input "range" at bounding box center [91, 207] width 22 height 1
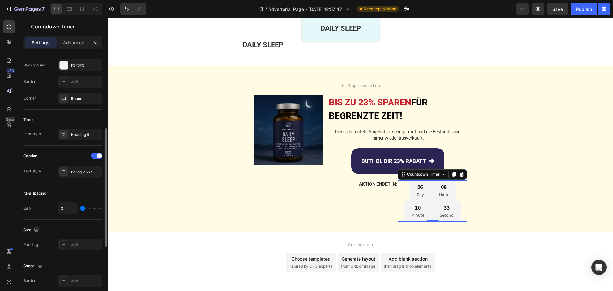
type input "2"
type input "9"
type input "11"
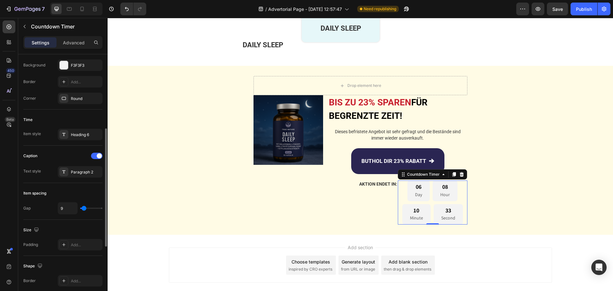
type input "11"
type input "9"
type input "7"
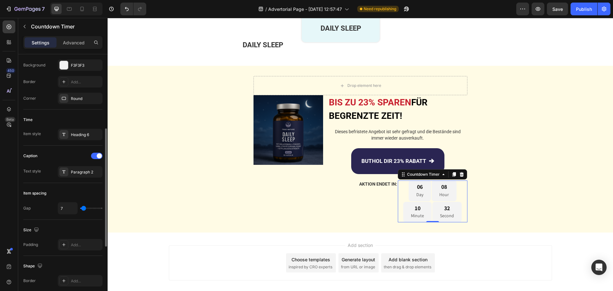
type input "2"
click at [83, 207] on input "range" at bounding box center [91, 207] width 22 height 1
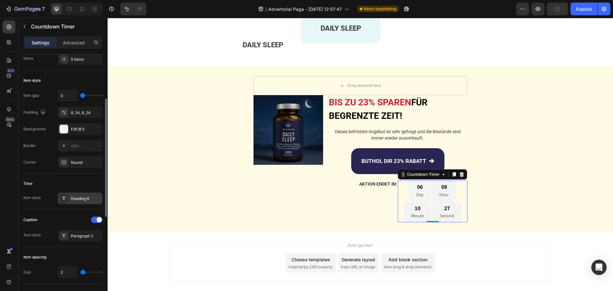
click at [79, 201] on div "Heading 6" at bounding box center [80, 197] width 45 height 11
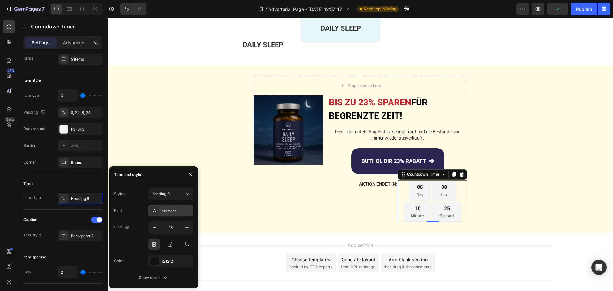
click at [170, 209] on div "Assistant" at bounding box center [177, 211] width 30 height 6
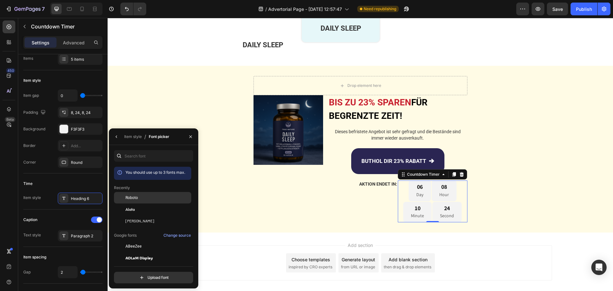
click at [133, 199] on span "Roboto" at bounding box center [131, 198] width 12 height 6
click at [135, 137] on div "Item style" at bounding box center [133, 137] width 18 height 6
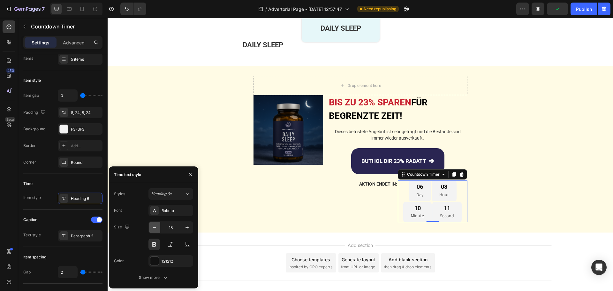
click at [155, 226] on icon "button" at bounding box center [154, 227] width 6 height 6
click at [154, 227] on icon "button" at bounding box center [154, 227] width 6 height 6
click at [154, 227] on icon "button" at bounding box center [154, 227] width 3 height 1
click at [153, 228] on icon "button" at bounding box center [154, 227] width 6 height 6
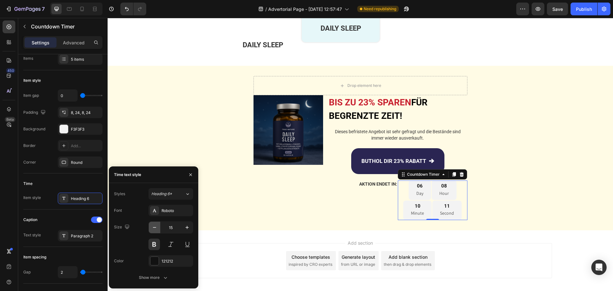
type input "14"
click at [165, 259] on div "121212" at bounding box center [171, 261] width 19 height 6
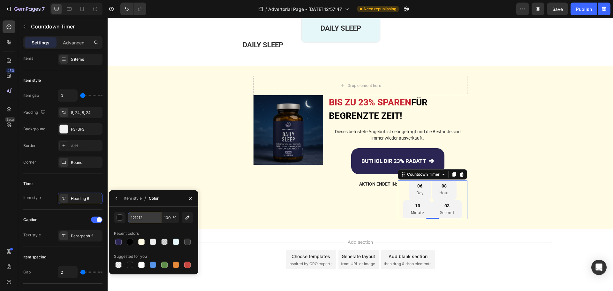
click at [147, 215] on input "121212" at bounding box center [144, 217] width 33 height 11
paste input "rgb(231, 76, 60)"
type input "rgb(231, 76, 60)"
click at [134, 197] on div "Item style" at bounding box center [133, 198] width 18 height 6
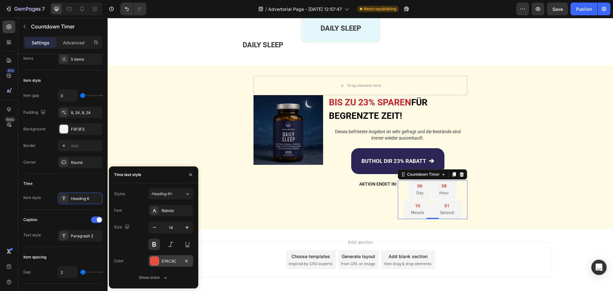
scroll to position [0, 0]
click at [161, 275] on div "Show more" at bounding box center [154, 277] width 30 height 6
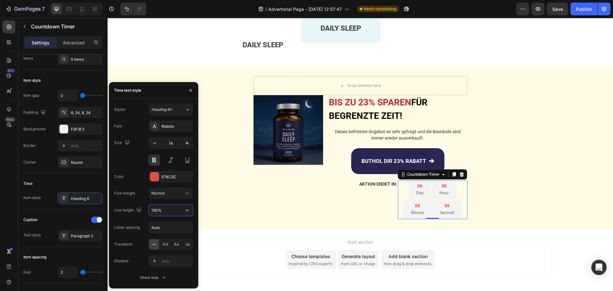
click at [157, 208] on input "130%" at bounding box center [171, 209] width 44 height 11
type input "120%"
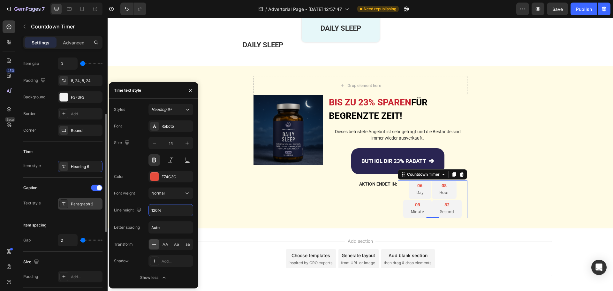
click at [73, 202] on div "Paragraph 2" at bounding box center [86, 204] width 30 height 6
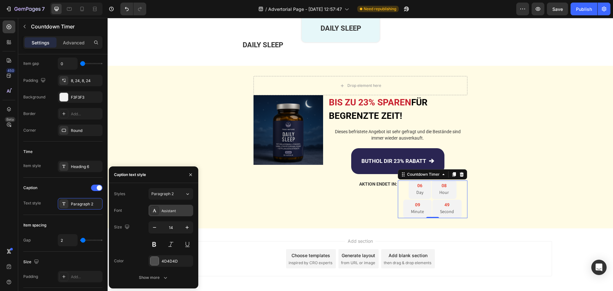
click at [169, 211] on div "Assistant" at bounding box center [177, 211] width 30 height 6
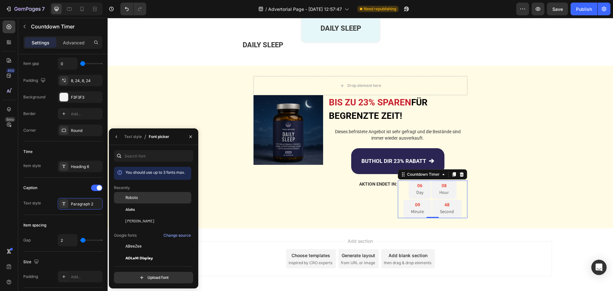
click at [0, 0] on div "Roboto" at bounding box center [0, 0] width 0 height 0
click at [135, 135] on div "Text style" at bounding box center [133, 137] width 18 height 6
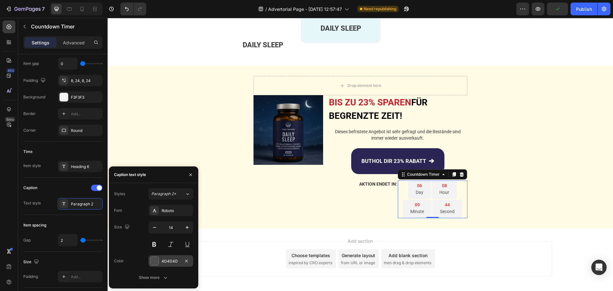
click at [170, 258] on div "4D4D4D" at bounding box center [170, 260] width 45 height 11
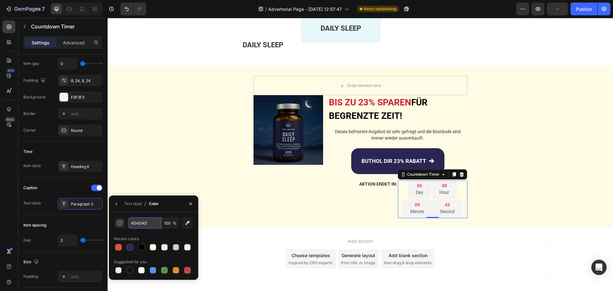
click at [0, 0] on input "4D4D4D" at bounding box center [0, 0] width 0 height 0
paste input "rgb(231, 76, 60)"
type input "rgb(231, 76, 60)"
click at [130, 205] on div "Text style" at bounding box center [133, 204] width 18 height 6
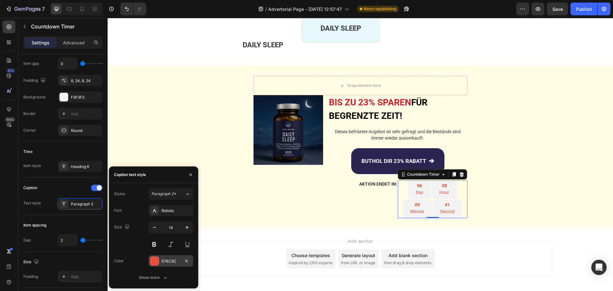
scroll to position [0, 0]
click at [154, 276] on div "Show more" at bounding box center [154, 277] width 30 height 6
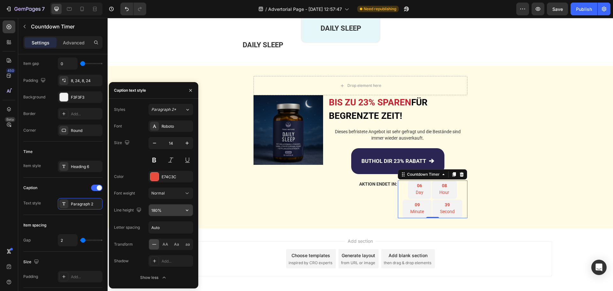
click at [157, 210] on input "180%" at bounding box center [171, 209] width 44 height 11
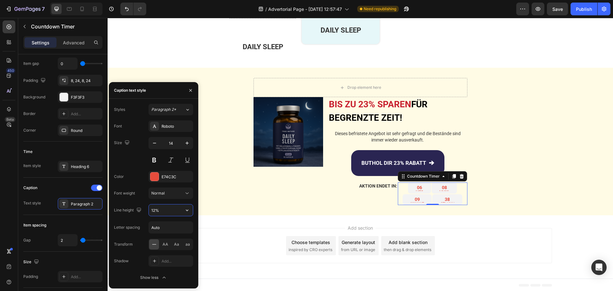
scroll to position [1547, 0]
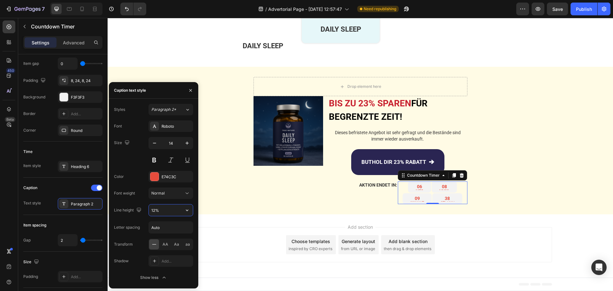
type input "120%"
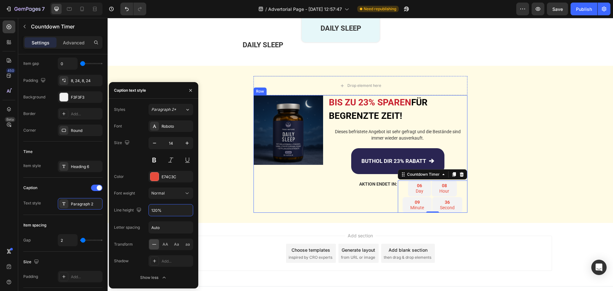
click at [309, 187] on div "Image" at bounding box center [288, 153] width 70 height 117
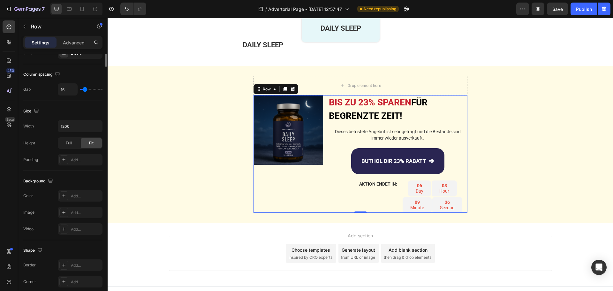
scroll to position [0, 0]
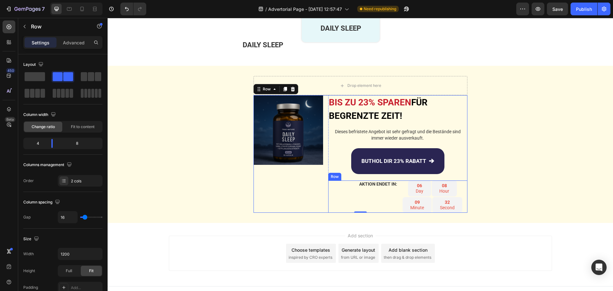
click at [374, 198] on div "AKTION ENDET IN: Text Block" at bounding box center [363, 196] width 70 height 32
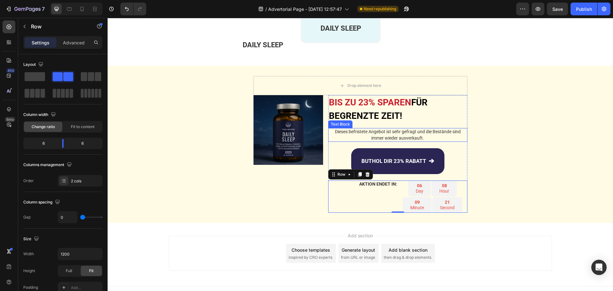
click at [373, 137] on p "Dieses befristete Angebot ist sehr gefragt und die Bestände sind immer wieder a…" at bounding box center [398, 135] width 138 height 12
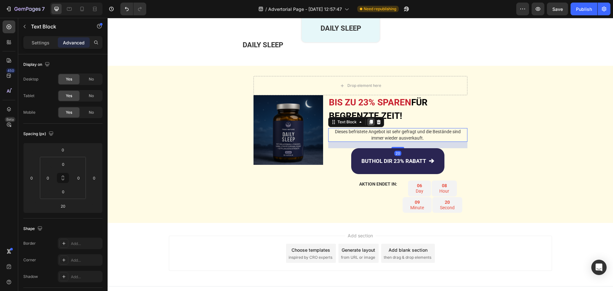
click at [369, 122] on icon at bounding box center [371, 122] width 4 height 4
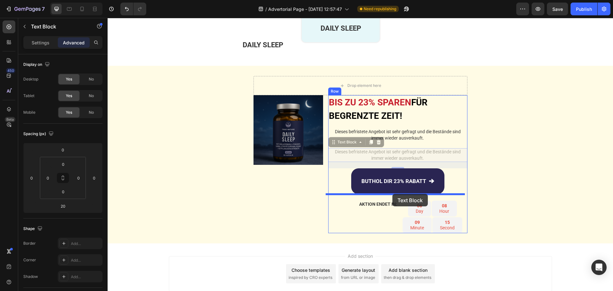
drag, startPoint x: 331, startPoint y: 149, endPoint x: 392, endPoint y: 194, distance: 75.8
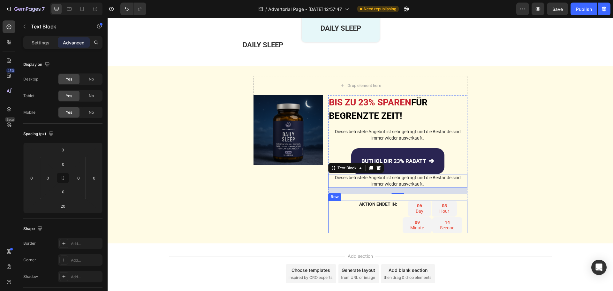
click at [379, 219] on div "AKTION ENDET IN: Text Block" at bounding box center [363, 216] width 70 height 32
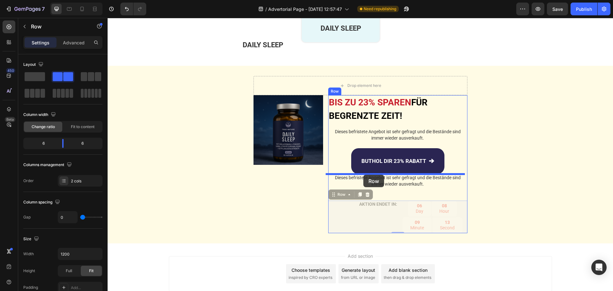
drag, startPoint x: 330, startPoint y: 195, endPoint x: 363, endPoint y: 175, distance: 39.1
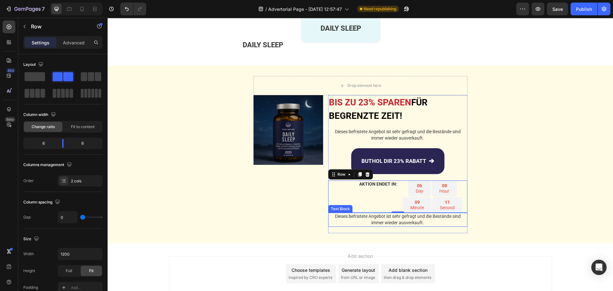
click at [379, 221] on p "Dieses befristete Angebot ist sehr gefragt und die Bestände sind immer wieder a…" at bounding box center [398, 219] width 138 height 12
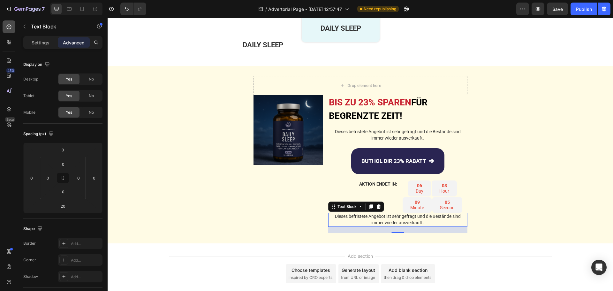
click at [9, 28] on icon at bounding box center [9, 27] width 6 height 6
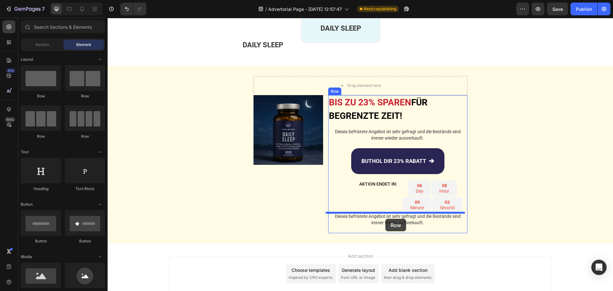
drag, startPoint x: 150, startPoint y: 94, endPoint x: 385, endPoint y: 219, distance: 266.5
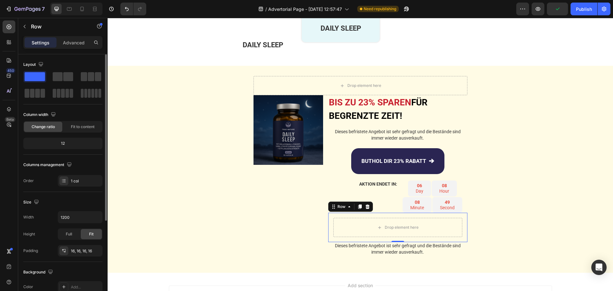
click at [68, 41] on p "Advanced" at bounding box center [74, 42] width 22 height 7
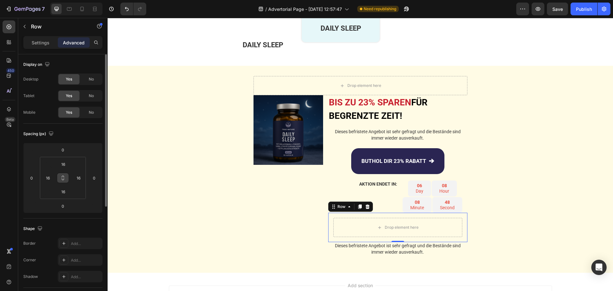
click at [64, 178] on icon at bounding box center [62, 177] width 5 height 5
click at [84, 178] on div "16" at bounding box center [78, 178] width 13 height 10
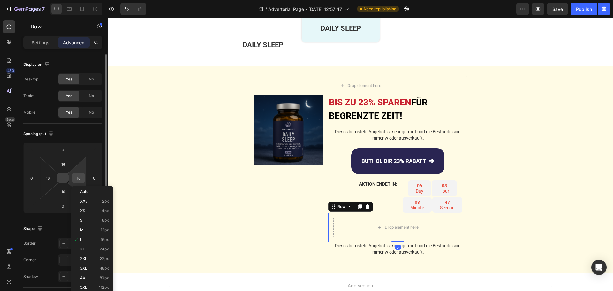
click at [81, 177] on input "16" at bounding box center [79, 178] width 10 height 10
type input "1"
type input "10"
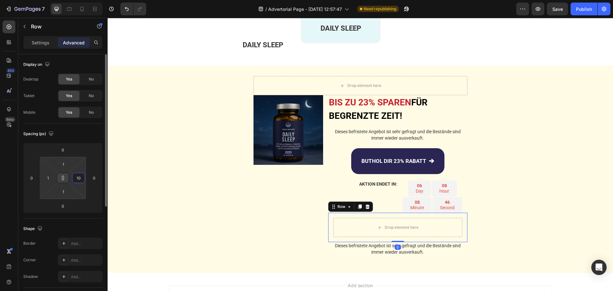
type input "10"
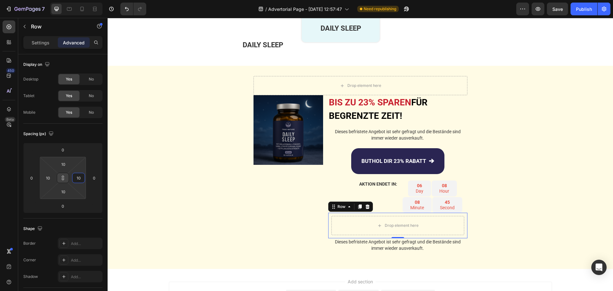
type input "10"
click at [63, 178] on icon at bounding box center [62, 177] width 5 height 5
click at [65, 164] on input "10" at bounding box center [63, 164] width 13 height 10
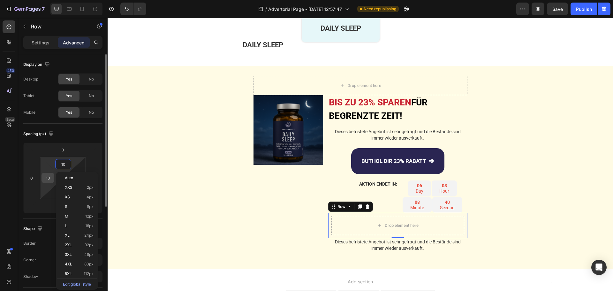
click at [51, 177] on input "10" at bounding box center [48, 178] width 10 height 10
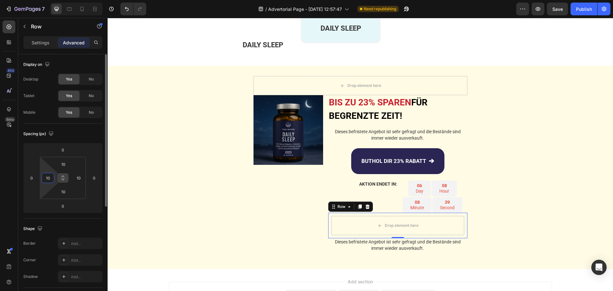
click at [51, 177] on input "10" at bounding box center [48, 178] width 10 height 10
type input "15"
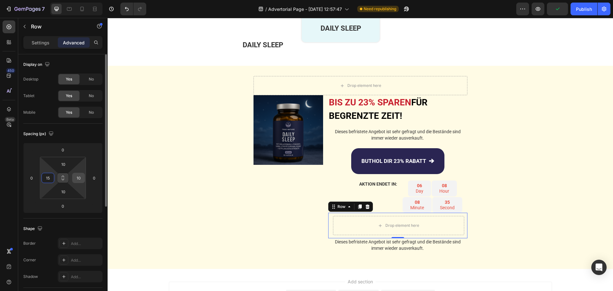
click at [80, 175] on input "10" at bounding box center [79, 178] width 10 height 10
type input "15"
click at [310, 210] on div "Image" at bounding box center [288, 176] width 70 height 163
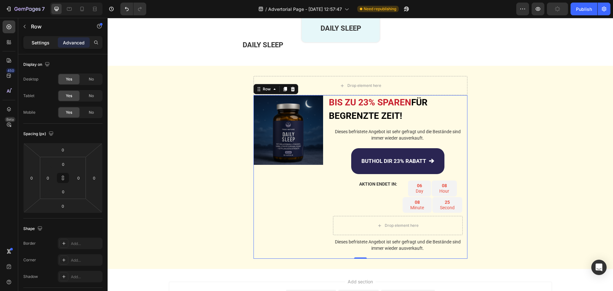
click at [31, 43] on div "Settings" at bounding box center [41, 42] width 32 height 10
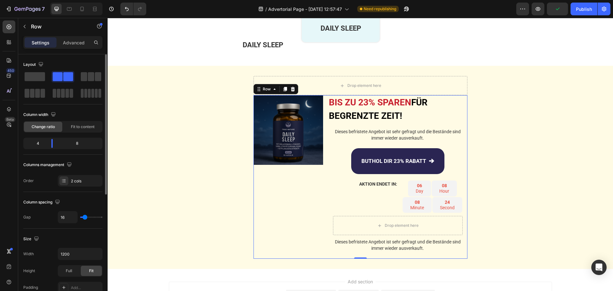
scroll to position [32, 0]
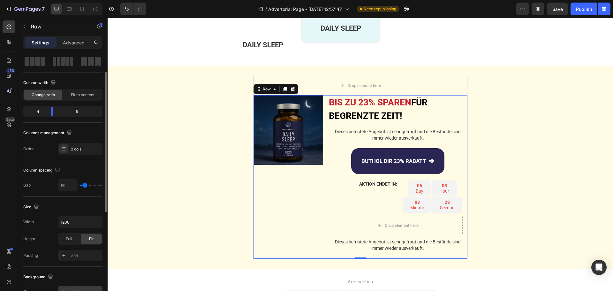
click at [80, 287] on div "Add..." at bounding box center [80, 291] width 45 height 11
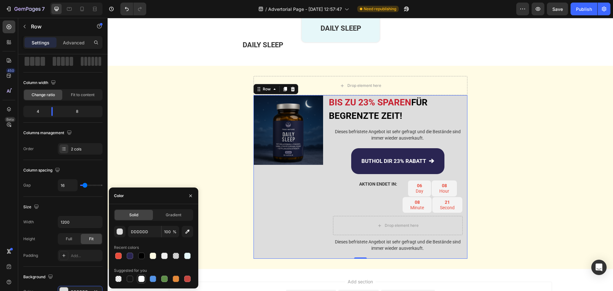
click at [142, 278] on div at bounding box center [141, 278] width 6 height 6
type input "FFFFFF"
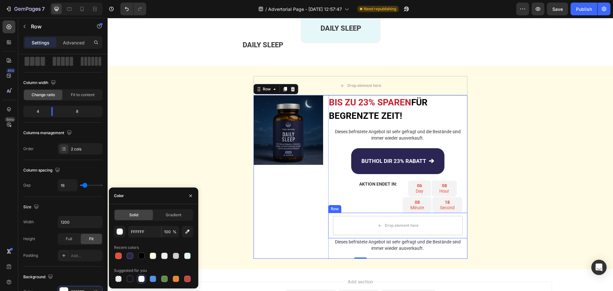
click at [328, 224] on div "Drop element here Row" at bounding box center [397, 226] width 139 height 26
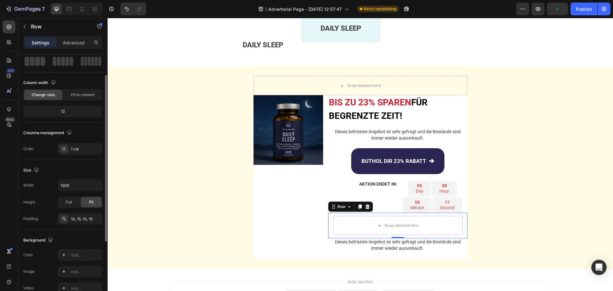
scroll to position [64, 0]
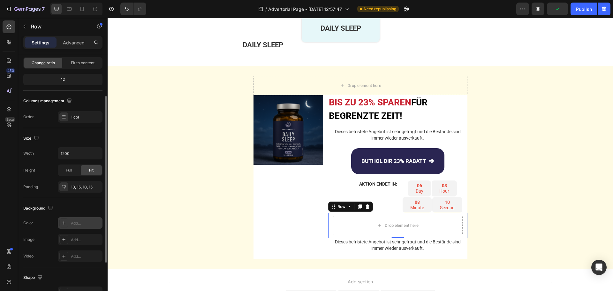
click at [73, 225] on div "Add..." at bounding box center [86, 223] width 30 height 6
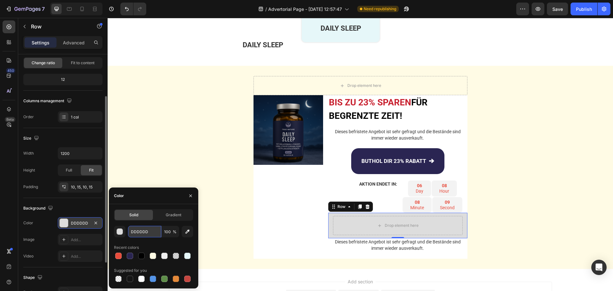
click at [143, 235] on input "DDDDDD" at bounding box center [144, 231] width 33 height 11
paste input "#FFF8EE"
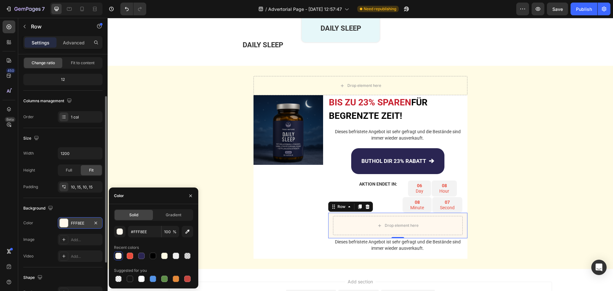
type input "FFF8EE"
click at [362, 135] on p "Dieses befristete Angebot ist sehr gefragt und die Bestände sind immer wieder a…" at bounding box center [398, 135] width 138 height 12
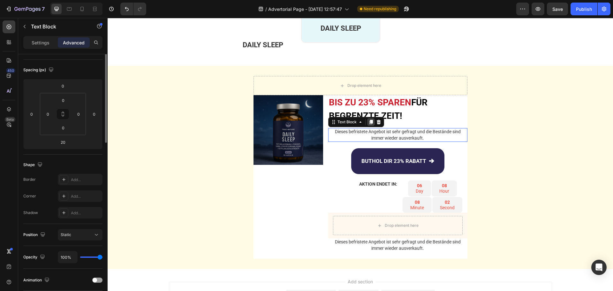
scroll to position [0, 0]
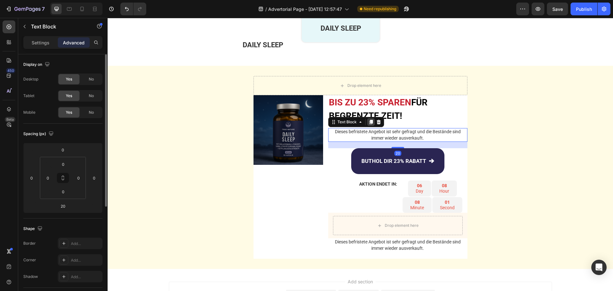
click at [368, 124] on icon at bounding box center [370, 121] width 5 height 5
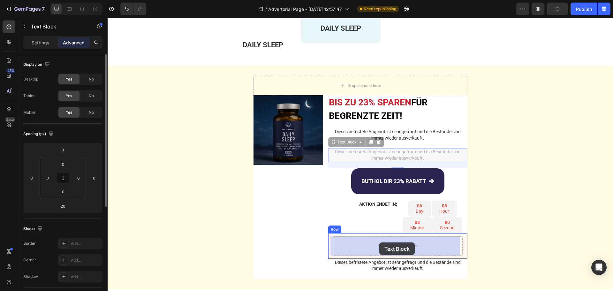
drag, startPoint x: 331, startPoint y: 141, endPoint x: 379, endPoint y: 242, distance: 111.8
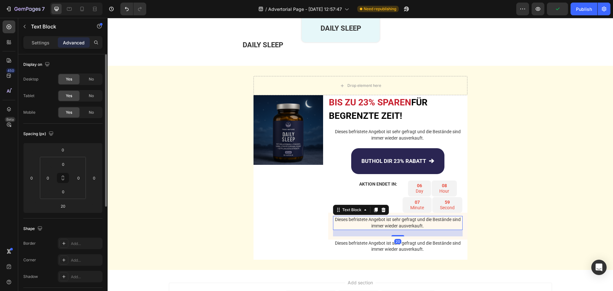
click at [375, 223] on p "Dieses befristete Angebot ist sehr gefragt und die Bestände sind immer wieder a…" at bounding box center [398, 222] width 128 height 12
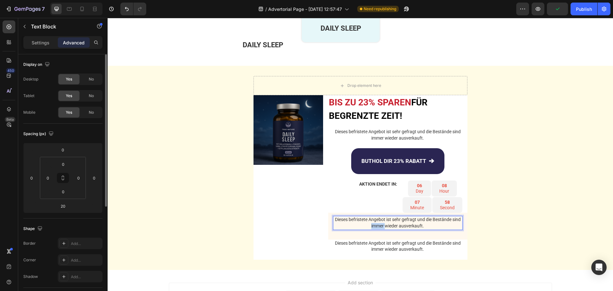
click at [375, 223] on p "Dieses befristete Angebot ist sehr gefragt und die Bestände sind immer wieder a…" at bounding box center [398, 222] width 128 height 12
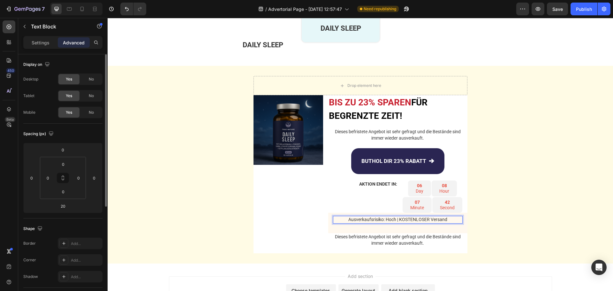
click at [377, 217] on p "Ausverkaufsrisiko: Hoch | KOSTENLOSER Versand" at bounding box center [398, 219] width 128 height 6
click at [378, 218] on p "Ausverkaufsrisiko: Hoch | KOSTENLOSER Versand" at bounding box center [398, 219] width 128 height 6
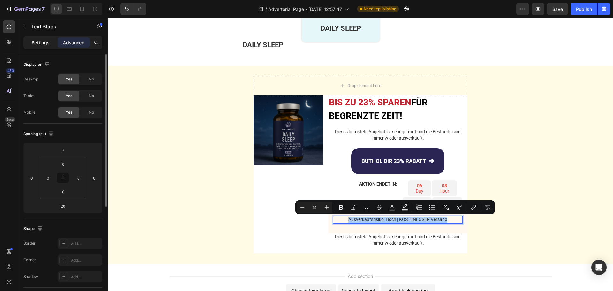
click at [45, 45] on p "Settings" at bounding box center [41, 42] width 18 height 7
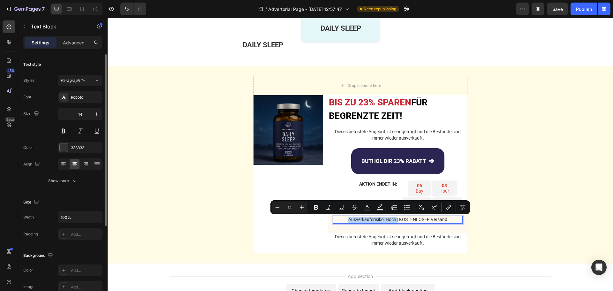
drag, startPoint x: 344, startPoint y: 219, endPoint x: 395, endPoint y: 220, distance: 50.8
click at [395, 220] on p "Ausverkaufsrisiko: Hoch | KOSTENLOSER Versand" at bounding box center [398, 219] width 128 height 6
click at [367, 209] on rect "Editor contextual toolbar" at bounding box center [367, 210] width 6 height 2
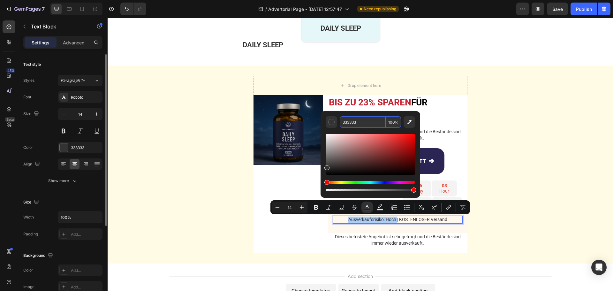
click at [354, 122] on input "333333" at bounding box center [363, 121] width 46 height 11
paste input "rgb(231, 76, 60)"
type input "E74C3C"
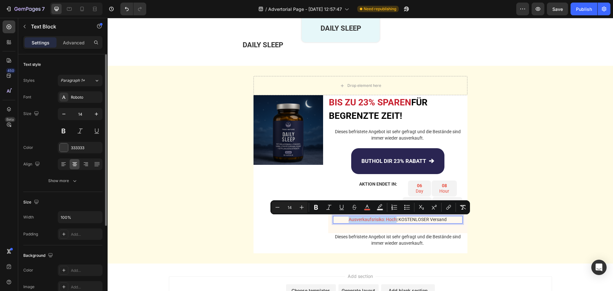
click at [339, 220] on p "Ausverkaufsrisiko: Hoch | KOSTENLOSER Versand" at bounding box center [398, 219] width 128 height 6
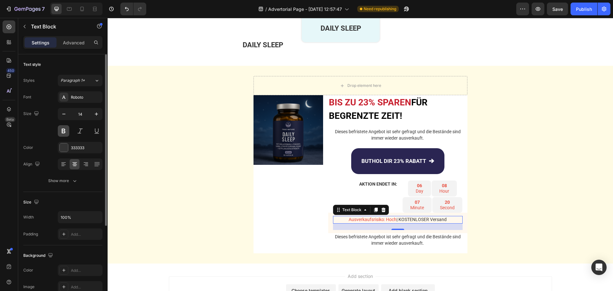
click at [61, 128] on button at bounding box center [63, 130] width 11 height 11
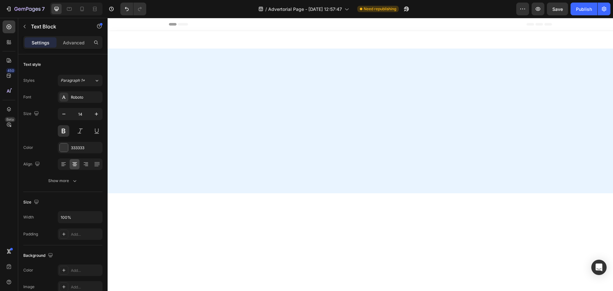
scroll to position [1547, 0]
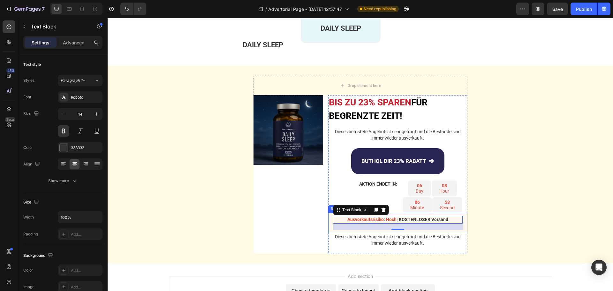
click at [328, 222] on div "Ausverkaufsrisiko: [PERSON_NAME] | KOSTENLOSER Versand Text Block 20 Row" at bounding box center [397, 223] width 139 height 20
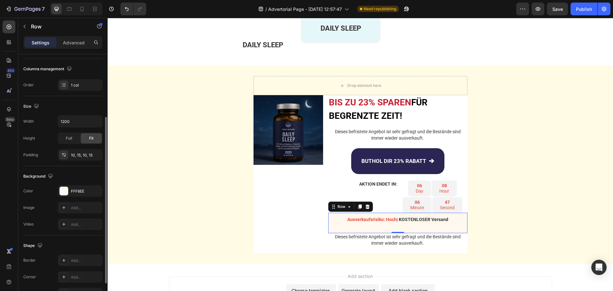
scroll to position [128, 0]
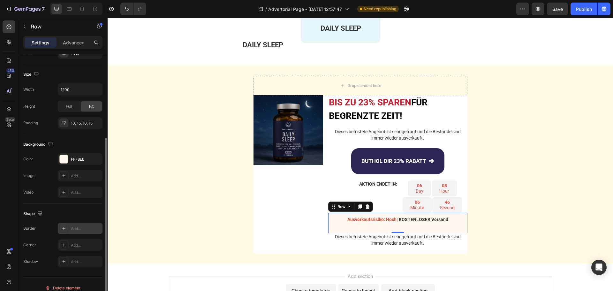
click at [71, 231] on div "Add..." at bounding box center [80, 227] width 45 height 11
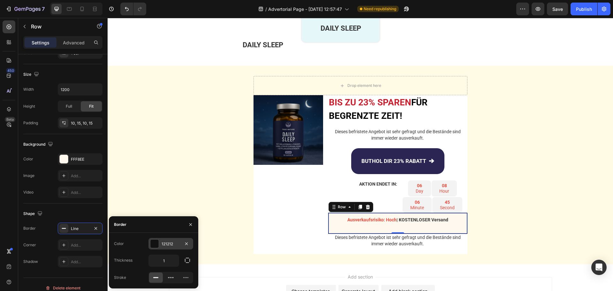
click at [165, 244] on div "121212" at bounding box center [171, 244] width 19 height 6
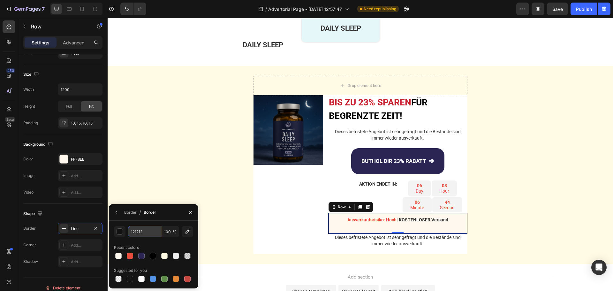
click at [150, 228] on input "121212" at bounding box center [144, 231] width 33 height 11
paste input "#f0e6da"
type input "#f0e6da"
click at [78, 245] on div "Add..." at bounding box center [86, 245] width 30 height 6
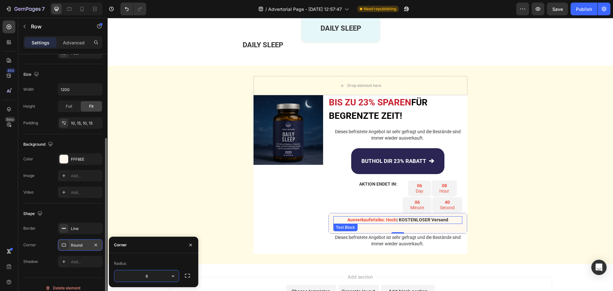
click at [343, 220] on p "Ausverkaufsrisiko: Hoch | KOSTENLOSER Versand" at bounding box center [398, 220] width 128 height 6
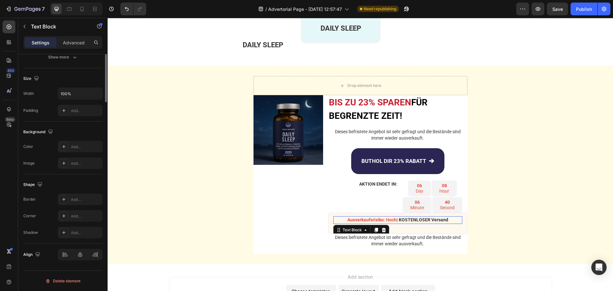
scroll to position [0, 0]
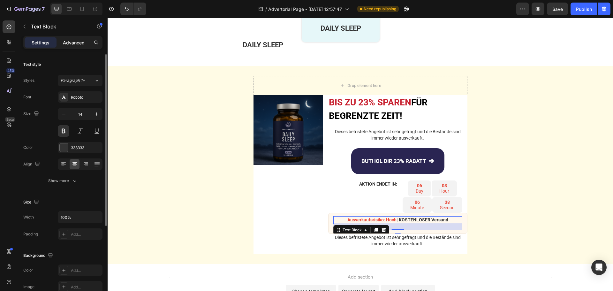
click at [79, 44] on p "Advanced" at bounding box center [74, 42] width 22 height 7
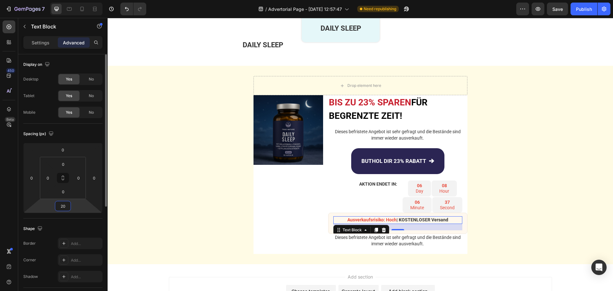
click at [63, 207] on input "20" at bounding box center [63, 206] width 13 height 10
type input "0"
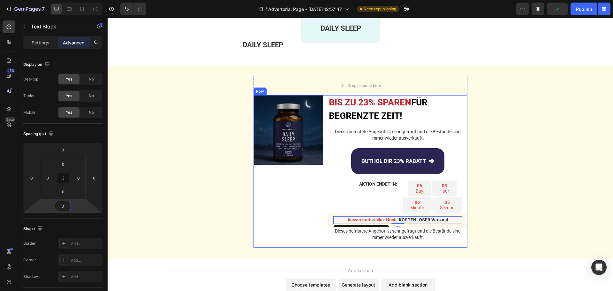
click at [311, 187] on div "Image" at bounding box center [288, 171] width 70 height 152
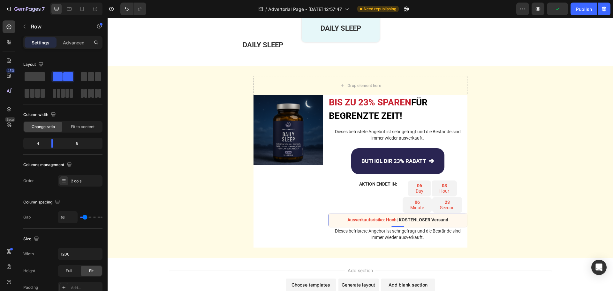
click at [330, 218] on div "Ausverkaufsrisiko: [PERSON_NAME] | KOSTENLOSER Versand Text Block Row 0" at bounding box center [397, 220] width 139 height 15
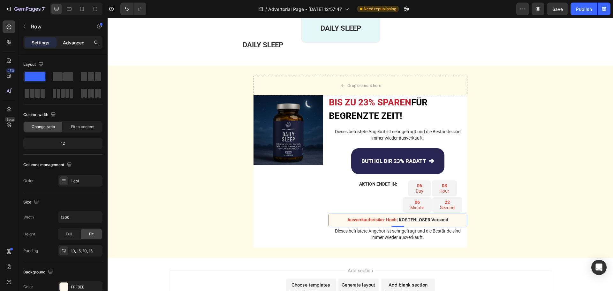
click at [80, 42] on p "Advanced" at bounding box center [74, 42] width 22 height 7
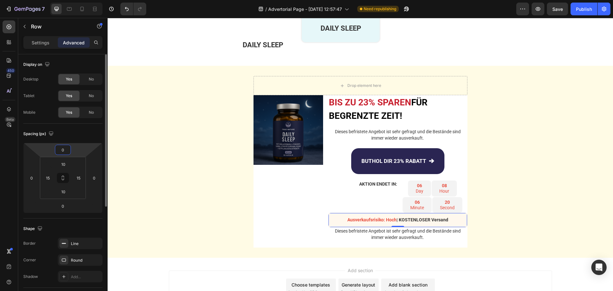
click at [66, 149] on input "0" at bounding box center [63, 150] width 13 height 10
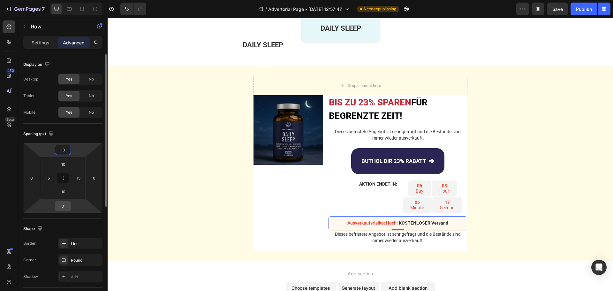
type input "10"
click at [66, 205] on input "0" at bounding box center [63, 206] width 13 height 10
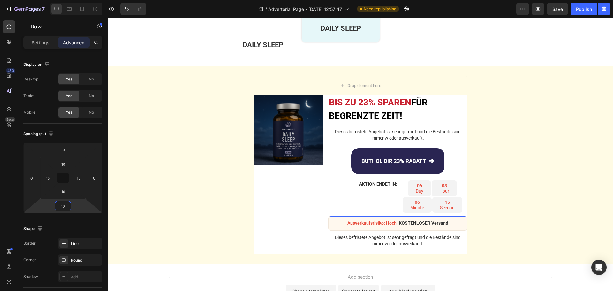
type input "10"
click at [378, 237] on p "Dieses befristete Angebot ist sehr gefragt und die Bestände sind immer wieder a…" at bounding box center [398, 240] width 138 height 12
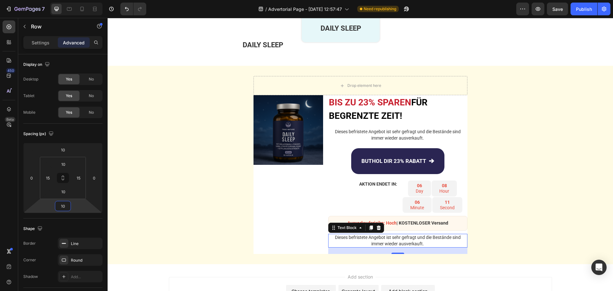
click at [378, 237] on p "Dieses befristete Angebot ist sehr gefragt und die Bestände sind immer wieder a…" at bounding box center [398, 240] width 138 height 12
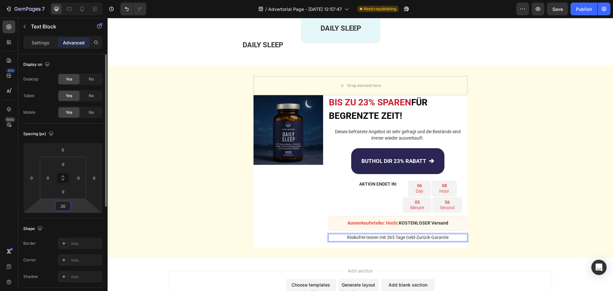
click at [64, 203] on input "20" at bounding box center [63, 206] width 13 height 10
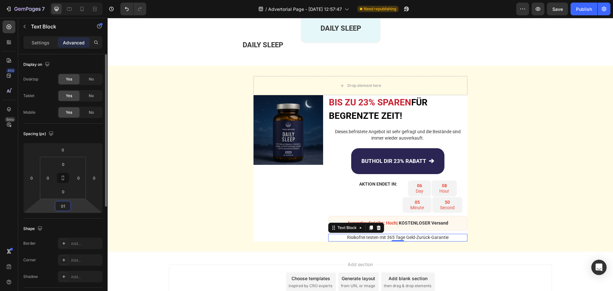
type input "010"
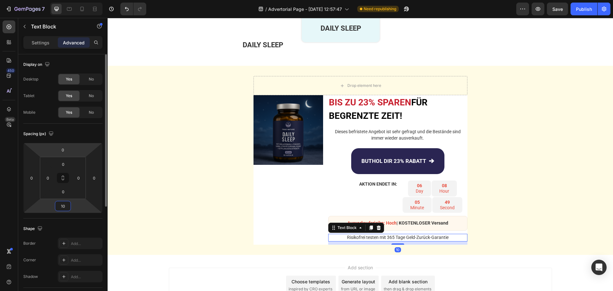
click at [42, 47] on div "Settings" at bounding box center [41, 42] width 32 height 10
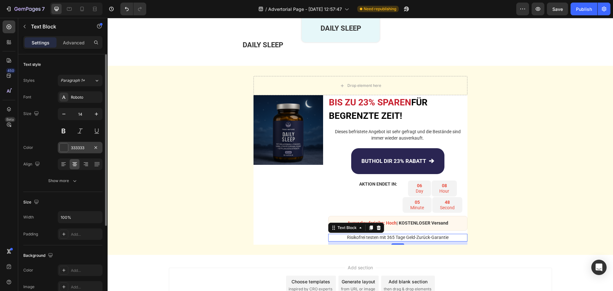
click at [75, 147] on div "333333" at bounding box center [80, 148] width 19 height 6
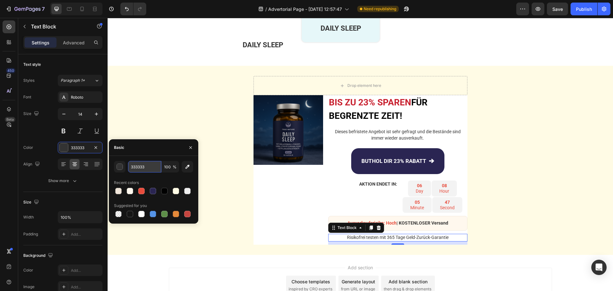
click at [151, 165] on input "333333" at bounding box center [144, 166] width 33 height 11
paste input "rgb(85, 85, 85)"
type input "rgb(85, 85, 85)"
click at [584, 9] on div "Publish" at bounding box center [584, 9] width 16 height 7
